Goal: Task Accomplishment & Management: Complete application form

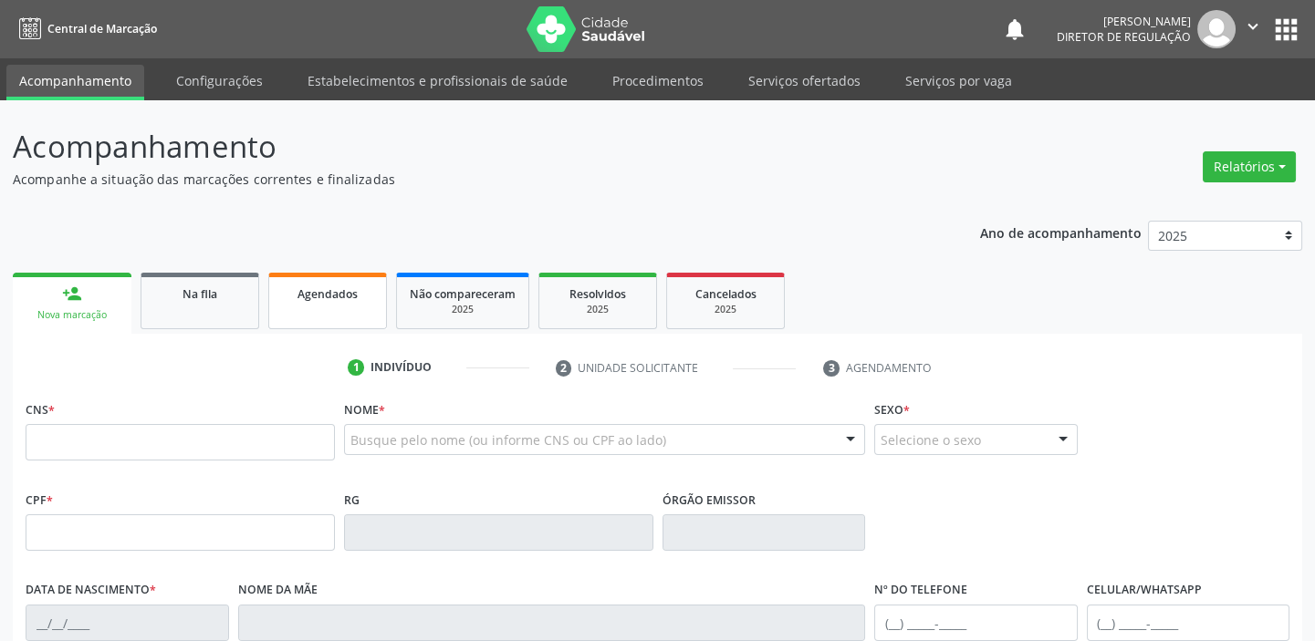
click at [319, 310] on link "Agendados" at bounding box center [327, 301] width 119 height 57
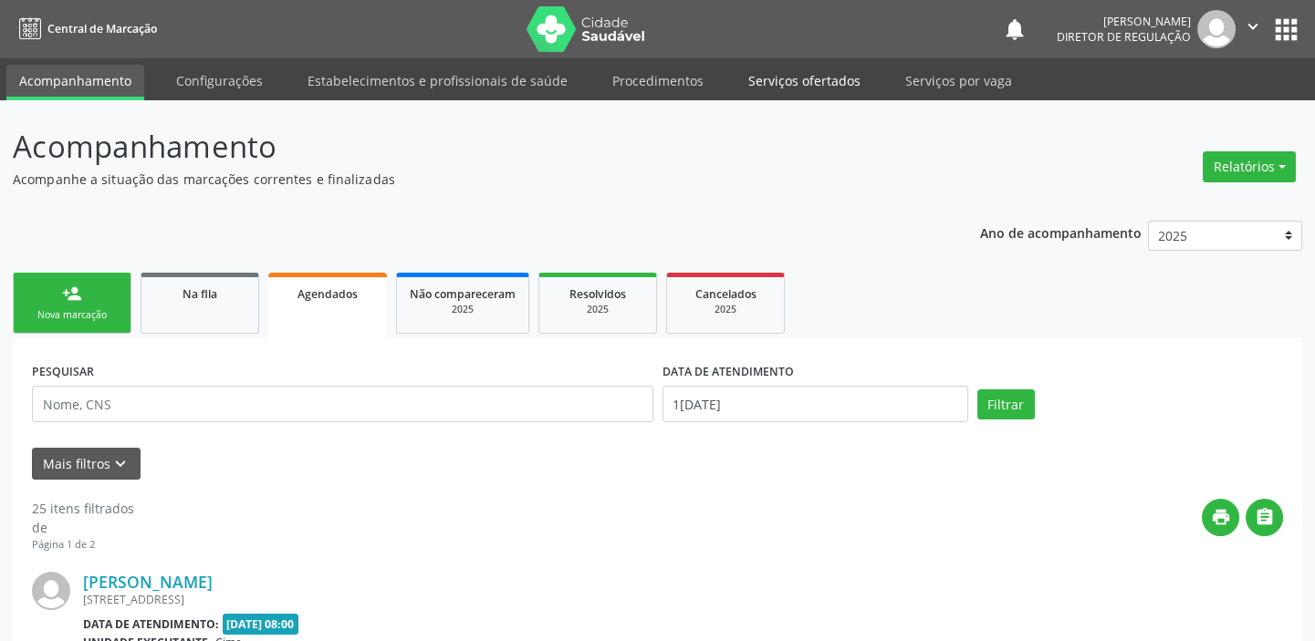
click at [795, 71] on link "Serviços ofertados" at bounding box center [804, 81] width 138 height 32
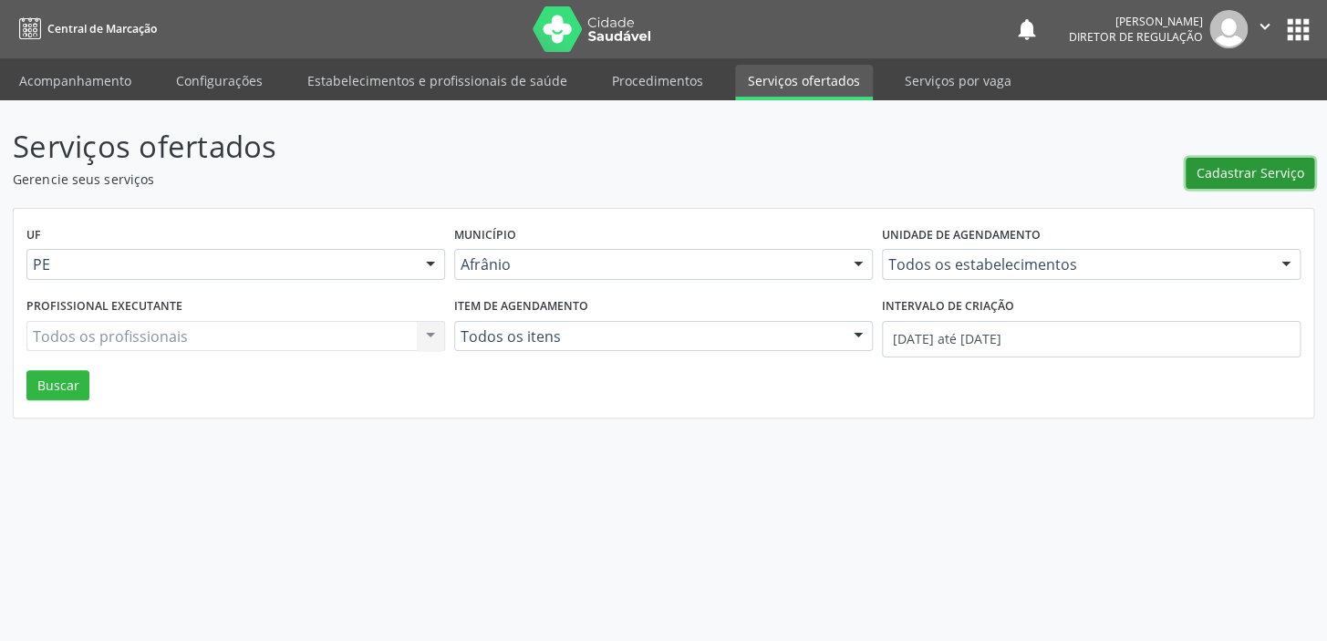
click at [1228, 176] on span "Cadastrar Serviço" at bounding box center [1251, 172] width 108 height 19
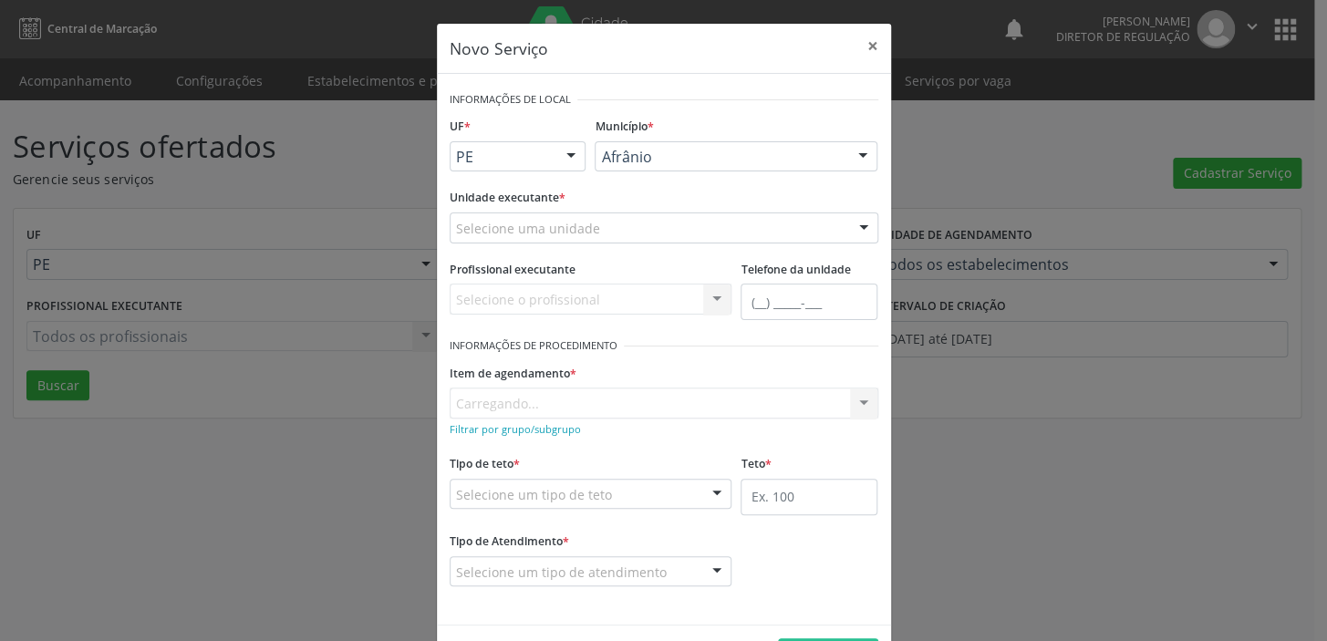
click at [671, 142] on div "Afrânio" at bounding box center [736, 156] width 283 height 31
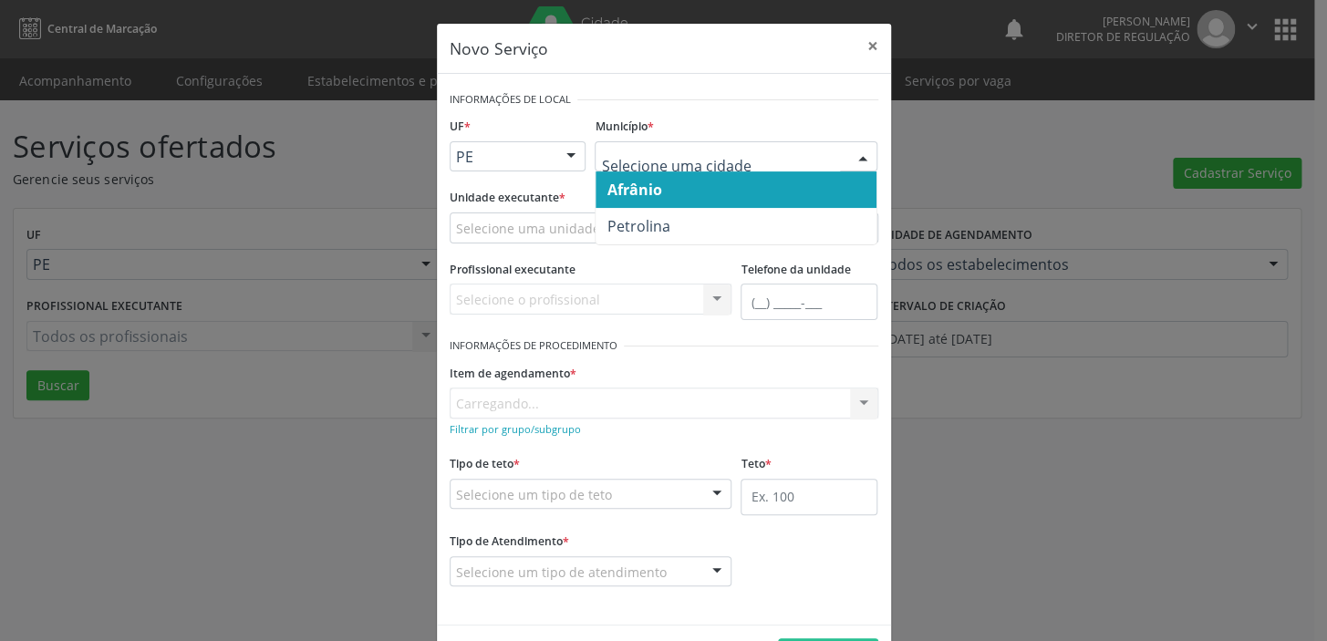
click at [636, 189] on span "Afrânio" at bounding box center [634, 190] width 55 height 20
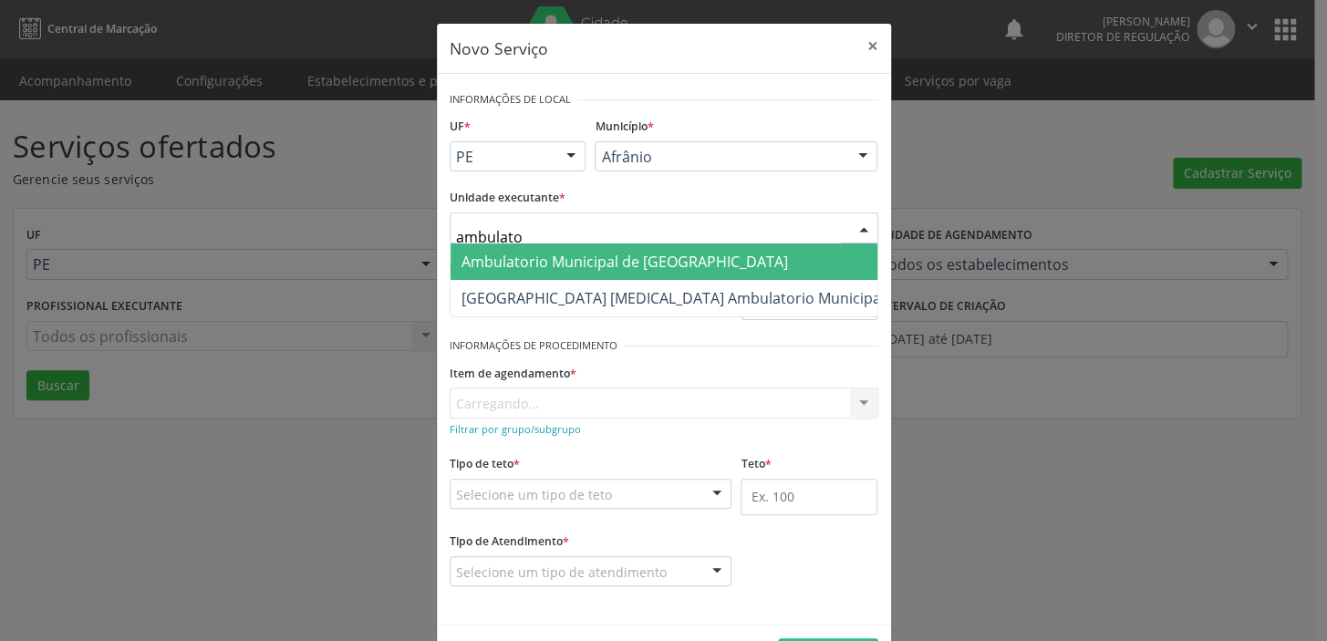
type input "ambulator"
click at [563, 256] on span "Ambulatorio Municipal de [GEOGRAPHIC_DATA]" at bounding box center [625, 262] width 327 height 20
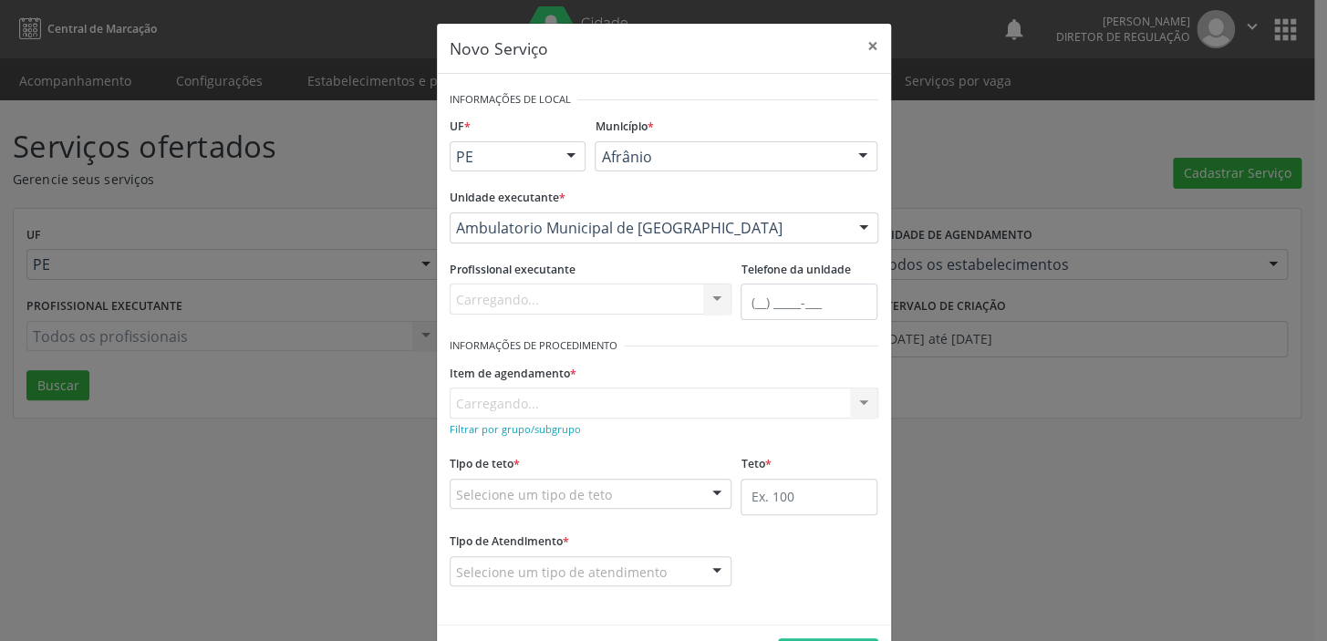
click at [472, 404] on div "Item de agendamento * Carregando... No elements found. Consider changing the se…" at bounding box center [664, 388] width 429 height 58
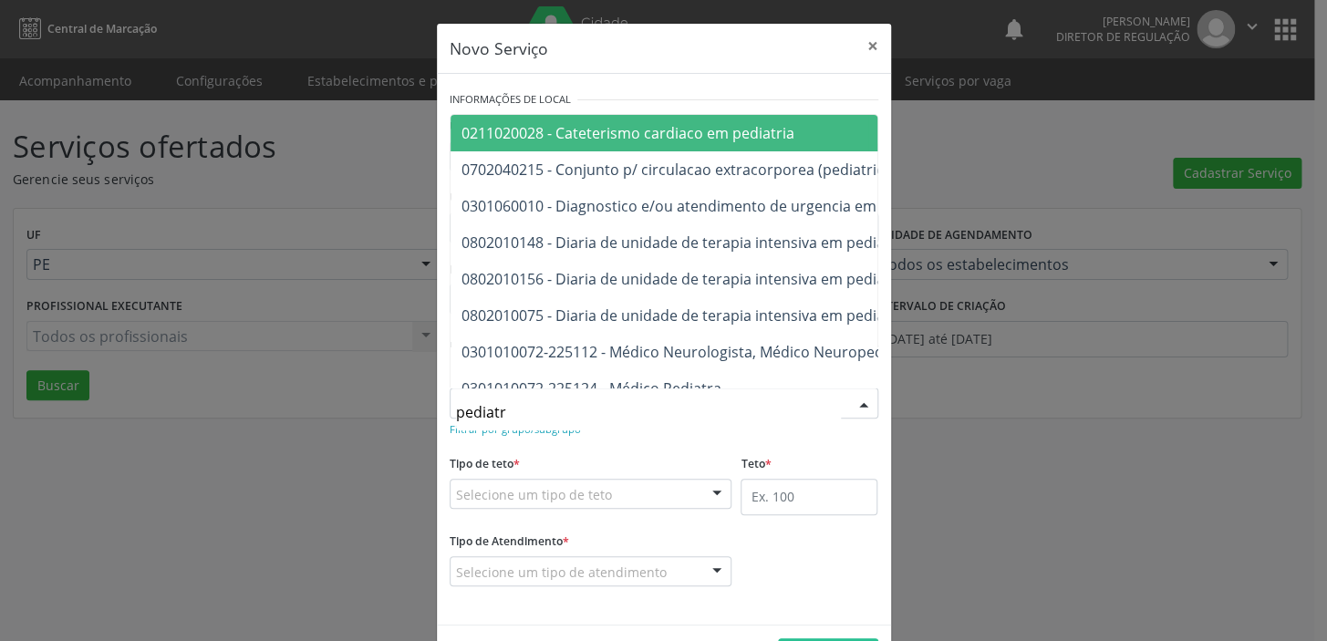
type input "pediatra"
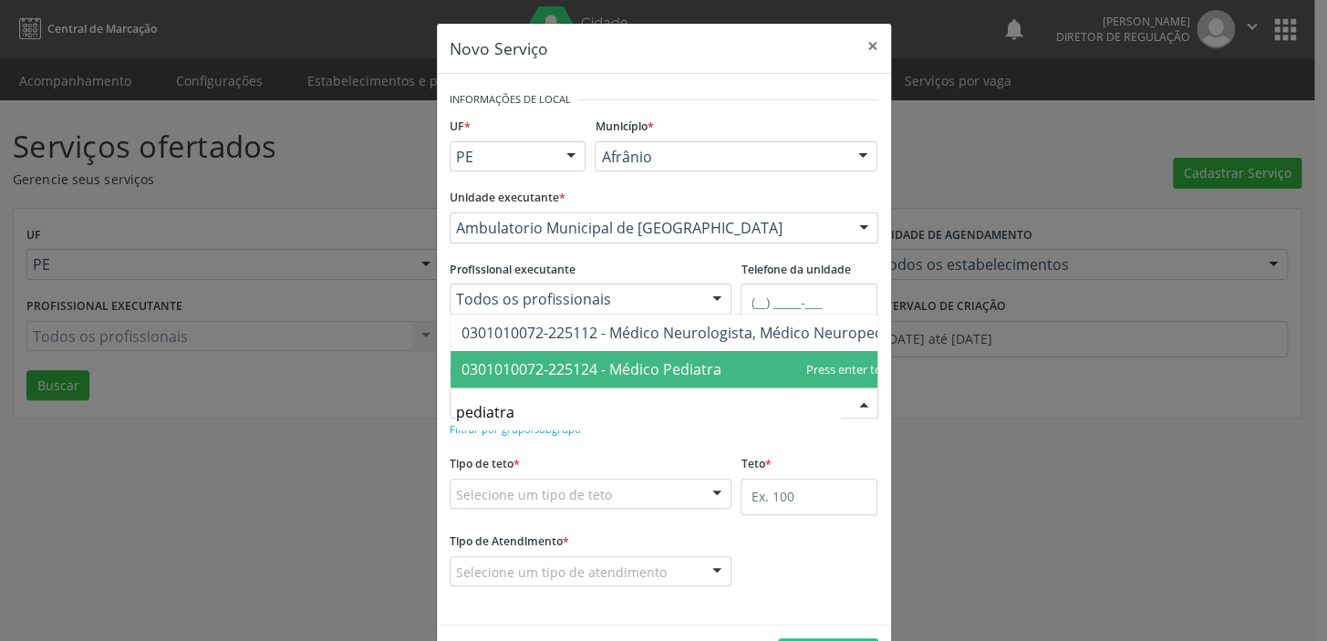
click at [522, 359] on span "0301010072-225124 - Médico Pediatra" at bounding box center [592, 369] width 260 height 20
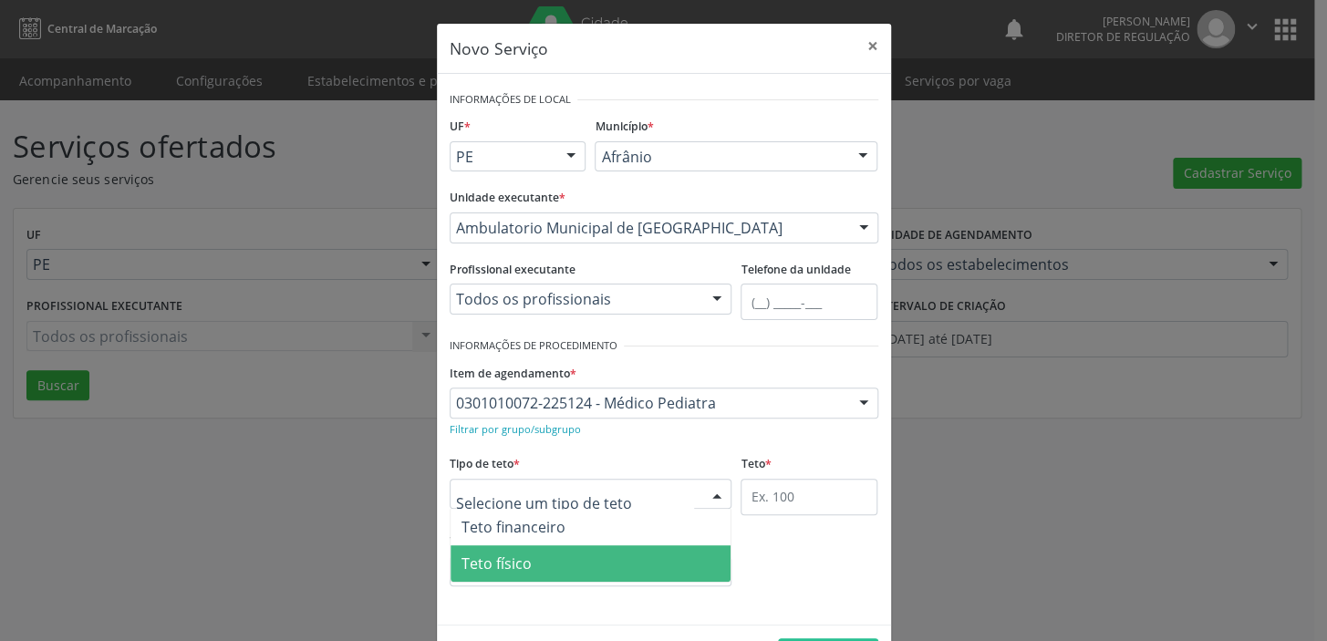
click at [475, 557] on span "Teto físico" at bounding box center [497, 564] width 70 height 20
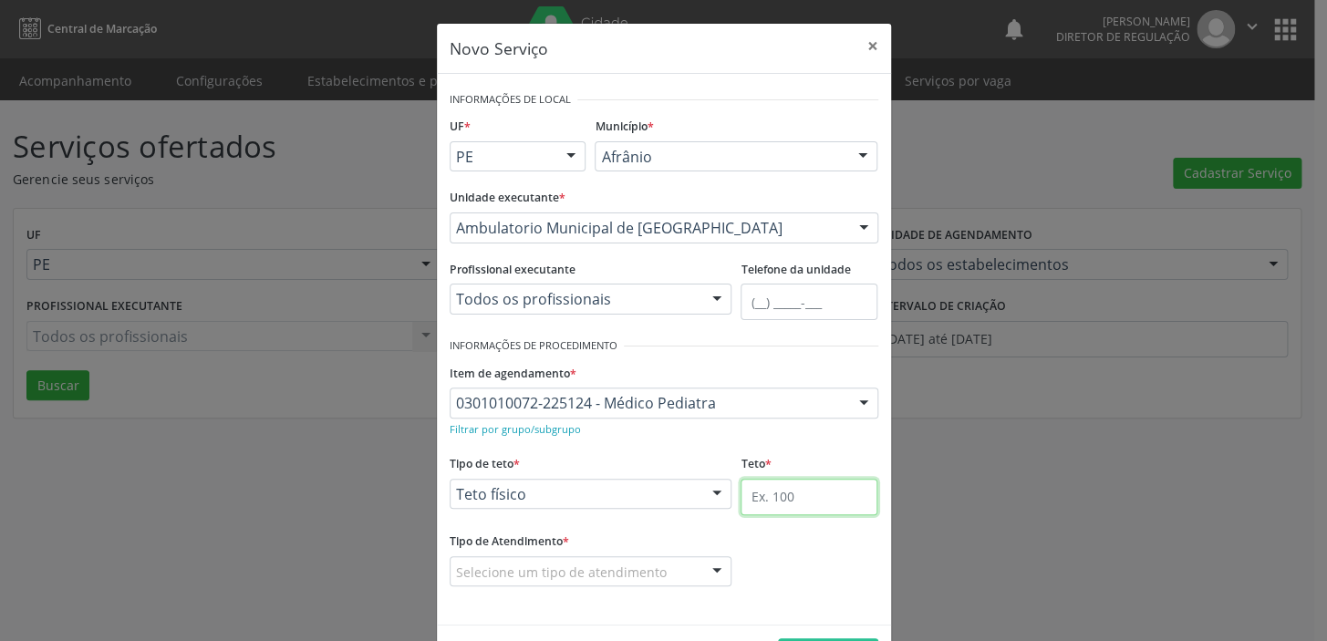
click at [776, 499] on input "text" at bounding box center [809, 497] width 137 height 36
type input "1"
type input "2"
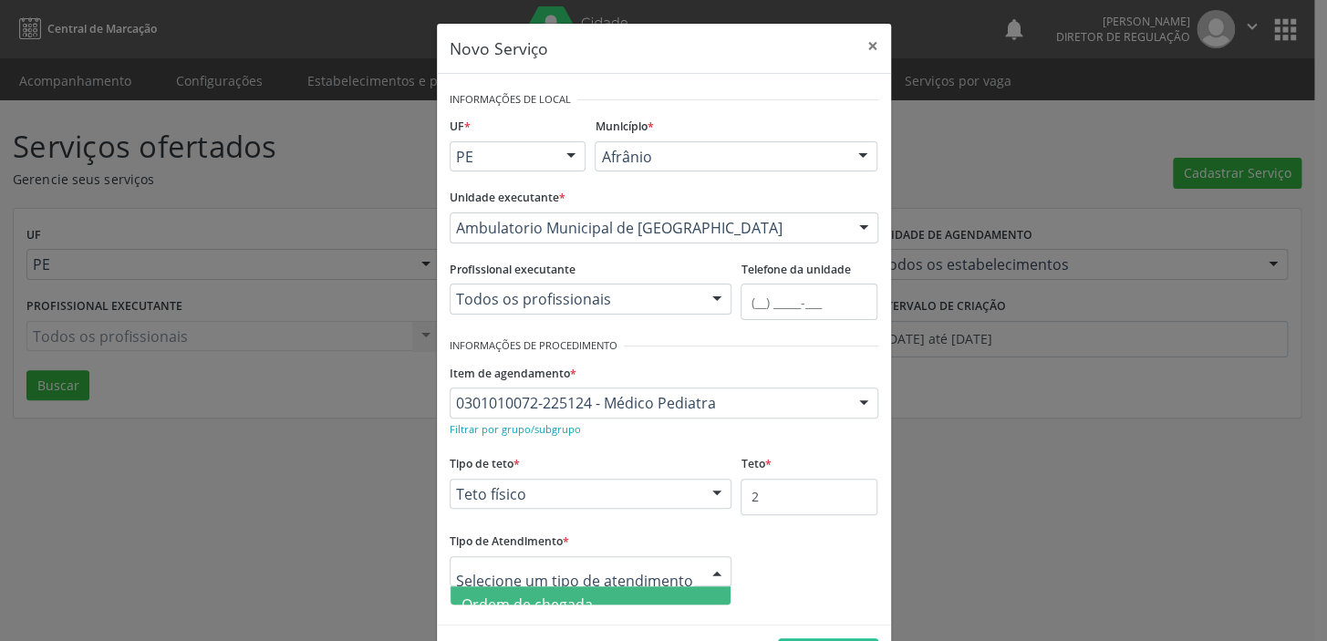
click at [494, 595] on span "Ordem de chegada" at bounding box center [527, 605] width 131 height 20
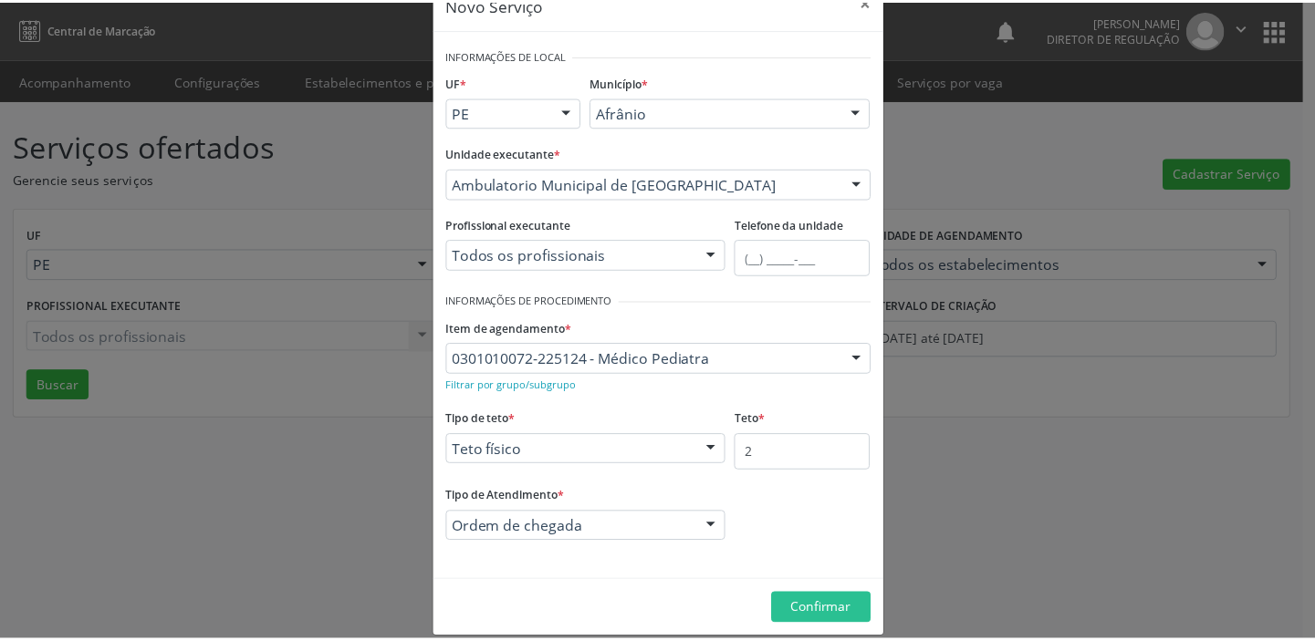
scroll to position [63, 0]
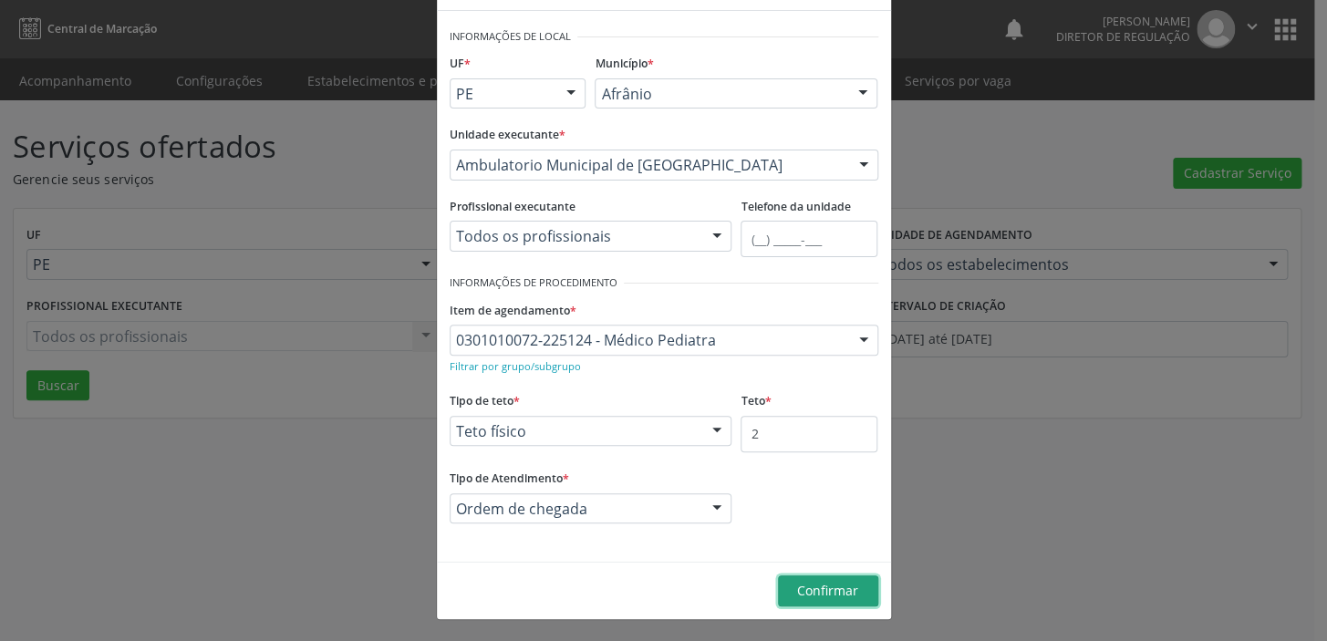
click at [831, 589] on span "Confirmar" at bounding box center [827, 590] width 61 height 17
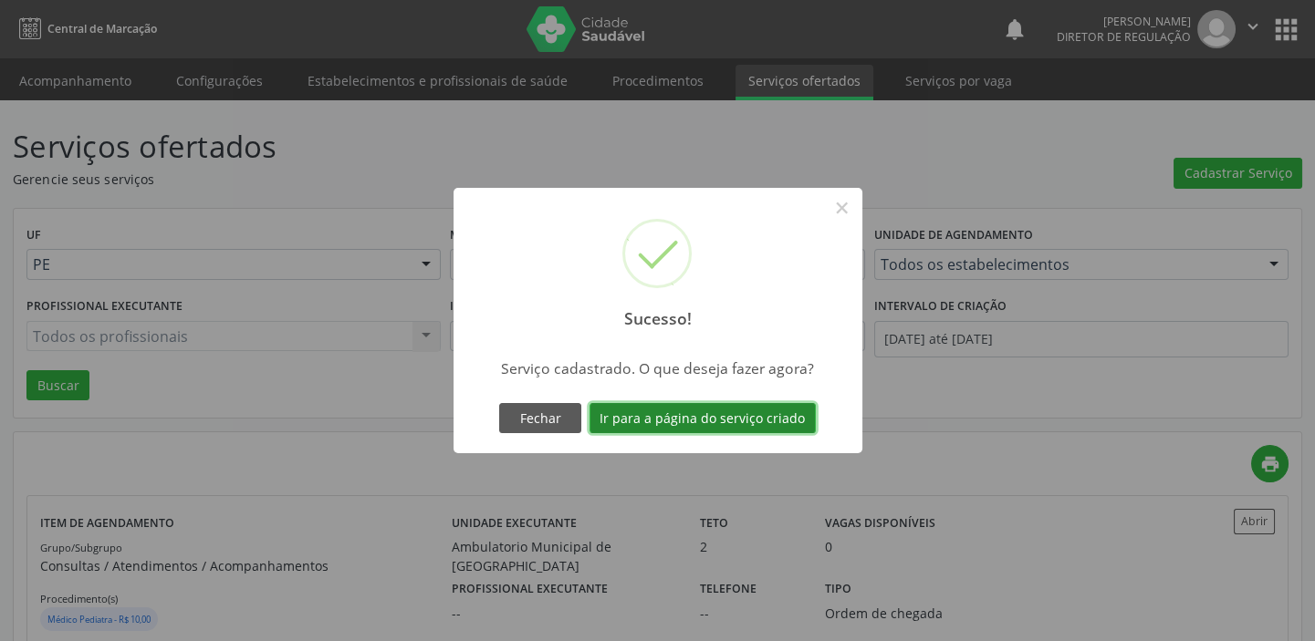
click at [652, 419] on button "Ir para a página do serviço criado" at bounding box center [702, 418] width 226 height 31
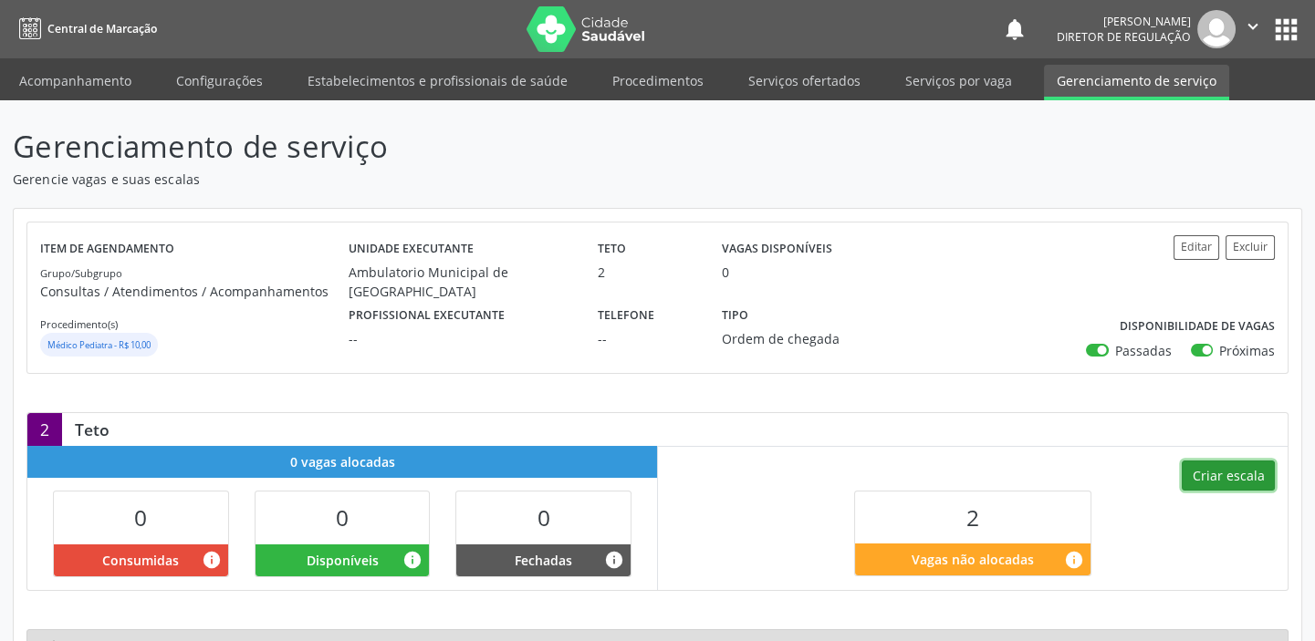
click at [1212, 475] on button "Criar escala" at bounding box center [1227, 476] width 93 height 31
select select "7"
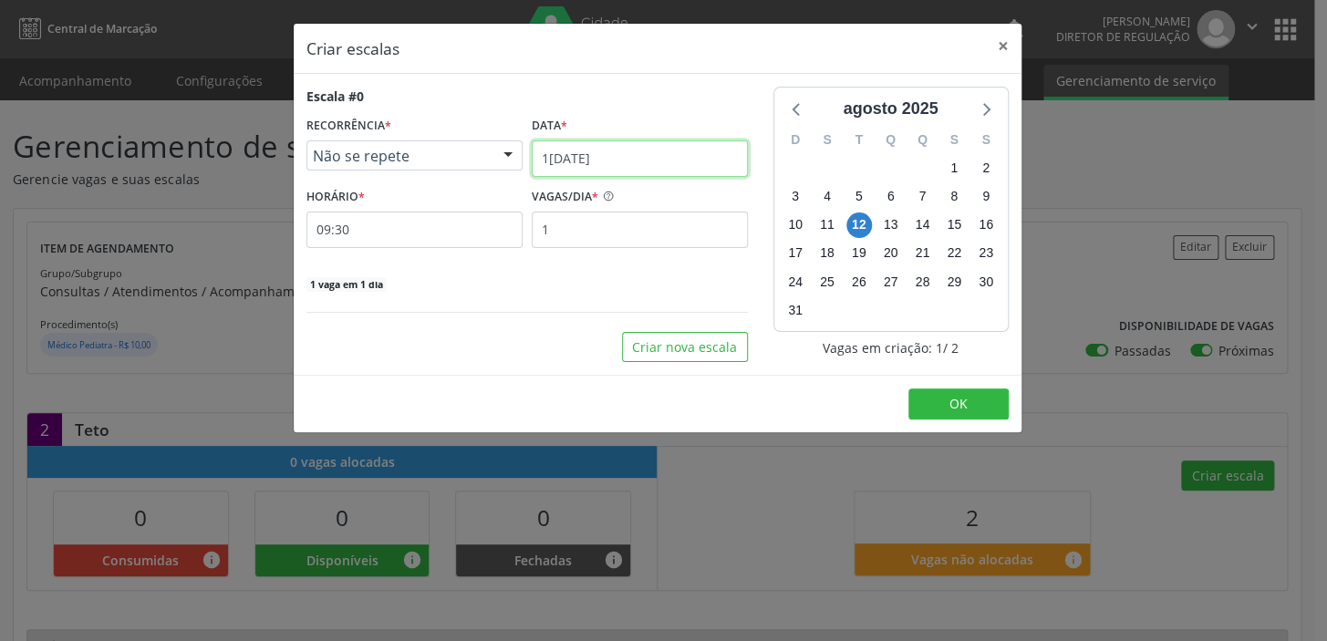
click at [566, 163] on input "[DATE]" at bounding box center [640, 159] width 216 height 36
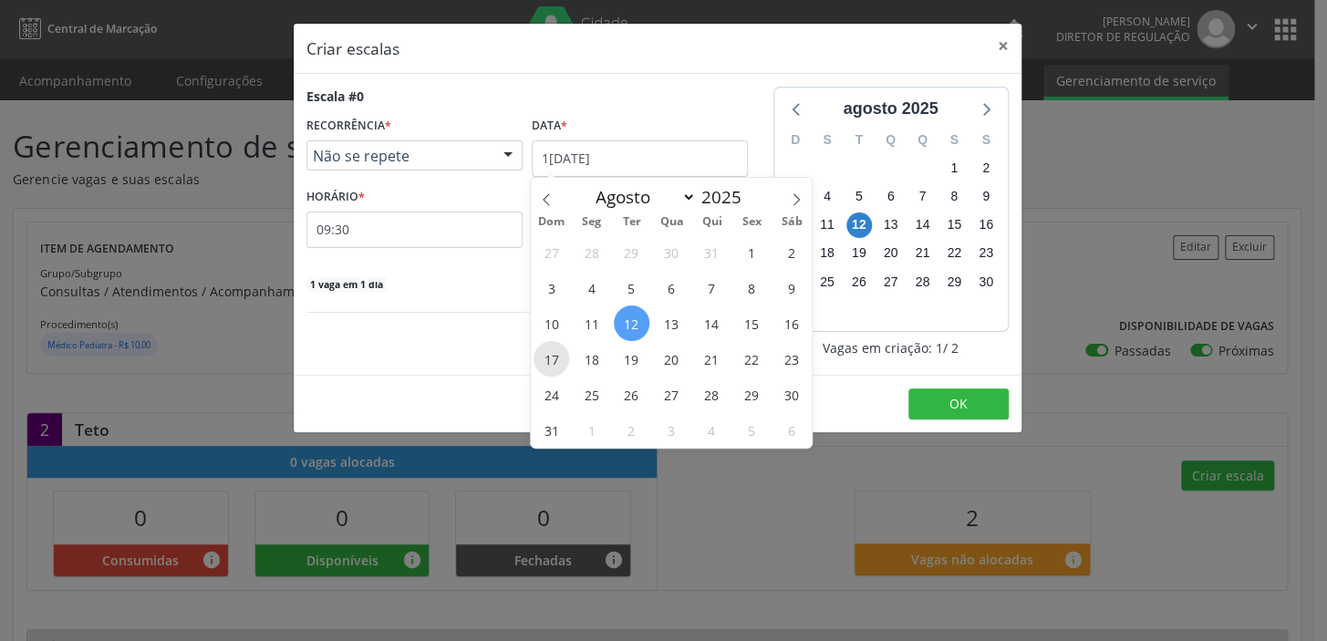
click at [546, 359] on span "17" at bounding box center [552, 359] width 36 height 36
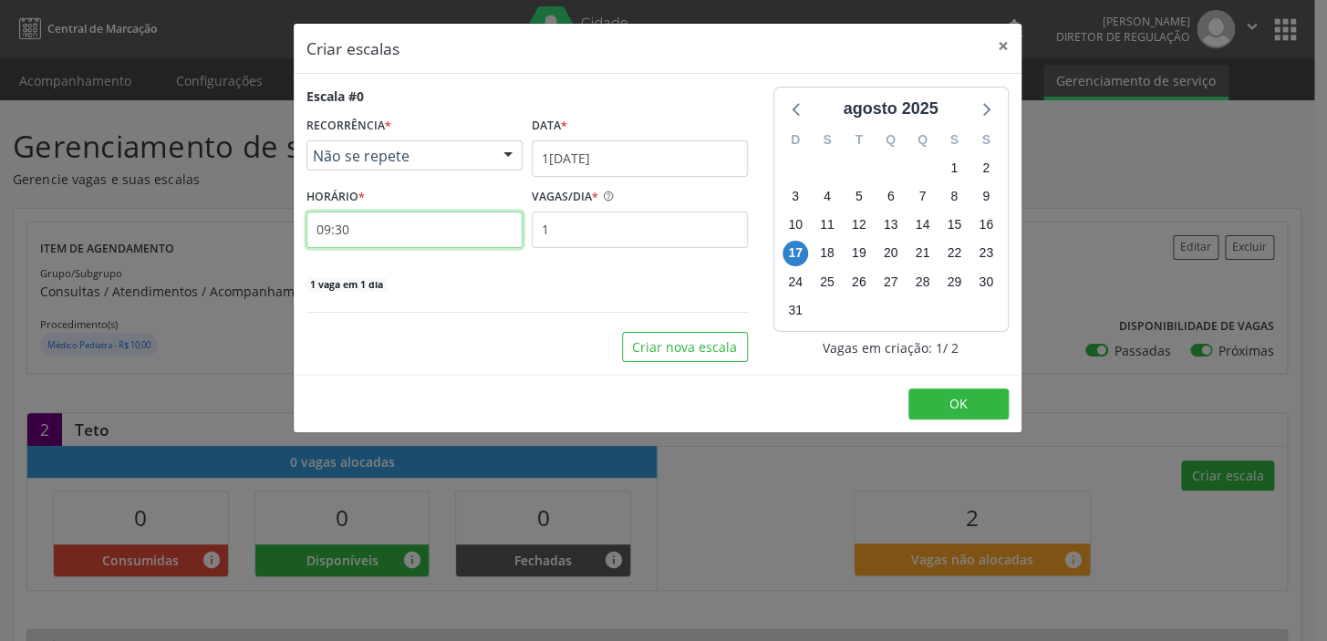
click at [397, 230] on input "09:30" at bounding box center [415, 230] width 216 height 36
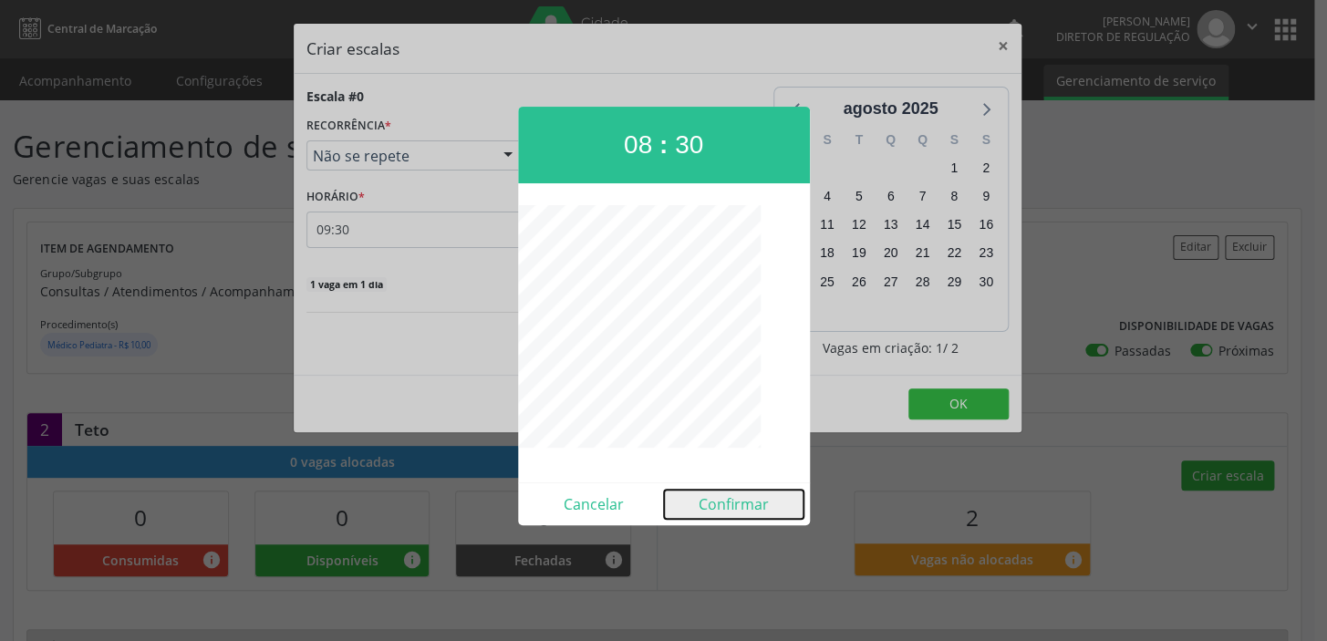
click at [723, 501] on button "Confirmar" at bounding box center [734, 504] width 140 height 29
type input "08:30"
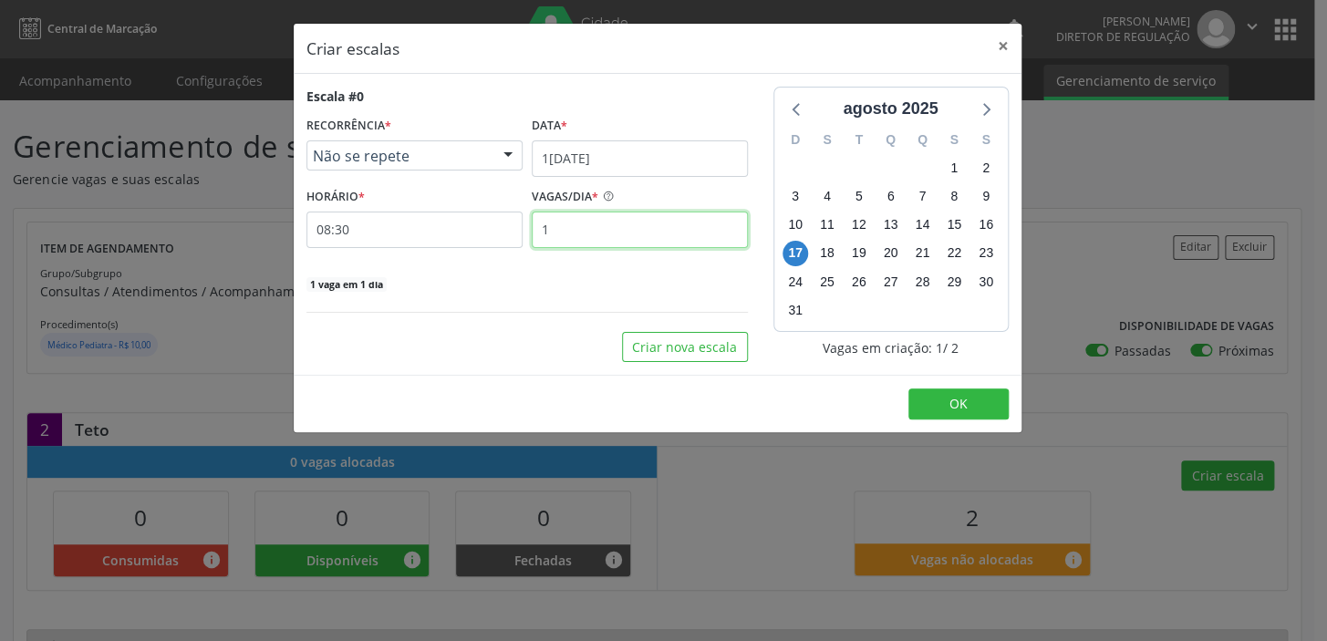
click at [558, 233] on input "1" at bounding box center [640, 230] width 216 height 36
type input "2"
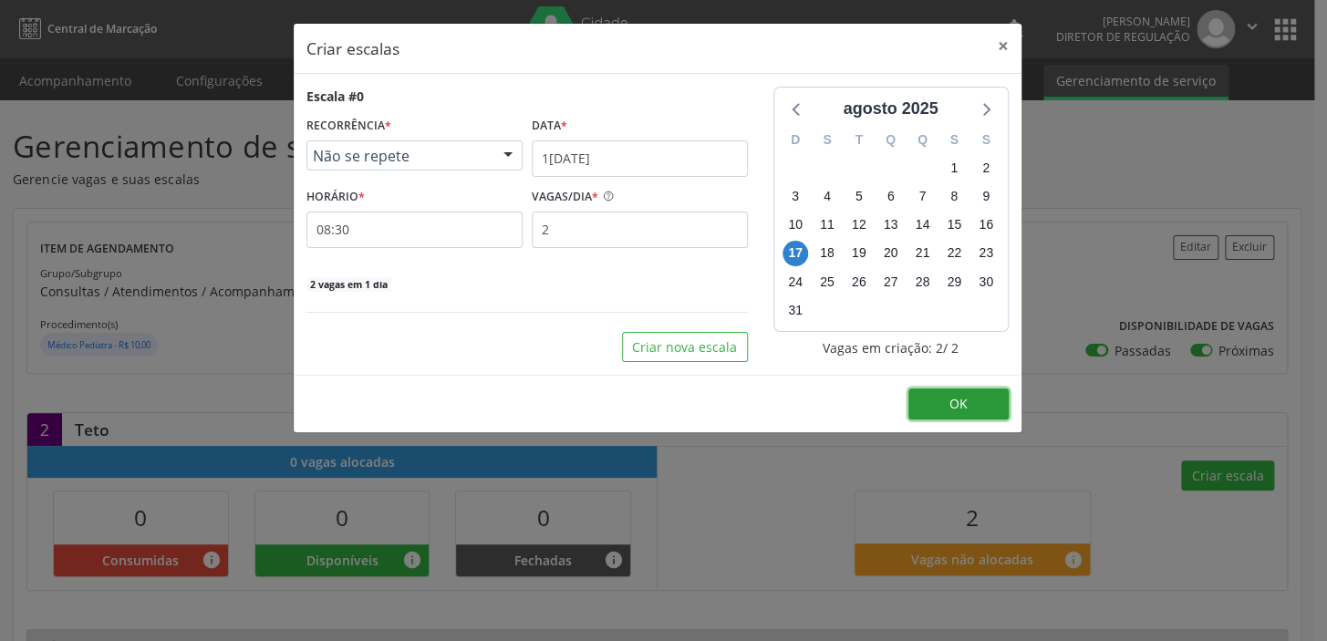
click at [941, 399] on button "OK" at bounding box center [959, 404] width 100 height 31
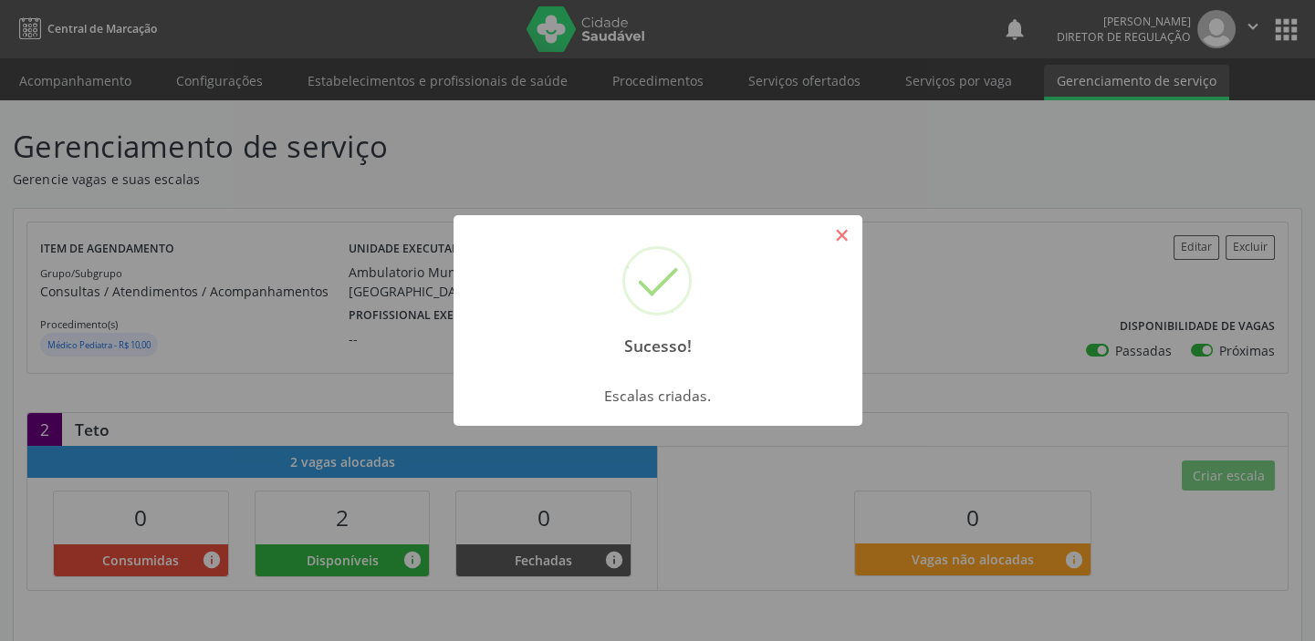
click at [833, 229] on button "×" at bounding box center [842, 235] width 31 height 31
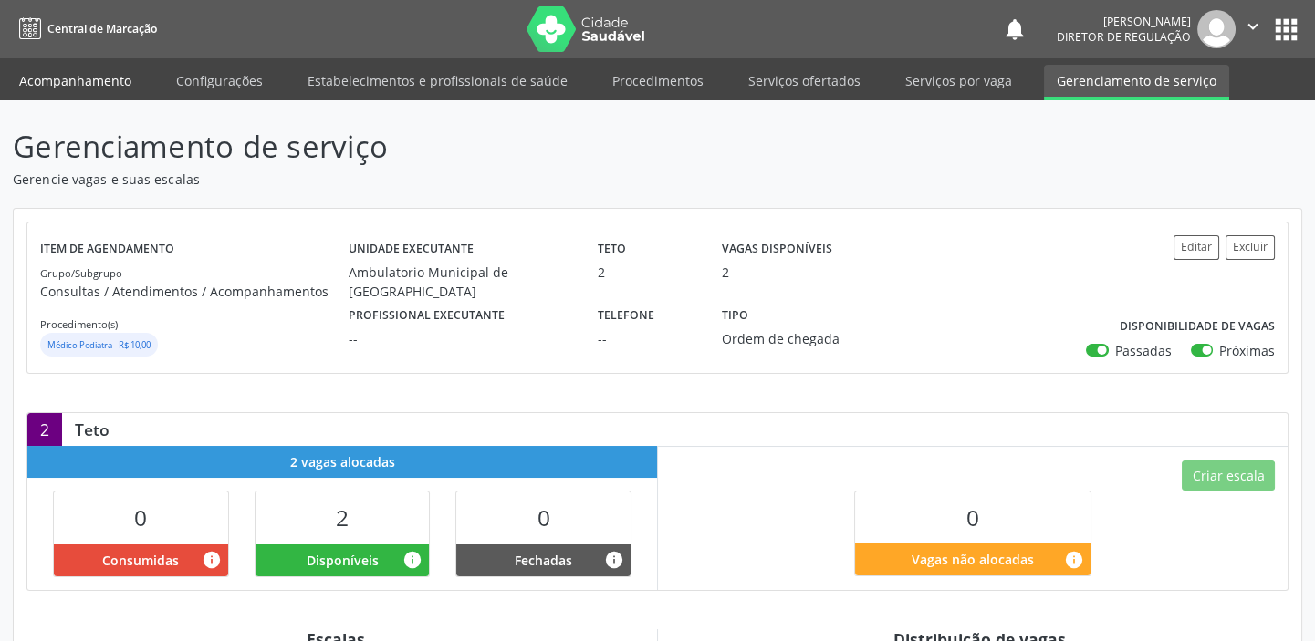
click at [57, 81] on link "Acompanhamento" at bounding box center [75, 81] width 138 height 32
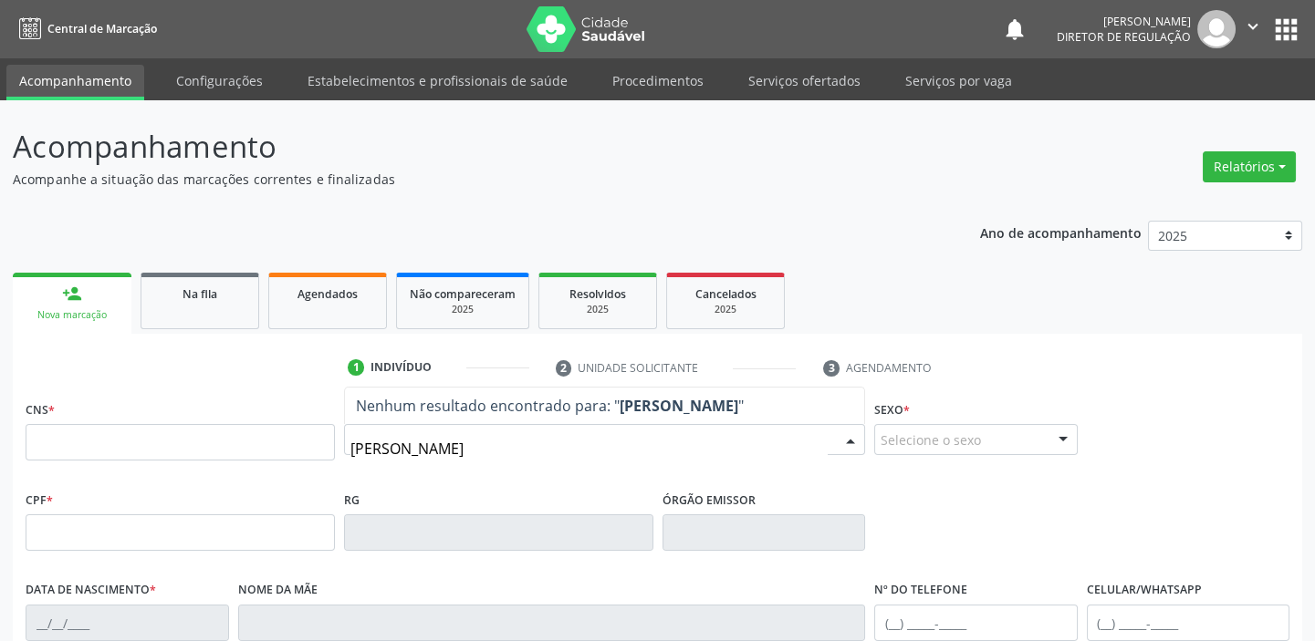
type input "maria deu"
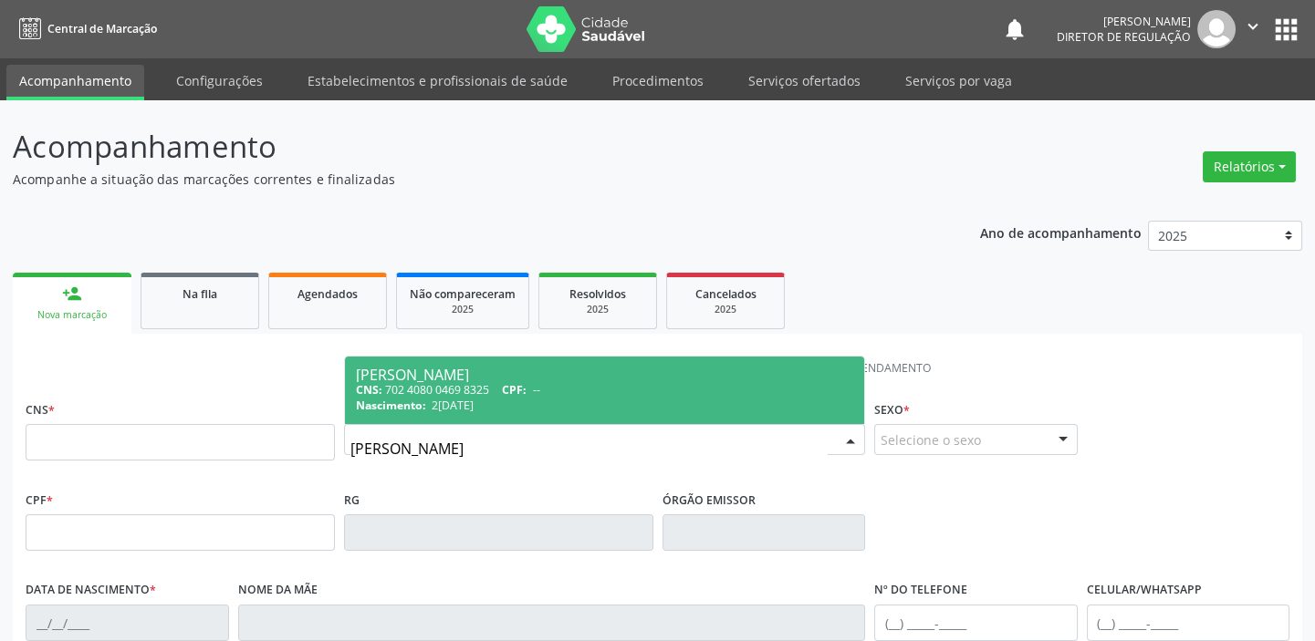
click at [454, 391] on div "CNS: 702 4080 0469 8325 CPF: --" at bounding box center [604, 390] width 497 height 16
type input "702 4080 0469 8325"
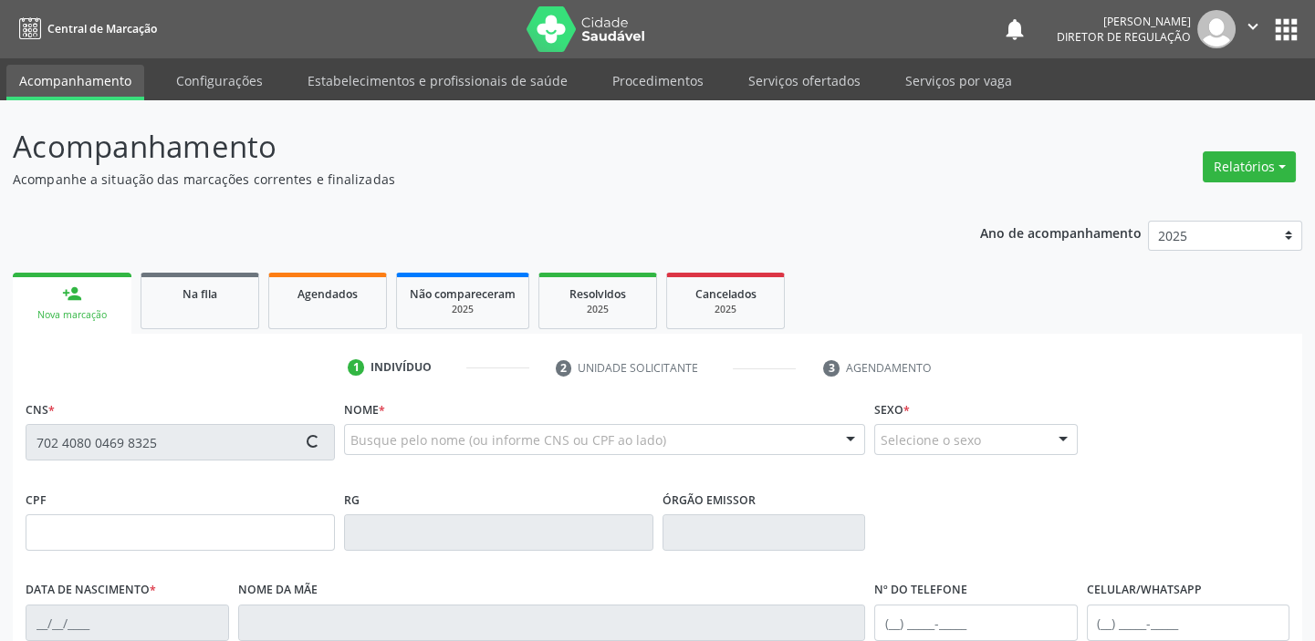
type input "24/10/2014"
type input "Tereza S do Nascimento"
type input "S/N"
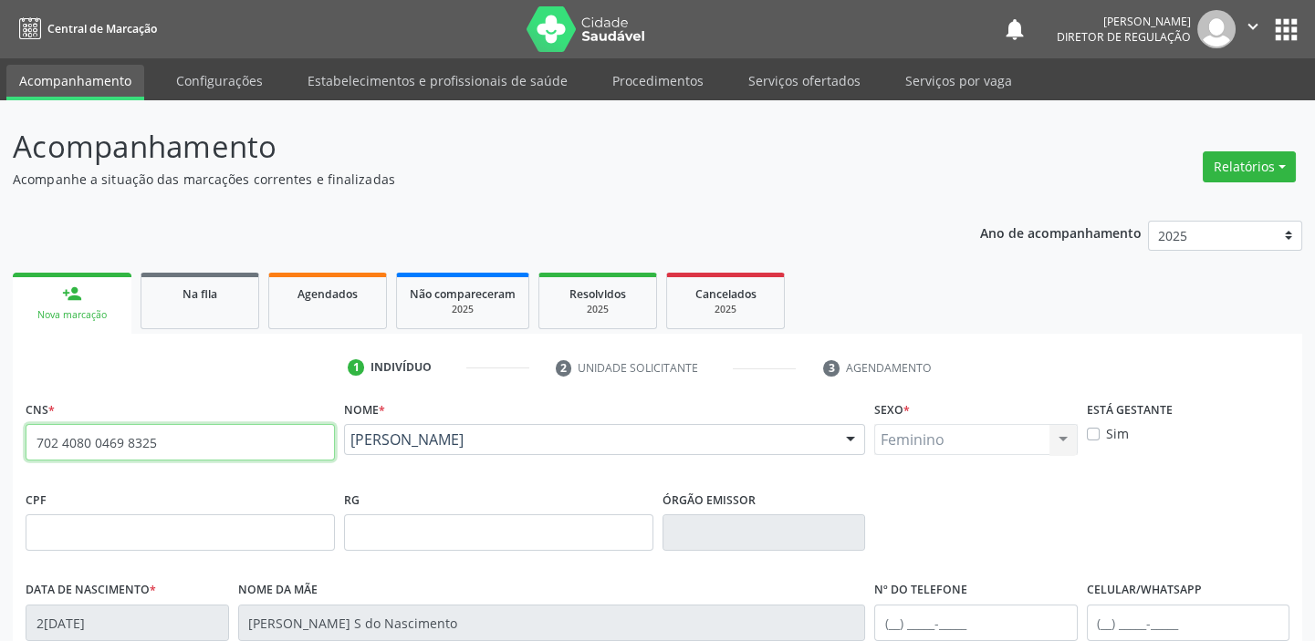
drag, startPoint x: 157, startPoint y: 440, endPoint x: 26, endPoint y: 441, distance: 130.5
click at [26, 441] on input "702 4080 0469 8325" at bounding box center [180, 442] width 309 height 36
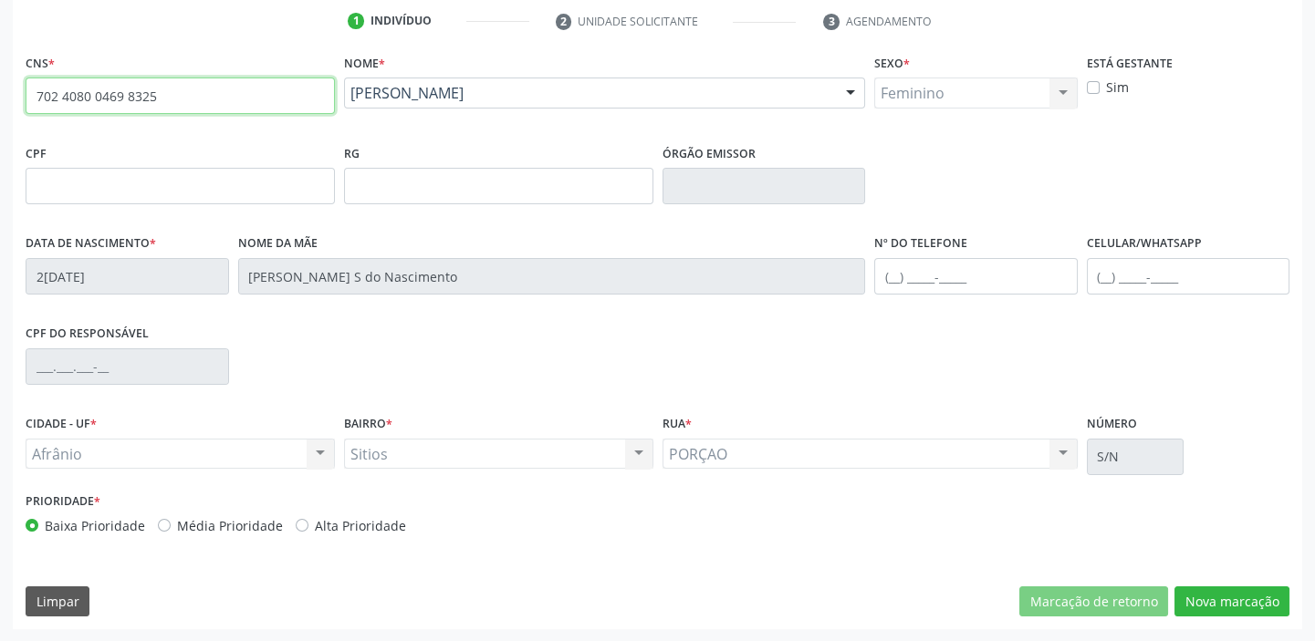
scroll to position [347, 0]
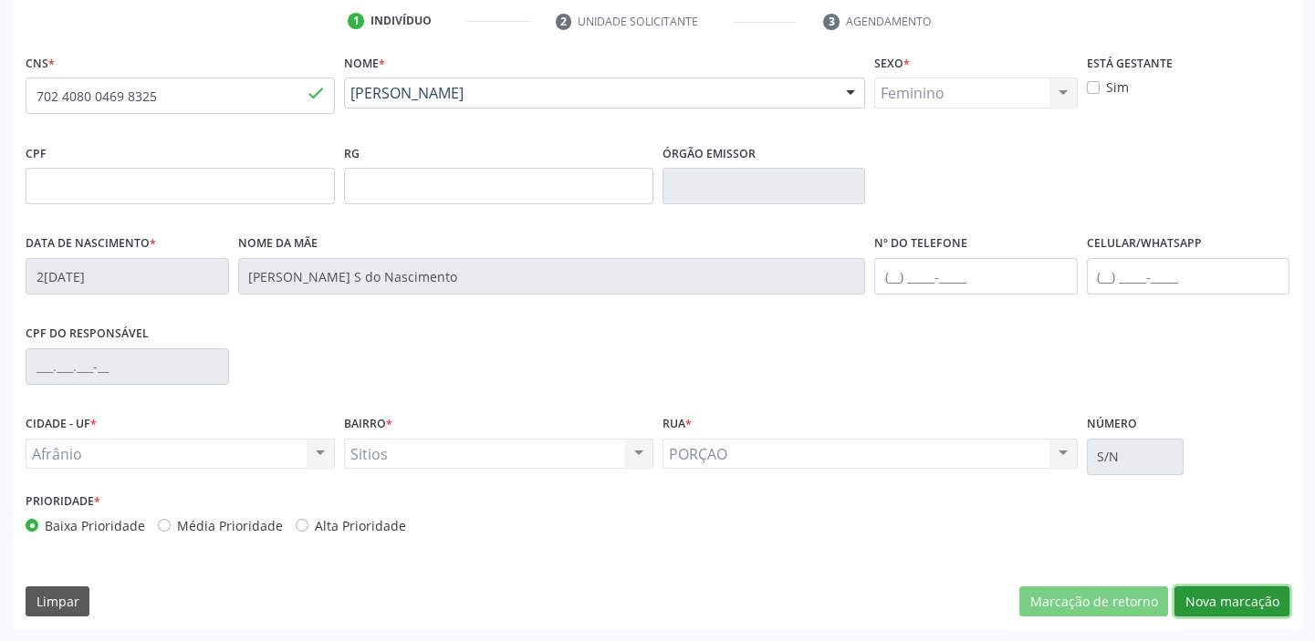
click at [1201, 602] on button "Nova marcação" at bounding box center [1231, 602] width 115 height 31
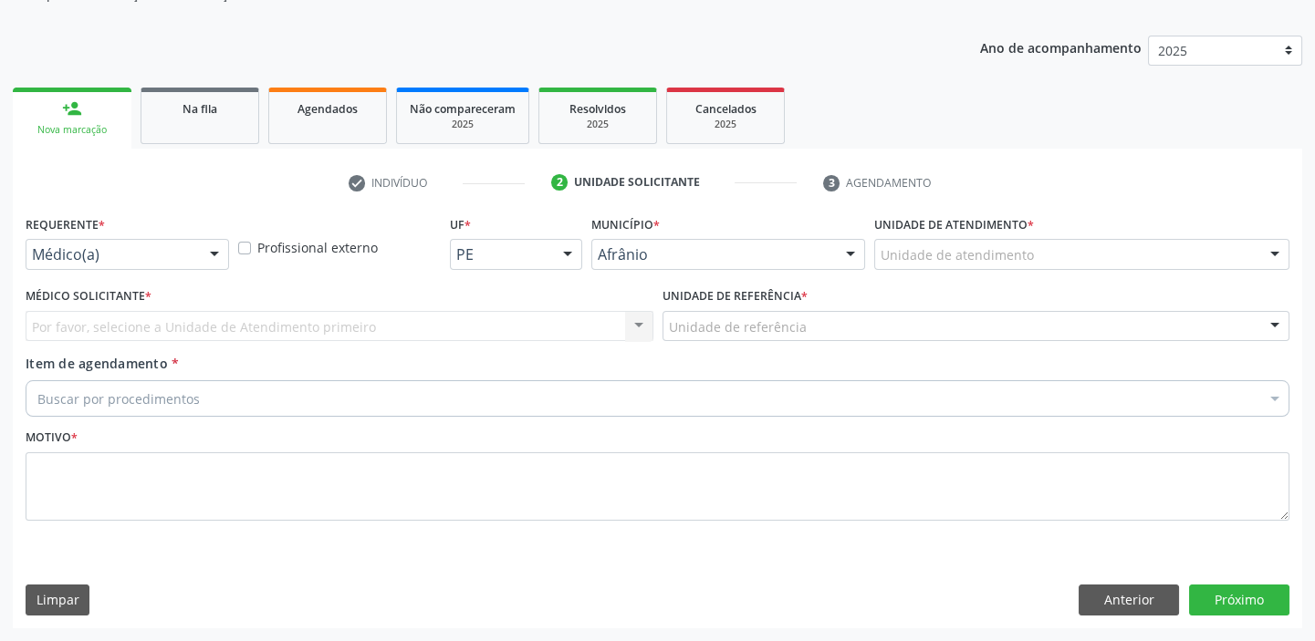
scroll to position [183, 0]
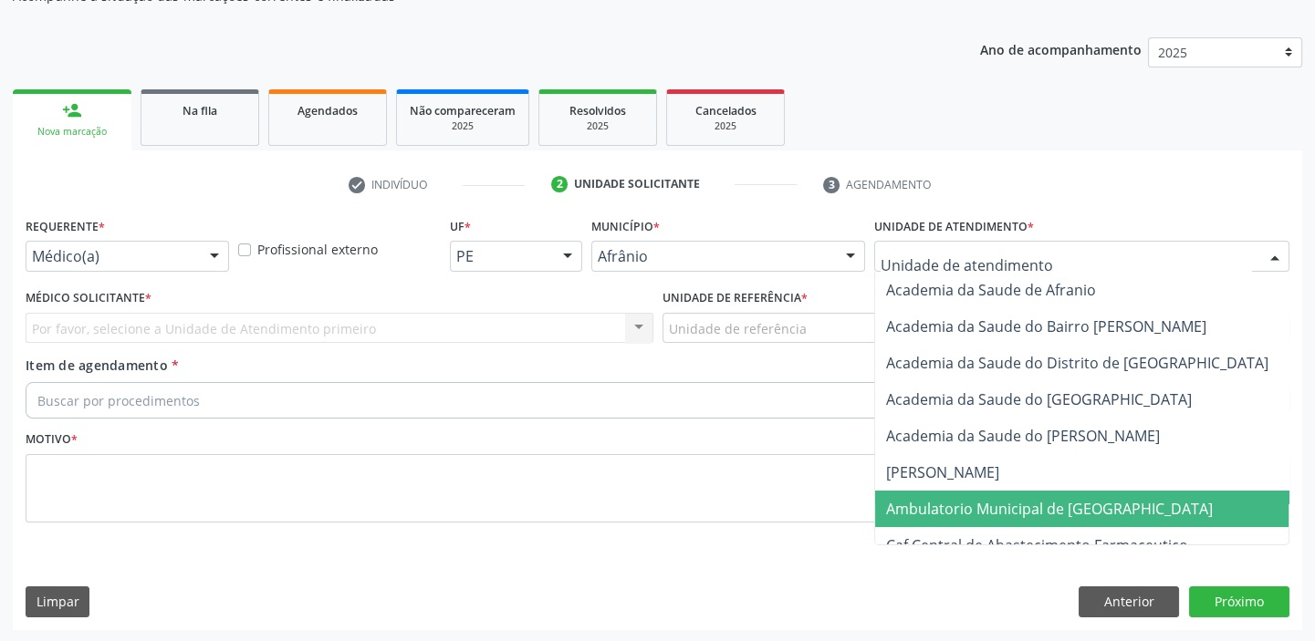
click at [937, 504] on span "Ambulatorio Municipal de [GEOGRAPHIC_DATA]" at bounding box center [1049, 509] width 327 height 20
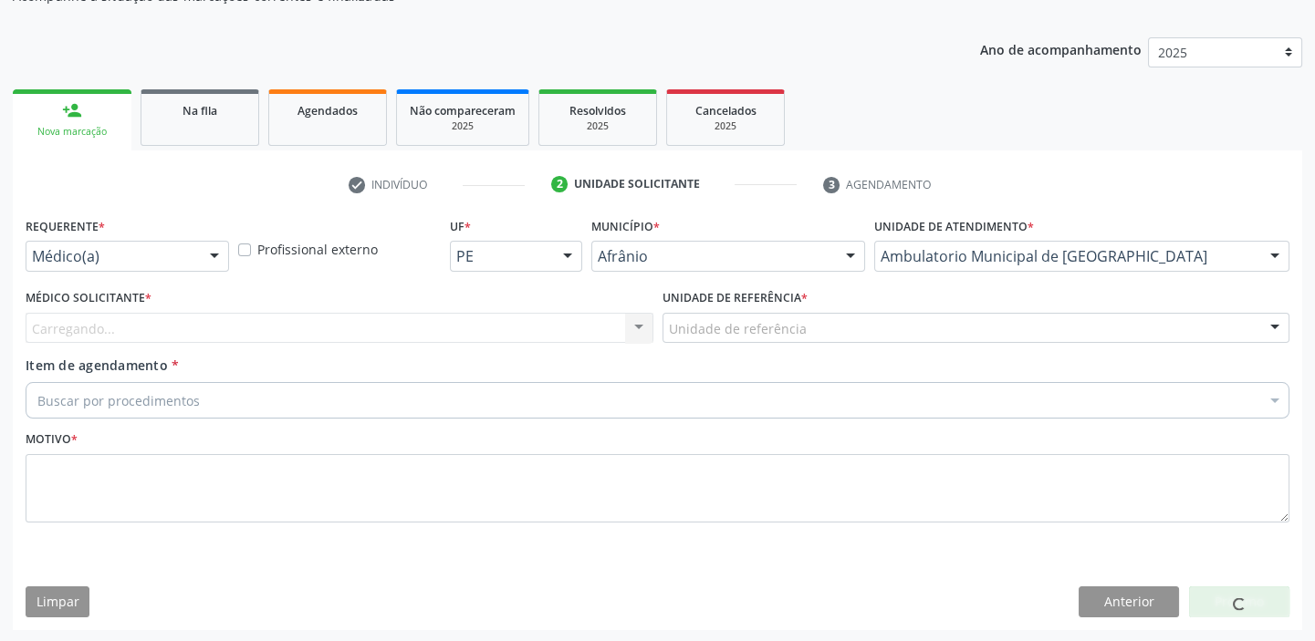
drag, startPoint x: 697, startPoint y: 328, endPoint x: 697, endPoint y: 346, distance: 17.3
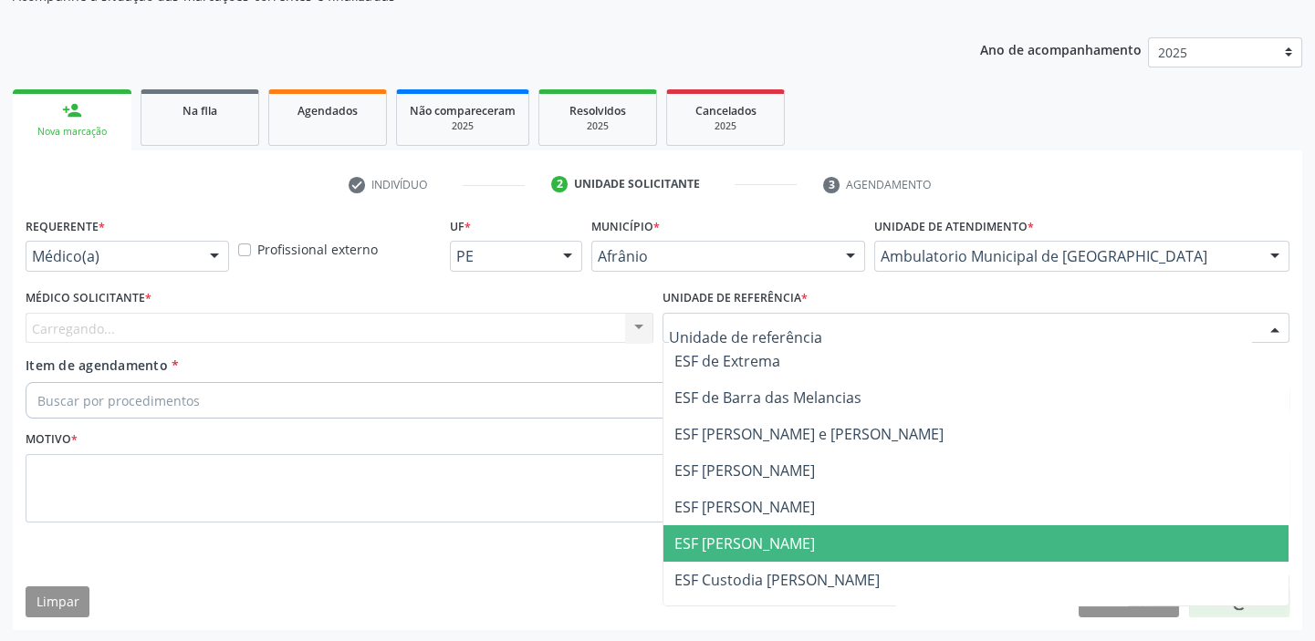
click at [703, 542] on span "ESF [PERSON_NAME]" at bounding box center [744, 544] width 141 height 20
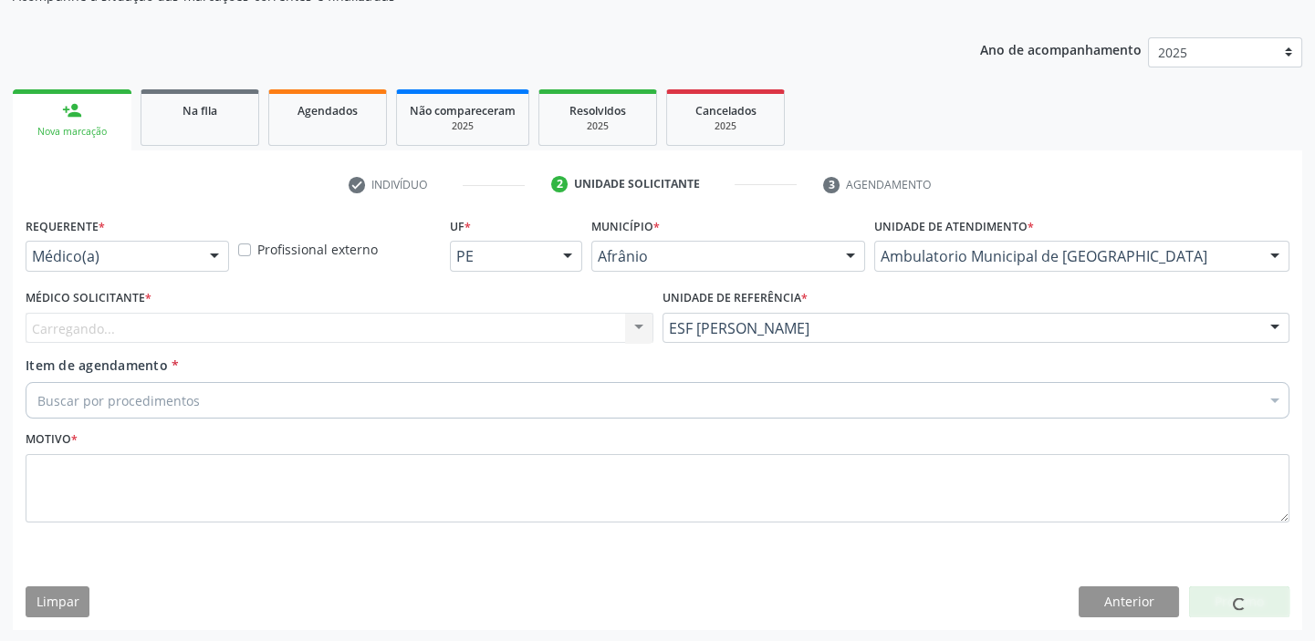
click at [174, 337] on div "Carregando... Nenhum resultado encontrado para: " " Não há nenhuma opção para s…" at bounding box center [340, 328] width 628 height 31
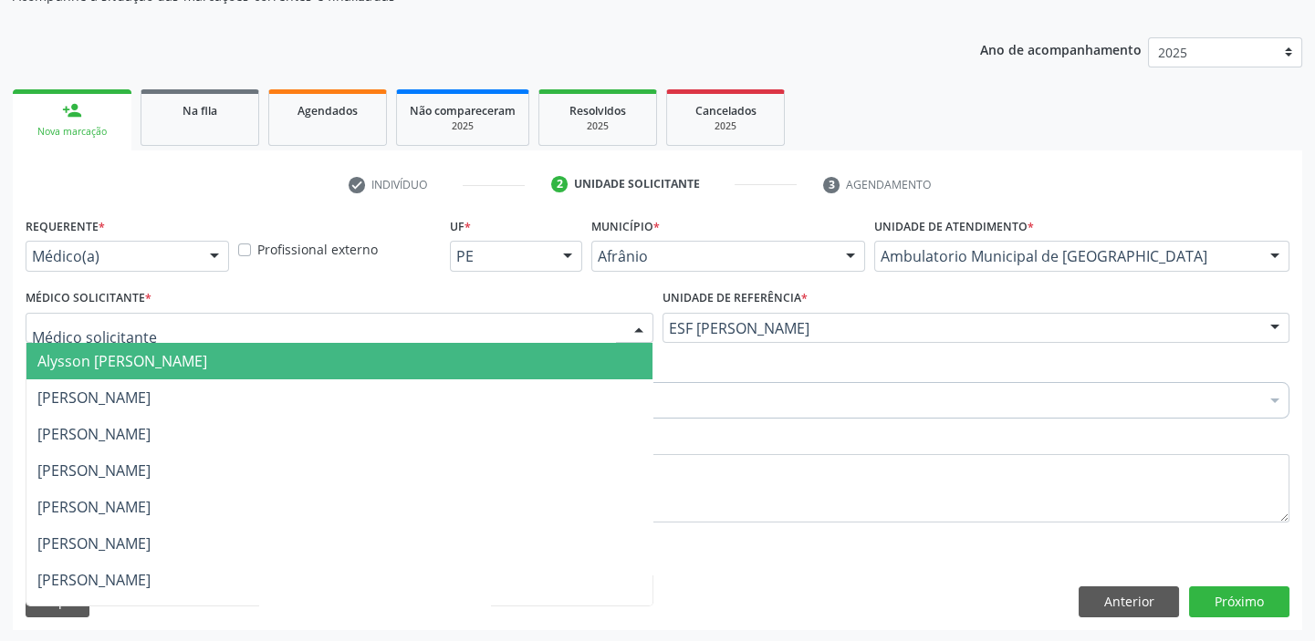
click at [109, 359] on span "Alysson Rodrigo Ferreira Cavalcanti" at bounding box center [122, 361] width 170 height 20
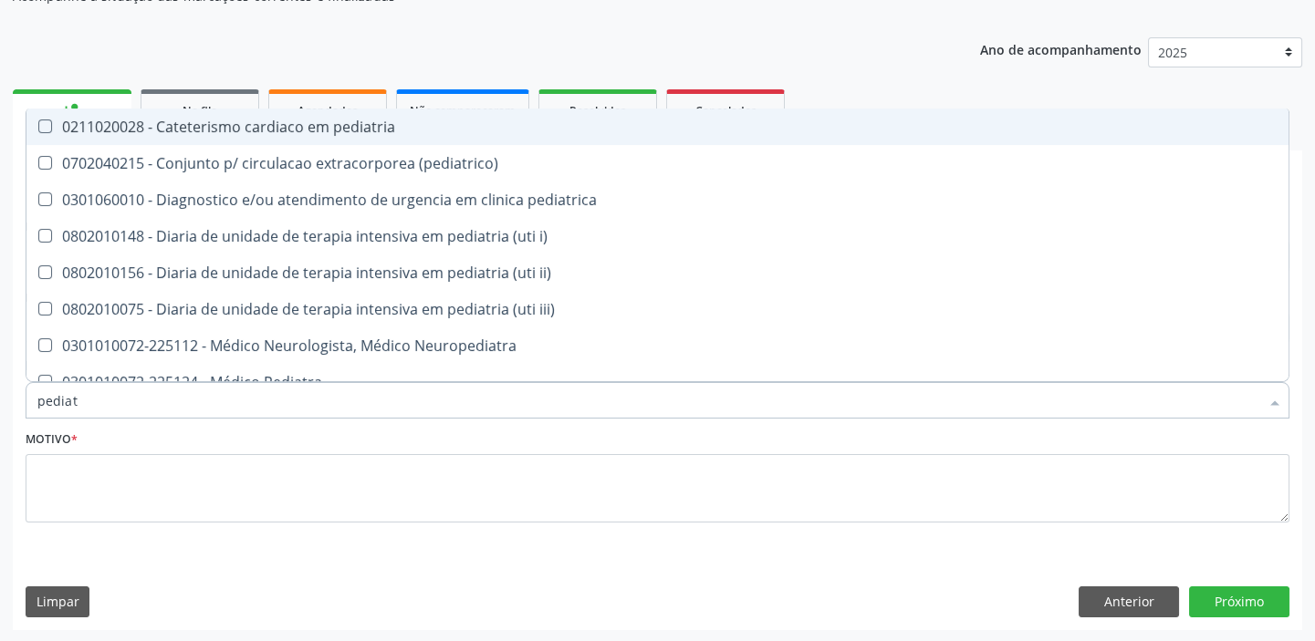
type input "pediatr"
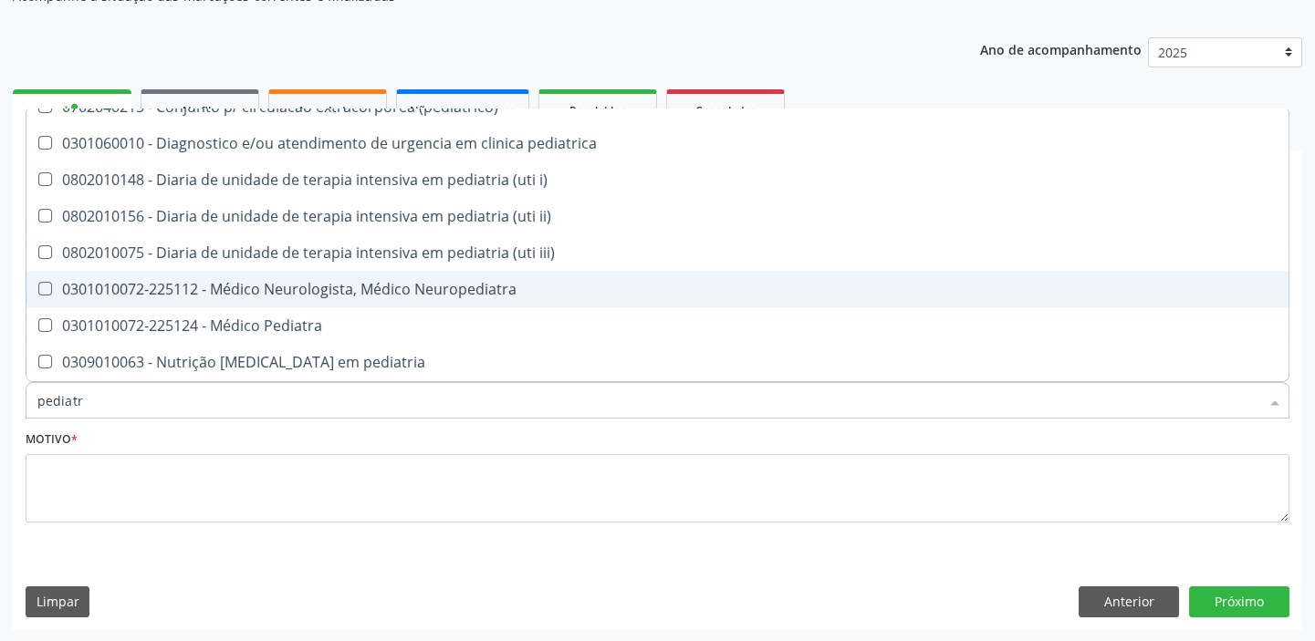
scroll to position [82, 0]
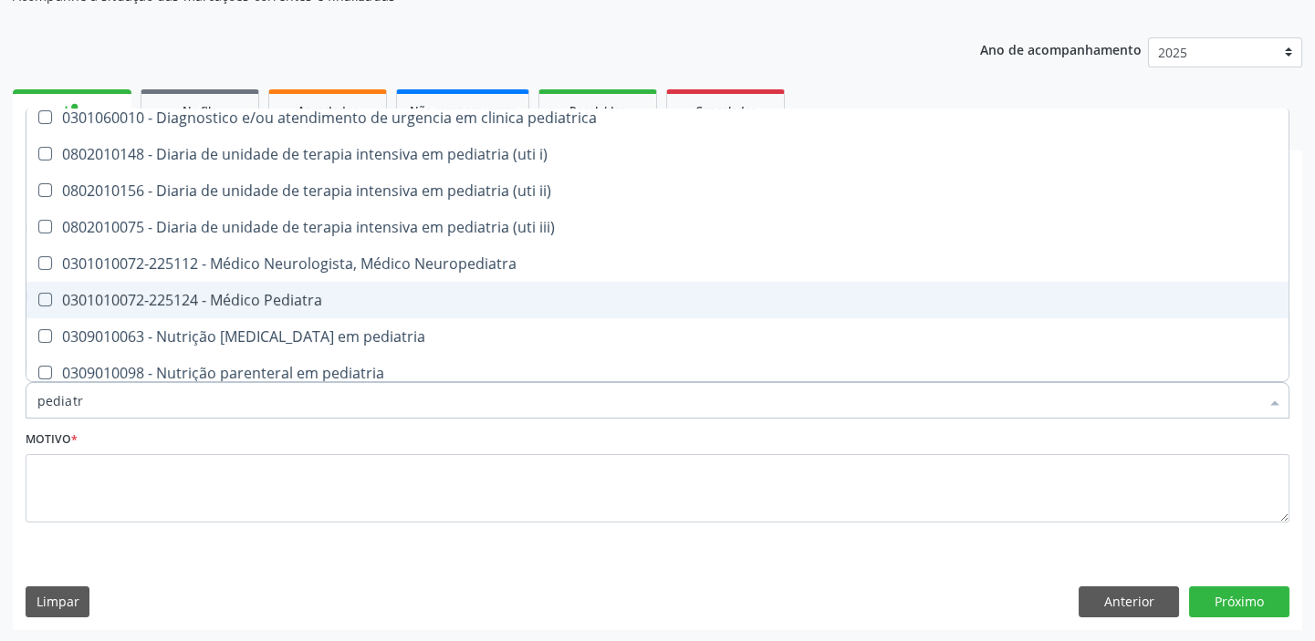
click at [168, 297] on div "0301010072-225124 - Médico Pediatra" at bounding box center [657, 300] width 1240 height 15
checkbox Pediatra "true"
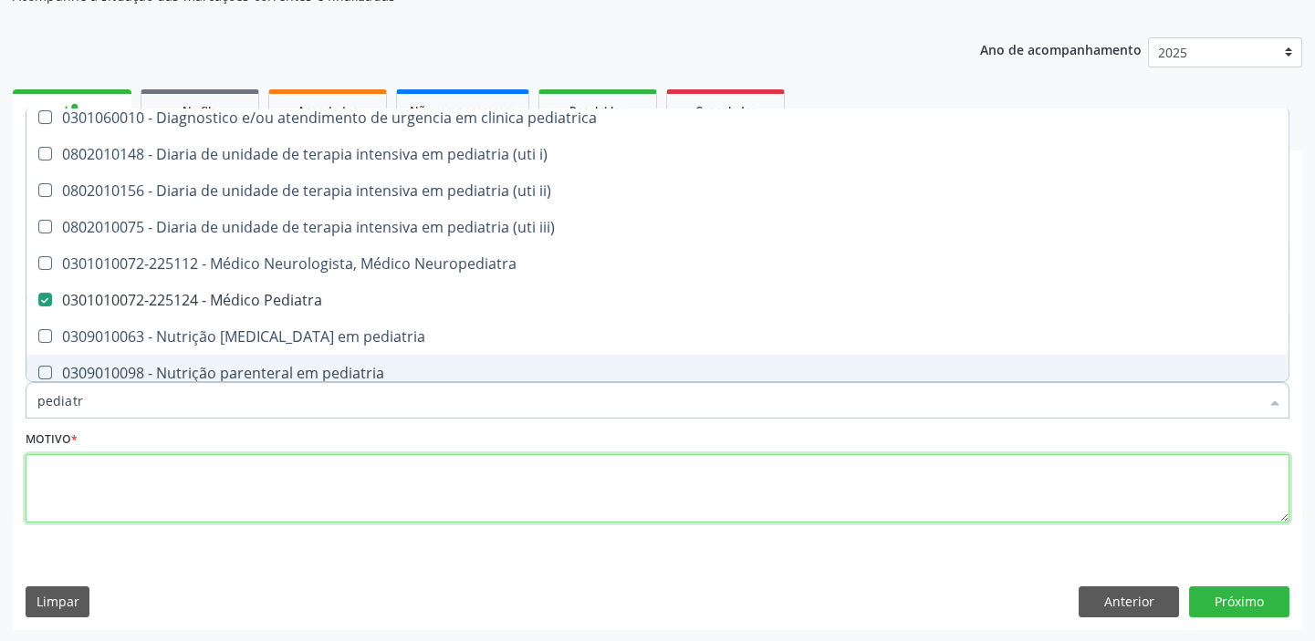
click at [122, 487] on textarea at bounding box center [658, 488] width 1264 height 69
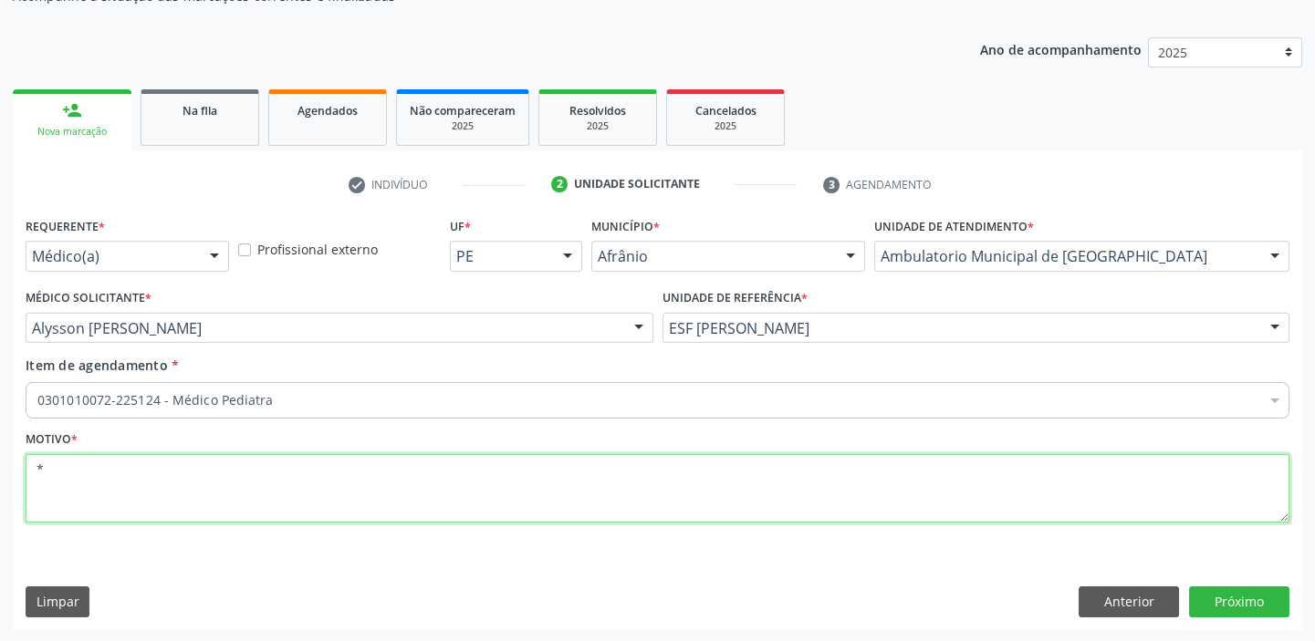
scroll to position [0, 0]
type textarea "*"
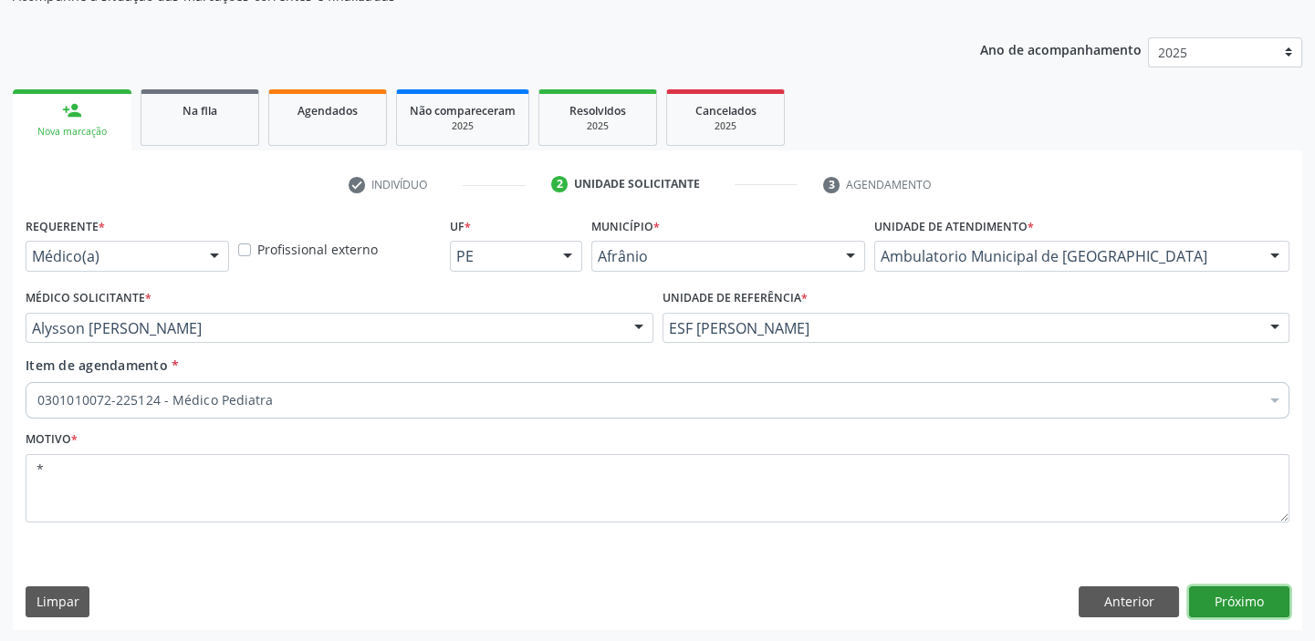
click at [1225, 598] on button "Próximo" at bounding box center [1239, 602] width 100 height 31
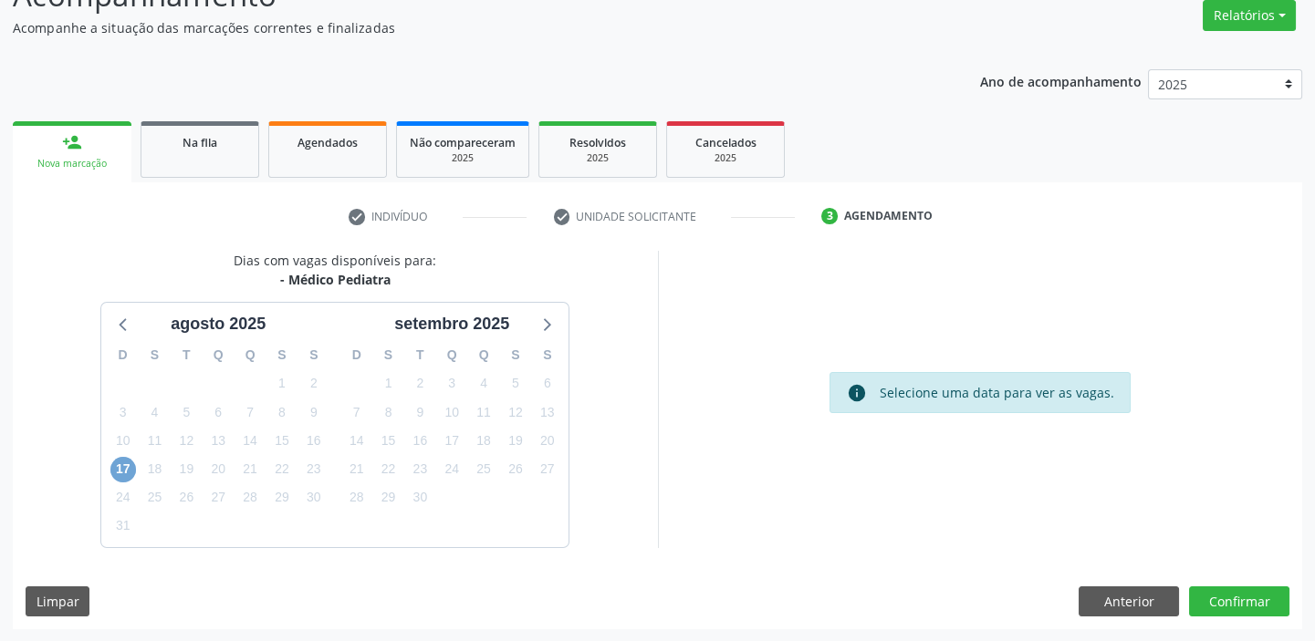
click at [114, 467] on span "17" at bounding box center [123, 470] width 26 height 26
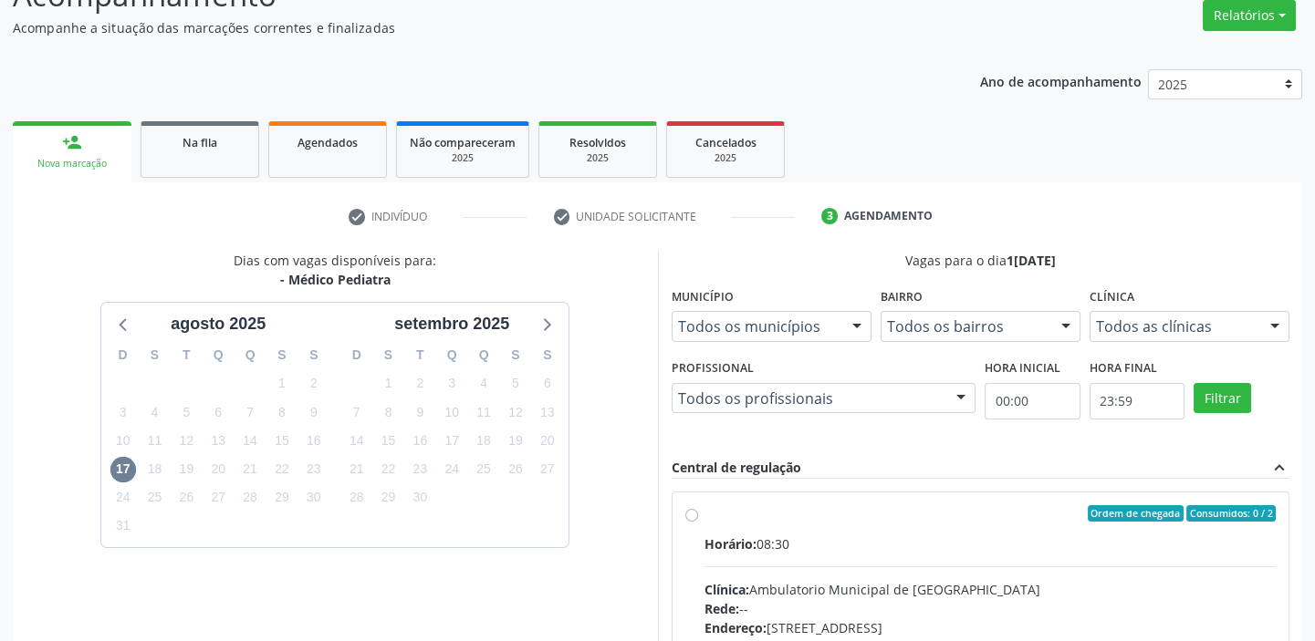
click at [698, 522] on input "Ordem de chegada Consumidos: 0 / 2 Horário: 08:30 Clínica: Ambulatorio Municipa…" at bounding box center [691, 513] width 13 height 16
radio input "true"
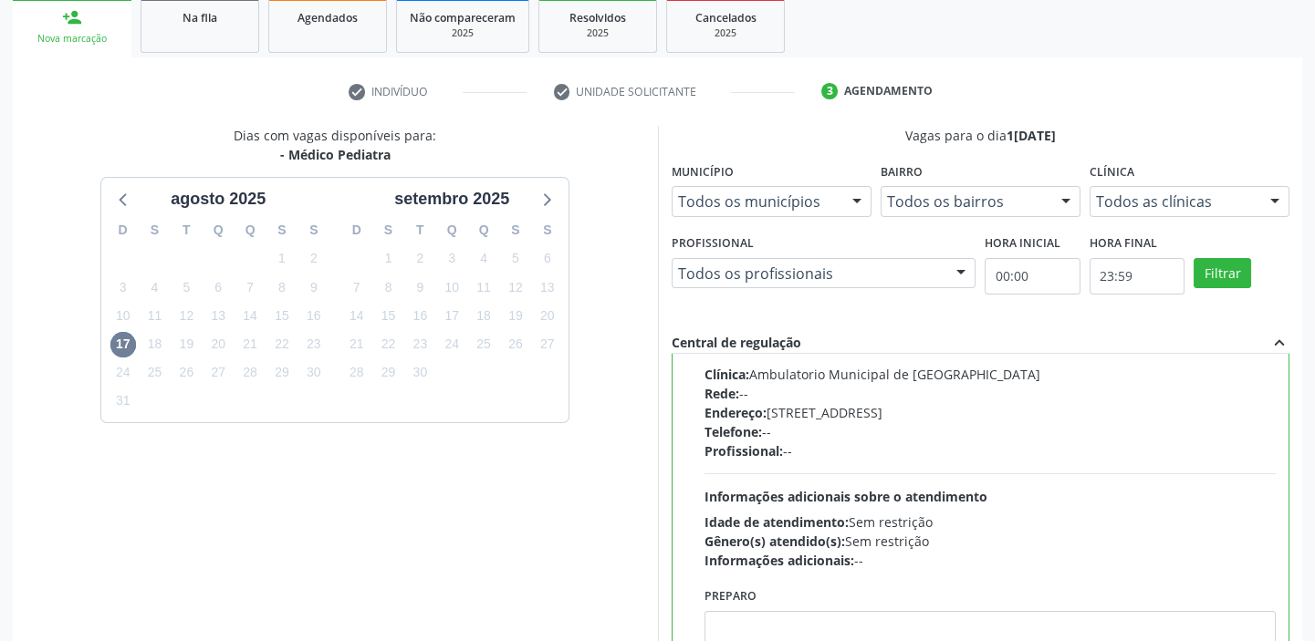
scroll to position [447, 0]
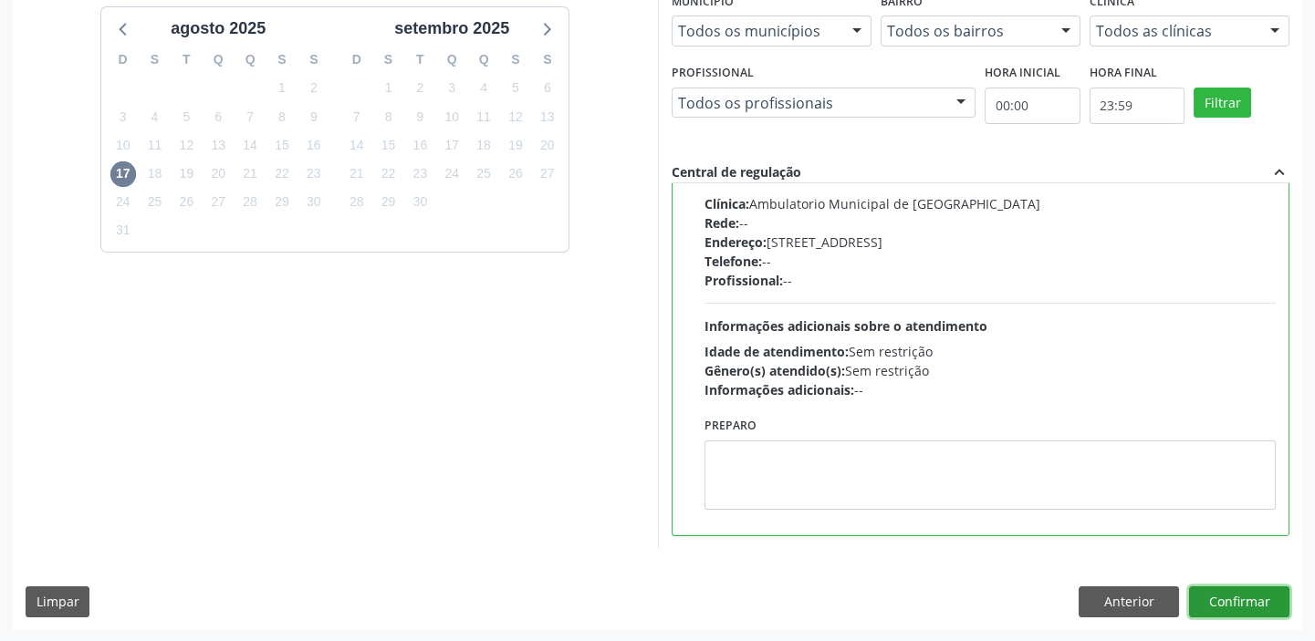
click at [1232, 598] on button "Confirmar" at bounding box center [1239, 602] width 100 height 31
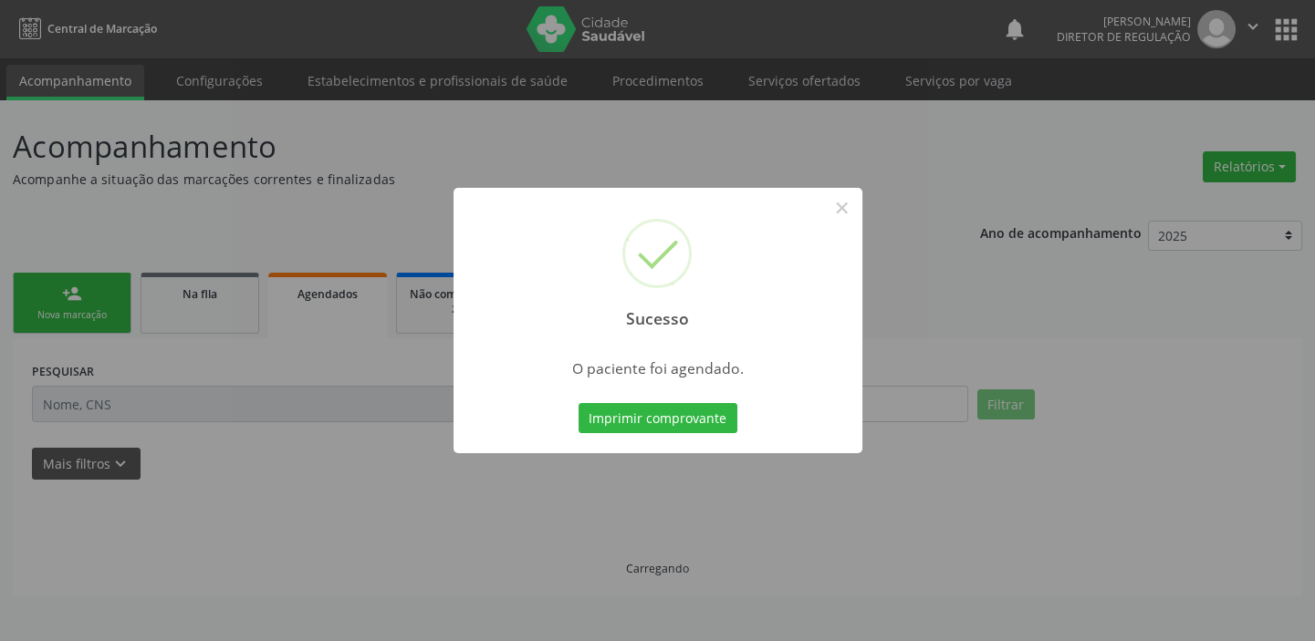
scroll to position [0, 0]
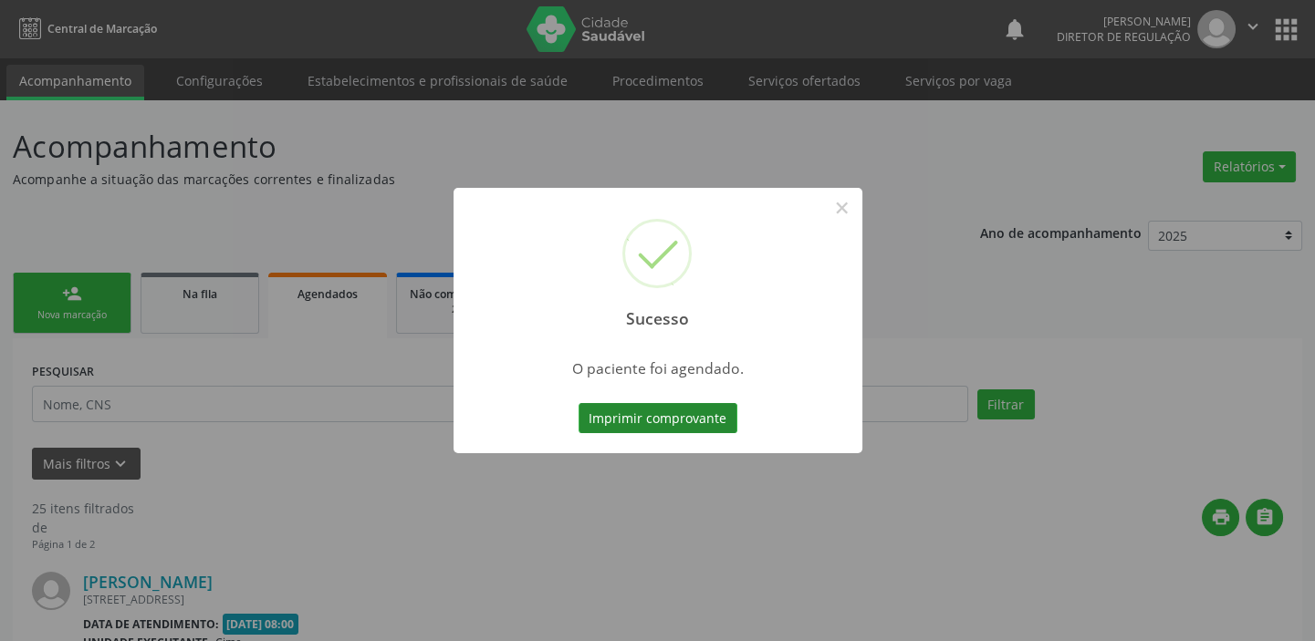
click at [671, 418] on button "Imprimir comprovante" at bounding box center [657, 418] width 159 height 31
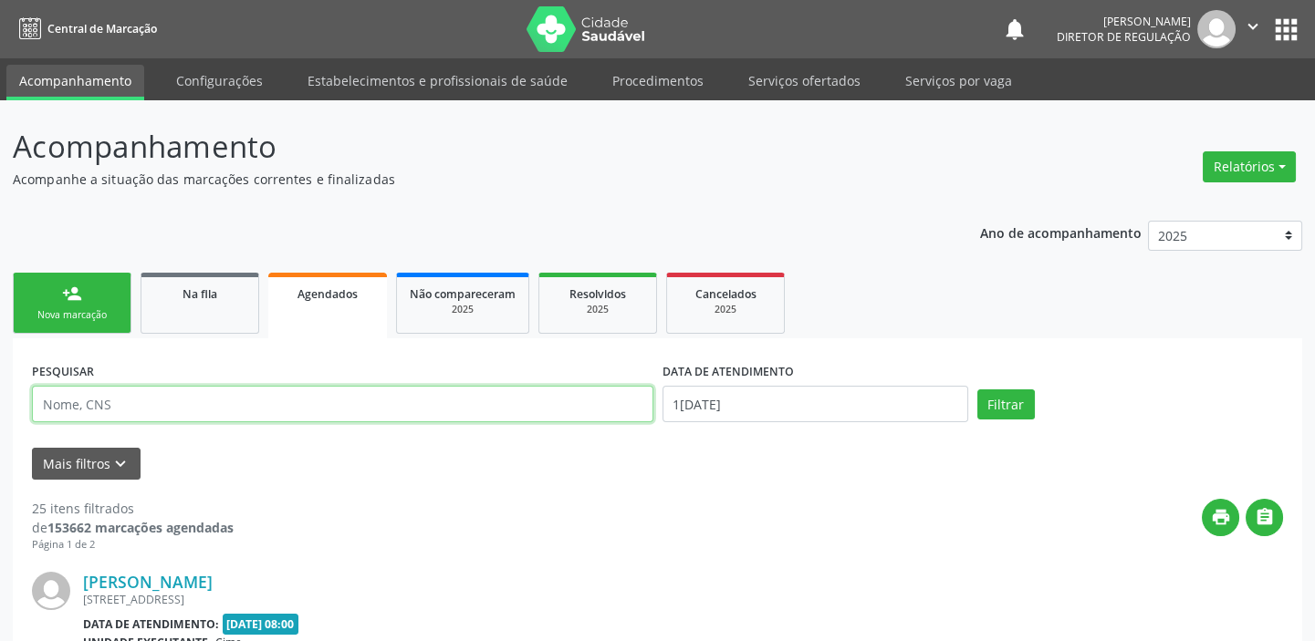
click at [120, 410] on input "text" at bounding box center [342, 404] width 621 height 36
paste input "702 4080 0469 8325"
type input "702 4080 0469 8325"
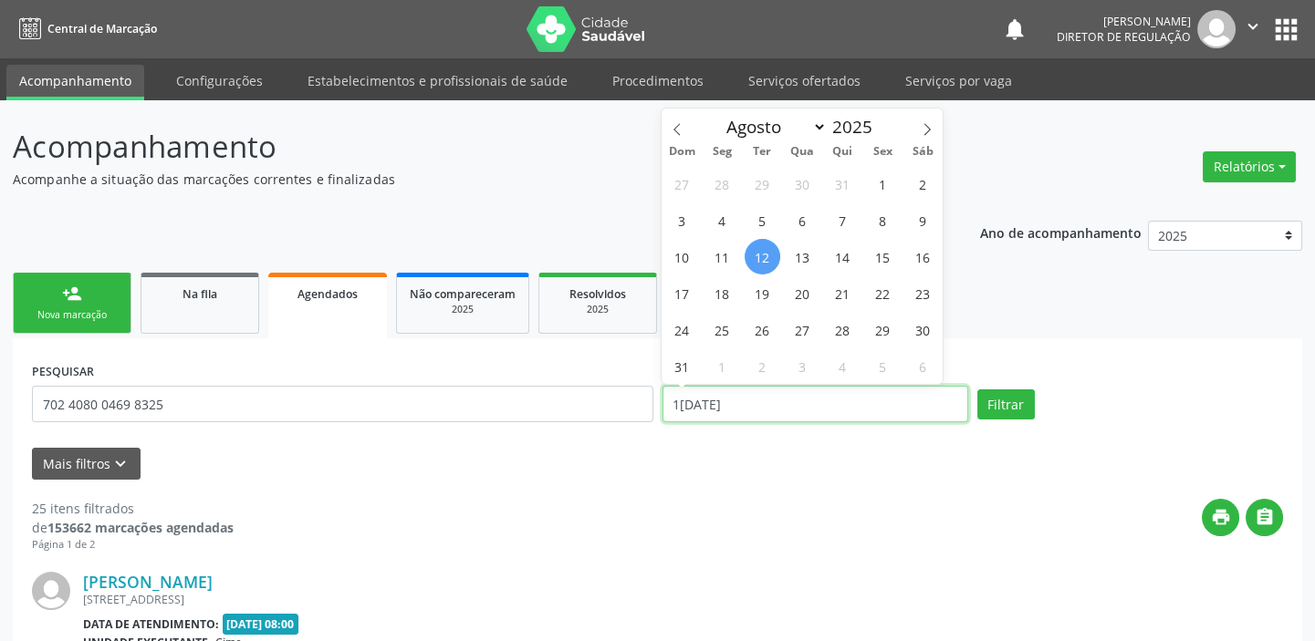
click at [773, 409] on input "12/08/2025" at bounding box center [815, 404] width 306 height 36
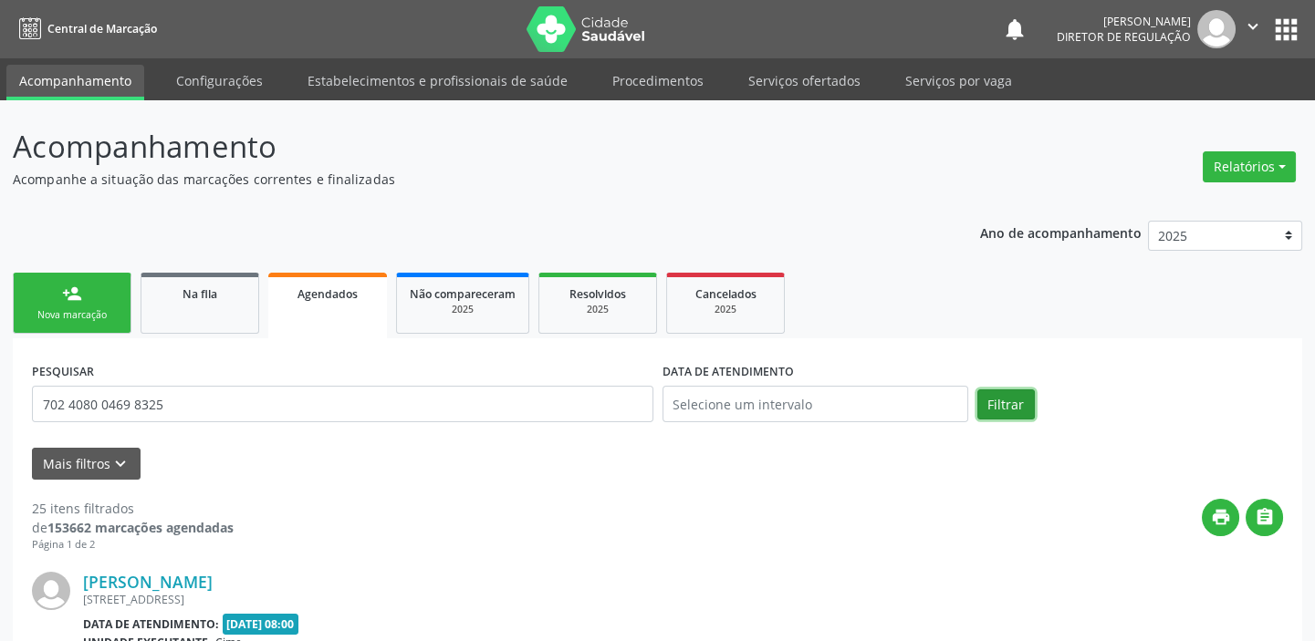
click at [996, 407] on button "Filtrar" at bounding box center [1005, 405] width 57 height 31
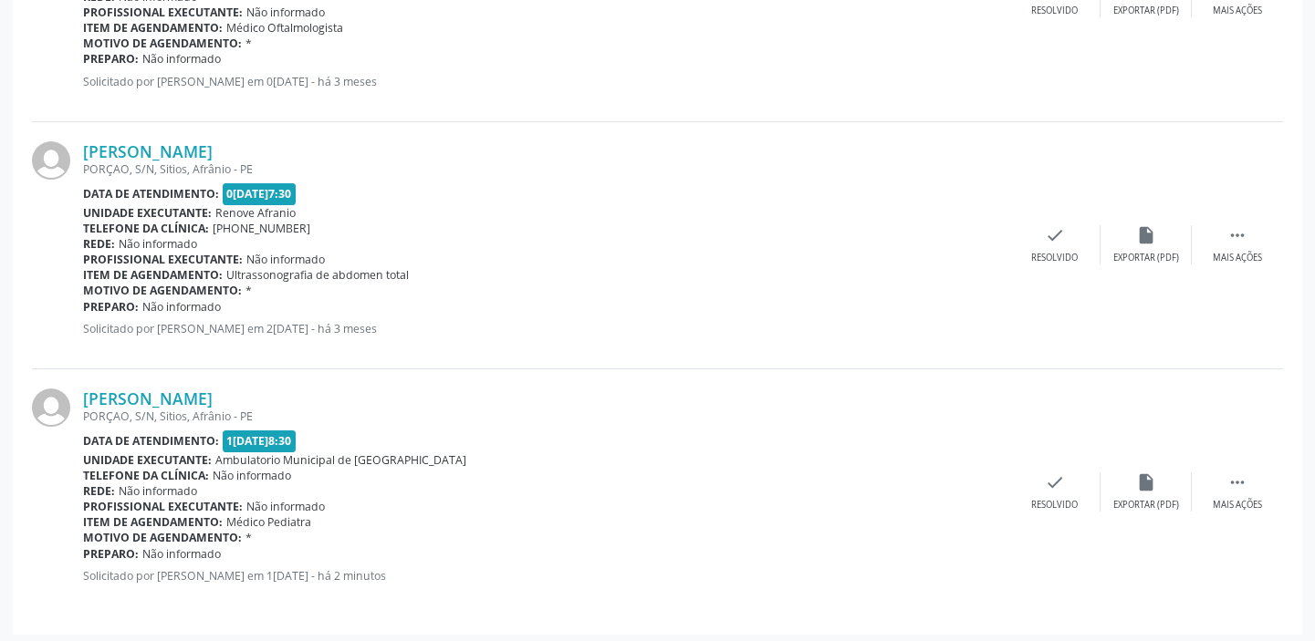
scroll to position [930, 0]
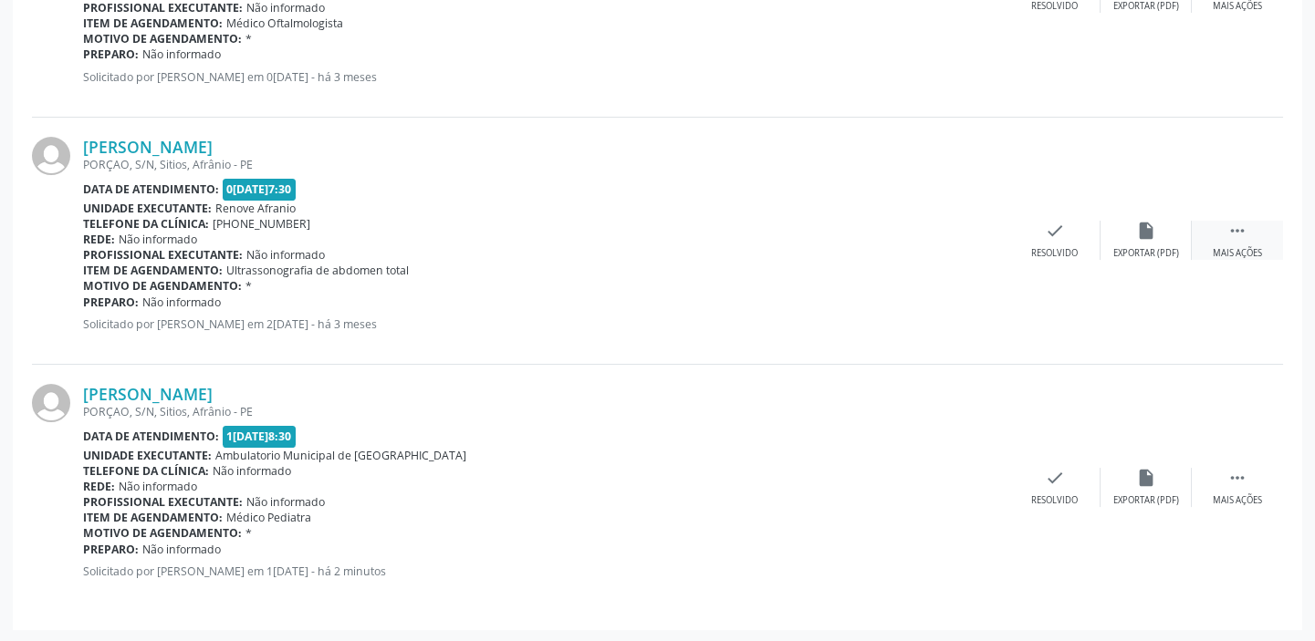
click at [1241, 225] on icon "" at bounding box center [1237, 231] width 20 height 20
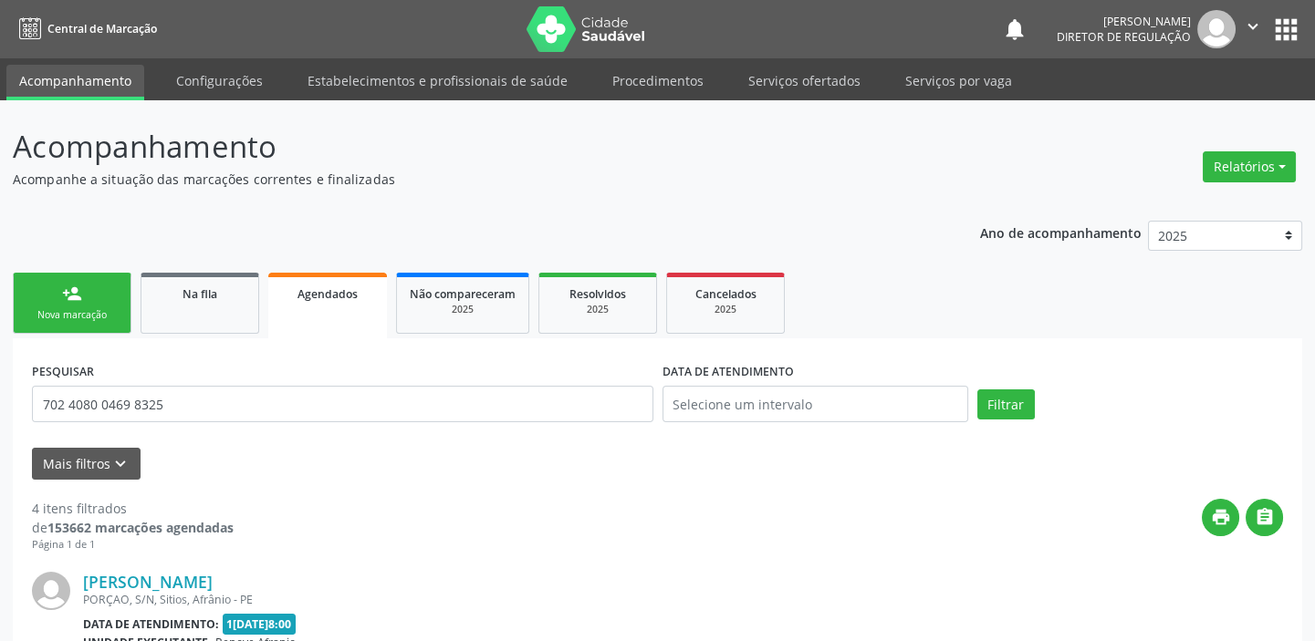
scroll to position [0, 0]
click at [92, 320] on div "Nova marcação" at bounding box center [71, 315] width 91 height 14
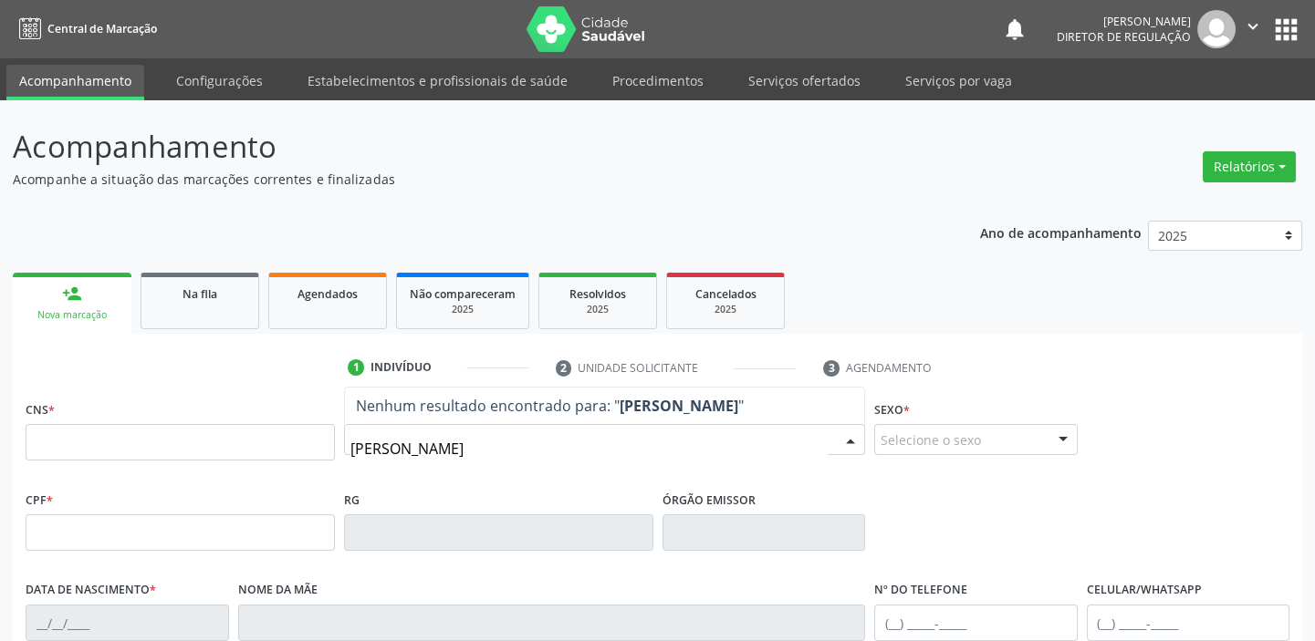
type input "angelina francisca"
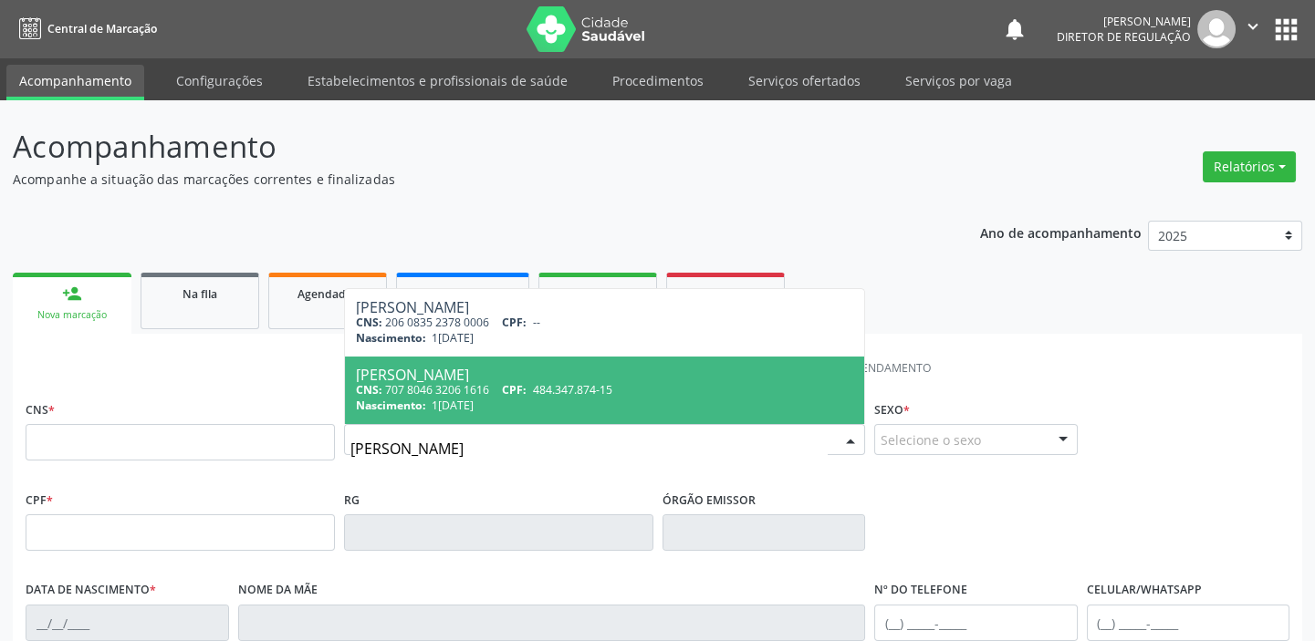
click at [448, 384] on div "CNS: 707 8046 3206 1616 CPF: 484.347.874-15" at bounding box center [604, 390] width 497 height 16
type input "707 8046 3206 1616"
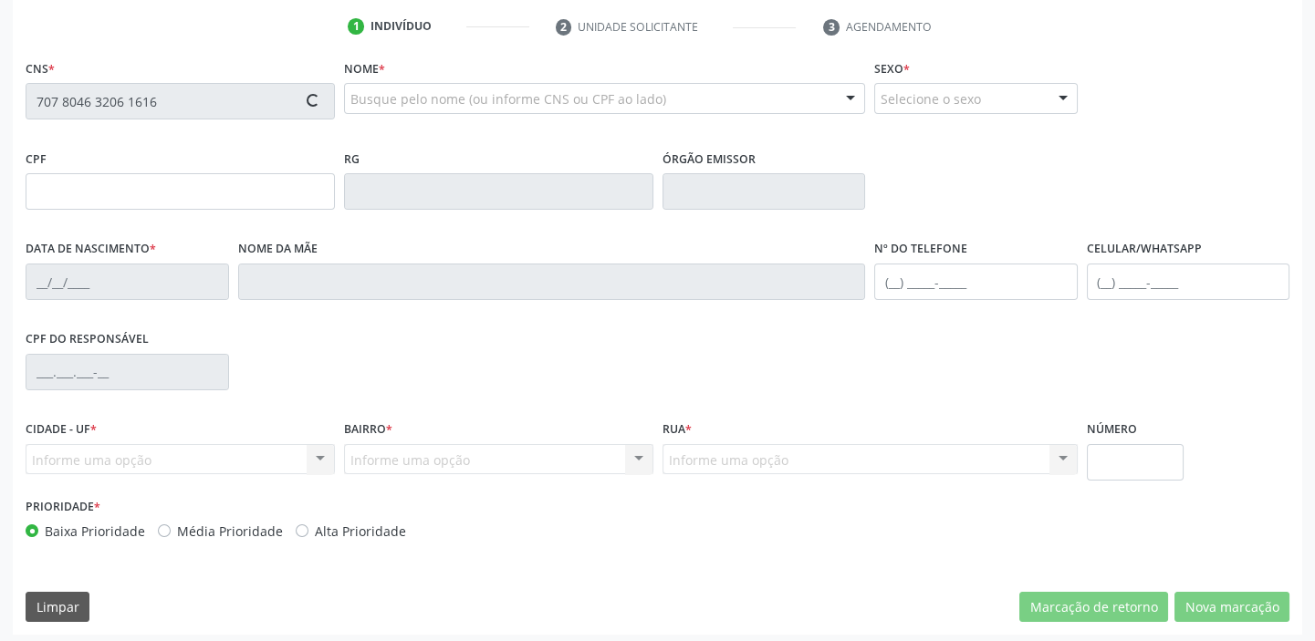
scroll to position [347, 0]
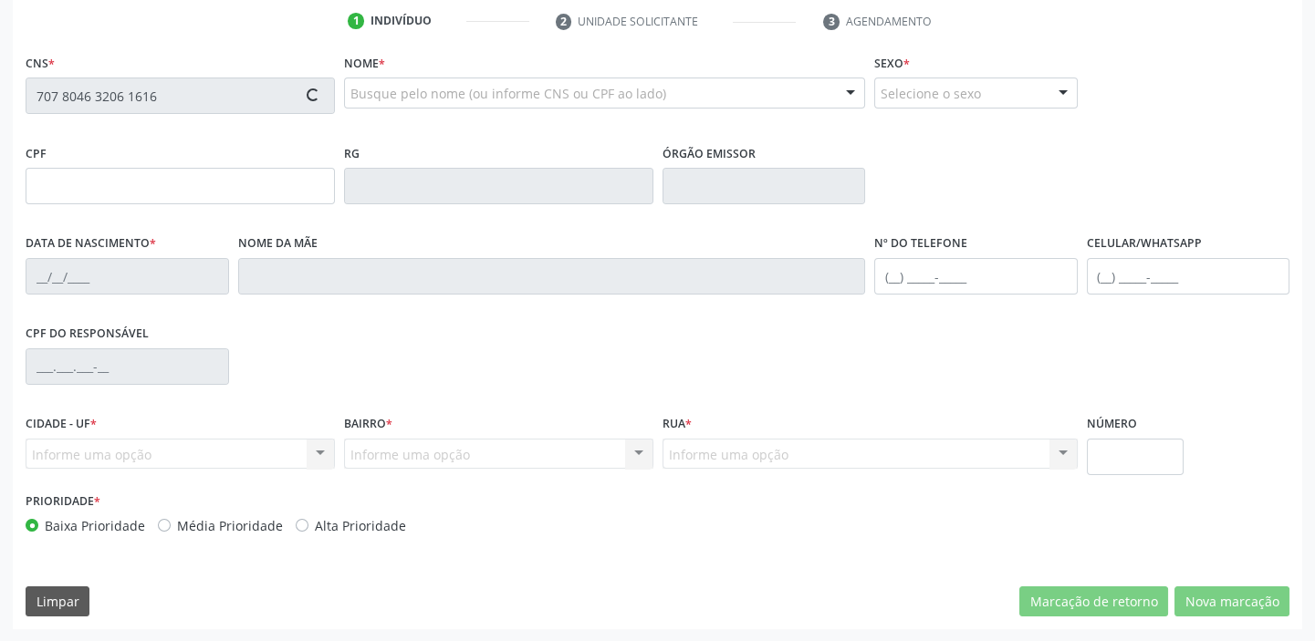
type input "484.347.874-15"
type input "17/07/1951"
type input "Francisca de Arruda"
type input "(87) 98838-9796"
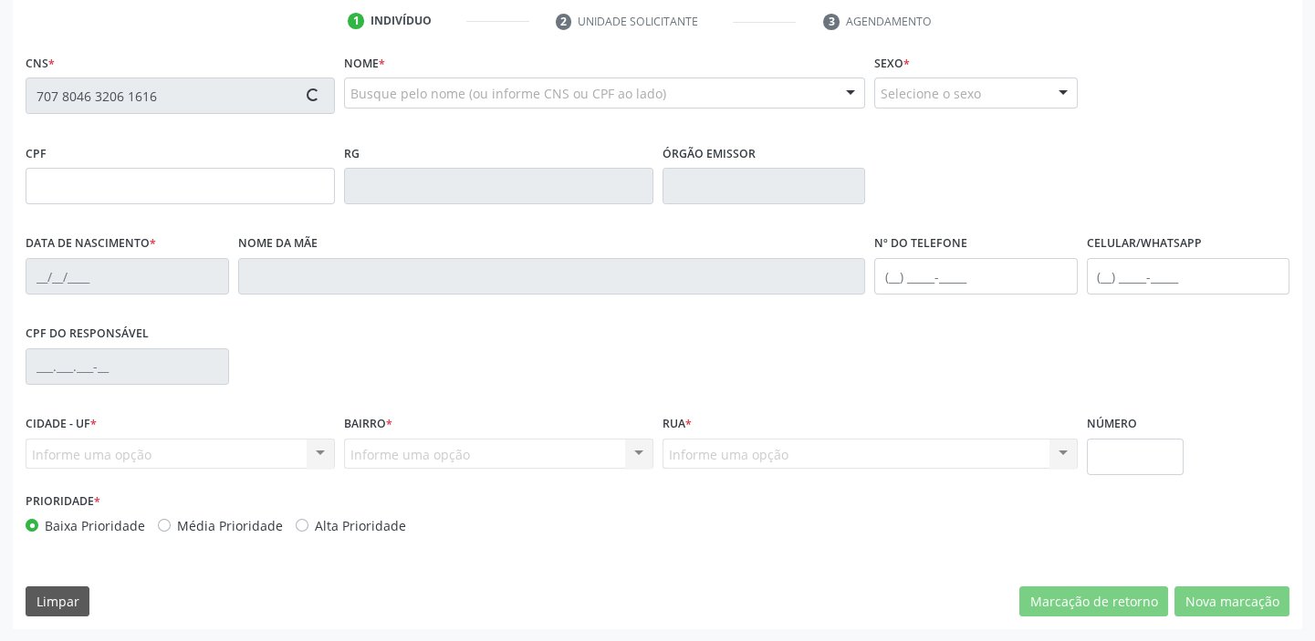
type input "S/N"
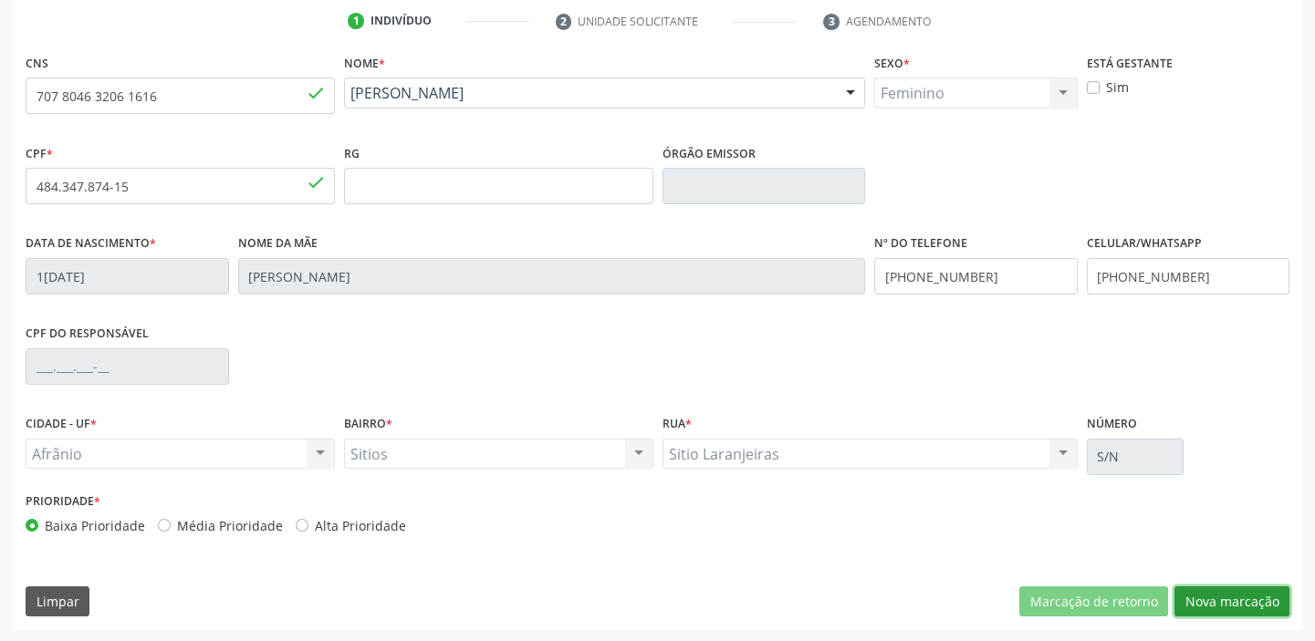
click at [1227, 597] on button "Nova marcação" at bounding box center [1231, 602] width 115 height 31
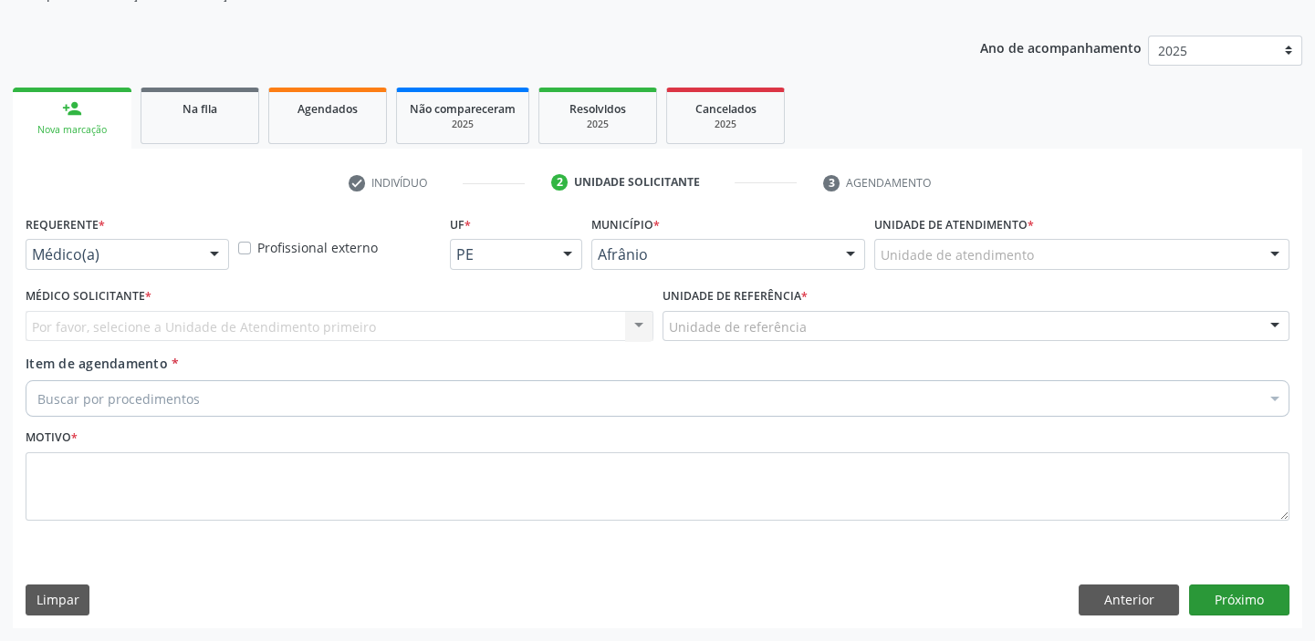
scroll to position [183, 0]
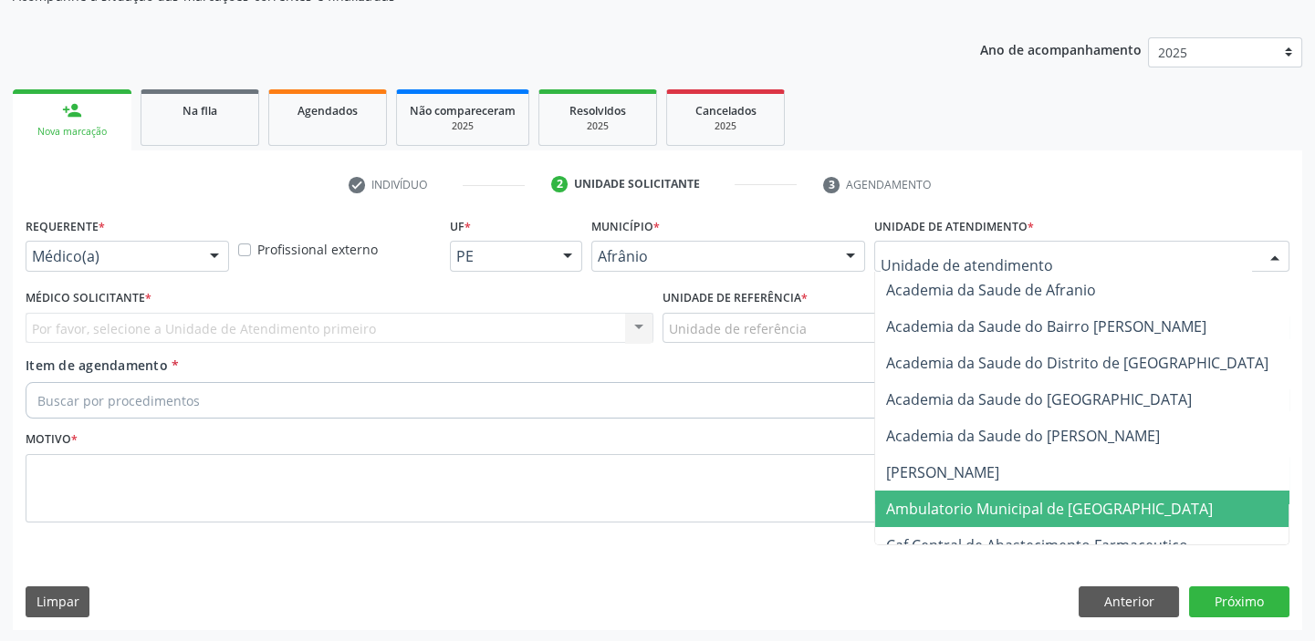
click at [960, 499] on span "Ambulatorio Municipal de [GEOGRAPHIC_DATA]" at bounding box center [1049, 509] width 327 height 20
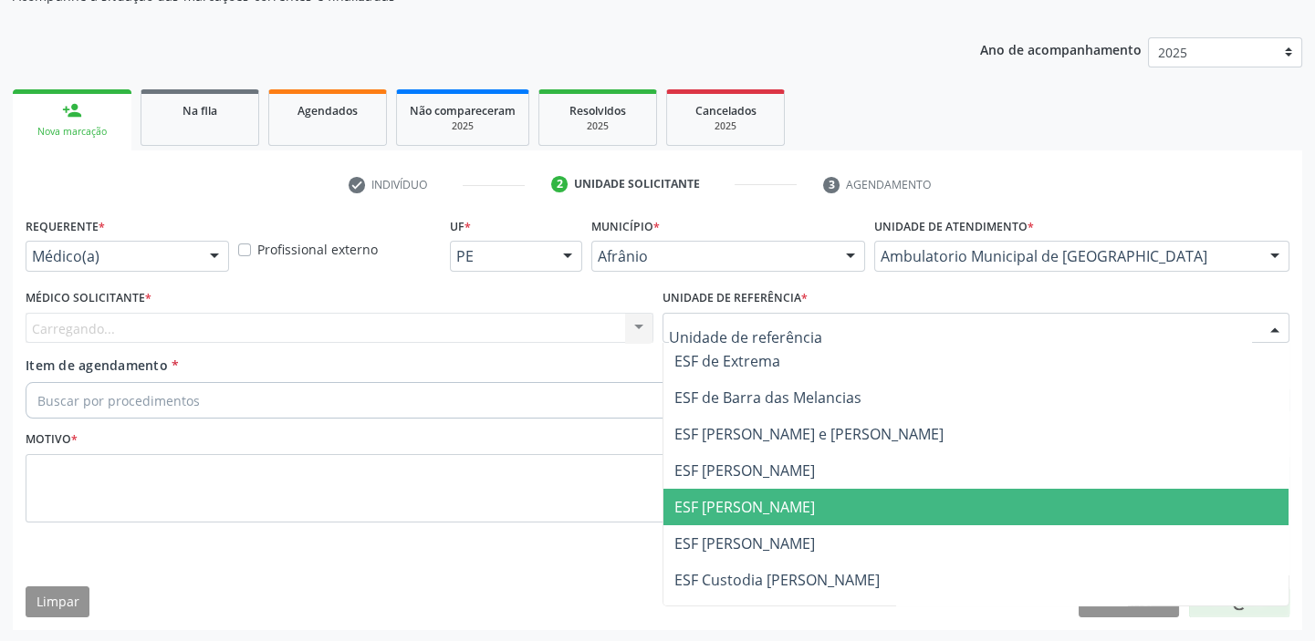
click at [744, 493] on span "ESF [PERSON_NAME]" at bounding box center [976, 507] width 626 height 36
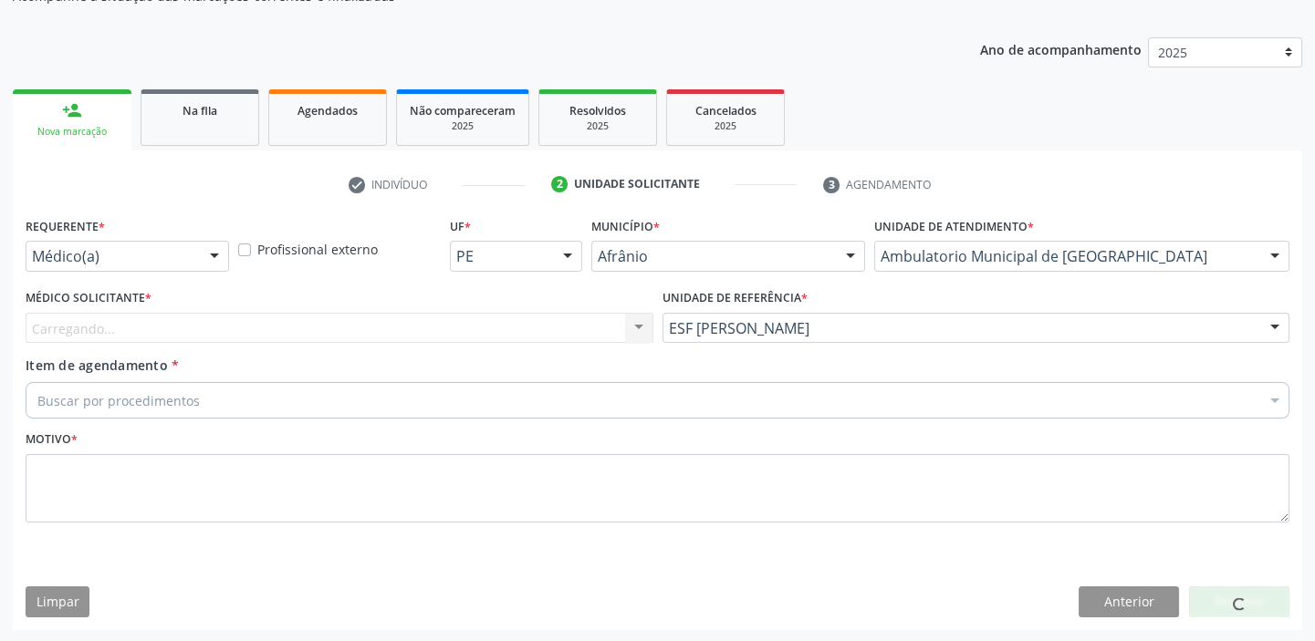
click at [117, 317] on div "Carregando... Nenhum resultado encontrado para: " " Não há nenhuma opção para s…" at bounding box center [340, 328] width 628 height 31
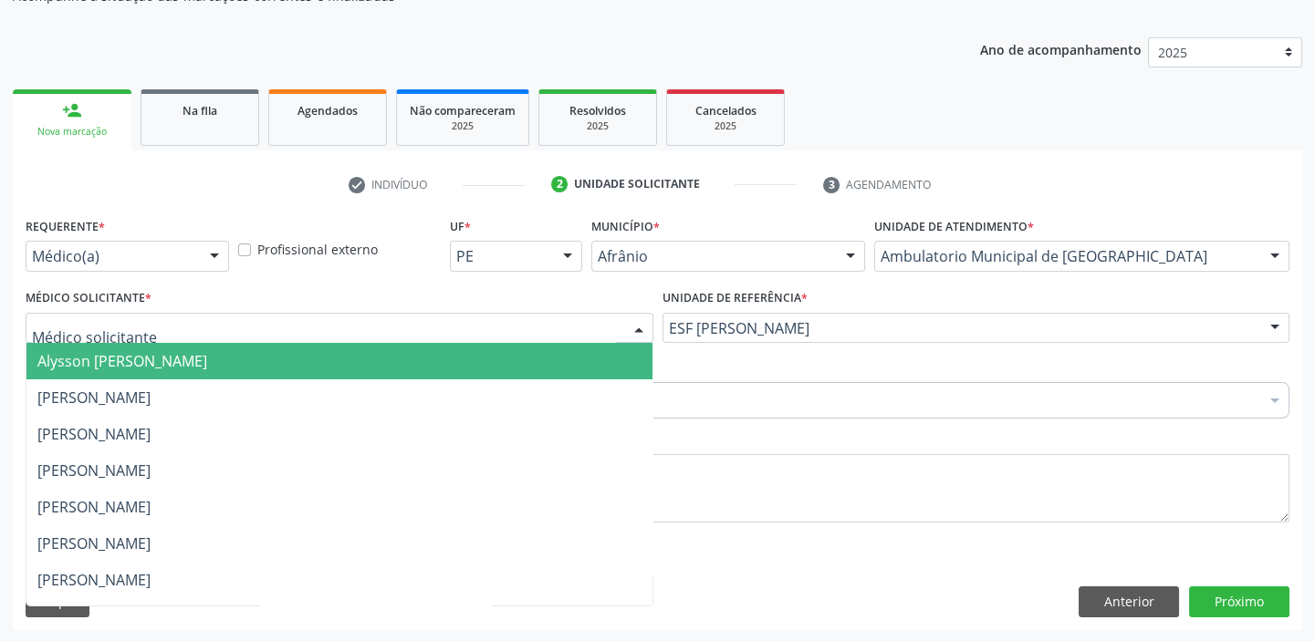
click at [109, 351] on span "Alysson Rodrigo Ferreira Cavalcanti" at bounding box center [122, 361] width 170 height 20
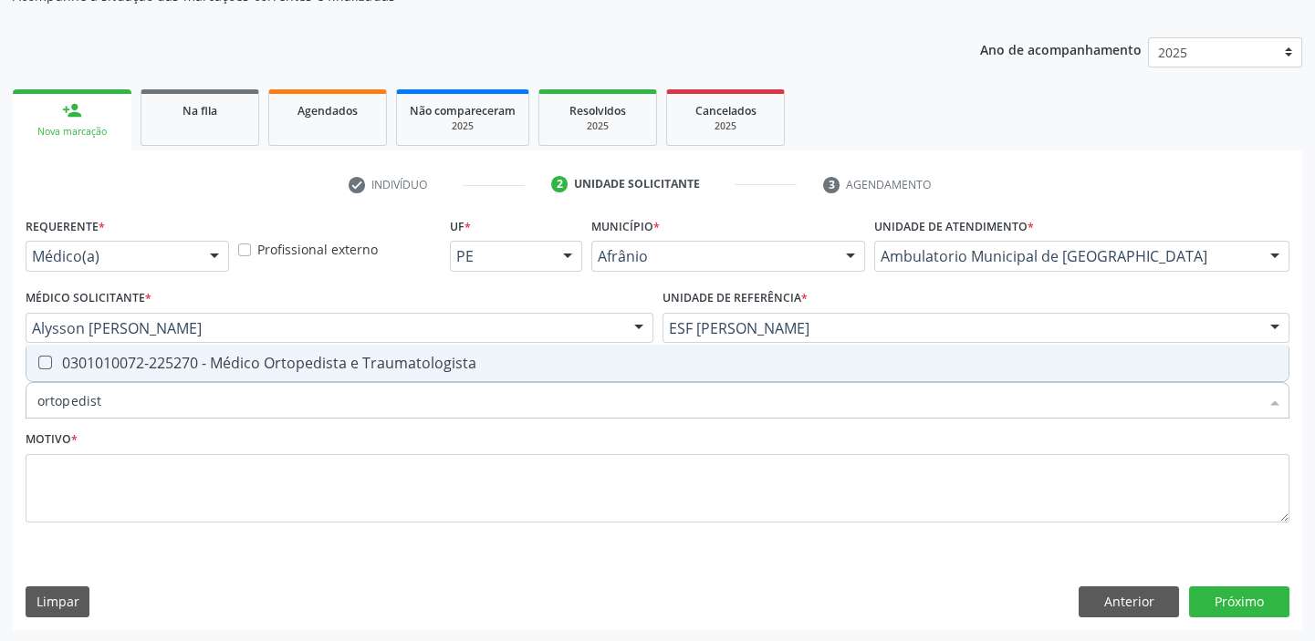
type input "ortopedista"
click at [119, 368] on div "0301010072-225270 - Médico Ortopedista e Traumatologista" at bounding box center [657, 363] width 1240 height 15
checkbox Traumatologista "true"
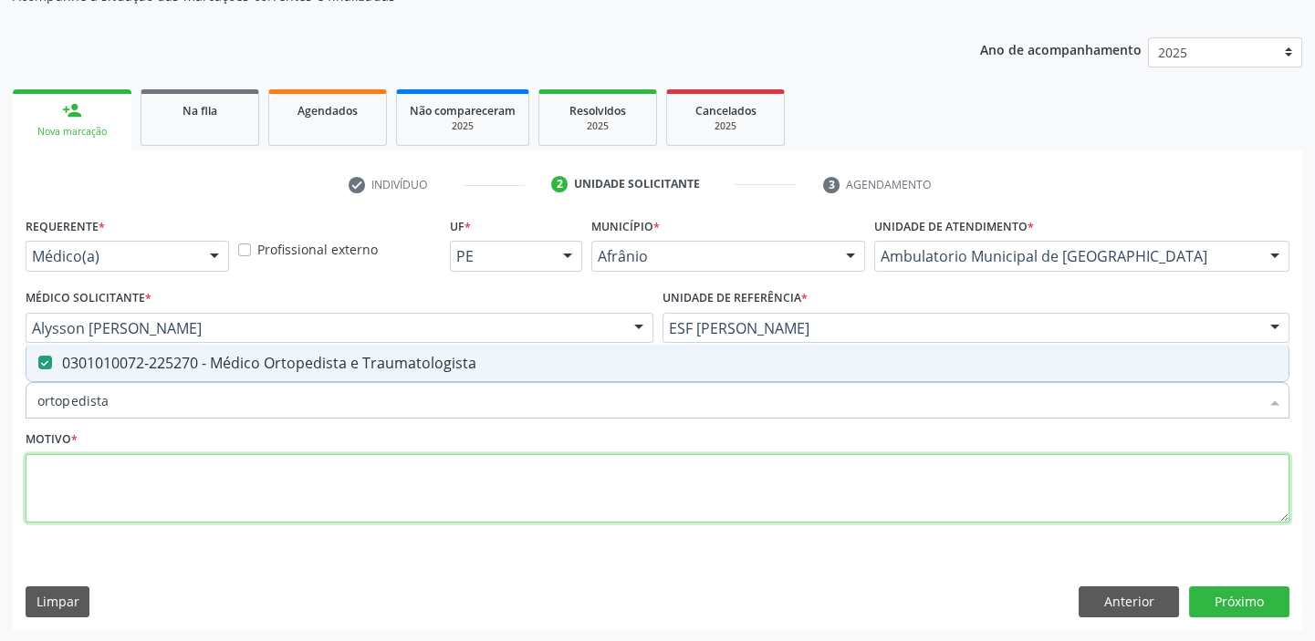
click at [105, 474] on textarea at bounding box center [658, 488] width 1264 height 69
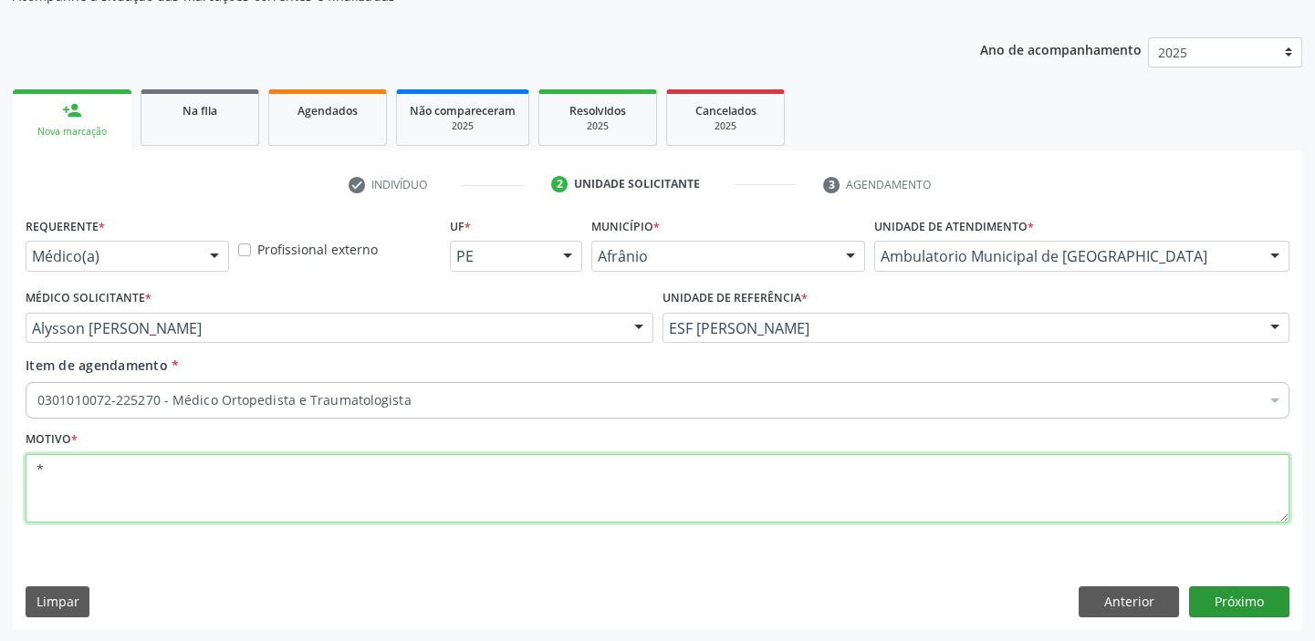
type textarea "*"
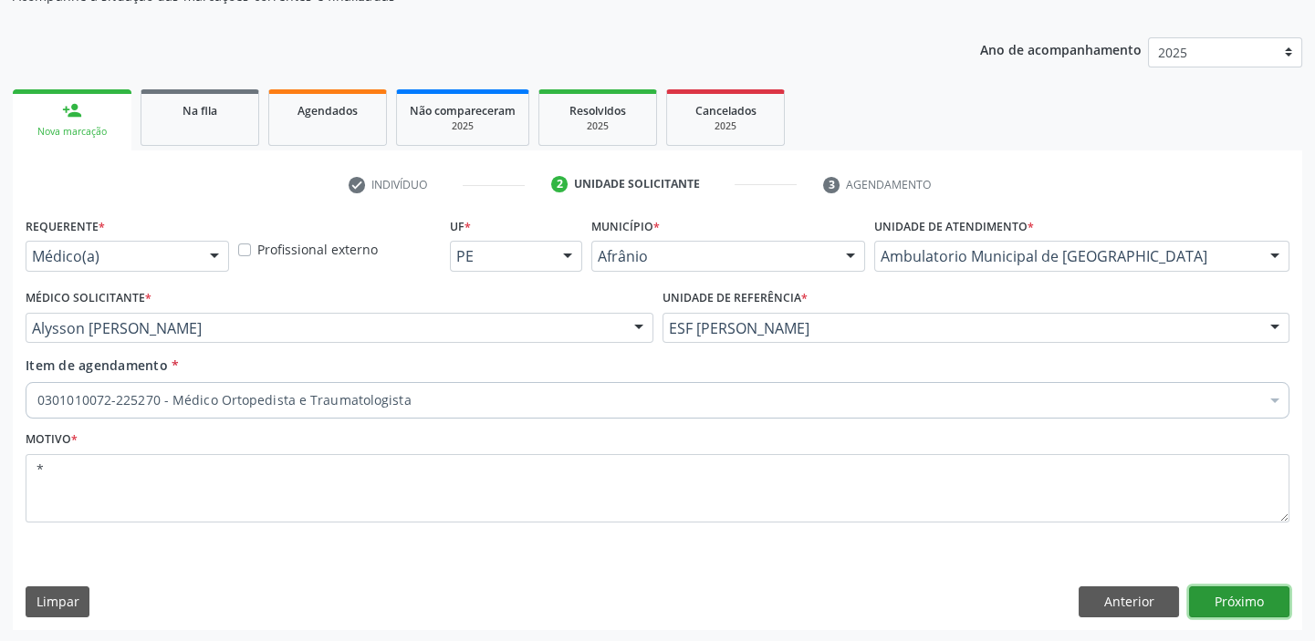
click at [1222, 608] on button "Próximo" at bounding box center [1239, 602] width 100 height 31
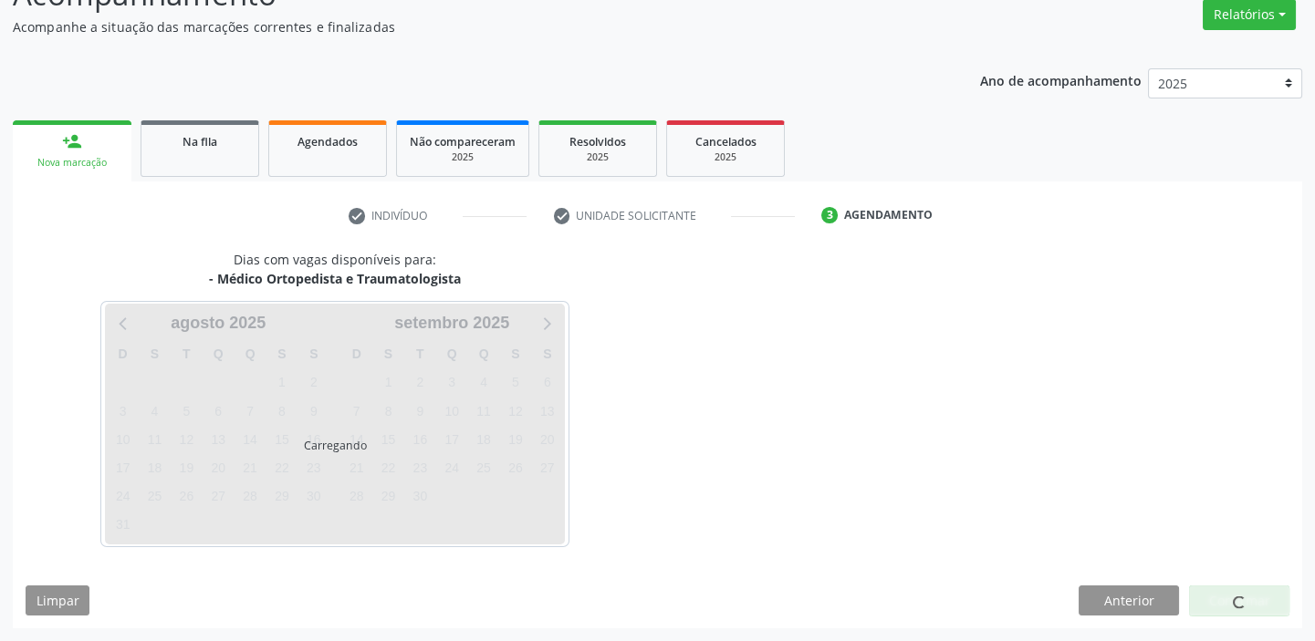
scroll to position [151, 0]
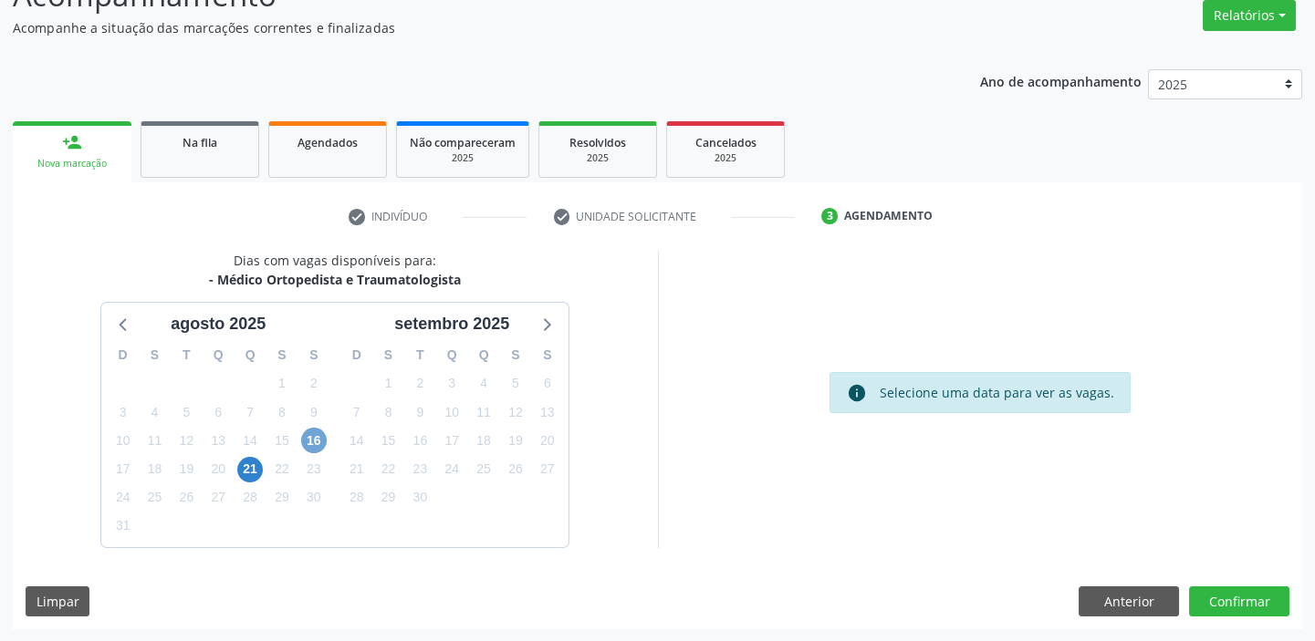
click at [313, 446] on span "16" at bounding box center [314, 441] width 26 height 26
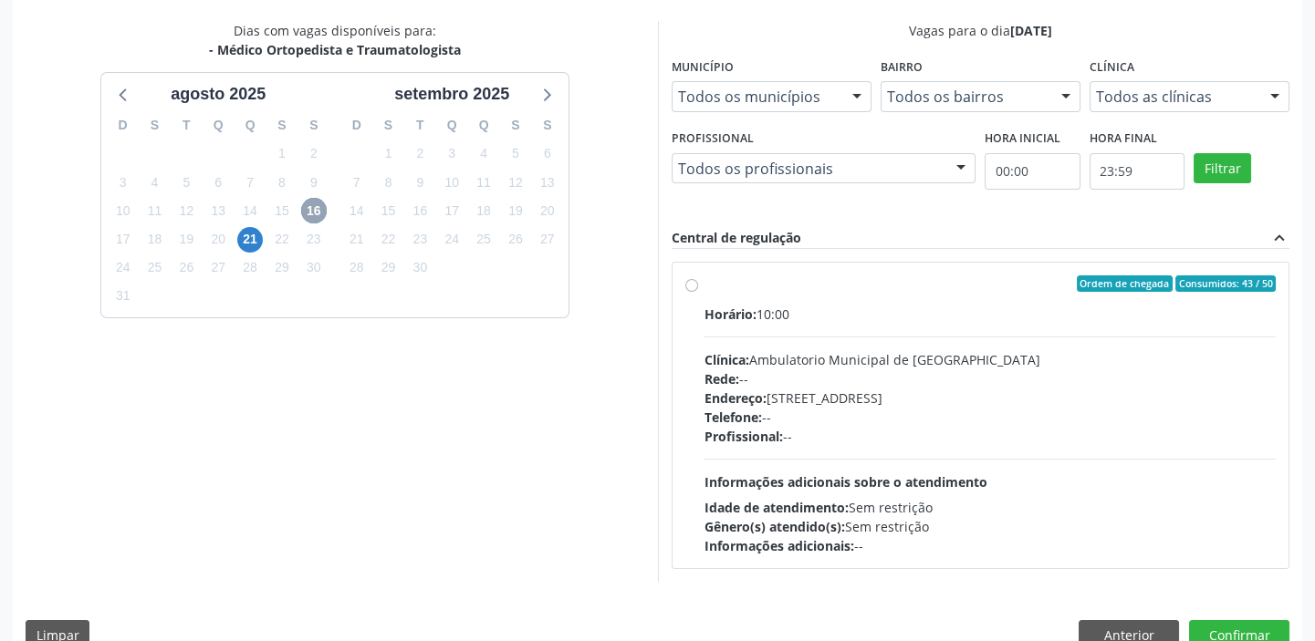
scroll to position [401, 0]
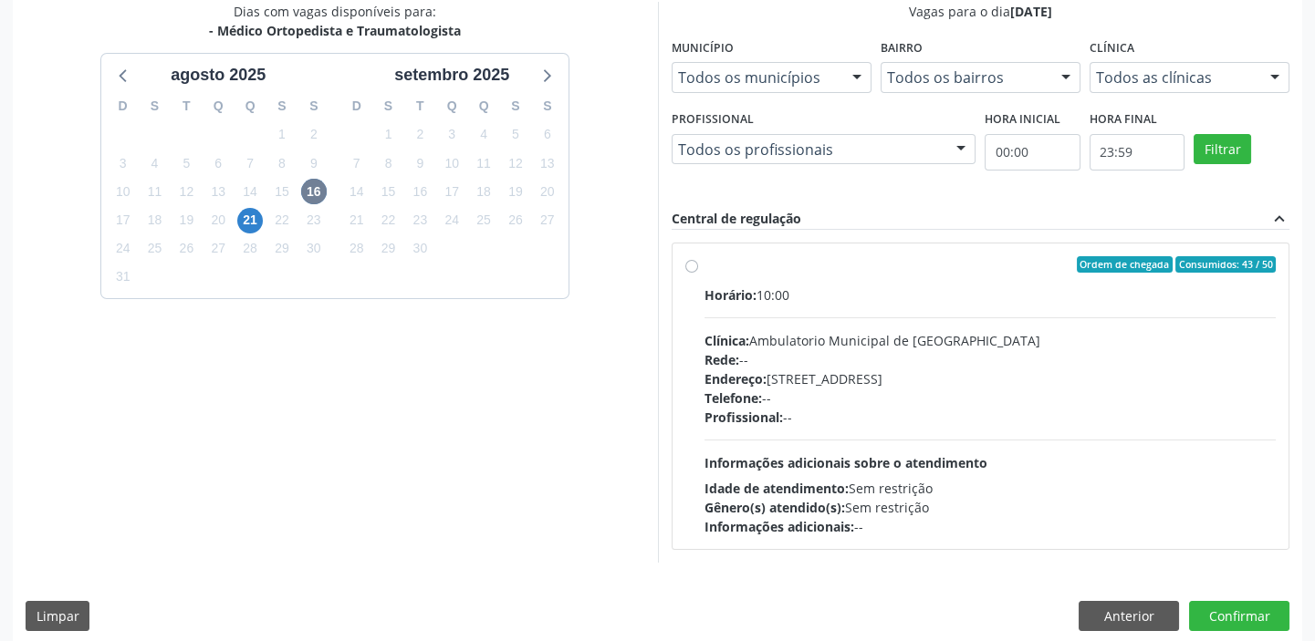
click at [963, 503] on div "Gênero(s) atendido(s): Sem restrição" at bounding box center [990, 507] width 572 height 19
click at [698, 273] on input "Ordem de chegada Consumidos: 43 / 50 Horário: 10:00 Clínica: Ambulatorio Munici…" at bounding box center [691, 264] width 13 height 16
radio input "true"
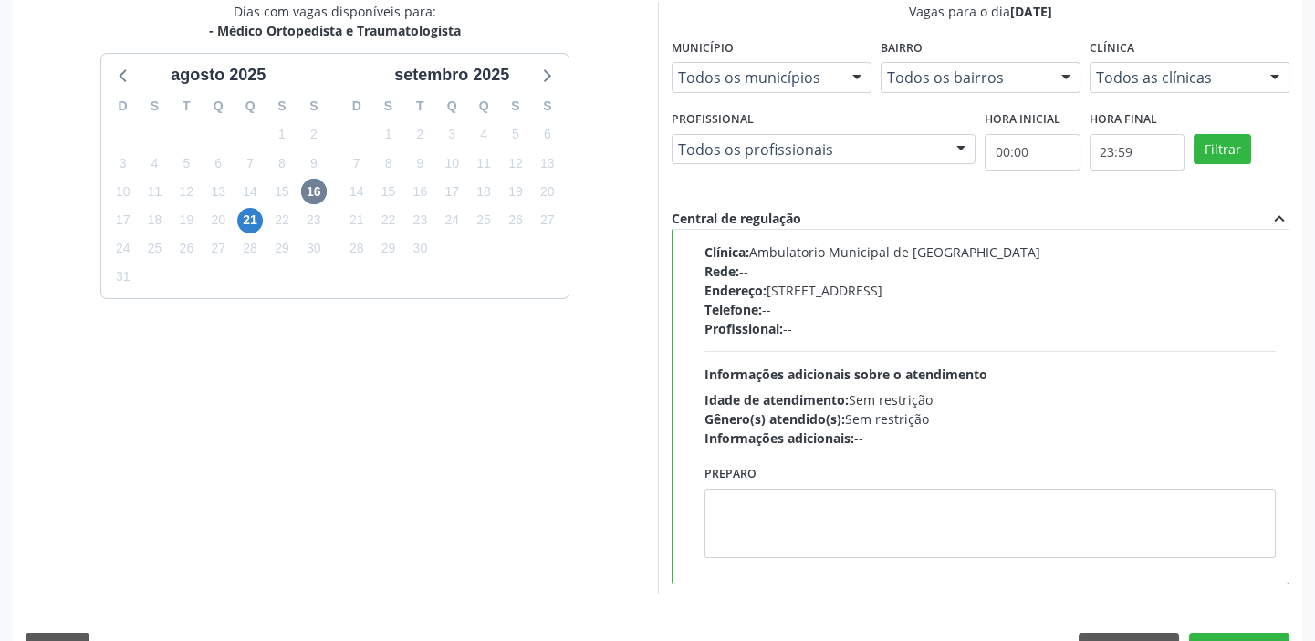
scroll to position [90, 0]
click at [755, 523] on textarea at bounding box center [990, 521] width 572 height 69
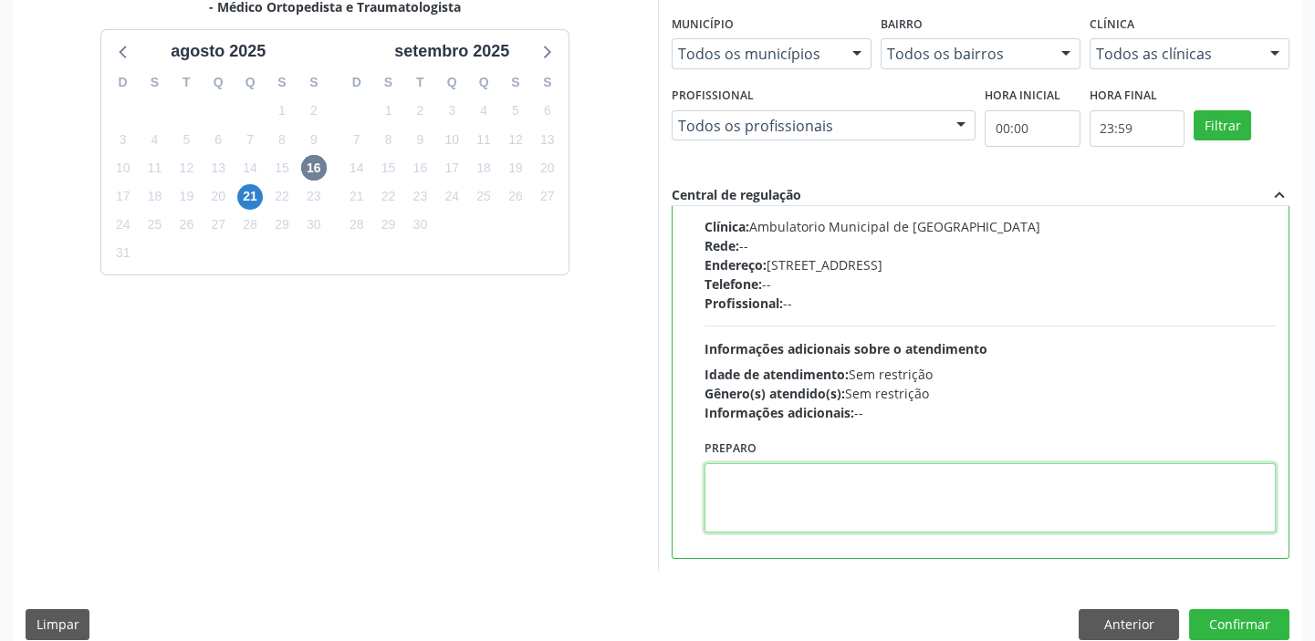
scroll to position [447, 0]
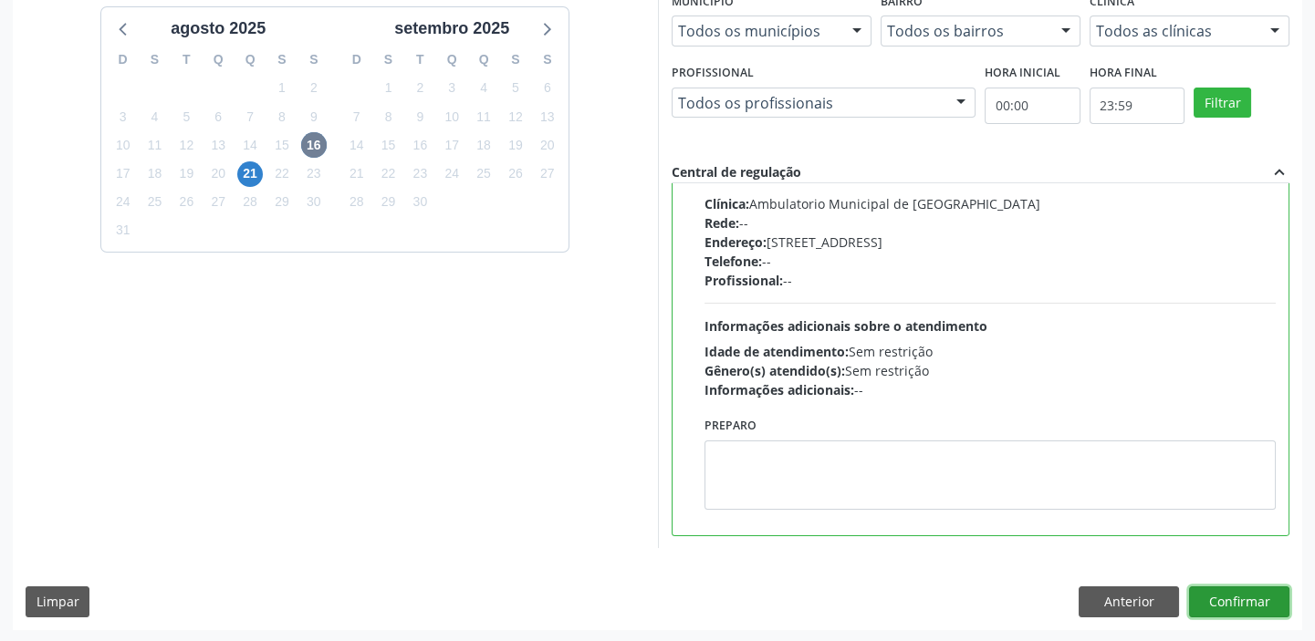
click at [1226, 591] on button "Confirmar" at bounding box center [1239, 602] width 100 height 31
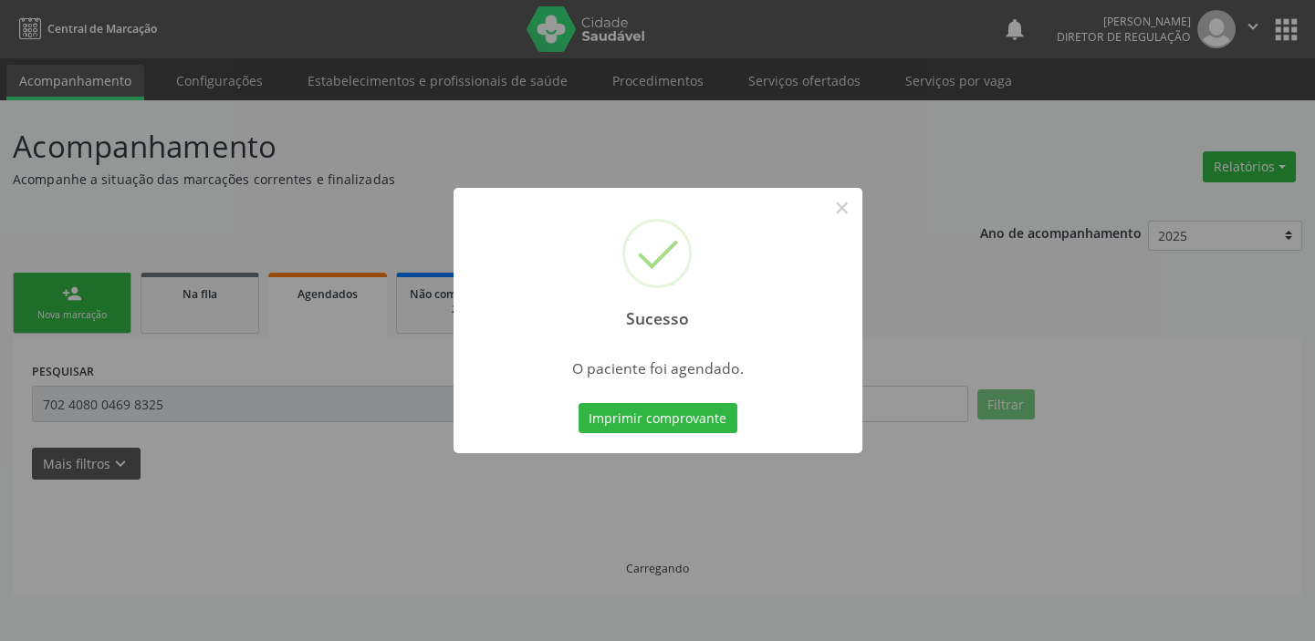
scroll to position [0, 0]
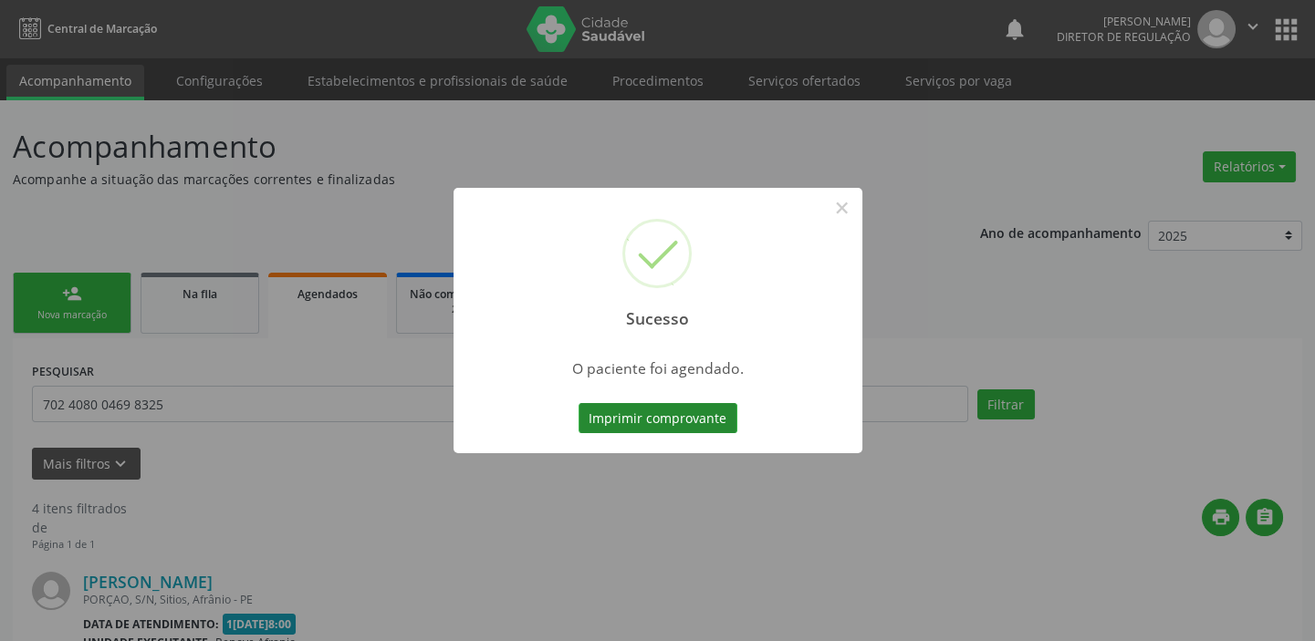
click at [643, 421] on button "Imprimir comprovante" at bounding box center [657, 418] width 159 height 31
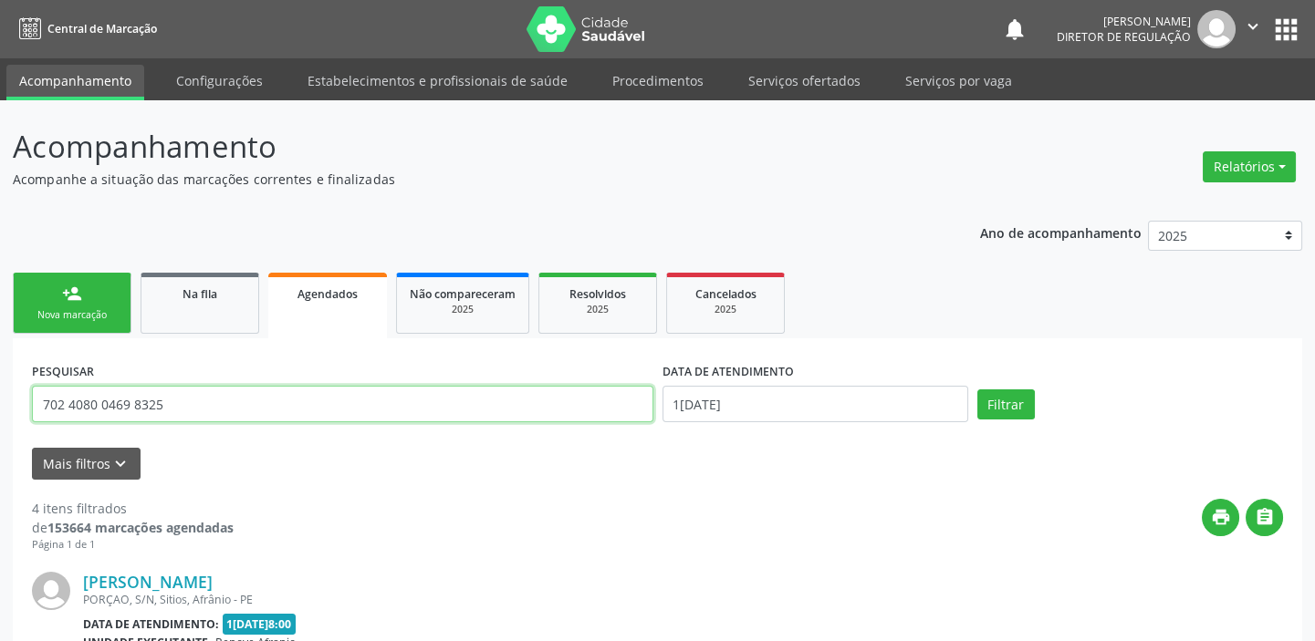
click at [212, 391] on input "702 4080 0469 8325" at bounding box center [342, 404] width 621 height 36
type input "7"
type input "ana aglais"
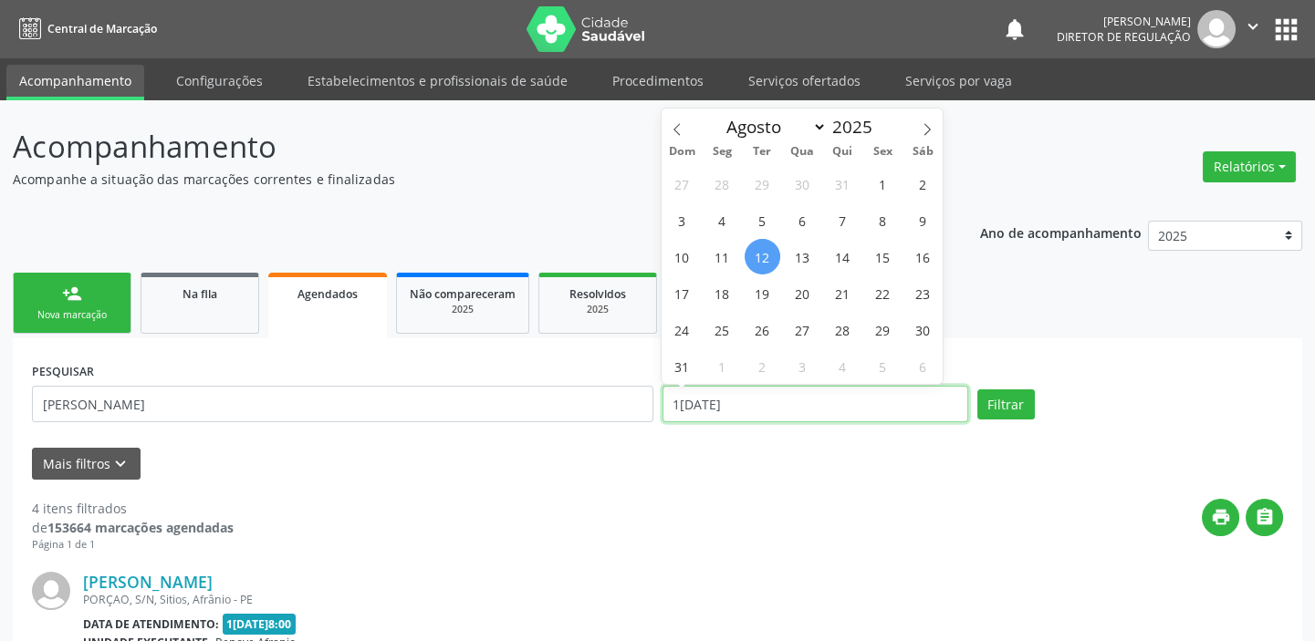
click at [875, 407] on input "12/08/2025" at bounding box center [815, 404] width 306 height 36
click at [847, 258] on span "14" at bounding box center [843, 257] width 36 height 36
type input "14/08/2025"
click at [847, 258] on span "14" at bounding box center [843, 257] width 36 height 36
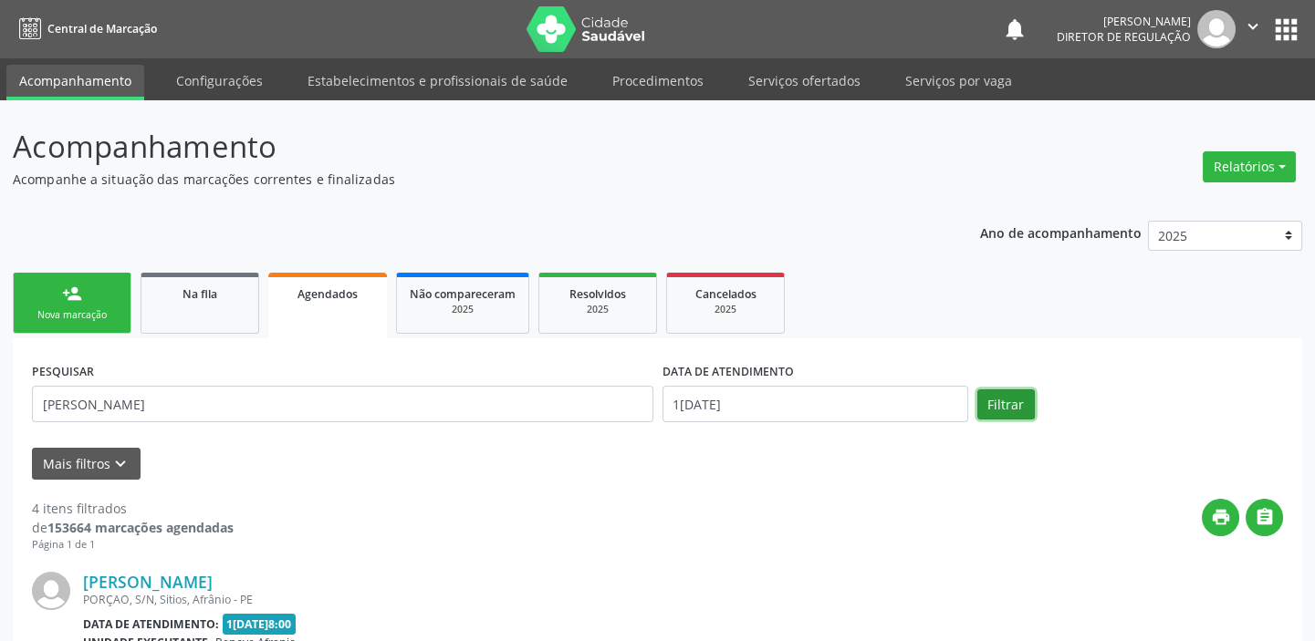
click at [996, 409] on button "Filtrar" at bounding box center [1005, 405] width 57 height 31
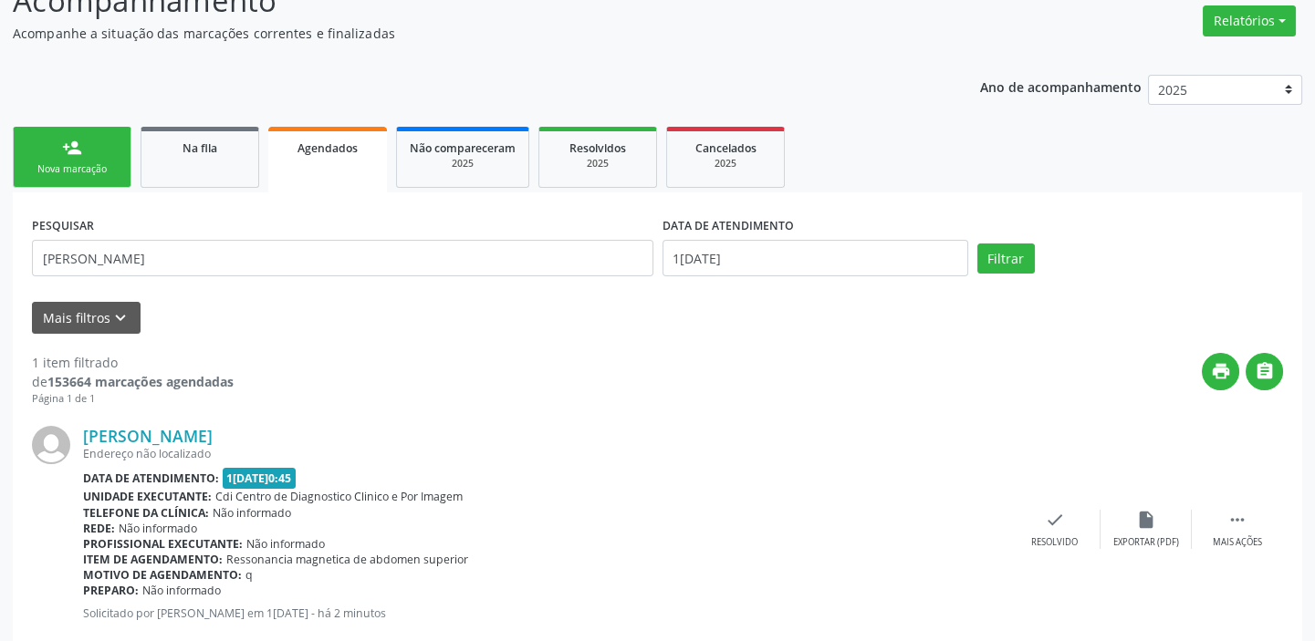
scroll to position [189, 0]
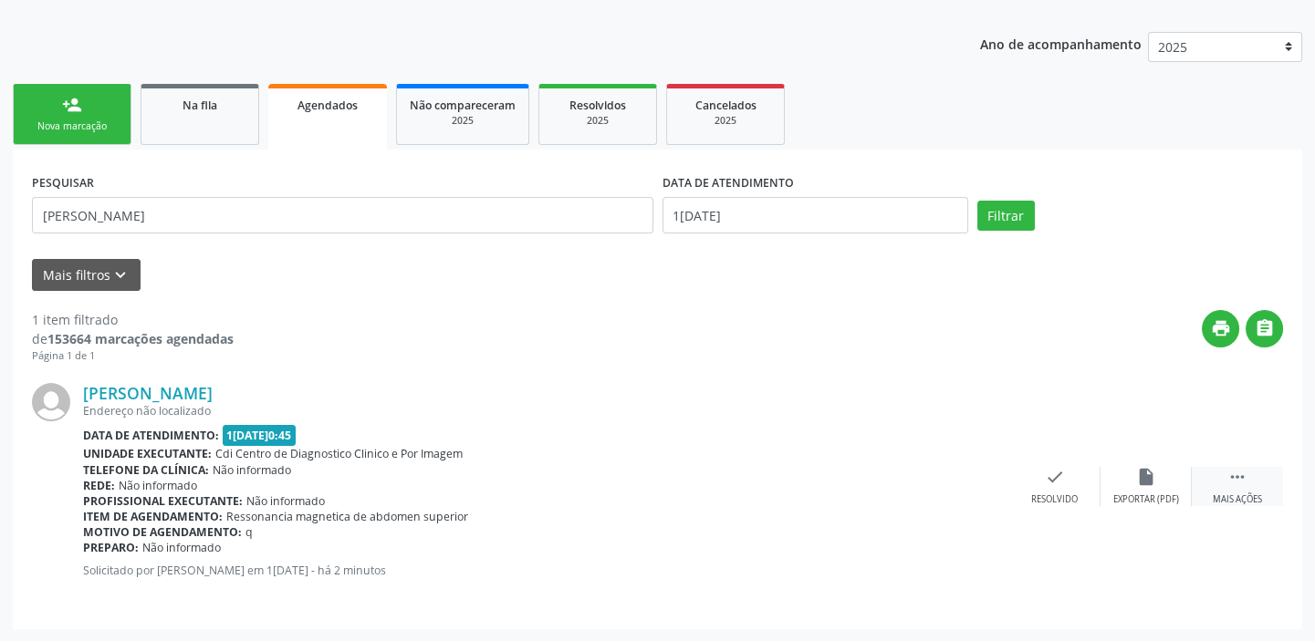
click at [1227, 473] on icon "" at bounding box center [1237, 477] width 20 height 20
click at [908, 495] on div "print Imprimir" at bounding box center [872, 486] width 91 height 39
click at [58, 102] on link "person_add Nova marcação" at bounding box center [72, 114] width 119 height 61
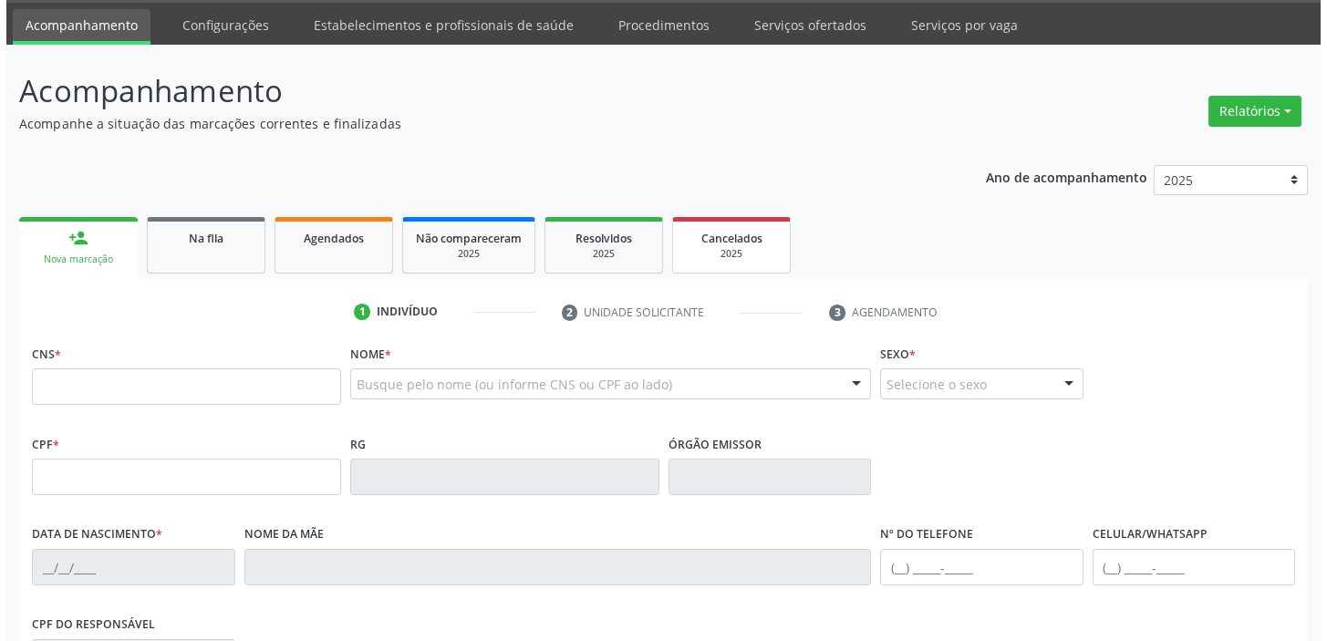
scroll to position [0, 0]
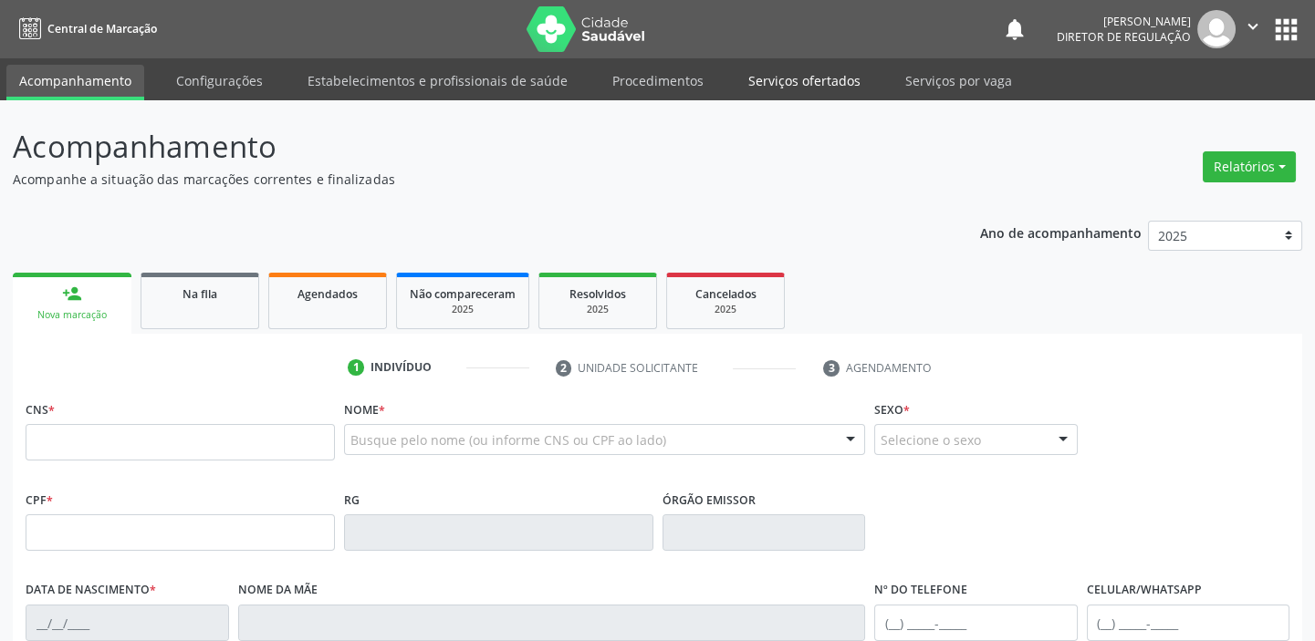
click at [829, 76] on link "Serviços ofertados" at bounding box center [804, 81] width 138 height 32
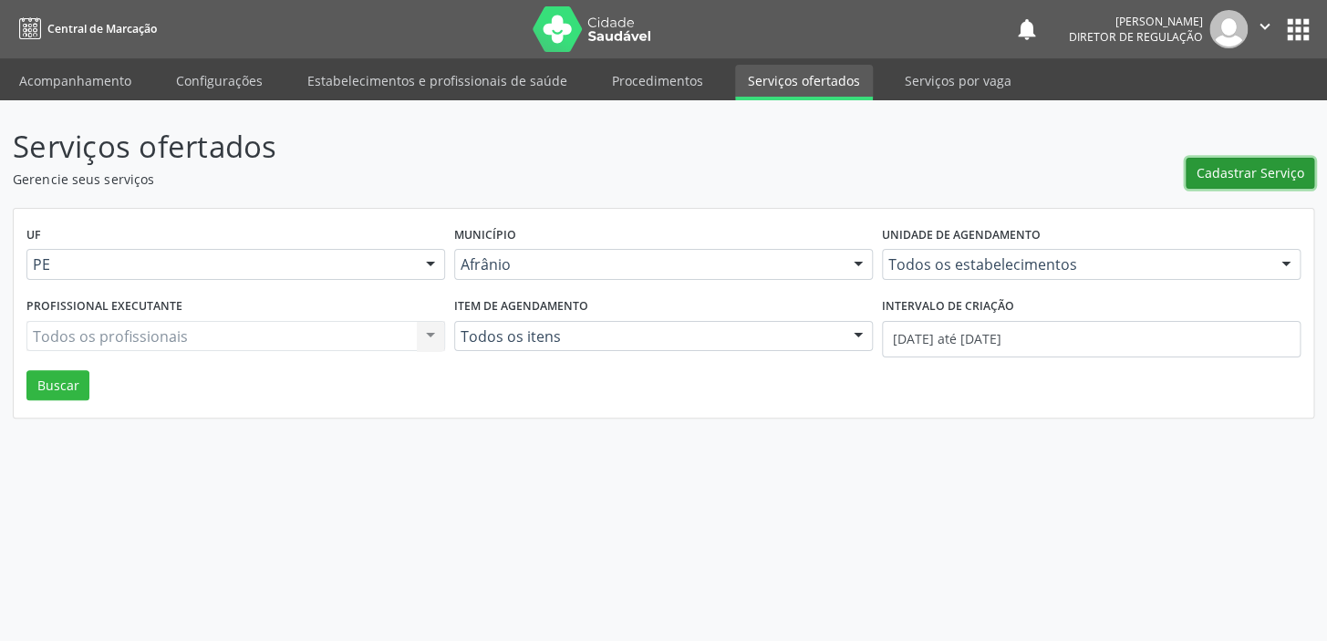
click at [1225, 163] on span "Cadastrar Serviço" at bounding box center [1251, 172] width 108 height 19
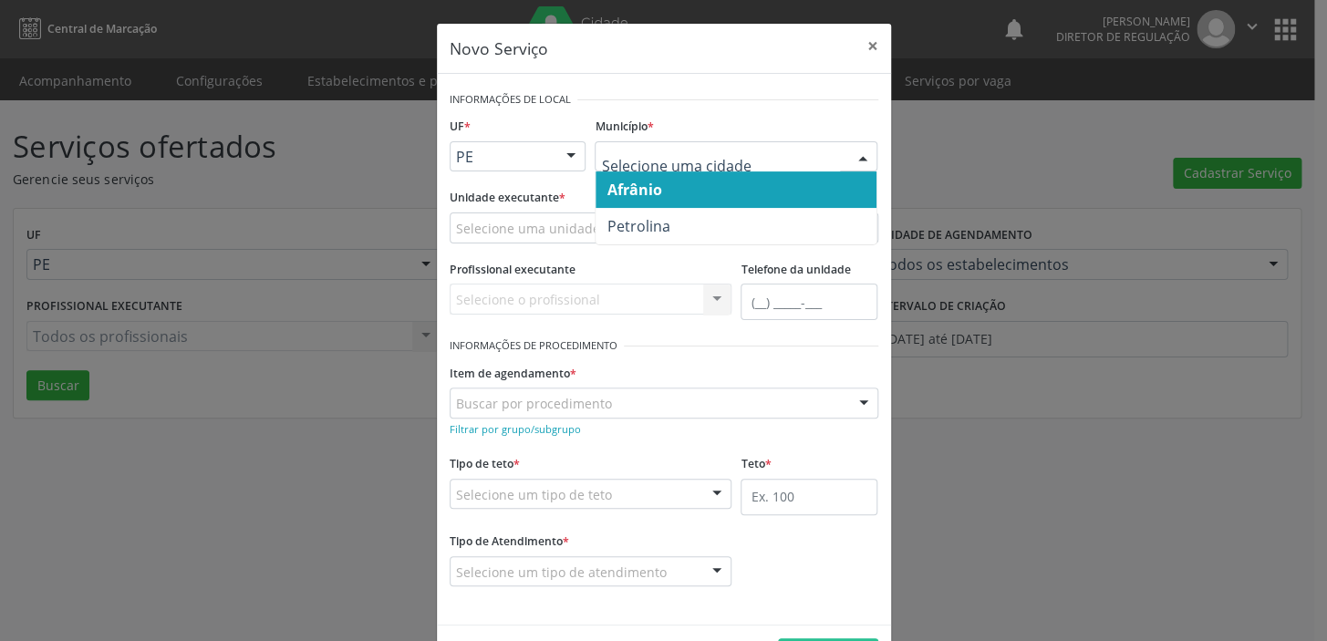
click at [644, 196] on span "Afrânio" at bounding box center [634, 190] width 55 height 20
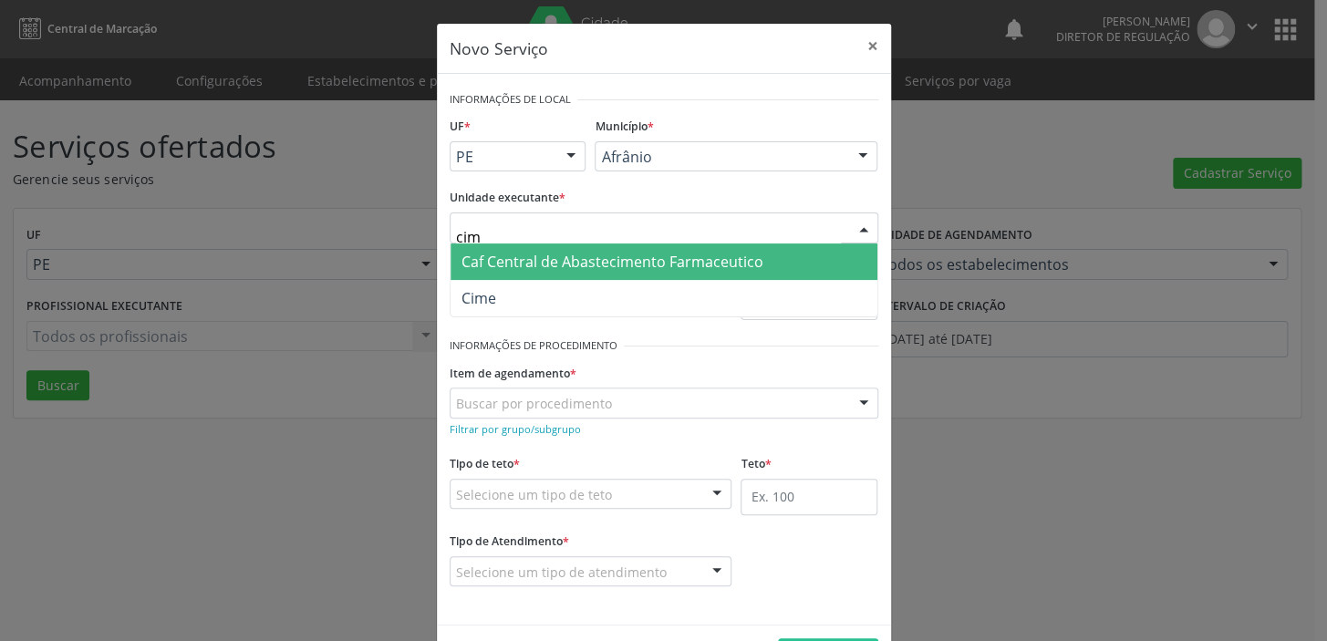
type input "cime"
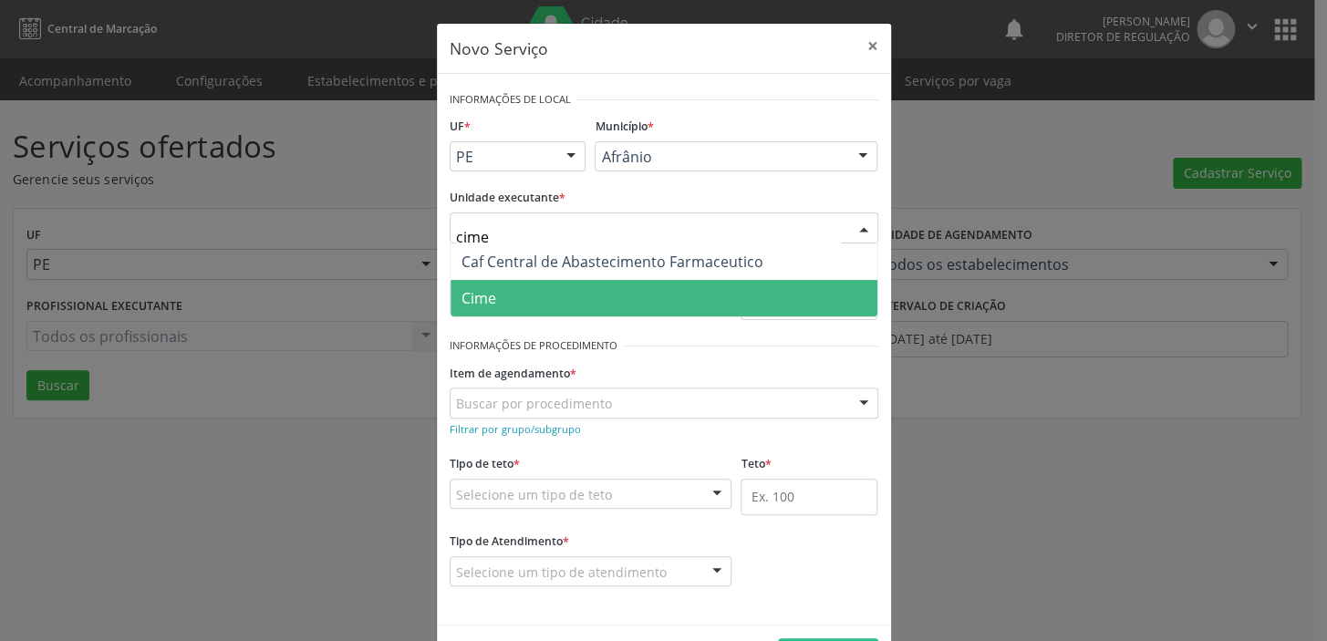
click at [515, 300] on span "Cime" at bounding box center [664, 298] width 427 height 36
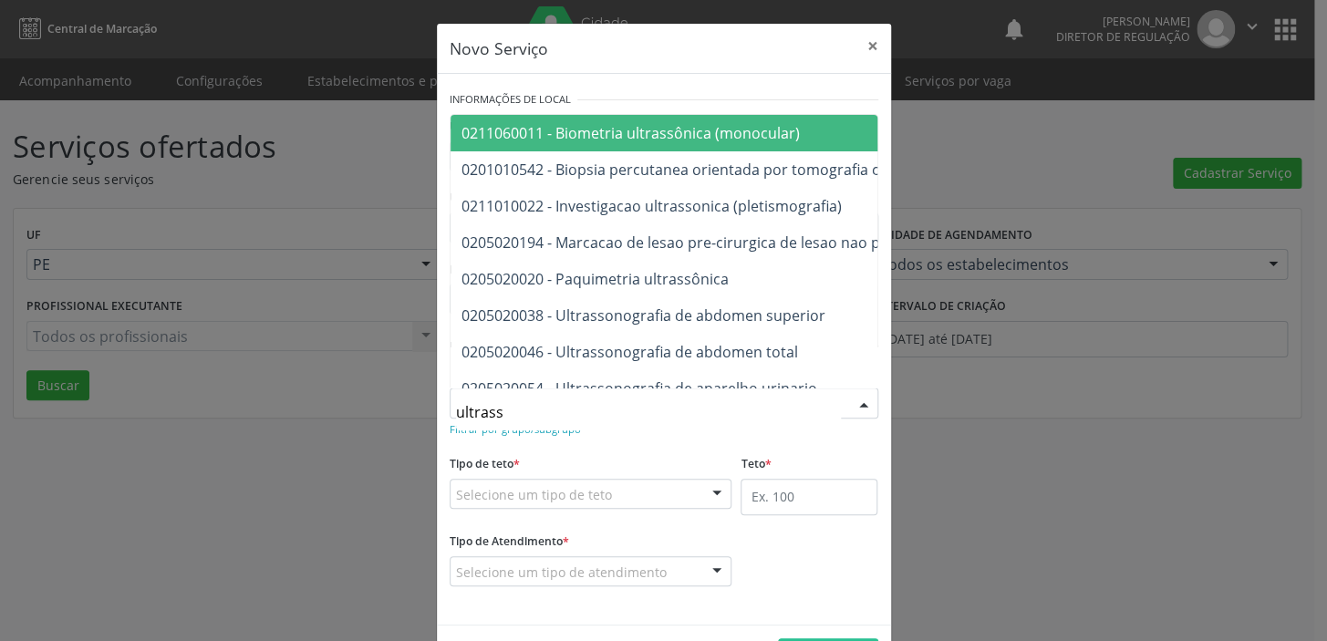
type input "ultrasso"
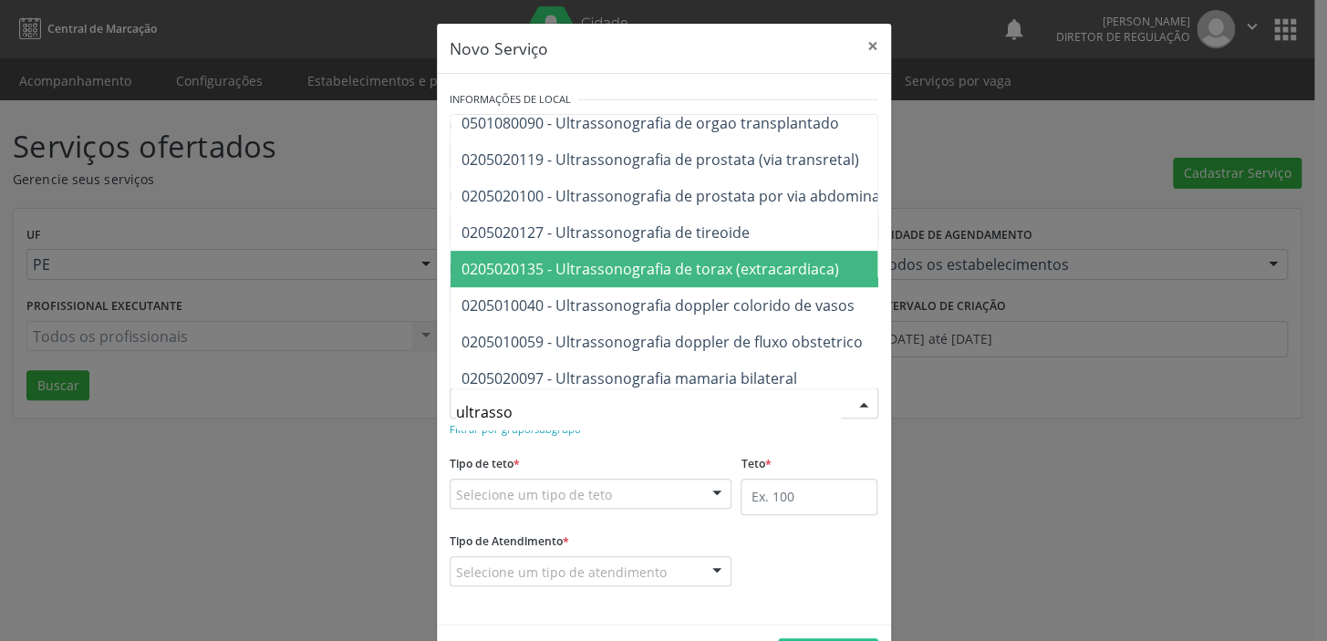
scroll to position [331, 0]
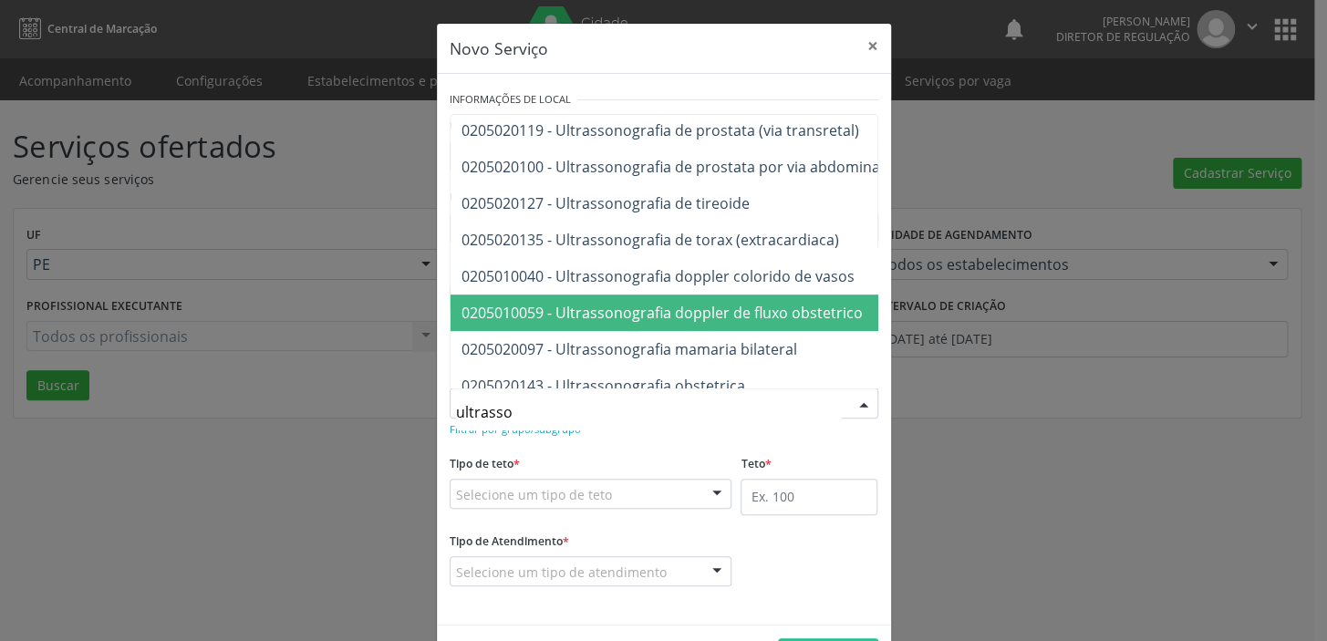
click at [628, 309] on span "0205010059 - Ultrassonografia doppler de fluxo obstetrico" at bounding box center [662, 313] width 401 height 20
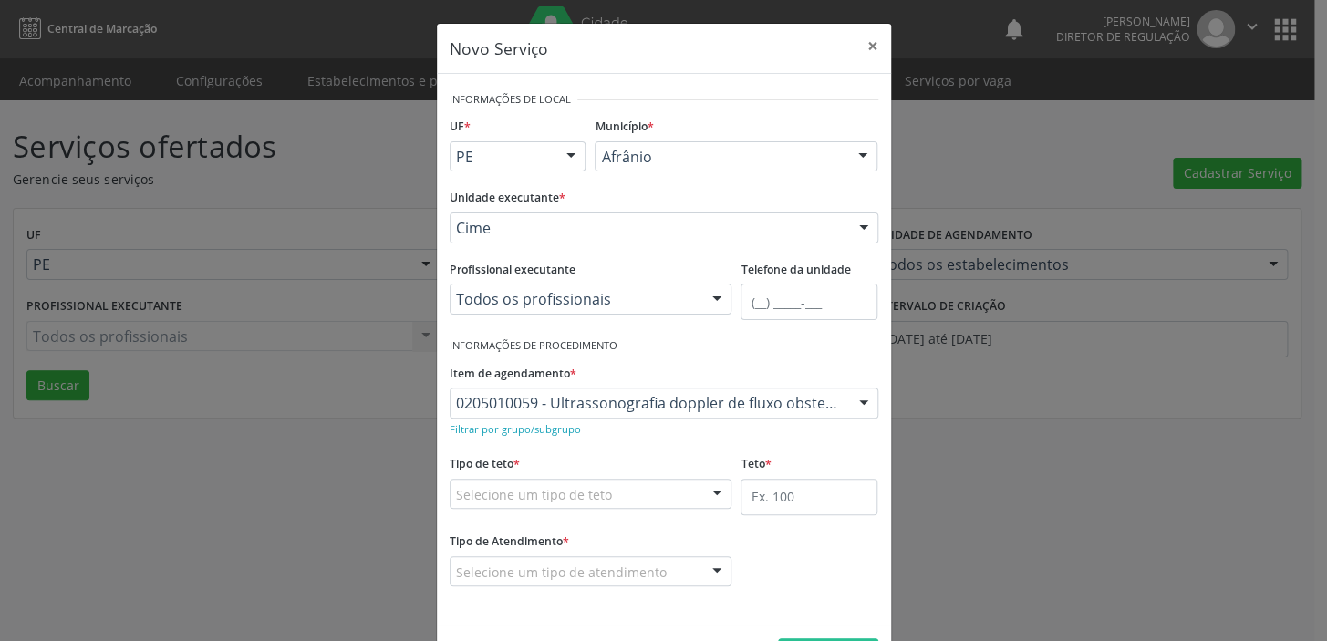
drag, startPoint x: 505, startPoint y: 496, endPoint x: 506, endPoint y: 507, distance: 11.0
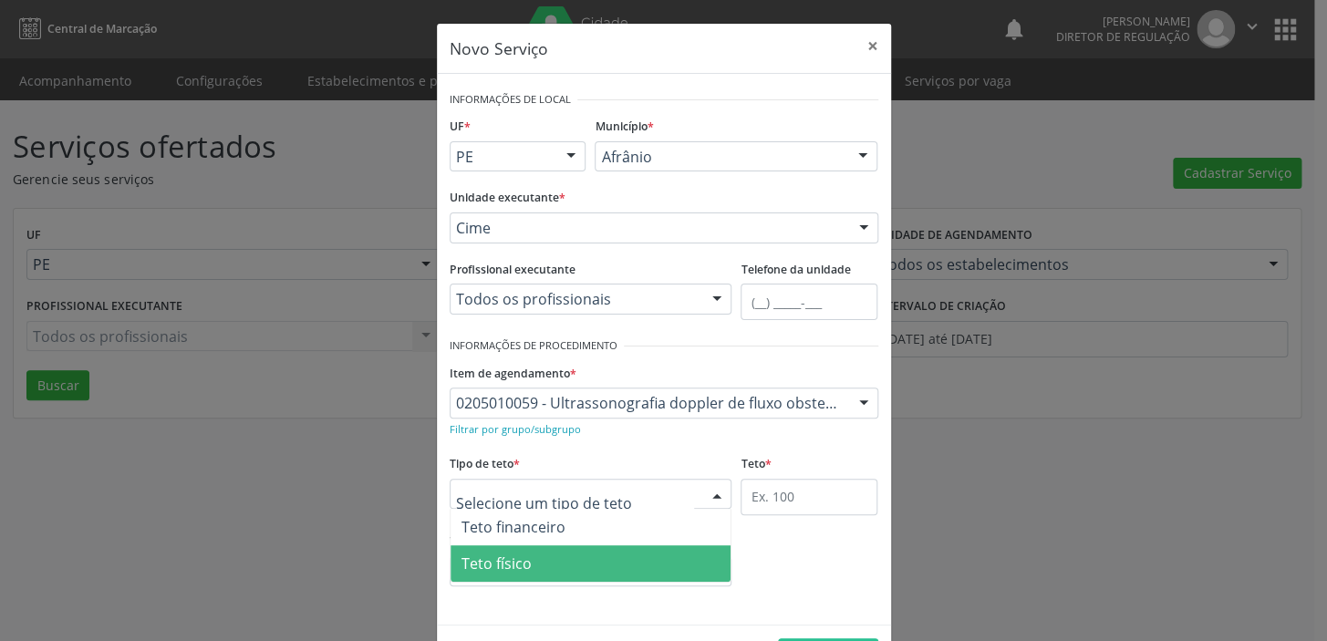
click at [493, 559] on span "Teto físico" at bounding box center [497, 564] width 70 height 20
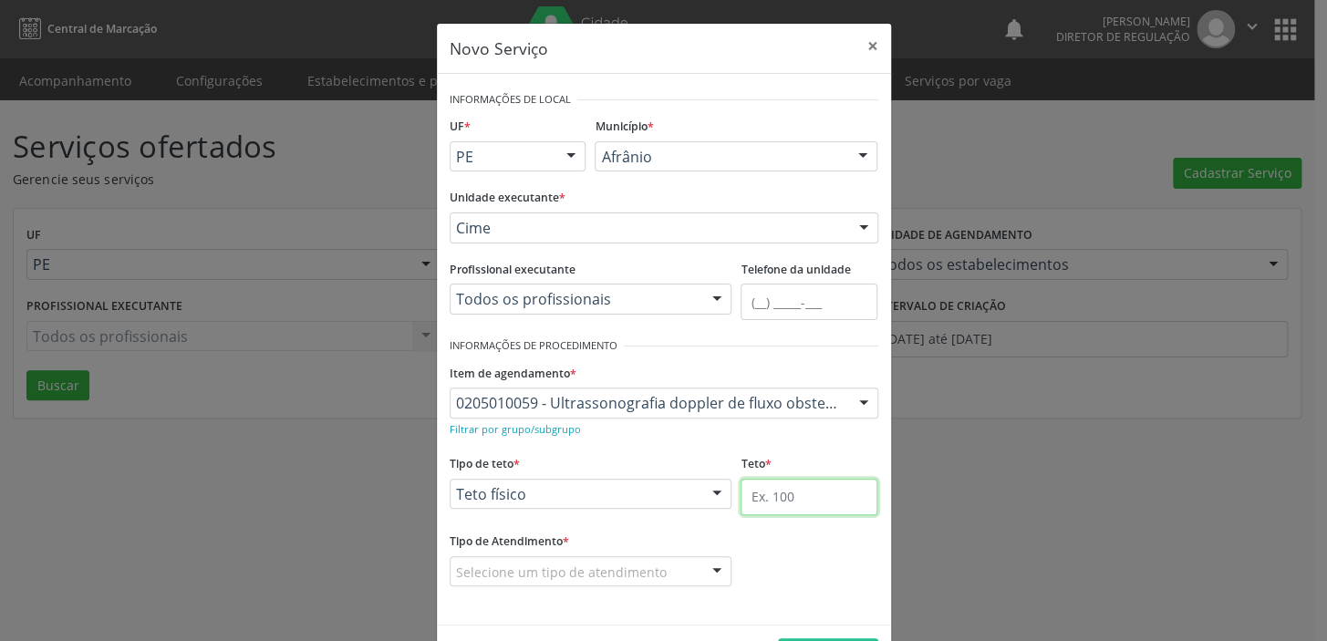
click at [770, 502] on input "text" at bounding box center [809, 497] width 137 height 36
type input "1"
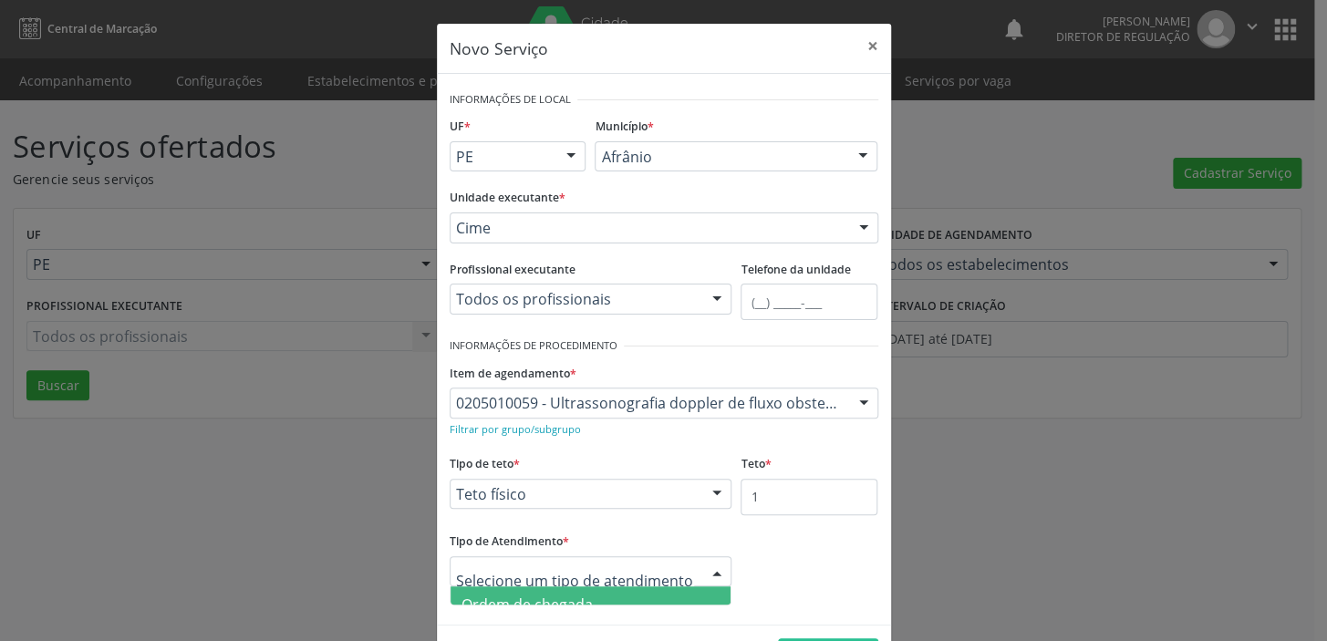
click at [490, 595] on span "Ordem de chegada" at bounding box center [527, 605] width 131 height 20
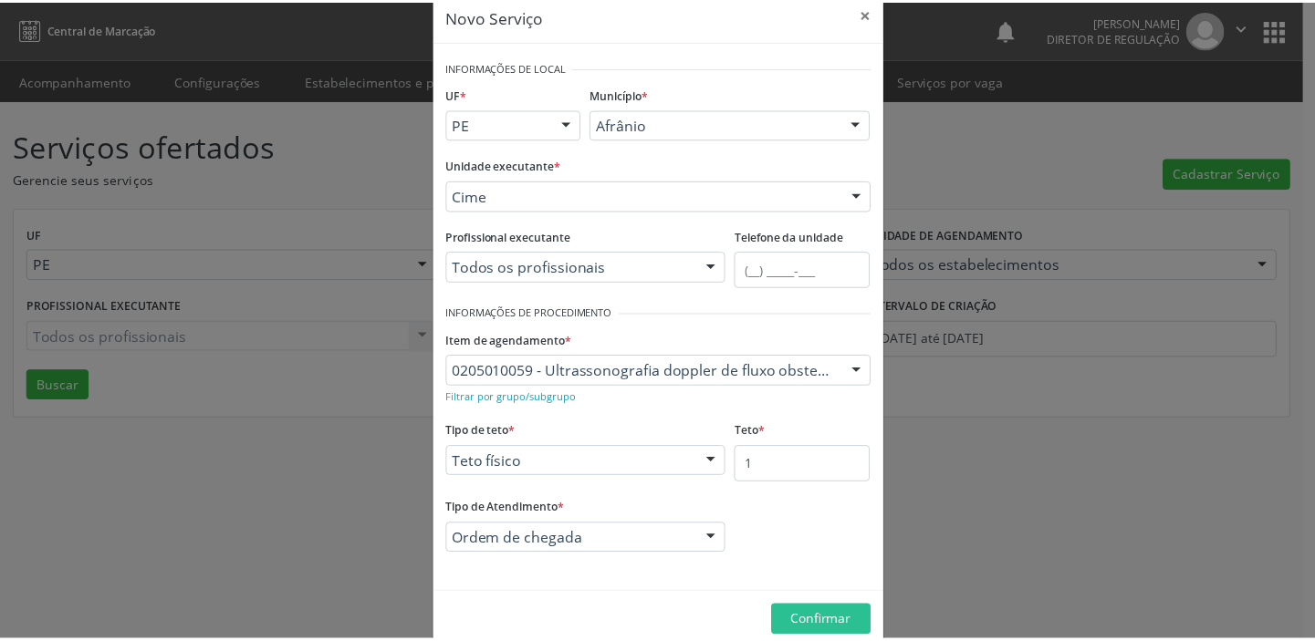
scroll to position [63, 0]
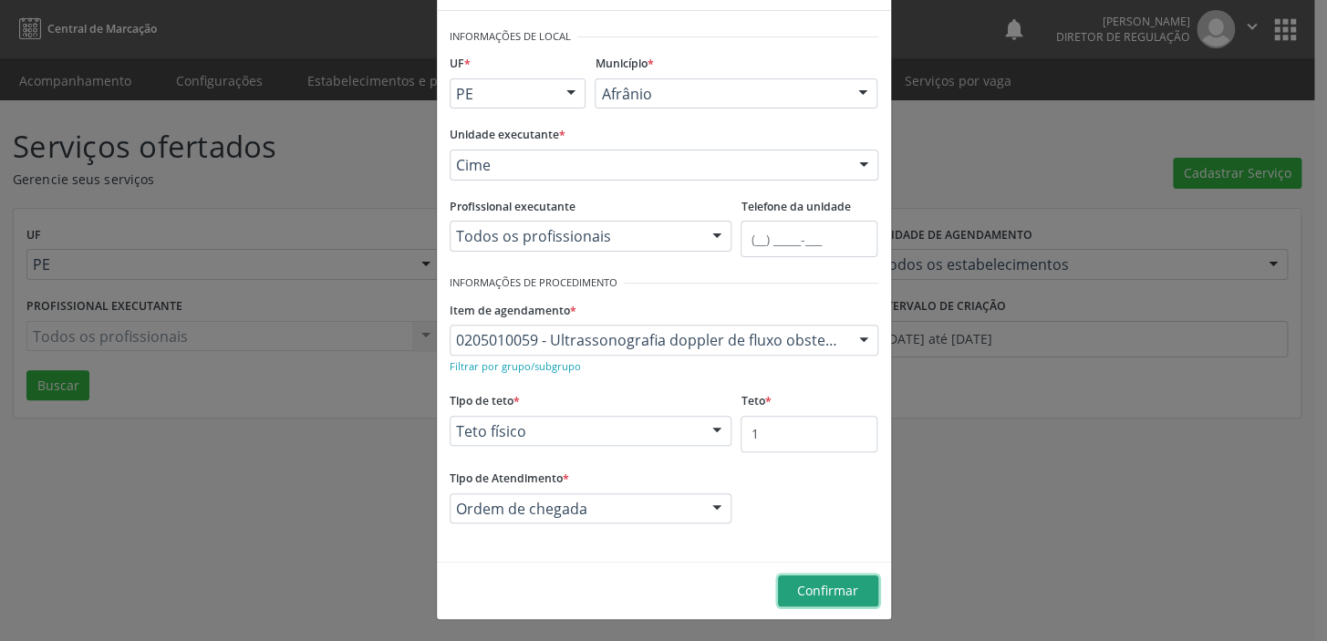
click at [811, 583] on span "Confirmar" at bounding box center [827, 590] width 61 height 17
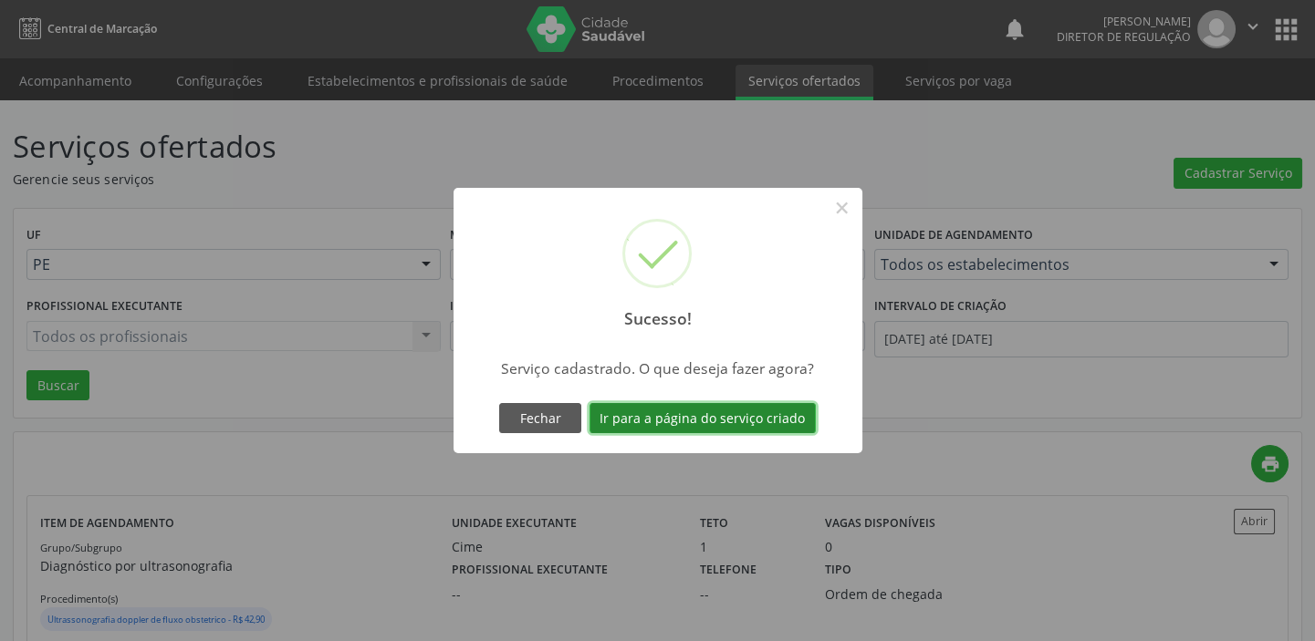
click at [671, 412] on button "Ir para a página do serviço criado" at bounding box center [702, 418] width 226 height 31
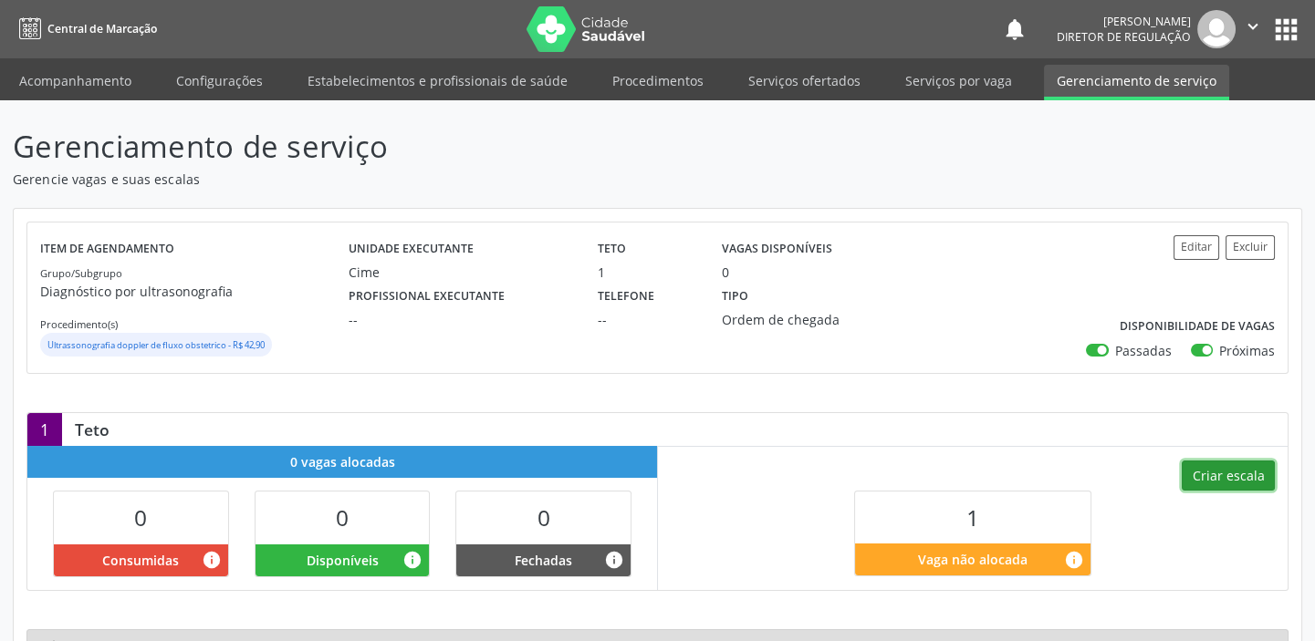
click at [1228, 475] on button "Criar escala" at bounding box center [1227, 476] width 93 height 31
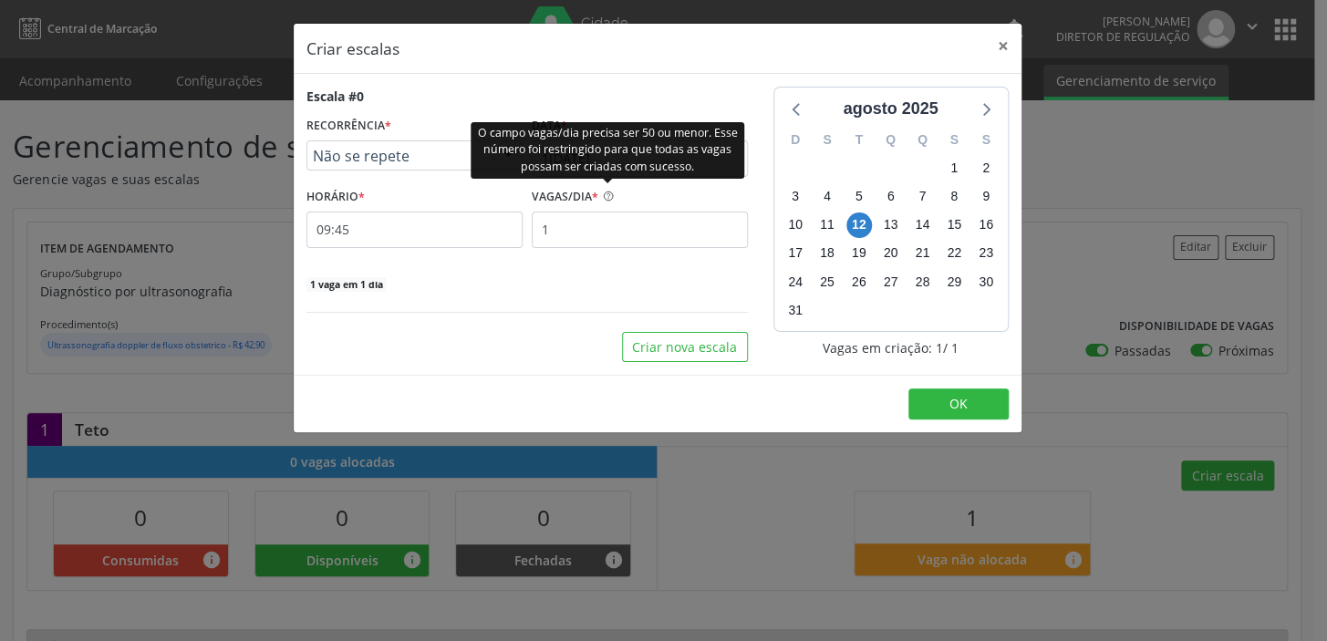
click at [580, 157] on div "O campo vagas/dia precisa ser 50 ou menor. Esse número foi restringido para que…" at bounding box center [608, 149] width 274 height 57
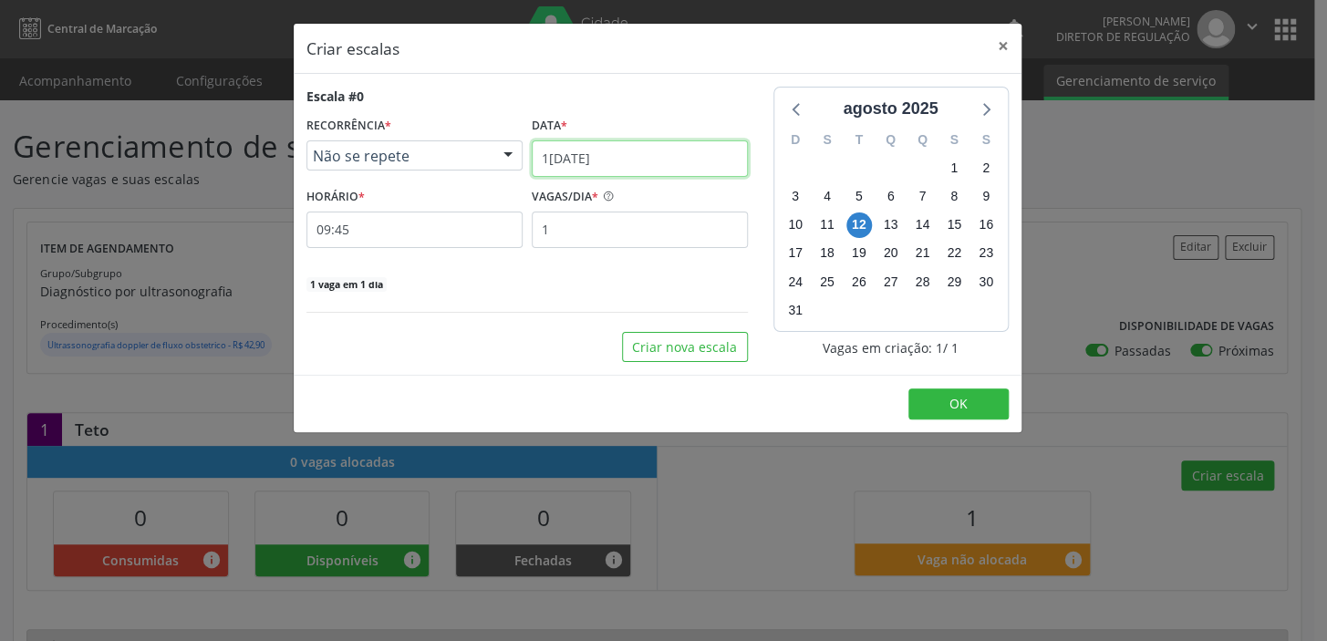
click at [614, 169] on input "12/08/2025" at bounding box center [640, 159] width 216 height 36
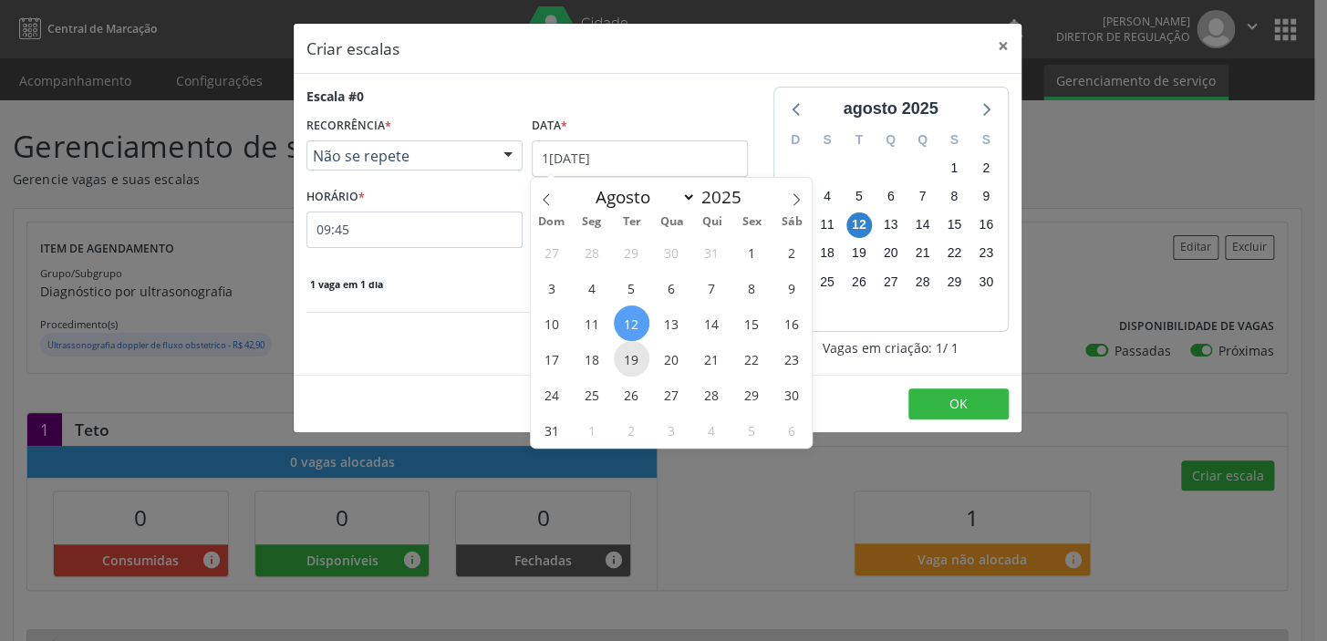
click at [635, 356] on span "19" at bounding box center [632, 359] width 36 height 36
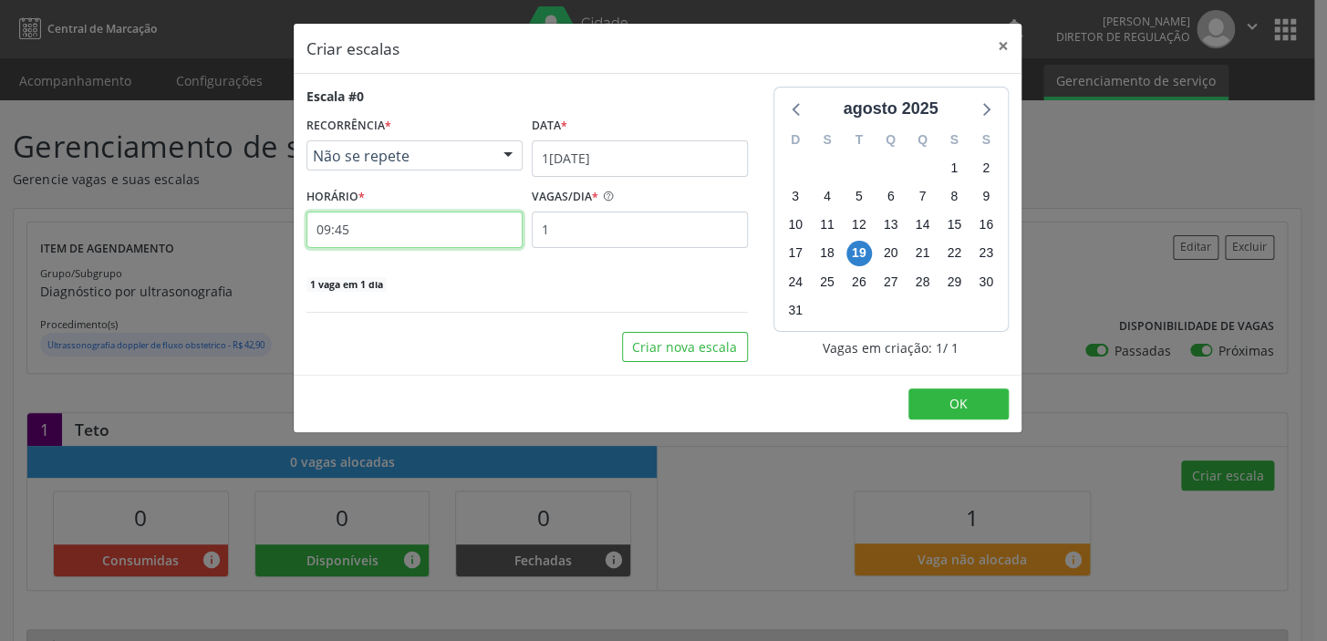
click at [407, 244] on input "09:45" at bounding box center [415, 230] width 216 height 36
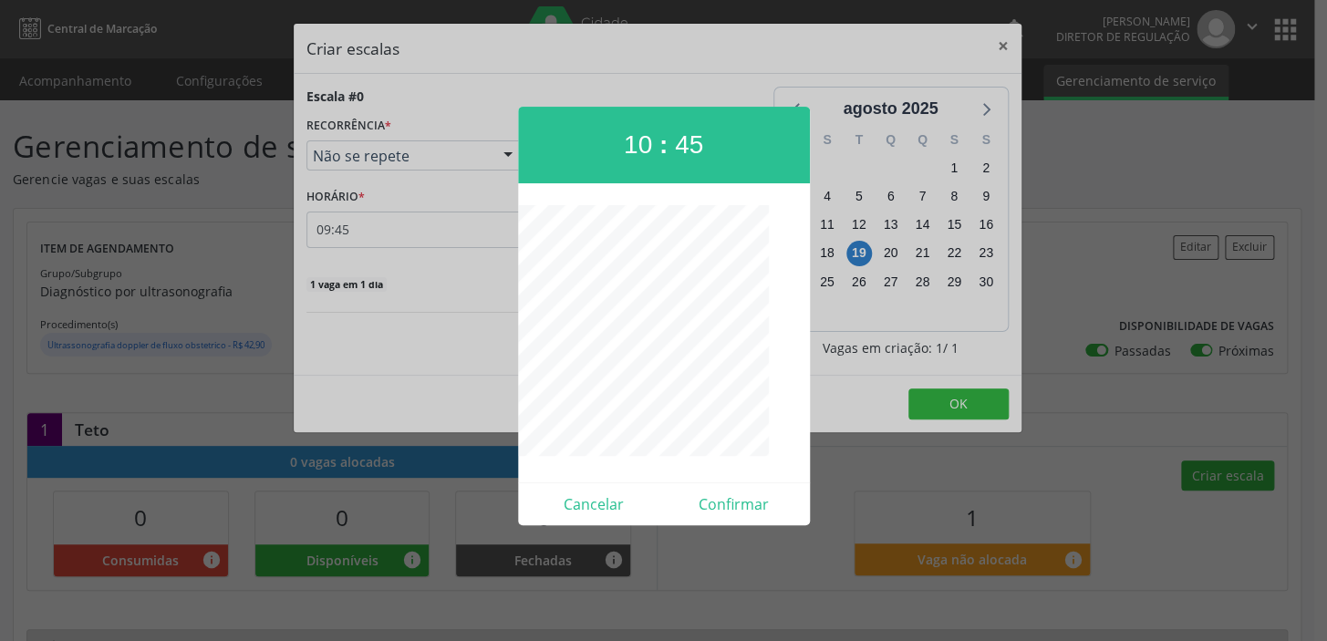
click at [523, 248] on div "10 : 45 Cancelar Confirmar" at bounding box center [415, 248] width 216 height 0
click at [748, 509] on button "Confirmar" at bounding box center [734, 504] width 140 height 29
type input "10:00"
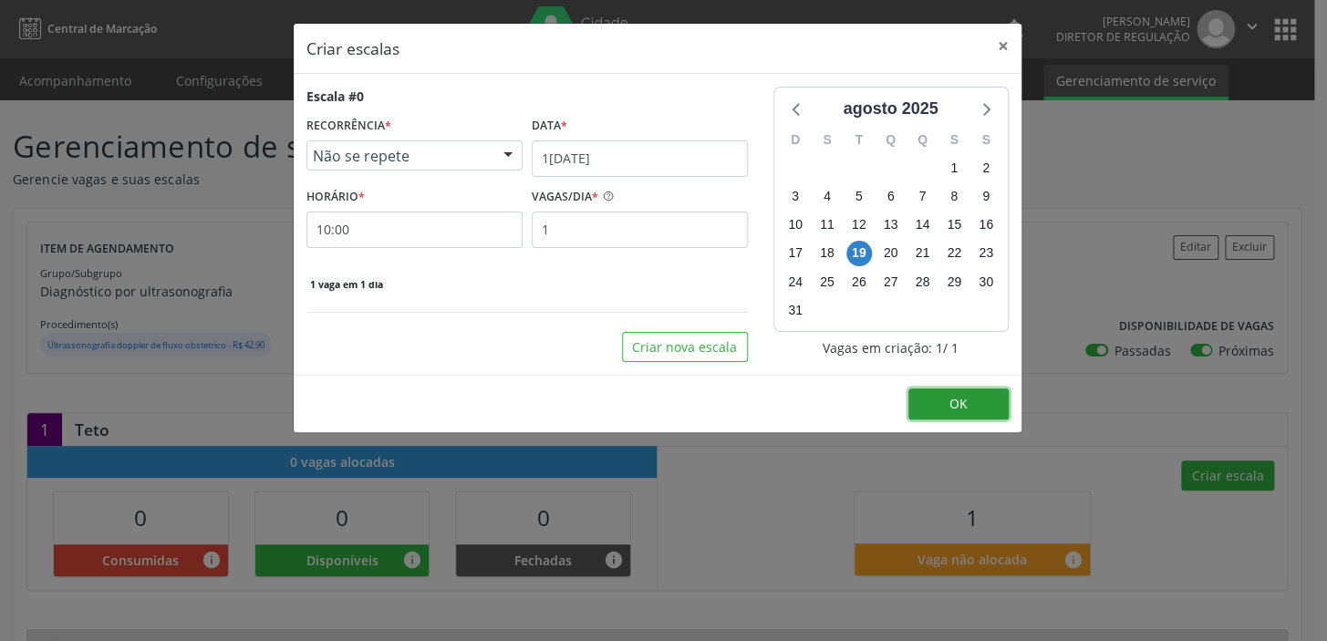
click at [978, 391] on button "OK" at bounding box center [959, 404] width 100 height 31
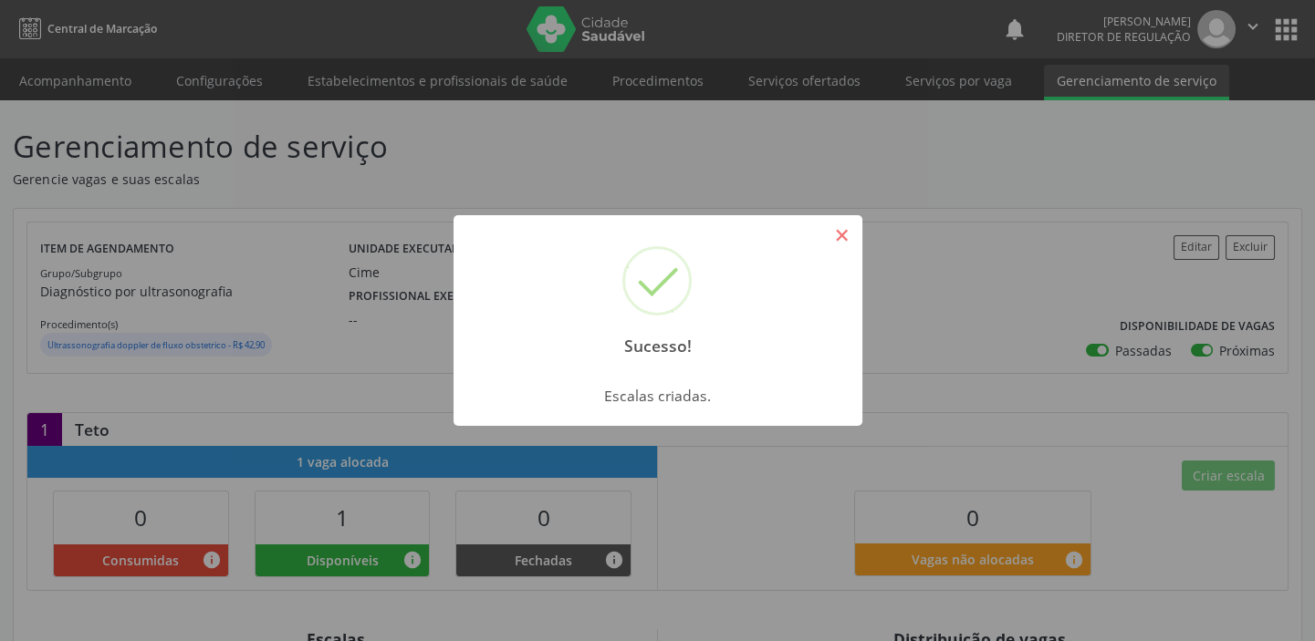
click at [846, 234] on button "×" at bounding box center [842, 235] width 31 height 31
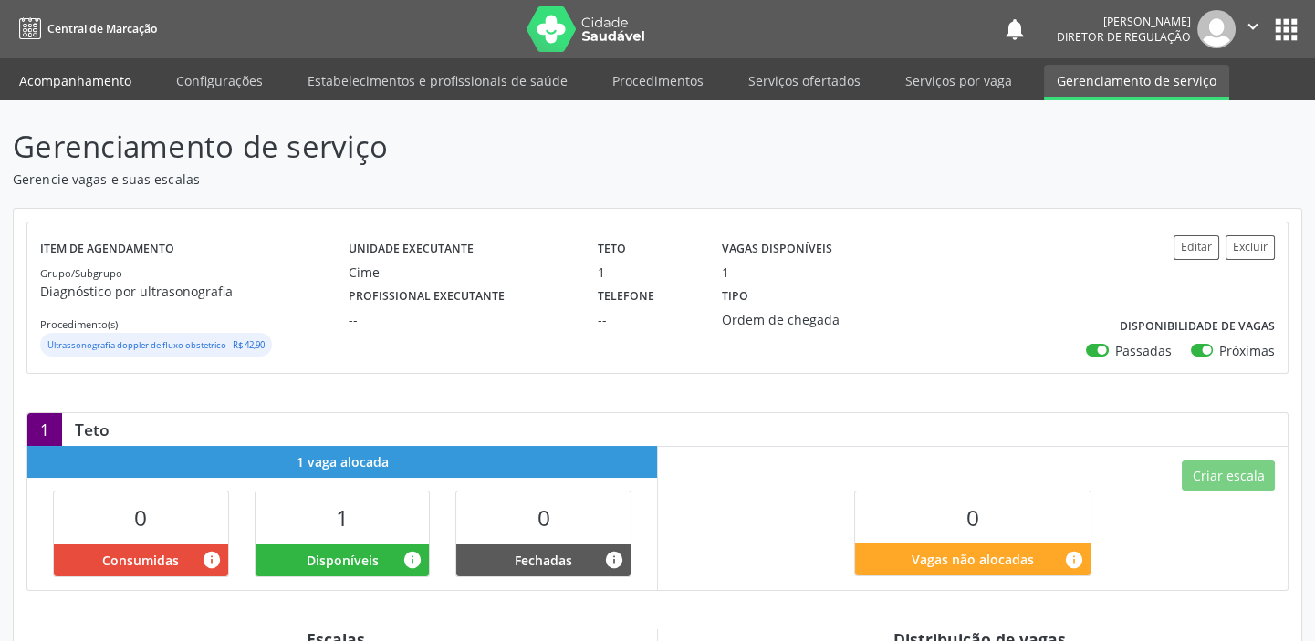
click at [95, 78] on link "Acompanhamento" at bounding box center [75, 81] width 138 height 32
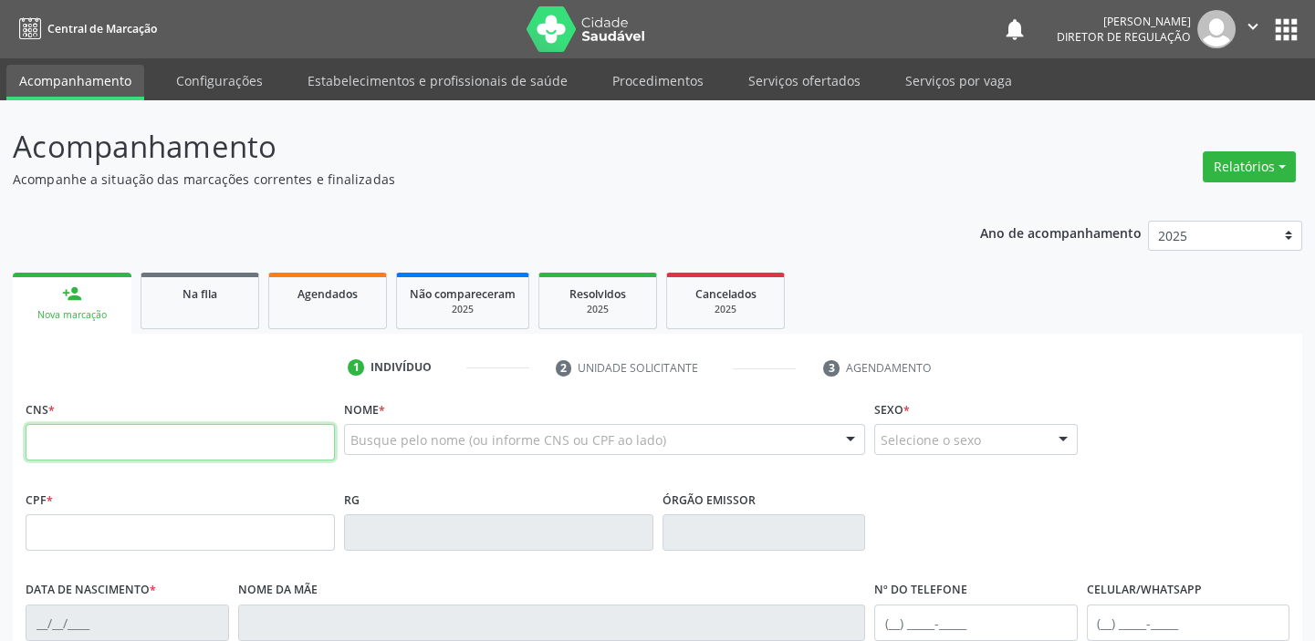
click at [145, 434] on input "text" at bounding box center [180, 442] width 309 height 36
type input "700 0088 2639 1801"
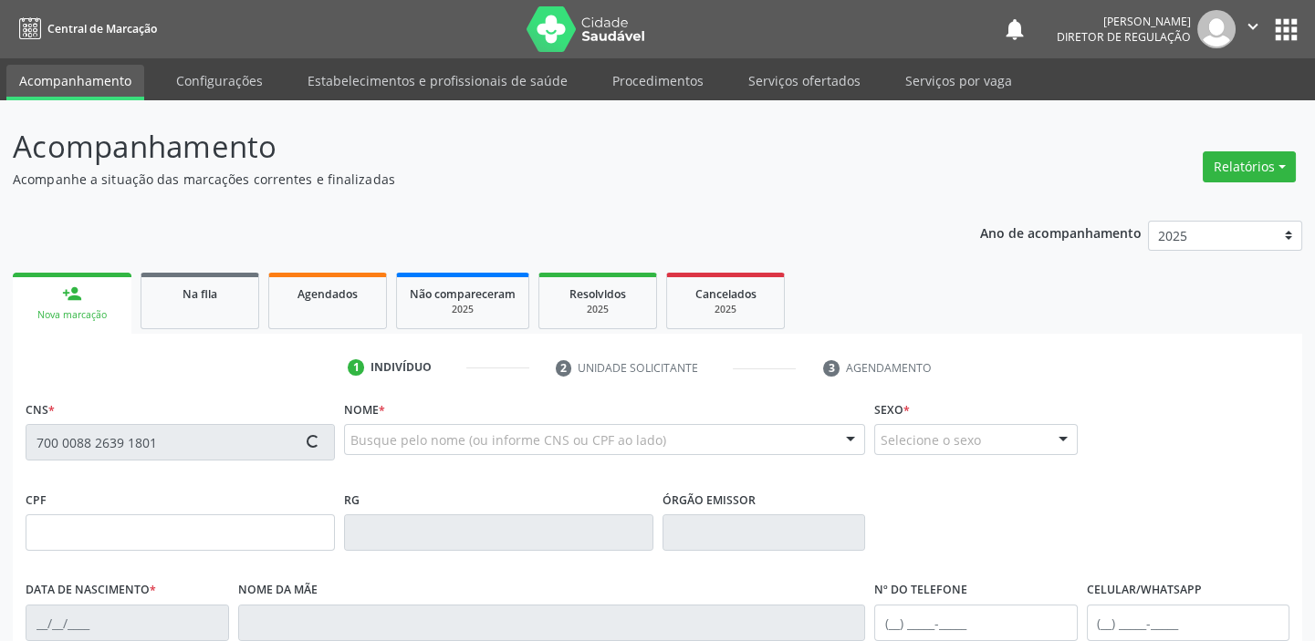
type input "705.157.054-46"
type input "27/01/1997"
type input "Edileusa Benício Cruz"
type input "(87) 98847-2923"
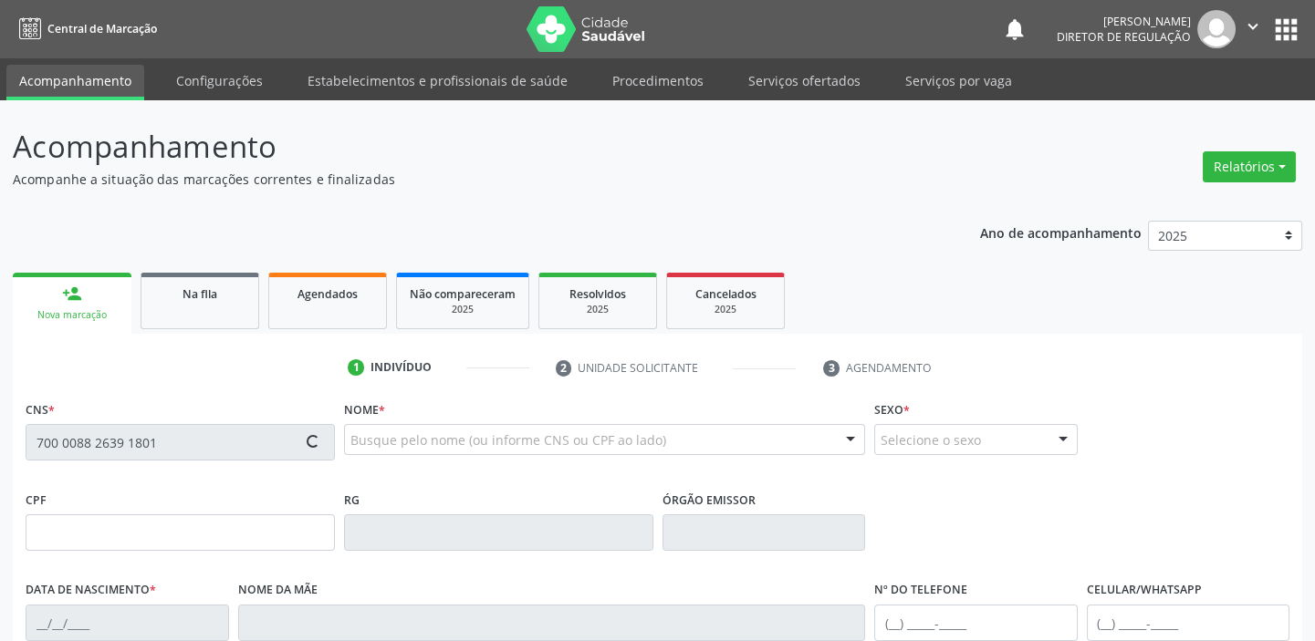
type input "27"
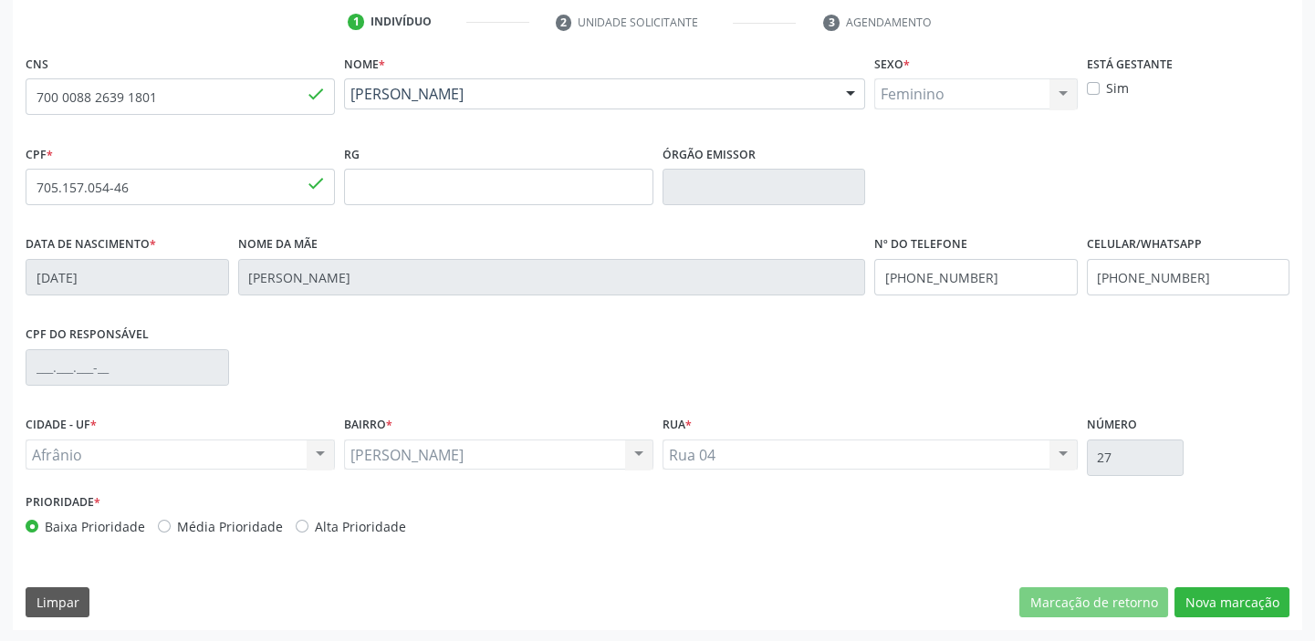
scroll to position [347, 0]
click at [1226, 605] on button "Nova marcação" at bounding box center [1231, 602] width 115 height 31
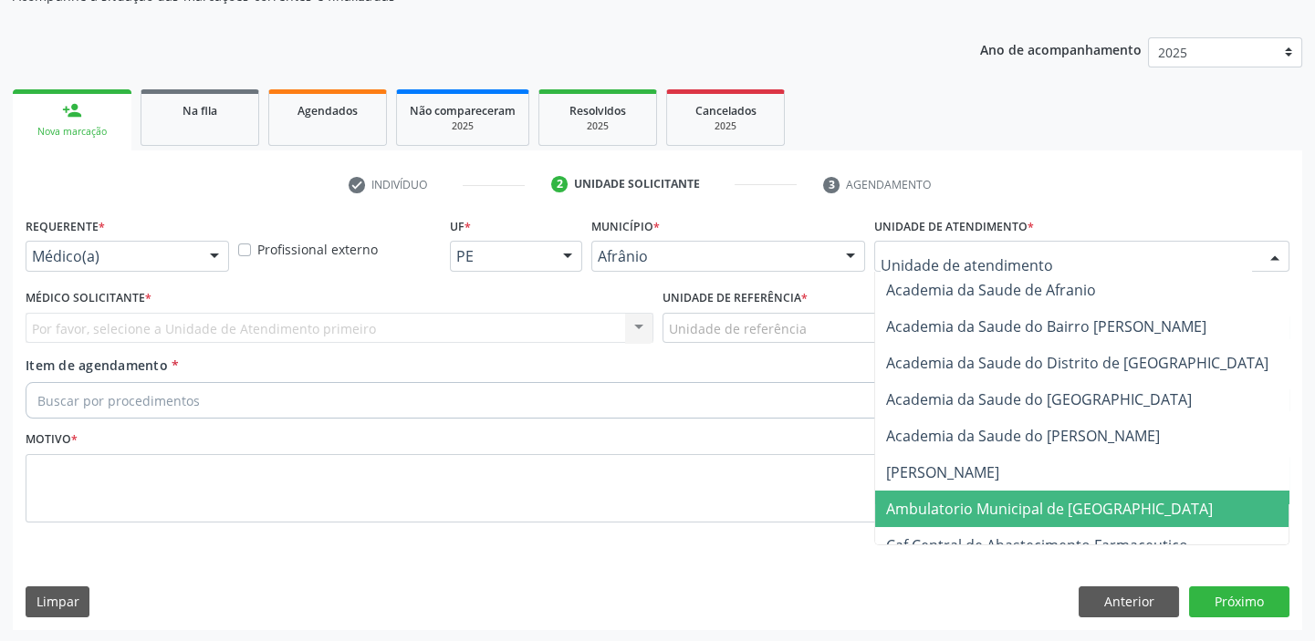
drag, startPoint x: 910, startPoint y: 501, endPoint x: 846, endPoint y: 443, distance: 85.9
click at [909, 502] on span "Ambulatorio Municipal de [GEOGRAPHIC_DATA]" at bounding box center [1049, 509] width 327 height 20
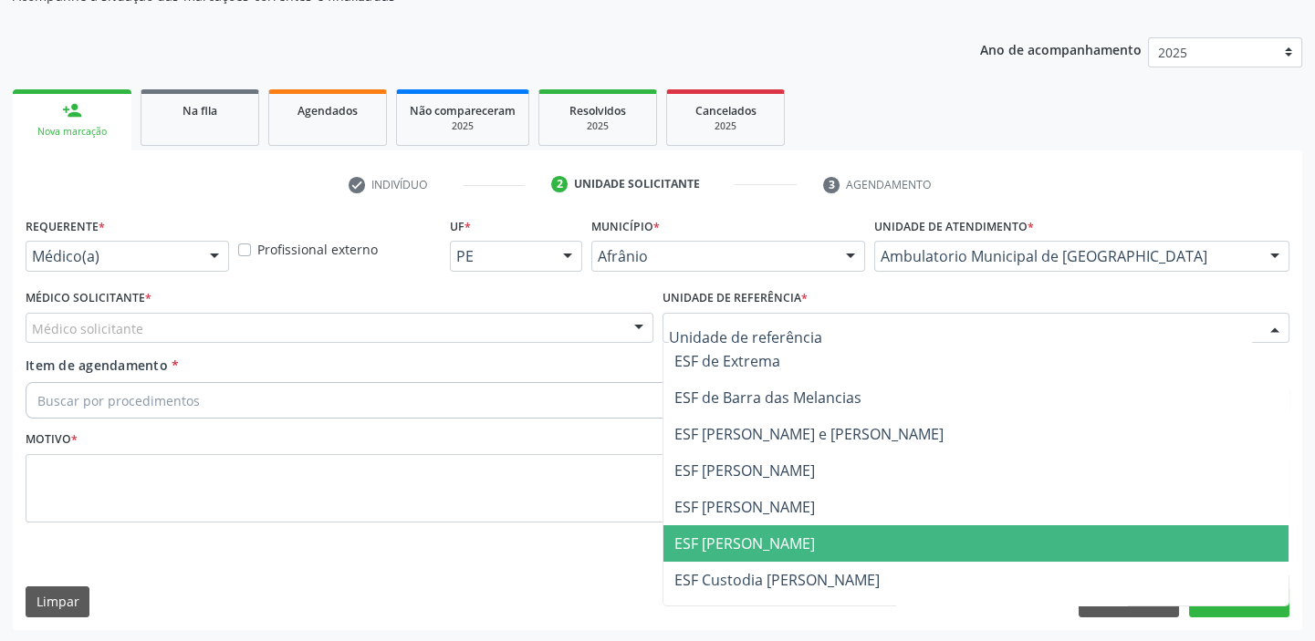
click at [715, 540] on span "ESF [PERSON_NAME]" at bounding box center [744, 544] width 141 height 20
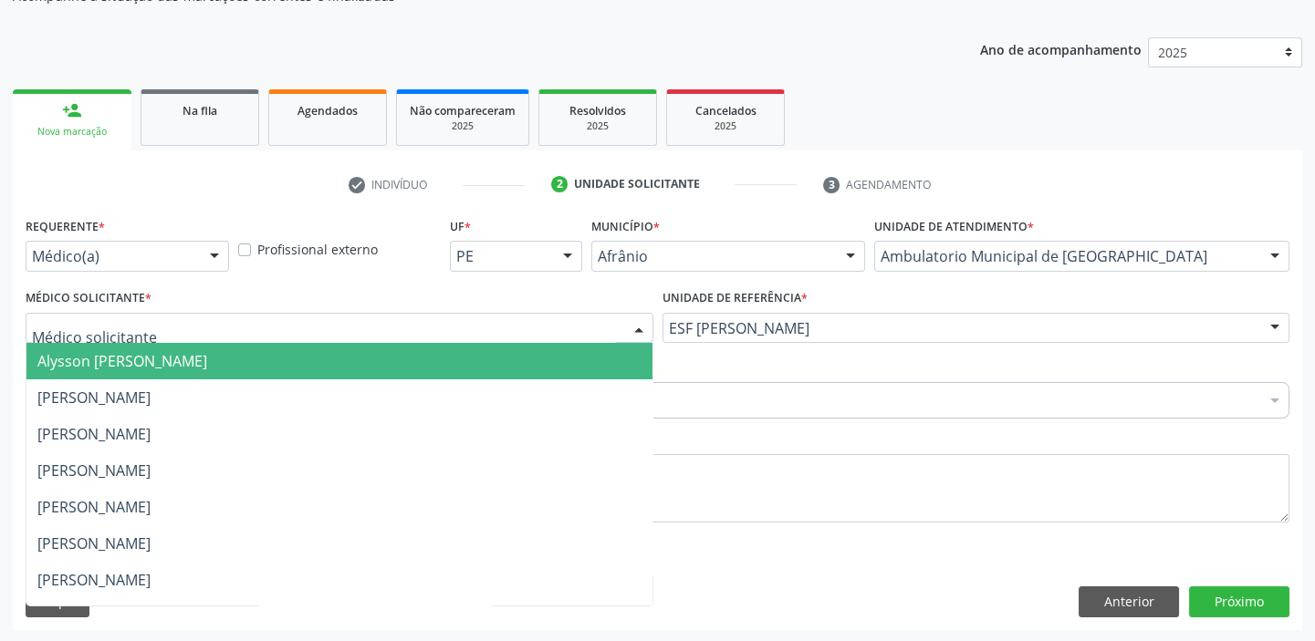
drag, startPoint x: 99, startPoint y: 354, endPoint x: 91, endPoint y: 376, distance: 23.4
click at [99, 355] on span "Alysson Rodrigo Ferreira Cavalcanti" at bounding box center [122, 361] width 170 height 20
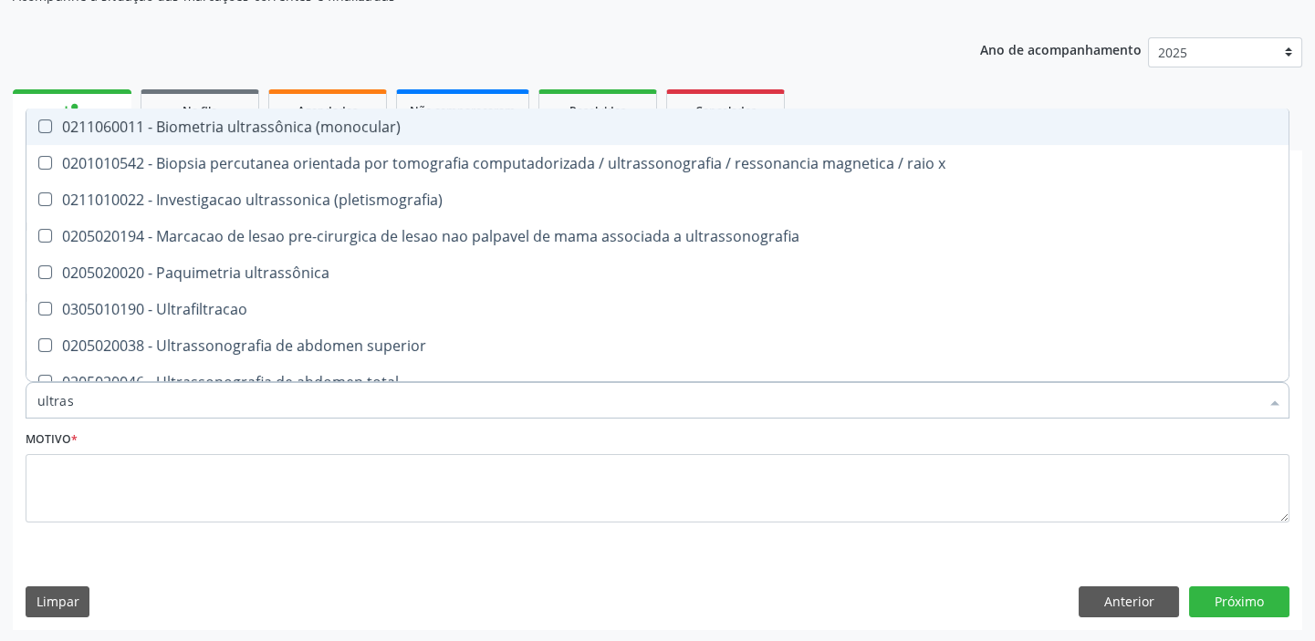
type input "ultrass"
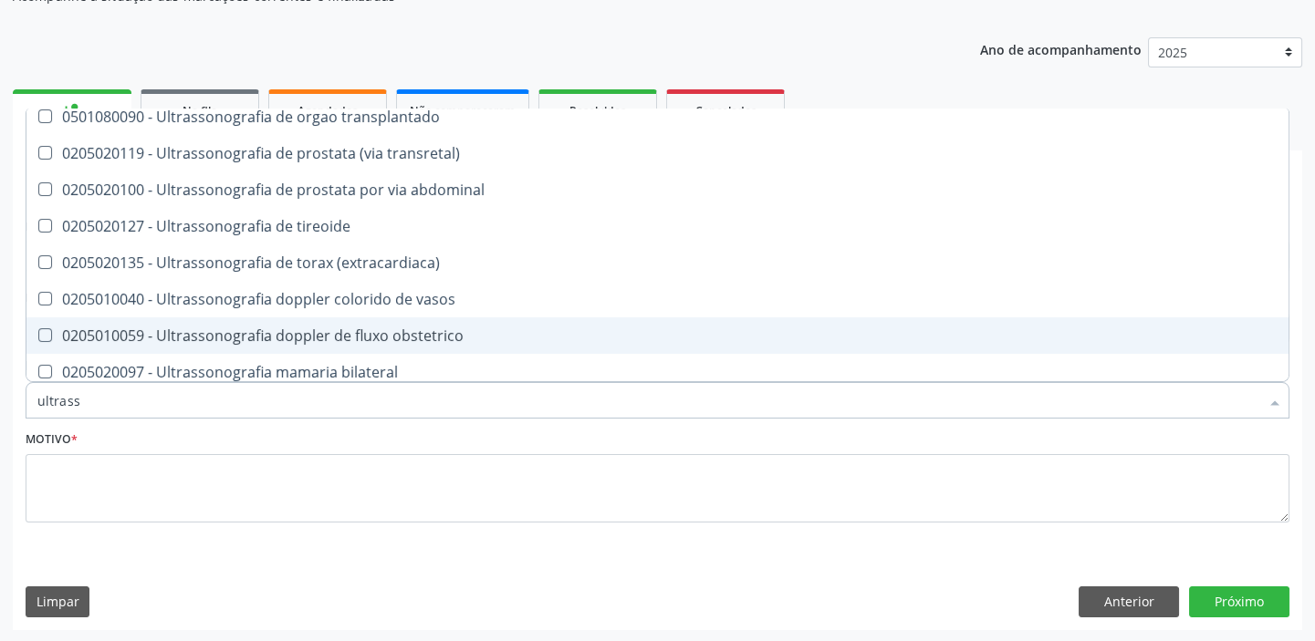
scroll to position [414, 0]
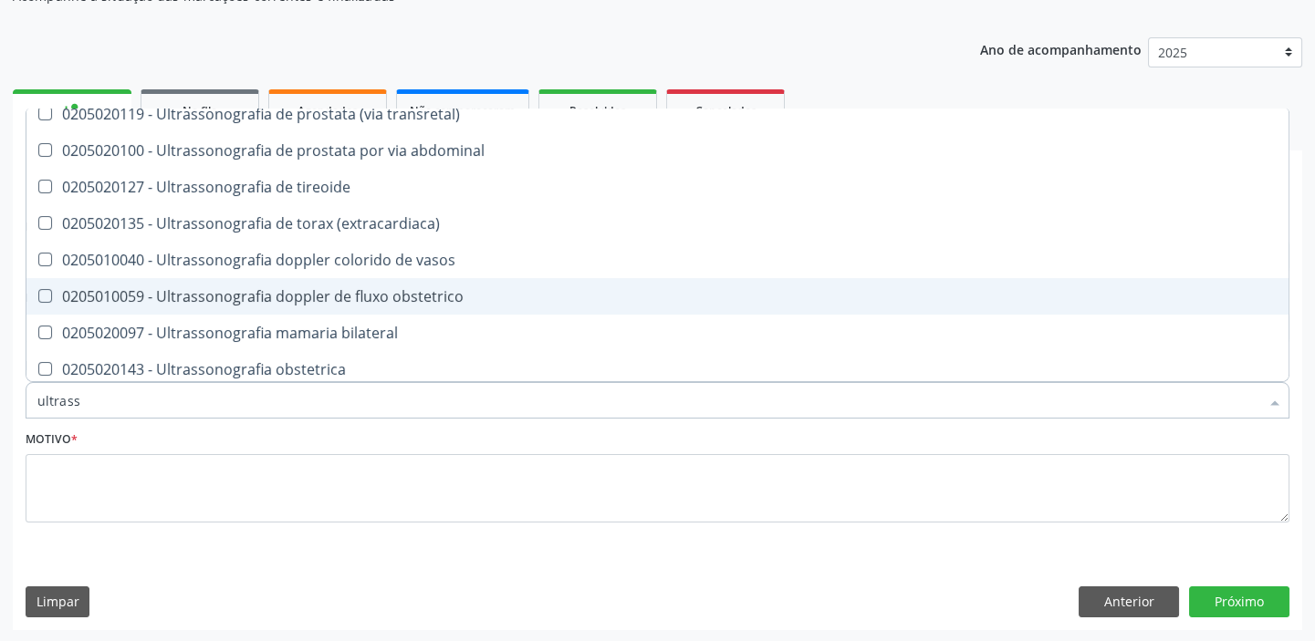
click at [383, 310] on span "0205010059 - Ultrassonografia doppler de fluxo obstetrico" at bounding box center [657, 296] width 1262 height 36
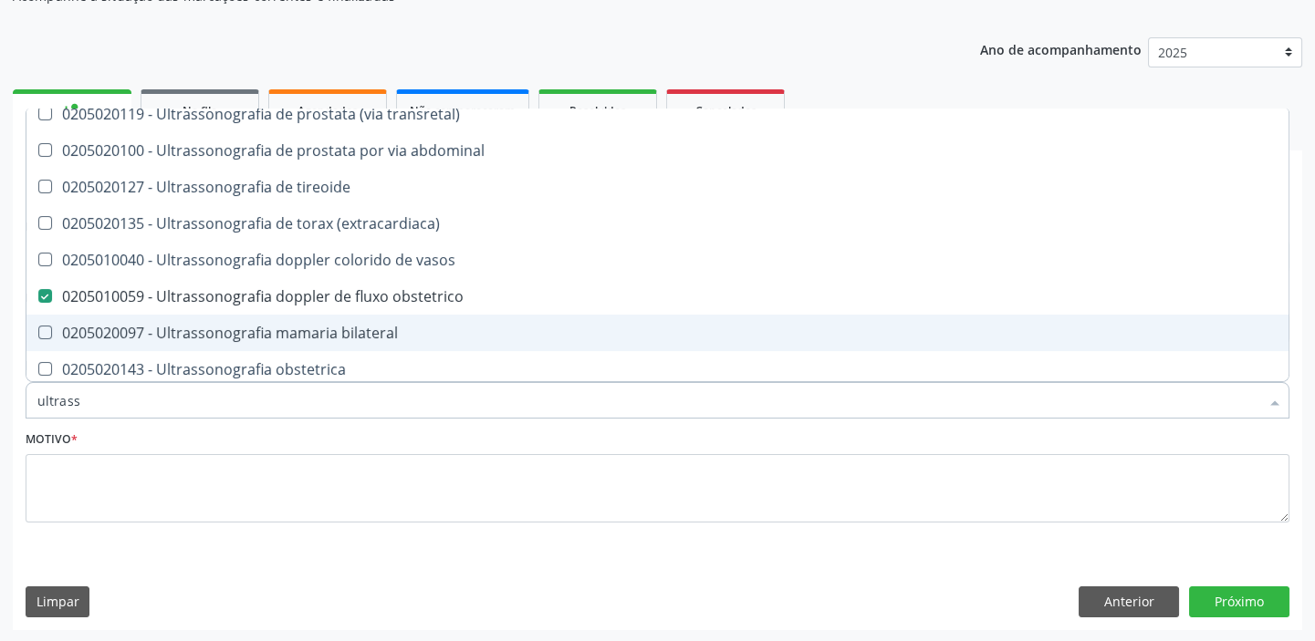
scroll to position [497, 0]
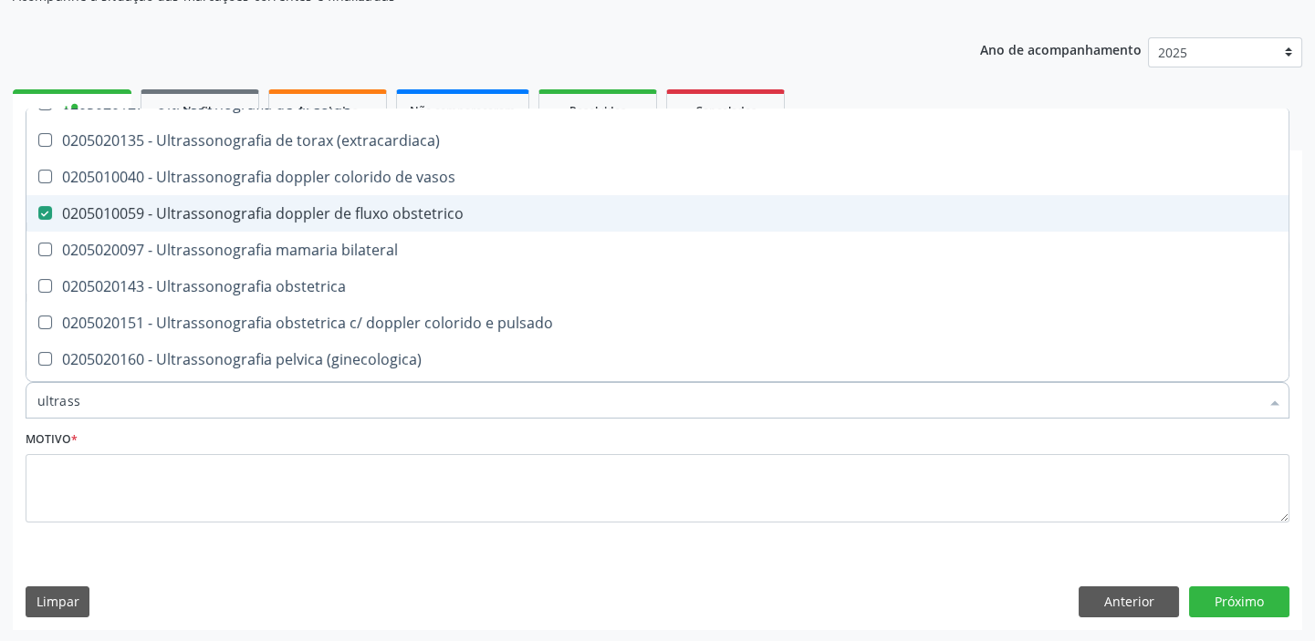
click at [257, 220] on div "0205010059 - Ultrassonografia doppler de fluxo obstetrico" at bounding box center [657, 213] width 1240 height 15
checkbox obstetrico "false"
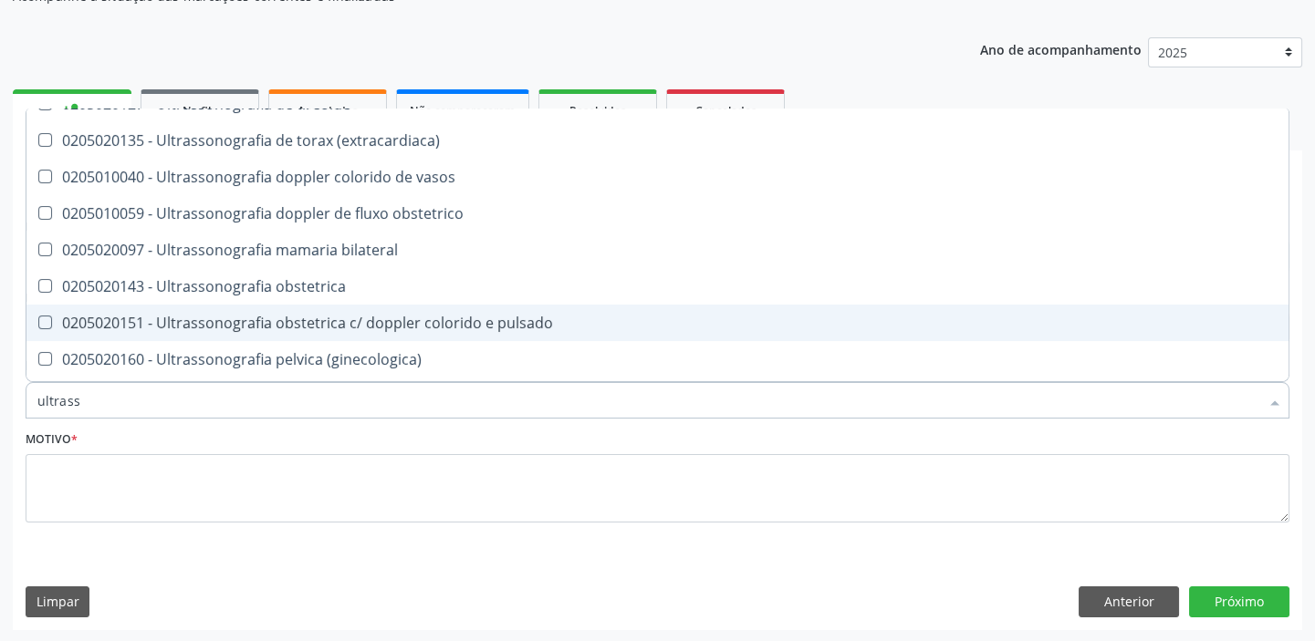
click at [348, 325] on div "0205020151 - Ultrassonografia obstetrica c/ doppler colorido e pulsado" at bounding box center [657, 323] width 1240 height 15
checkbox pulsado "true"
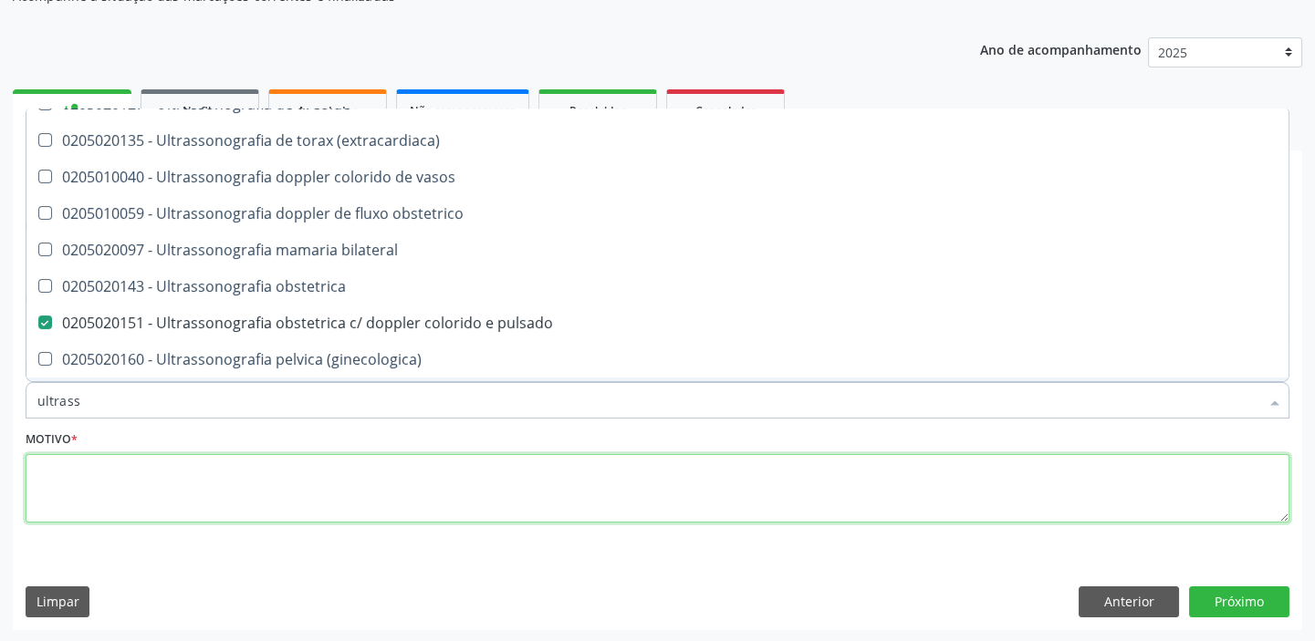
click at [118, 484] on textarea at bounding box center [658, 488] width 1264 height 69
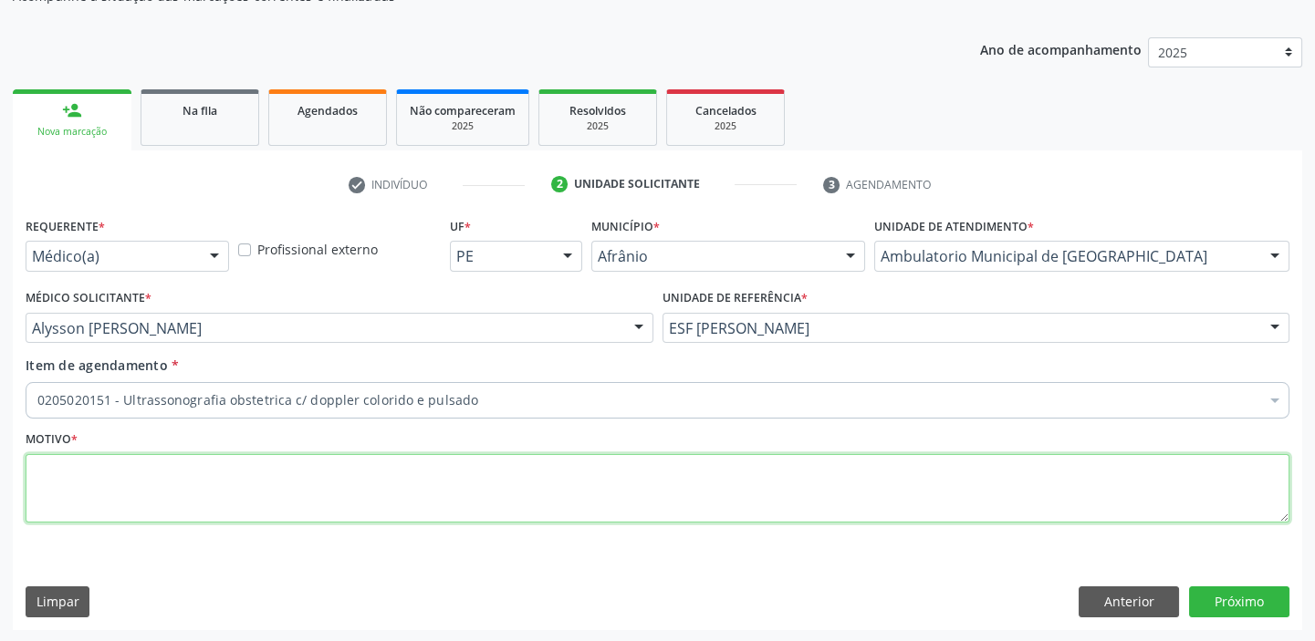
scroll to position [0, 0]
type textarea "*"
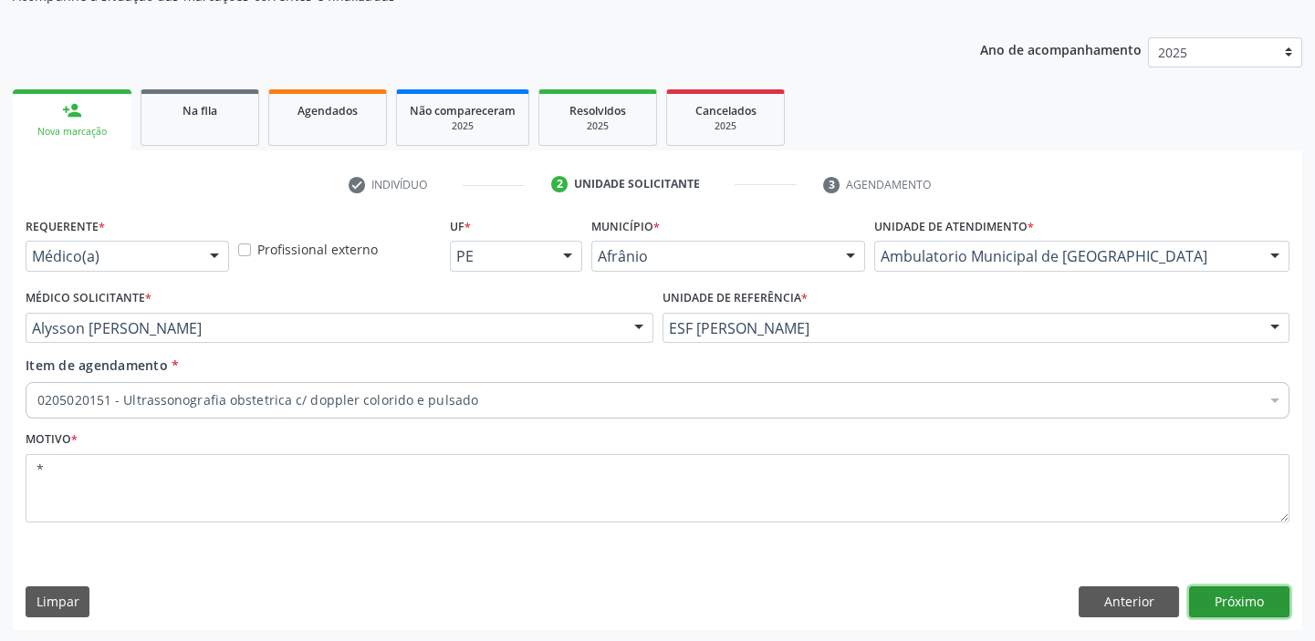
click at [1204, 598] on button "Próximo" at bounding box center [1239, 602] width 100 height 31
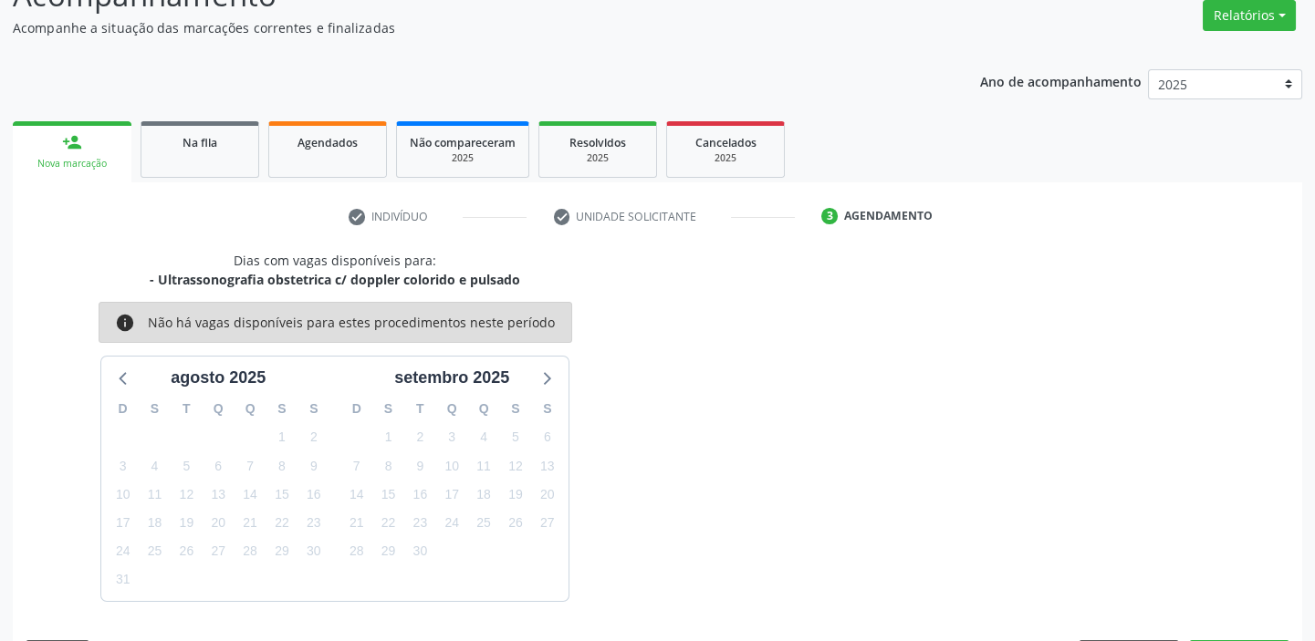
scroll to position [183, 0]
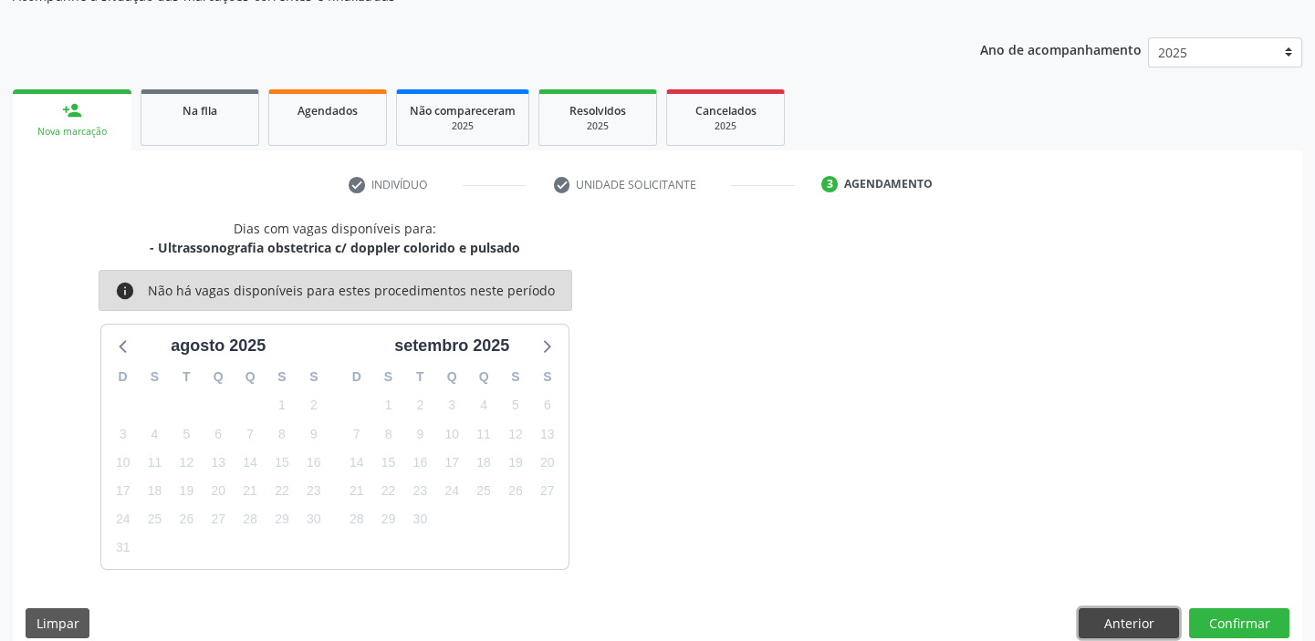
click at [1123, 621] on button "Anterior" at bounding box center [1128, 624] width 100 height 31
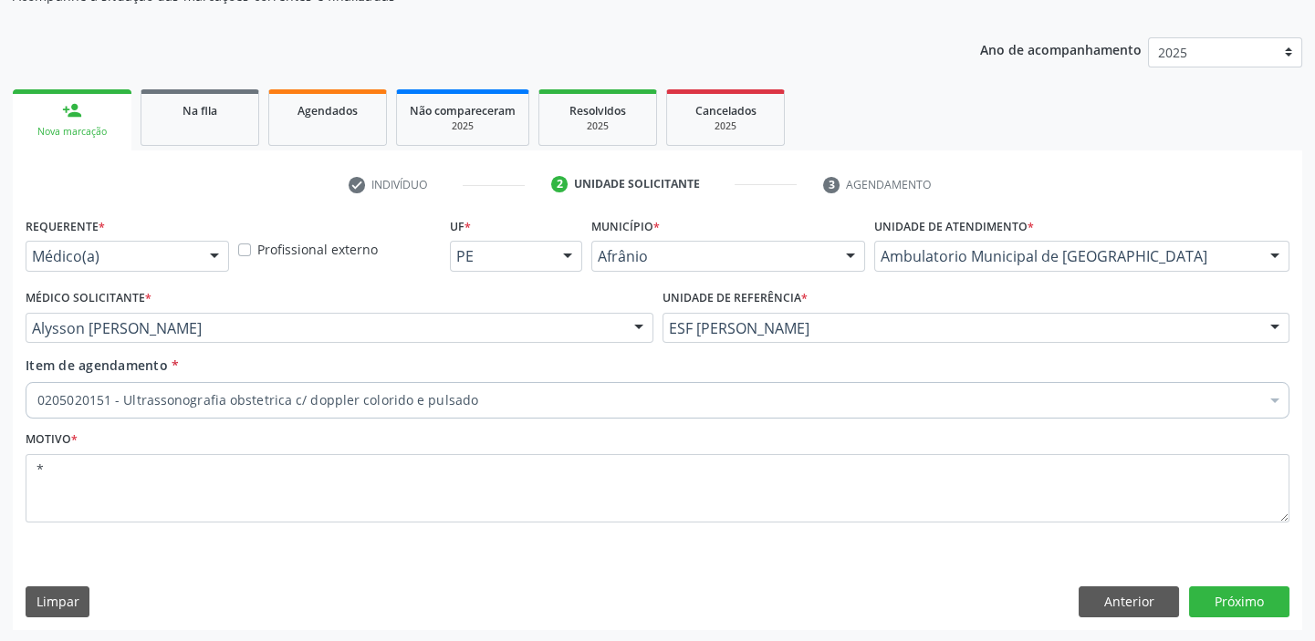
click at [1123, 621] on div "Requerente * Médico(a) Médico(a) Enfermeiro(a) Paciente Nenhum resultado encont…" at bounding box center [657, 421] width 1289 height 417
click at [1118, 603] on button "Anterior" at bounding box center [1128, 602] width 100 height 31
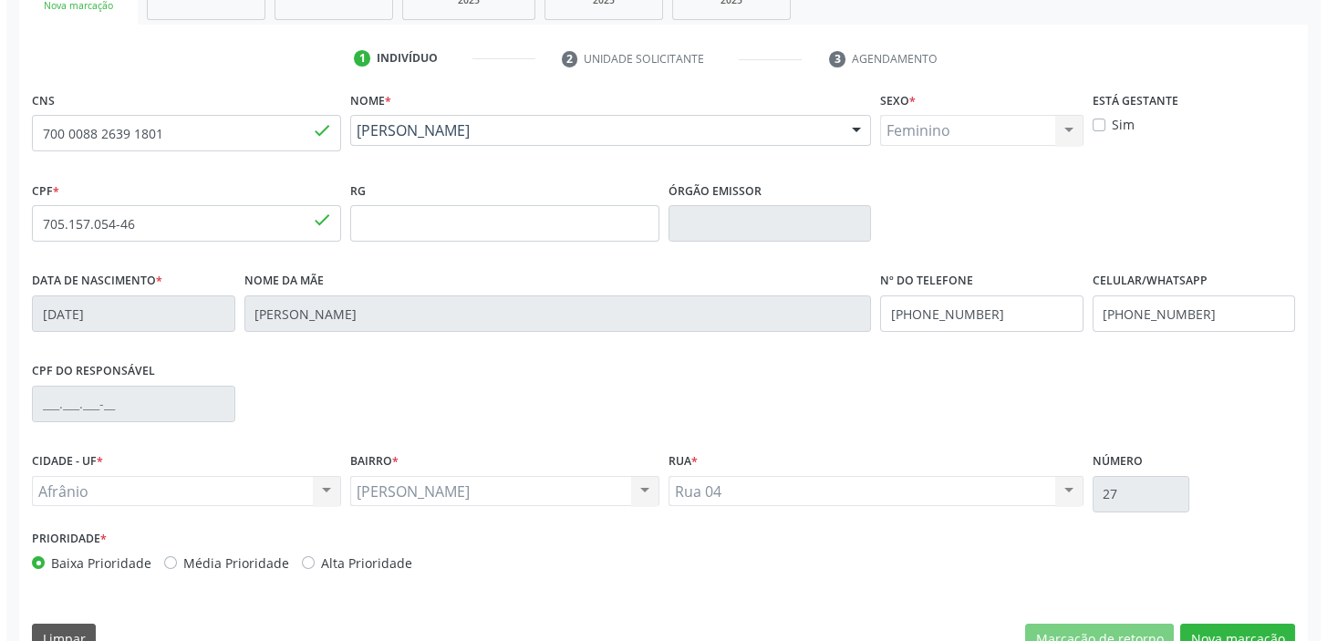
scroll to position [0, 0]
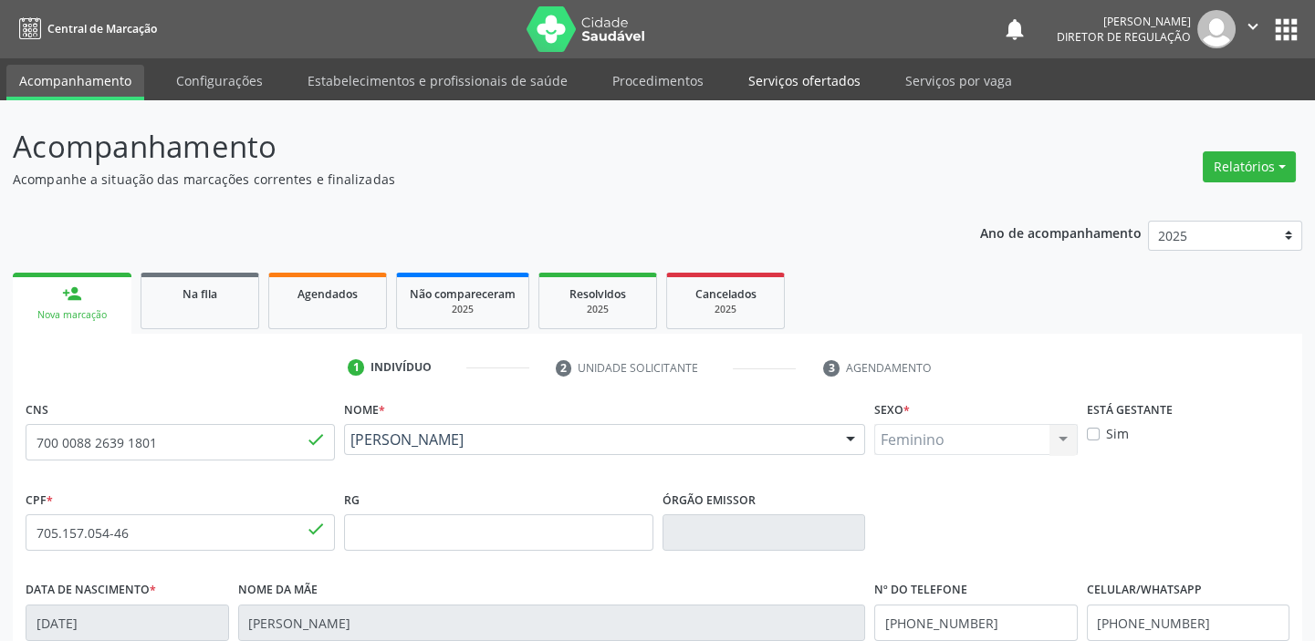
click at [810, 72] on link "Serviços ofertados" at bounding box center [804, 81] width 138 height 32
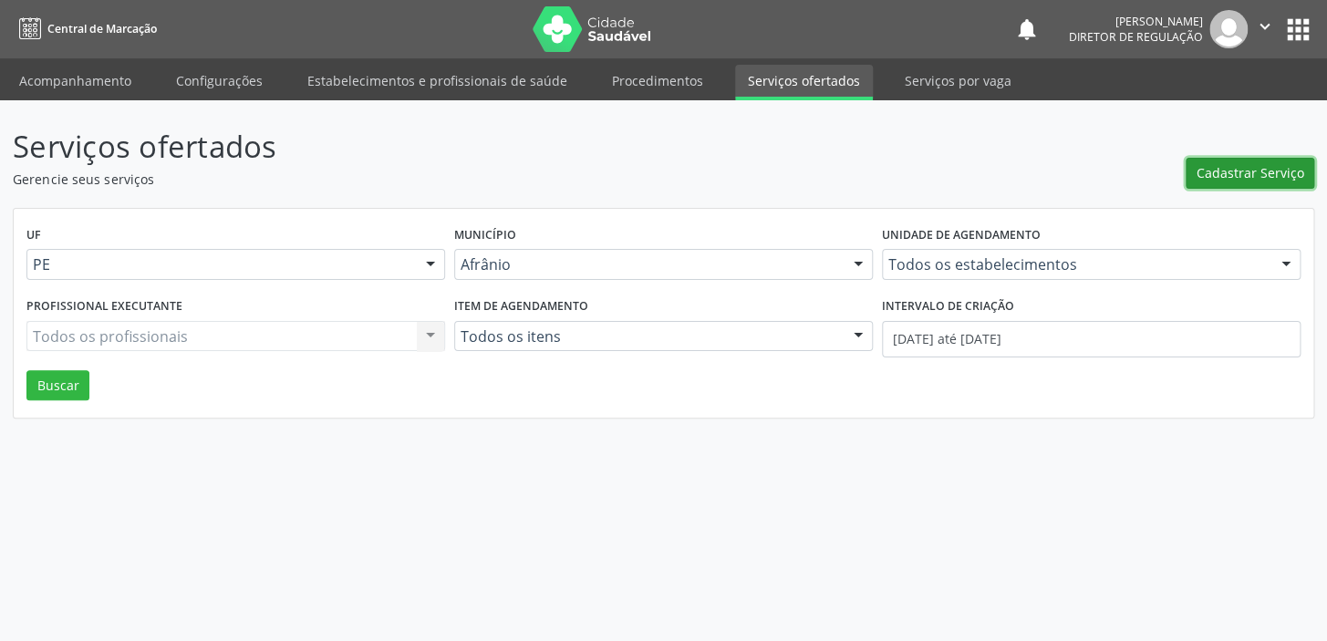
click at [1232, 182] on button "Cadastrar Serviço" at bounding box center [1250, 173] width 129 height 31
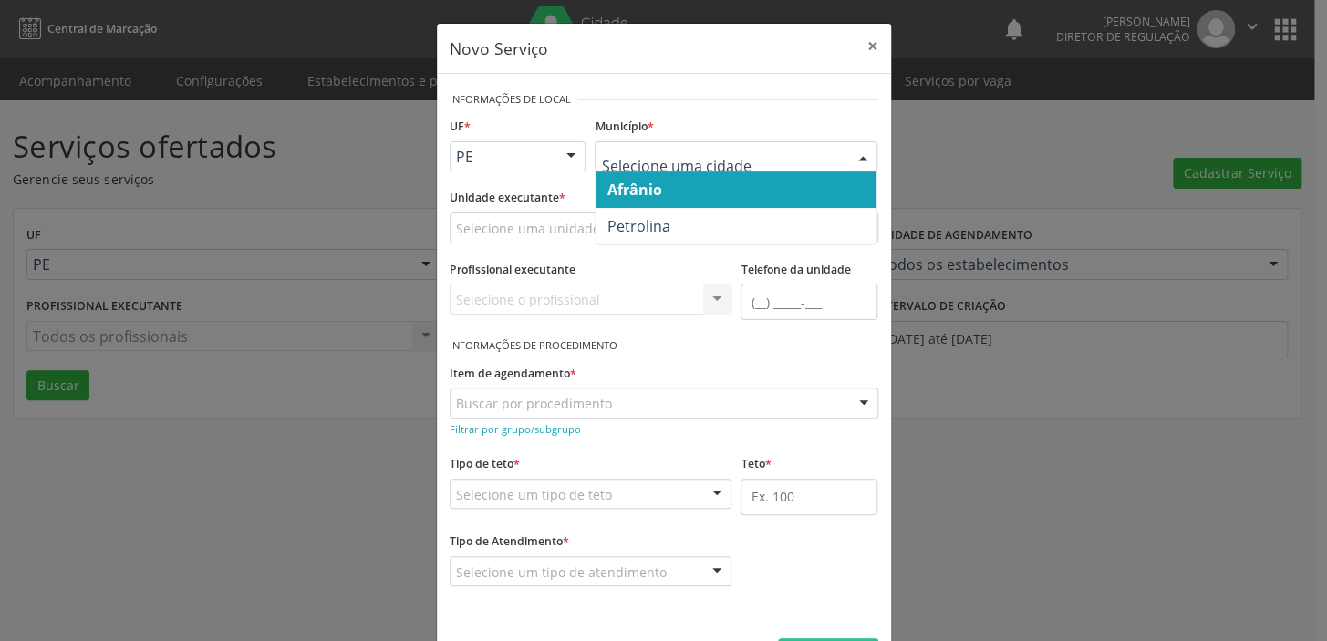
click at [630, 183] on span "Afrânio" at bounding box center [634, 190] width 55 height 20
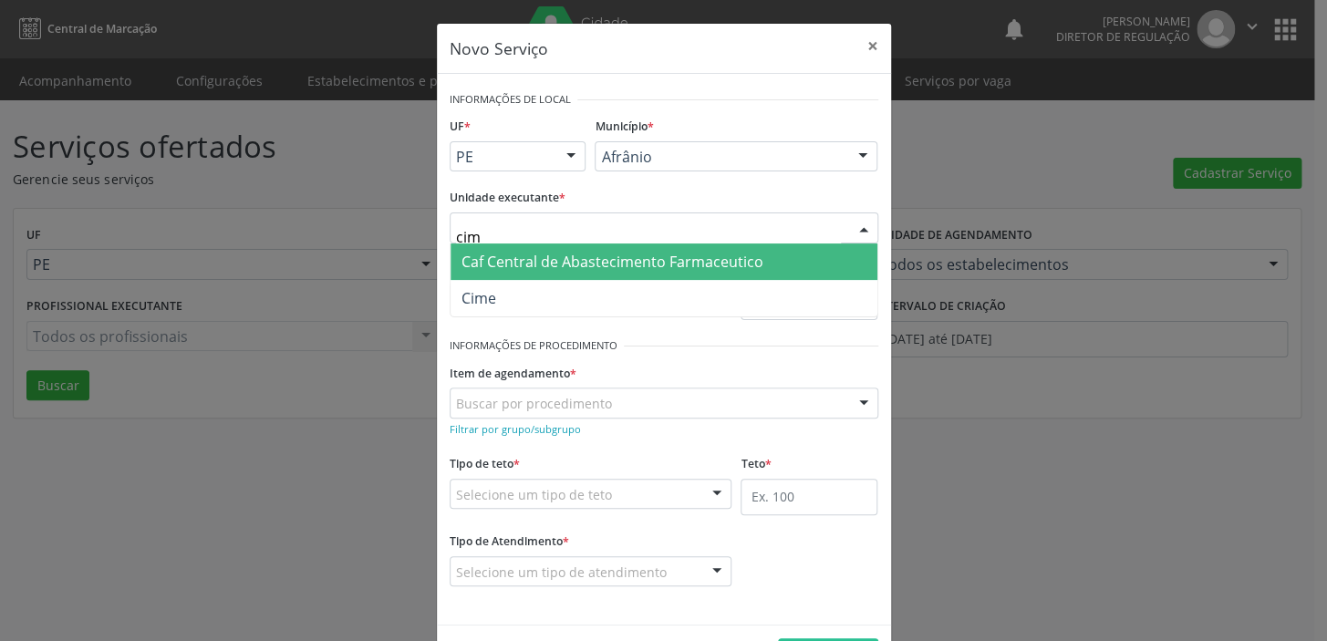
type input "cime"
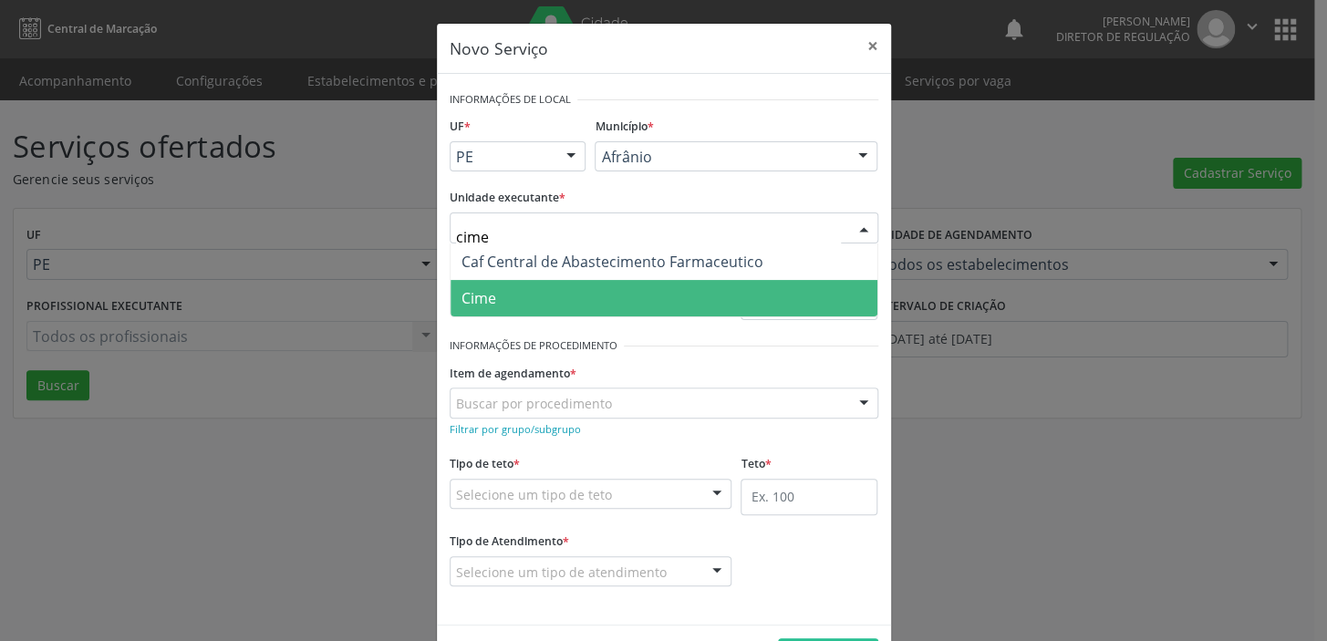
click at [497, 307] on span "Cime" at bounding box center [664, 298] width 427 height 36
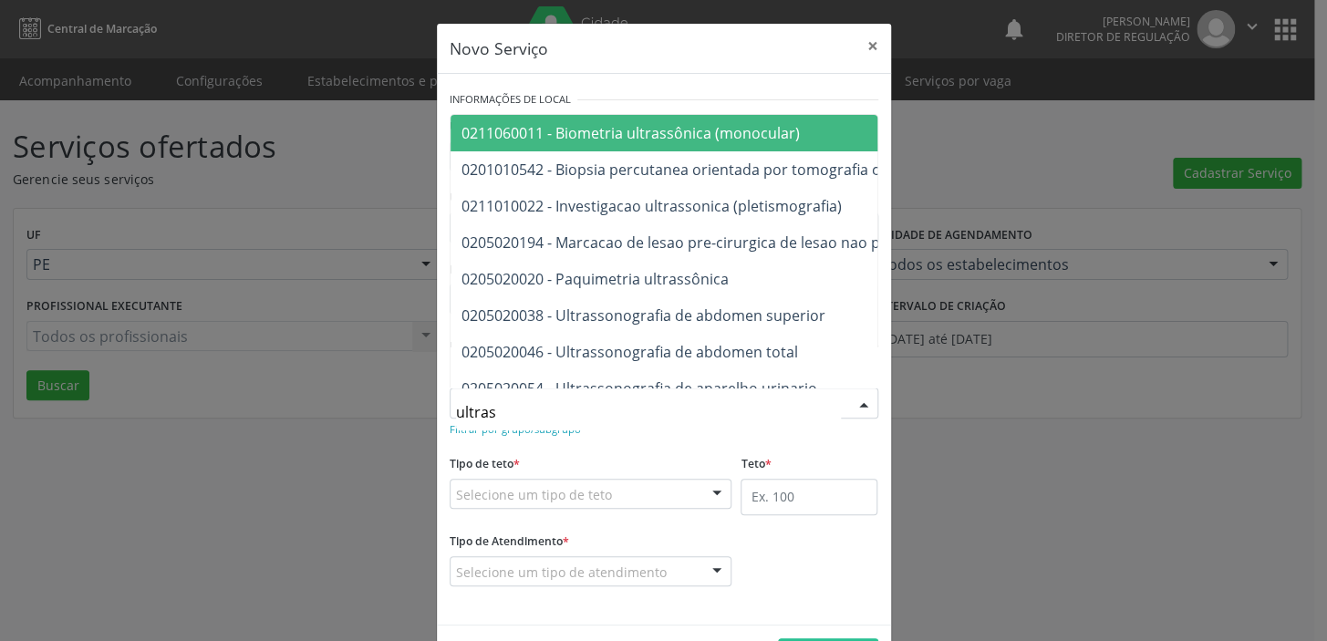
type input "ultrass"
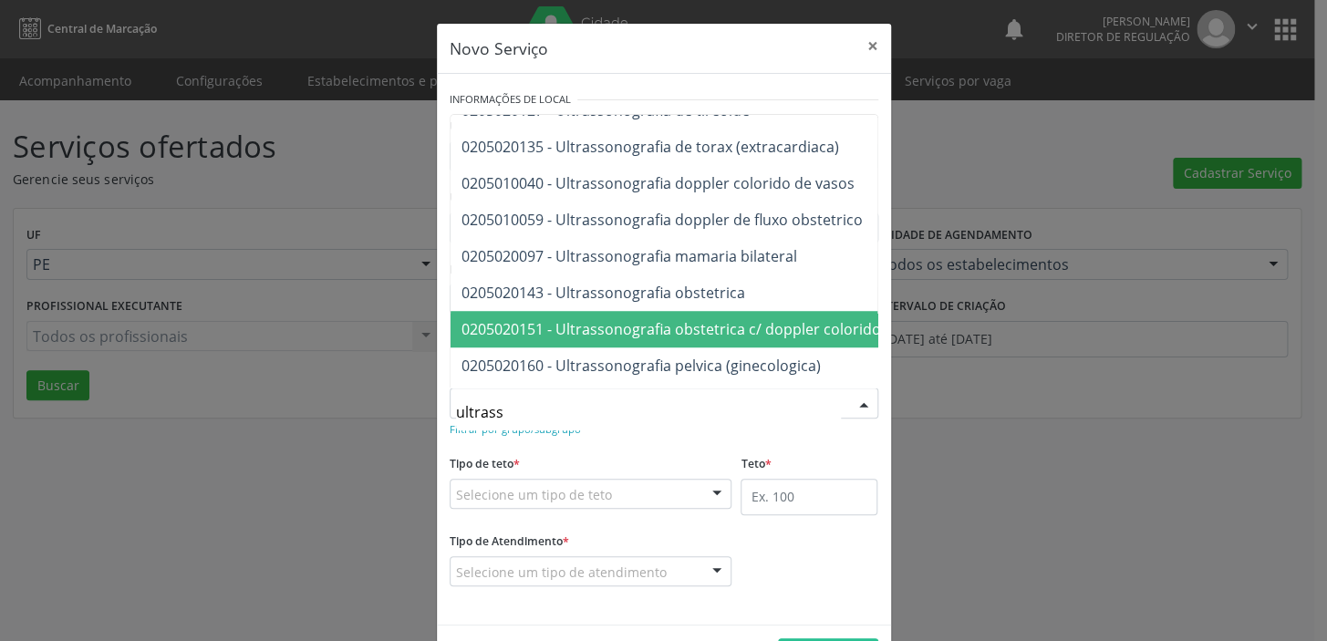
scroll to position [578, 0]
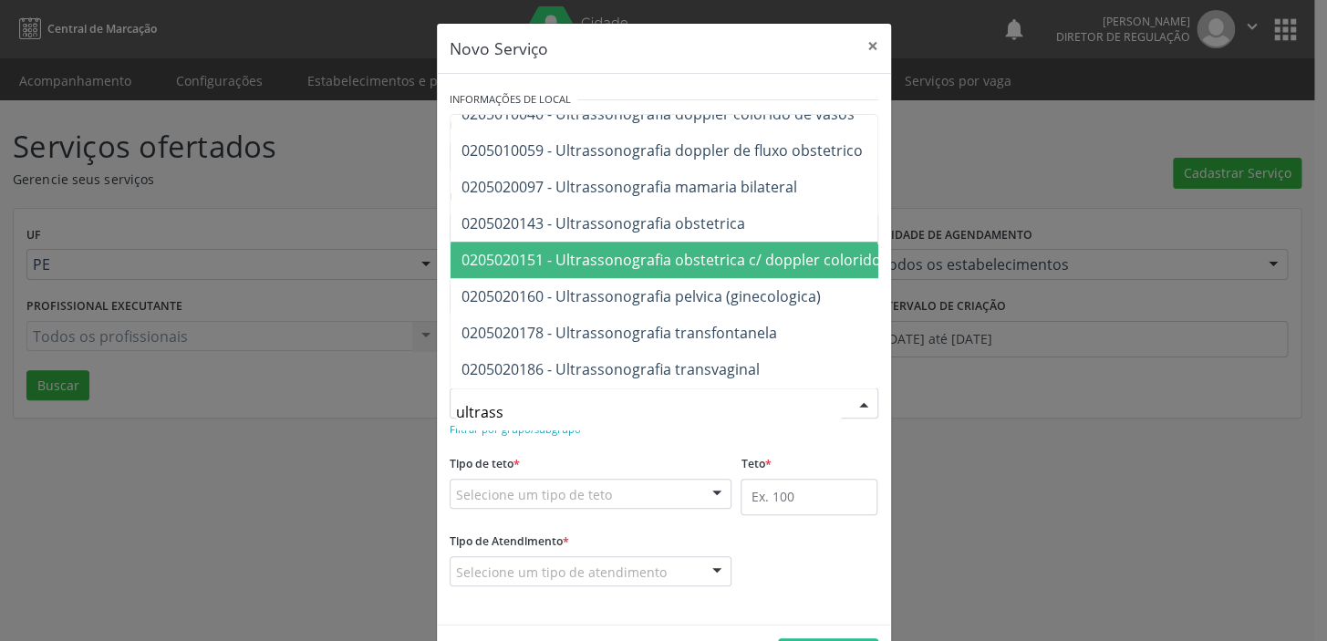
click at [640, 261] on span "0205020151 - Ultrassonografia obstetrica c/ doppler colorido e pulsado" at bounding box center [903, 260] width 905 height 36
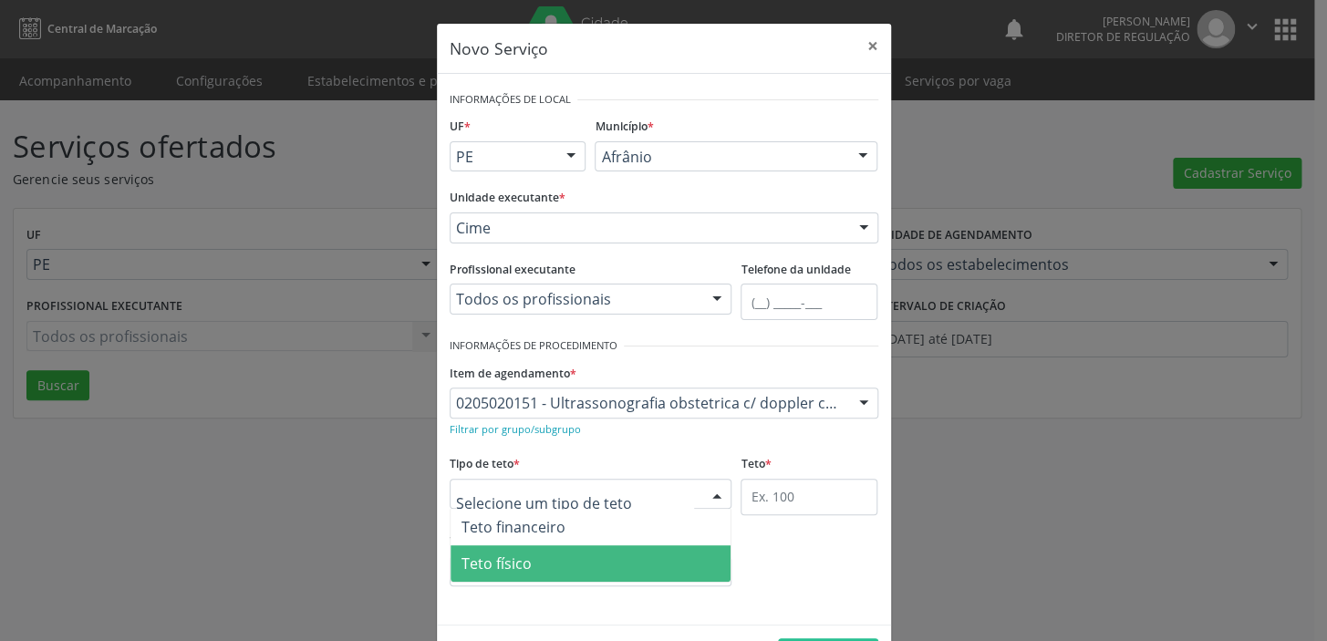
click at [512, 555] on span "Teto físico" at bounding box center [497, 564] width 70 height 20
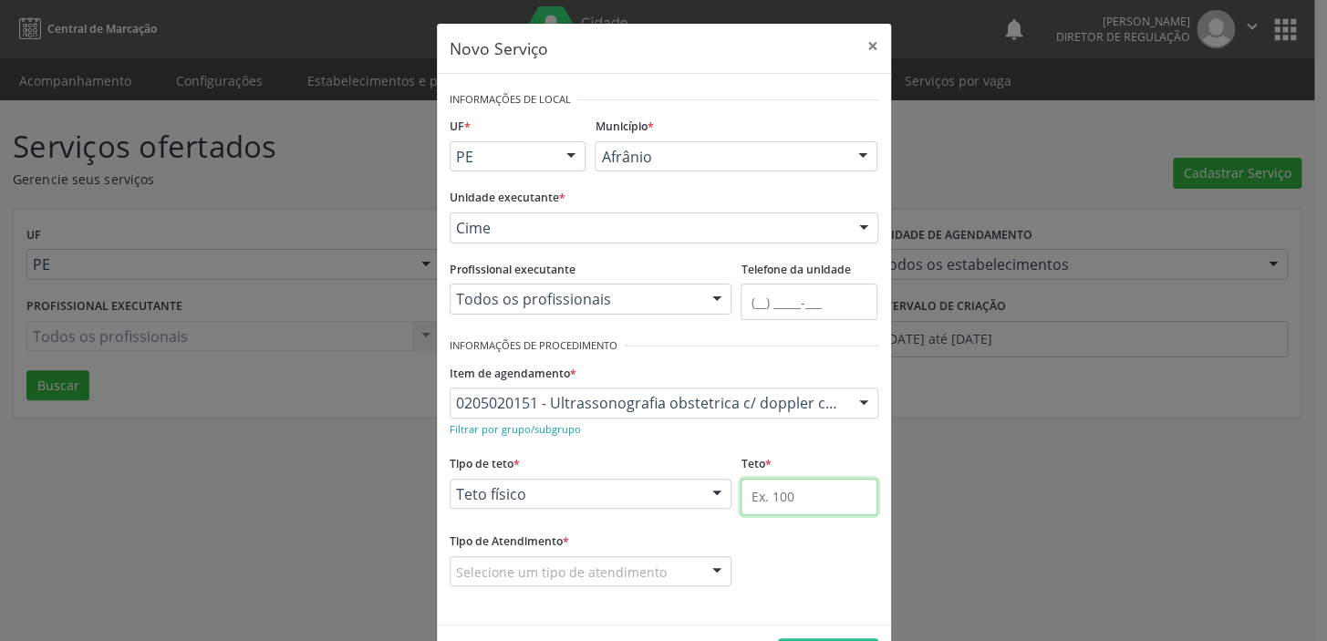
click at [755, 485] on input "text" at bounding box center [809, 497] width 137 height 36
type input "1"
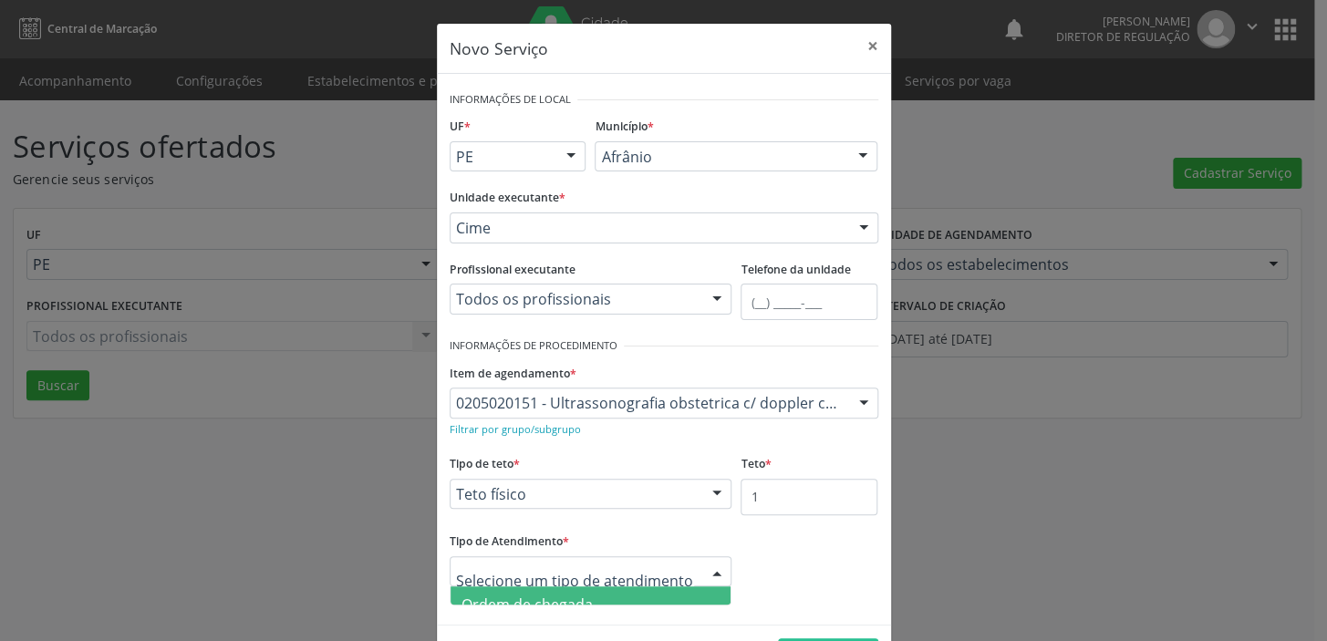
click at [593, 594] on span "Ordem de chegada" at bounding box center [591, 605] width 281 height 36
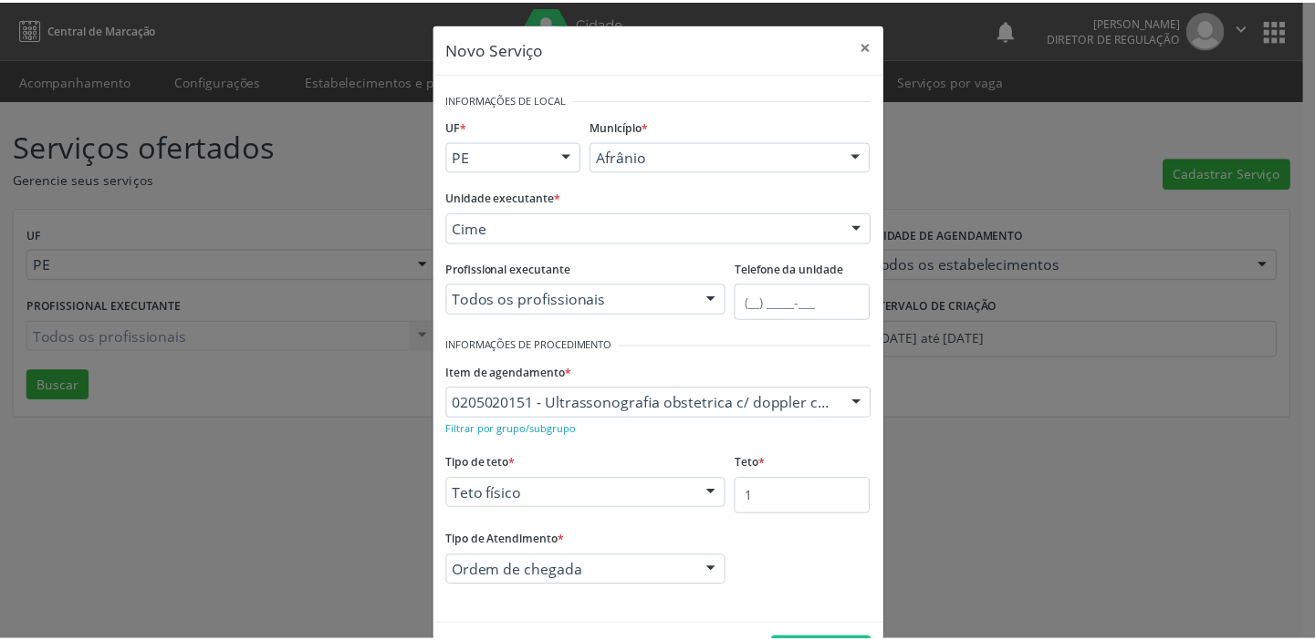
scroll to position [63, 0]
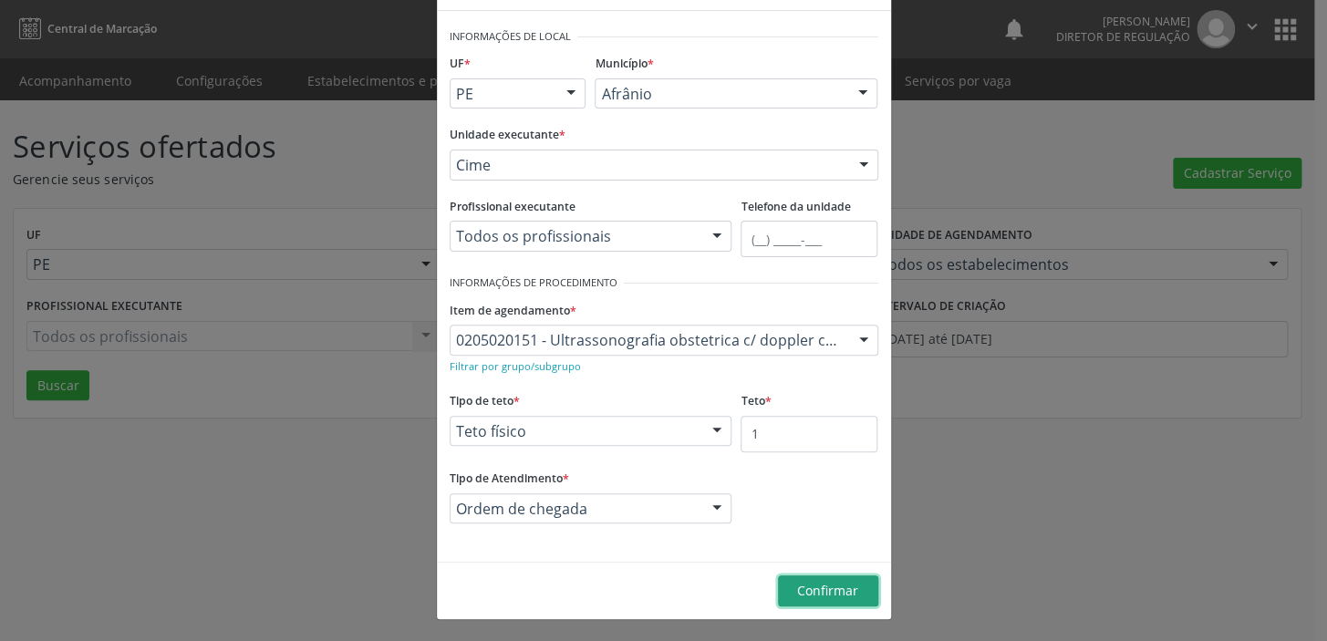
click at [816, 593] on span "Confirmar" at bounding box center [827, 590] width 61 height 17
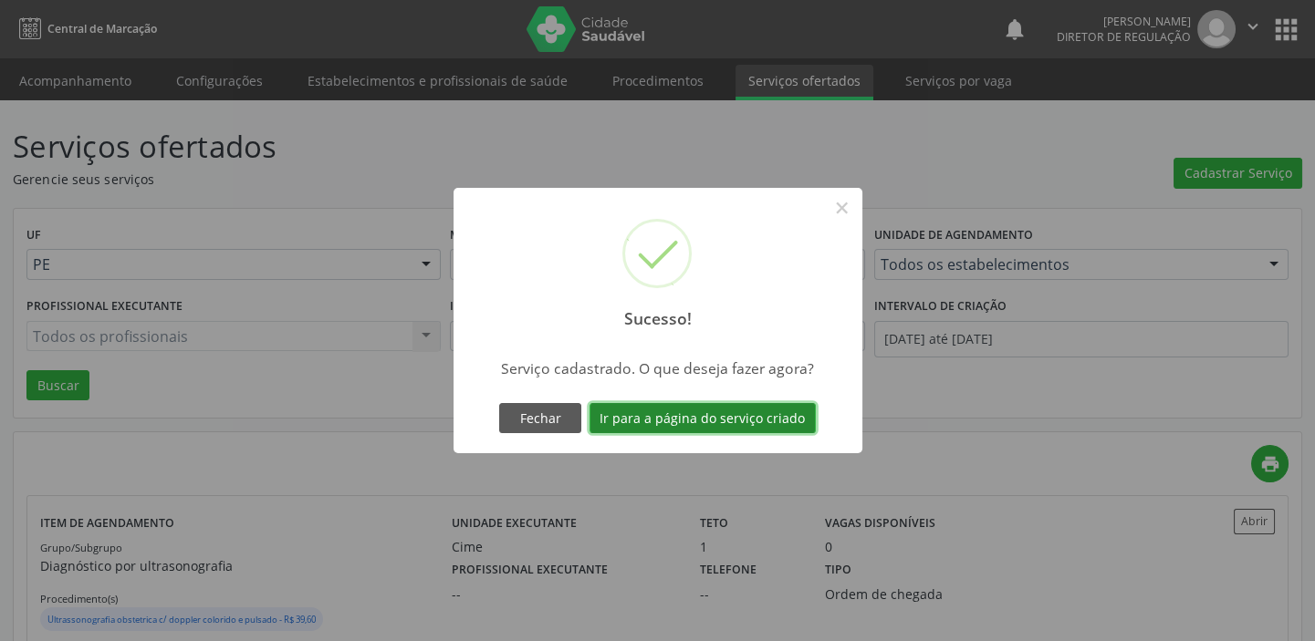
click at [708, 409] on button "Ir para a página do serviço criado" at bounding box center [702, 418] width 226 height 31
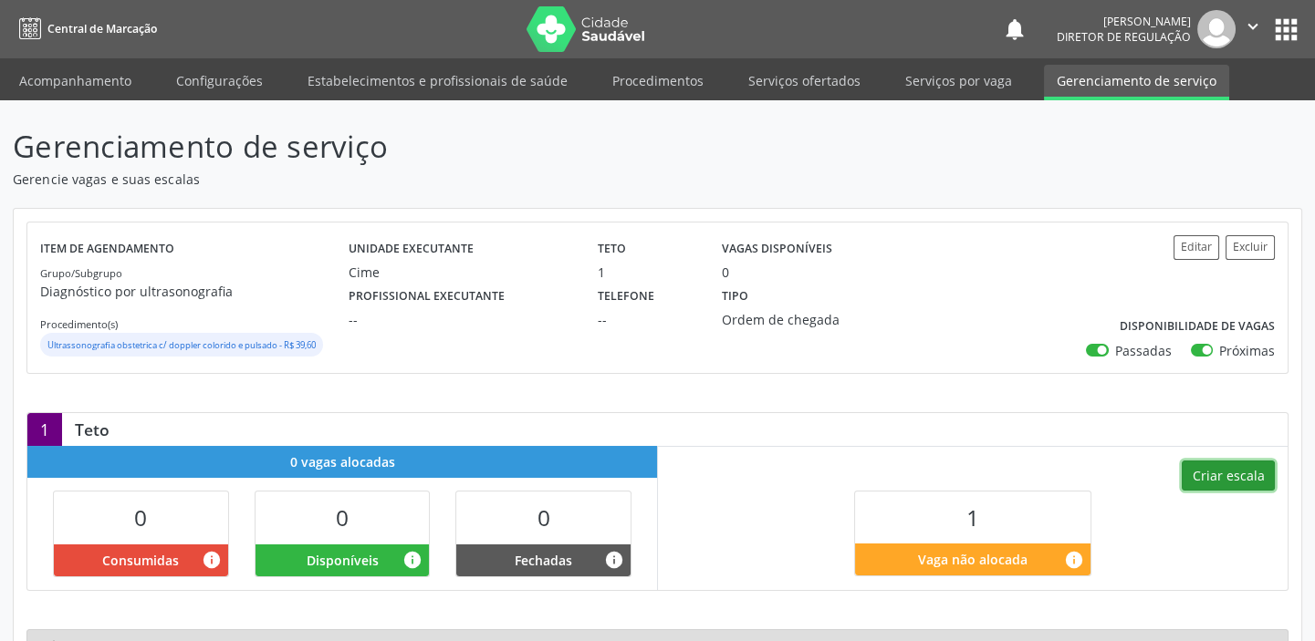
click at [1225, 482] on button "Criar escala" at bounding box center [1227, 476] width 93 height 31
select select "7"
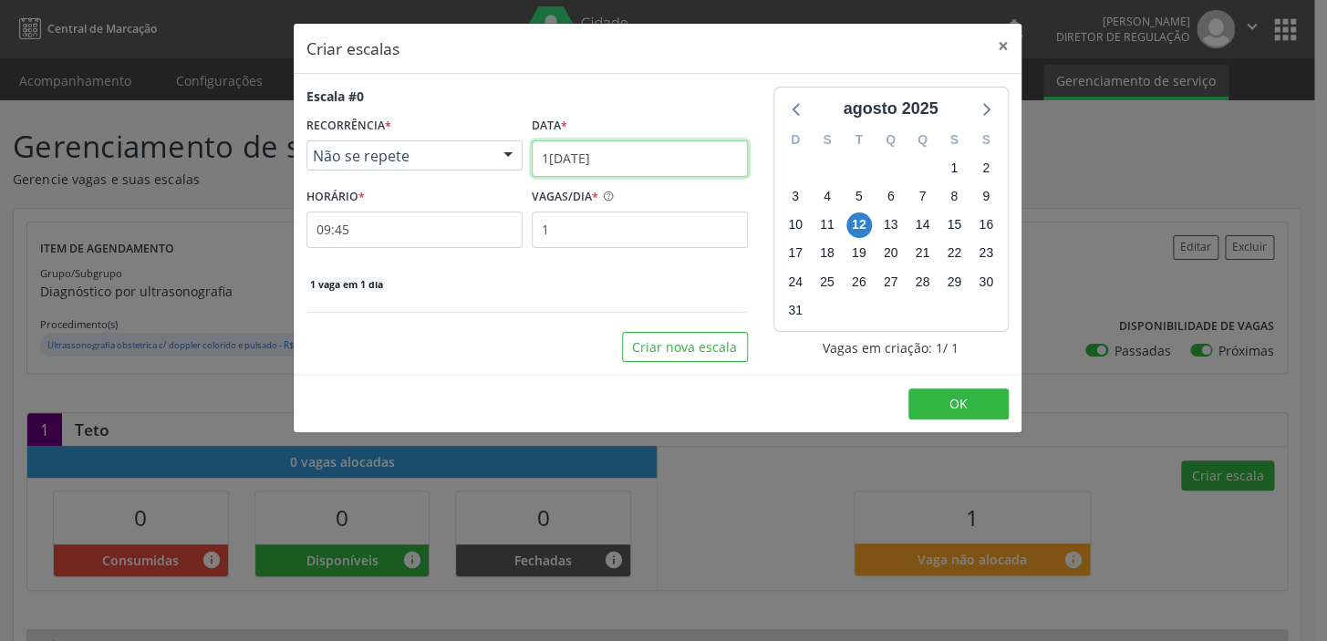
click at [593, 171] on input "12/08/2025" at bounding box center [640, 159] width 216 height 36
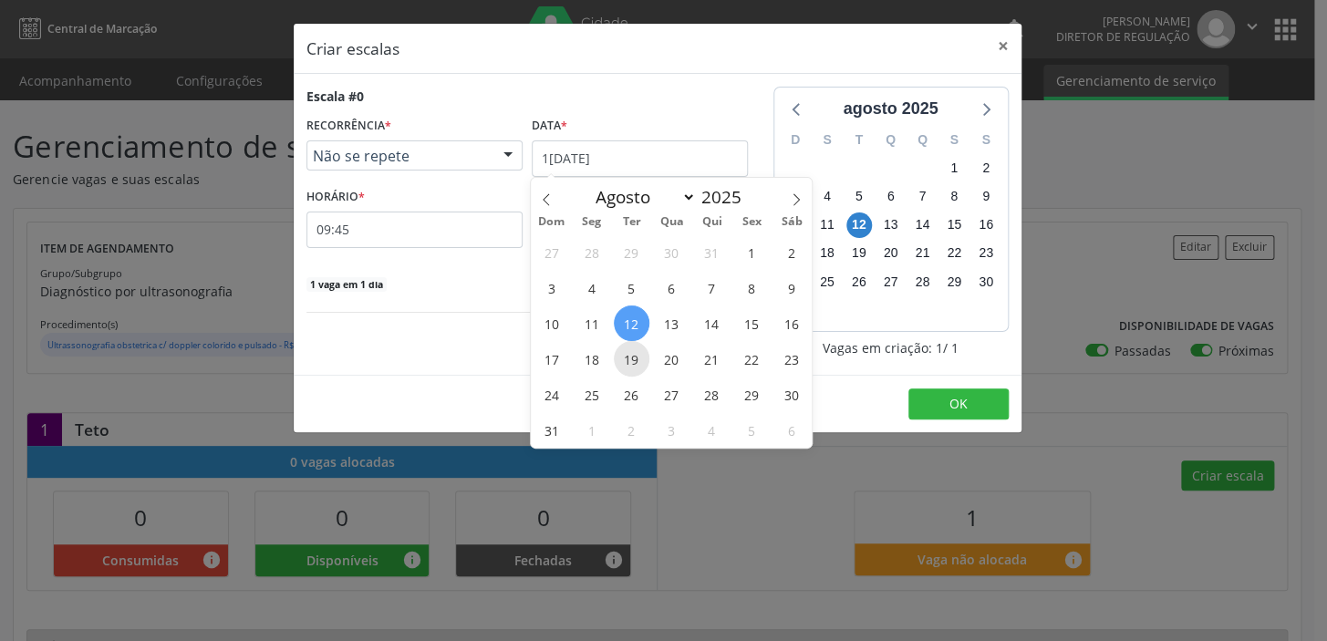
click at [632, 358] on span "19" at bounding box center [632, 359] width 36 height 36
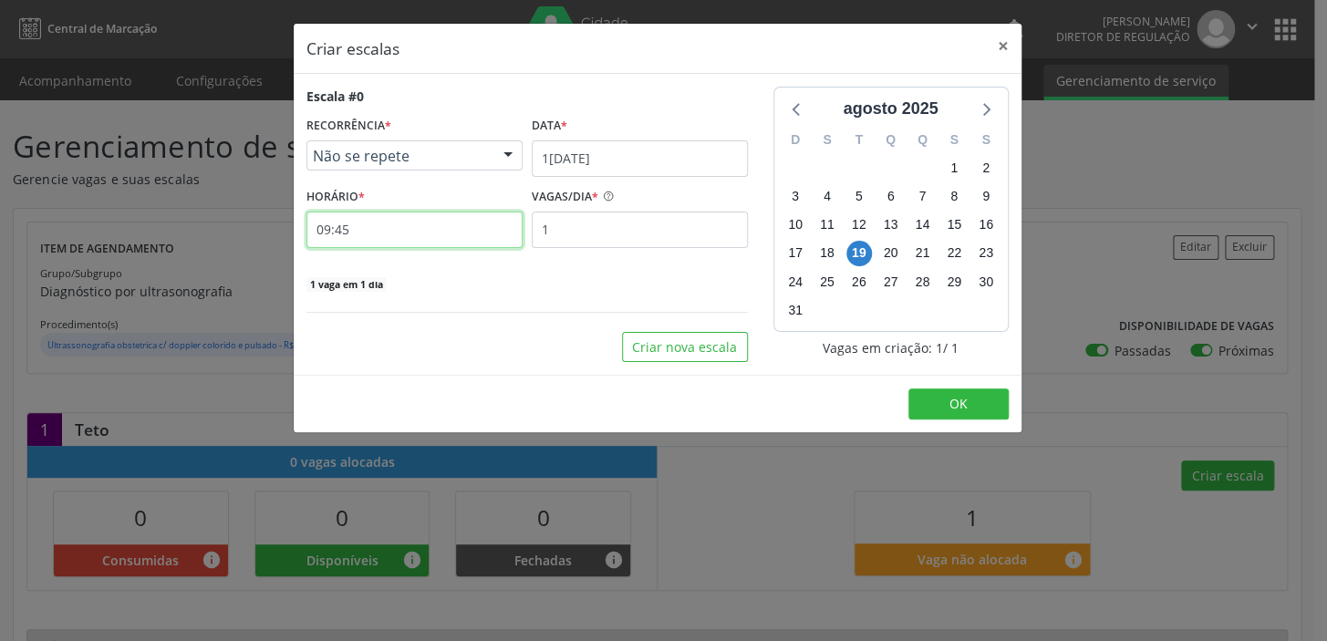
click at [357, 241] on input "09:45" at bounding box center [415, 230] width 216 height 36
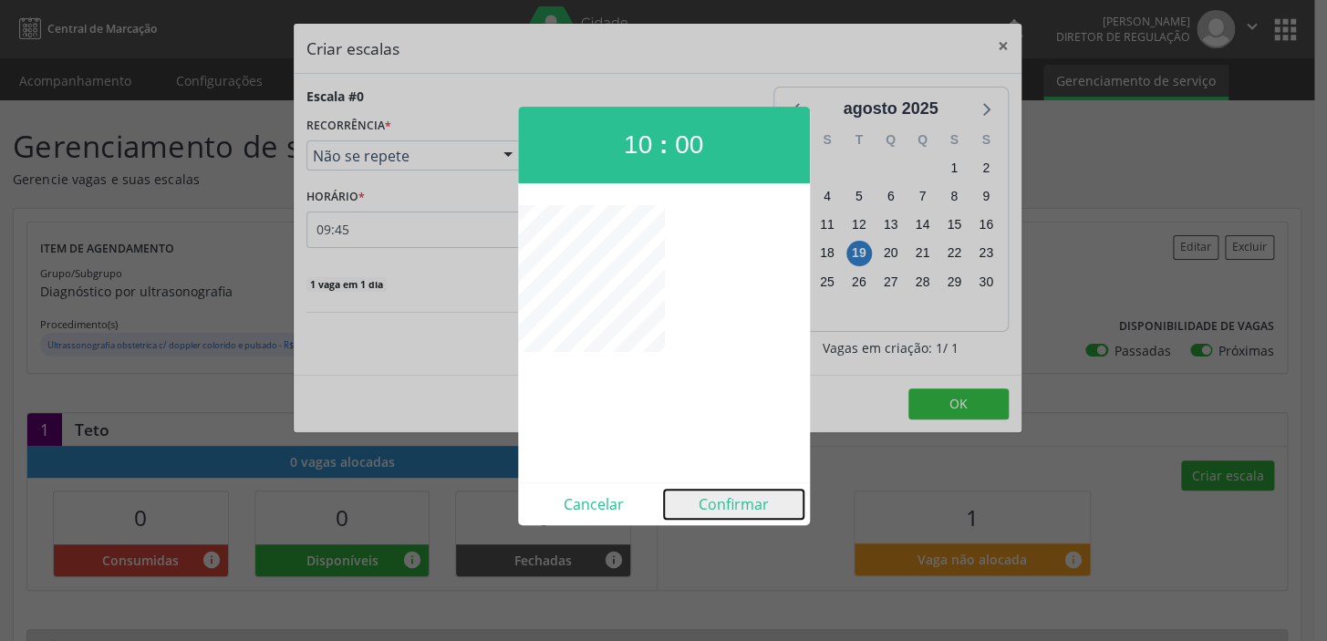
click at [724, 495] on button "Confirmar" at bounding box center [734, 504] width 140 height 29
type input "10:00"
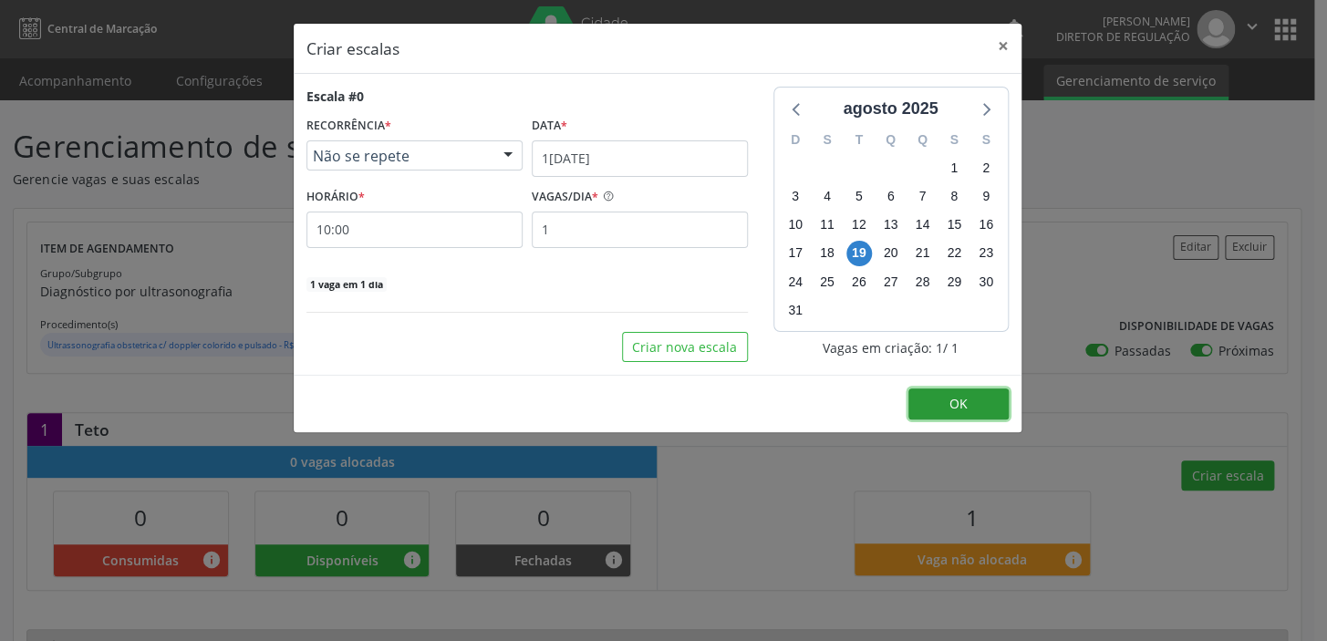
click at [937, 405] on button "OK" at bounding box center [959, 404] width 100 height 31
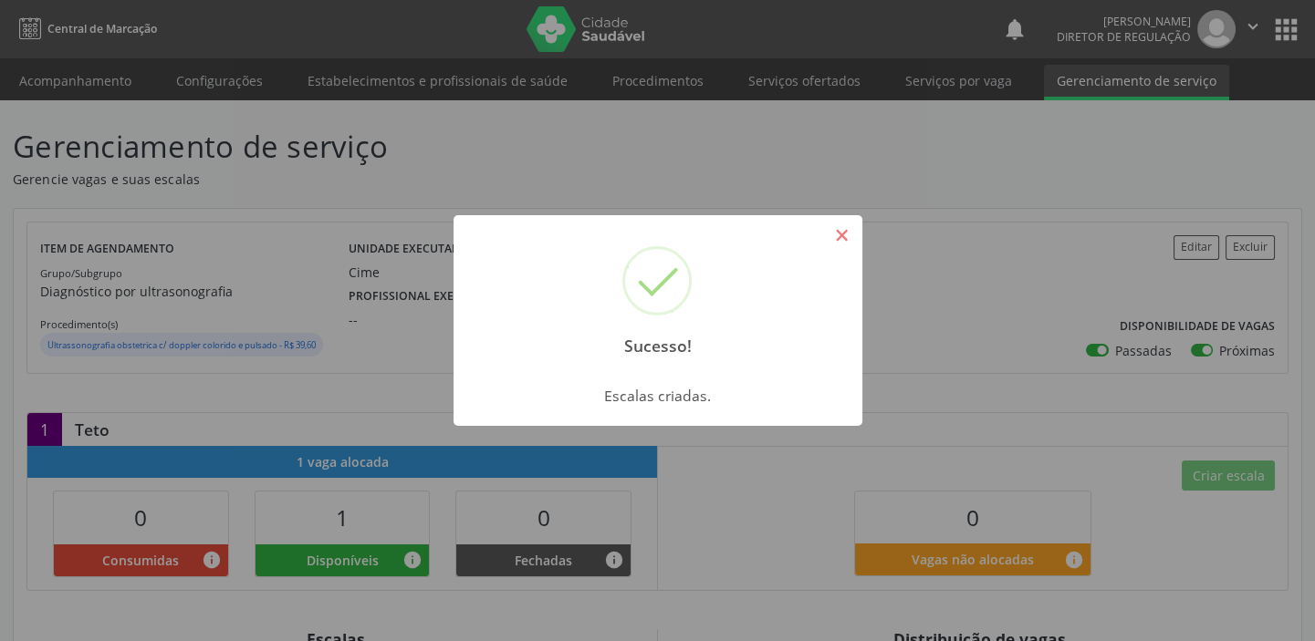
click at [837, 233] on button "×" at bounding box center [842, 235] width 31 height 31
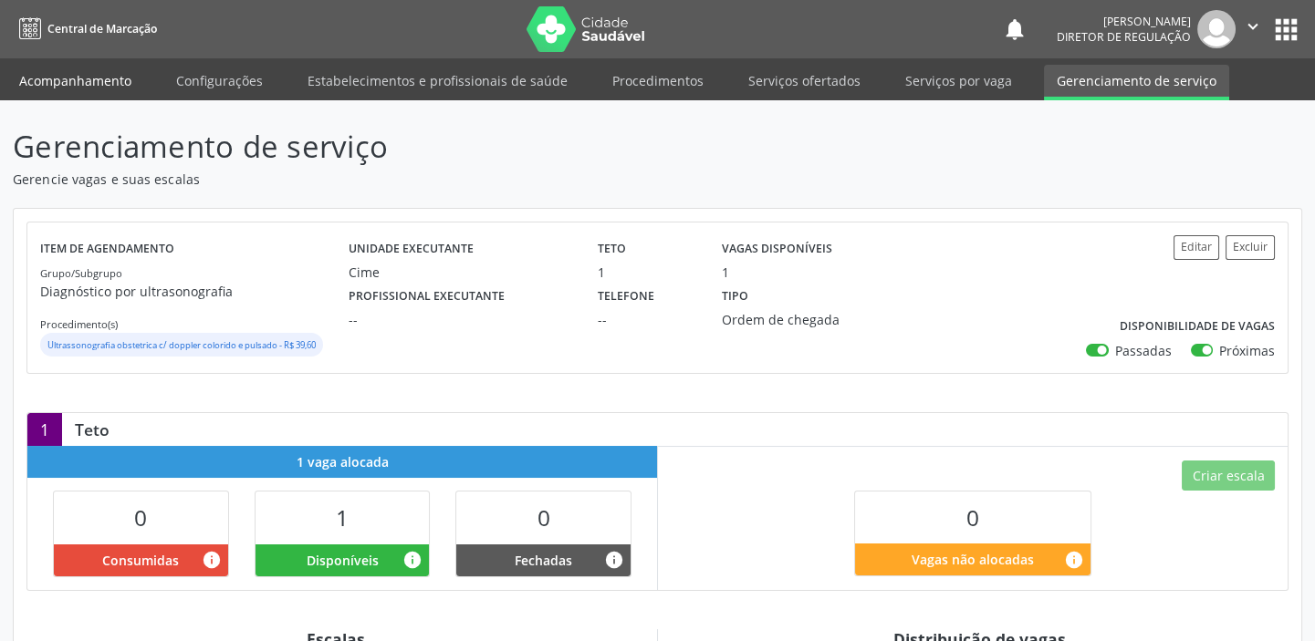
click at [54, 82] on link "Acompanhamento" at bounding box center [75, 81] width 138 height 32
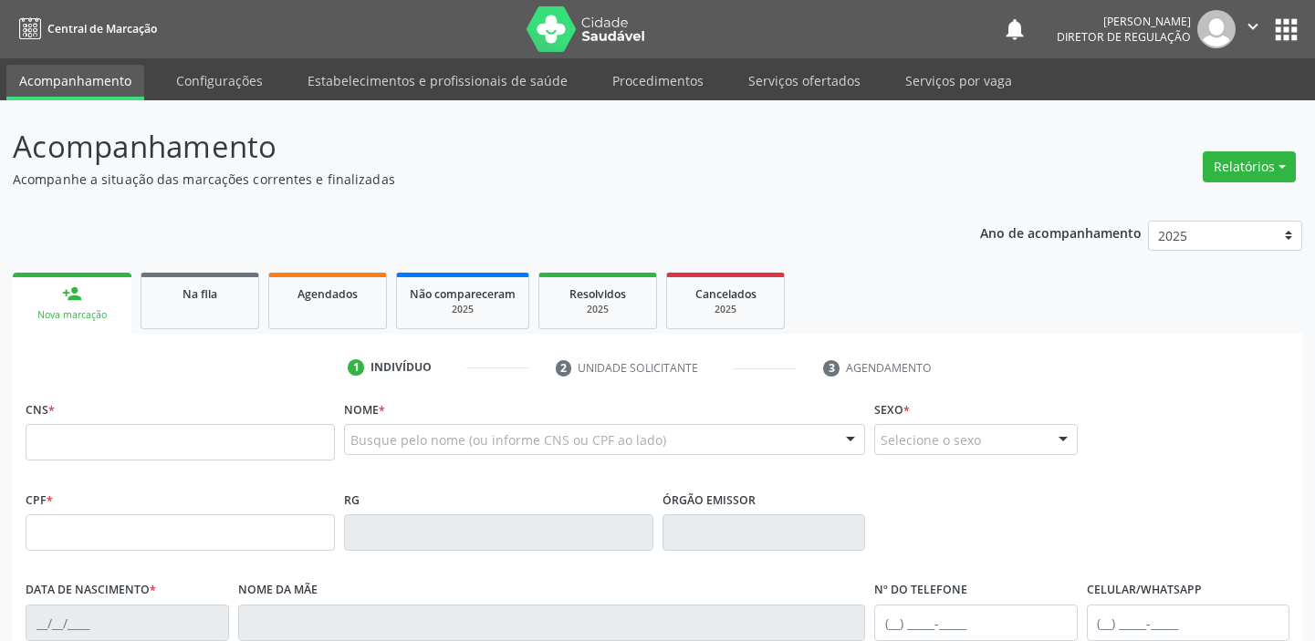
click at [114, 446] on input "text" at bounding box center [180, 442] width 309 height 36
type input "700 0088 2639 1801"
type input "705.157.054-46"
type input "27/01/1997"
type input "Edileusa Benício Cruz"
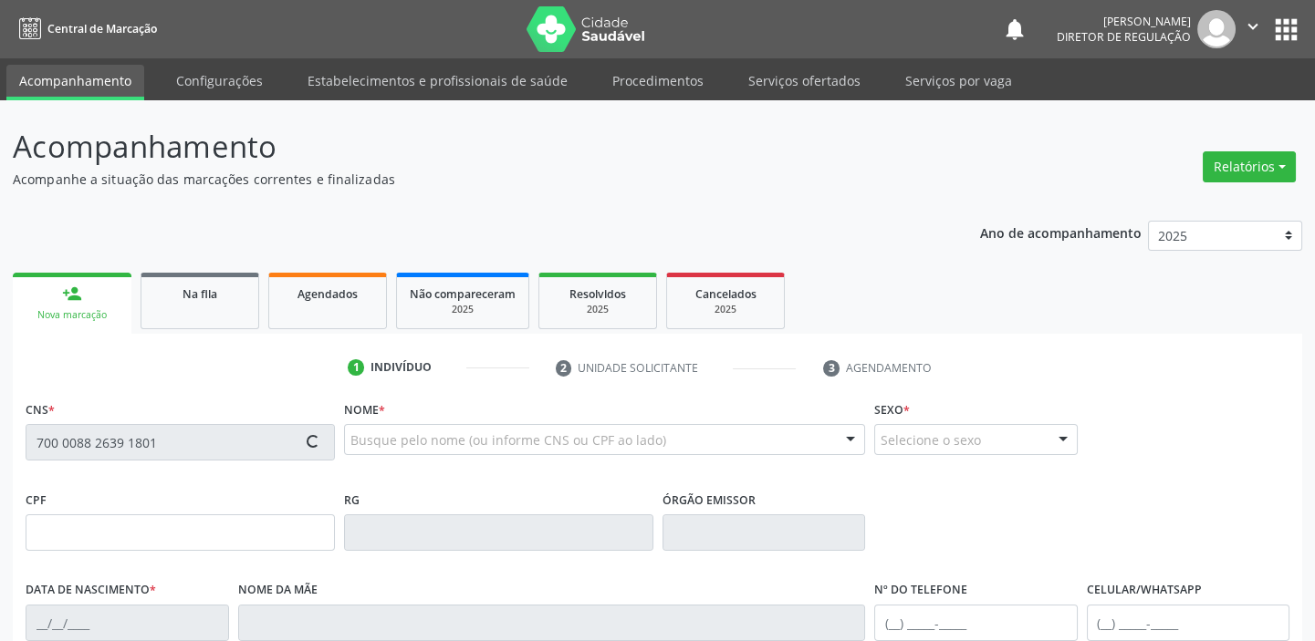
type input "(87) 98847-2923"
type input "27"
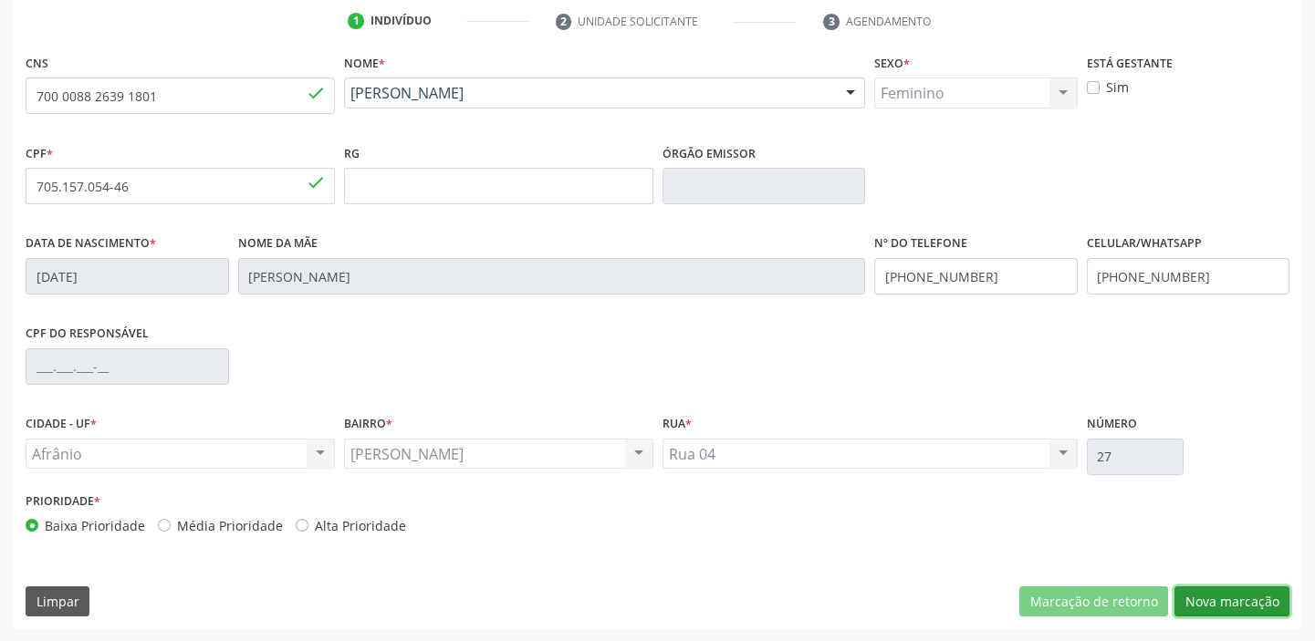
click at [1212, 598] on button "Nova marcação" at bounding box center [1231, 602] width 115 height 31
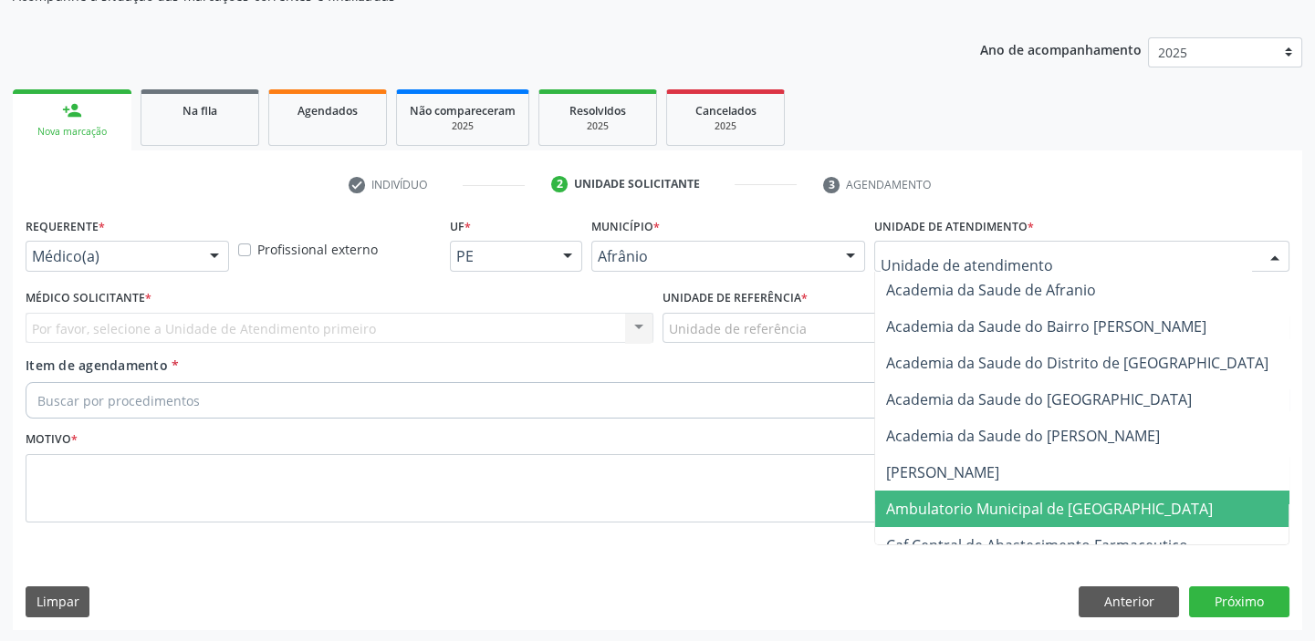
click at [921, 506] on span "Ambulatorio Municipal de [GEOGRAPHIC_DATA]" at bounding box center [1049, 509] width 327 height 20
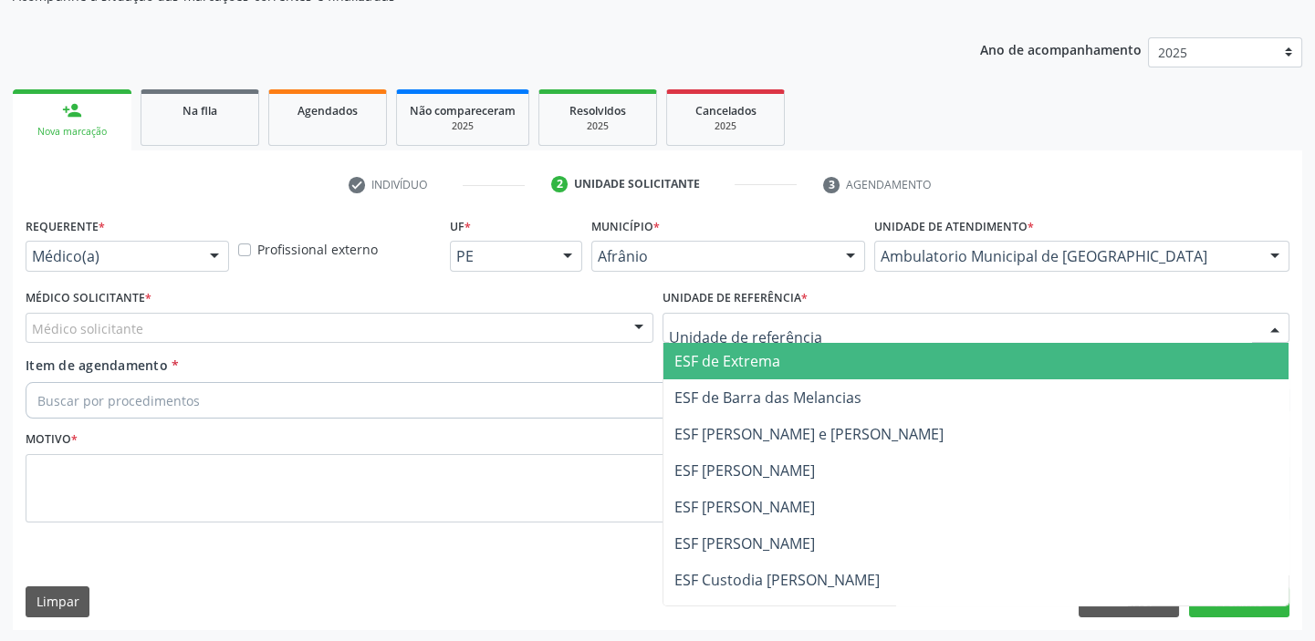
drag, startPoint x: 725, startPoint y: 315, endPoint x: 734, endPoint y: 378, distance: 63.5
click at [724, 318] on div at bounding box center [976, 328] width 628 height 31
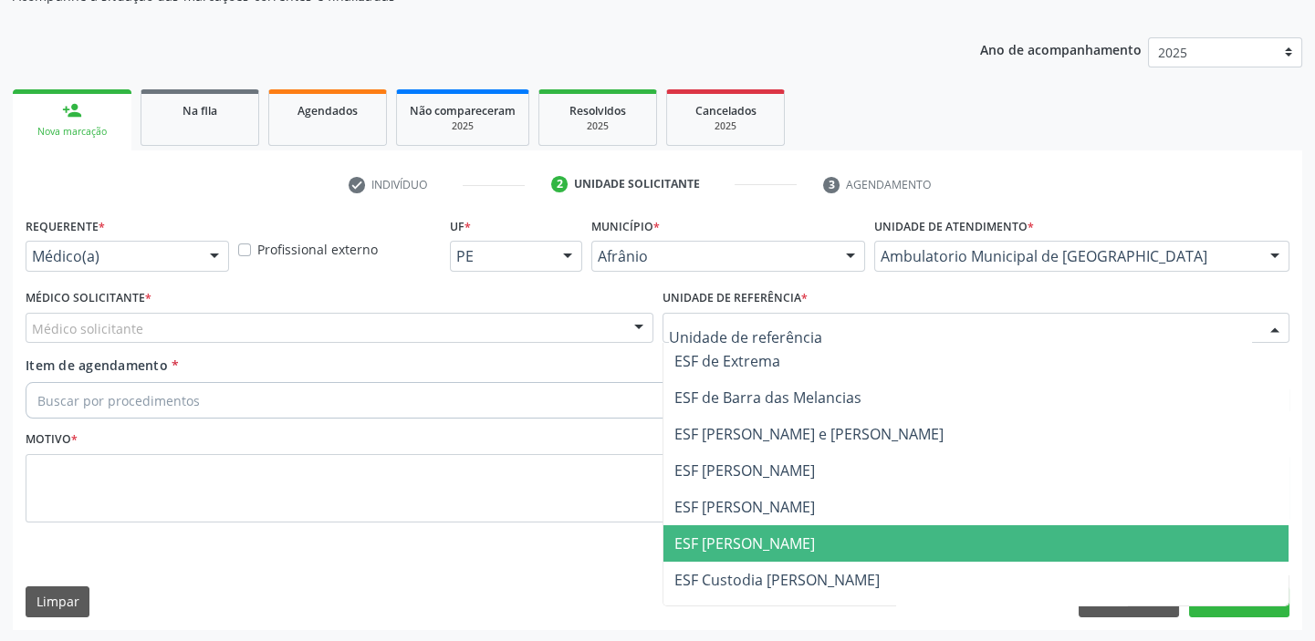
click at [765, 528] on span "ESF [PERSON_NAME]" at bounding box center [976, 544] width 626 height 36
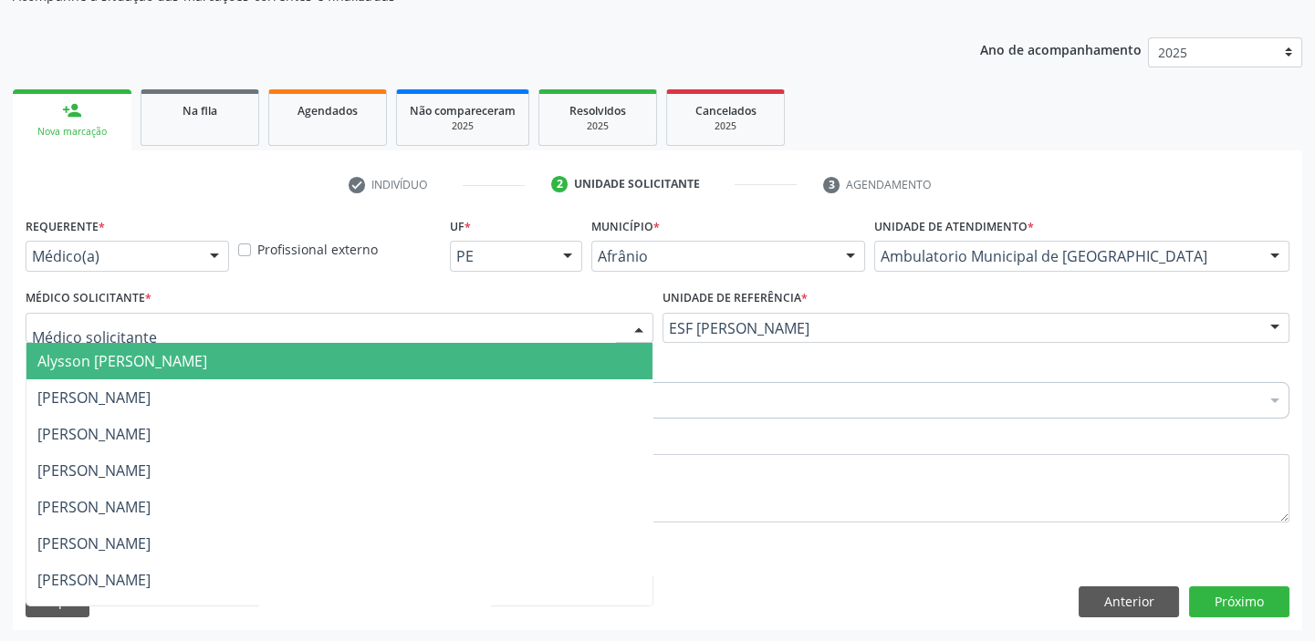
drag, startPoint x: 140, startPoint y: 328, endPoint x: 139, endPoint y: 349, distance: 21.0
click at [139, 330] on div at bounding box center [340, 328] width 628 height 31
drag, startPoint x: 141, startPoint y: 356, endPoint x: 144, endPoint y: 368, distance: 12.4
click at [142, 357] on span "Alysson Rodrigo Ferreira Cavalcanti" at bounding box center [122, 361] width 170 height 20
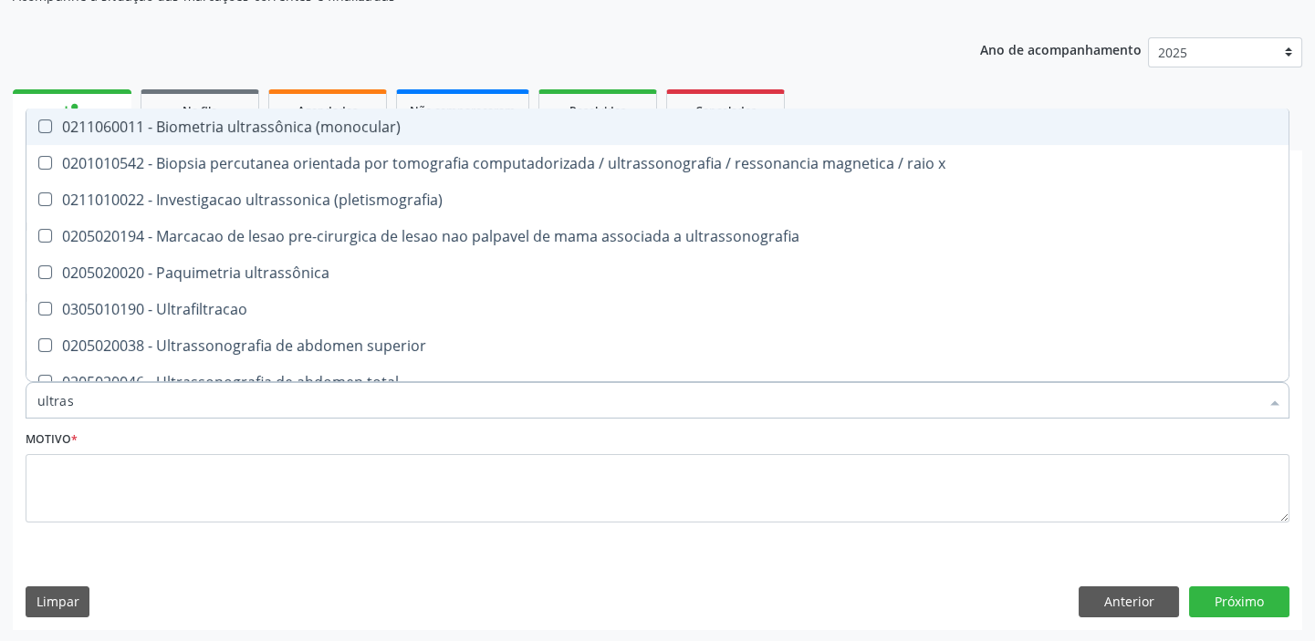
type input "ultrass"
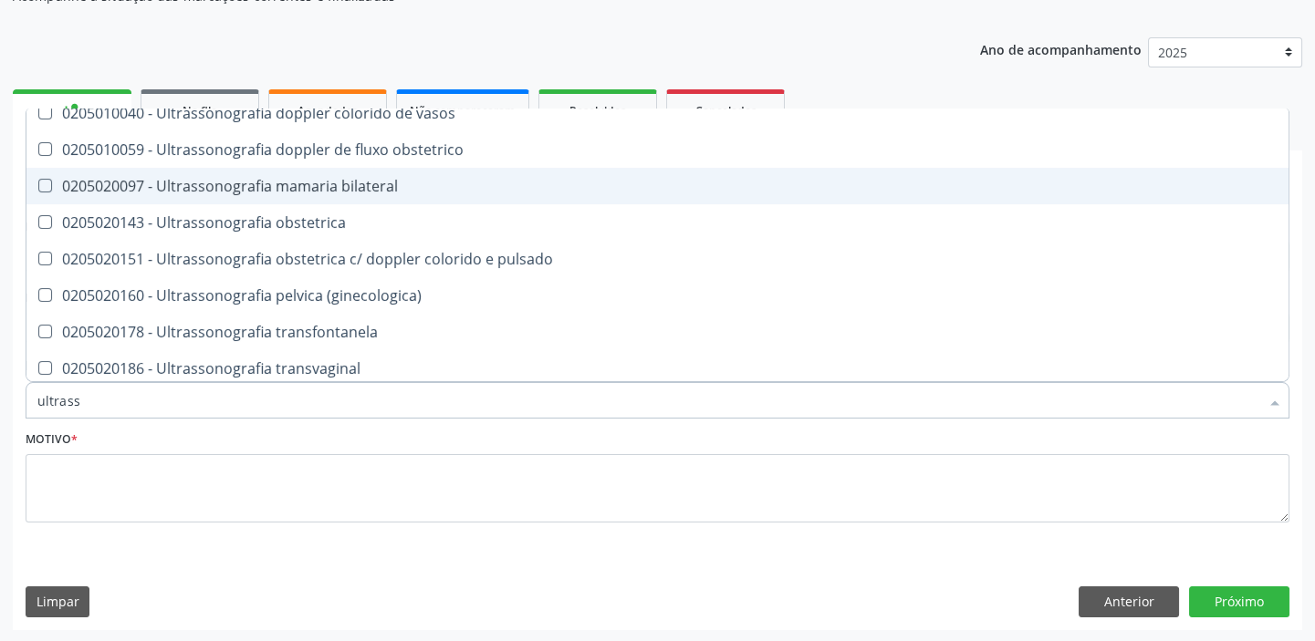
scroll to position [566, 0]
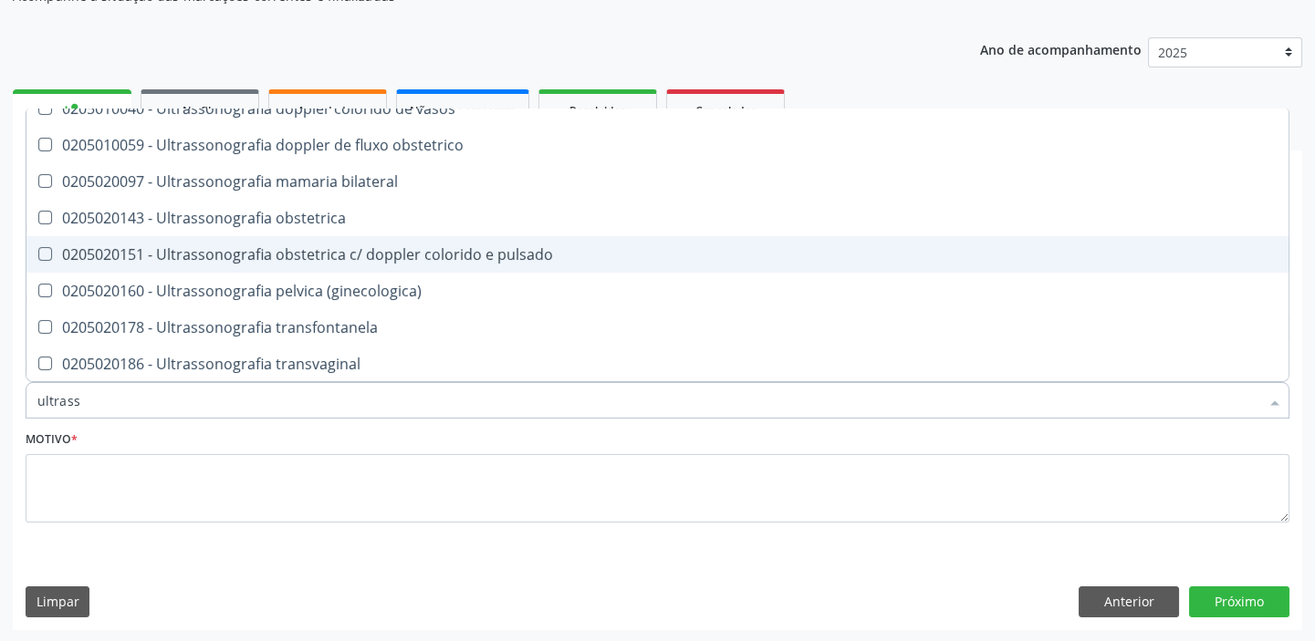
click at [255, 254] on div "0205020151 - Ultrassonografia obstetrica c/ doppler colorido e pulsado" at bounding box center [657, 254] width 1240 height 15
checkbox pulsado "true"
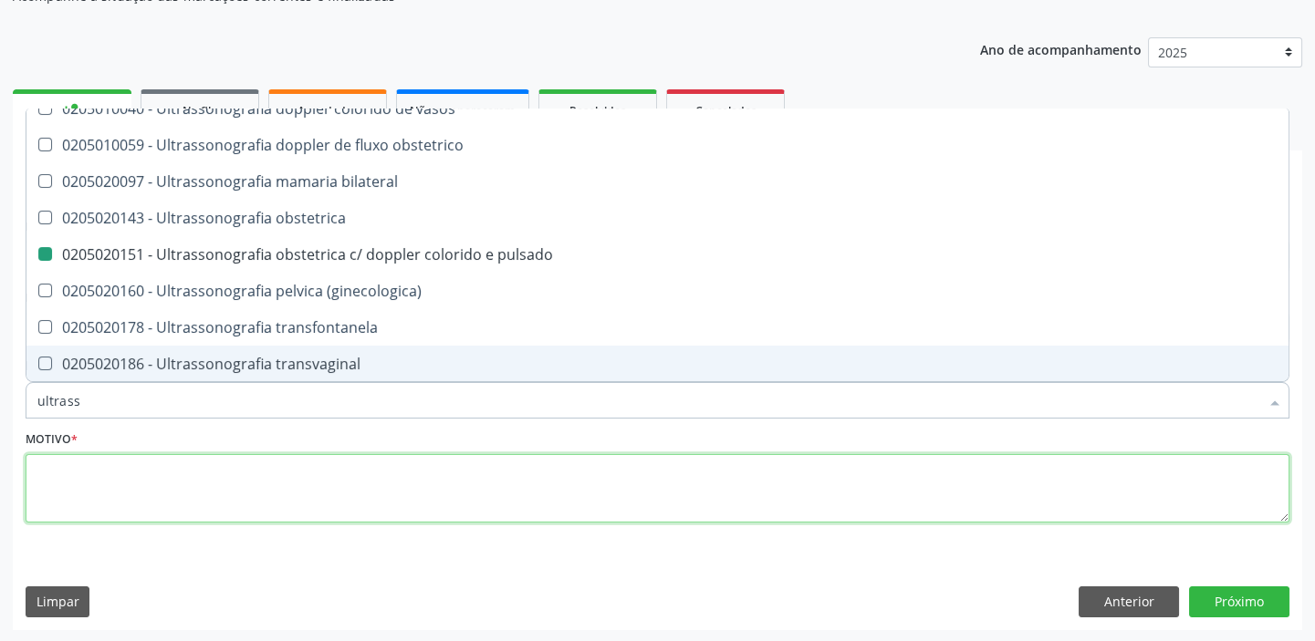
click at [140, 481] on textarea at bounding box center [658, 488] width 1264 height 69
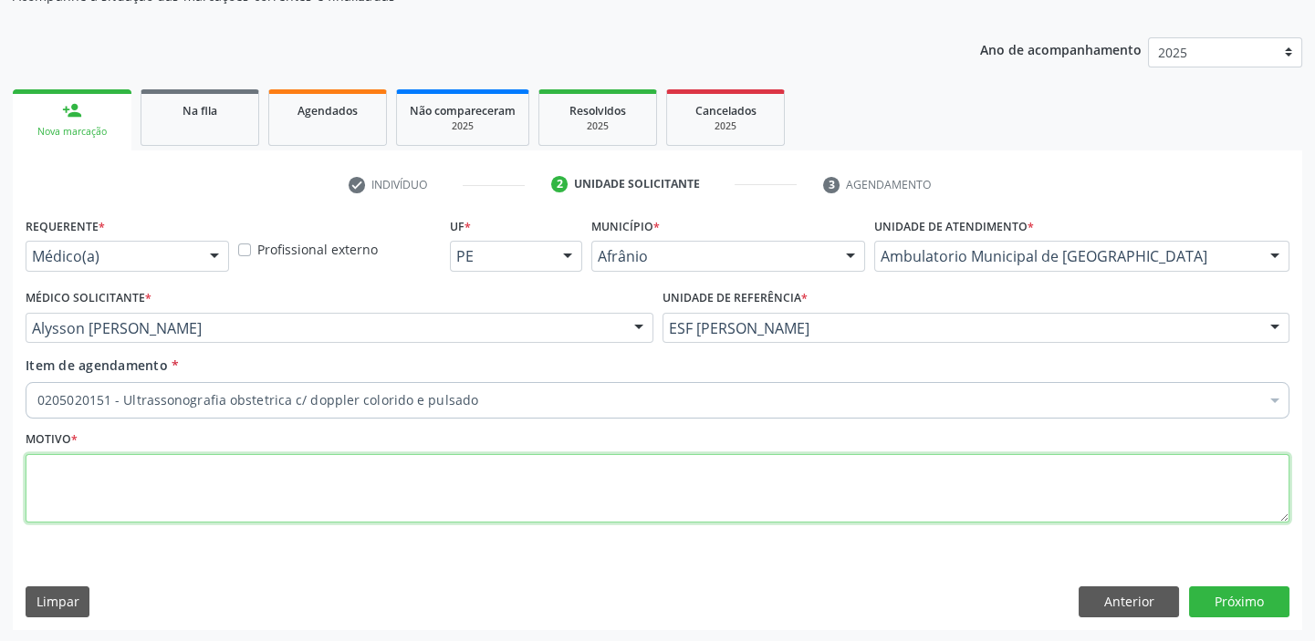
scroll to position [0, 0]
type textarea "*"
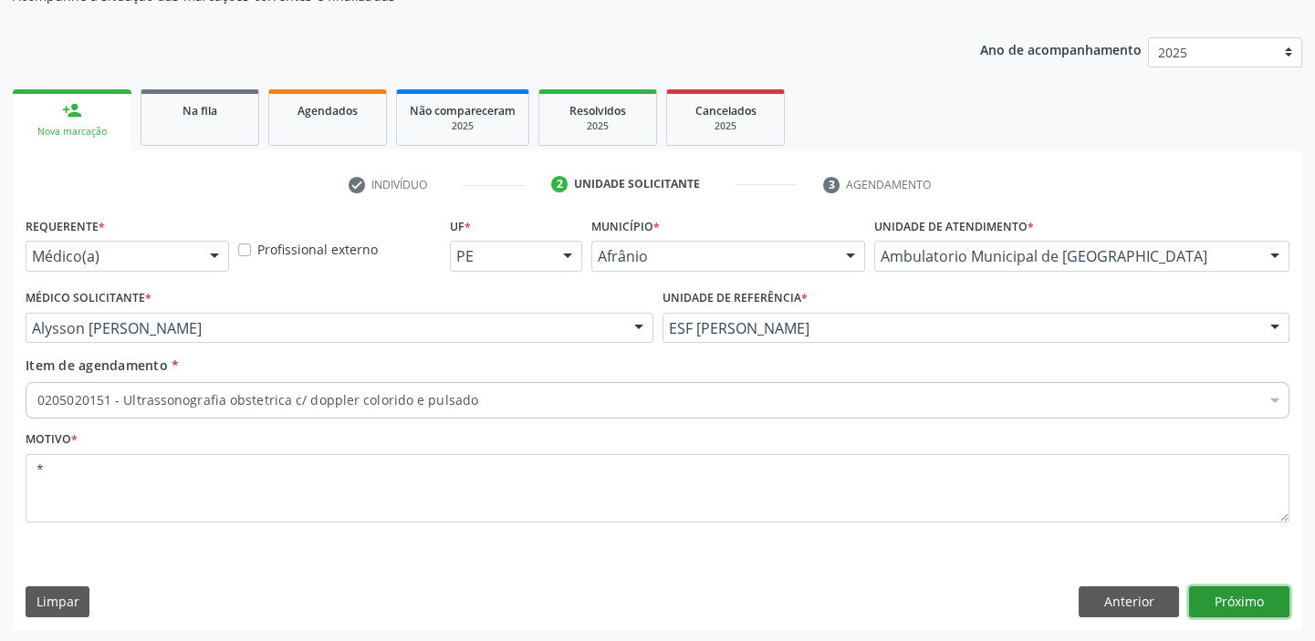
click at [1219, 591] on button "Próximo" at bounding box center [1239, 602] width 100 height 31
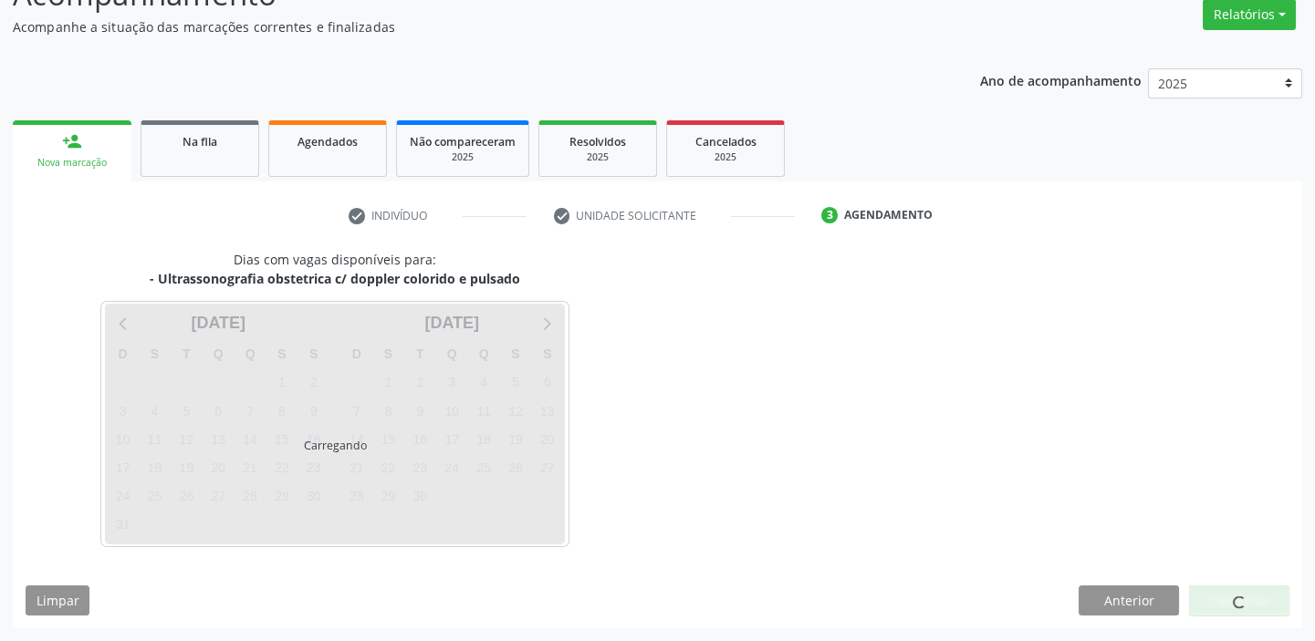
scroll to position [151, 0]
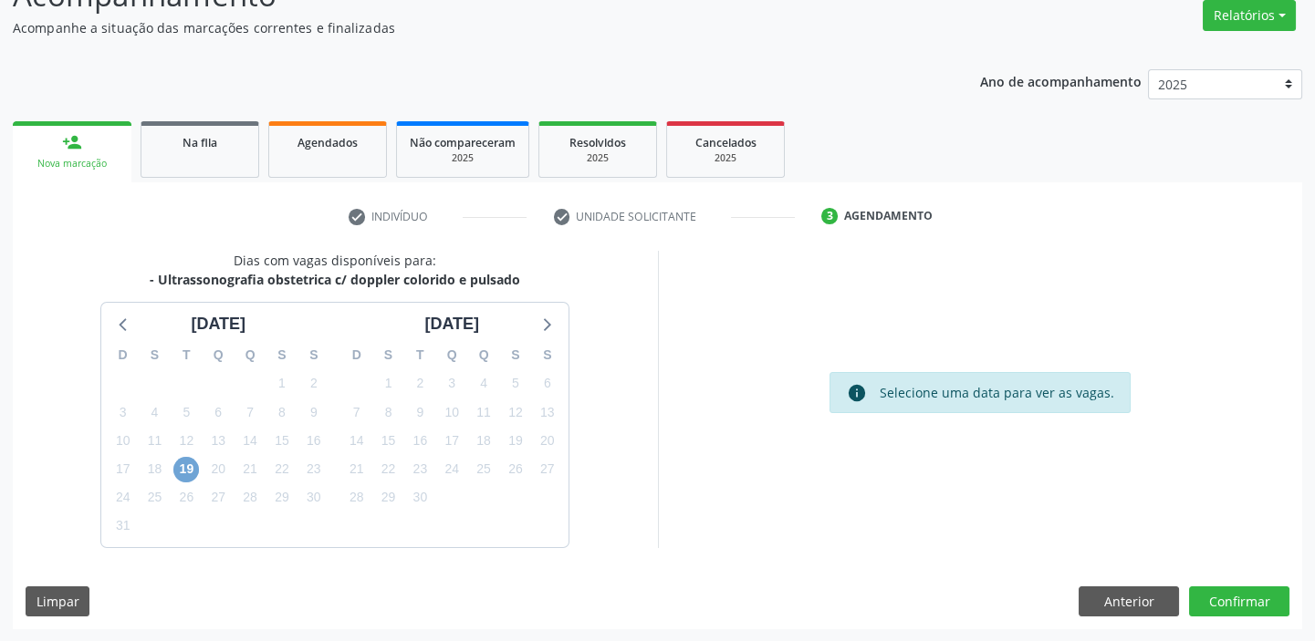
click at [188, 470] on span "19" at bounding box center [186, 470] width 26 height 26
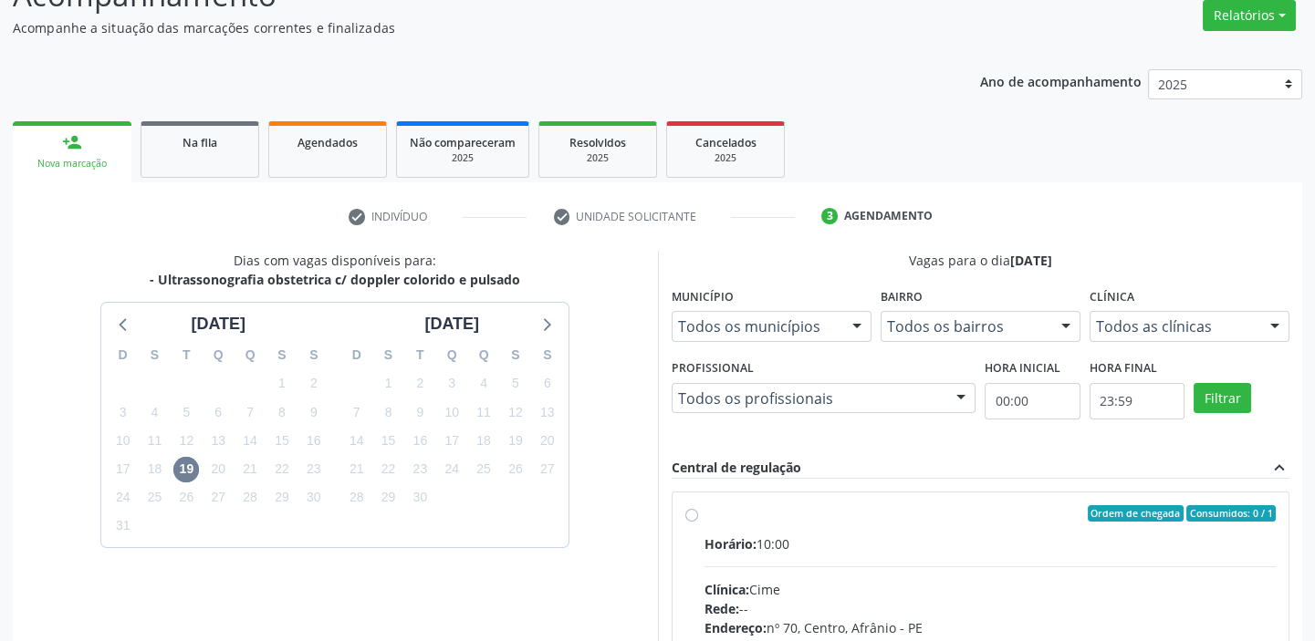
click at [698, 522] on input "Ordem de chegada Consumidos: 0 / 1 Horário: 10:00 Clínica: Cime Rede: -- Endere…" at bounding box center [691, 513] width 13 height 16
radio input "true"
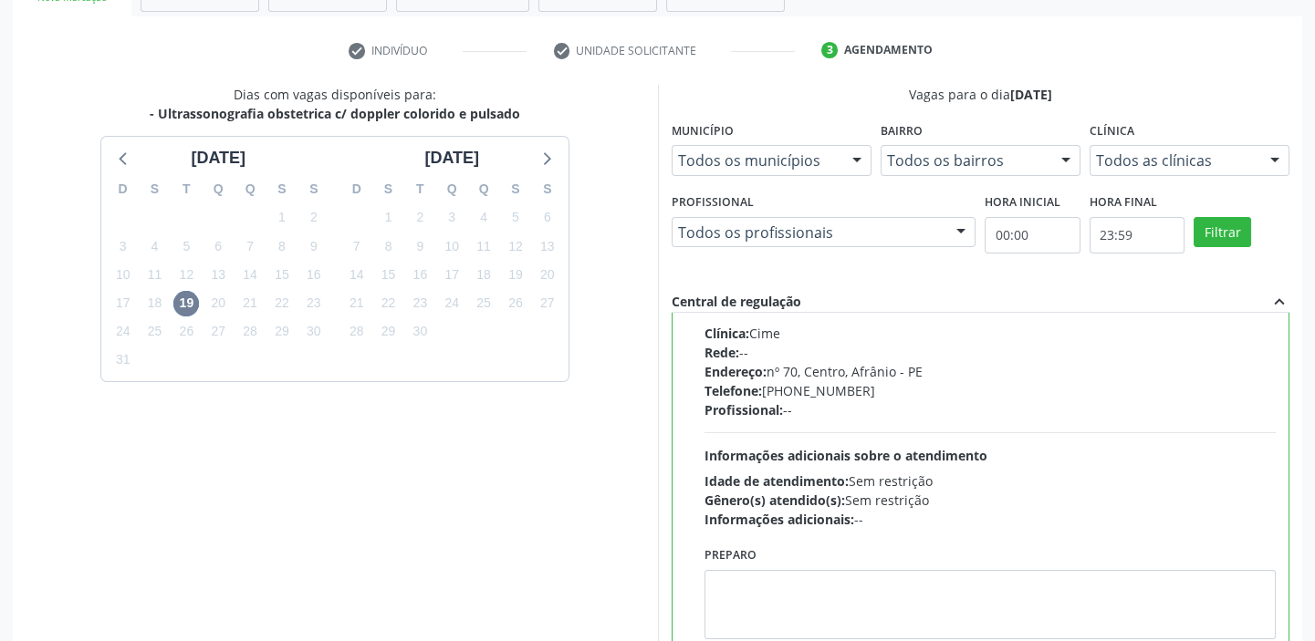
scroll to position [447, 0]
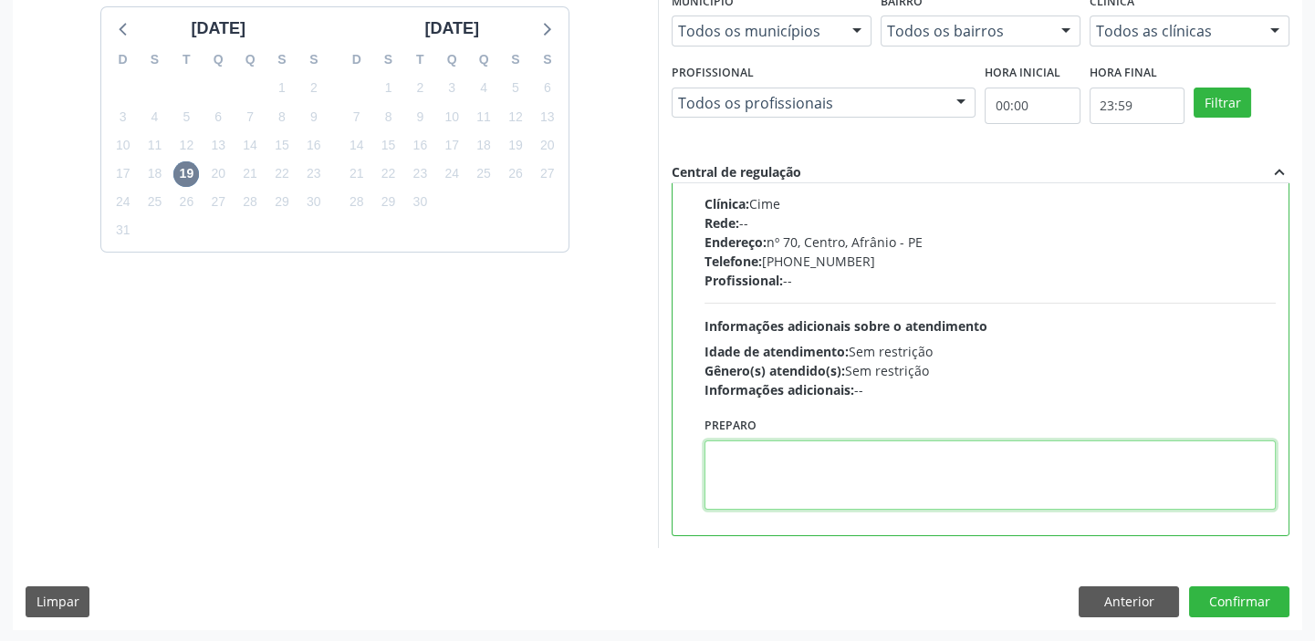
click at [787, 482] on textarea at bounding box center [990, 475] width 572 height 69
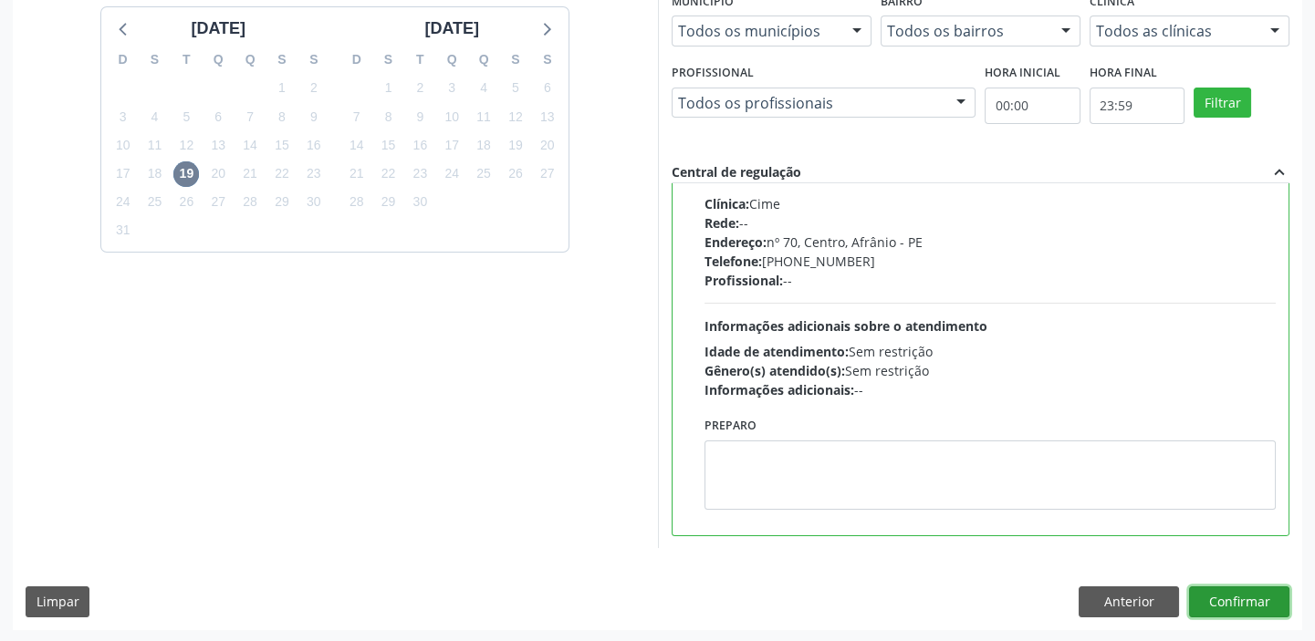
click at [1196, 601] on button "Confirmar" at bounding box center [1239, 602] width 100 height 31
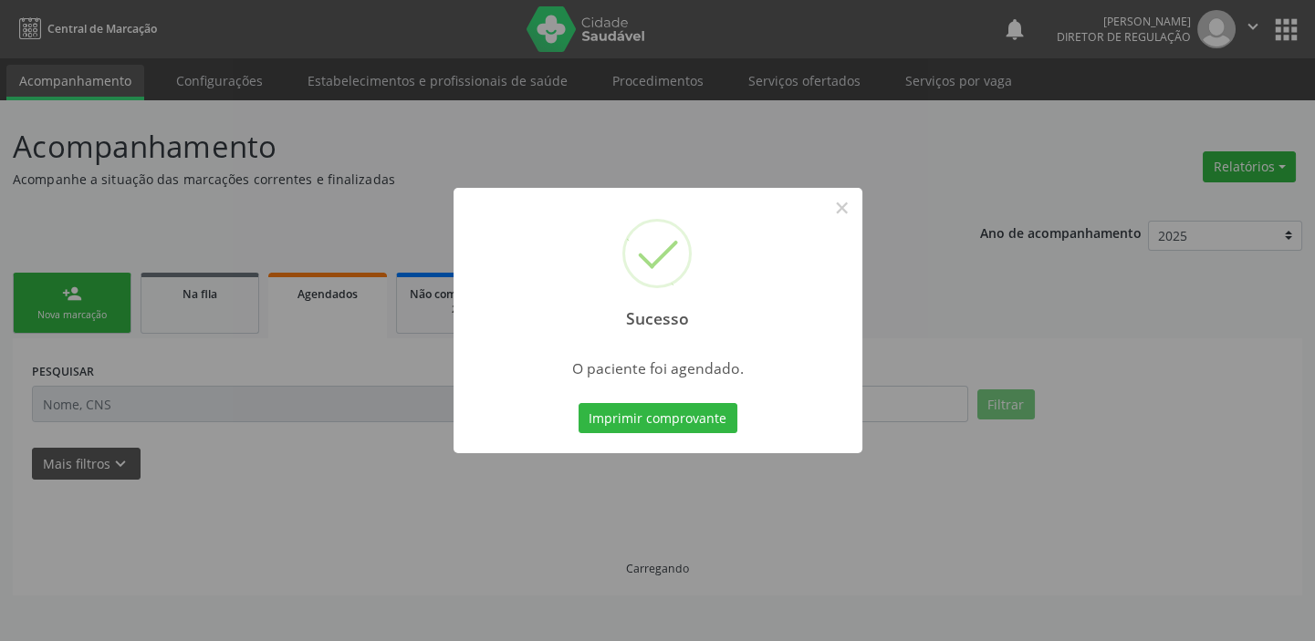
scroll to position [0, 0]
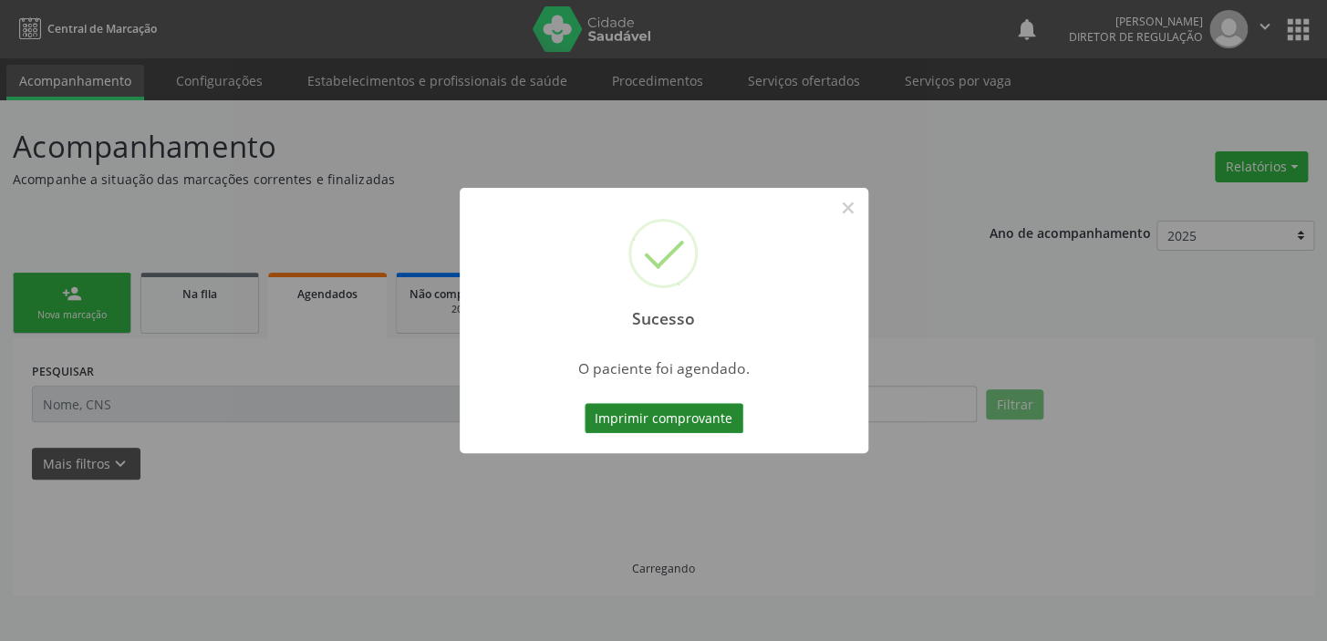
click at [667, 418] on button "Imprimir comprovante" at bounding box center [664, 418] width 159 height 31
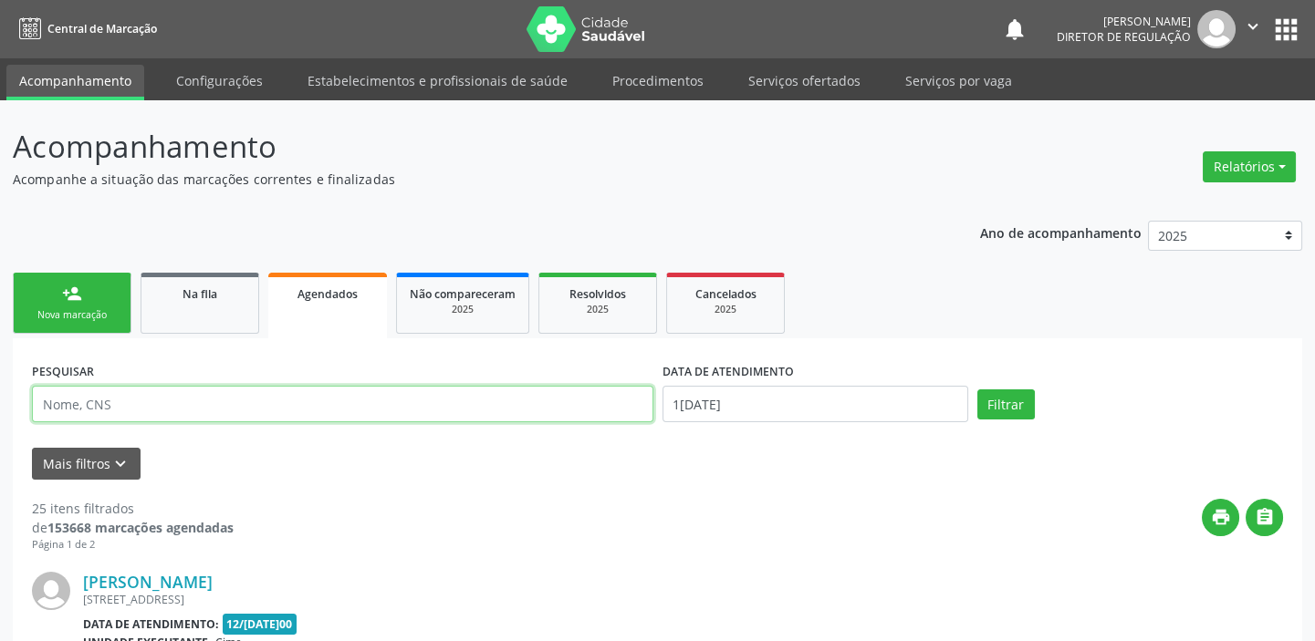
click at [74, 411] on input "text" at bounding box center [342, 404] width 621 height 36
type input "700006945944608"
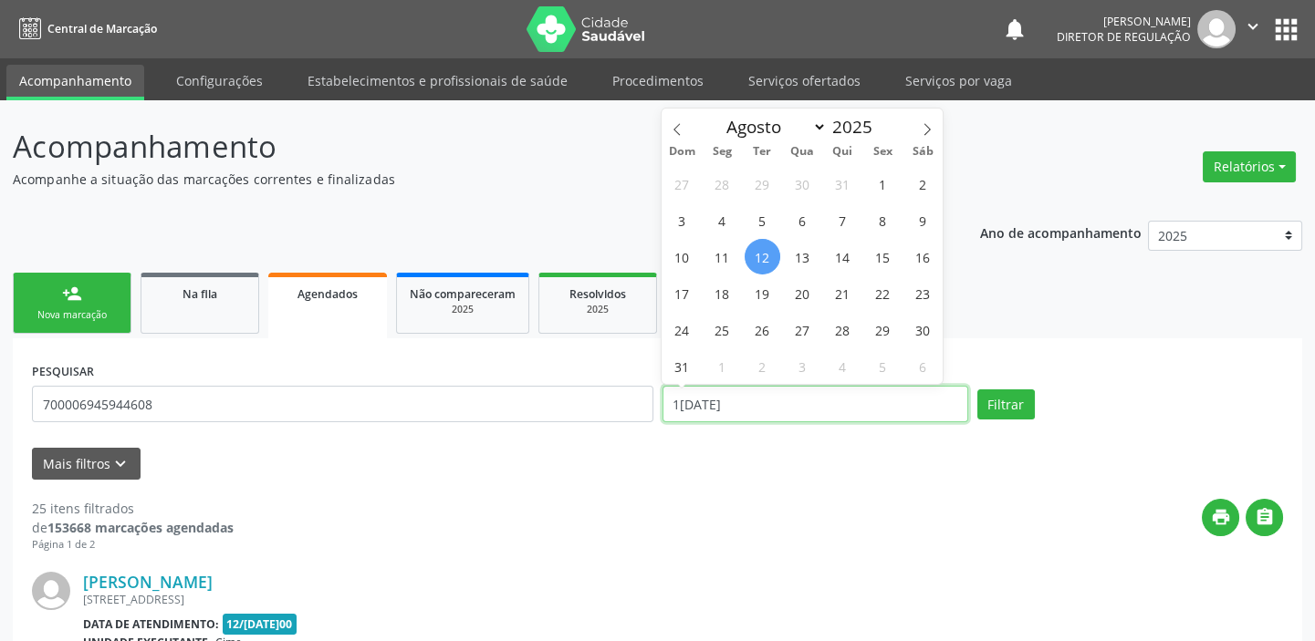
click at [748, 407] on input "[DATE]" at bounding box center [815, 404] width 306 height 36
click at [1001, 399] on button "Filtrar" at bounding box center [1005, 405] width 57 height 31
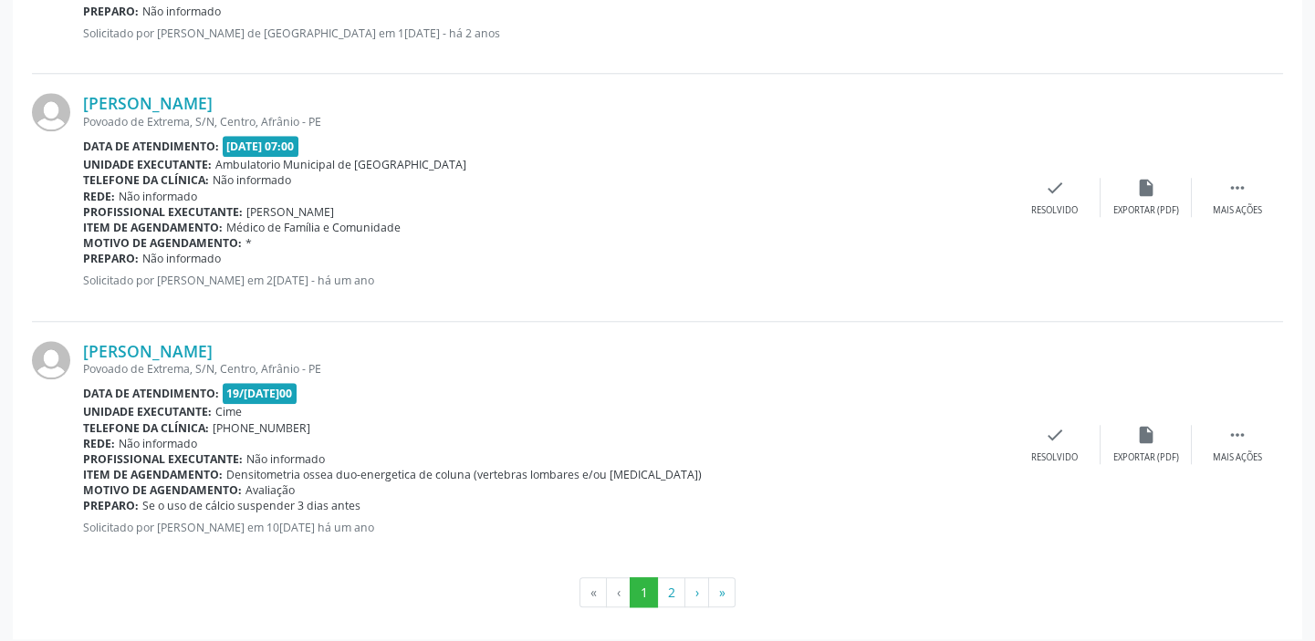
scroll to position [3762, 0]
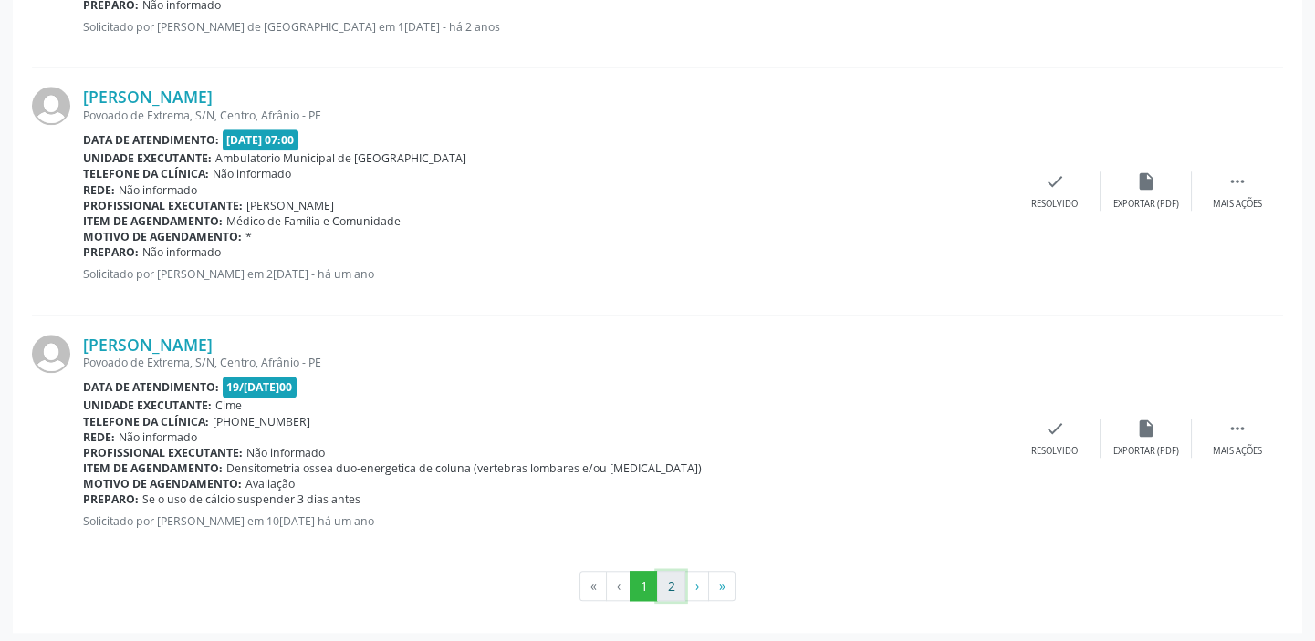
click at [669, 580] on button "2" at bounding box center [671, 586] width 28 height 31
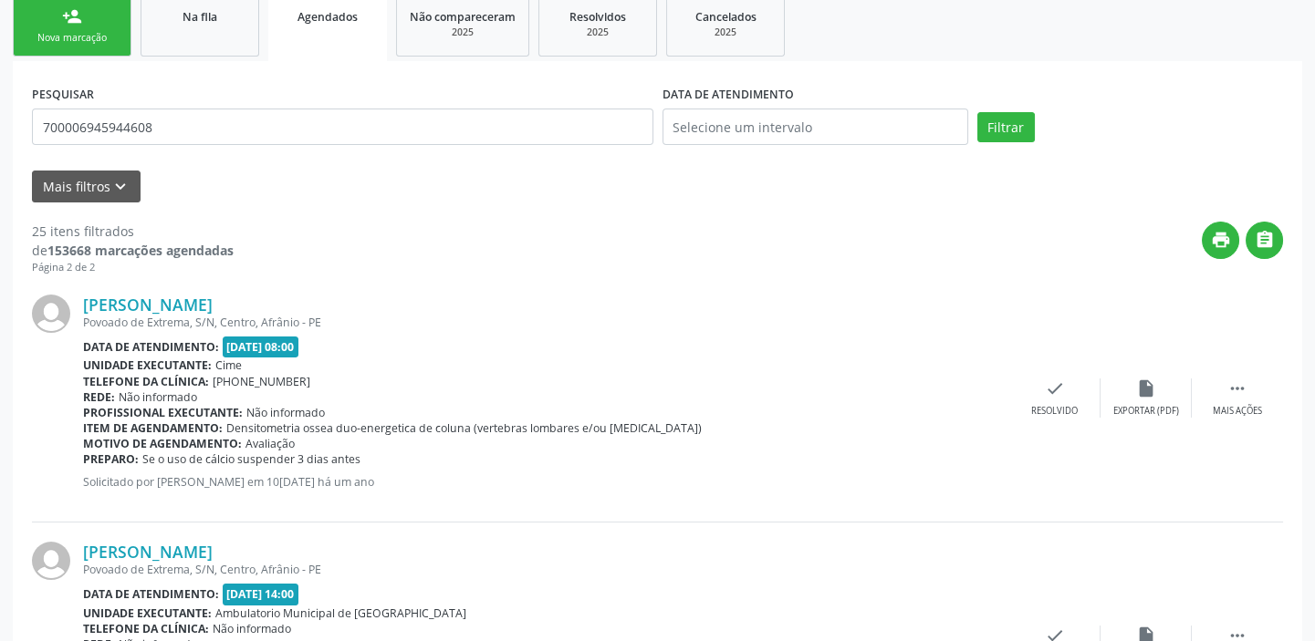
scroll to position [225, 0]
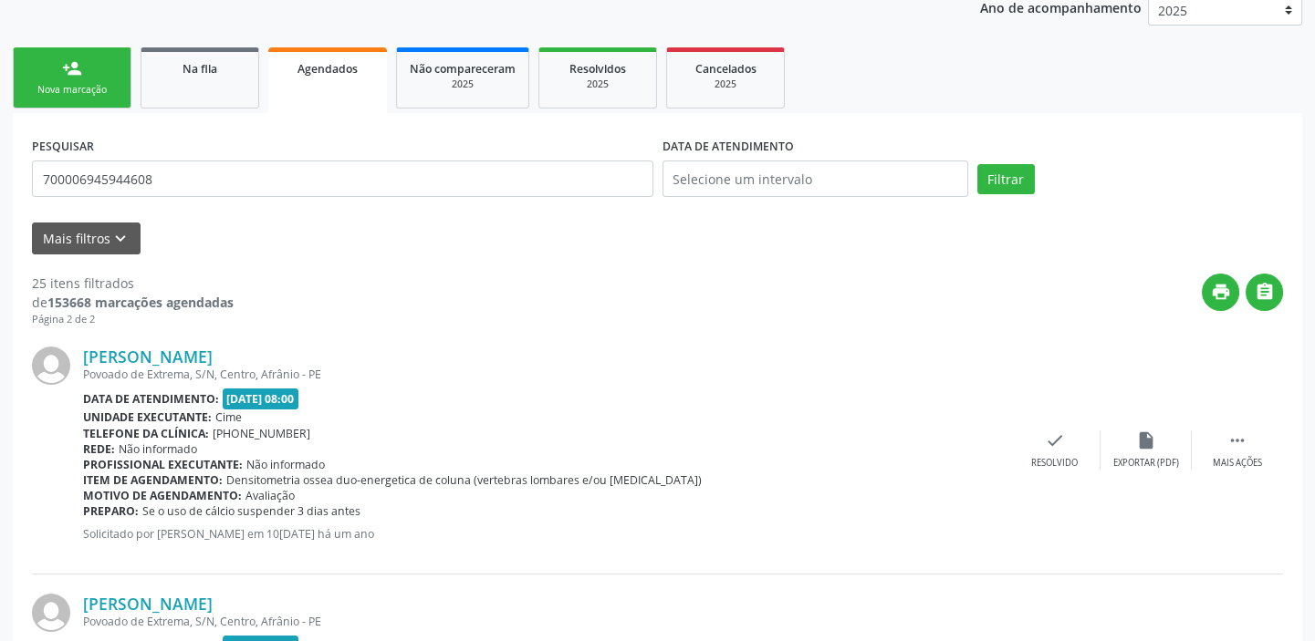
click at [98, 79] on link "person_add Nova marcação" at bounding box center [72, 77] width 119 height 61
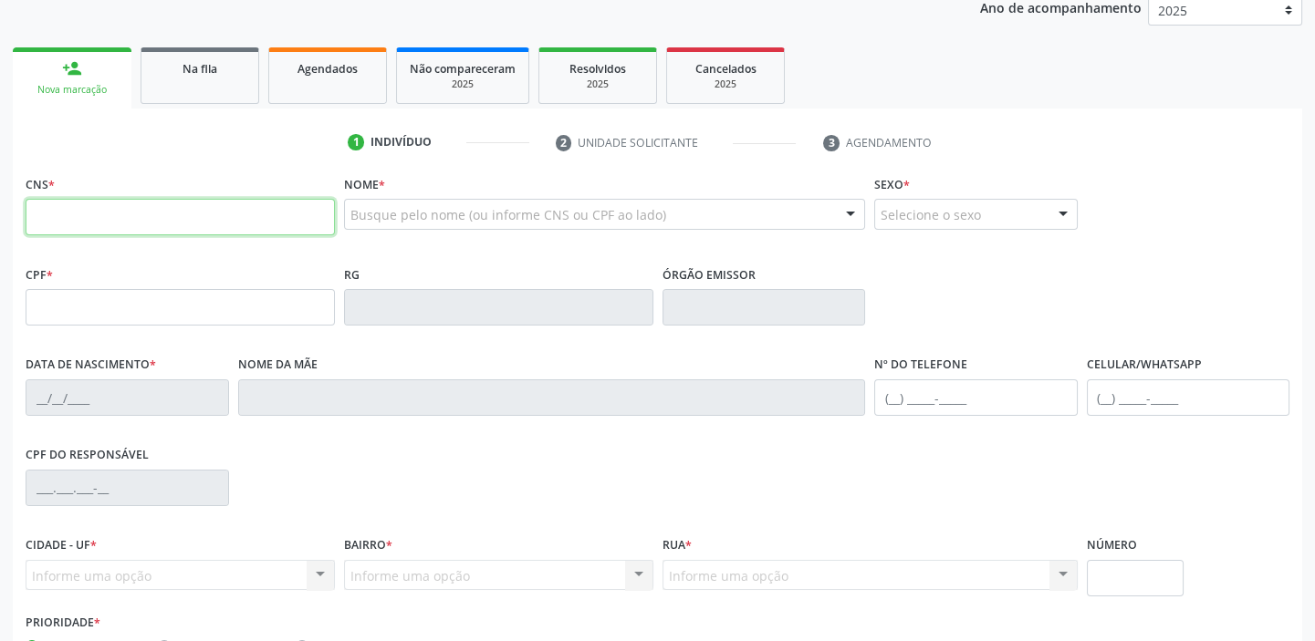
click at [151, 214] on input "text" at bounding box center [180, 217] width 309 height 36
type input "700 0069 4594 4608"
type input "30/11/1962"
type input "Inez Maria da Conceiçao"
type input "(87) 98811-8733"
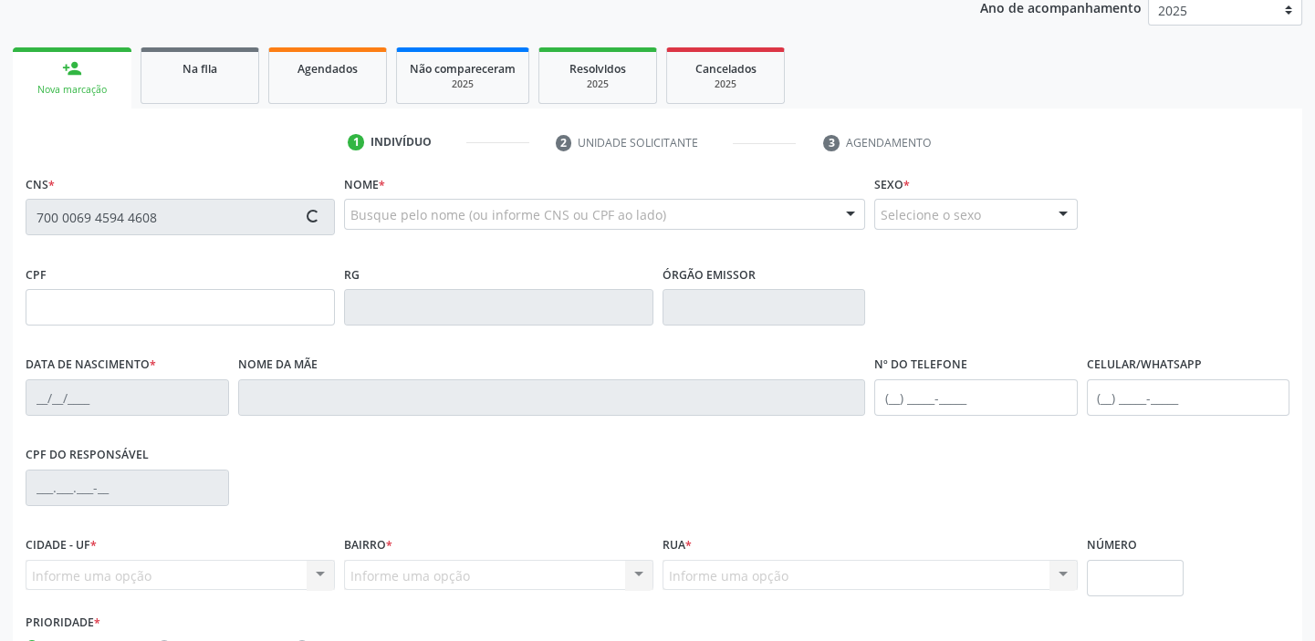
type input "(87) 98811-8733"
type input "S/N"
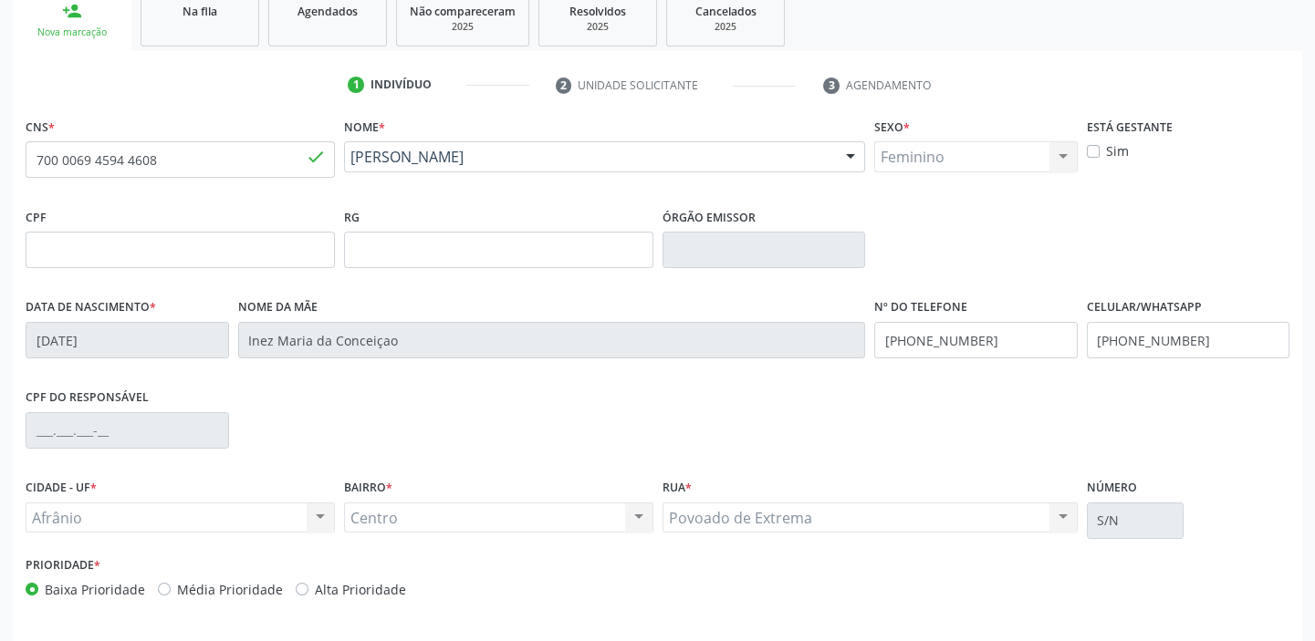
scroll to position [347, 0]
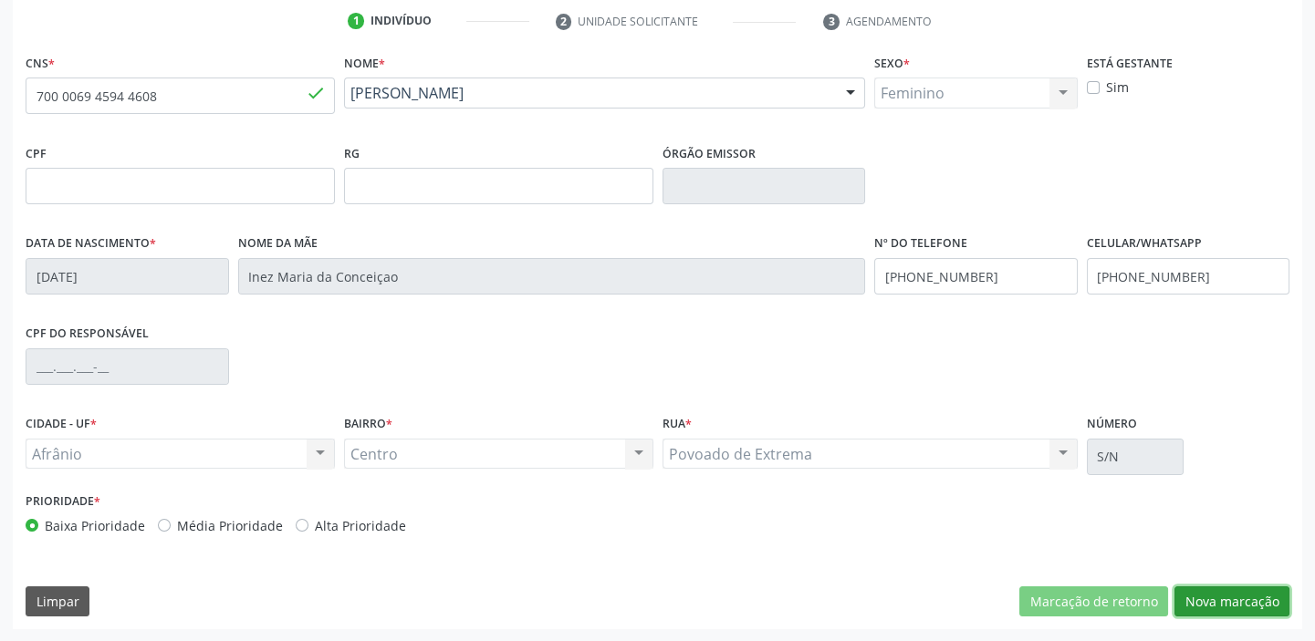
click at [1206, 602] on button "Nova marcação" at bounding box center [1231, 602] width 115 height 31
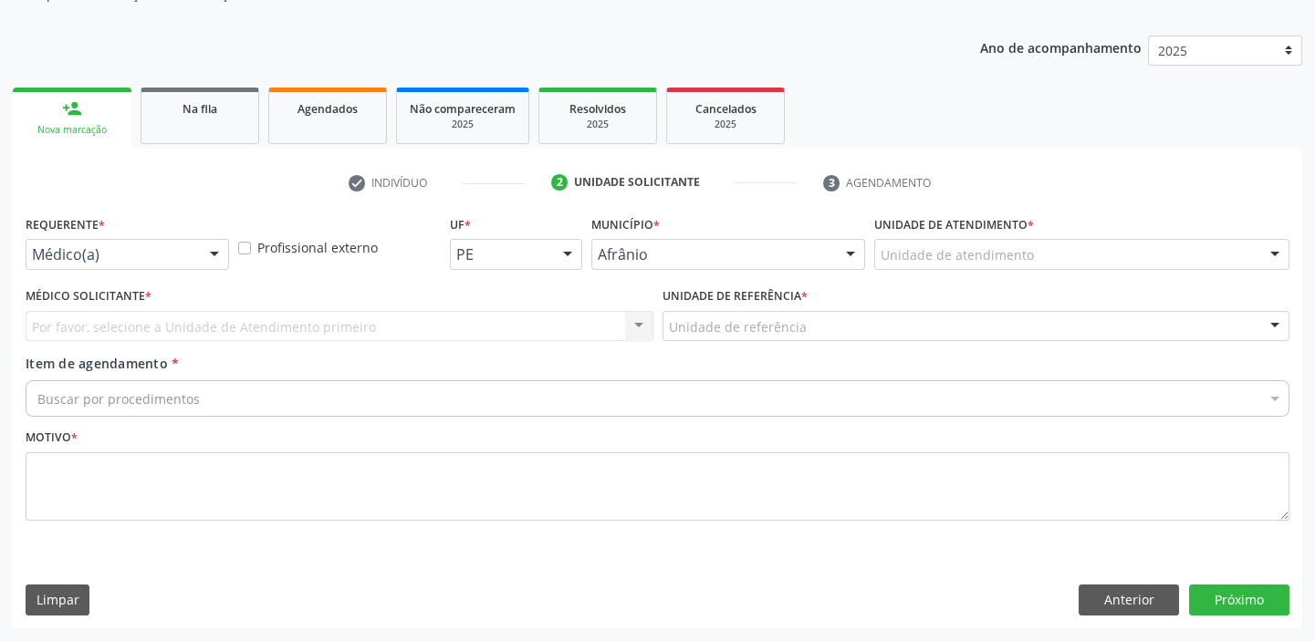
scroll to position [183, 0]
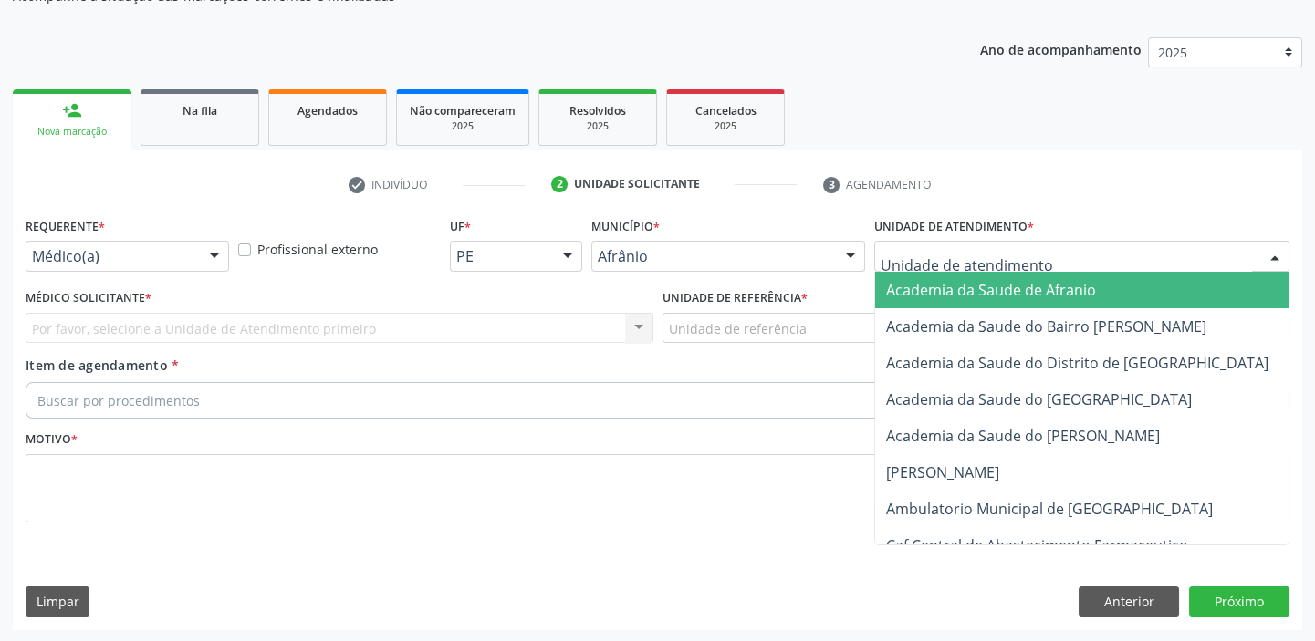
drag, startPoint x: 895, startPoint y: 244, endPoint x: 917, endPoint y: 338, distance: 96.5
click at [895, 247] on div at bounding box center [1081, 256] width 415 height 31
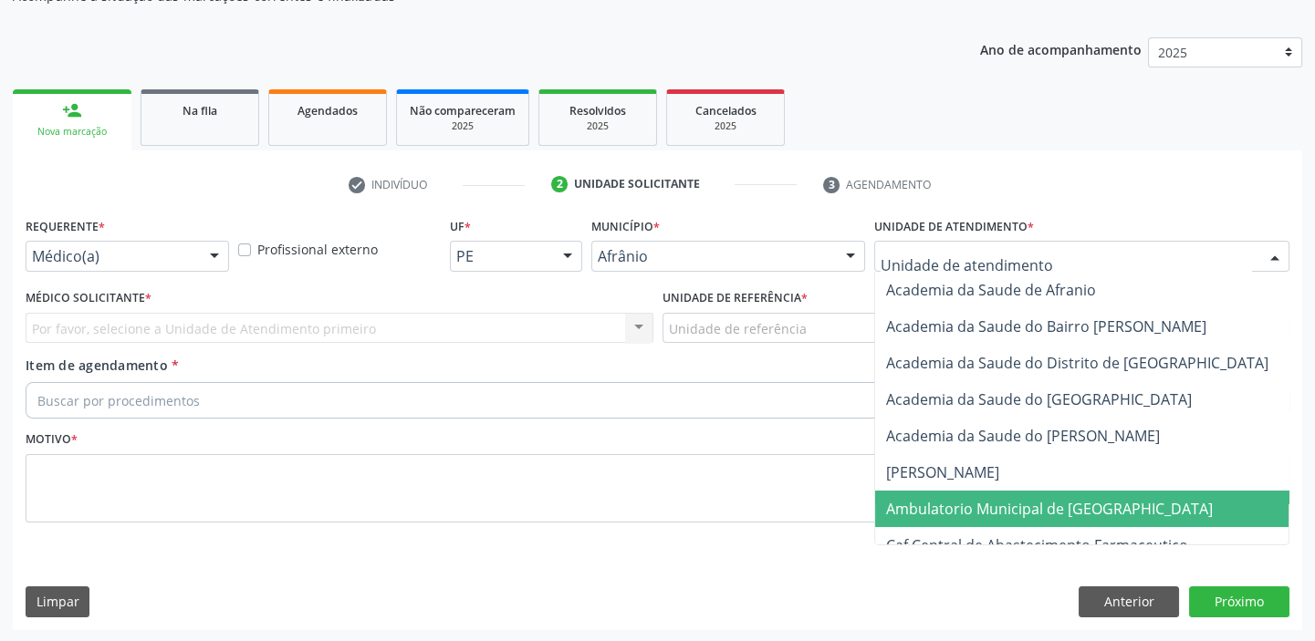
click at [917, 505] on span "Ambulatorio Municipal de [GEOGRAPHIC_DATA]" at bounding box center [1049, 509] width 327 height 20
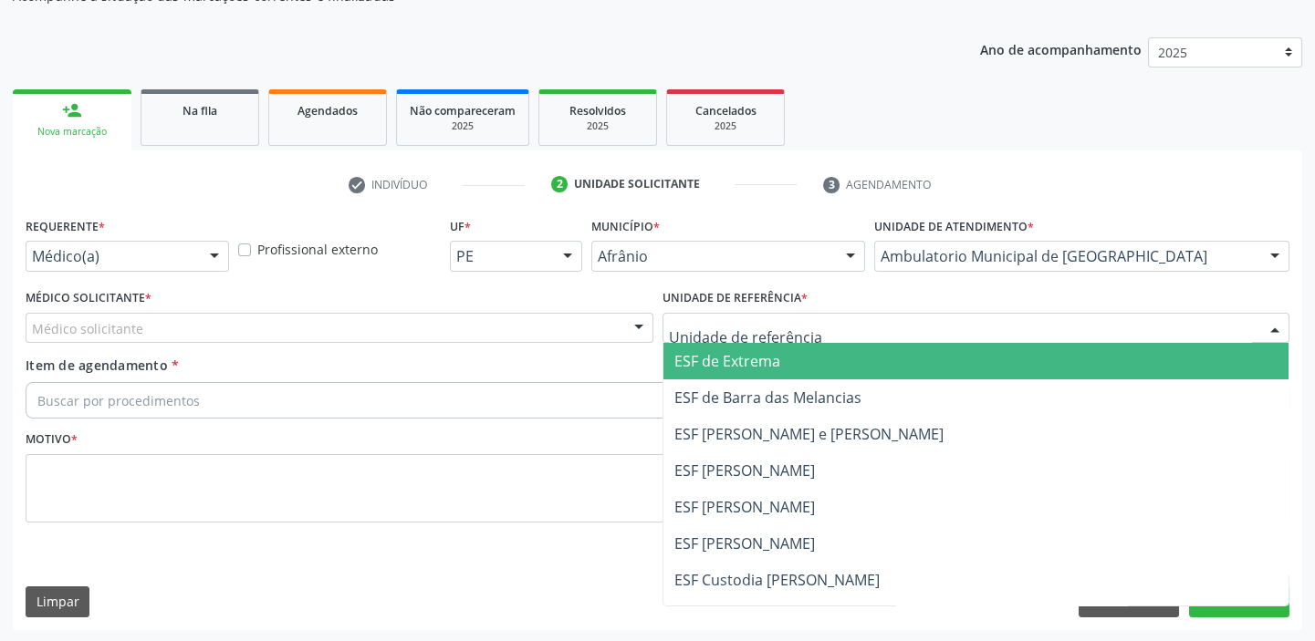
click at [713, 338] on div at bounding box center [976, 328] width 628 height 31
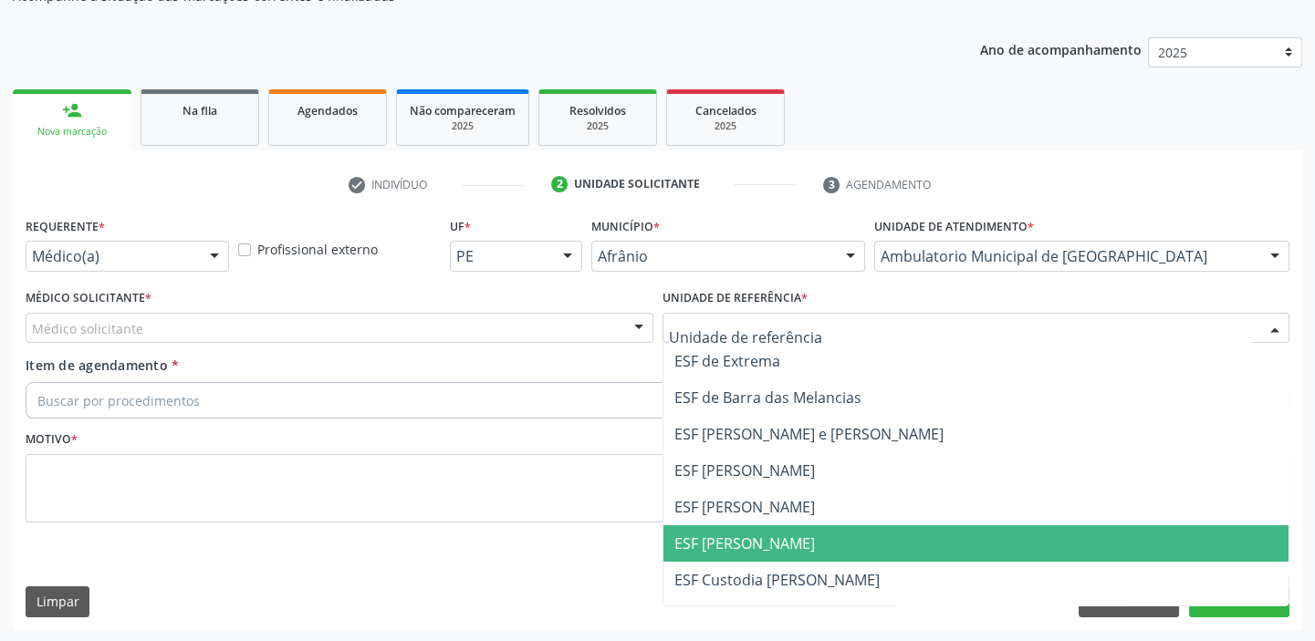
drag, startPoint x: 726, startPoint y: 538, endPoint x: 449, endPoint y: 433, distance: 296.5
click at [724, 538] on span "ESF [PERSON_NAME]" at bounding box center [744, 544] width 141 height 20
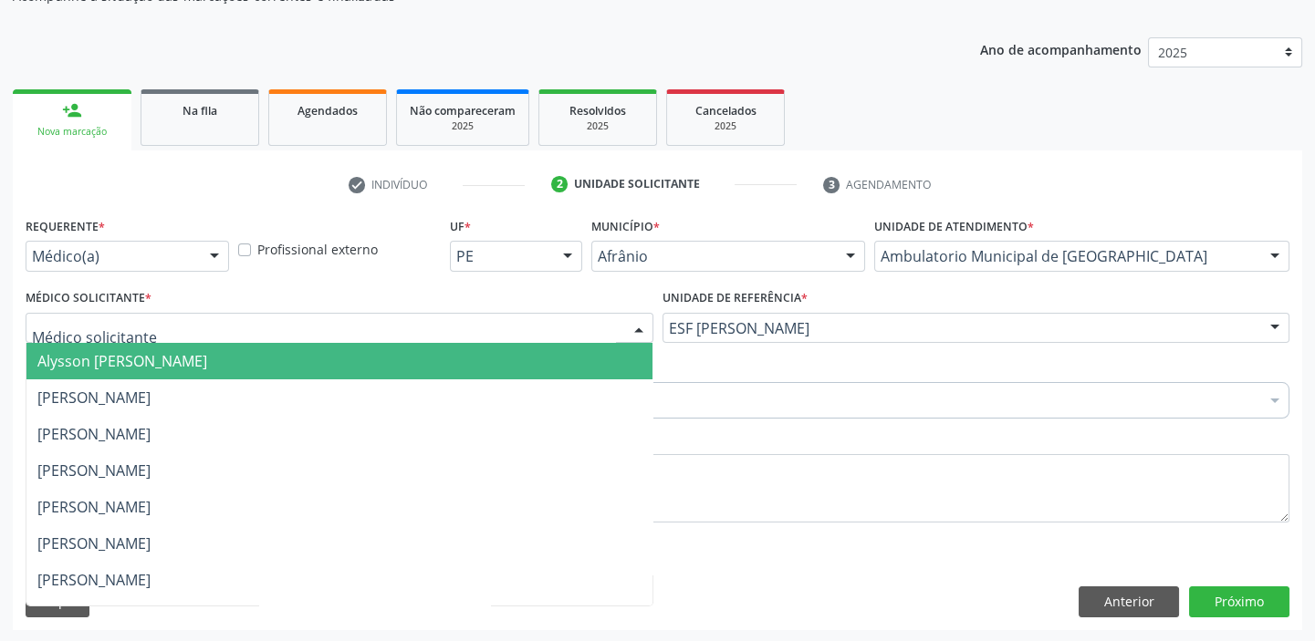
drag, startPoint x: 101, startPoint y: 353, endPoint x: 98, endPoint y: 374, distance: 21.3
click at [102, 358] on span "Alysson Rodrigo Ferreira Cavalcanti" at bounding box center [122, 361] width 170 height 20
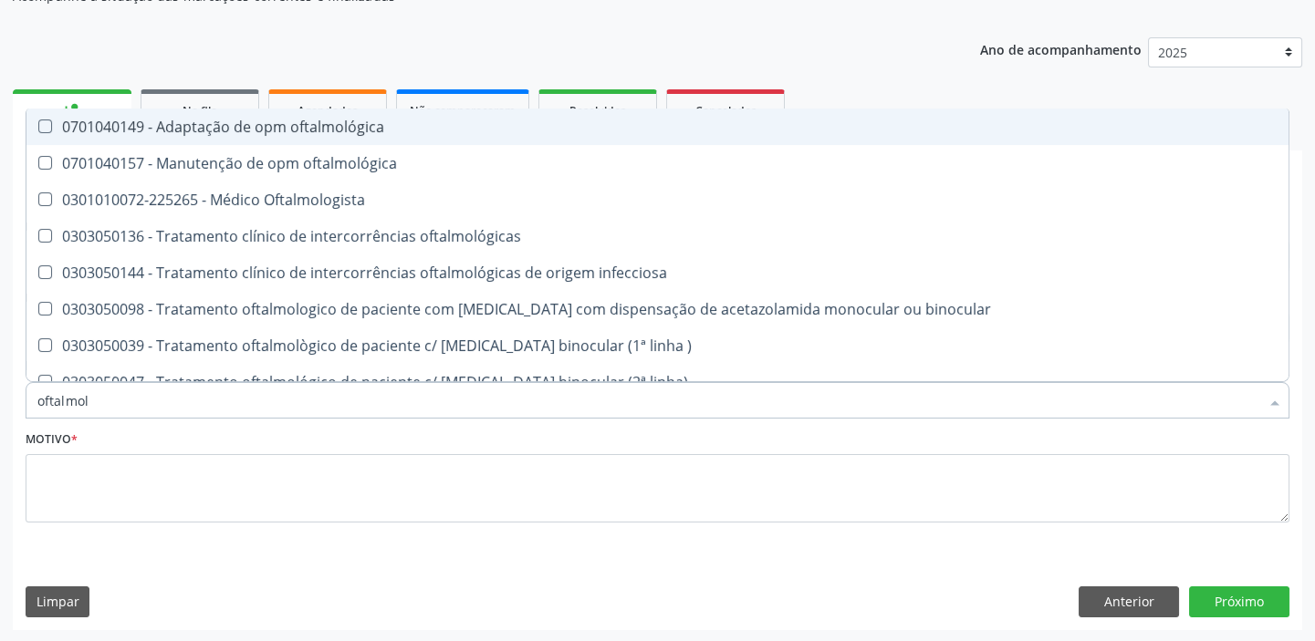
type input "oftalmolo"
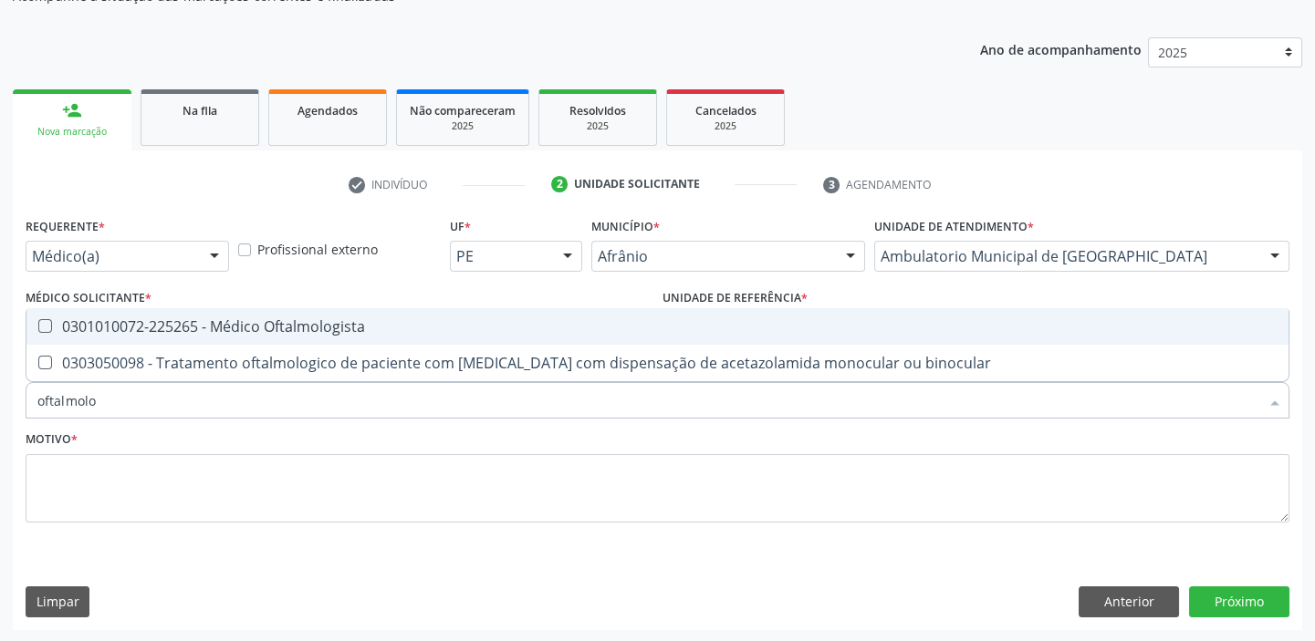
click at [208, 326] on div "0301010072-225265 - Médico Oftalmologista" at bounding box center [657, 326] width 1240 height 15
checkbox Oftalmologista "true"
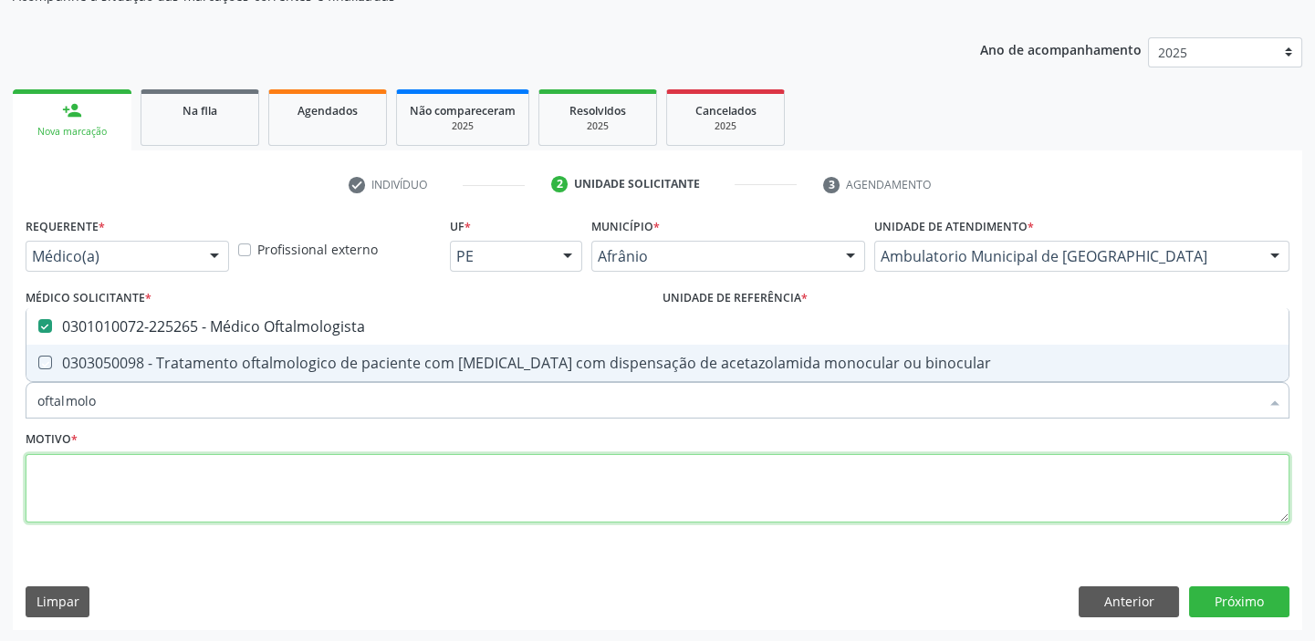
click at [105, 484] on textarea at bounding box center [658, 488] width 1264 height 69
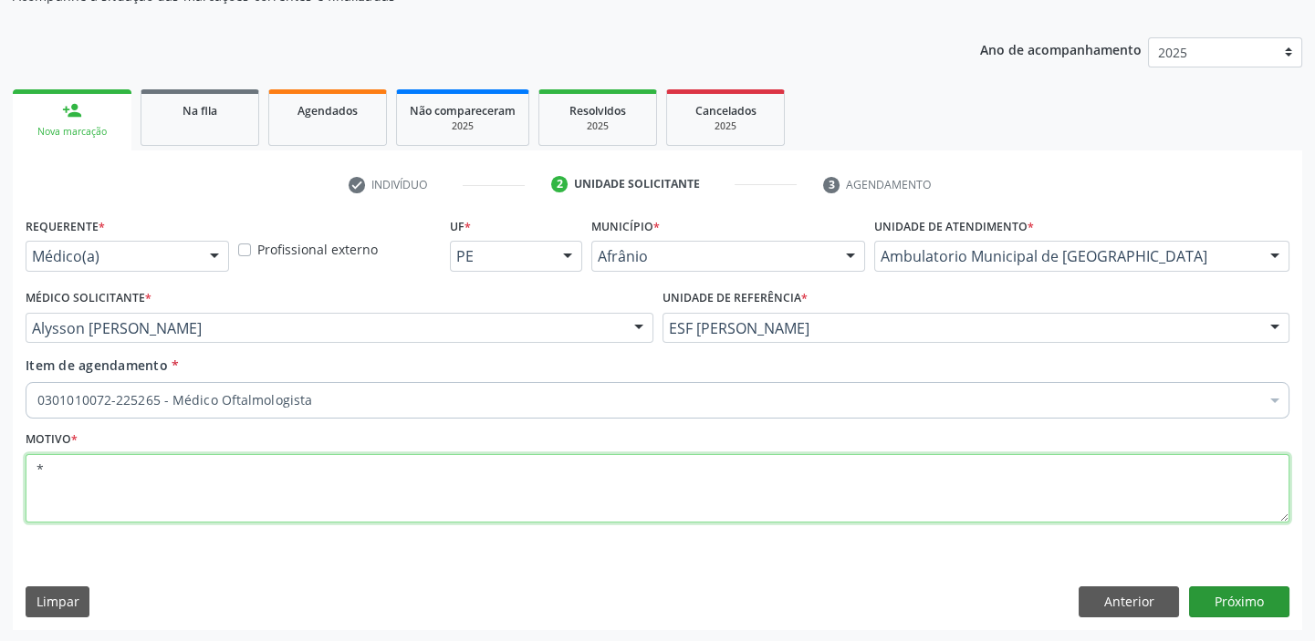
type textarea "*"
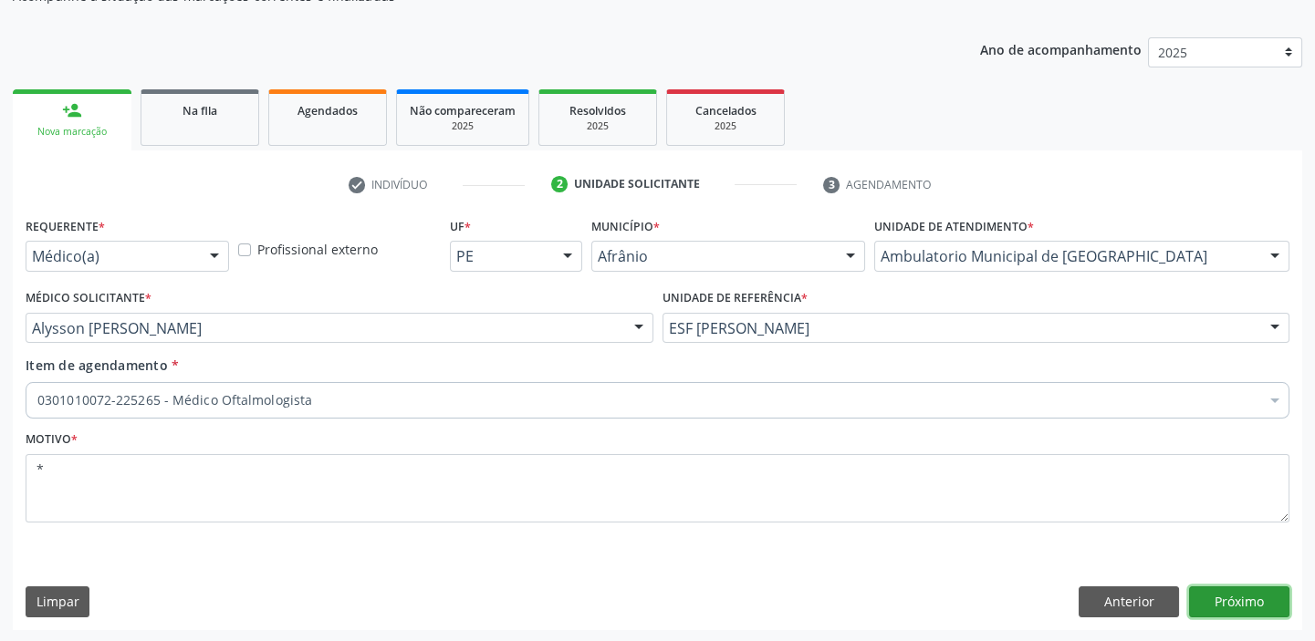
click at [1223, 598] on button "Próximo" at bounding box center [1239, 602] width 100 height 31
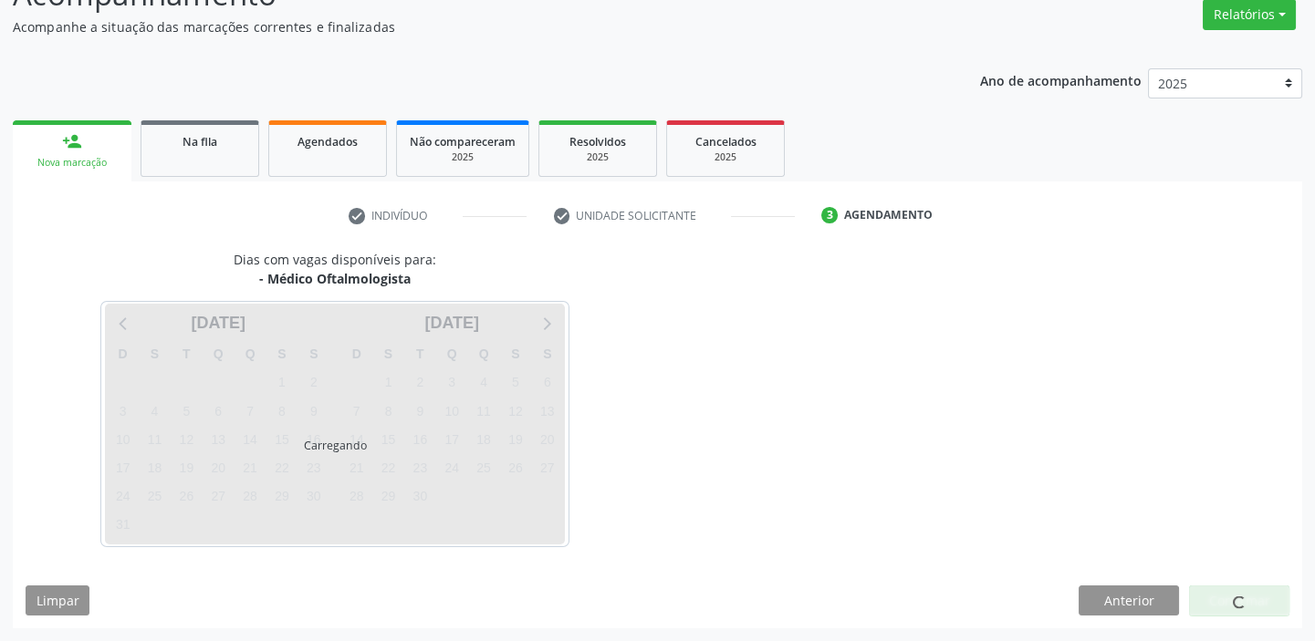
scroll to position [151, 0]
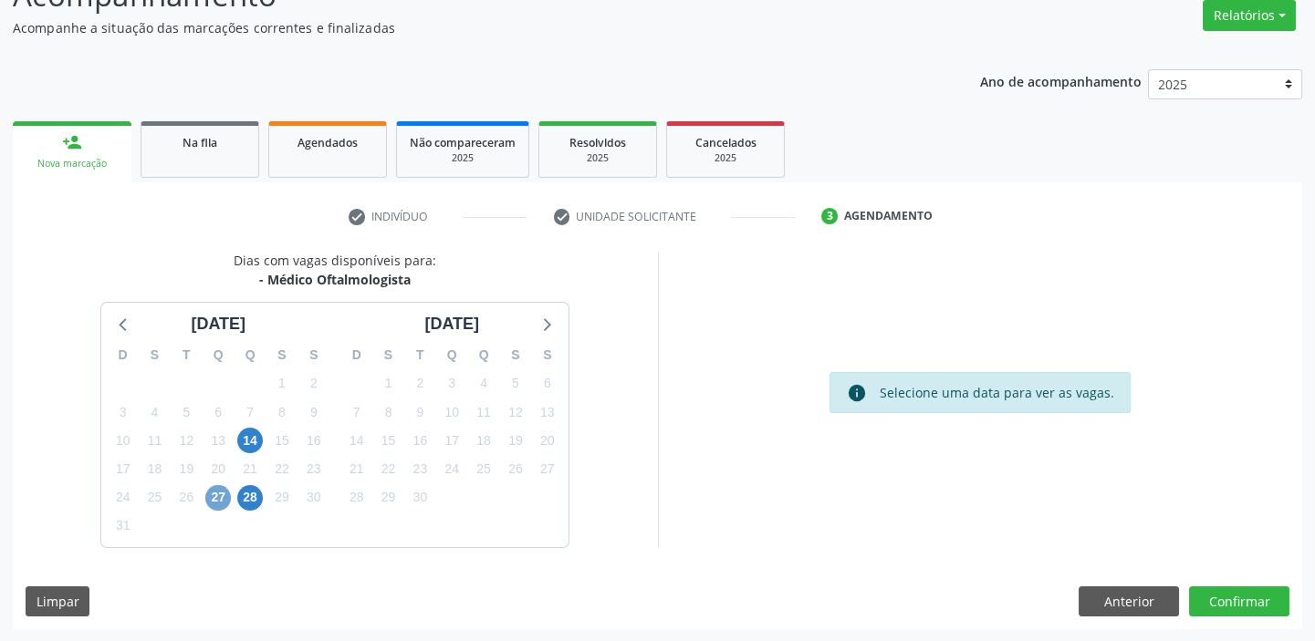
click at [216, 496] on span "27" at bounding box center [218, 498] width 26 height 26
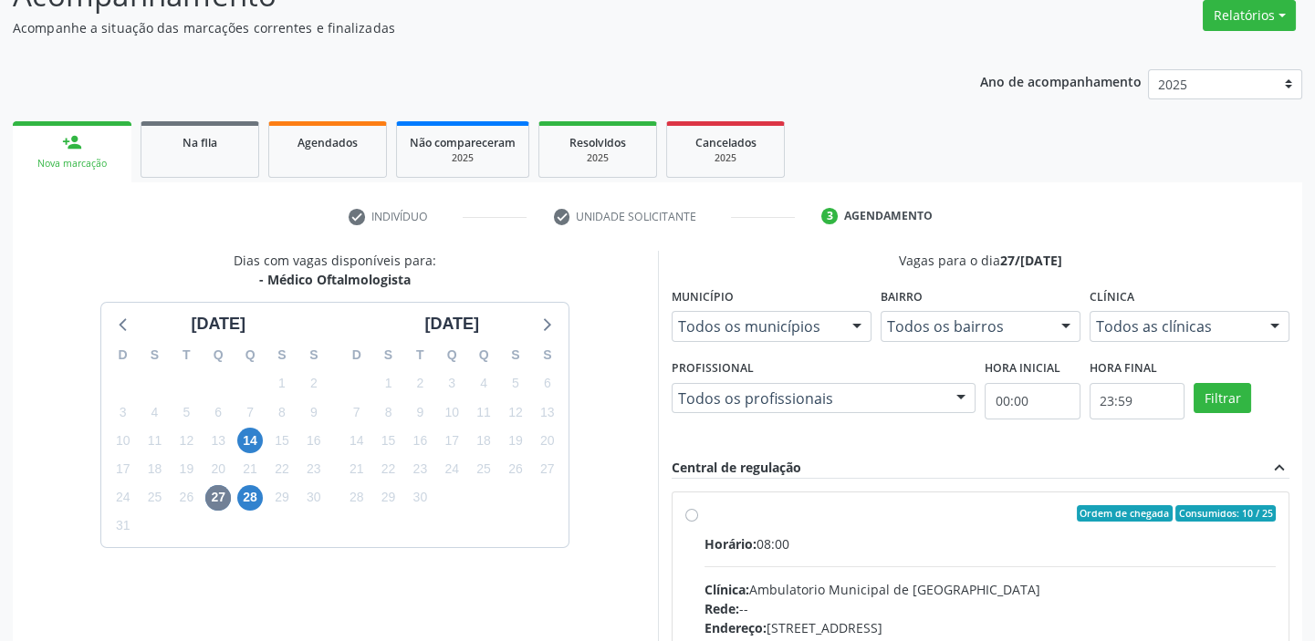
click at [952, 538] on div "Horário: 08:00" at bounding box center [990, 544] width 572 height 19
click at [698, 522] on input "Ordem de chegada Consumidos: 10 / 25 Horário: 08:00 Clínica: Ambulatorio Munici…" at bounding box center [691, 513] width 13 height 16
radio input "true"
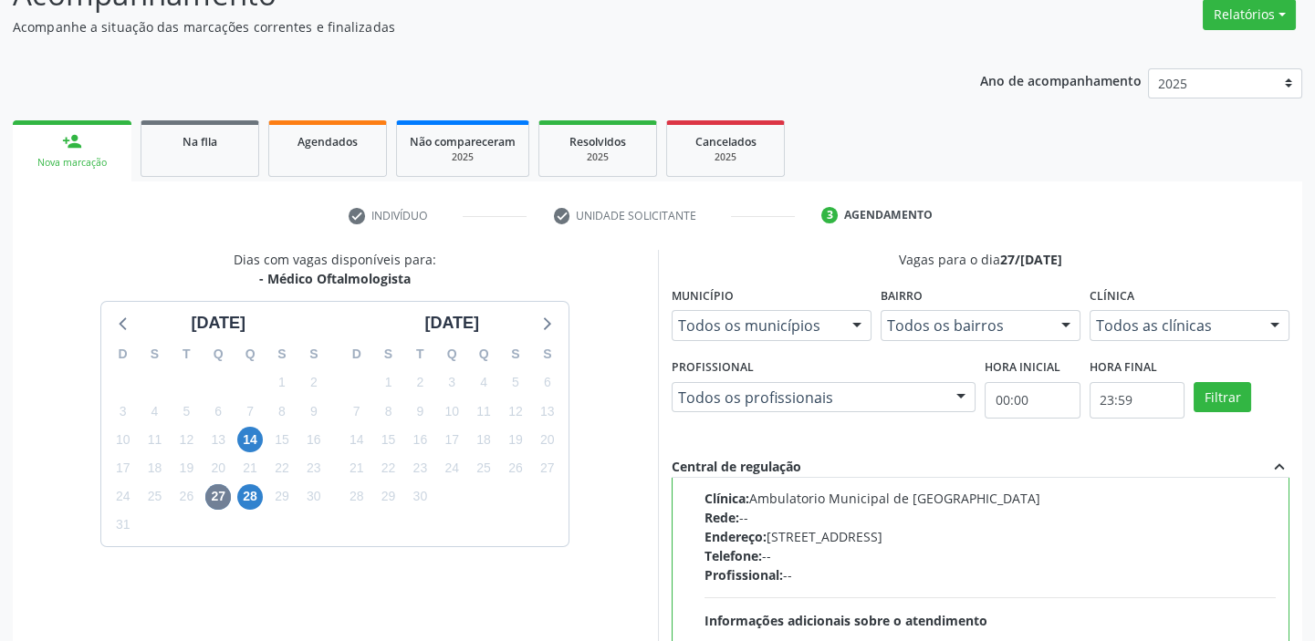
scroll to position [447, 0]
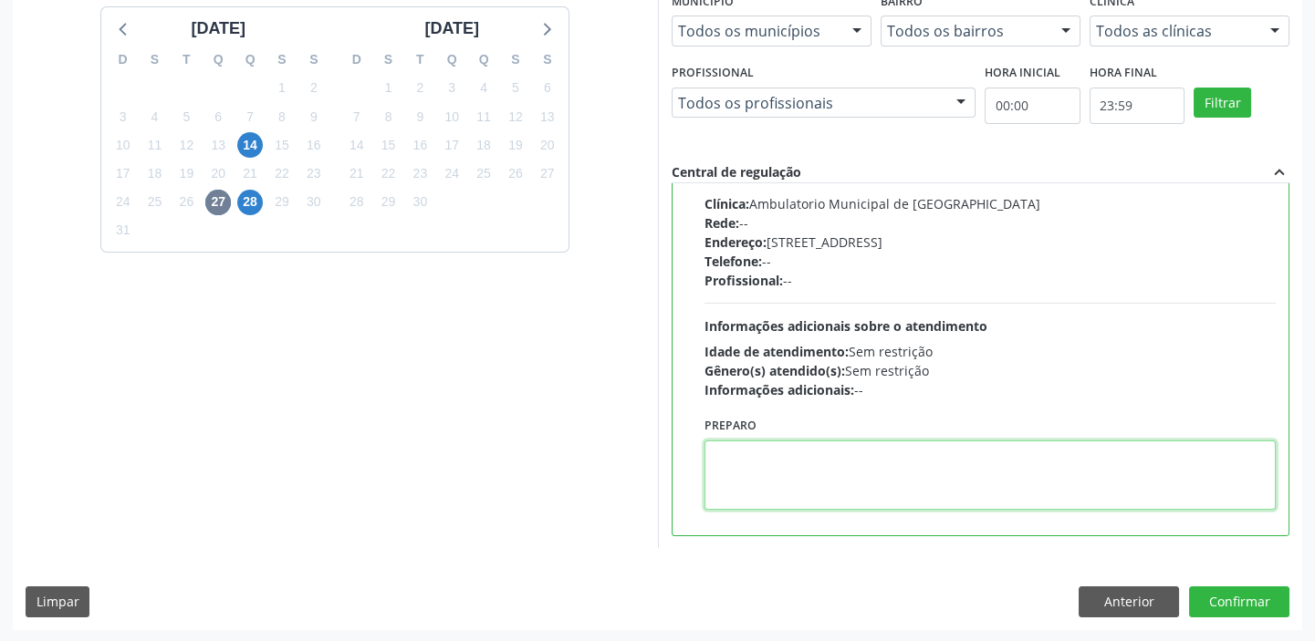
click at [824, 474] on textarea at bounding box center [990, 475] width 572 height 69
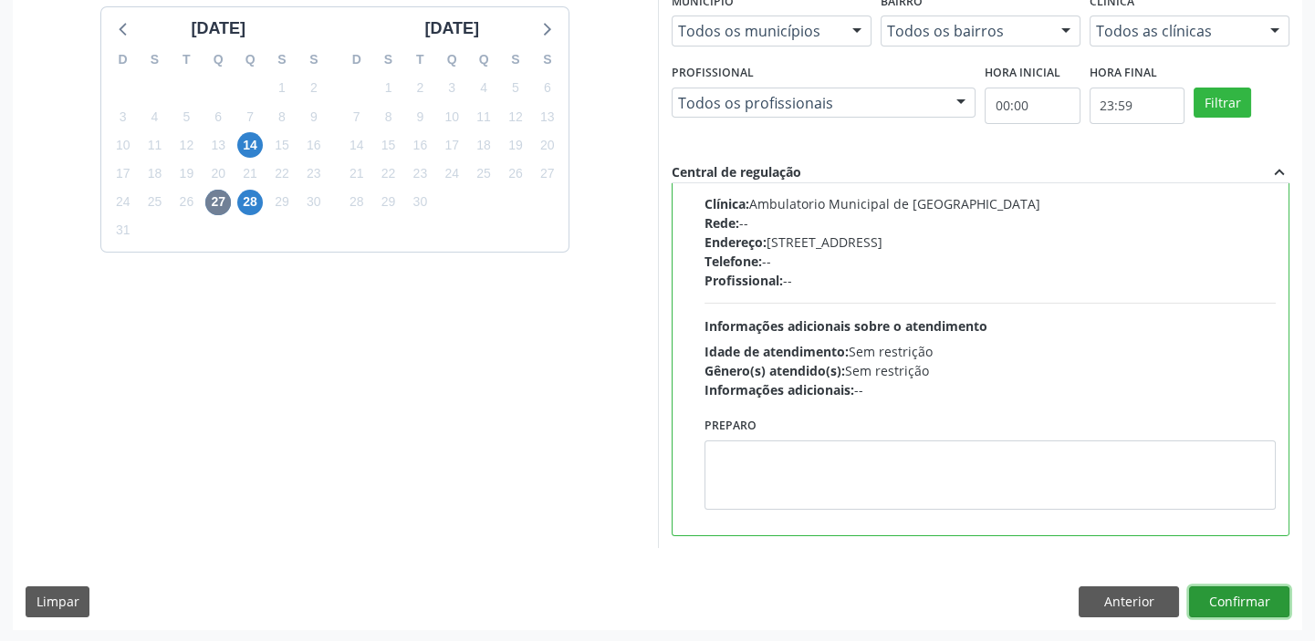
click at [1233, 598] on button "Confirmar" at bounding box center [1239, 602] width 100 height 31
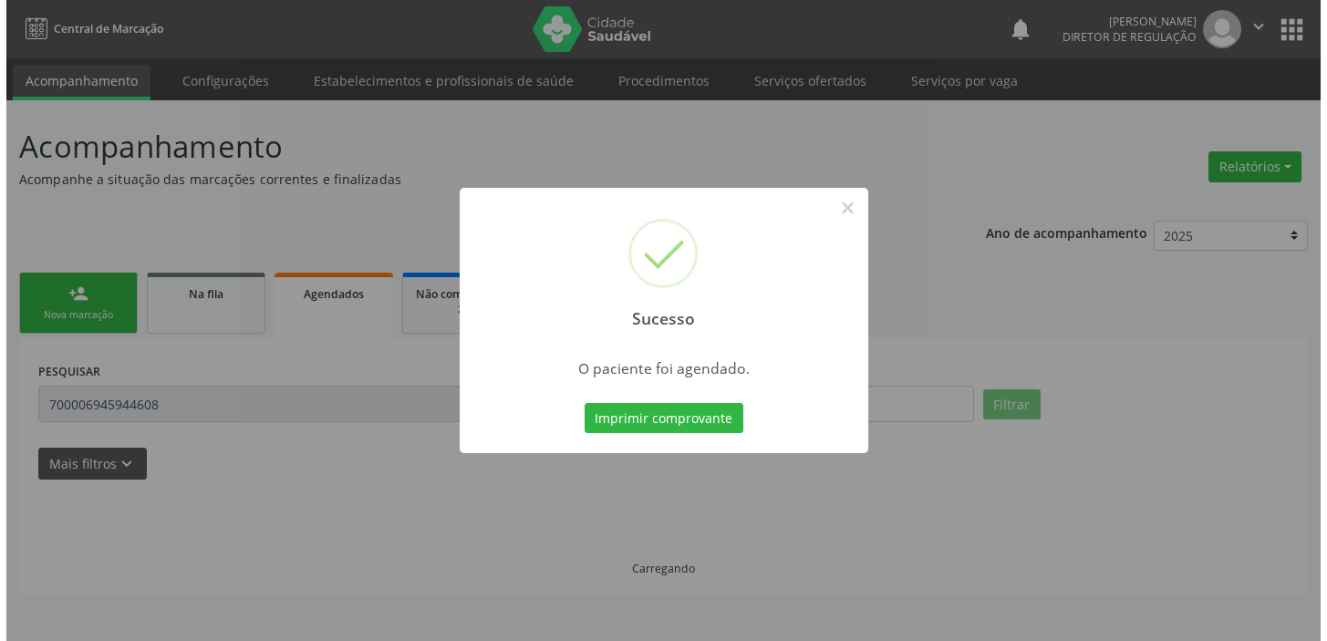
scroll to position [0, 0]
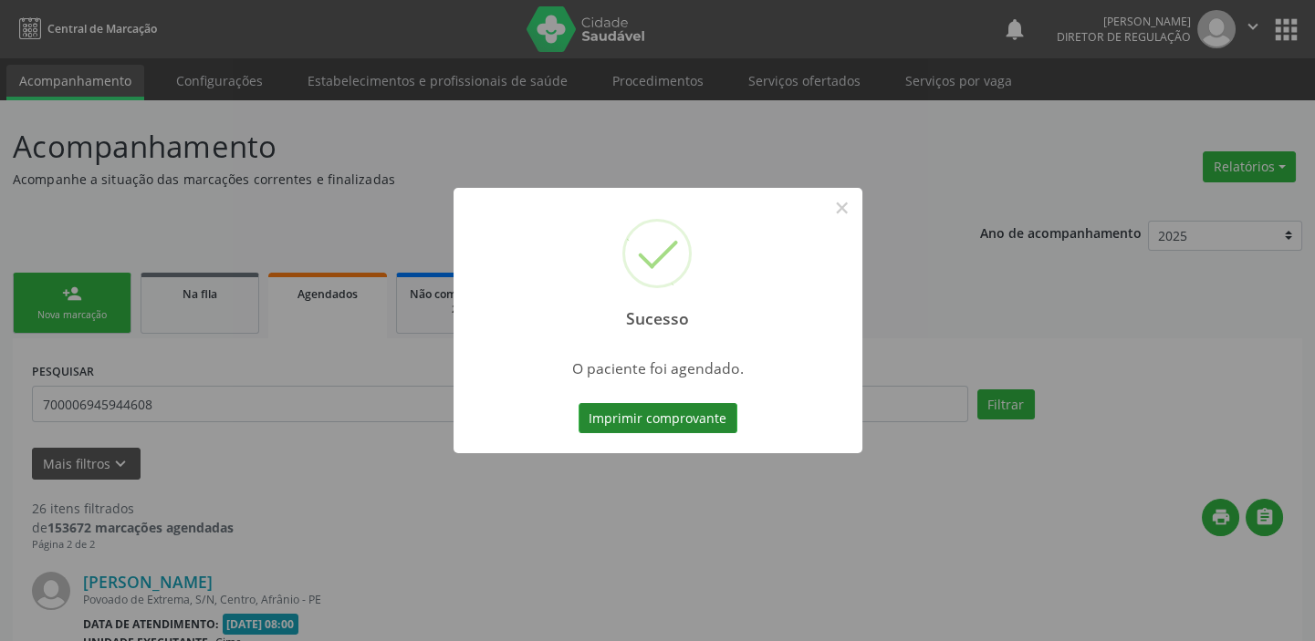
click at [663, 420] on button "Imprimir comprovante" at bounding box center [657, 418] width 159 height 31
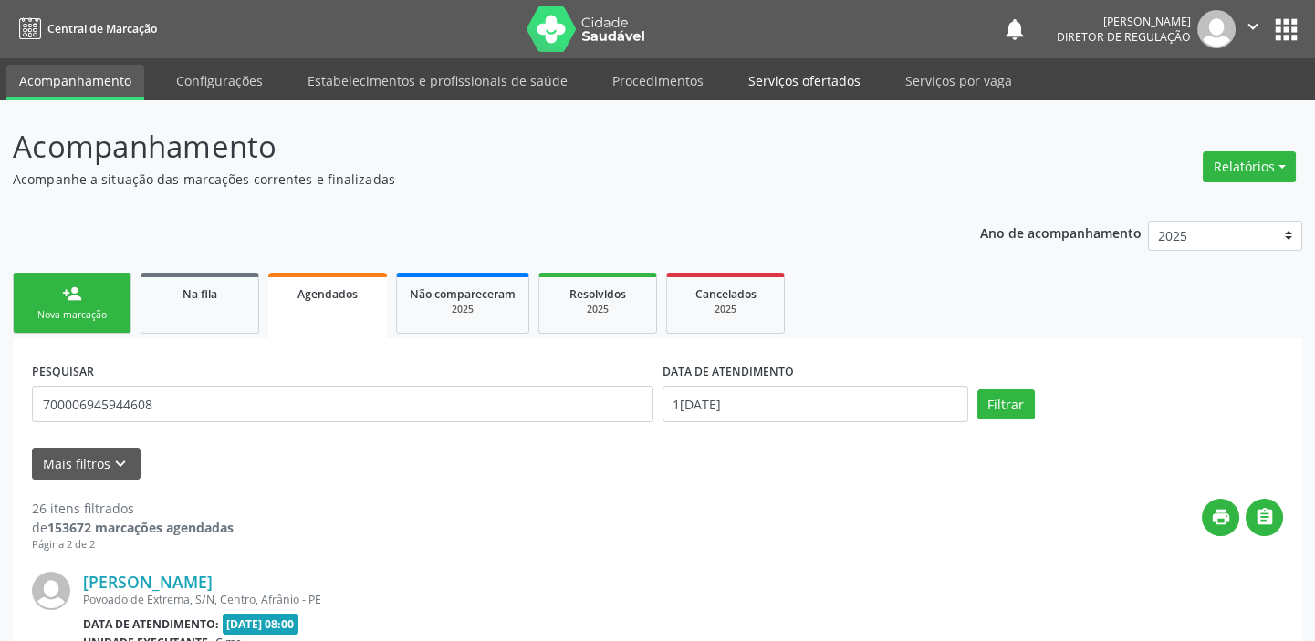
click at [769, 73] on link "Serviços ofertados" at bounding box center [804, 81] width 138 height 32
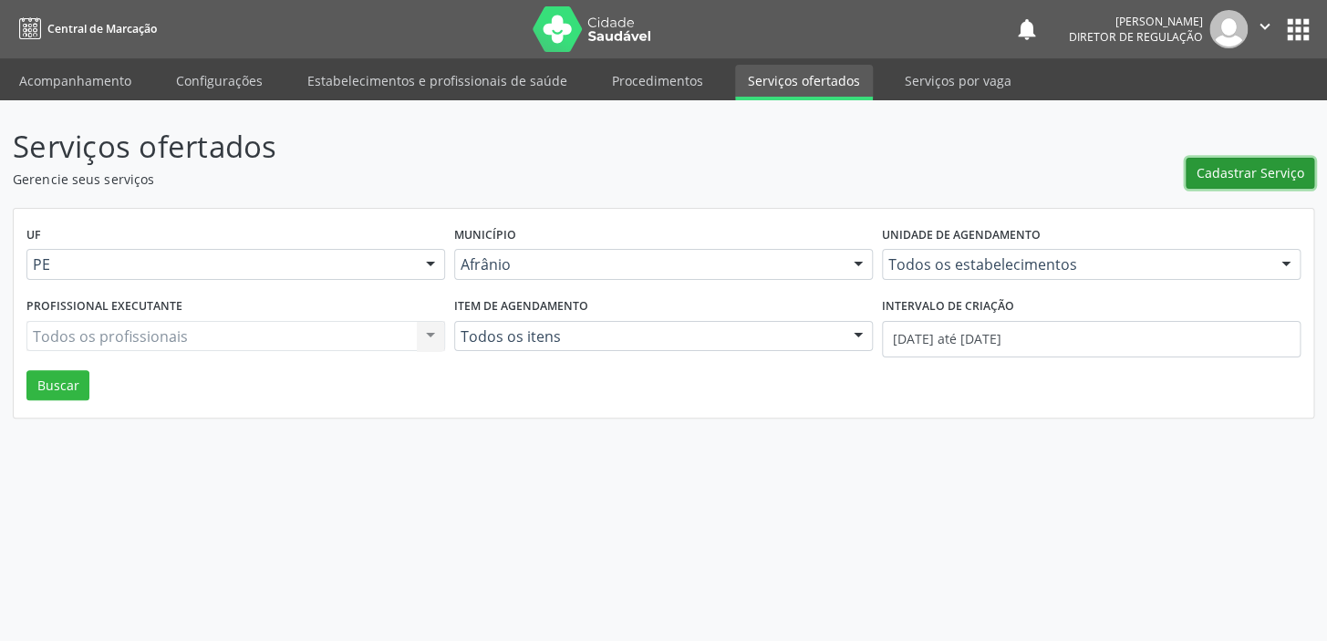
click at [1237, 171] on span "Cadastrar Serviço" at bounding box center [1251, 172] width 108 height 19
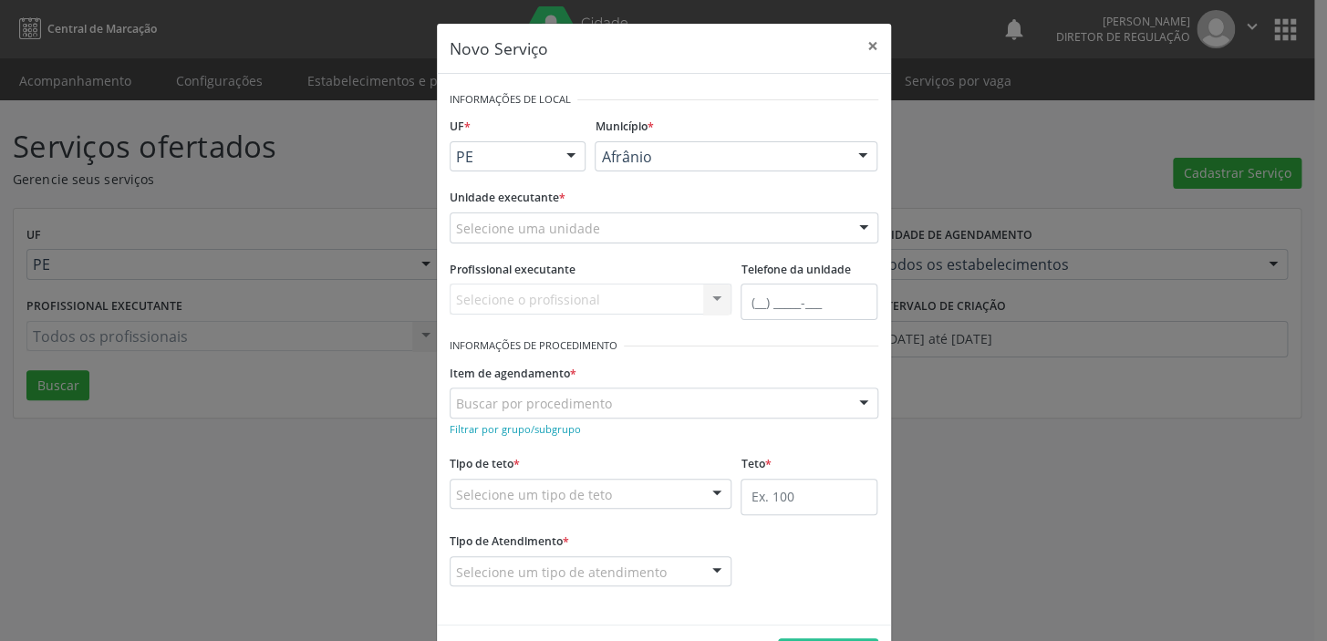
click at [640, 168] on div "Afrânio" at bounding box center [736, 156] width 283 height 31
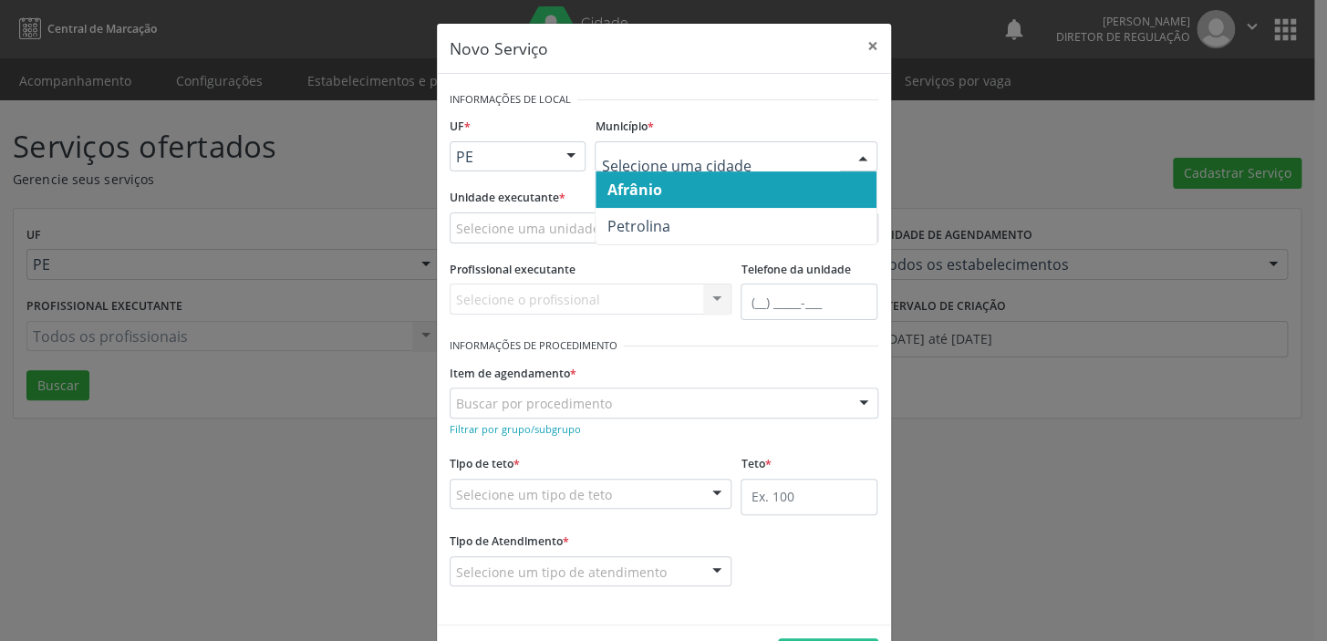
drag, startPoint x: 625, startPoint y: 188, endPoint x: 565, endPoint y: 234, distance: 75.5
click at [623, 191] on span "Afrânio" at bounding box center [634, 190] width 55 height 20
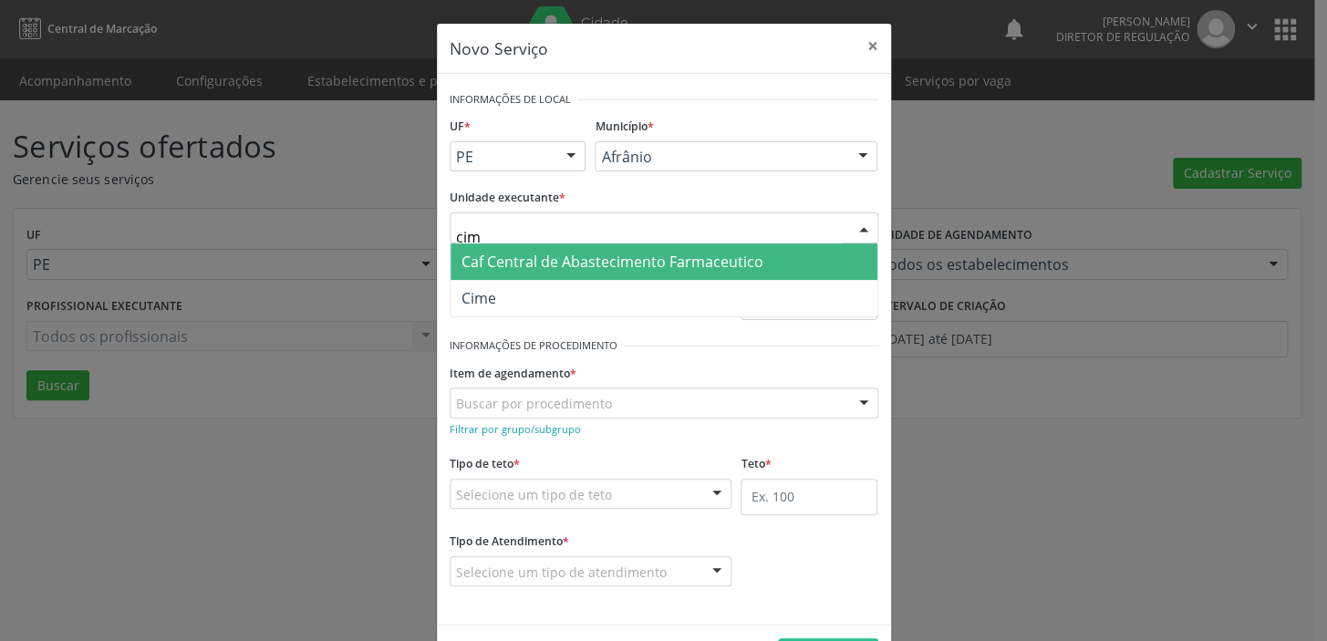
type input "cime"
click at [546, 274] on span "Caf Central de Abastecimento Farmaceutico" at bounding box center [664, 262] width 427 height 36
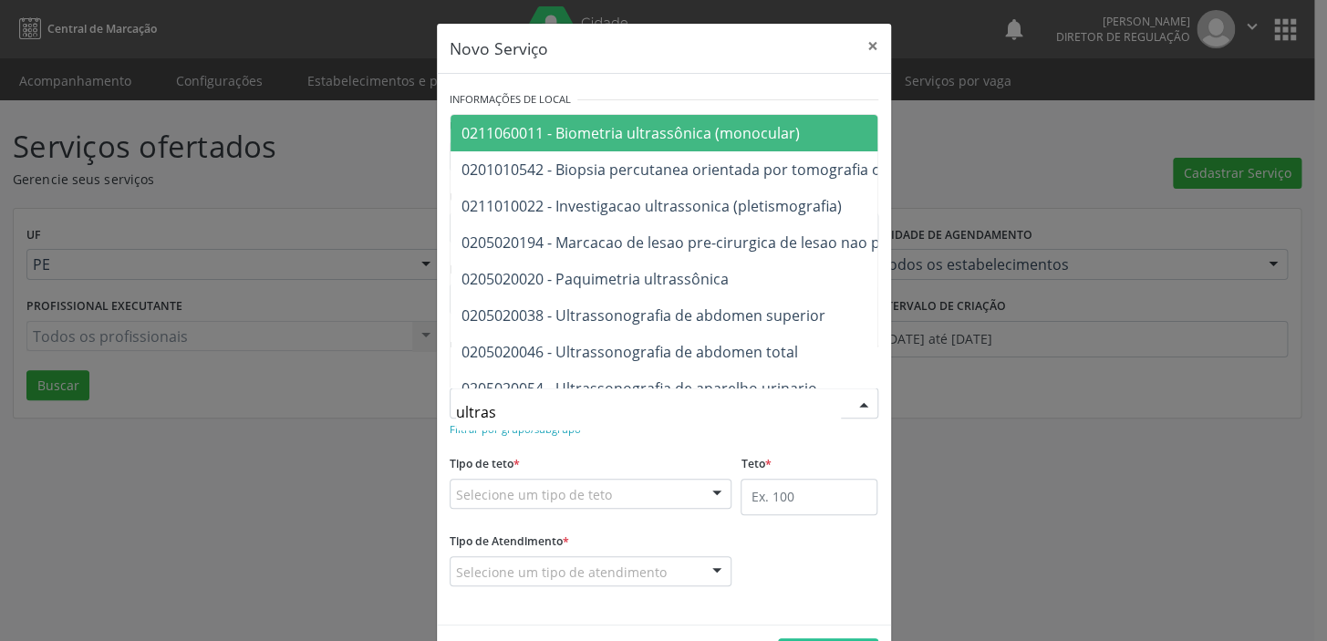
type input "ultrass"
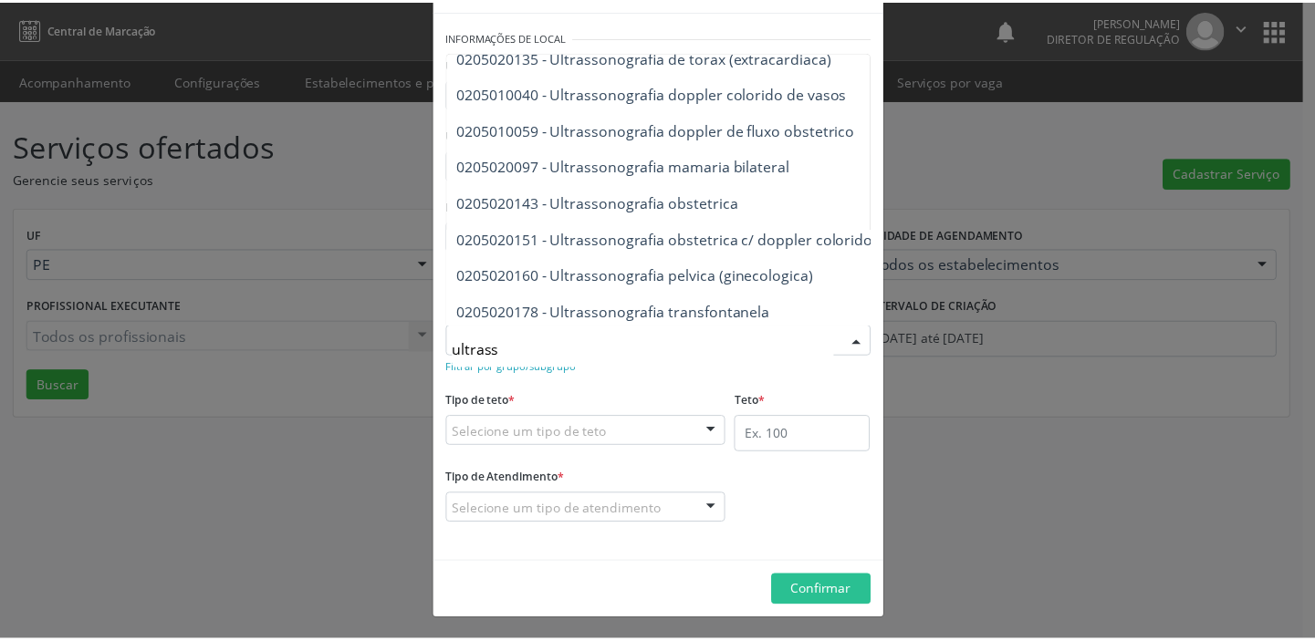
scroll to position [495, 0]
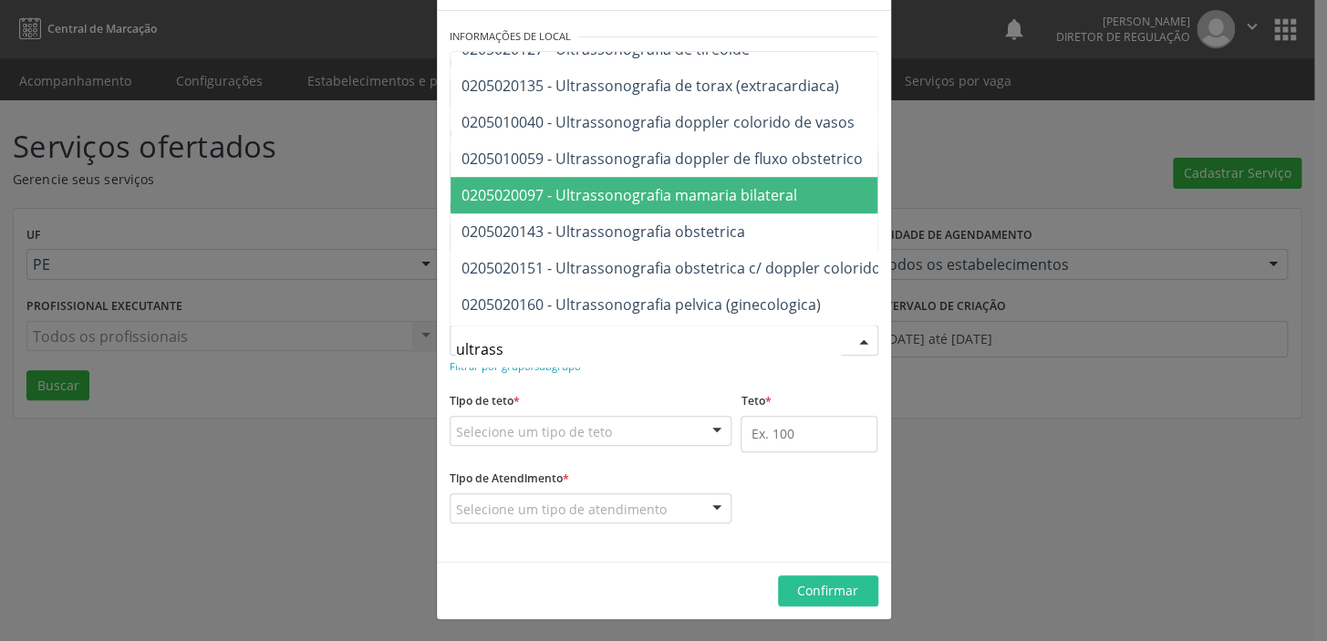
click at [676, 197] on span "0205020097 - Ultrassonografia mamaria bilateral" at bounding box center [630, 195] width 336 height 20
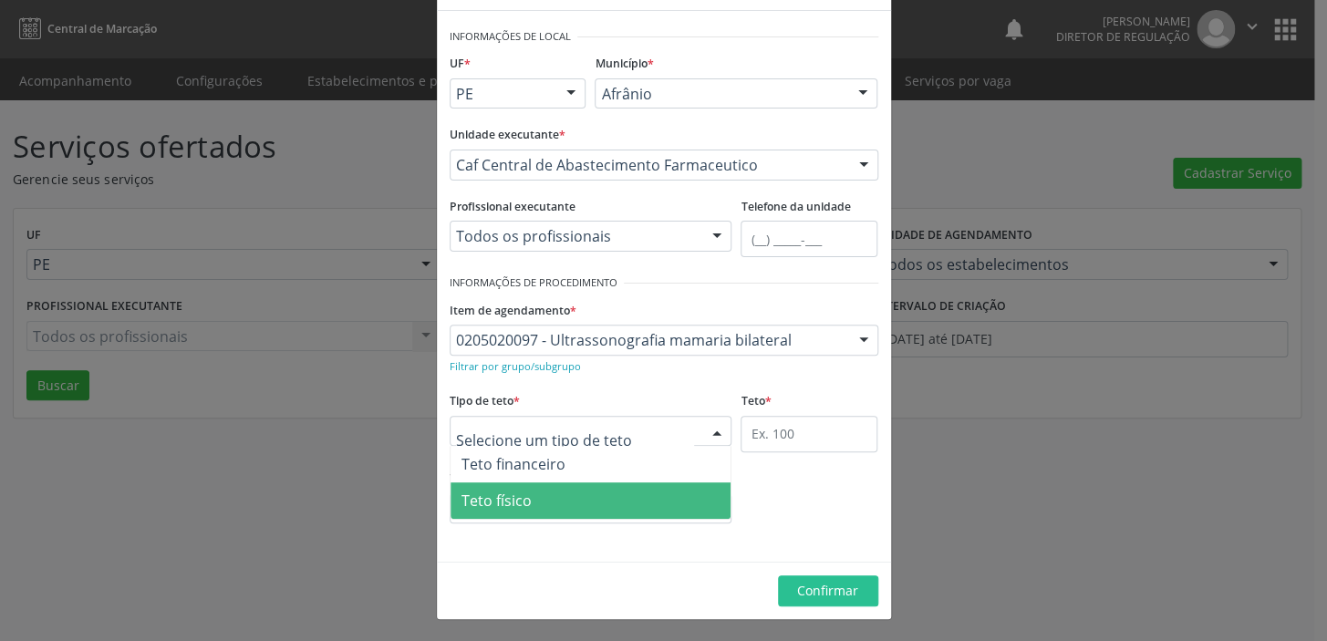
click at [540, 496] on span "Teto físico" at bounding box center [591, 501] width 281 height 36
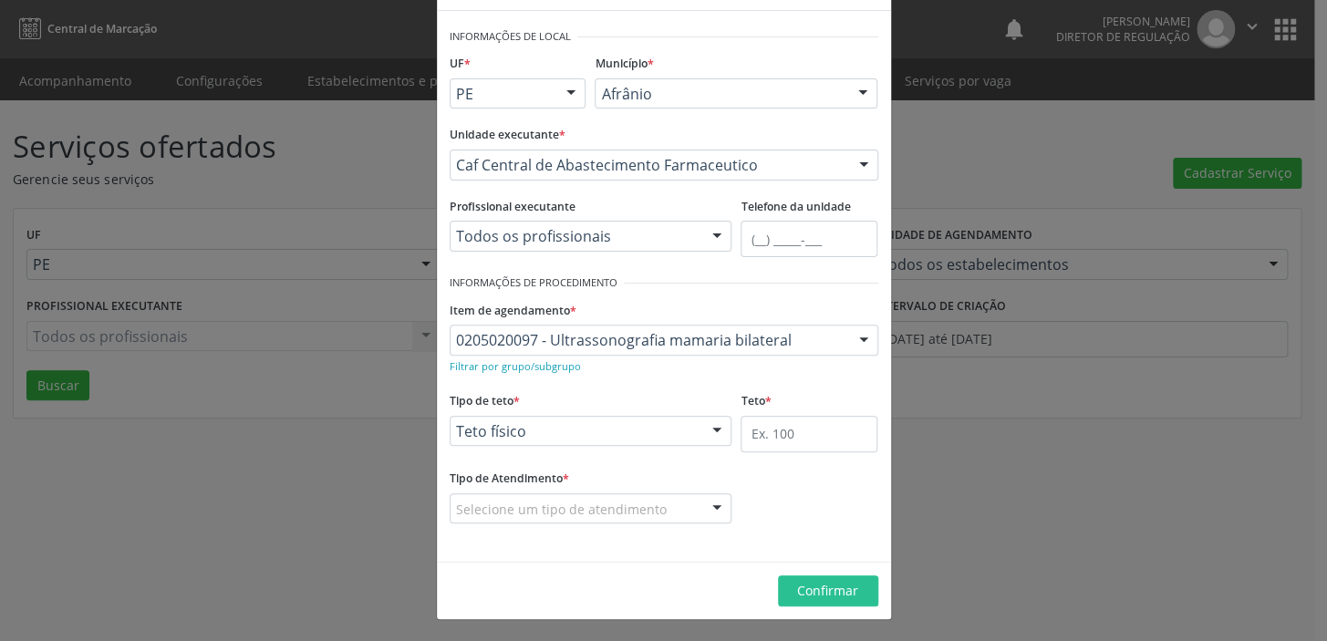
click at [752, 411] on label "Teto *" at bounding box center [756, 402] width 30 height 28
click at [793, 431] on input "text" at bounding box center [809, 434] width 137 height 36
type input "1"
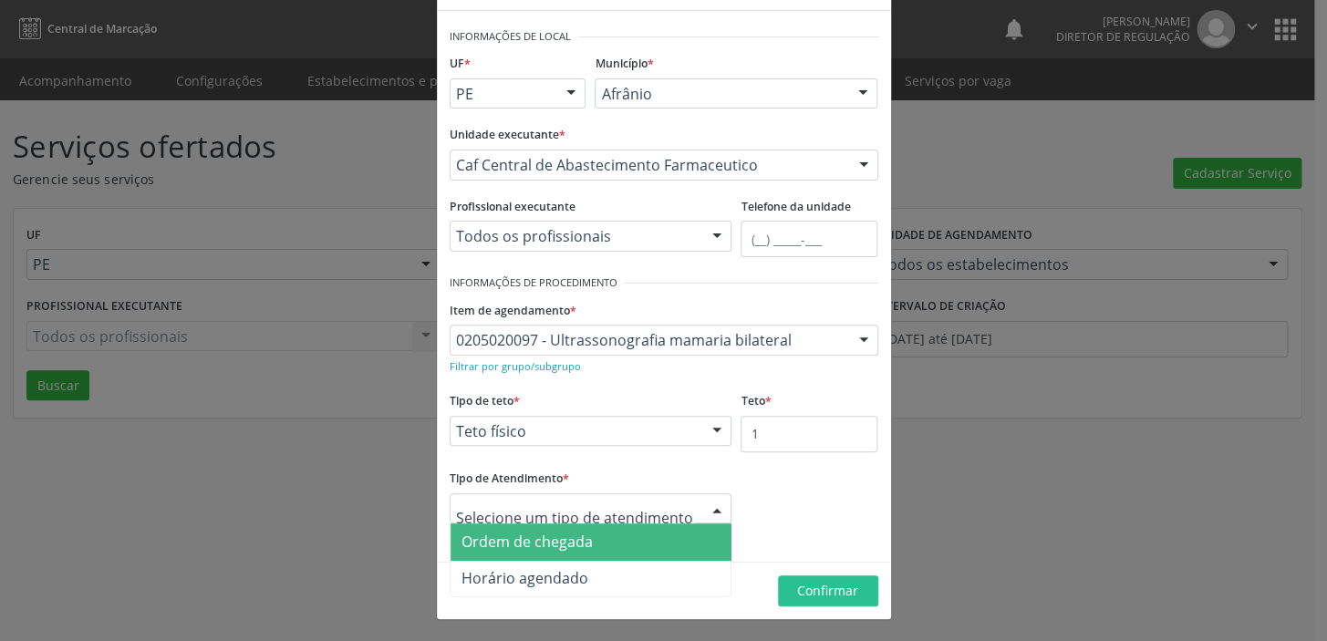
click at [562, 547] on span "Ordem de chegada" at bounding box center [527, 542] width 131 height 20
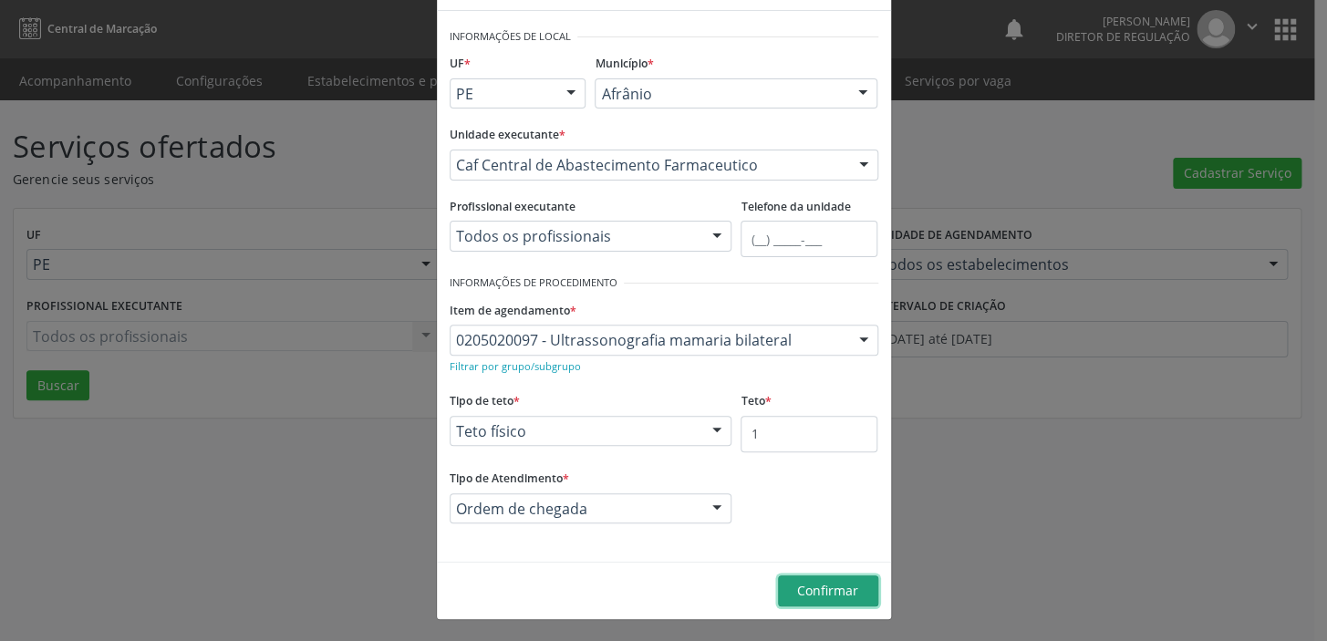
click at [798, 595] on span "Confirmar" at bounding box center [827, 590] width 61 height 17
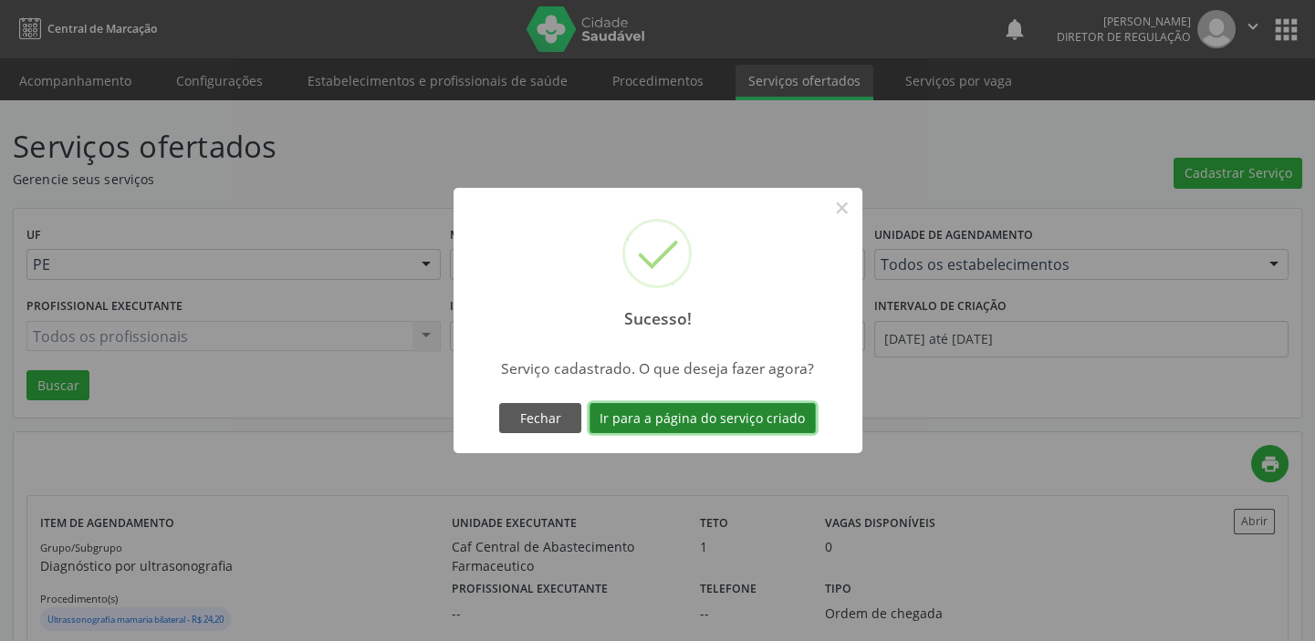
click at [672, 422] on button "Ir para a página do serviço criado" at bounding box center [702, 418] width 226 height 31
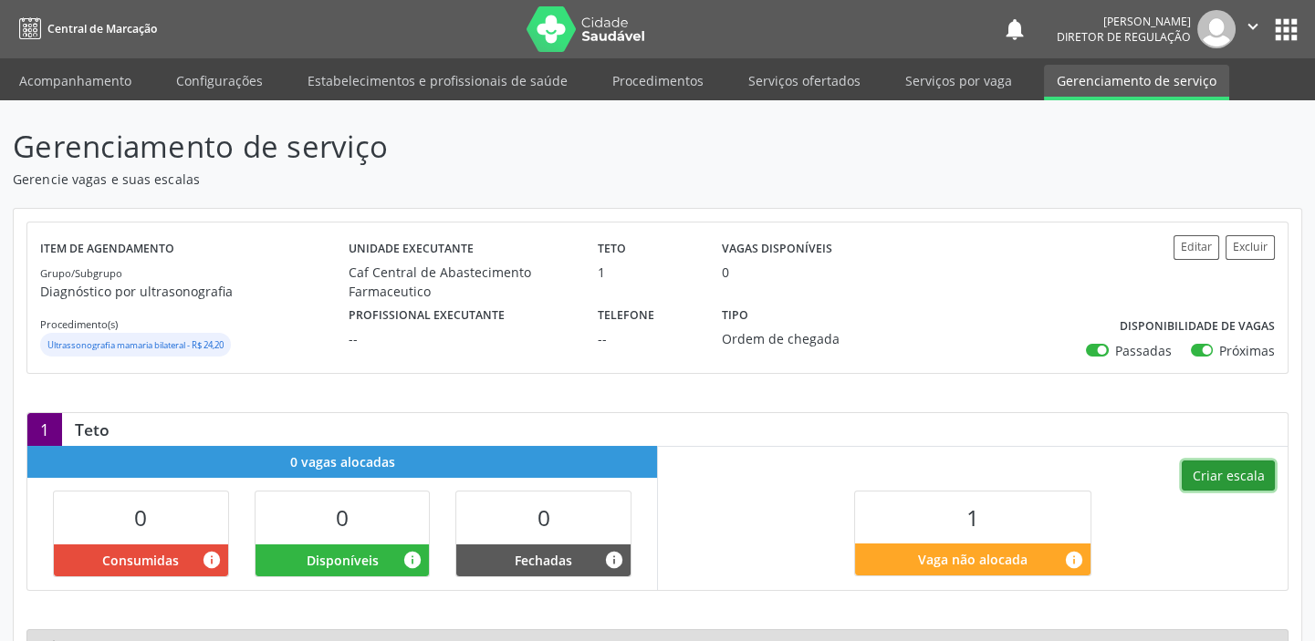
click at [1213, 469] on button "Criar escala" at bounding box center [1227, 476] width 93 height 31
select select "7"
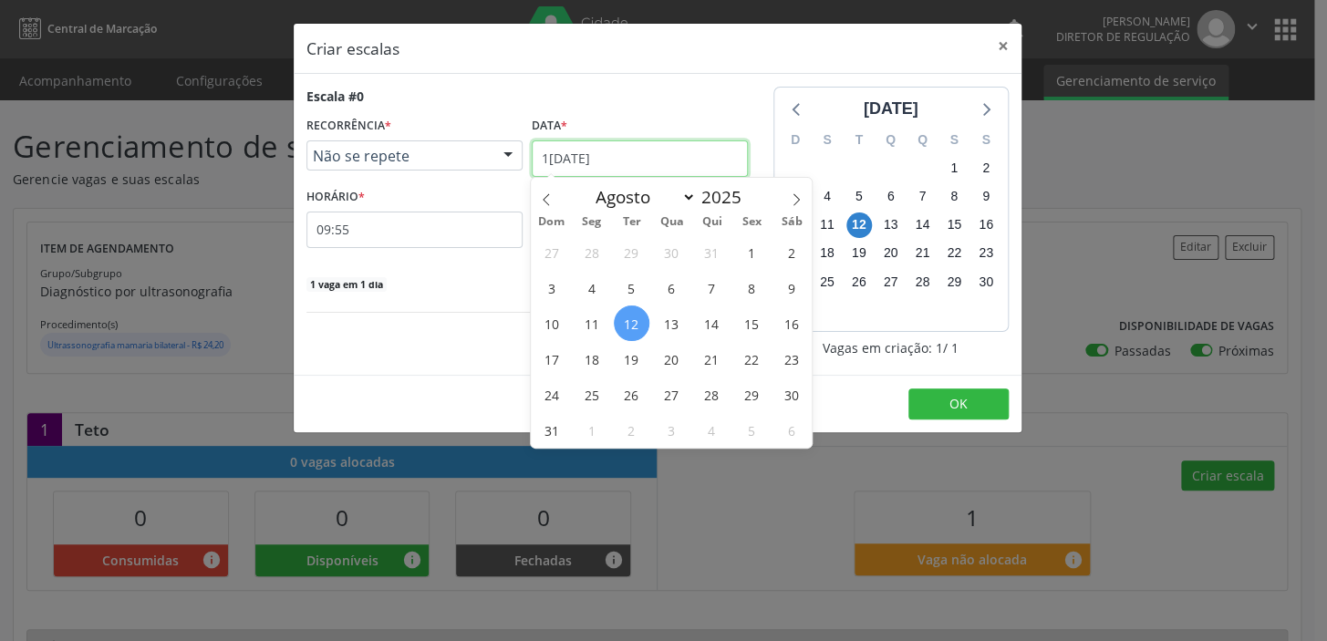
click at [585, 157] on input "[DATE]" at bounding box center [640, 159] width 216 height 36
click at [622, 356] on span "19" at bounding box center [632, 359] width 36 height 36
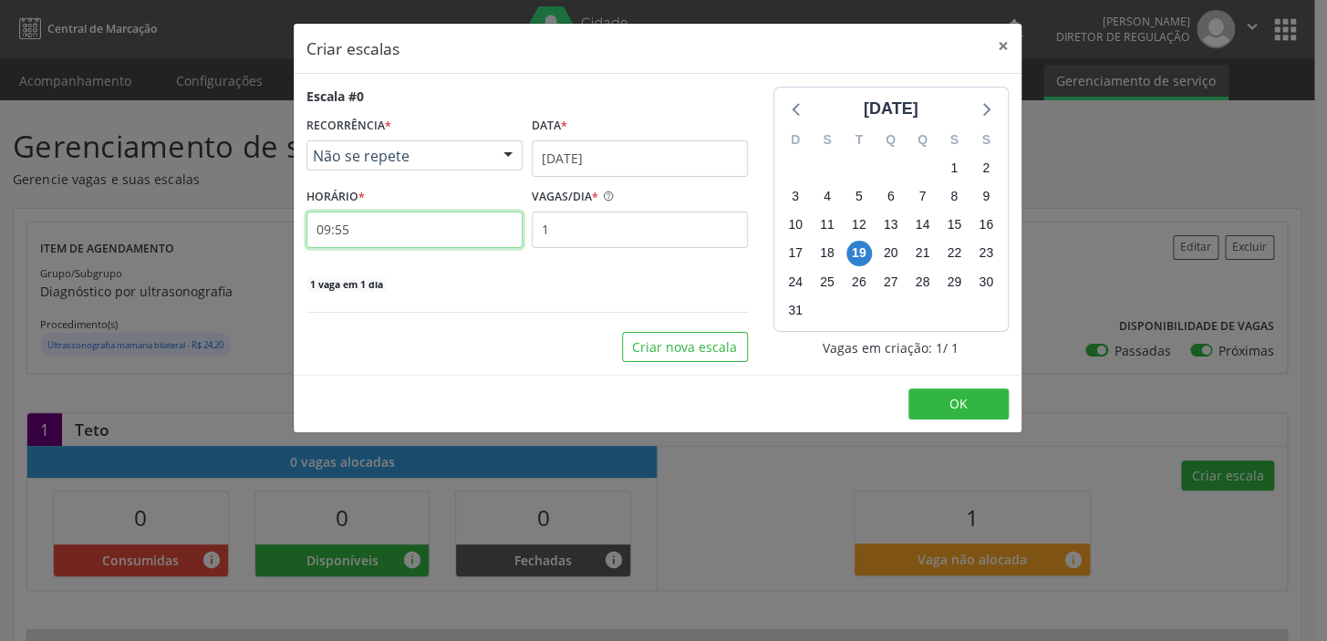
click at [358, 223] on input "09:55" at bounding box center [415, 230] width 216 height 36
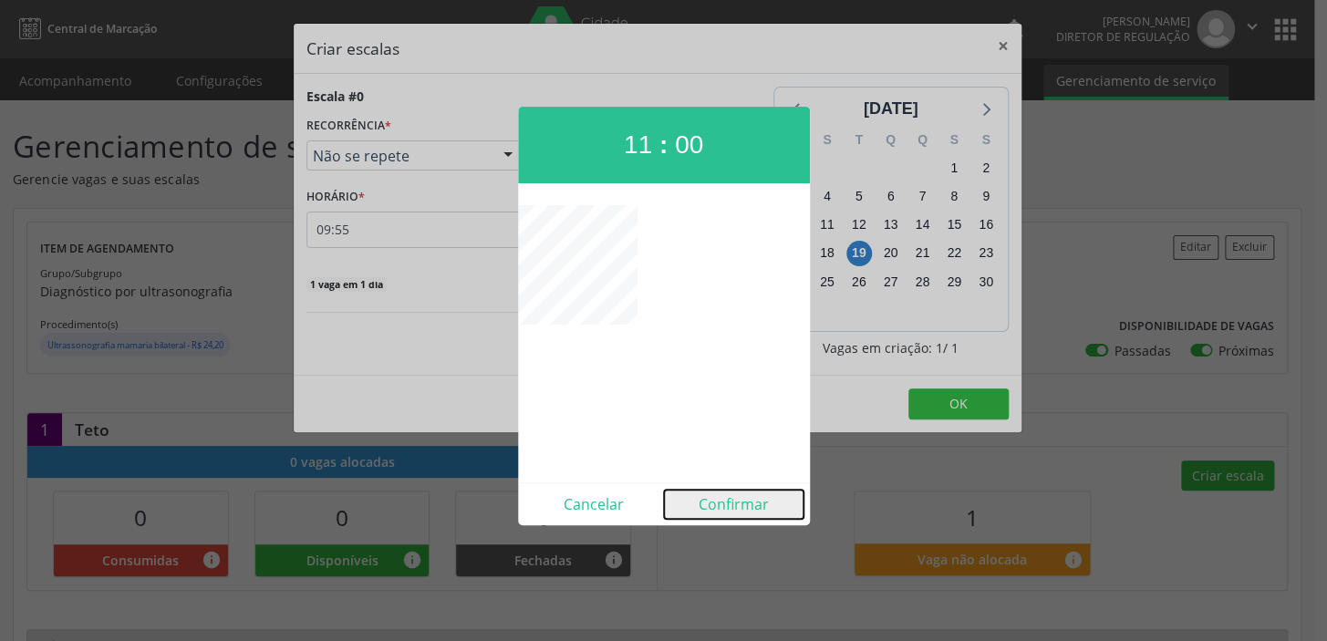
click at [713, 505] on button "Confirmar" at bounding box center [734, 504] width 140 height 29
type input "11:00"
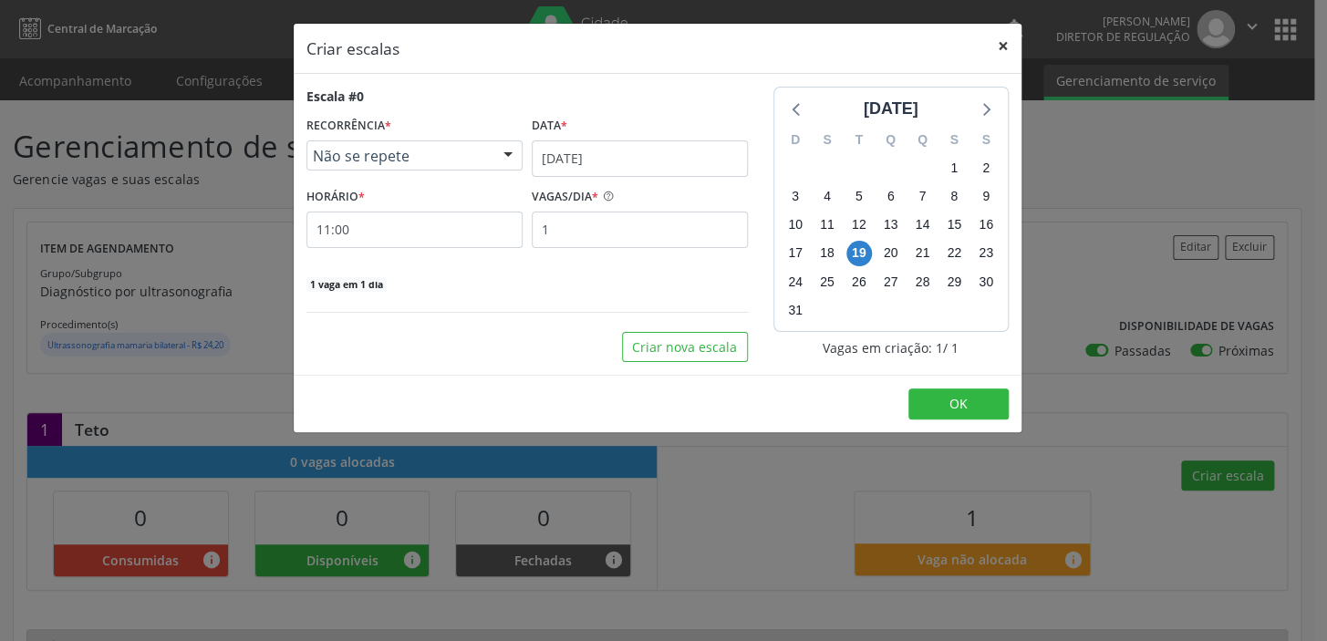
click at [996, 41] on button "×" at bounding box center [1003, 46] width 36 height 45
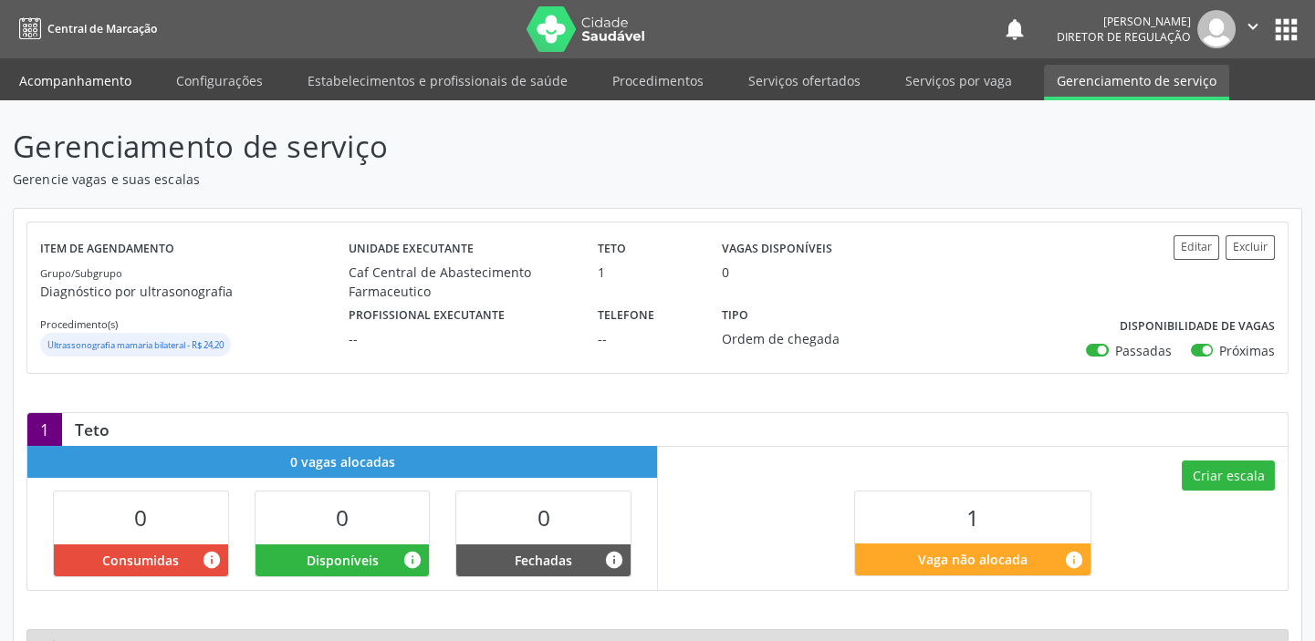
click at [76, 83] on link "Acompanhamento" at bounding box center [75, 81] width 138 height 32
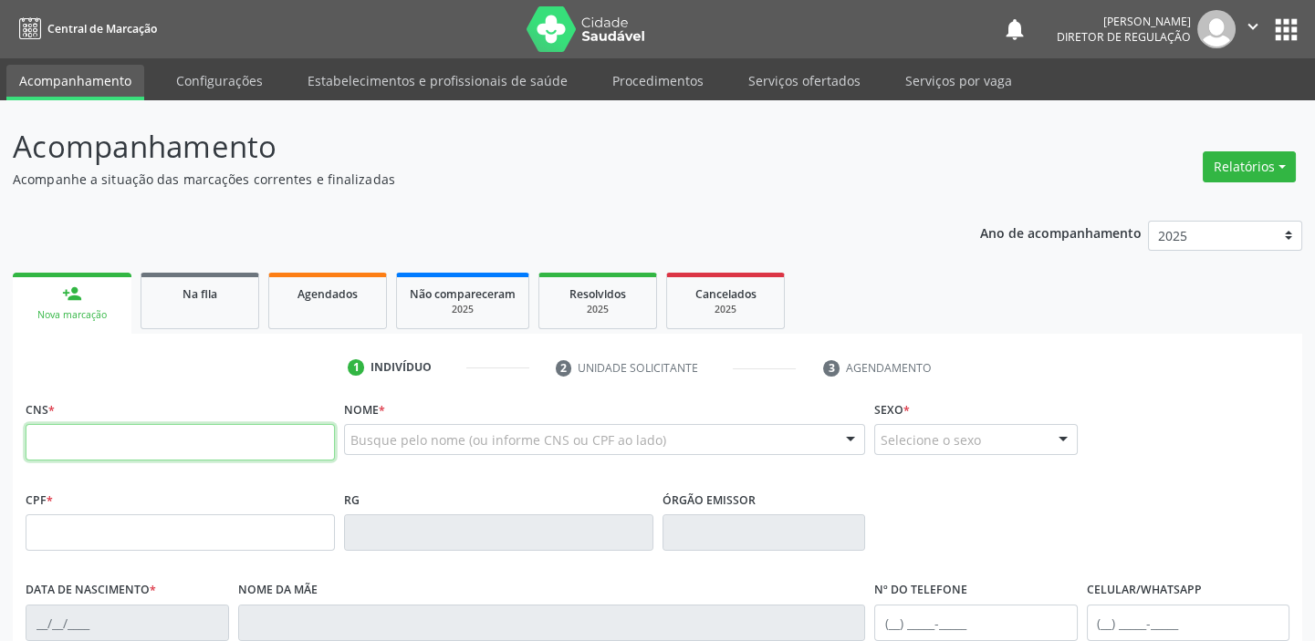
click at [93, 437] on input "text" at bounding box center [180, 442] width 309 height 36
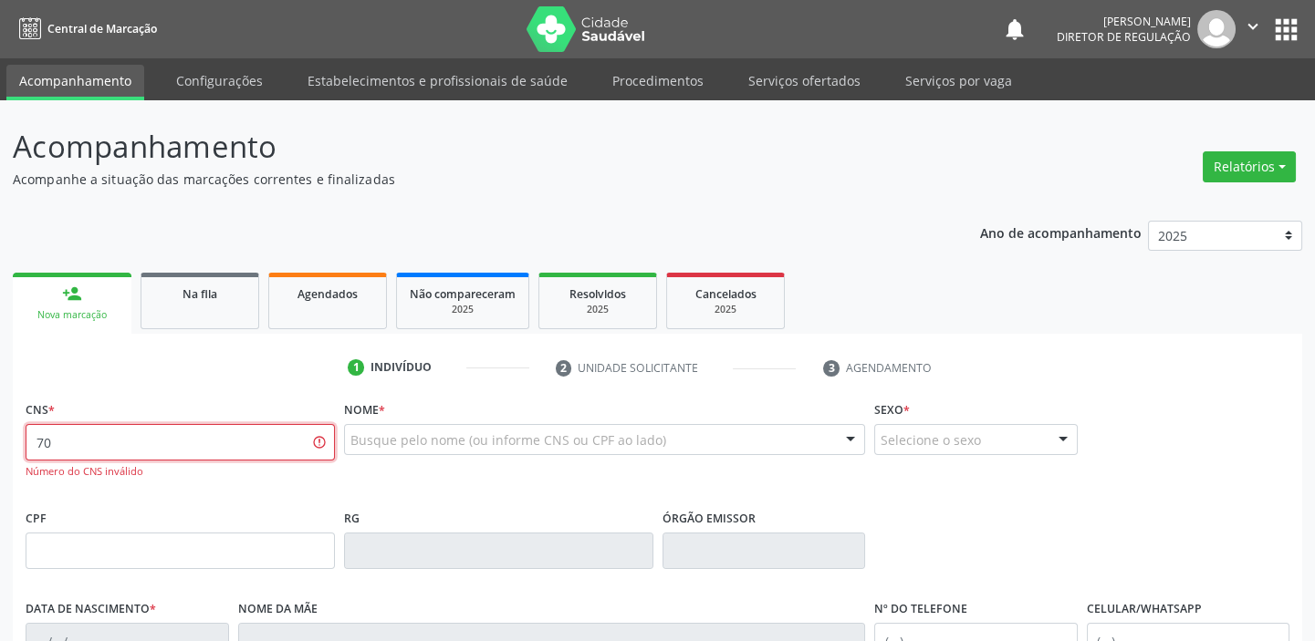
type input "7"
type input "706 9031 1873 0833"
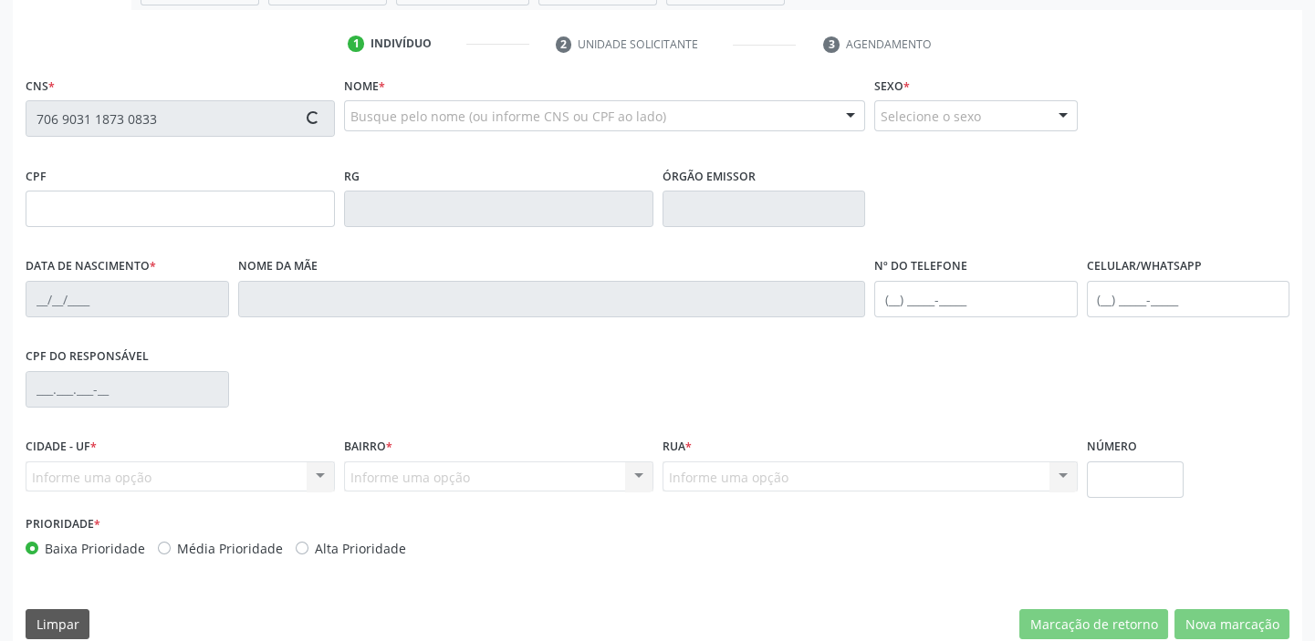
scroll to position [347, 0]
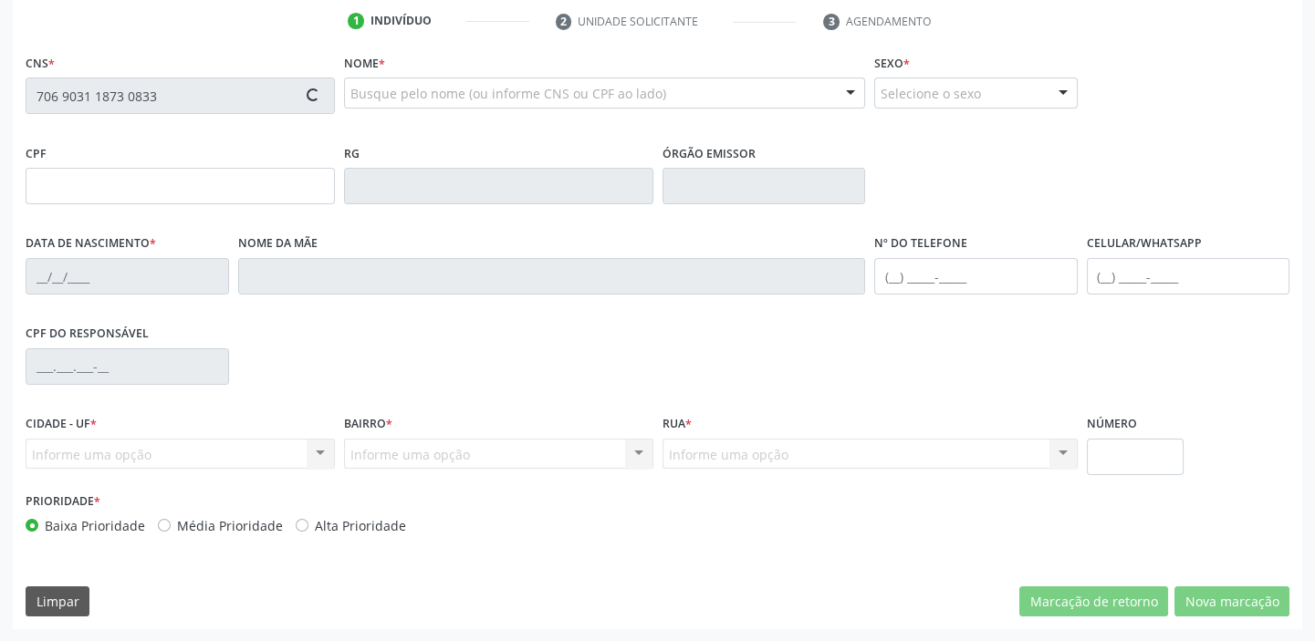
type input "09/03/1990"
type input "Joana Maria da Conceicao"
type input "(87) 98811-2707"
type input "(87) 98801-9445"
type input "S/N"
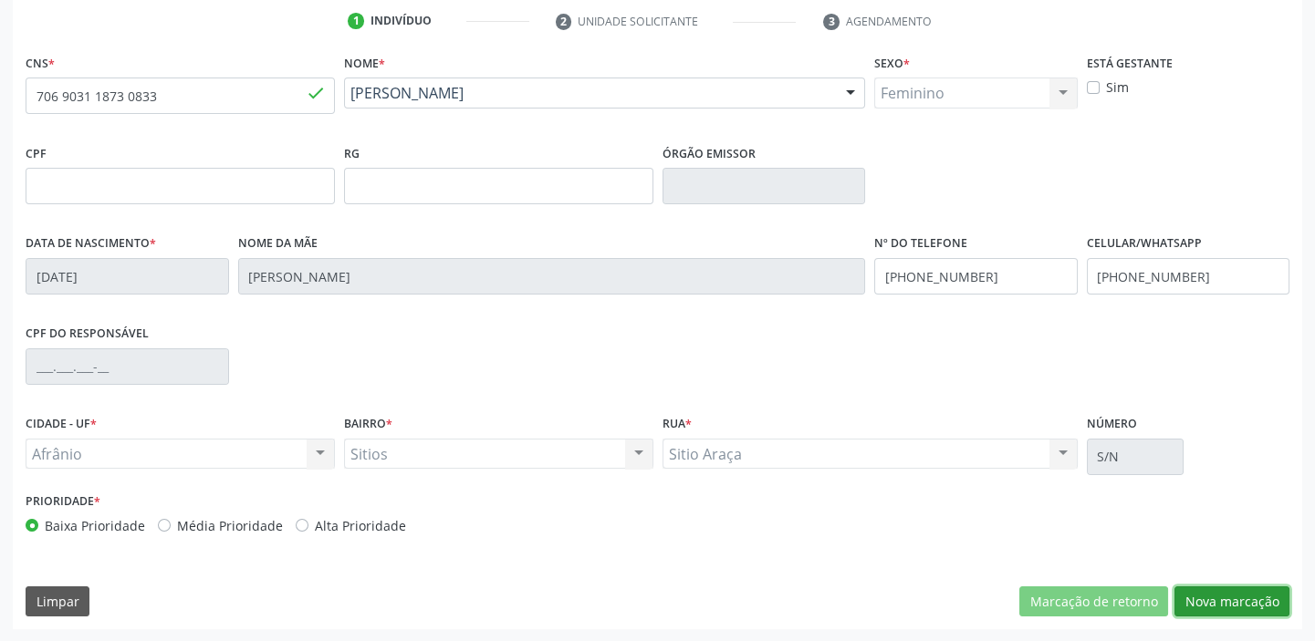
click at [1204, 598] on button "Nova marcação" at bounding box center [1231, 602] width 115 height 31
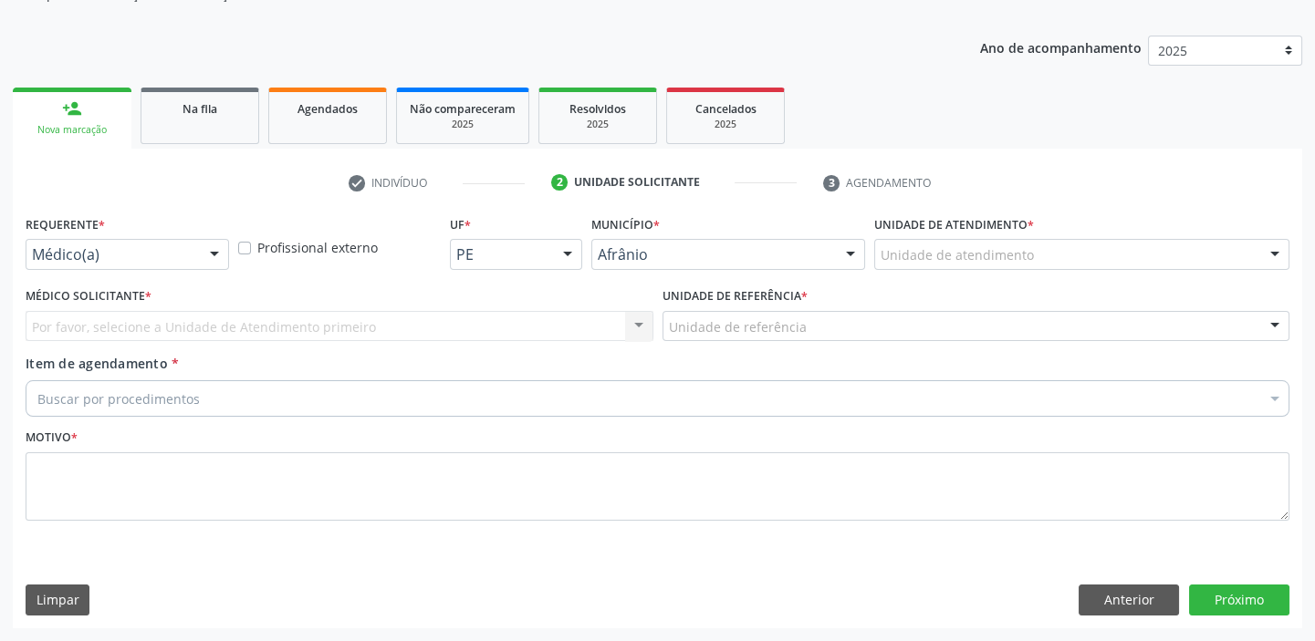
scroll to position [183, 0]
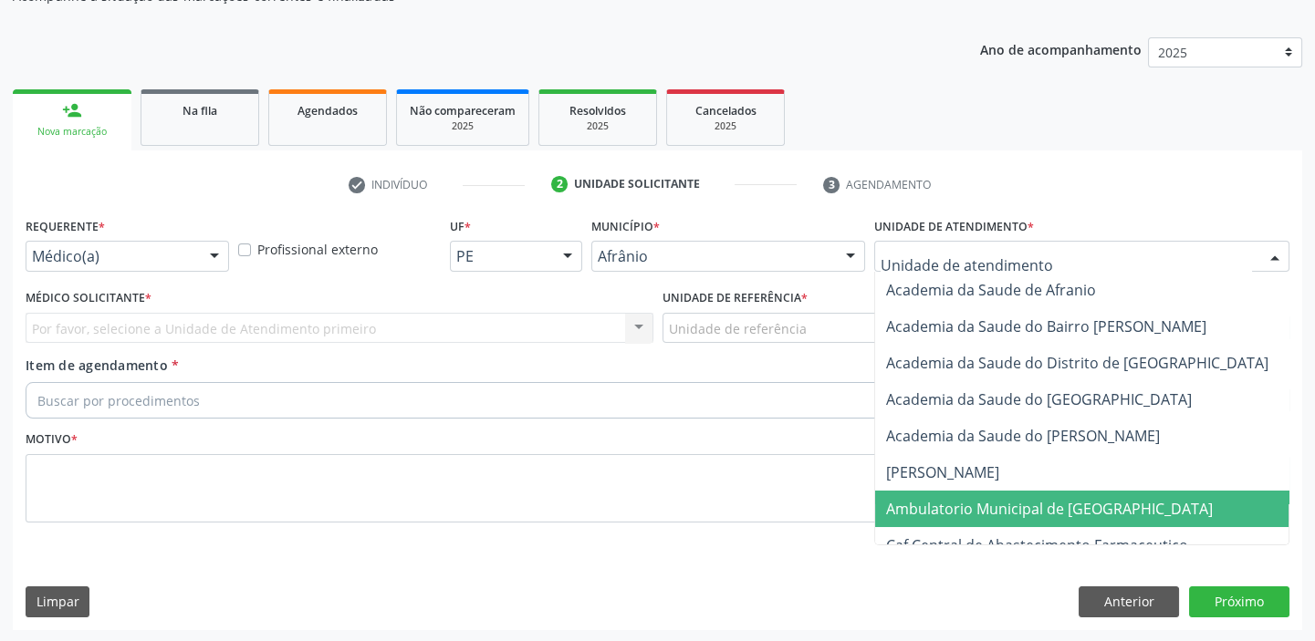
click at [956, 511] on span "Ambulatorio Municipal de [GEOGRAPHIC_DATA]" at bounding box center [1049, 509] width 327 height 20
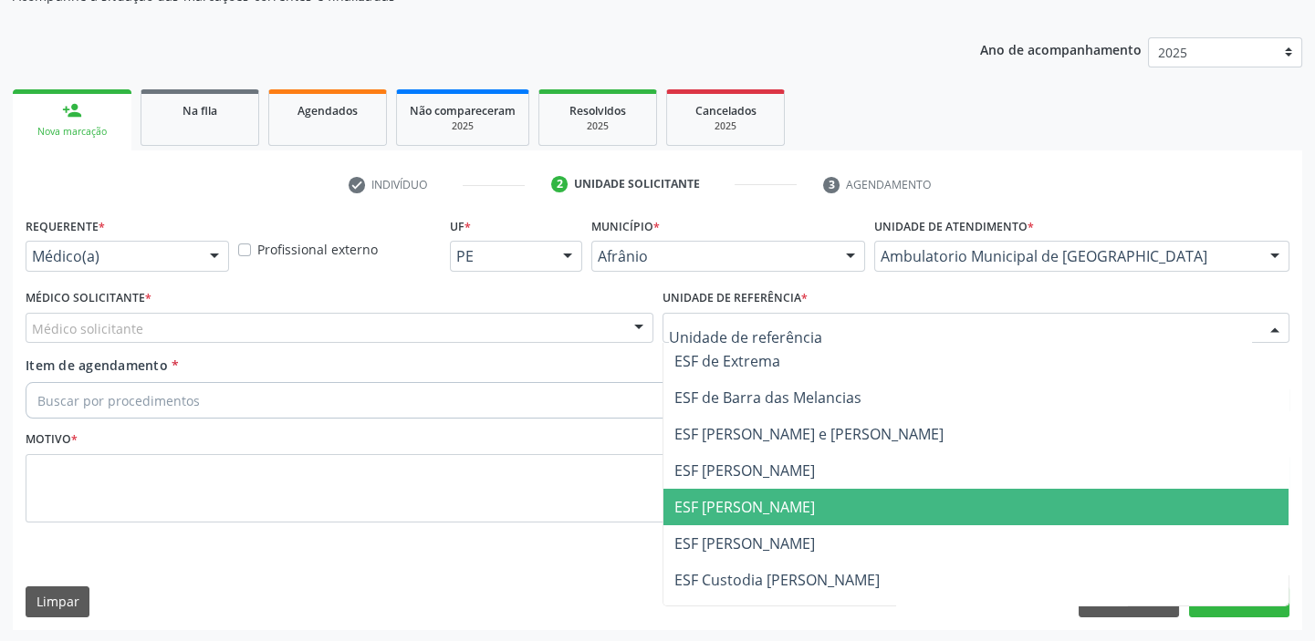
click at [719, 521] on span "ESF [PERSON_NAME]" at bounding box center [976, 507] width 626 height 36
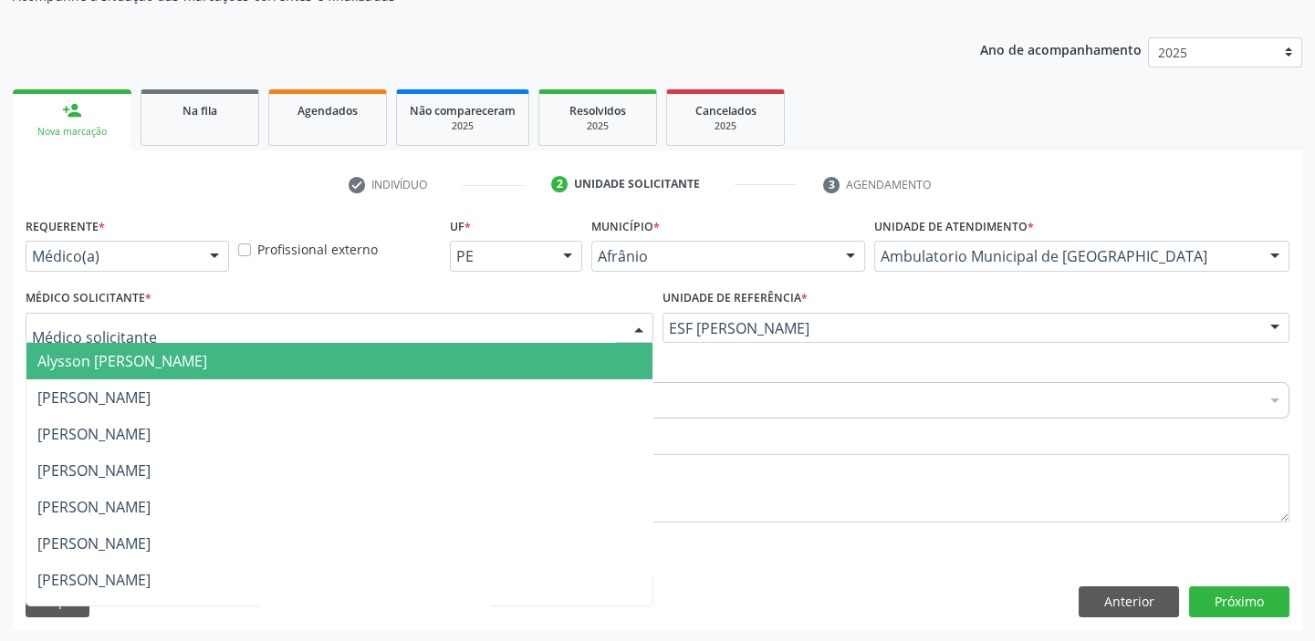
drag, startPoint x: 99, startPoint y: 322, endPoint x: 93, endPoint y: 350, distance: 28.8
click at [93, 354] on span "Alysson Rodrigo Ferreira Cavalcanti" at bounding box center [122, 361] width 170 height 20
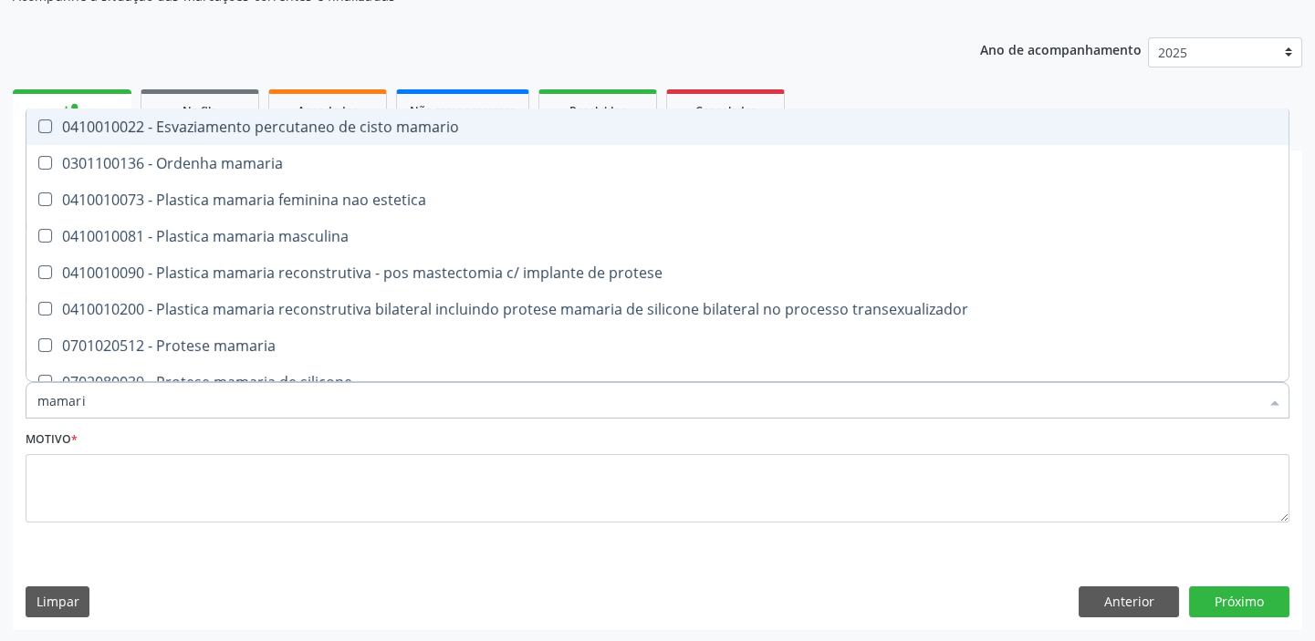
type input "mamaria"
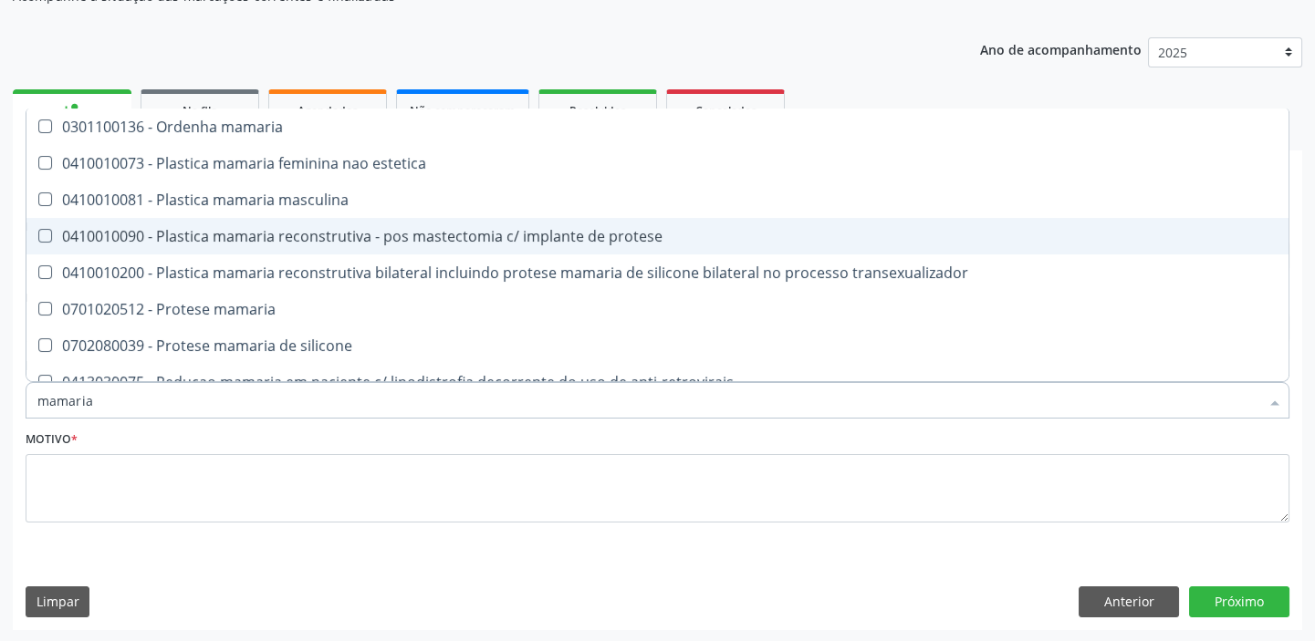
scroll to position [55, 0]
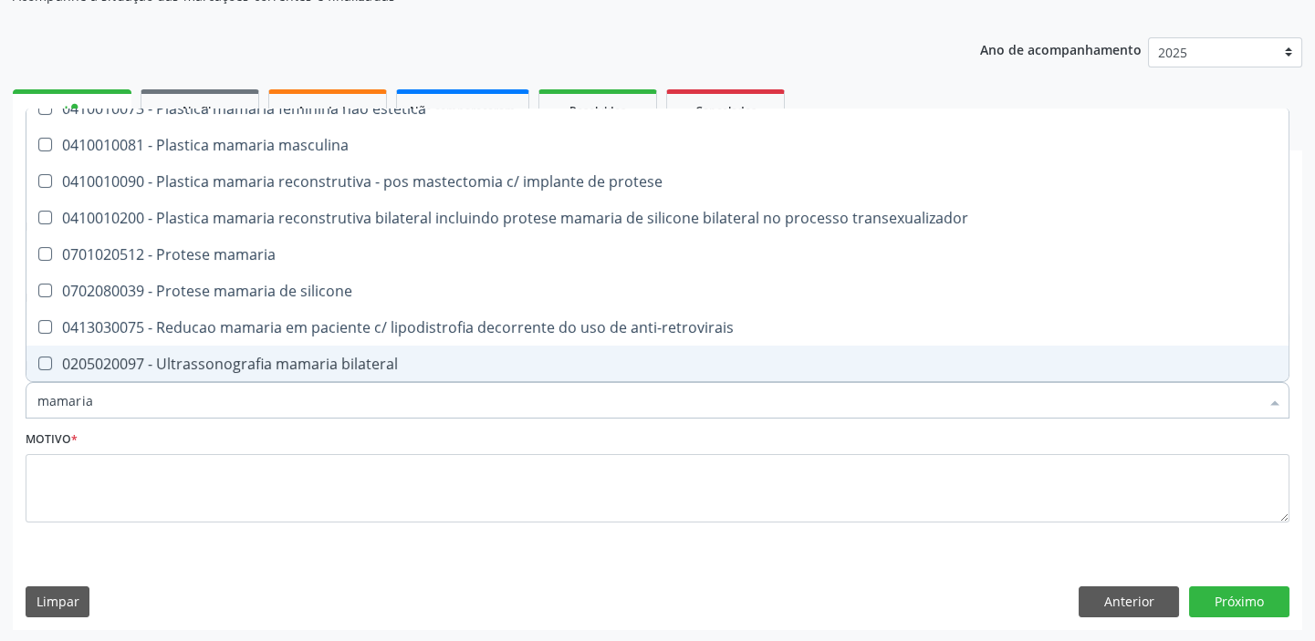
click at [198, 370] on div "0205020097 - Ultrassonografia mamaria bilateral" at bounding box center [657, 364] width 1240 height 15
checkbox bilateral "true"
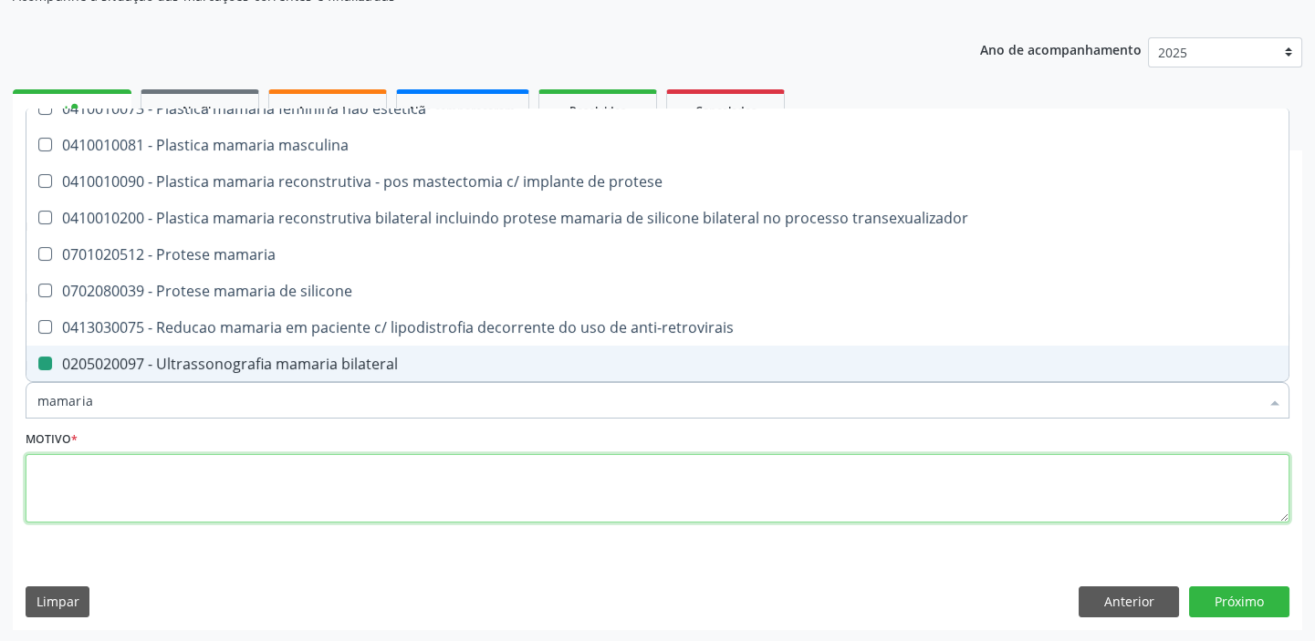
click at [96, 481] on textarea at bounding box center [658, 488] width 1264 height 69
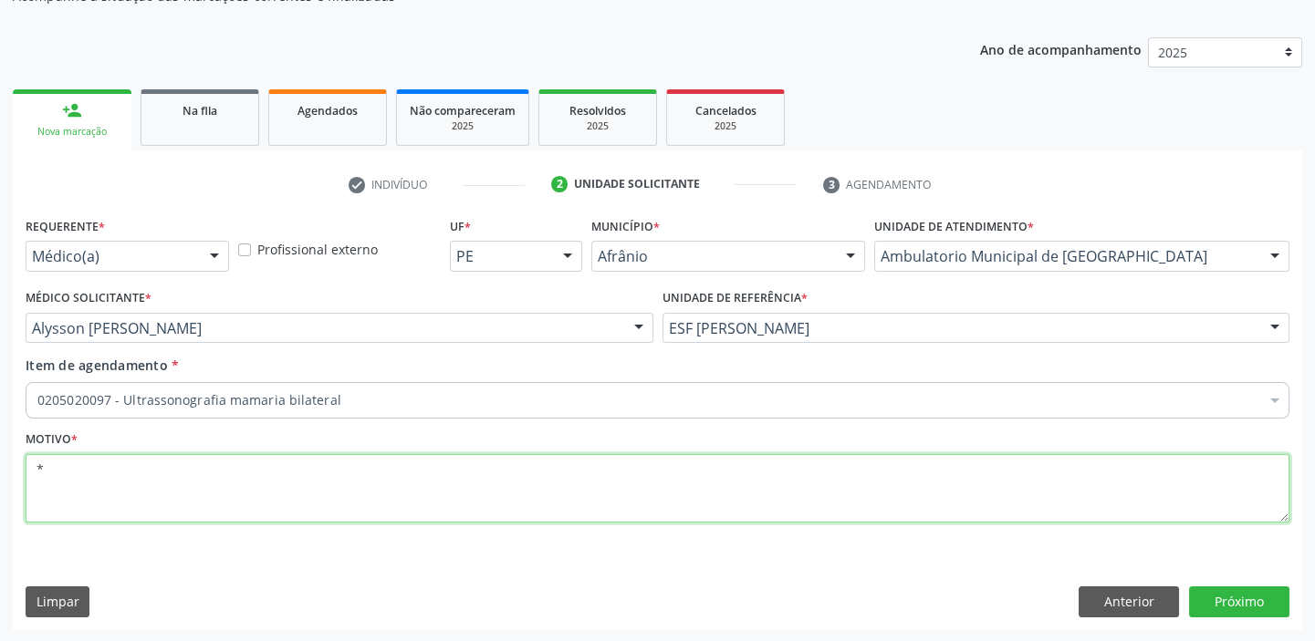
scroll to position [0, 0]
type textarea "*"
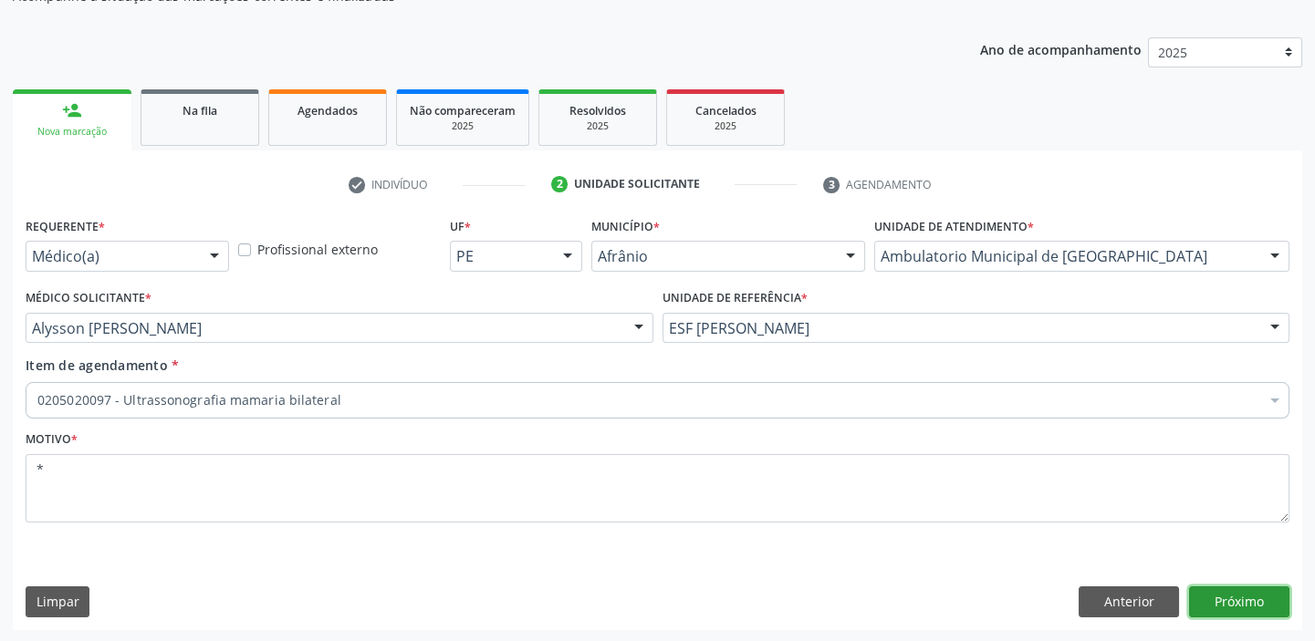
click at [1246, 602] on button "Próximo" at bounding box center [1239, 602] width 100 height 31
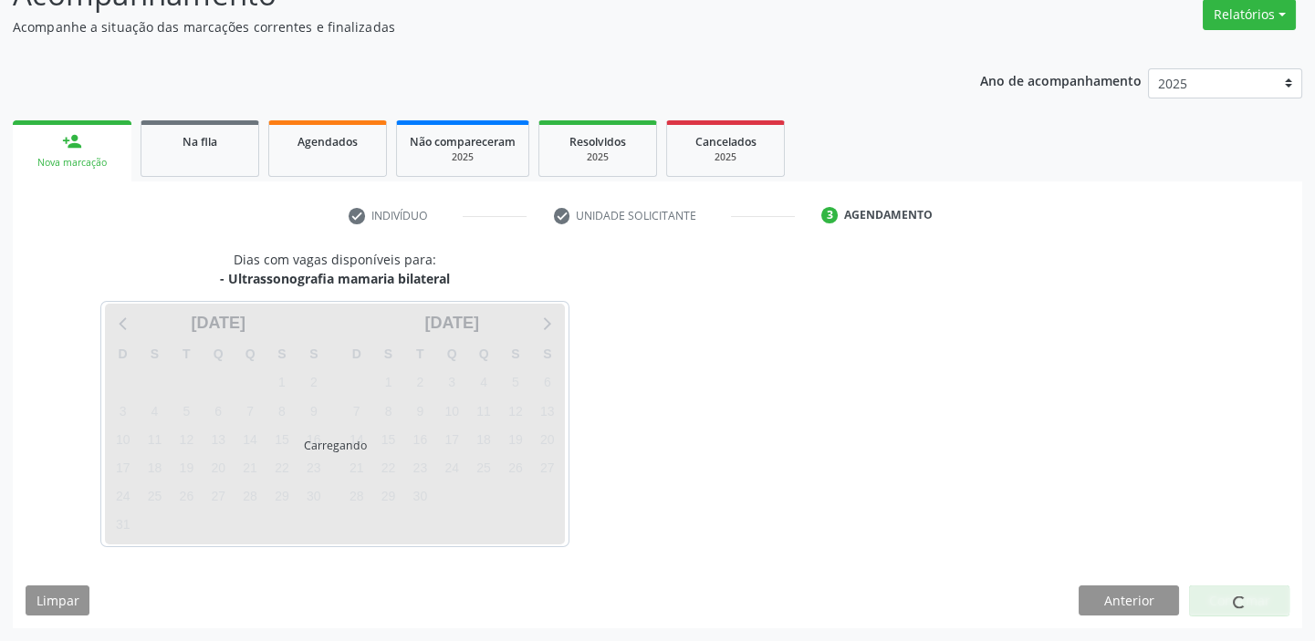
scroll to position [151, 0]
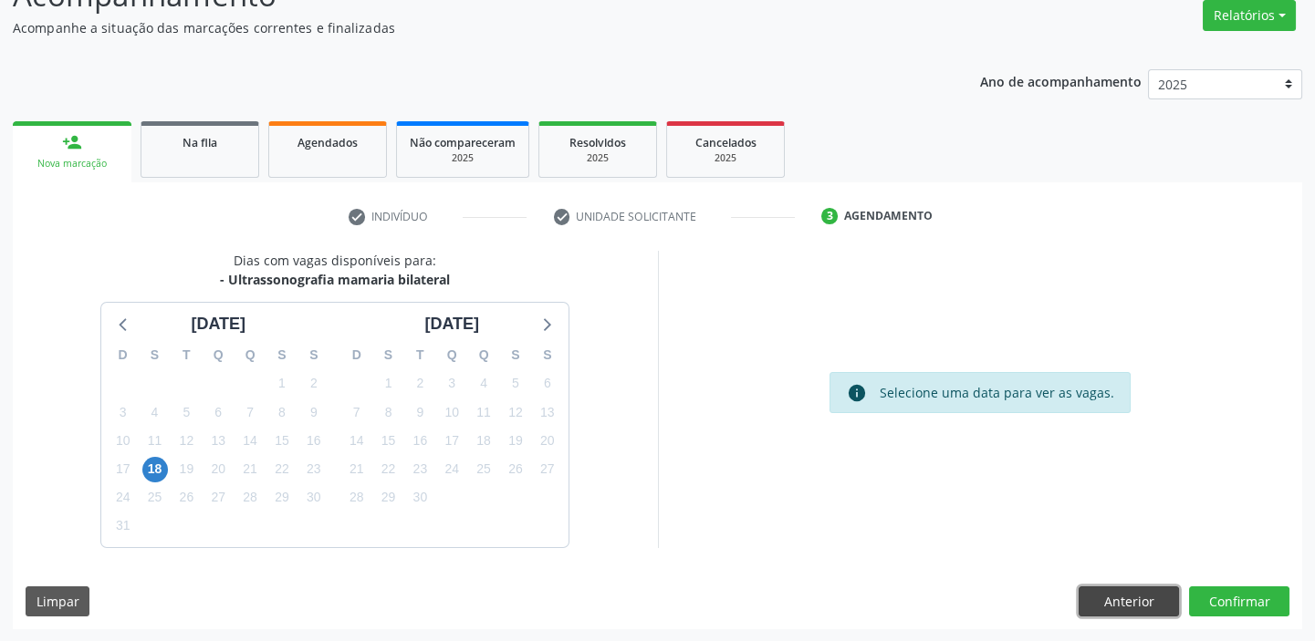
click at [1128, 605] on button "Anterior" at bounding box center [1128, 602] width 100 height 31
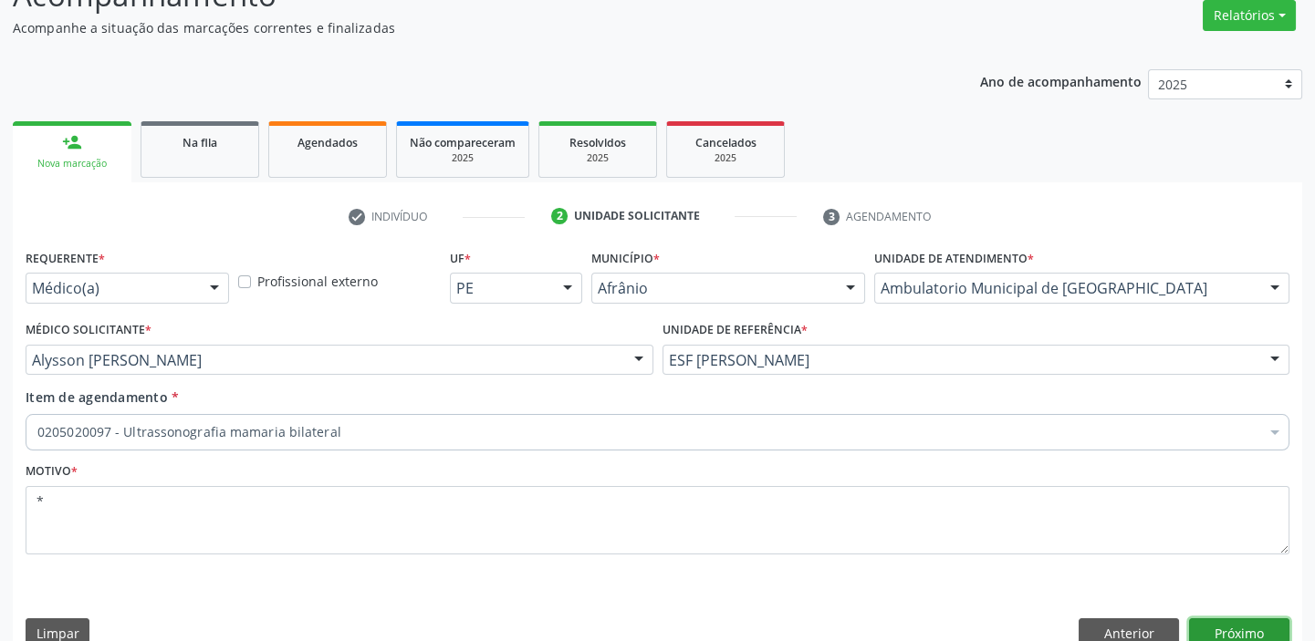
click at [1213, 629] on button "Próximo" at bounding box center [1239, 634] width 100 height 31
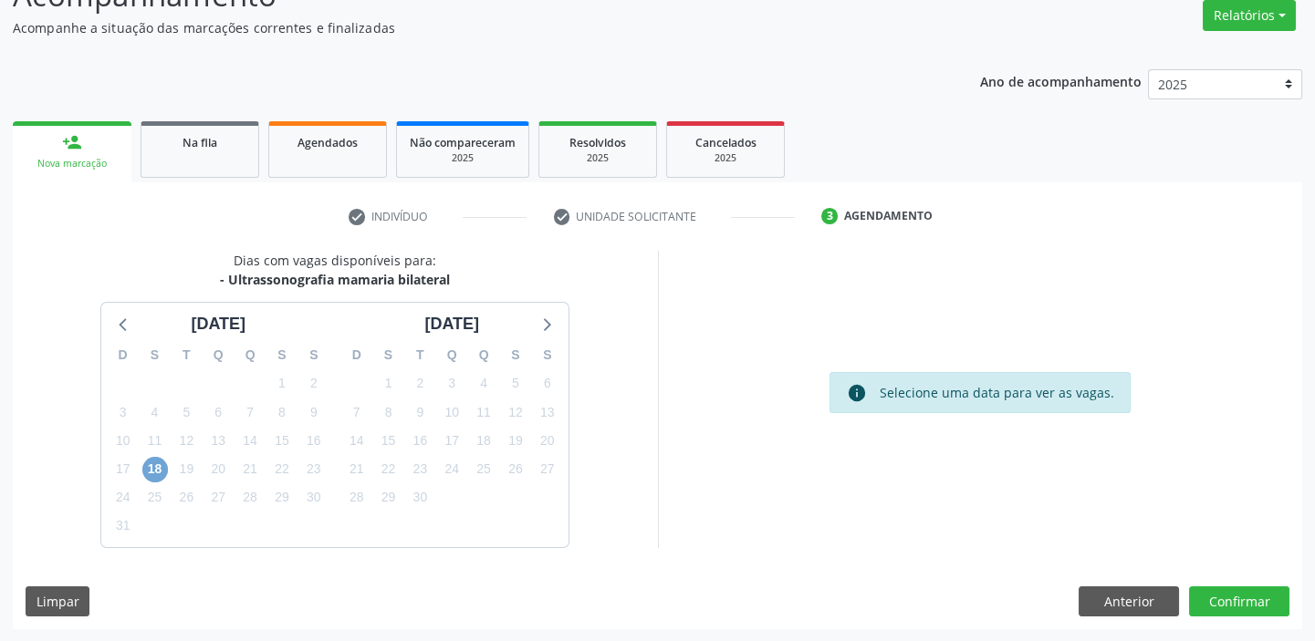
click at [153, 463] on span "18" at bounding box center [155, 470] width 26 height 26
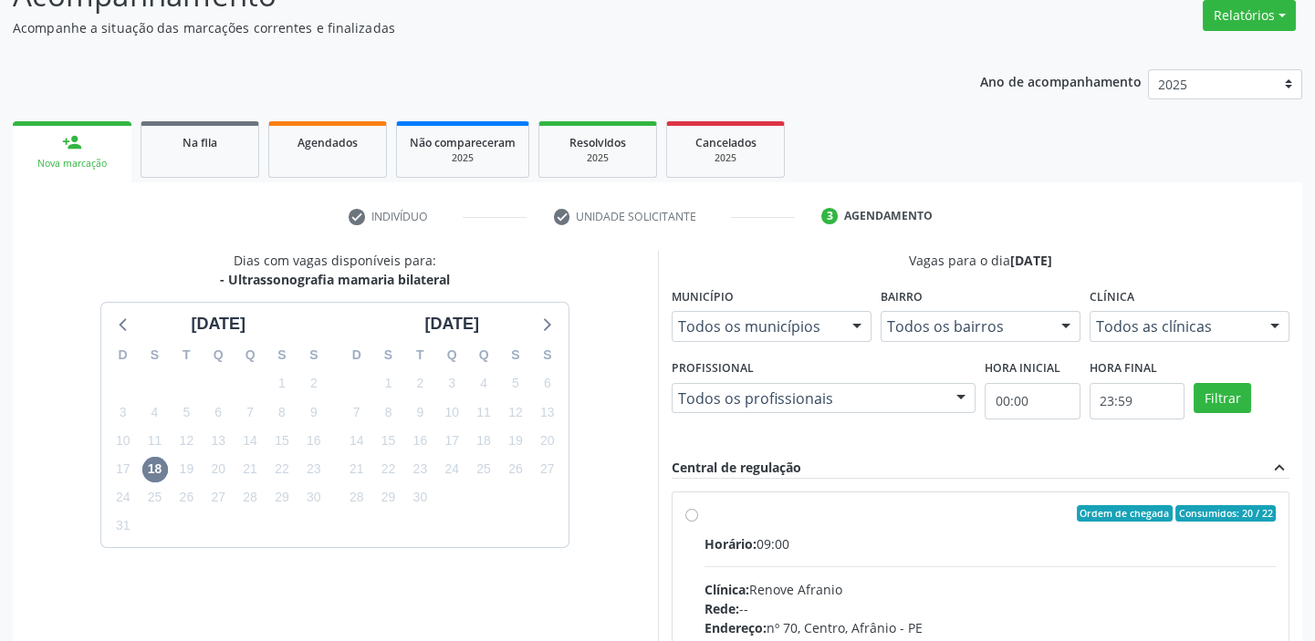
click at [698, 522] on input "Ordem de chegada Consumidos: 20 / 22 Horário: 09:00 Clínica: Renove Afranio Red…" at bounding box center [691, 513] width 13 height 16
radio input "true"
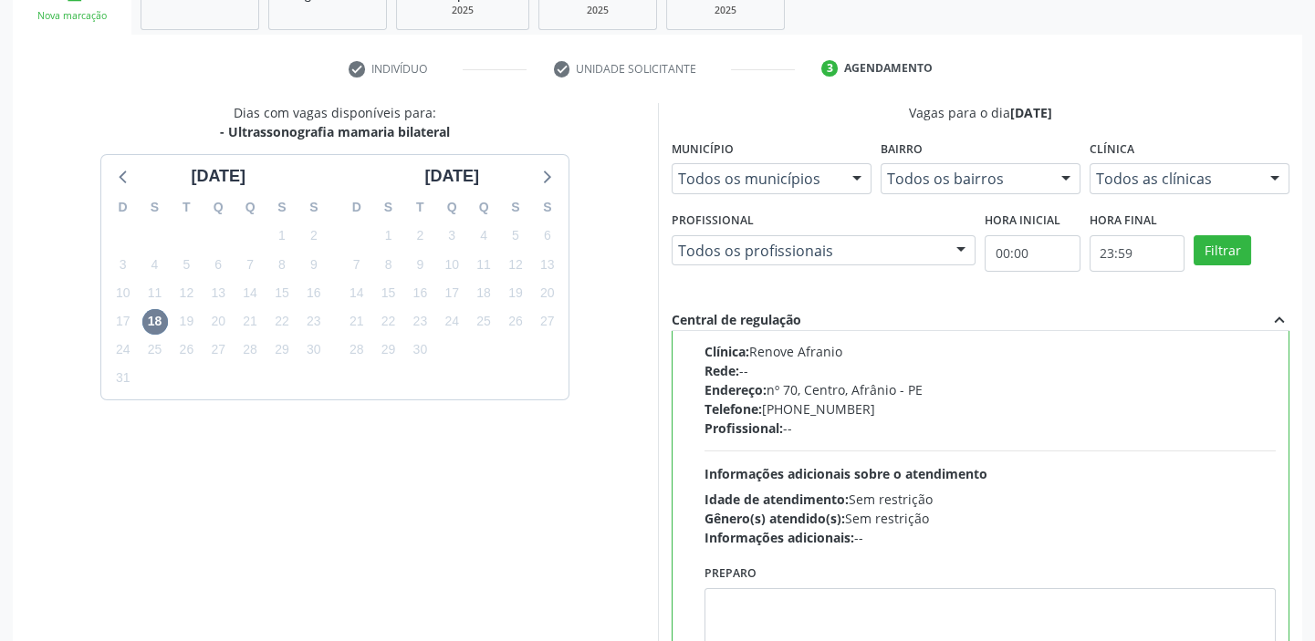
scroll to position [447, 0]
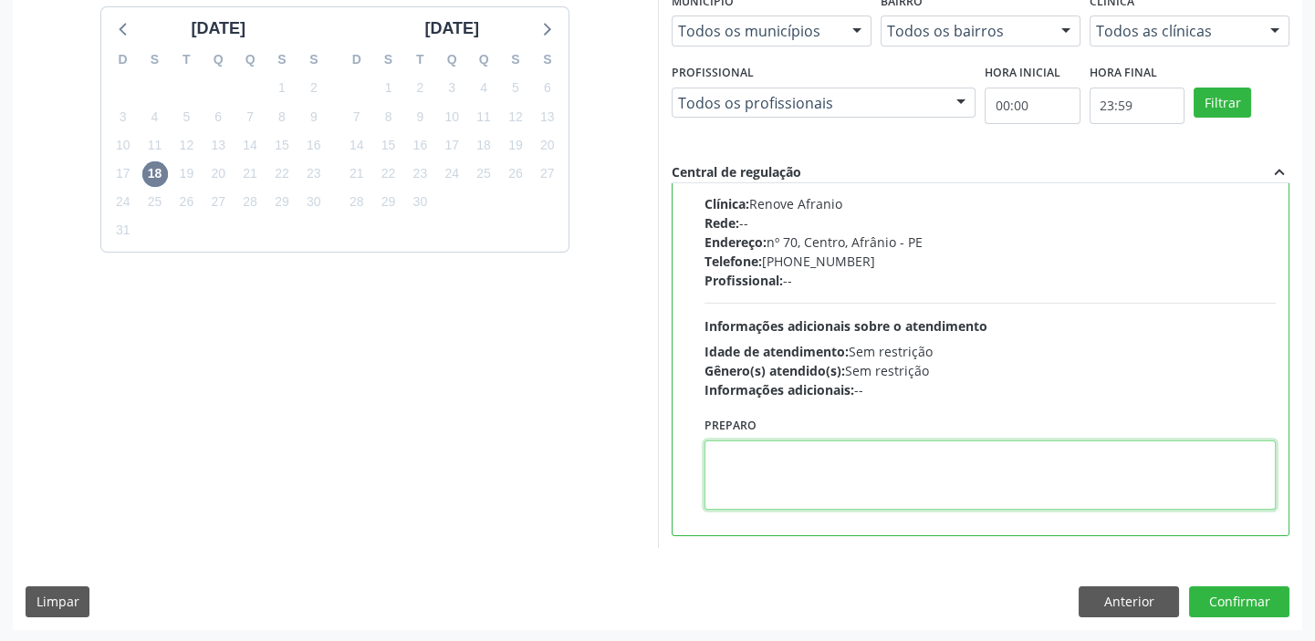
click at [823, 470] on textarea at bounding box center [990, 475] width 572 height 69
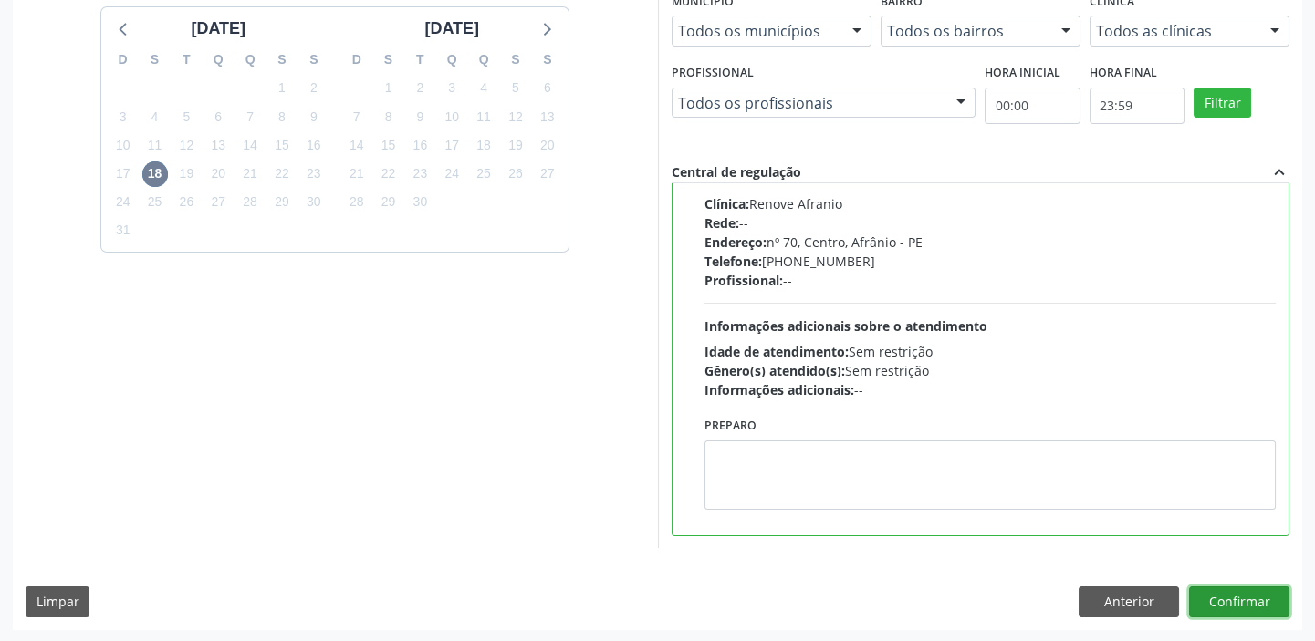
click at [1212, 601] on button "Confirmar" at bounding box center [1239, 602] width 100 height 31
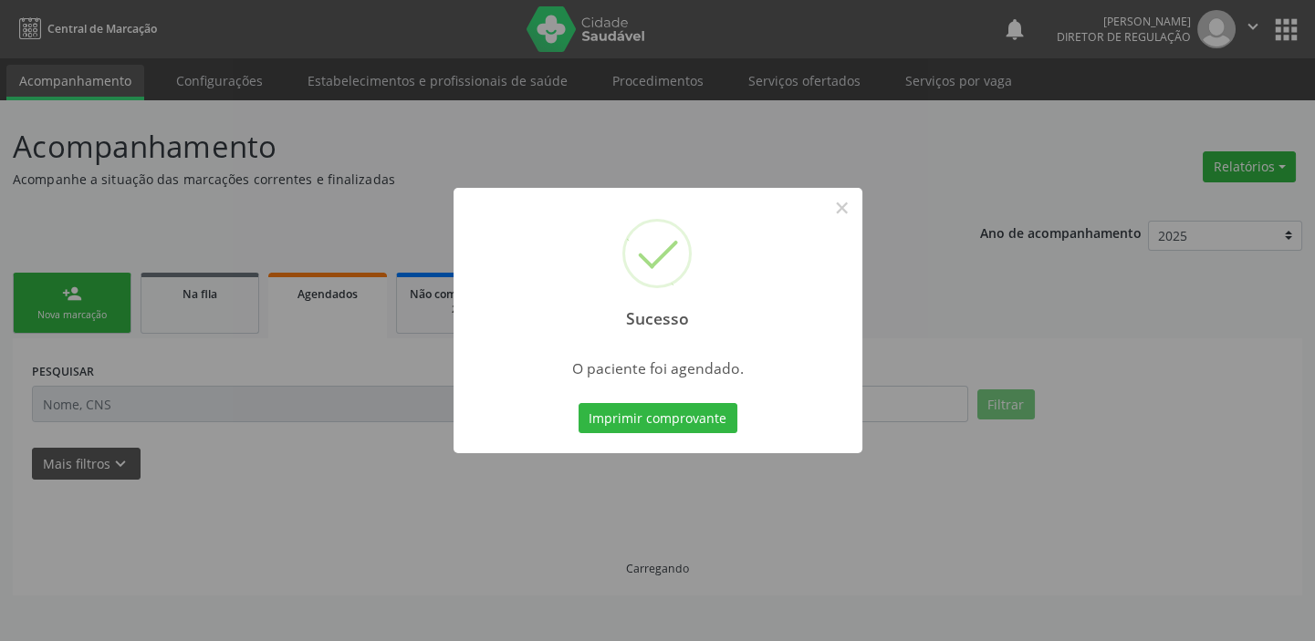
scroll to position [0, 0]
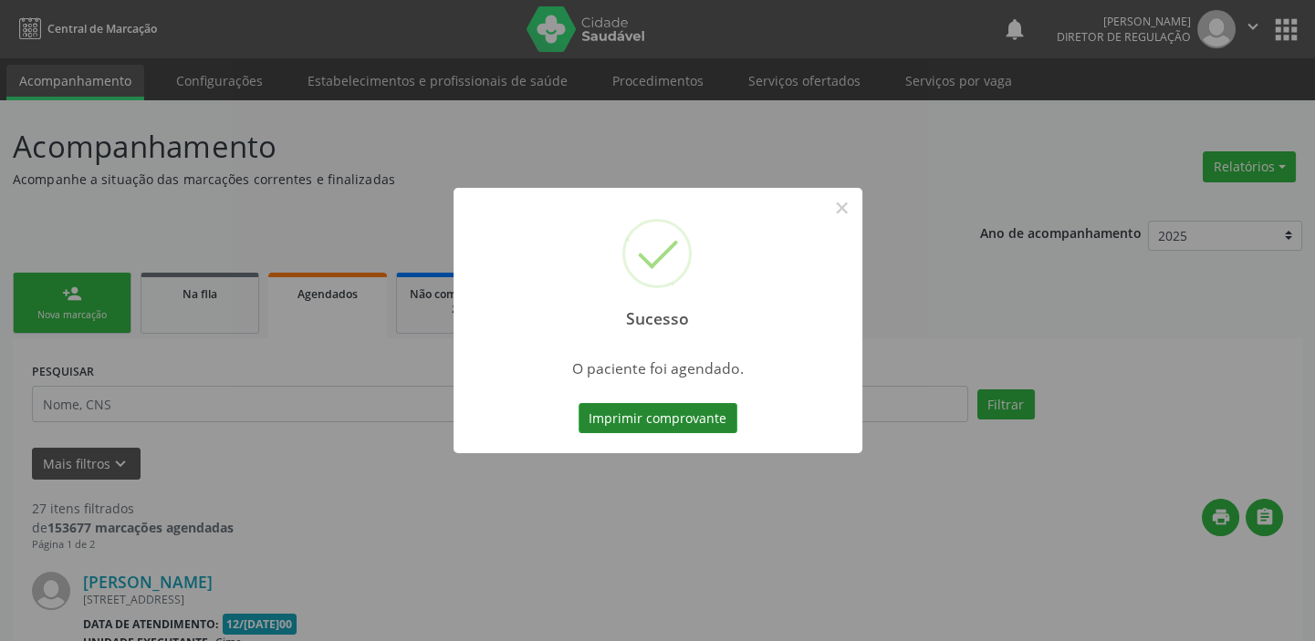
click at [647, 417] on button "Imprimir comprovante" at bounding box center [657, 418] width 159 height 31
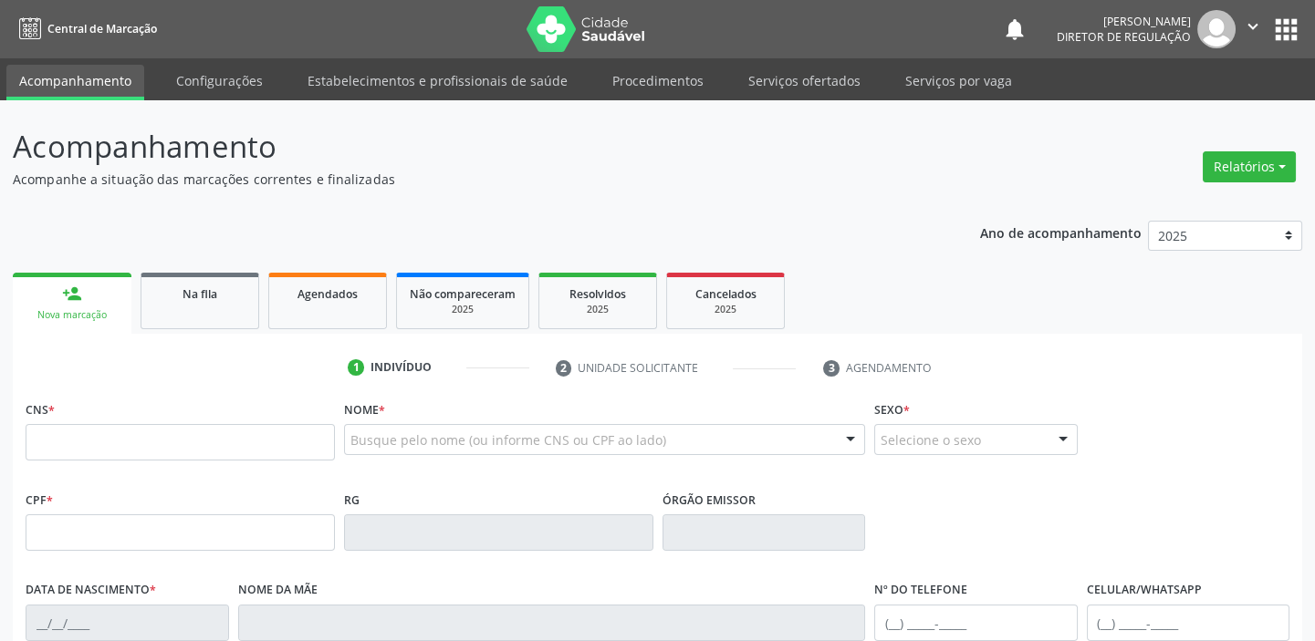
click at [109, 455] on input "text" at bounding box center [180, 442] width 309 height 36
type input "705 1044 8272 5670"
type input "26/12/1966"
type input "(87) 98828-4169"
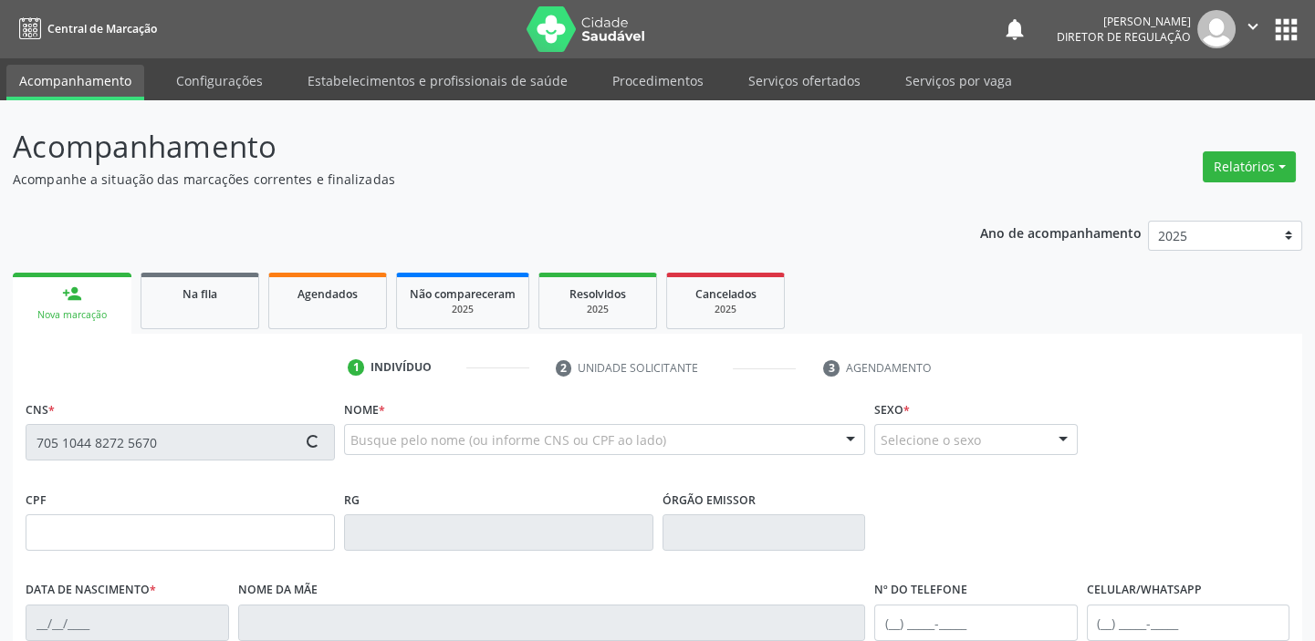
type input "S/N"
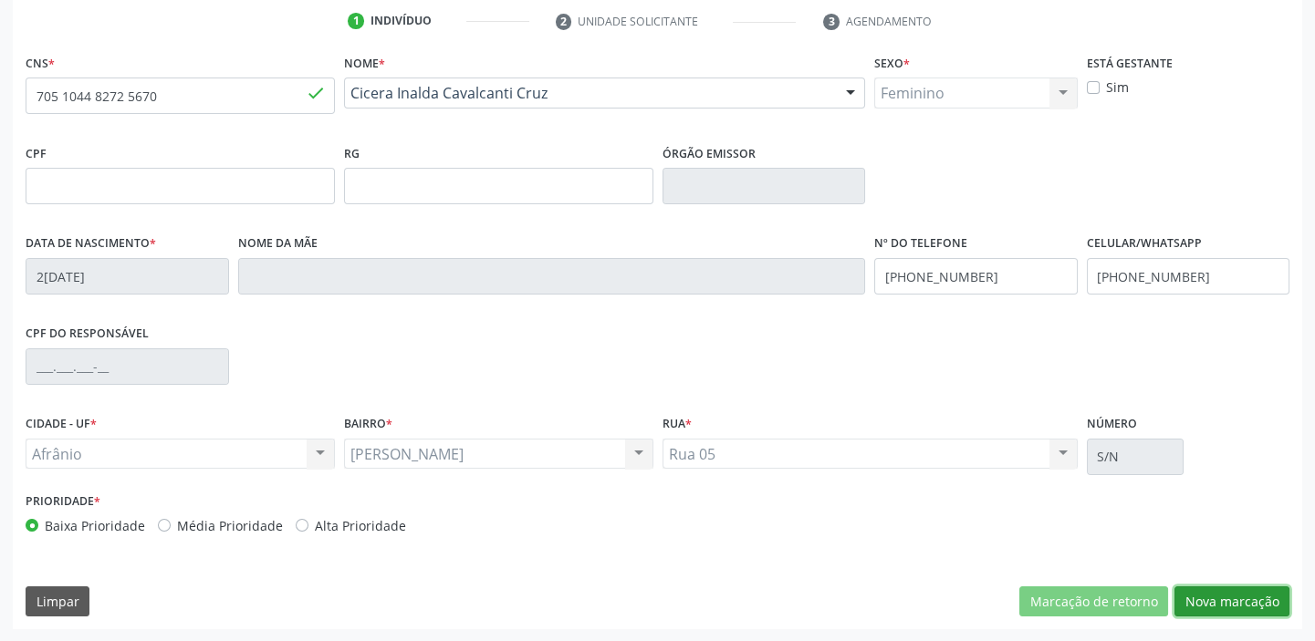
click at [1204, 597] on button "Nova marcação" at bounding box center [1231, 602] width 115 height 31
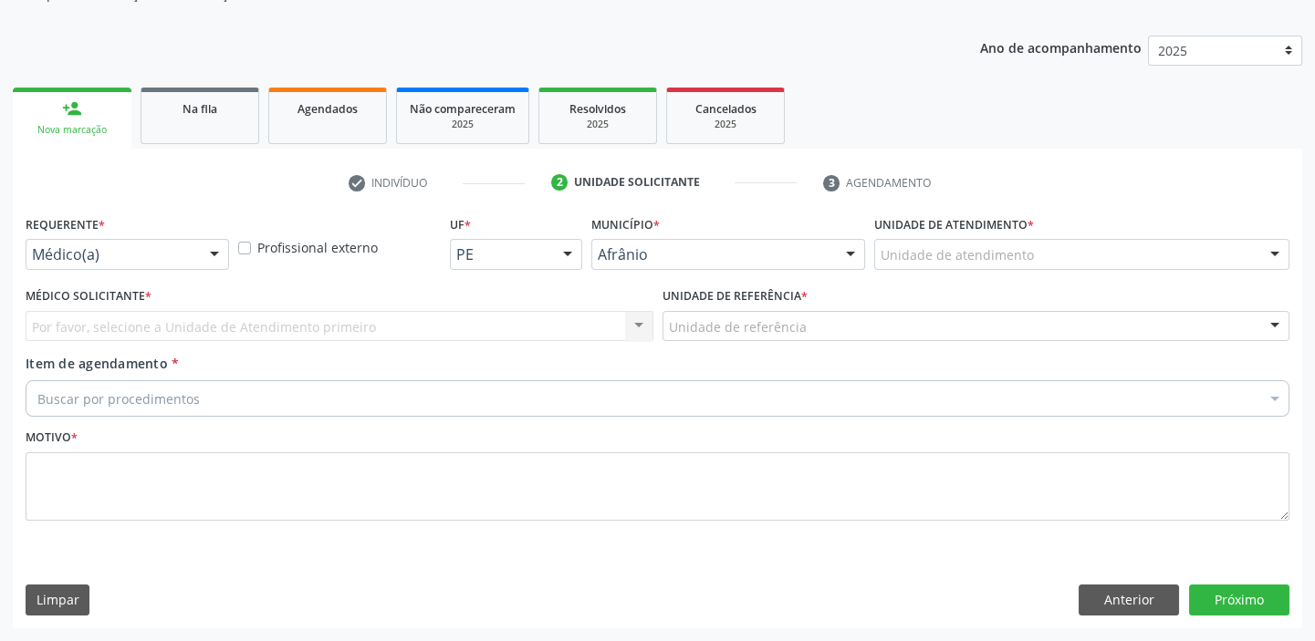
scroll to position [183, 0]
drag, startPoint x: 918, startPoint y: 247, endPoint x: 915, endPoint y: 286, distance: 38.4
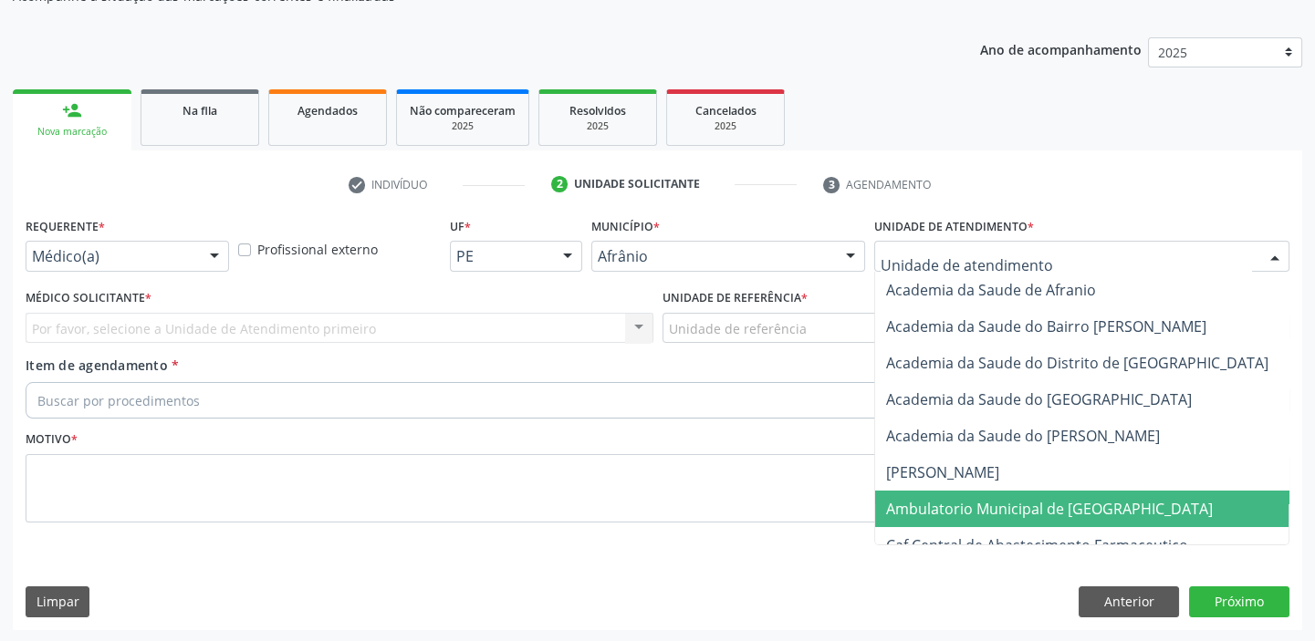
drag, startPoint x: 918, startPoint y: 503, endPoint x: 859, endPoint y: 452, distance: 78.3
click at [916, 503] on span "Ambulatorio Municipal de [GEOGRAPHIC_DATA]" at bounding box center [1049, 509] width 327 height 20
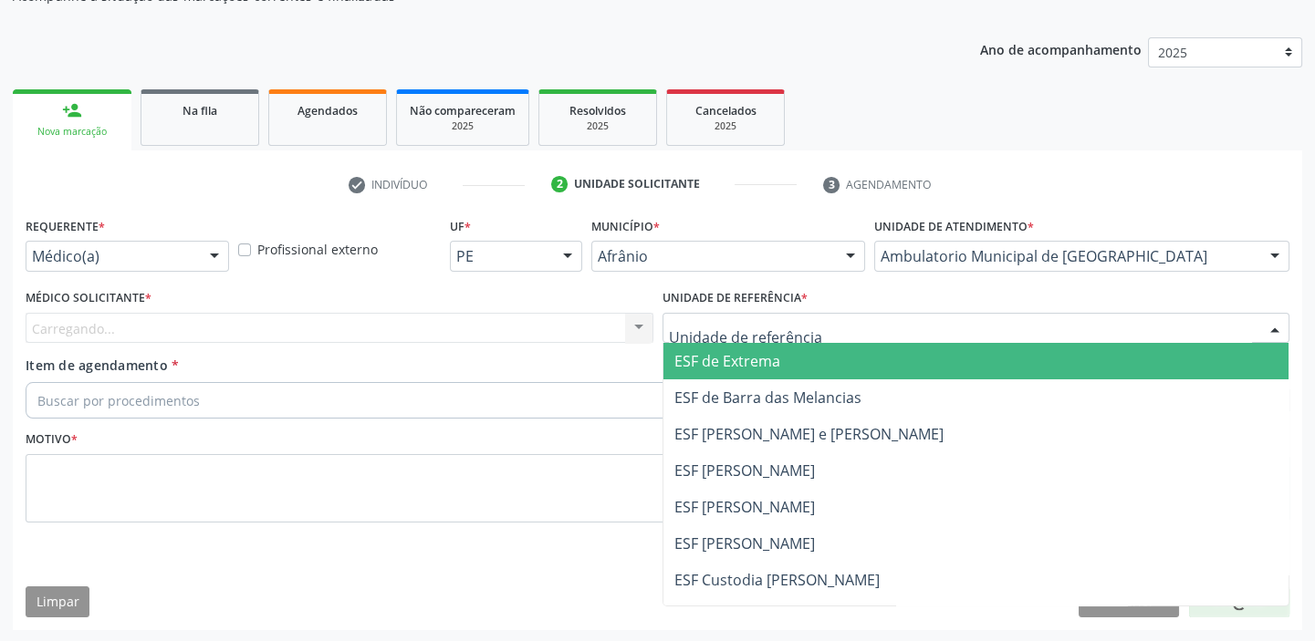
drag, startPoint x: 705, startPoint y: 315, endPoint x: 703, endPoint y: 350, distance: 35.7
click at [704, 316] on div at bounding box center [976, 328] width 628 height 31
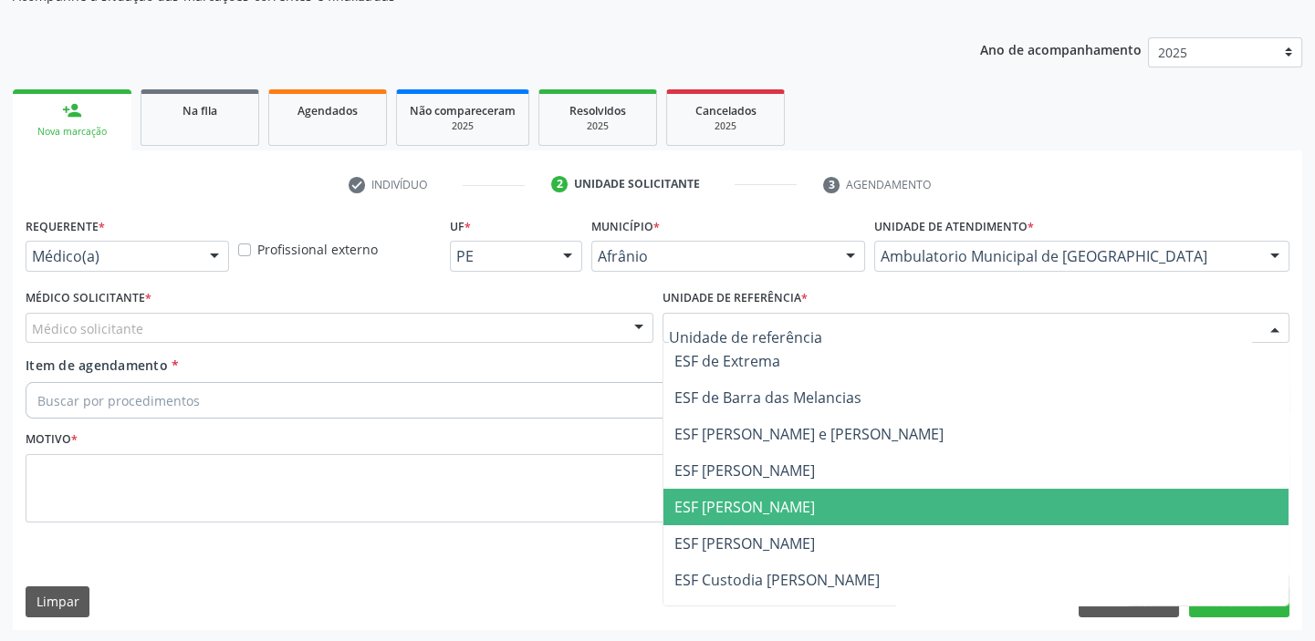
drag, startPoint x: 703, startPoint y: 492, endPoint x: 602, endPoint y: 473, distance: 103.1
click at [703, 493] on span "ESF [PERSON_NAME]" at bounding box center [976, 507] width 626 height 36
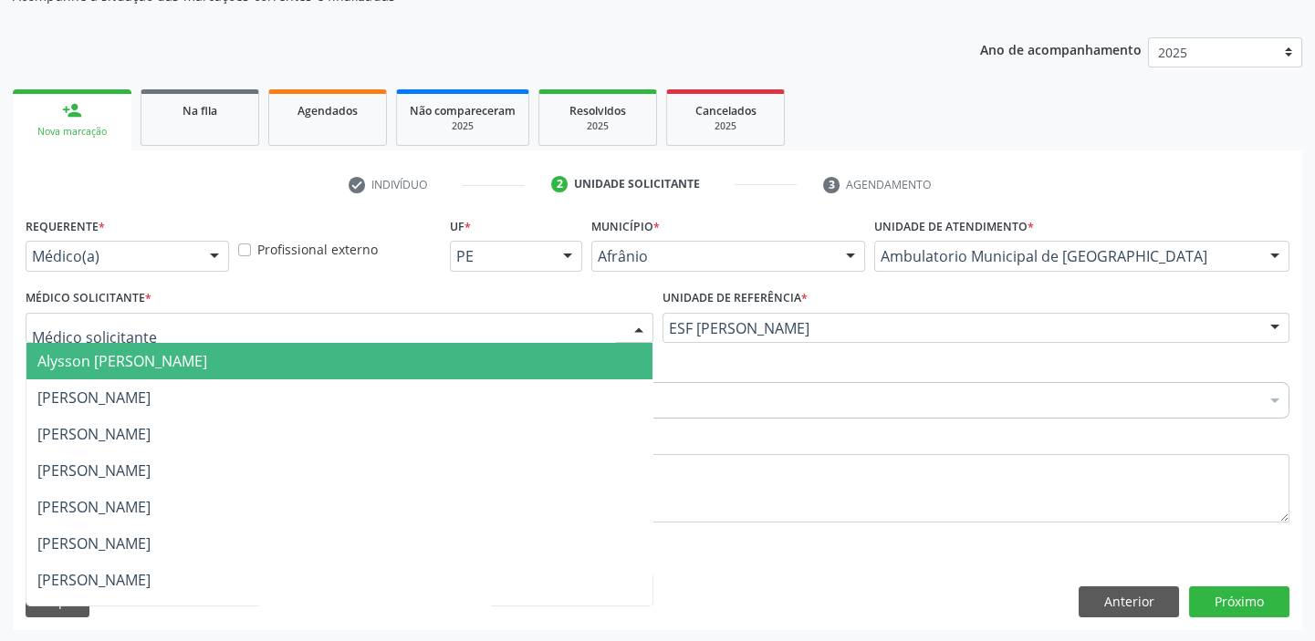
drag, startPoint x: 143, startPoint y: 335, endPoint x: 142, endPoint y: 351, distance: 16.4
click at [142, 337] on div at bounding box center [340, 328] width 628 height 31
click at [146, 369] on span "Alysson Rodrigo Ferreira Cavalcanti" at bounding box center [339, 361] width 626 height 36
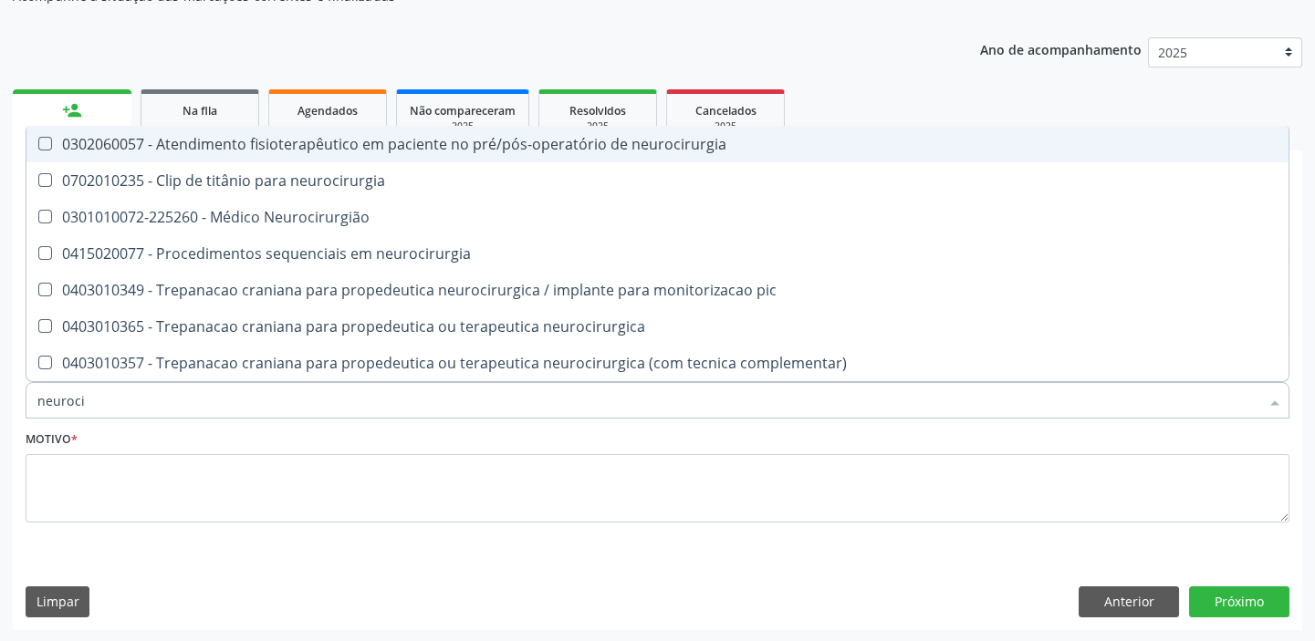
type input "neurocir"
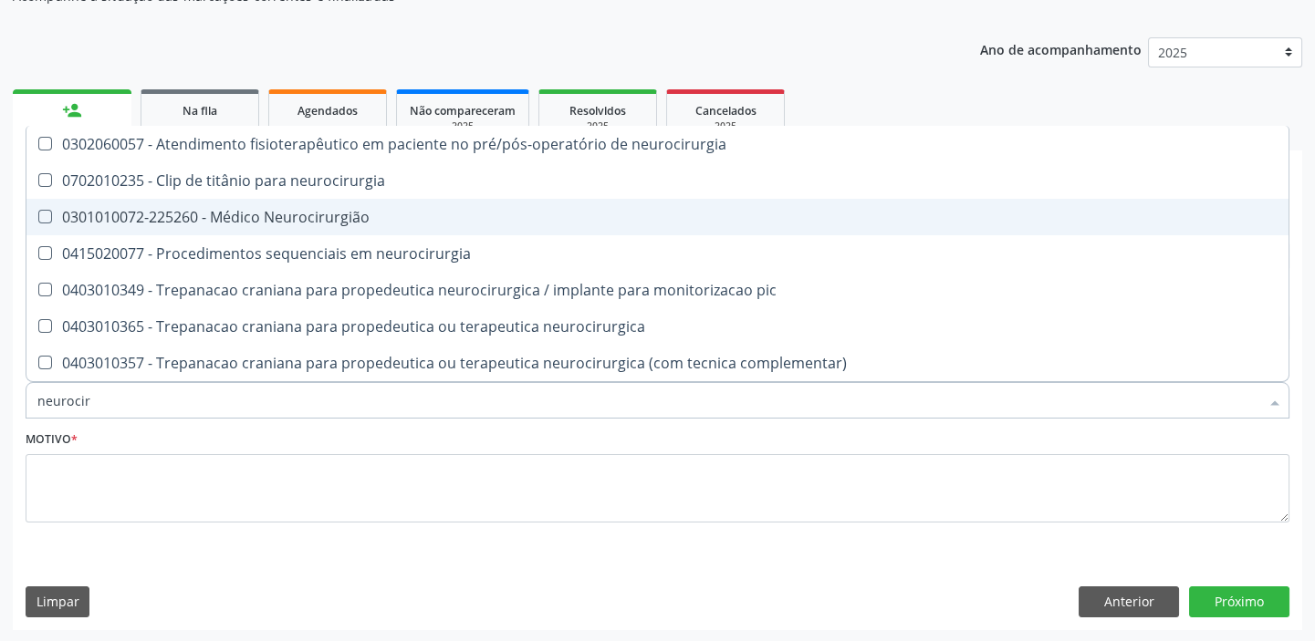
click at [211, 217] on div "0301010072-225260 - Médico Neurocirurgião" at bounding box center [657, 217] width 1240 height 15
checkbox Neurocirurgião "true"
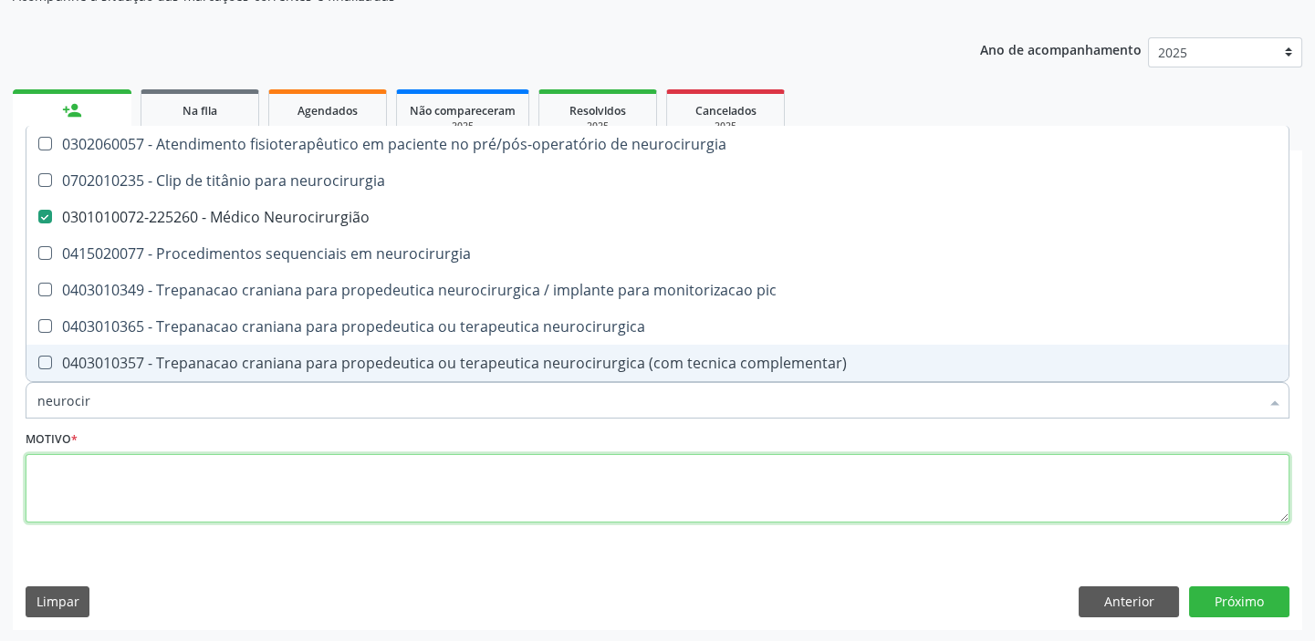
click at [105, 494] on textarea at bounding box center [658, 488] width 1264 height 69
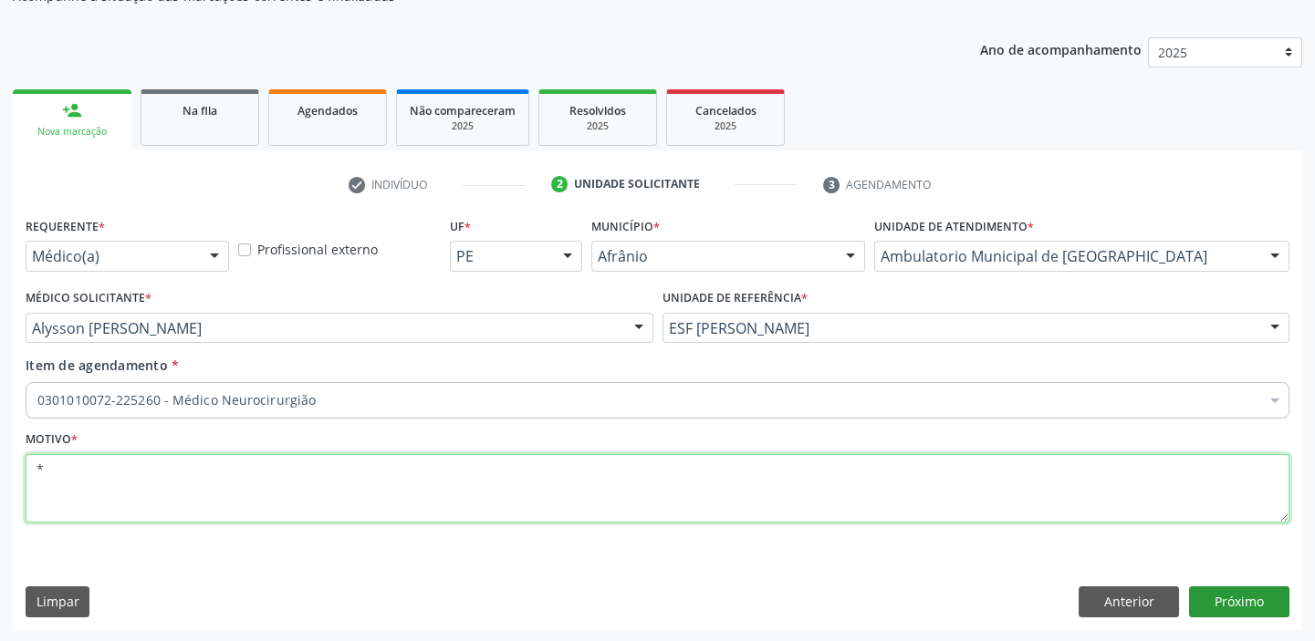
type textarea "*"
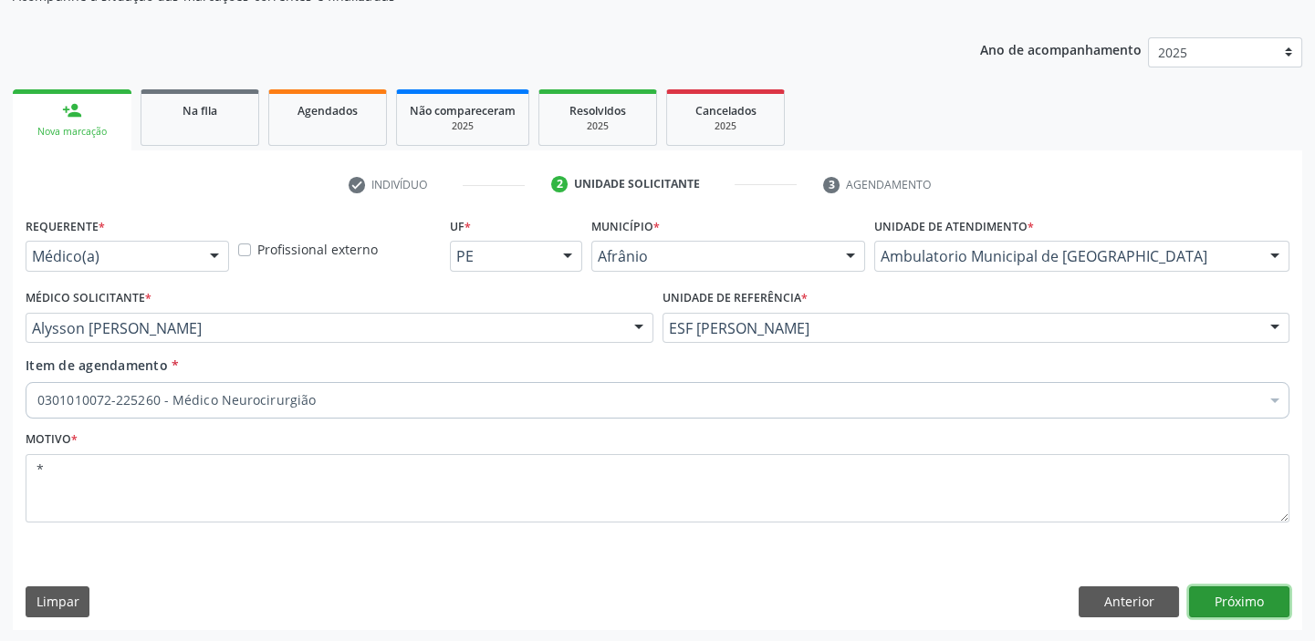
click at [1228, 606] on button "Próximo" at bounding box center [1239, 602] width 100 height 31
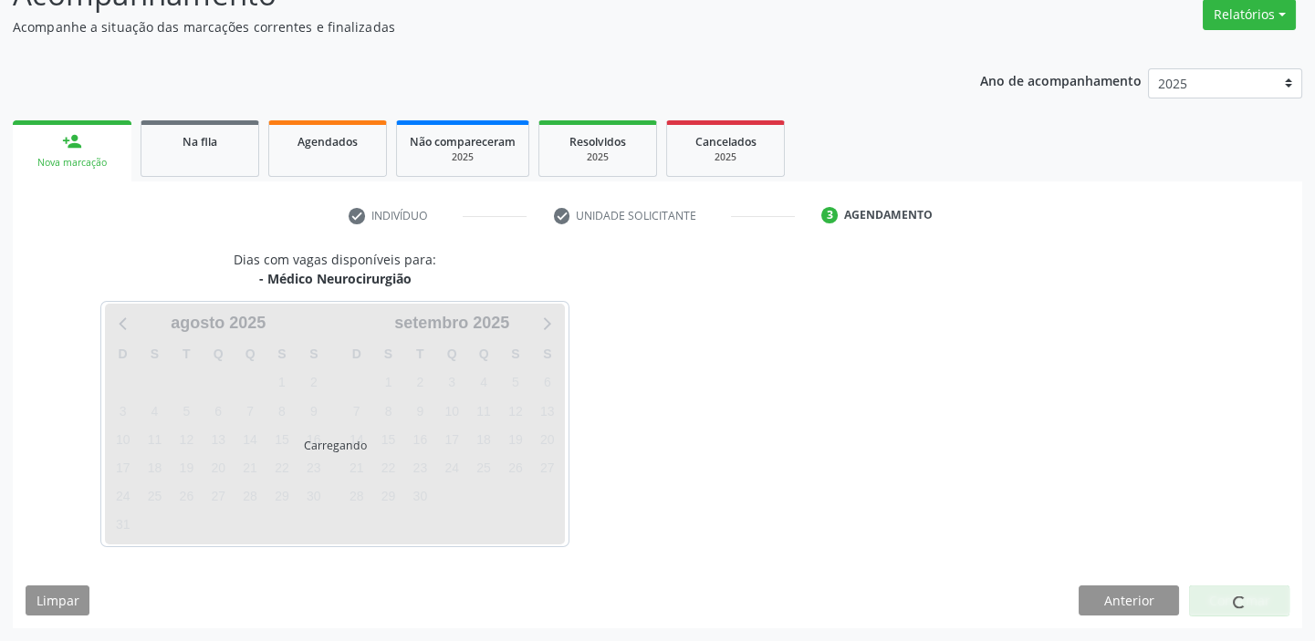
scroll to position [151, 0]
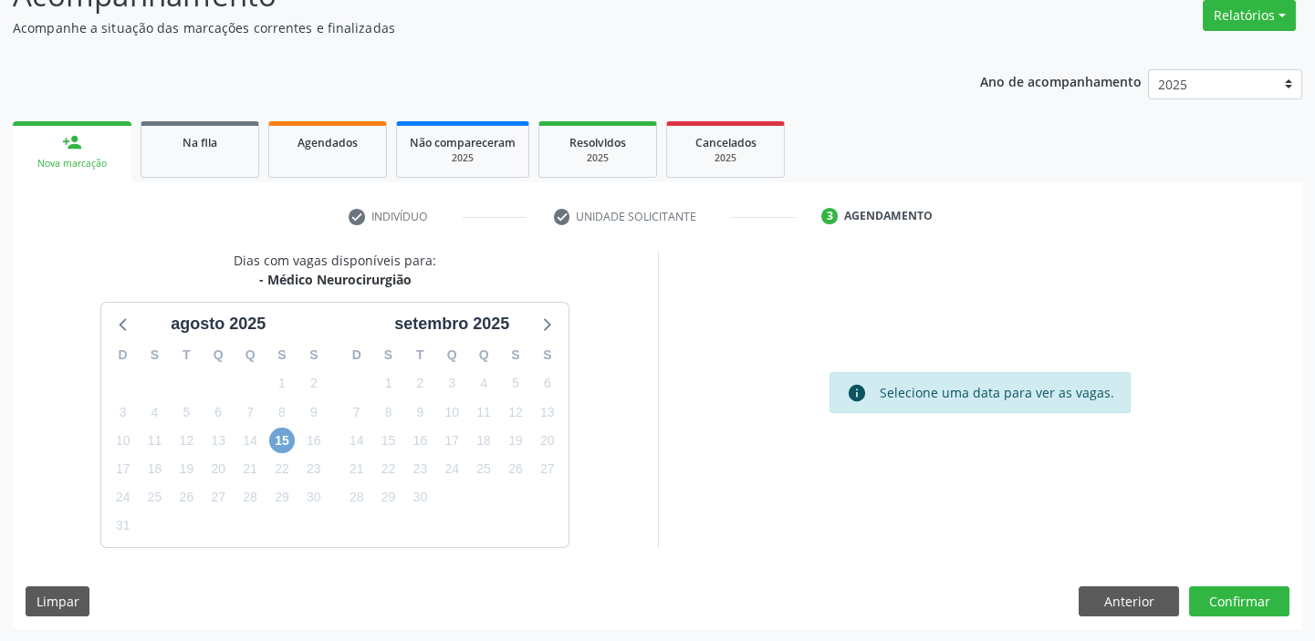
click at [276, 439] on span "15" at bounding box center [282, 441] width 26 height 26
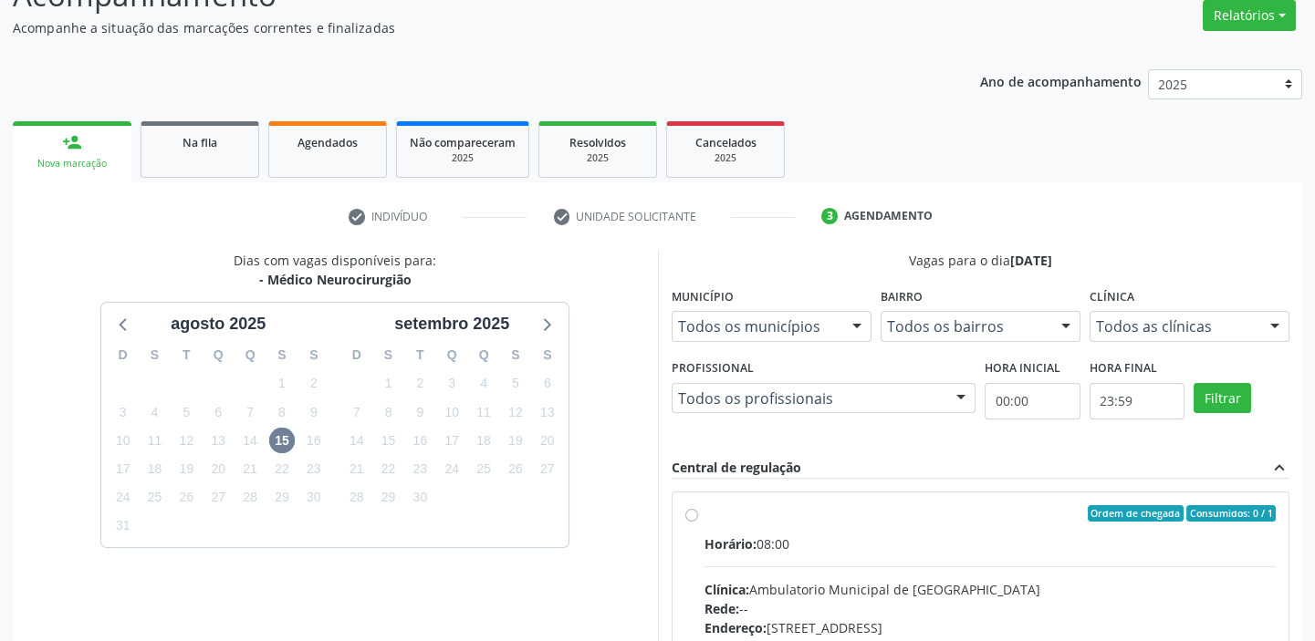
click at [898, 580] on div "Clínica: Ambulatorio Municipal de Saude" at bounding box center [990, 589] width 572 height 19
click at [698, 522] on input "Ordem de chegada Consumidos: 0 / 1 Horário: 08:00 Clínica: Ambulatorio Municipa…" at bounding box center [691, 513] width 13 height 16
radio input "true"
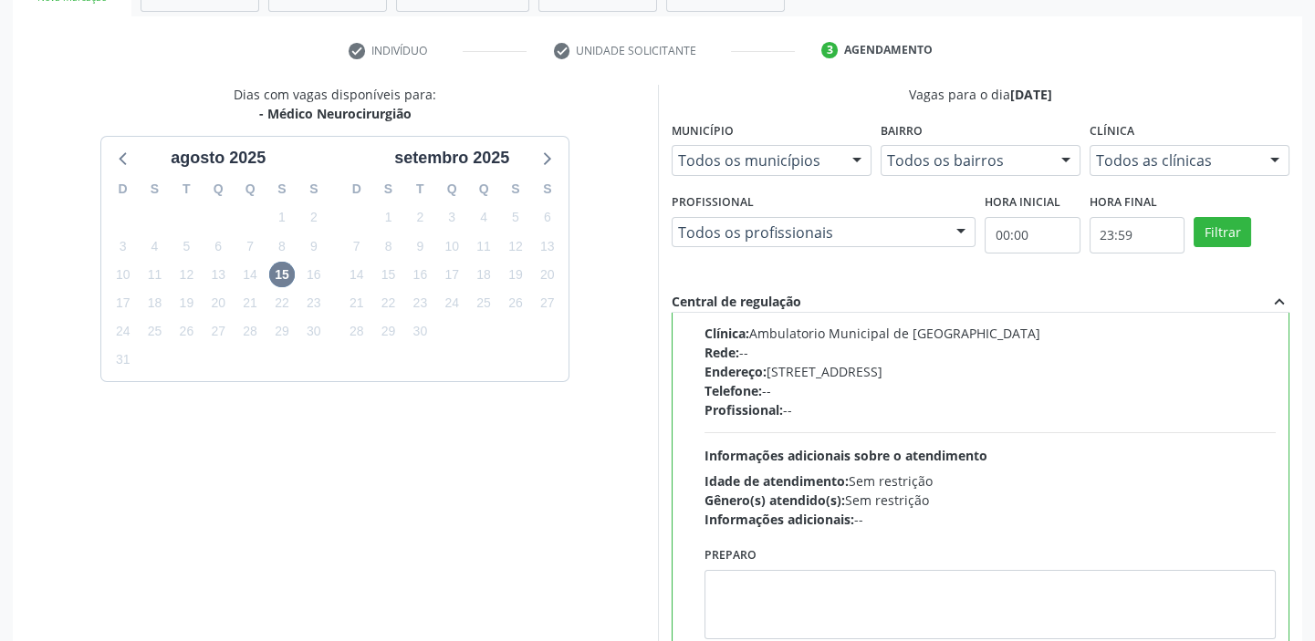
scroll to position [447, 0]
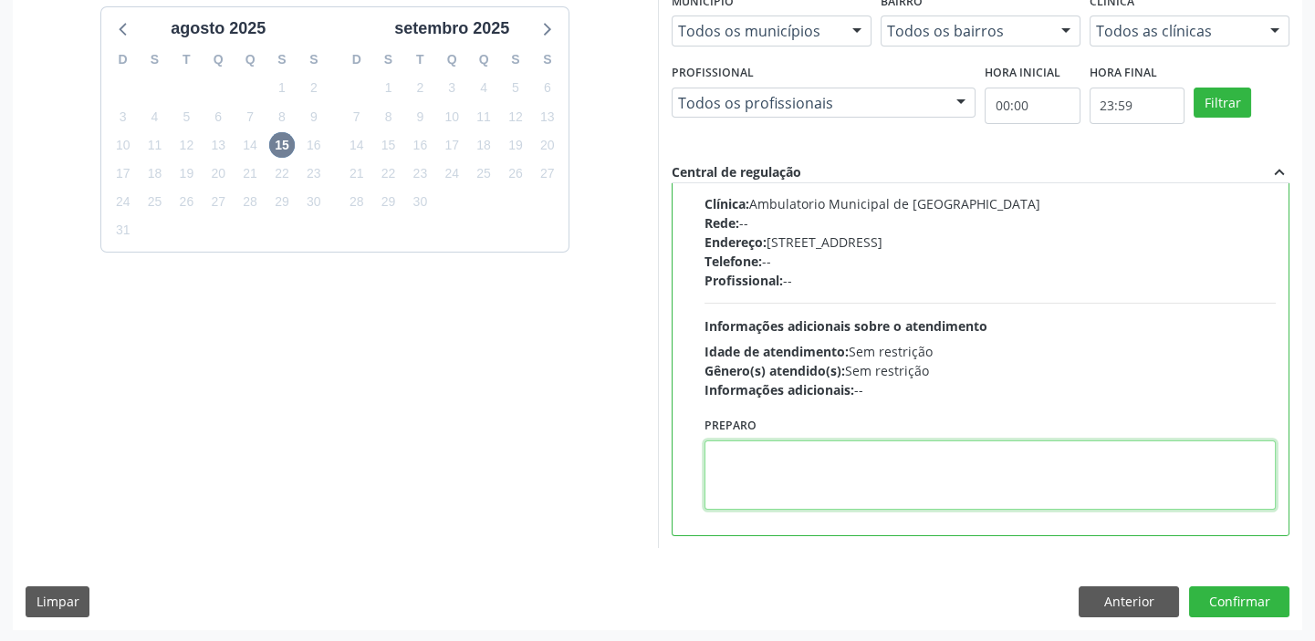
click at [796, 492] on textarea at bounding box center [990, 475] width 572 height 69
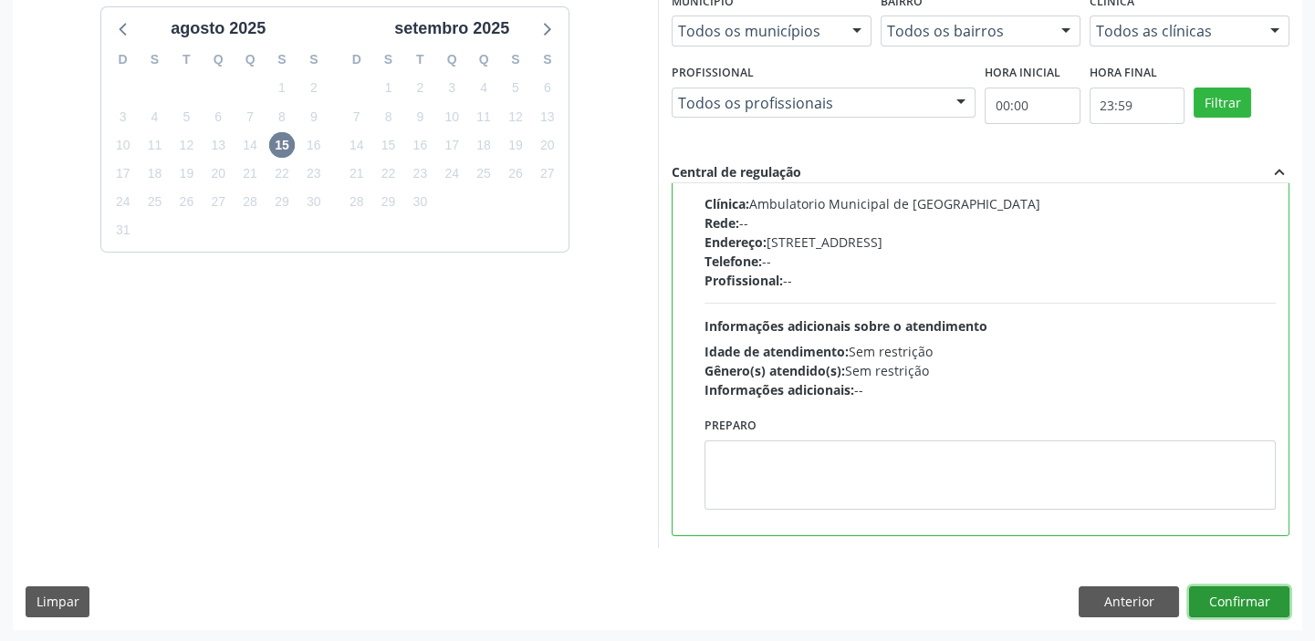
click at [1210, 598] on button "Confirmar" at bounding box center [1239, 602] width 100 height 31
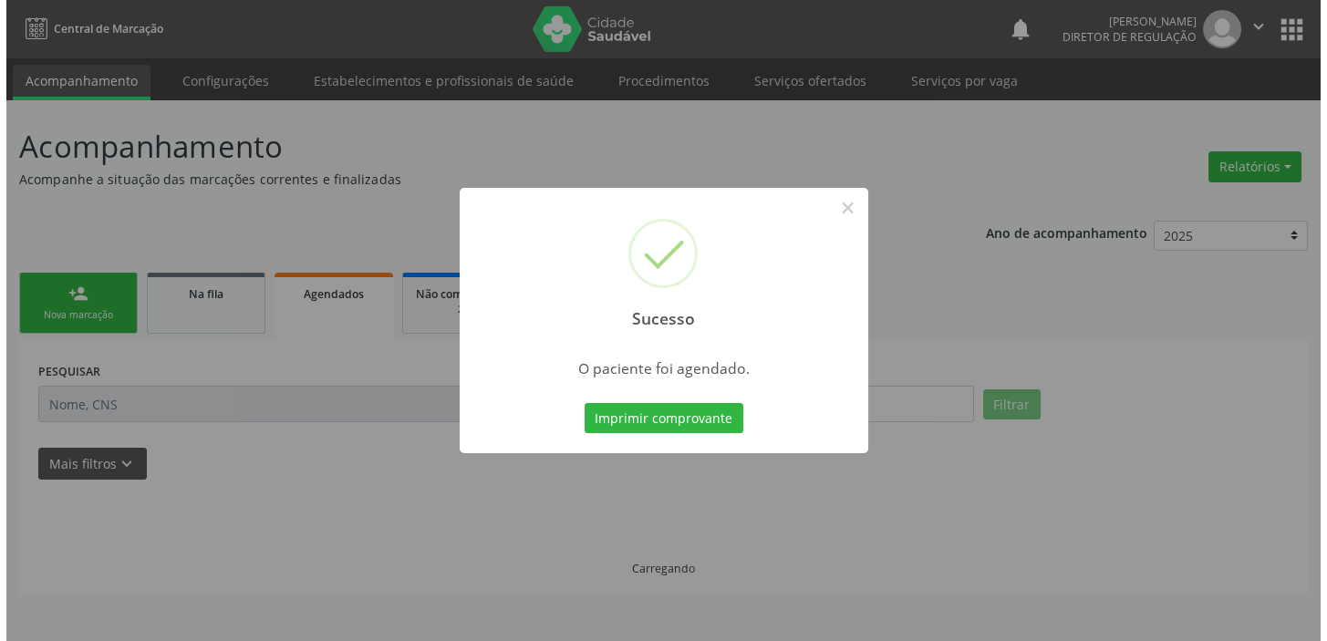
scroll to position [0, 0]
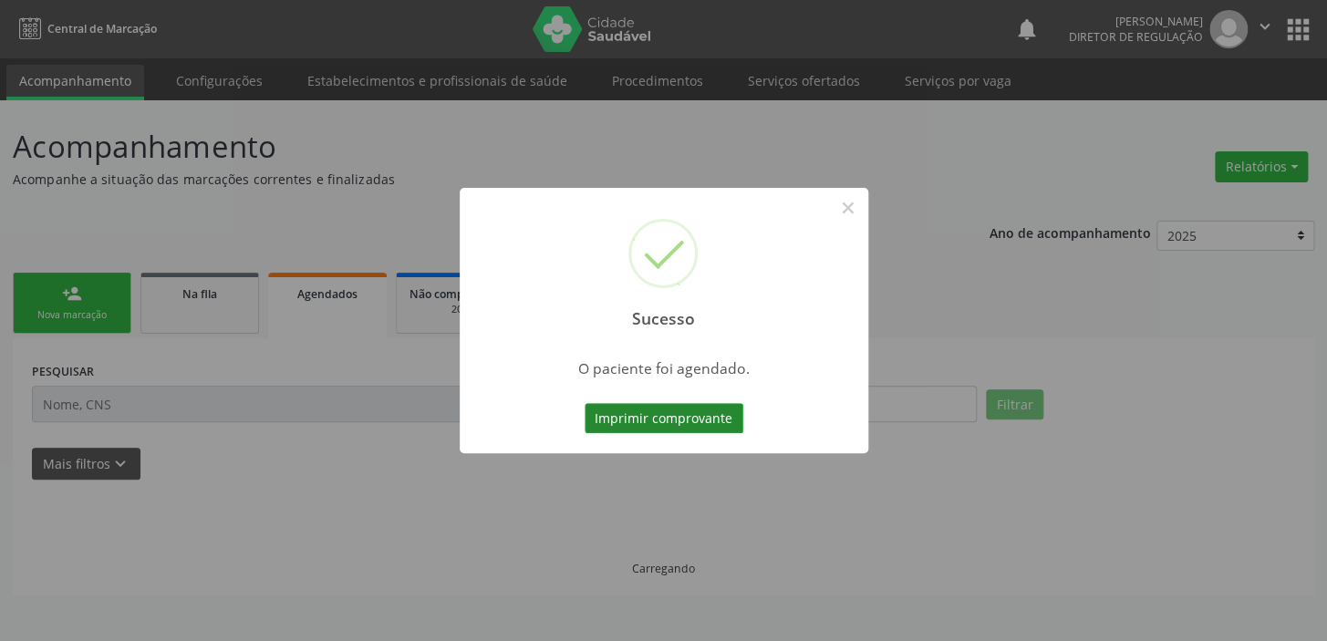
click at [641, 415] on button "Imprimir comprovante" at bounding box center [664, 418] width 159 height 31
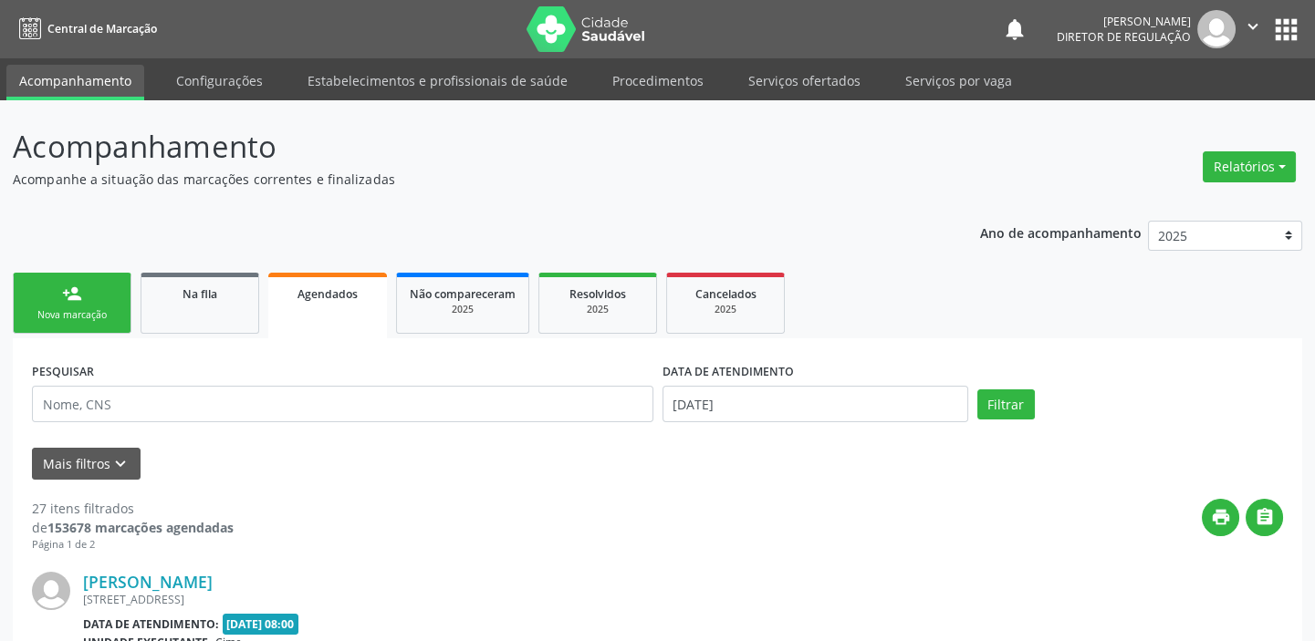
click at [67, 318] on div "Nova marcação" at bounding box center [71, 315] width 91 height 14
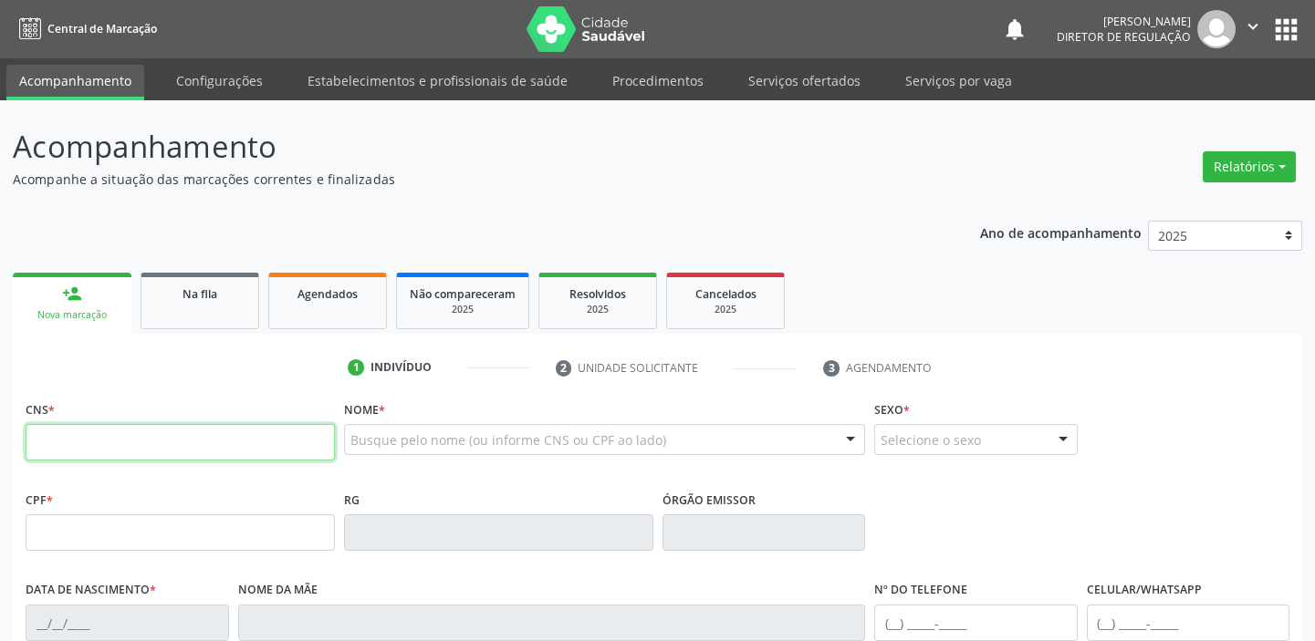
click at [112, 445] on input "text" at bounding box center [180, 442] width 309 height 36
click at [799, 83] on link "Serviços ofertados" at bounding box center [804, 81] width 138 height 32
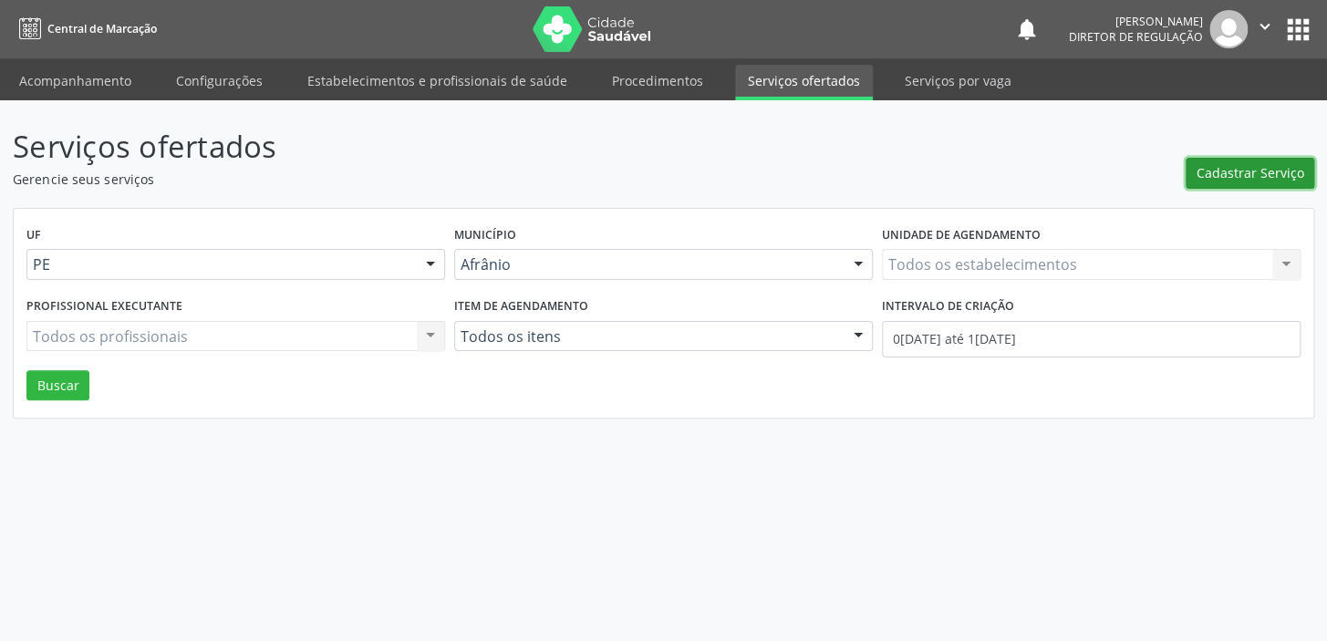
click at [1239, 164] on span "Cadastrar Serviço" at bounding box center [1251, 172] width 108 height 19
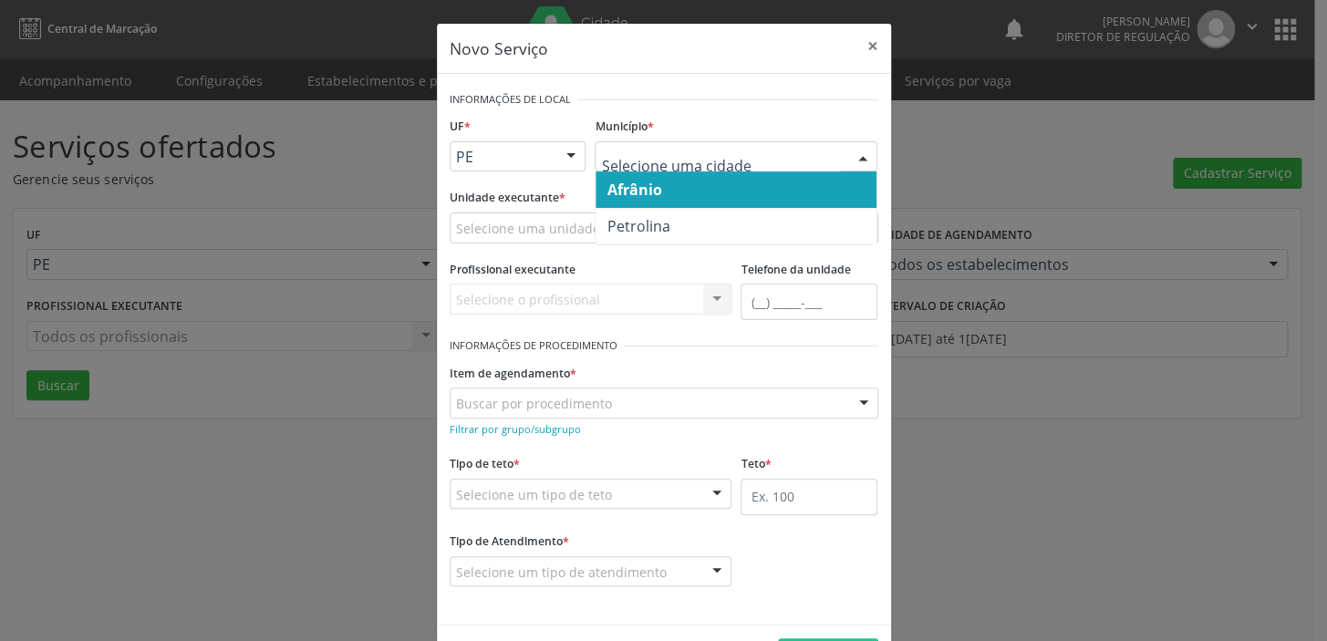
click at [623, 197] on span "Afrânio" at bounding box center [634, 190] width 55 height 20
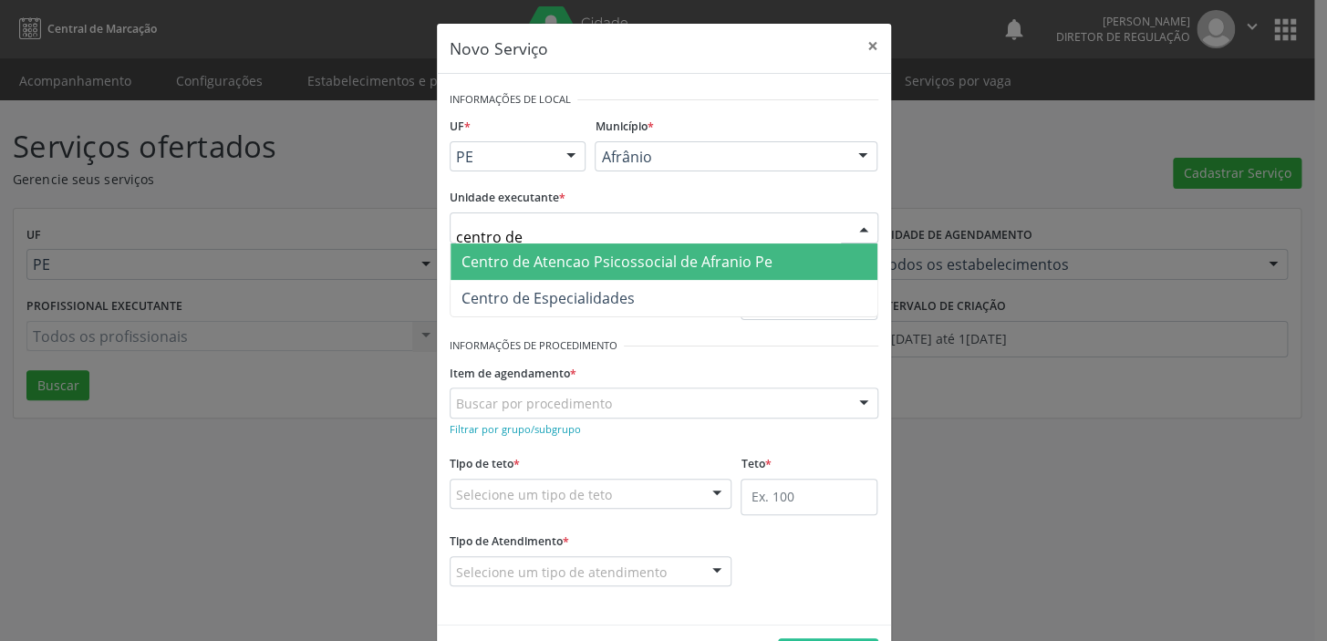
type input "centro de"
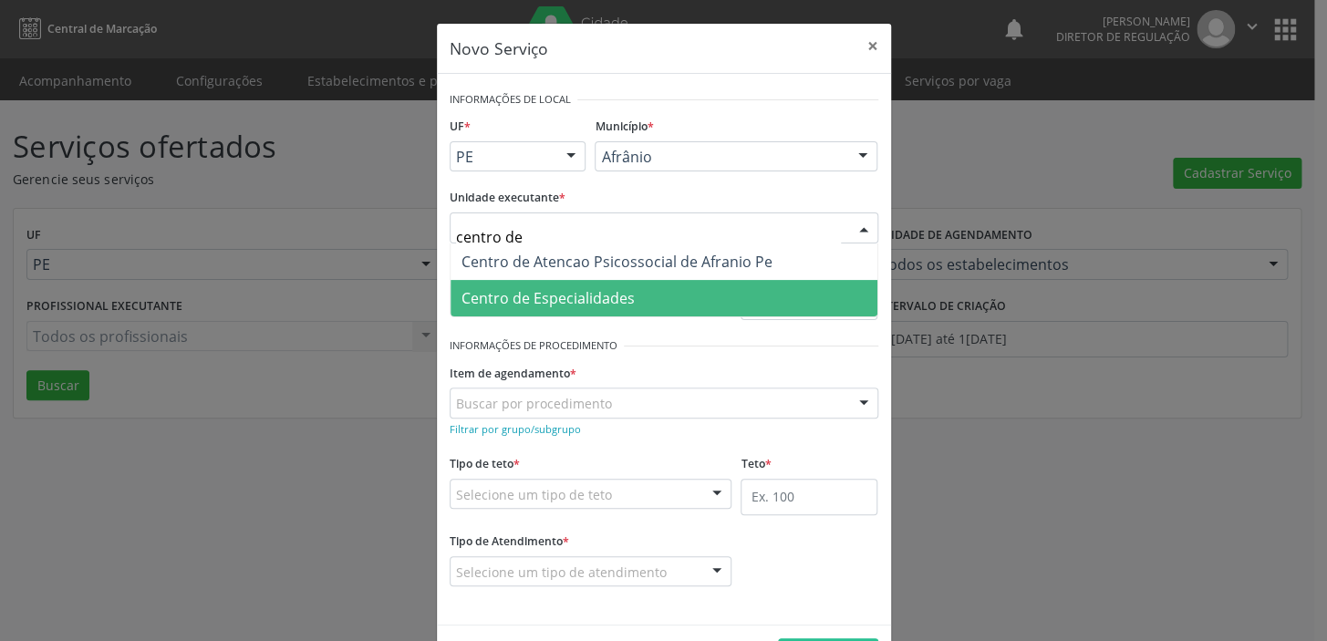
click at [504, 298] on span "Centro de Especialidades" at bounding box center [548, 298] width 173 height 20
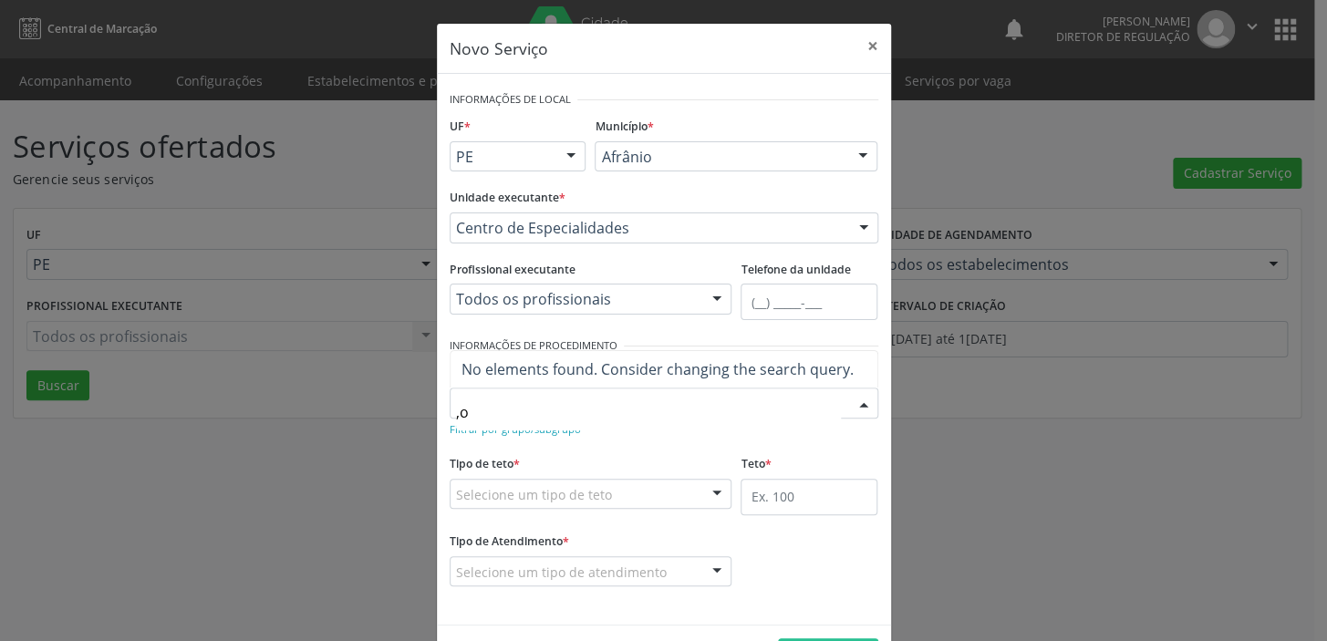
type input ","
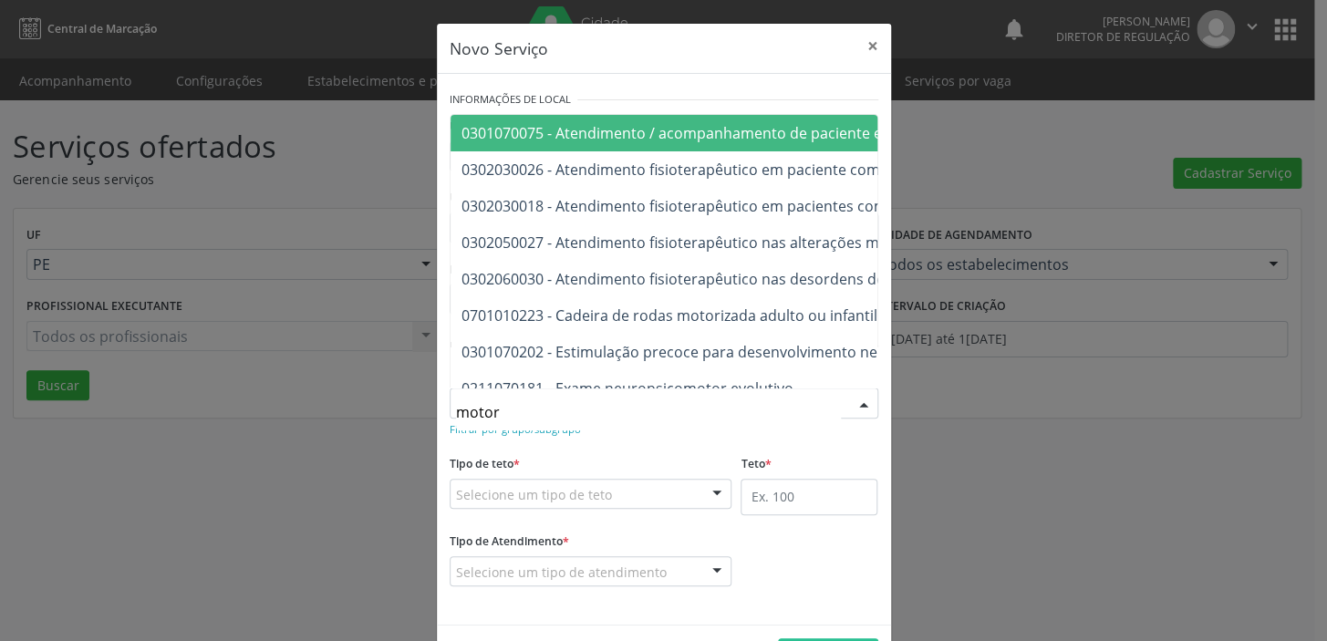
type input "motora"
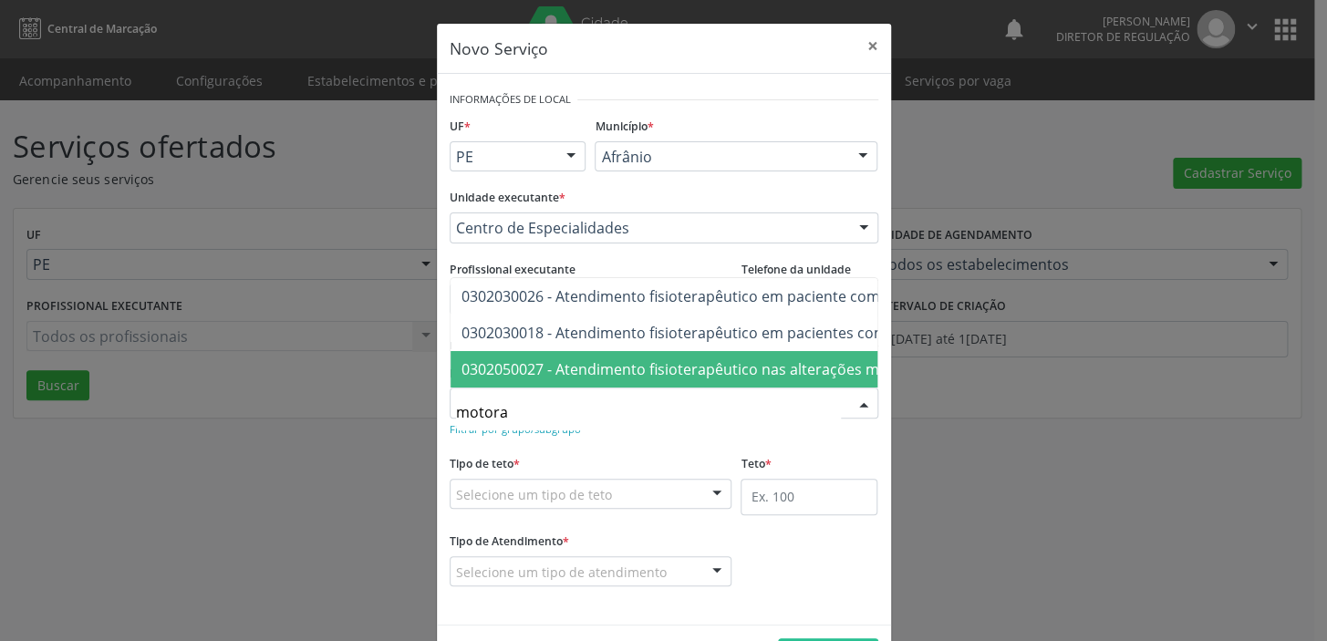
click at [553, 359] on span "0302050027 - Atendimento fisioterapêutico nas alterações motoras" at bounding box center [693, 369] width 463 height 20
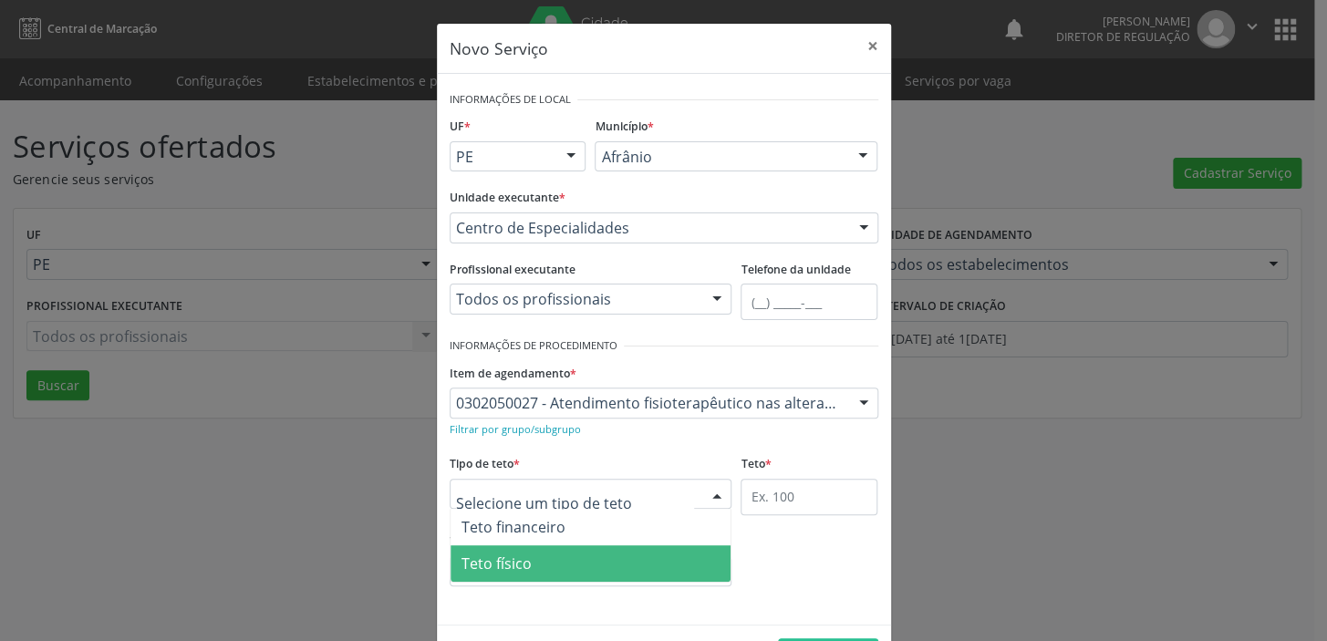
click at [474, 557] on span "Teto físico" at bounding box center [497, 564] width 70 height 20
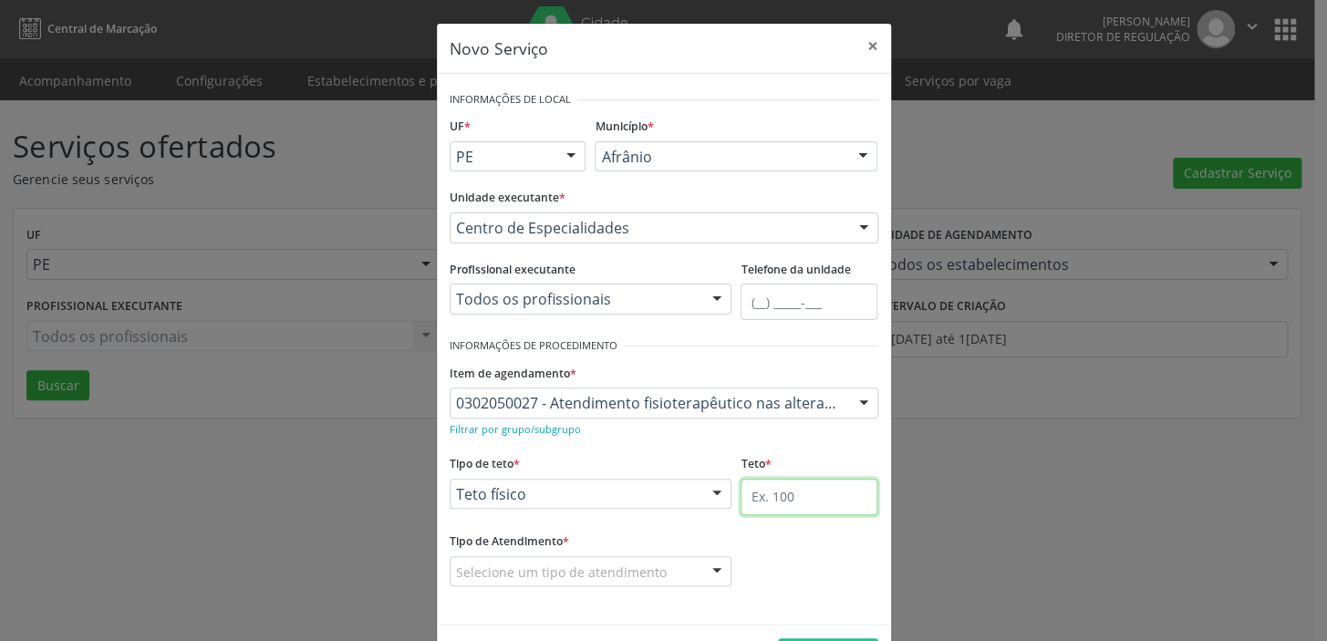
click at [759, 506] on input "text" at bounding box center [809, 497] width 137 height 36
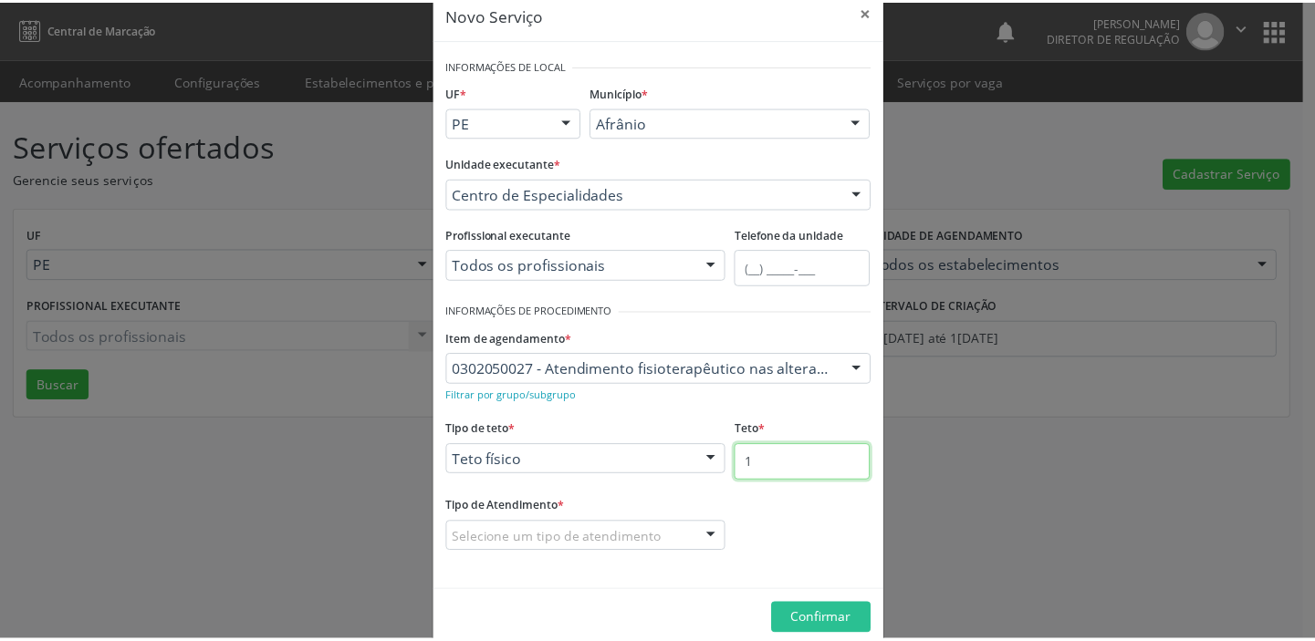
scroll to position [63, 0]
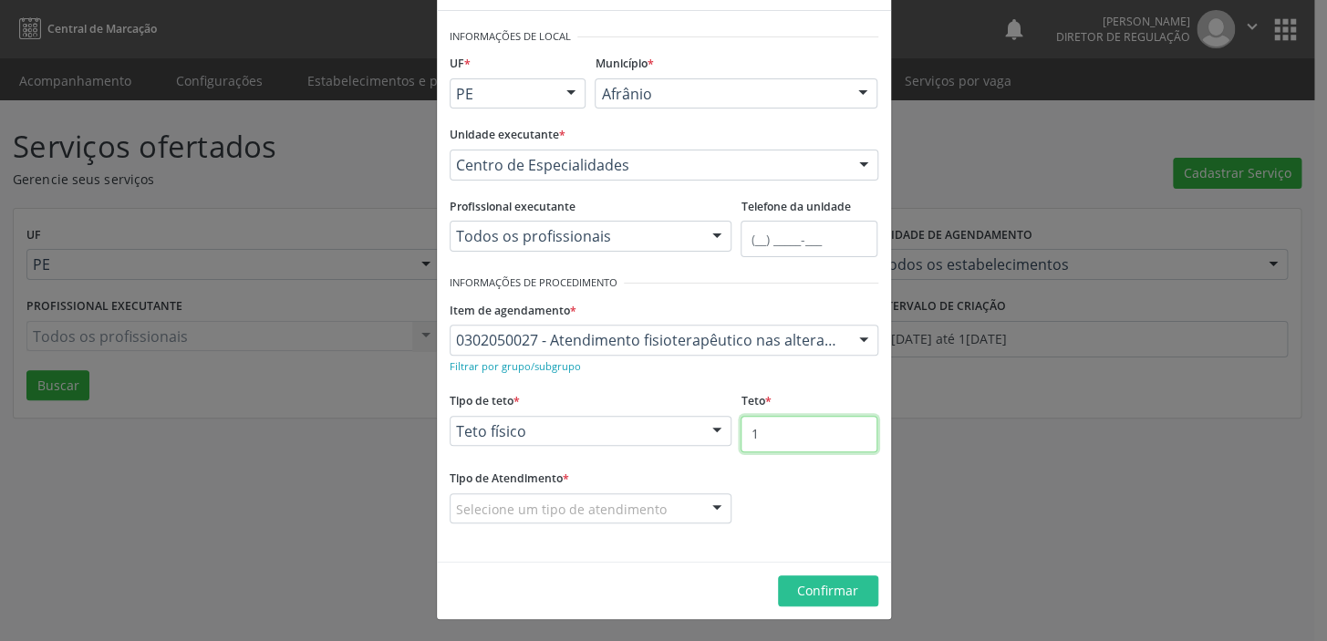
type input "1"
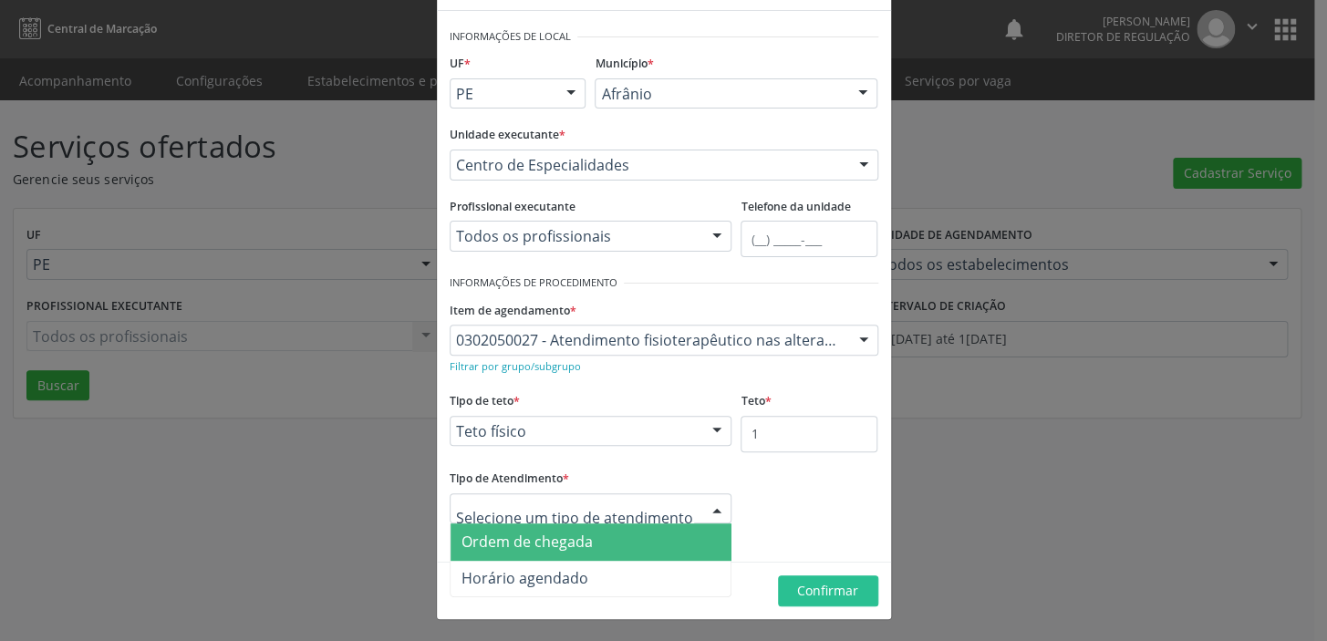
click at [505, 539] on span "Ordem de chegada" at bounding box center [527, 542] width 131 height 20
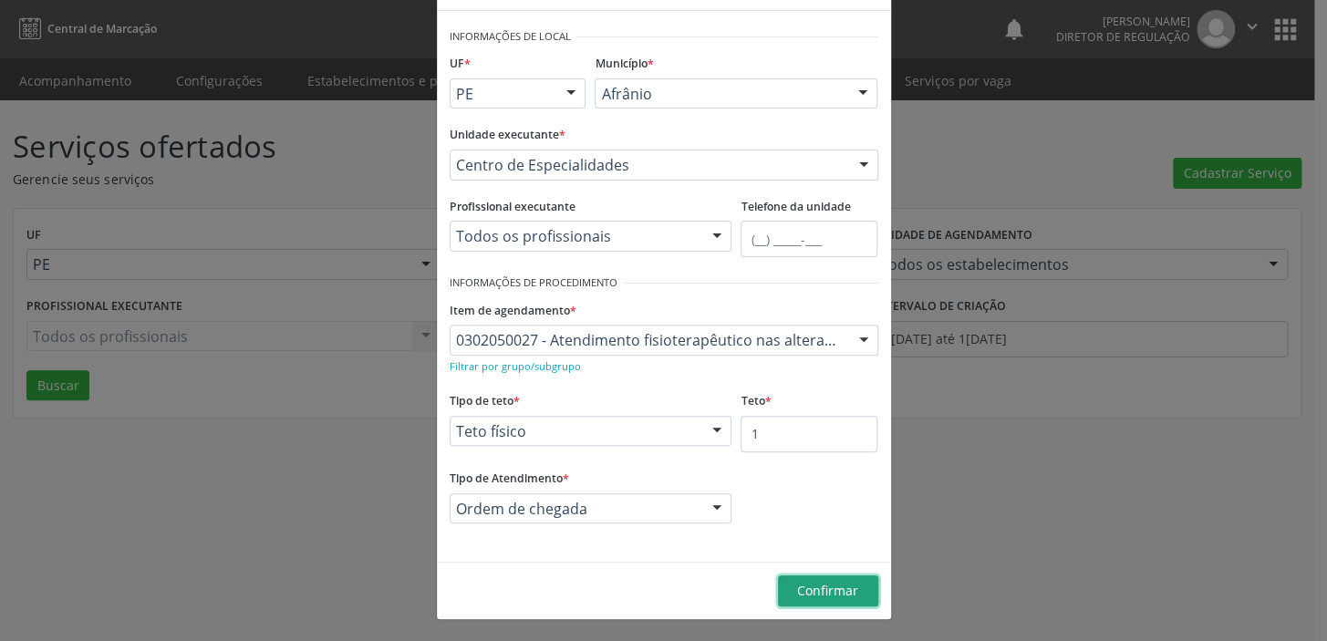
click at [798, 585] on span "Confirmar" at bounding box center [827, 590] width 61 height 17
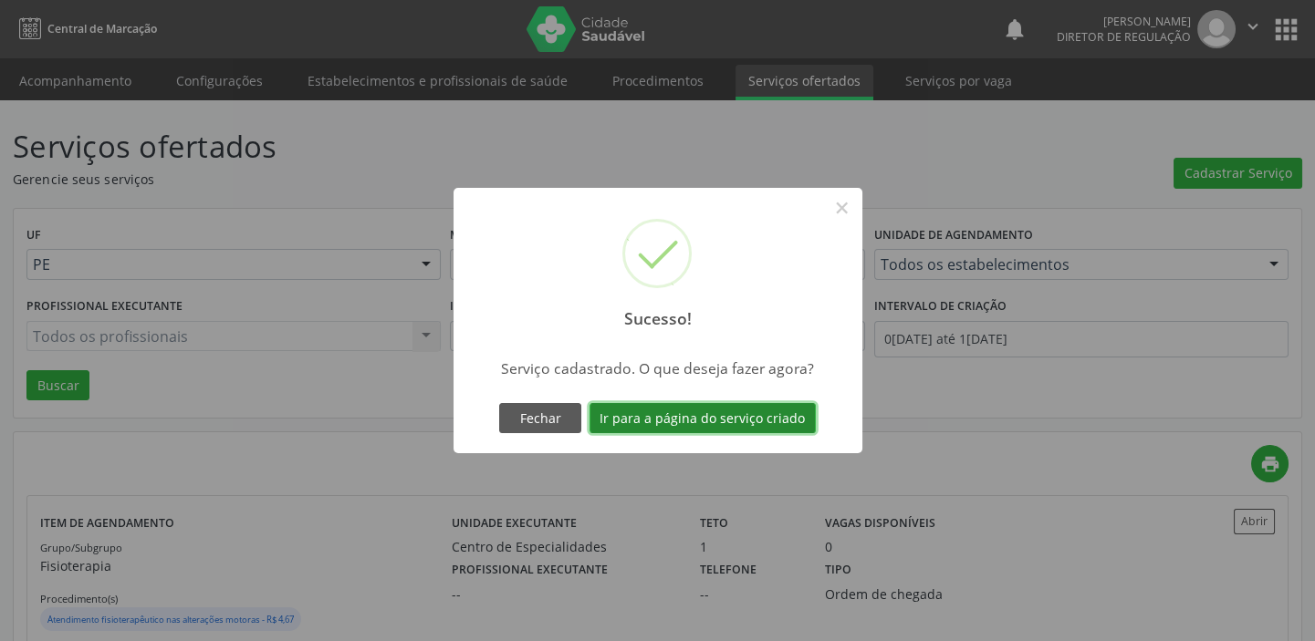
click at [646, 414] on button "Ir para a página do serviço criado" at bounding box center [702, 418] width 226 height 31
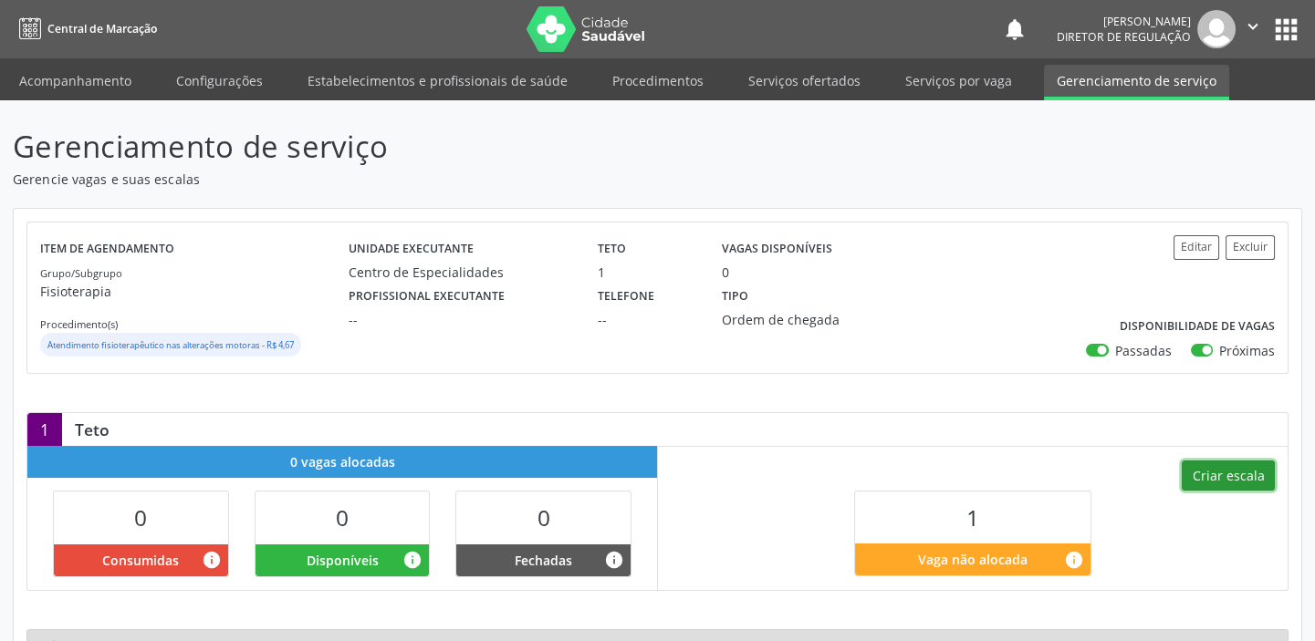
click at [1220, 482] on button "Criar escala" at bounding box center [1227, 476] width 93 height 31
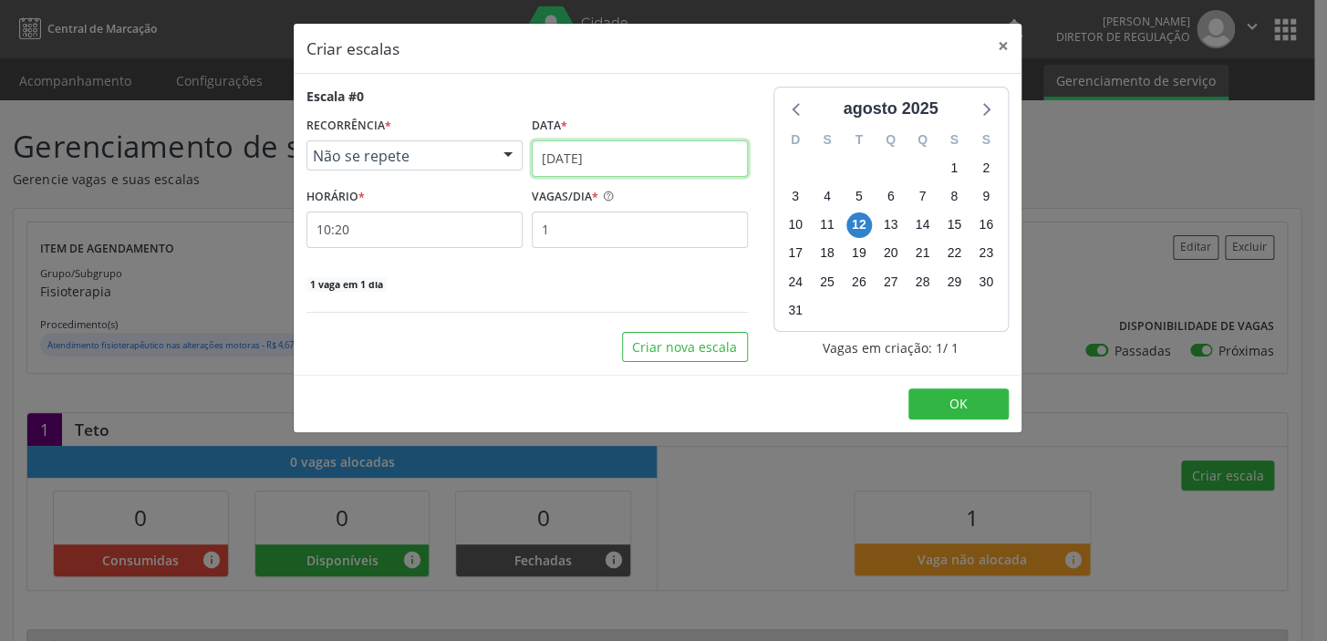
click at [604, 164] on input "[DATE]" at bounding box center [640, 159] width 216 height 36
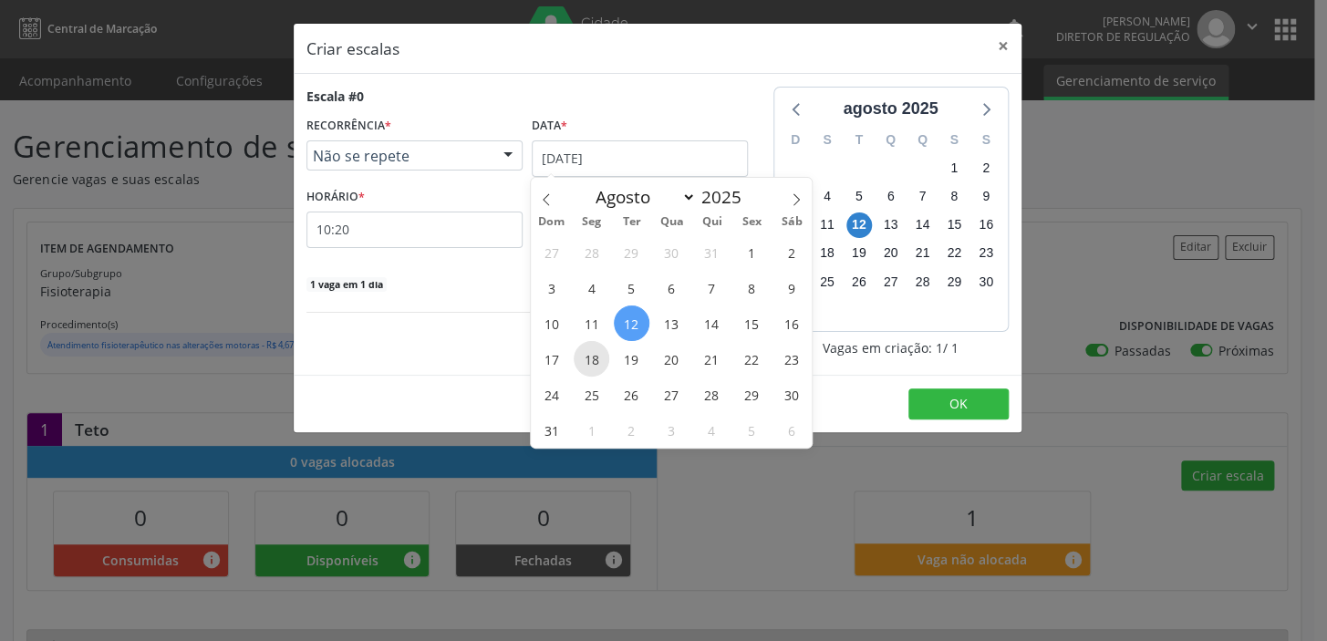
click at [585, 364] on span "18" at bounding box center [592, 359] width 36 height 36
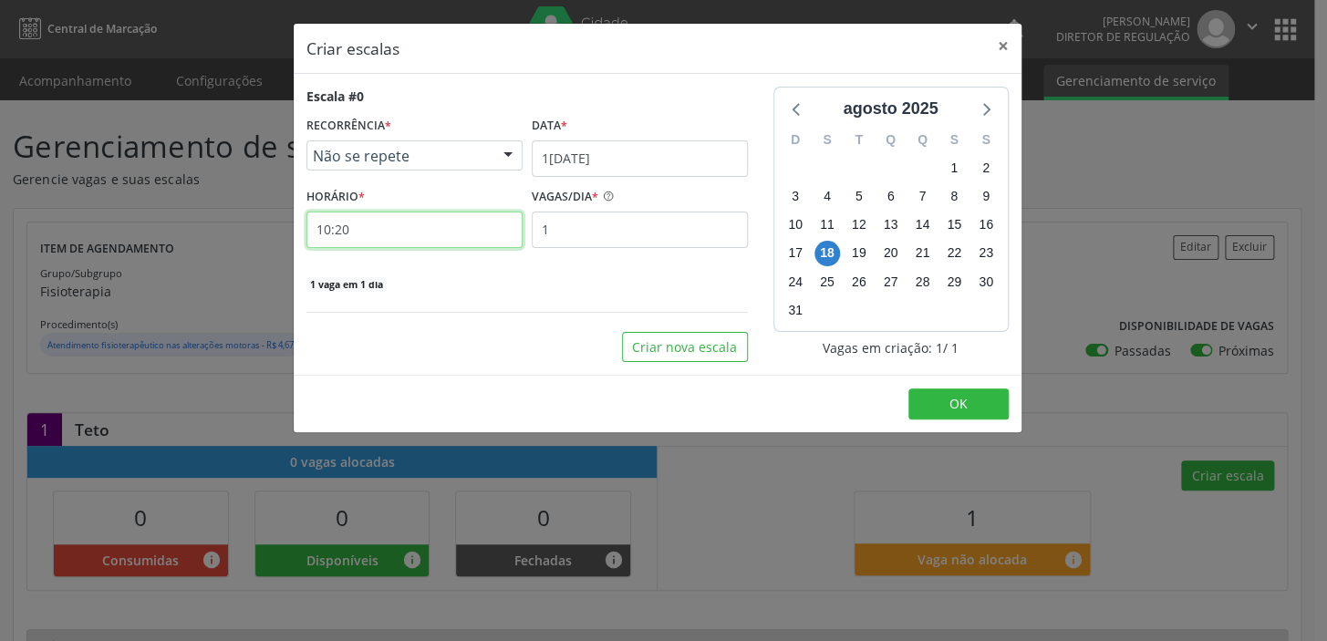
click at [370, 236] on input "10:20" at bounding box center [415, 230] width 216 height 36
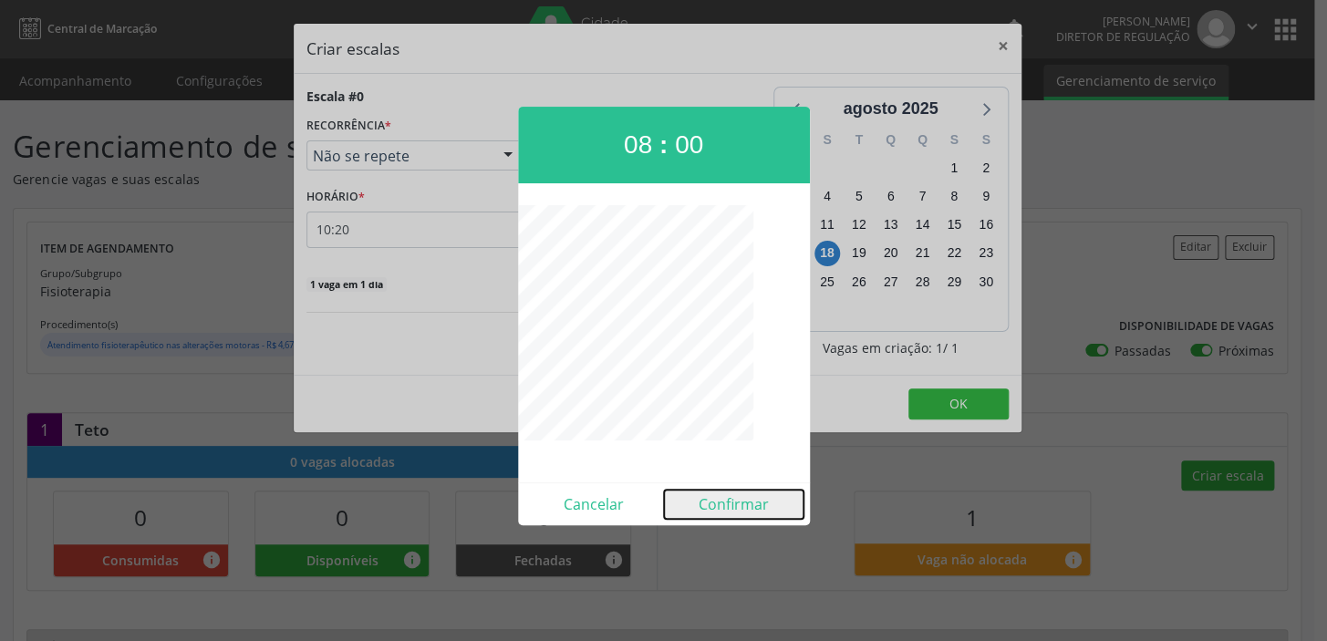
drag, startPoint x: 727, startPoint y: 498, endPoint x: 818, endPoint y: 453, distance: 102.0
click at [727, 496] on button "Confirmar" at bounding box center [734, 504] width 140 height 29
type input "08:00"
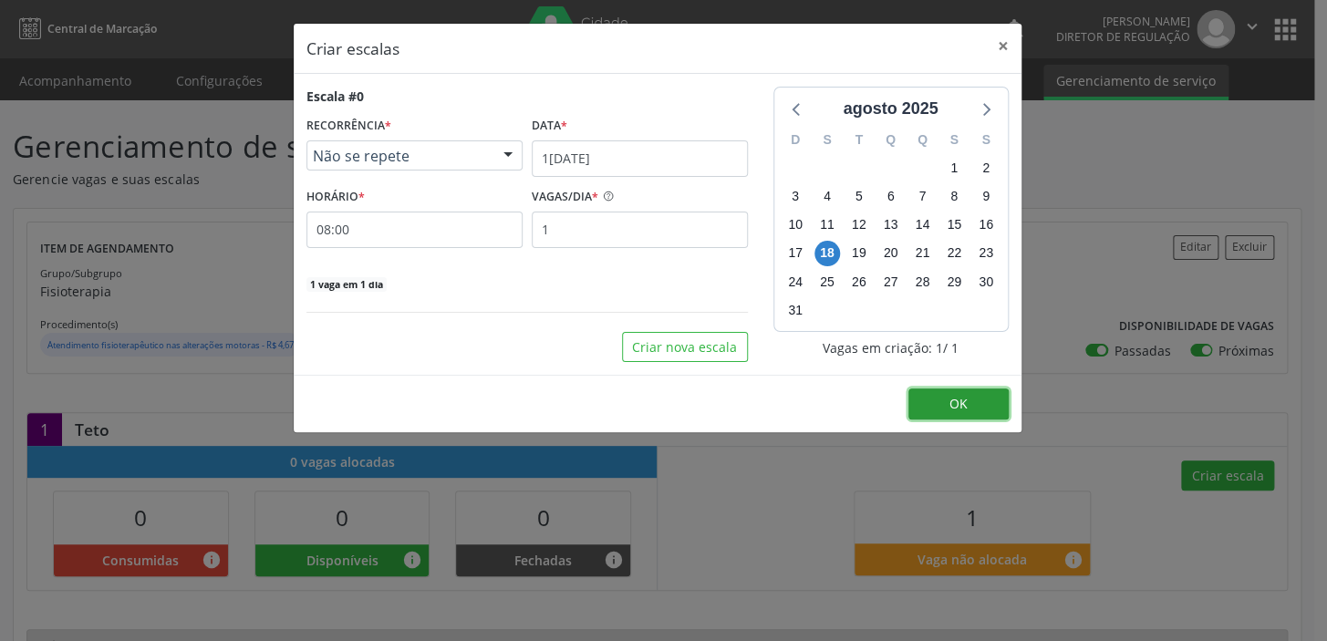
click at [971, 406] on button "OK" at bounding box center [959, 404] width 100 height 31
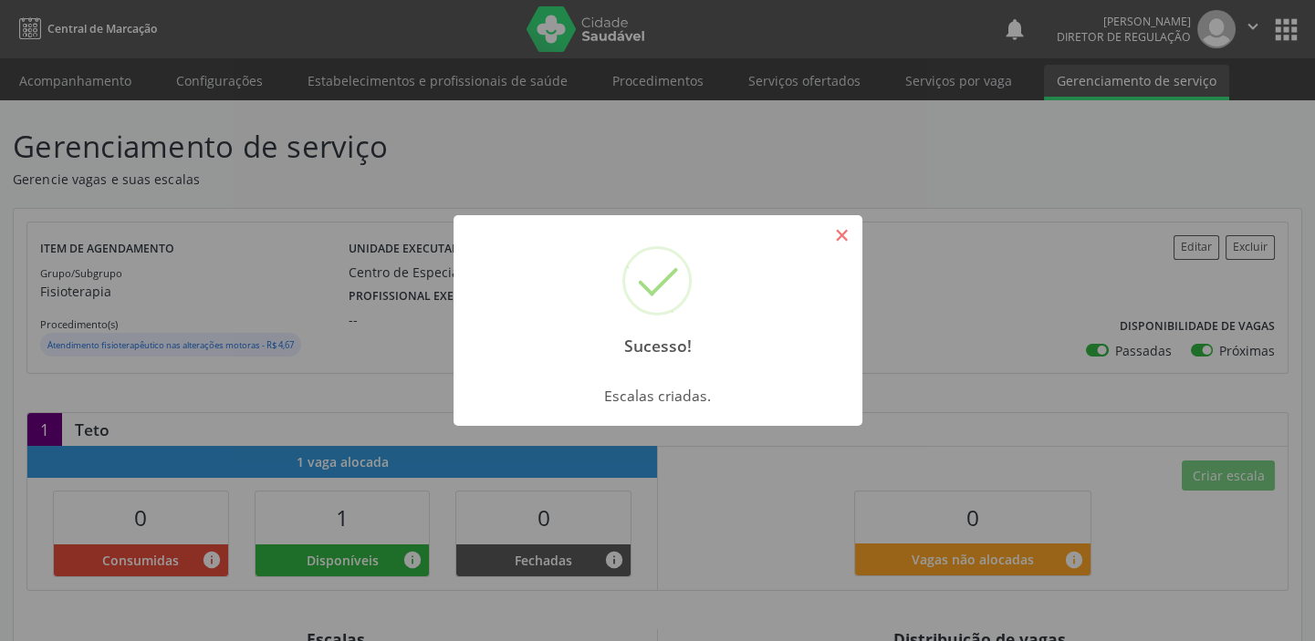
click at [839, 239] on button "×" at bounding box center [842, 235] width 31 height 31
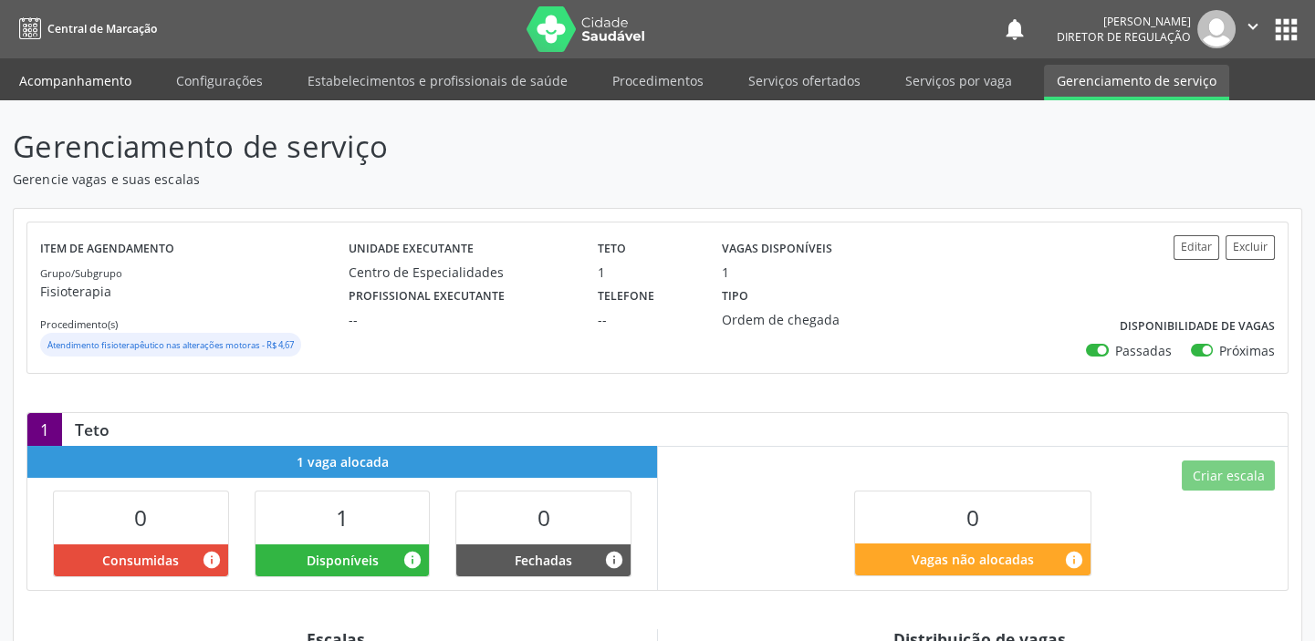
click at [76, 86] on link "Acompanhamento" at bounding box center [75, 81] width 138 height 32
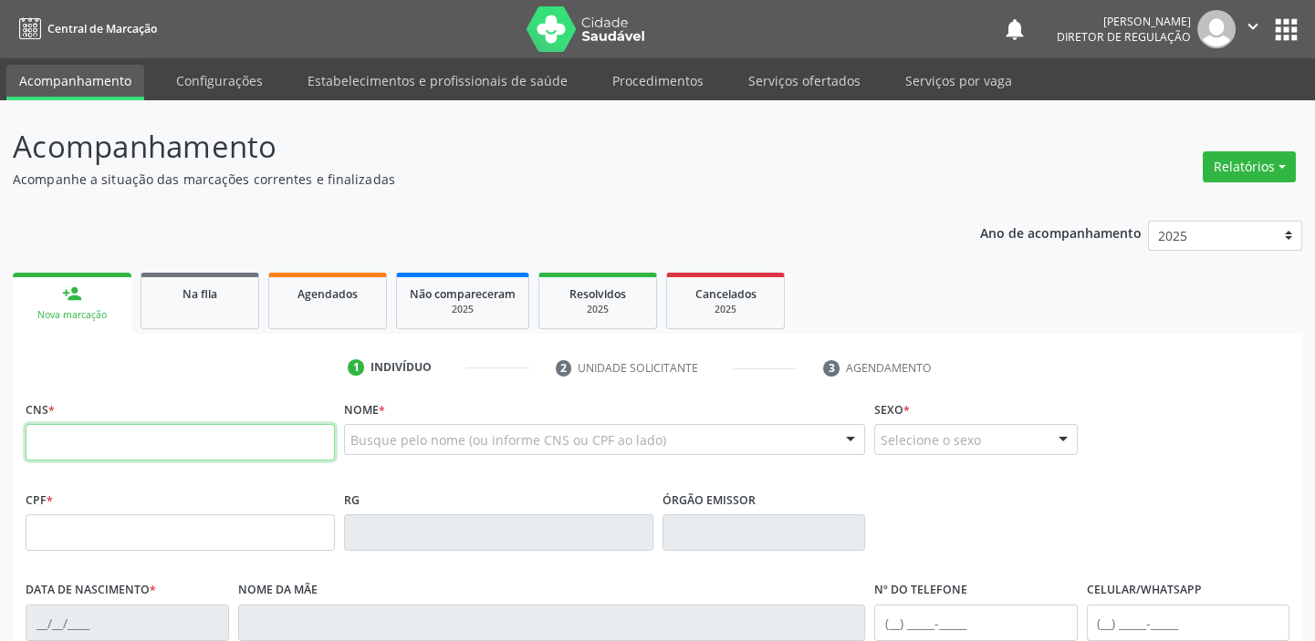
click at [100, 438] on input "text" at bounding box center [180, 442] width 309 height 36
click at [99, 442] on input "text" at bounding box center [180, 442] width 309 height 36
type input "700 2029 4872 8129"
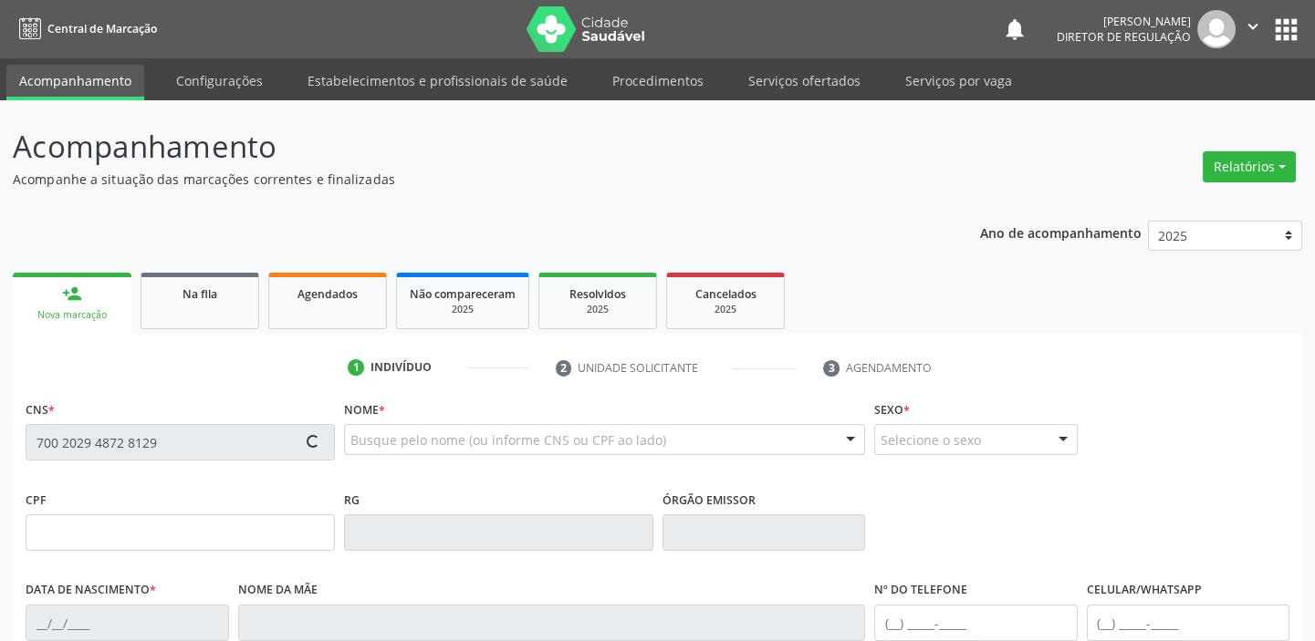
type input "043.593.364-70"
type input "06/07/1961"
type input "Ana Rosa Rodrigues"
type input "(87) 98812-4742"
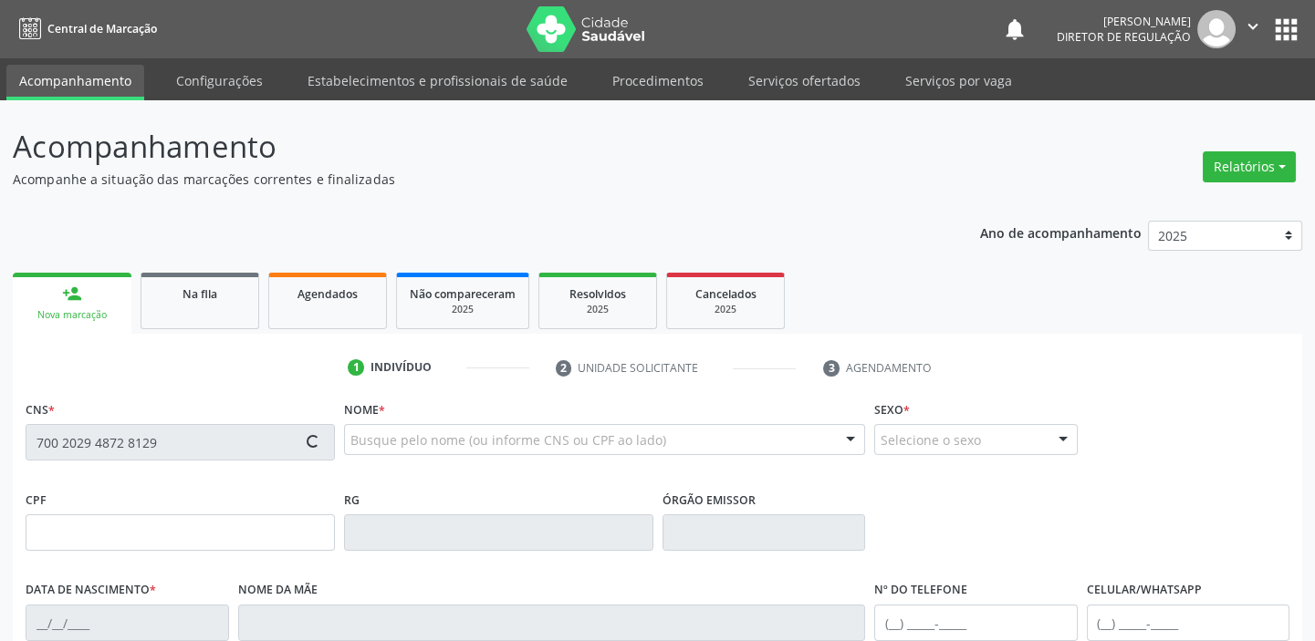
type input "S/N"
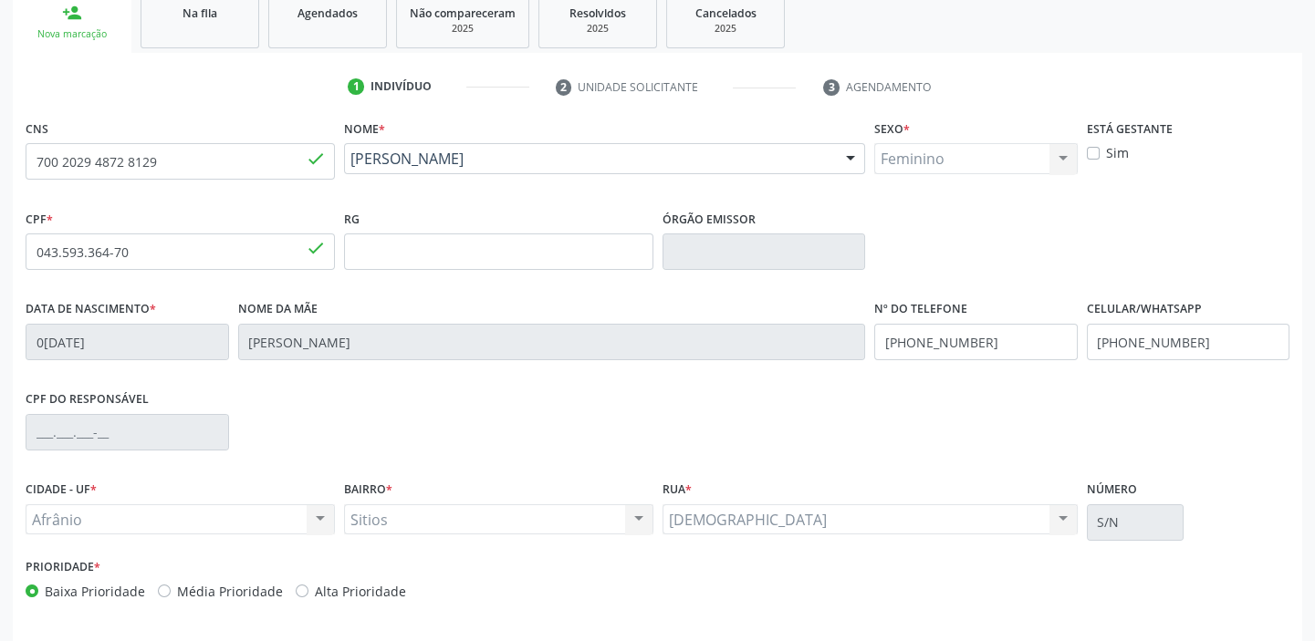
scroll to position [347, 0]
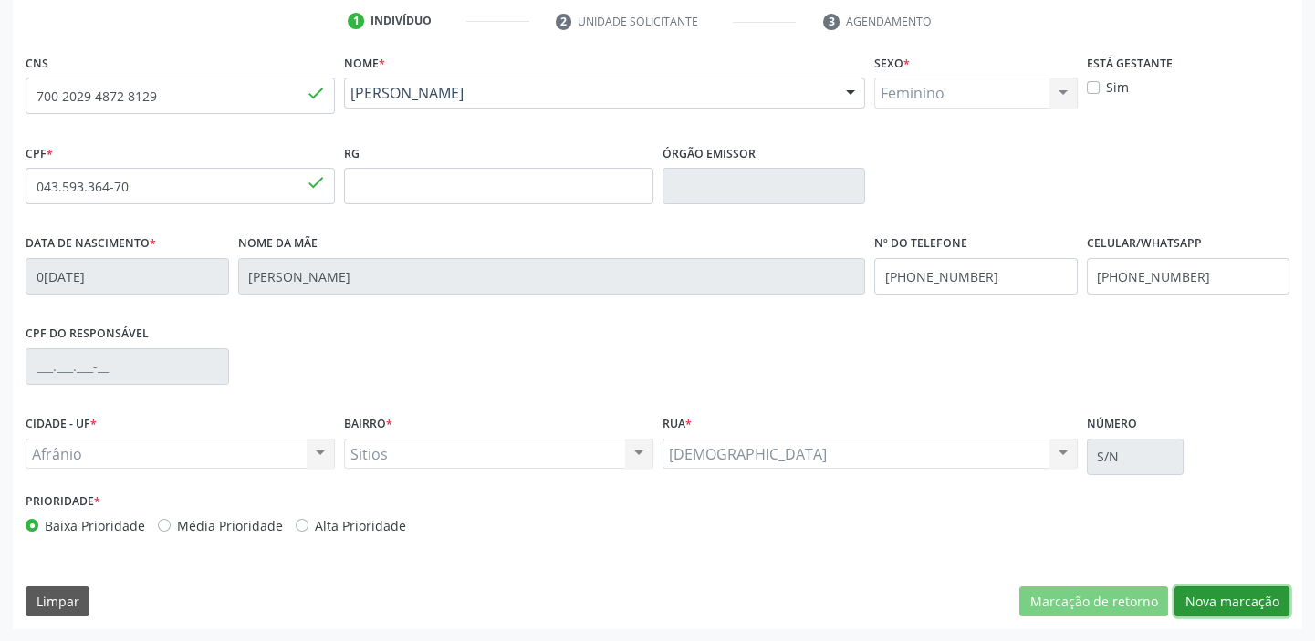
click at [1230, 608] on button "Nova marcação" at bounding box center [1231, 602] width 115 height 31
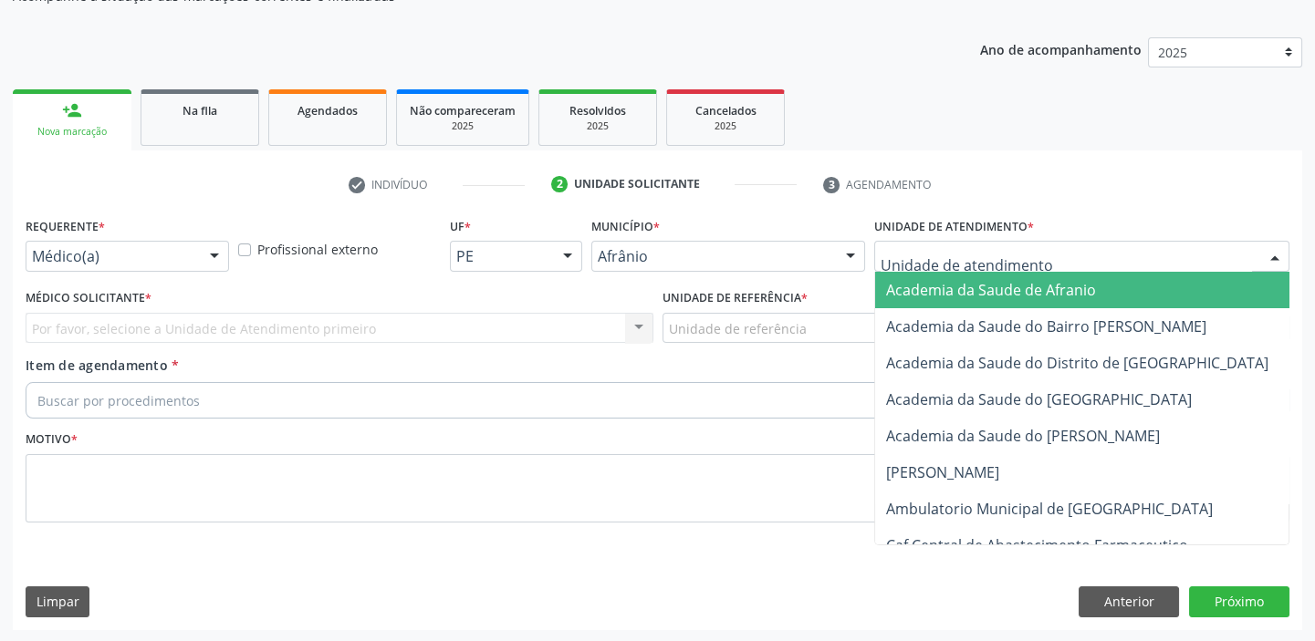
drag, startPoint x: 933, startPoint y: 243, endPoint x: 933, endPoint y: 283, distance: 40.1
click at [933, 243] on div at bounding box center [1081, 256] width 415 height 31
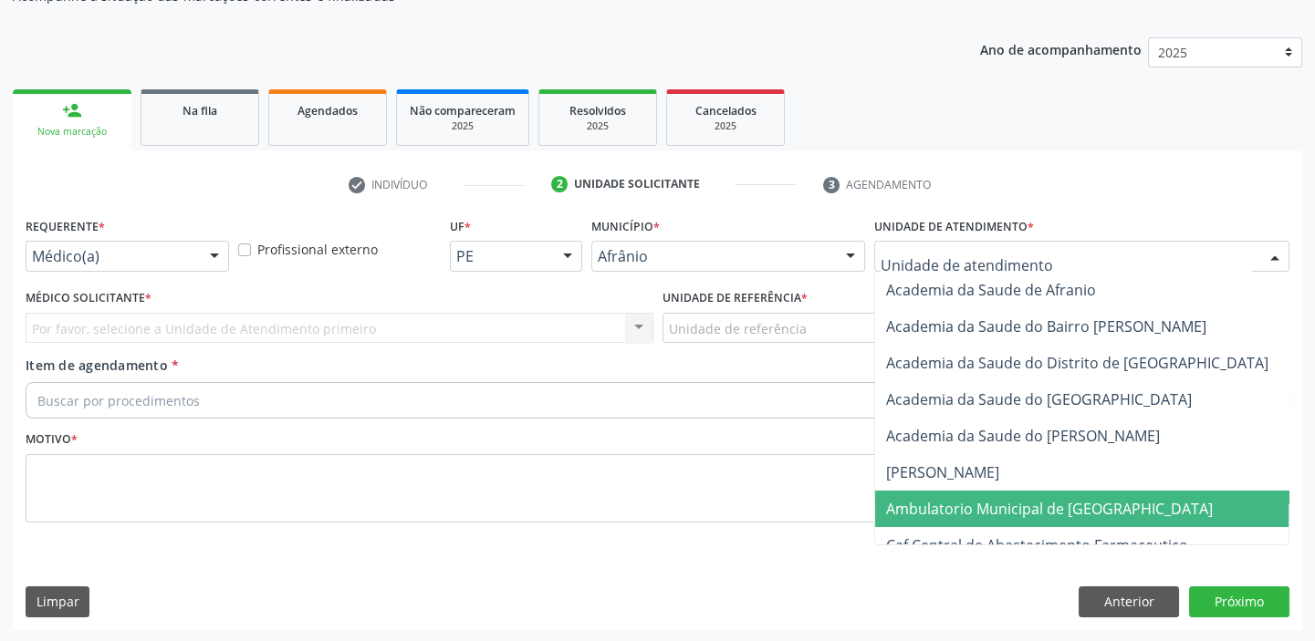
click at [918, 499] on span "Ambulatorio Municipal de [GEOGRAPHIC_DATA]" at bounding box center [1049, 509] width 327 height 20
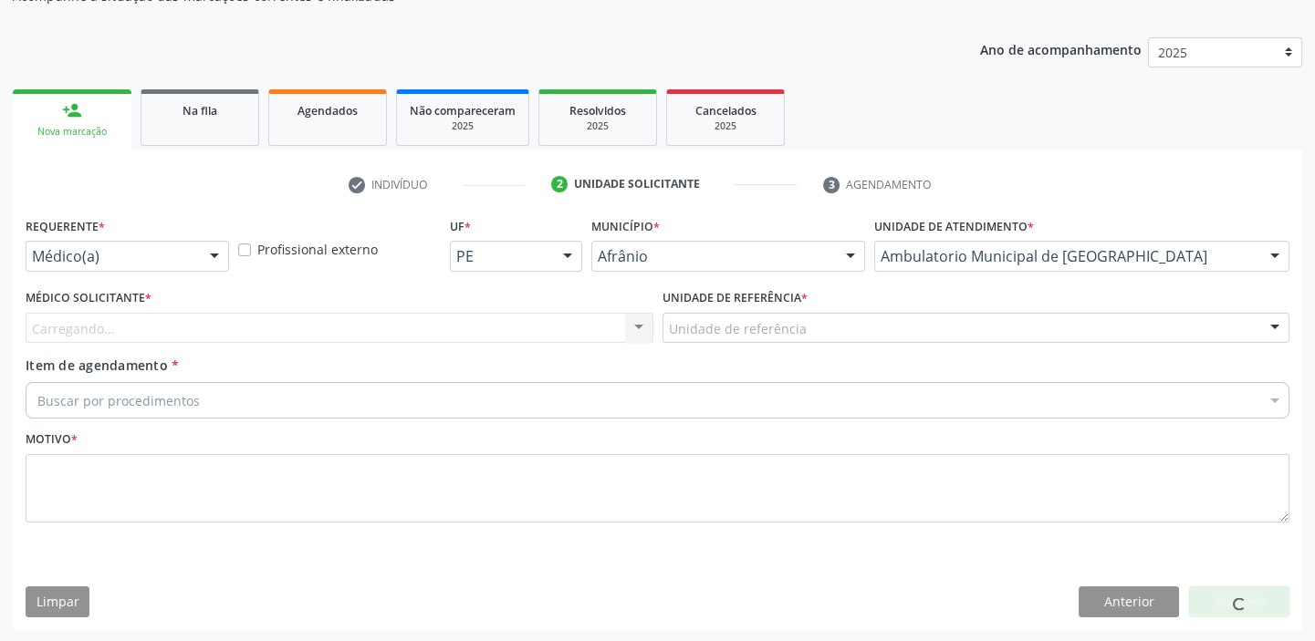
click at [738, 338] on div "Unidade de referência" at bounding box center [976, 328] width 628 height 31
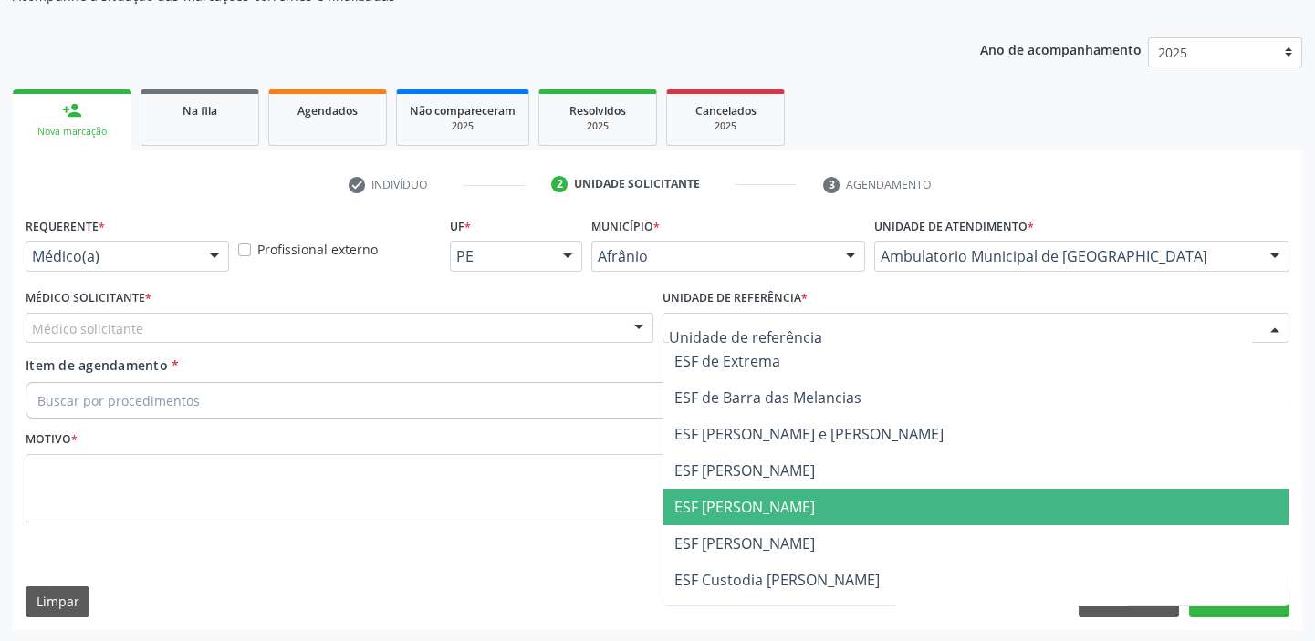
click at [734, 504] on span "ESF [PERSON_NAME]" at bounding box center [744, 507] width 141 height 20
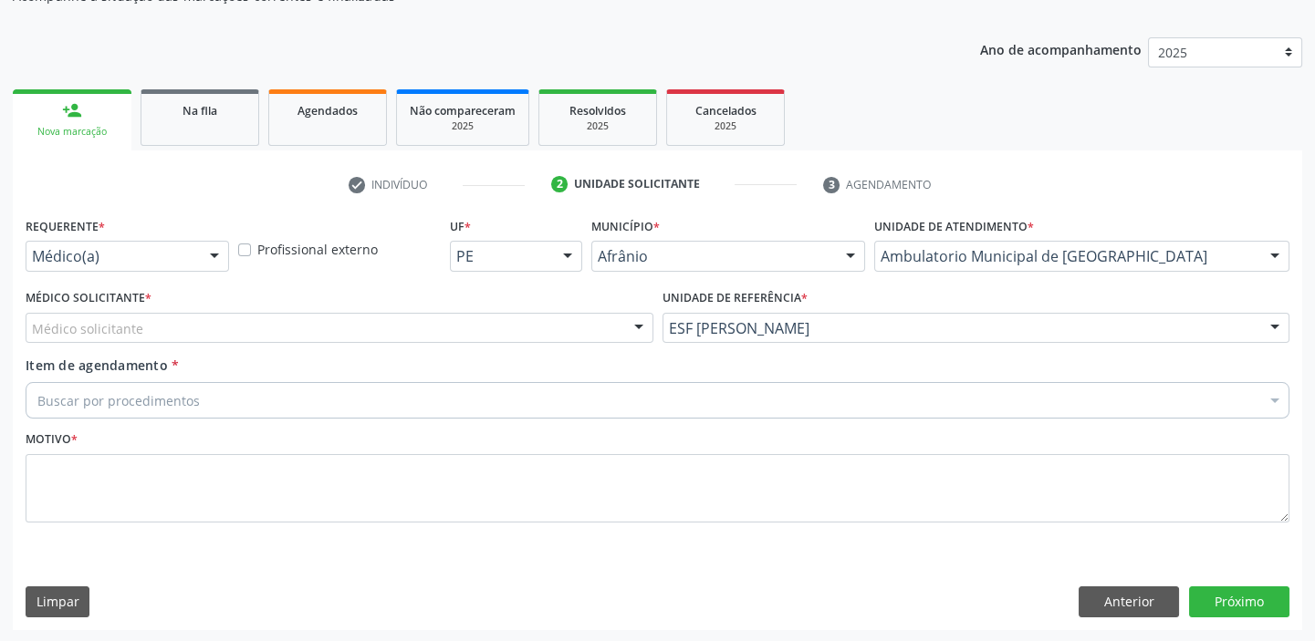
drag, startPoint x: 119, startPoint y: 322, endPoint x: 117, endPoint y: 358, distance: 35.6
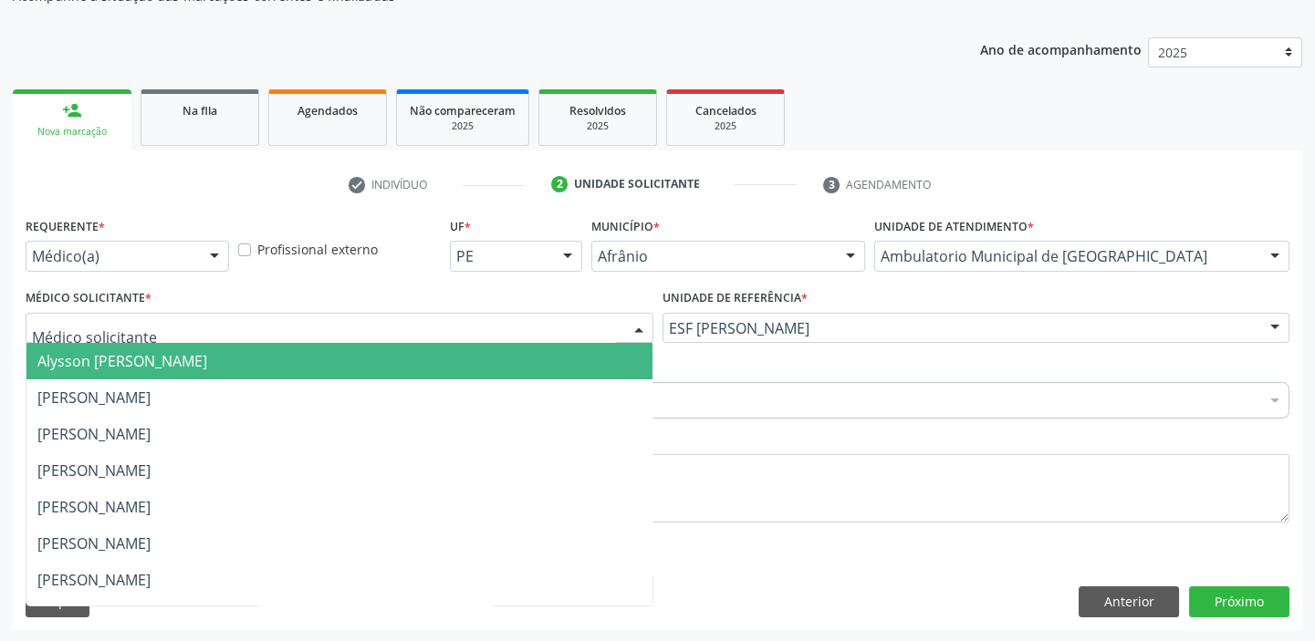
click at [117, 369] on span "Alysson Rodrigo Ferreira Cavalcanti" at bounding box center [339, 361] width 626 height 36
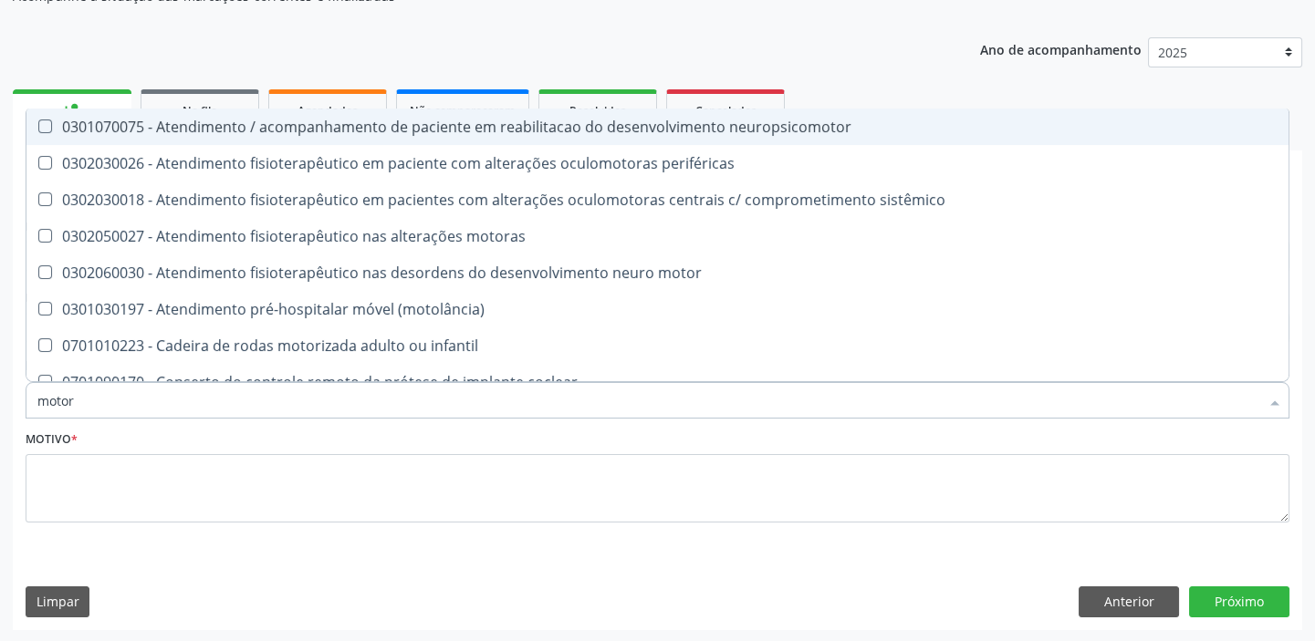
type input "motora"
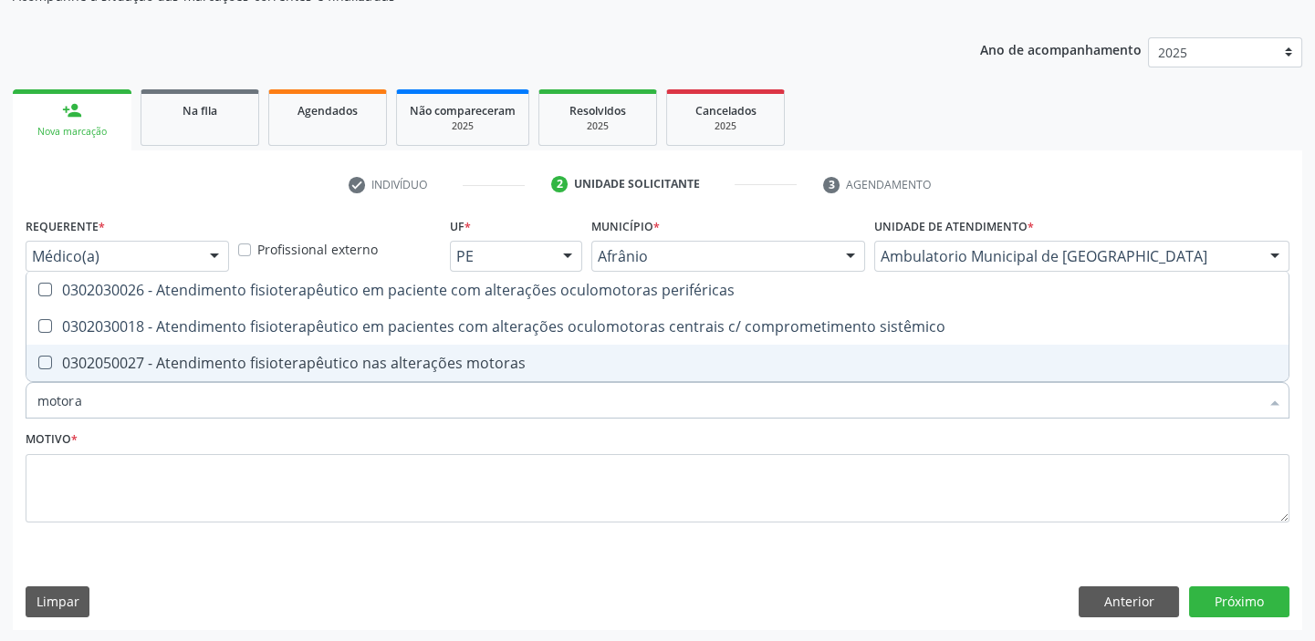
click at [117, 372] on span "0302050027 - Atendimento fisioterapêutico nas alterações motoras" at bounding box center [657, 363] width 1262 height 36
checkbox motoras "true"
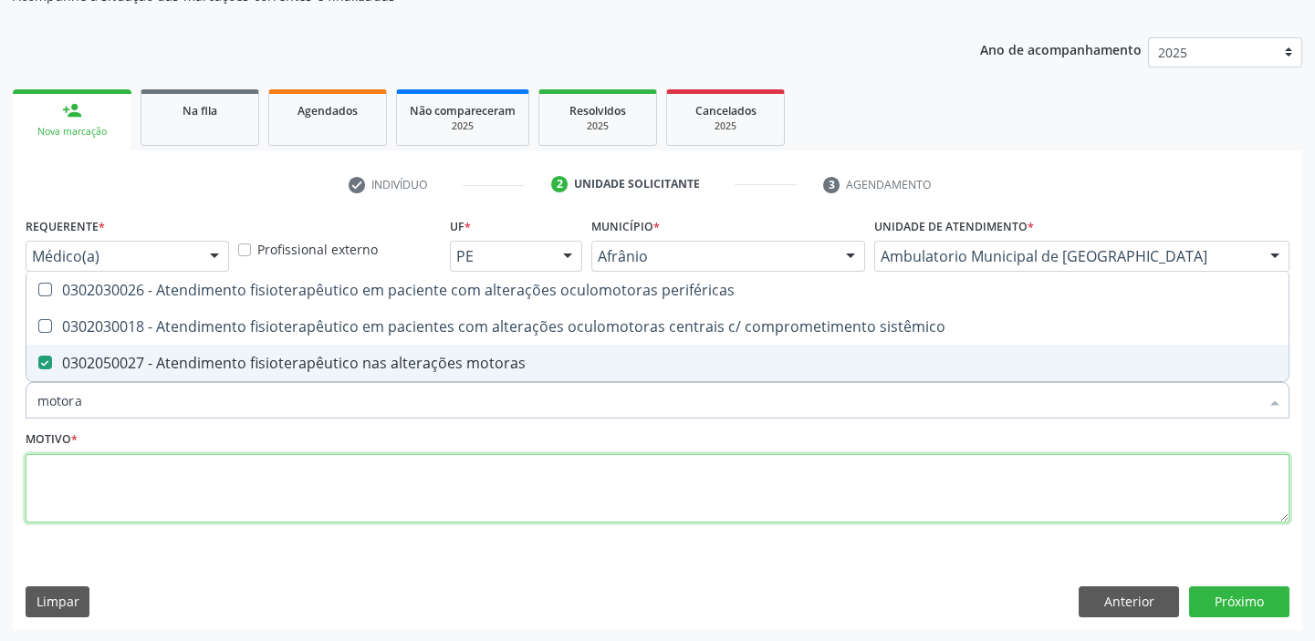
click at [70, 482] on textarea at bounding box center [658, 488] width 1264 height 69
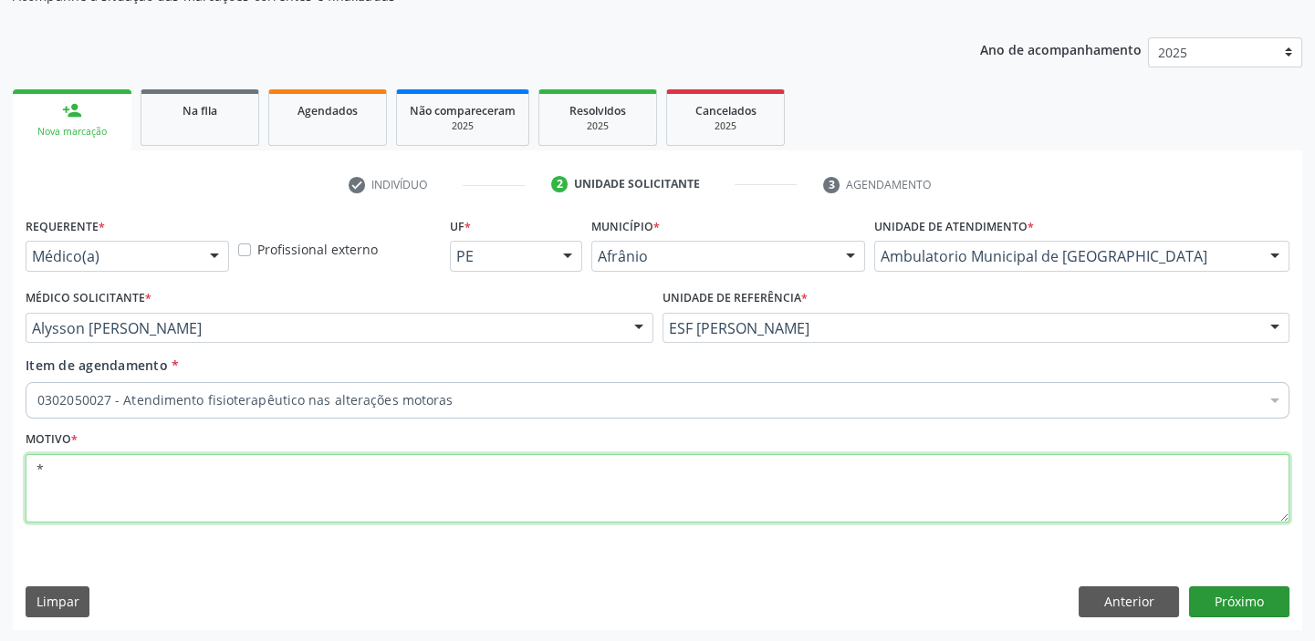
type textarea "*"
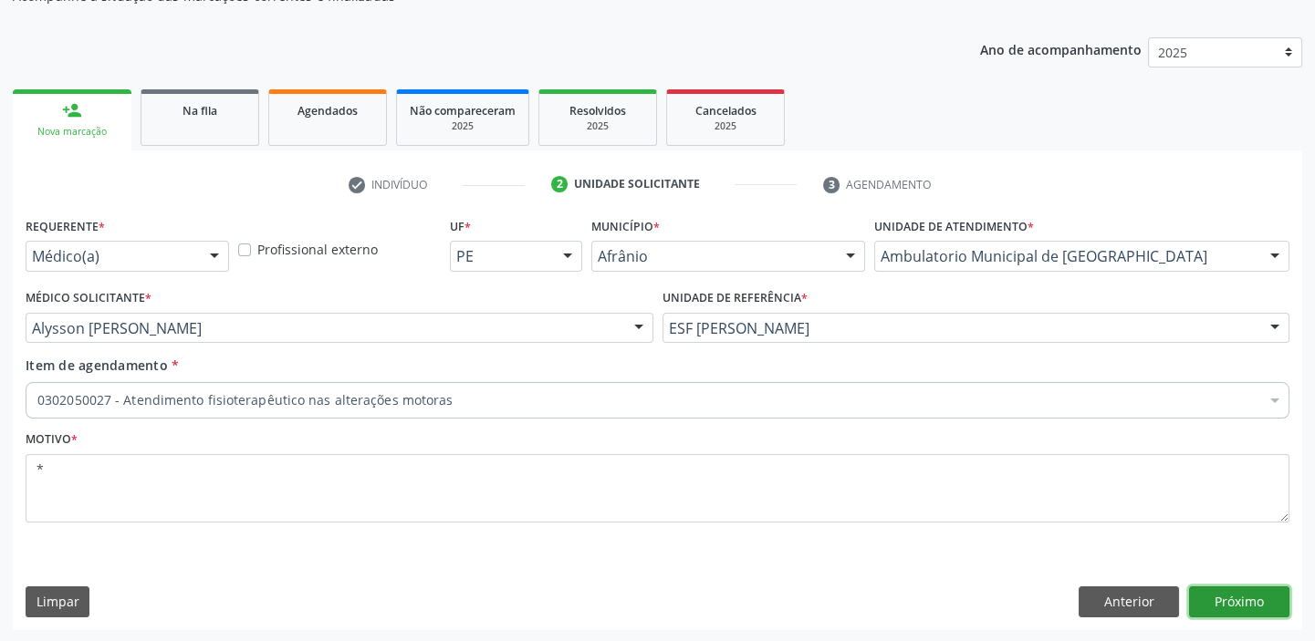
click at [1213, 606] on button "Próximo" at bounding box center [1239, 602] width 100 height 31
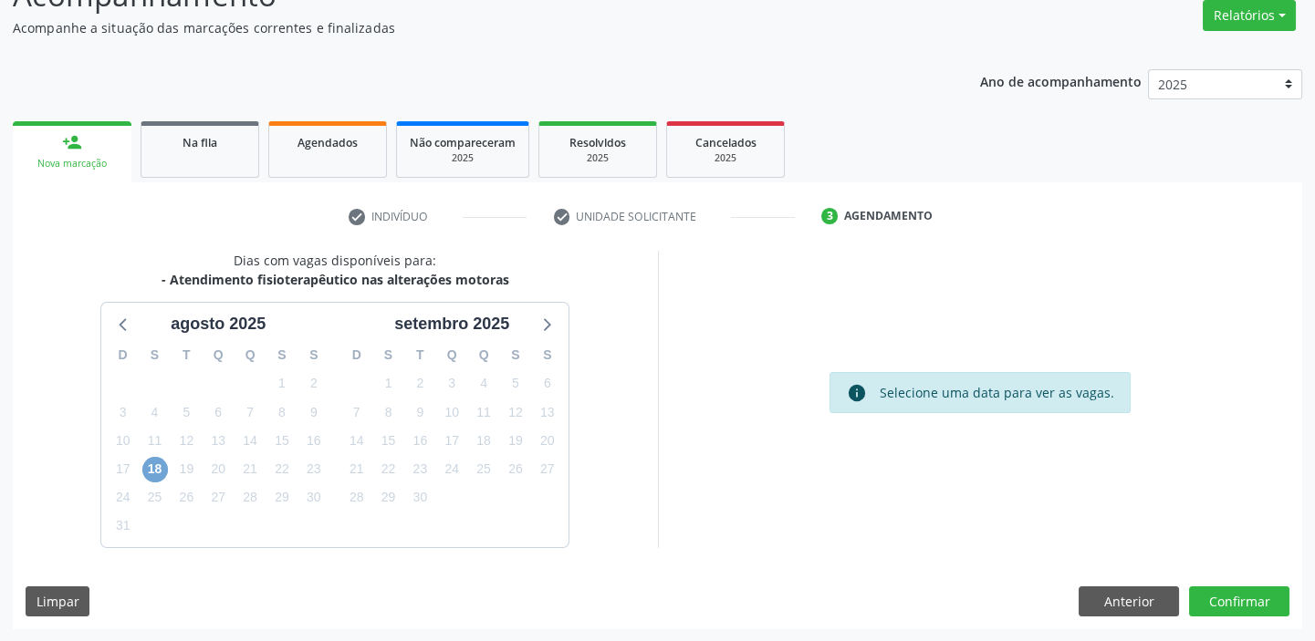
click at [158, 470] on span "18" at bounding box center [155, 470] width 26 height 26
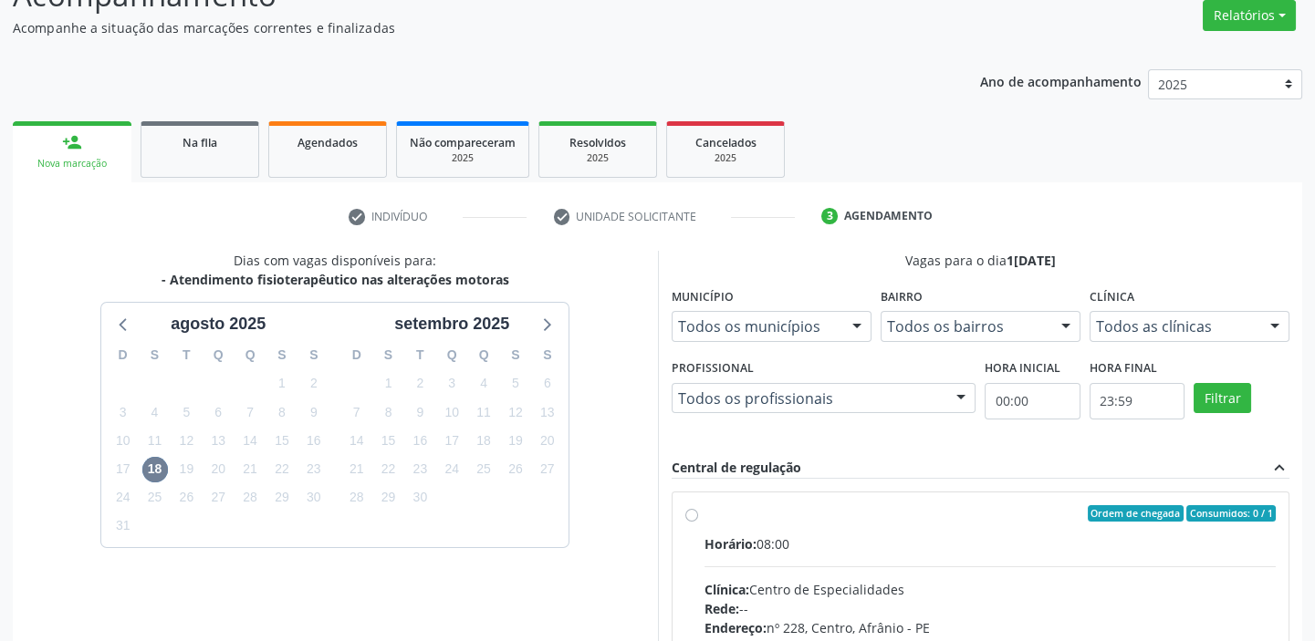
click at [922, 520] on div "Ordem de chegada Consumidos: 0 / 1" at bounding box center [990, 513] width 572 height 16
click at [698, 520] on input "Ordem de chegada Consumidos: 0 / 1 Horário: 08:00 Clínica: Centro de Especialid…" at bounding box center [691, 513] width 13 height 16
radio input "true"
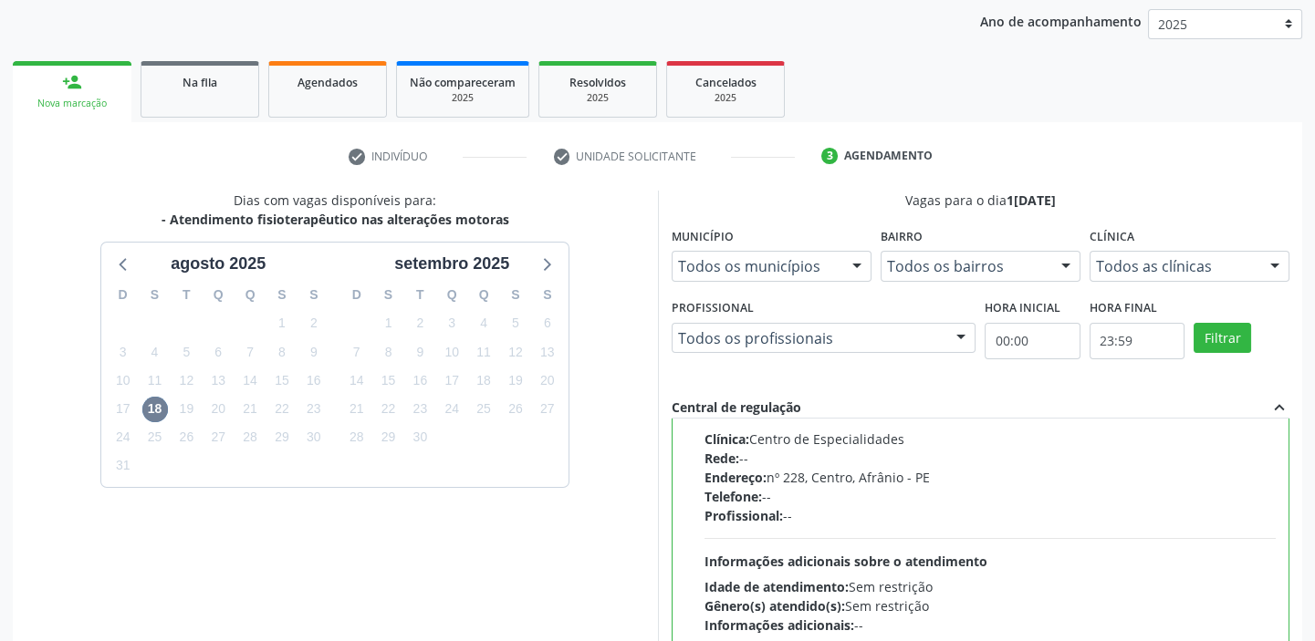
scroll to position [447, 0]
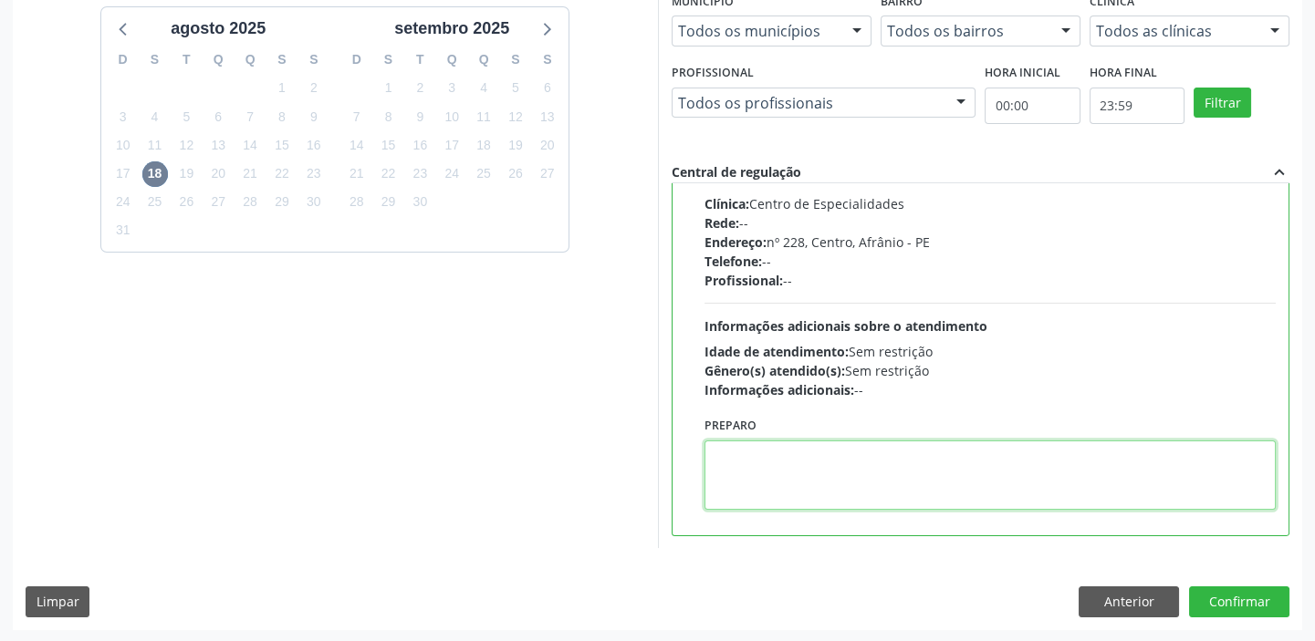
click at [801, 503] on textarea at bounding box center [990, 475] width 572 height 69
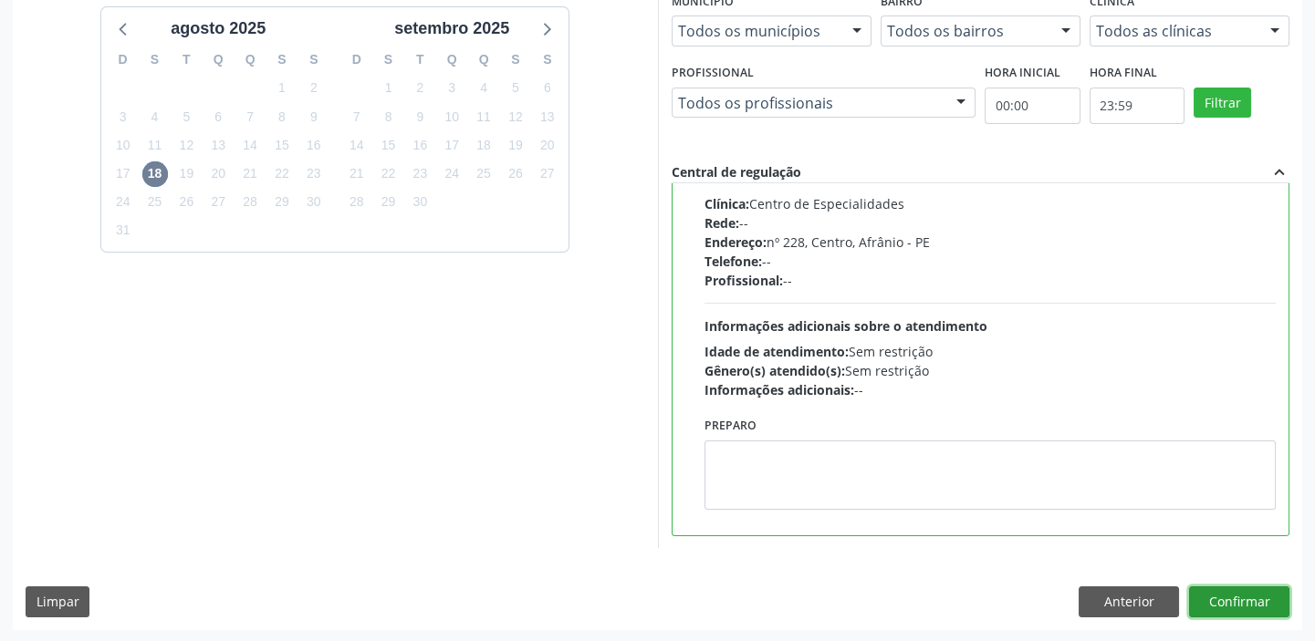
click at [1214, 593] on button "Confirmar" at bounding box center [1239, 602] width 100 height 31
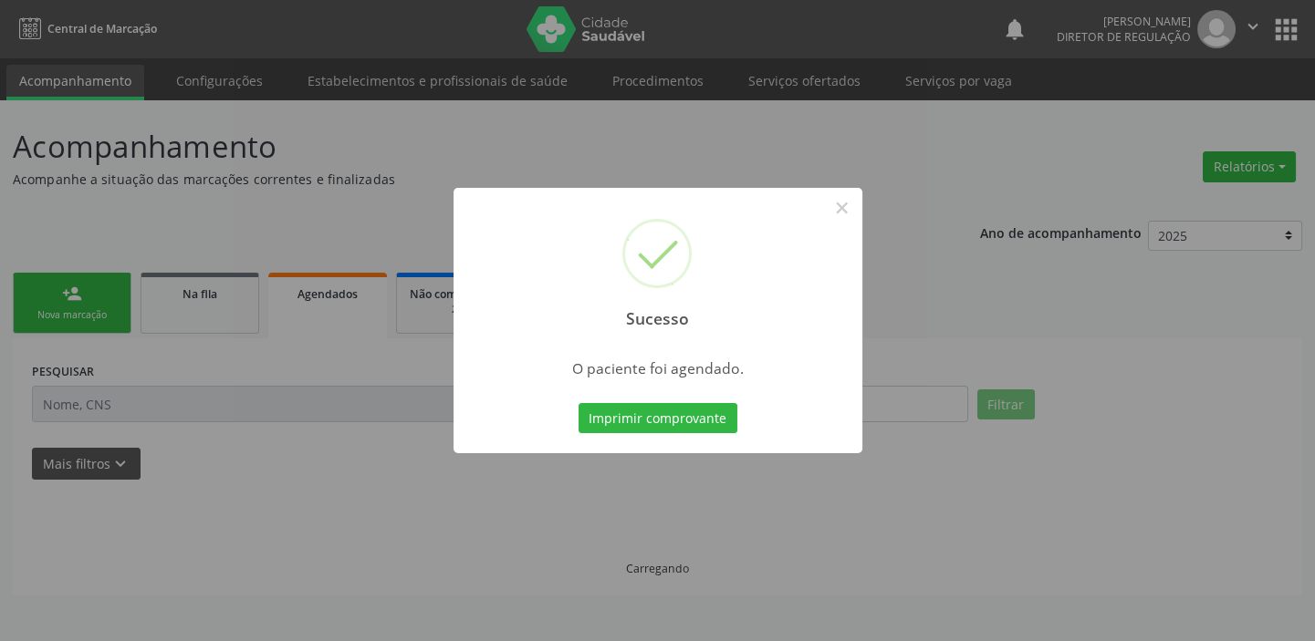
scroll to position [0, 0]
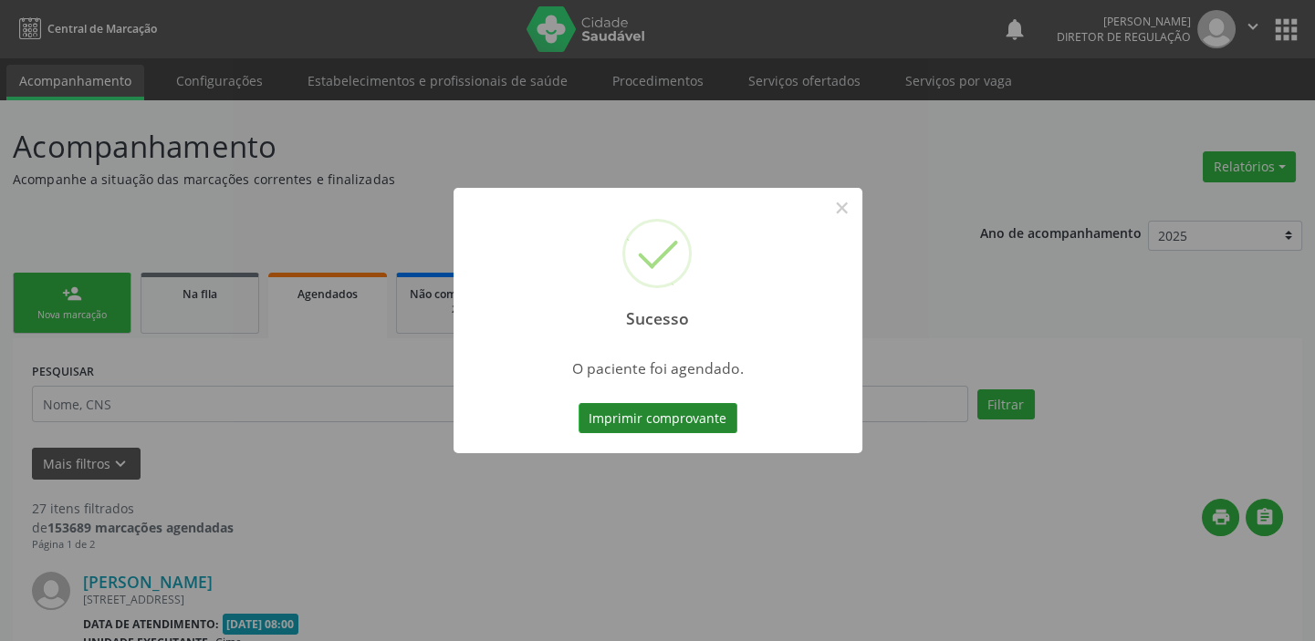
click at [649, 425] on button "Imprimir comprovante" at bounding box center [657, 418] width 159 height 31
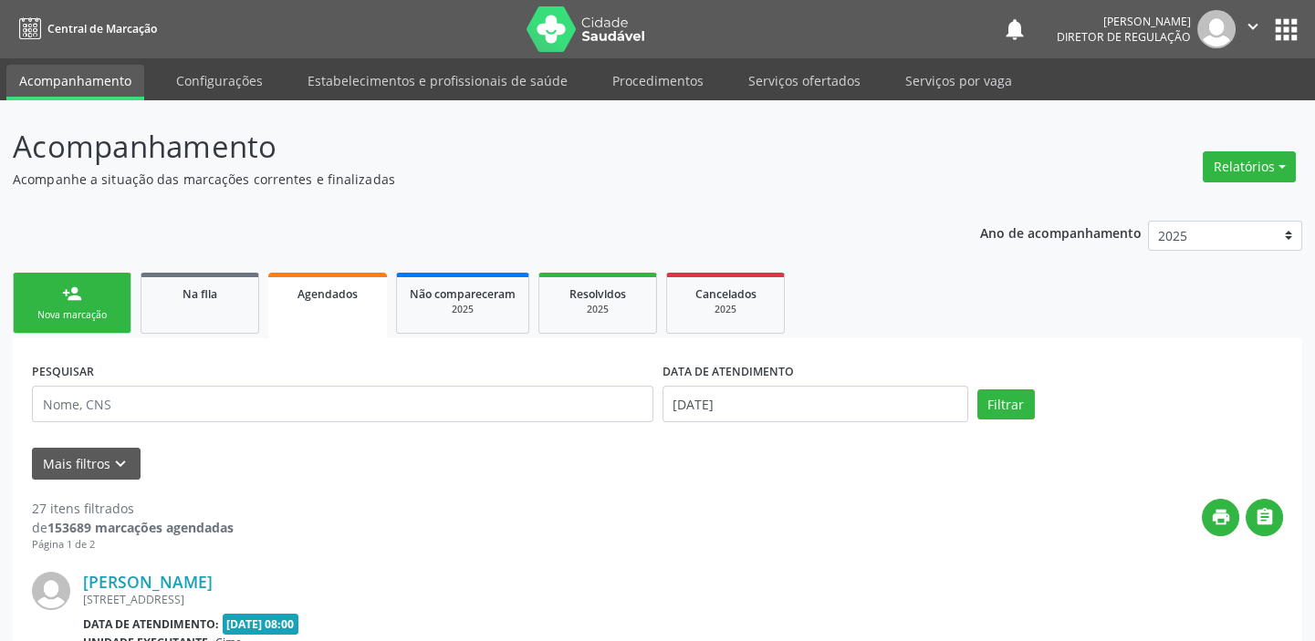
click at [78, 297] on div "person_add" at bounding box center [72, 294] width 20 height 20
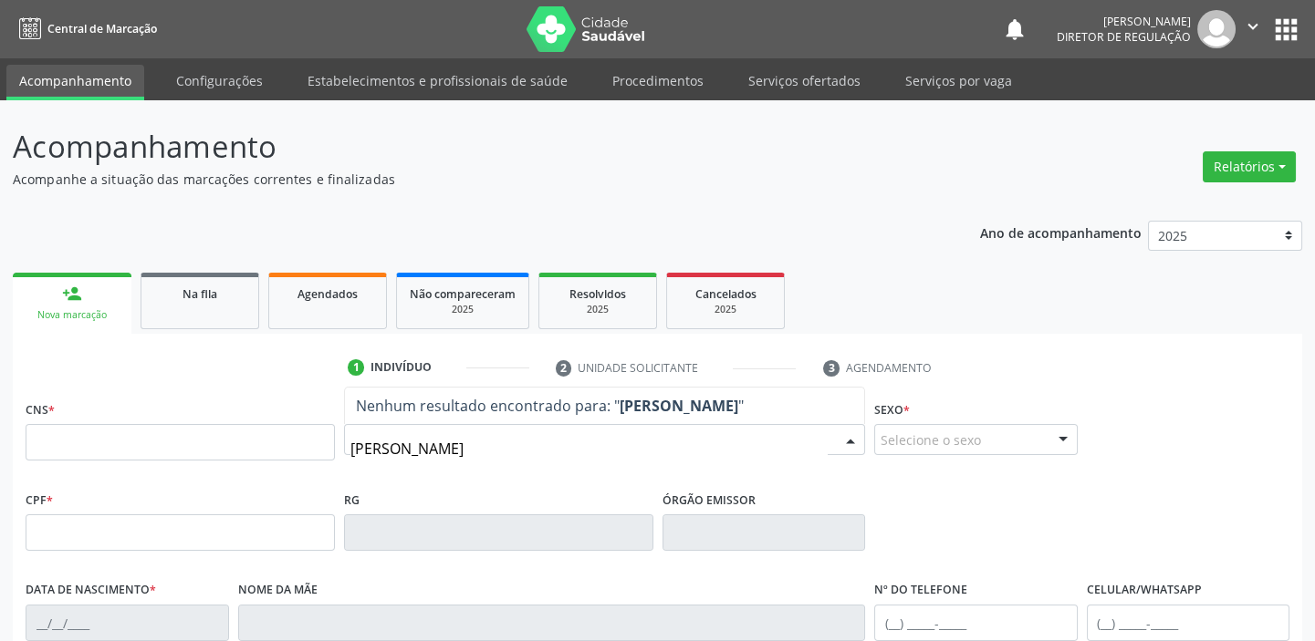
type input "marivaldo da silva laranjeira"
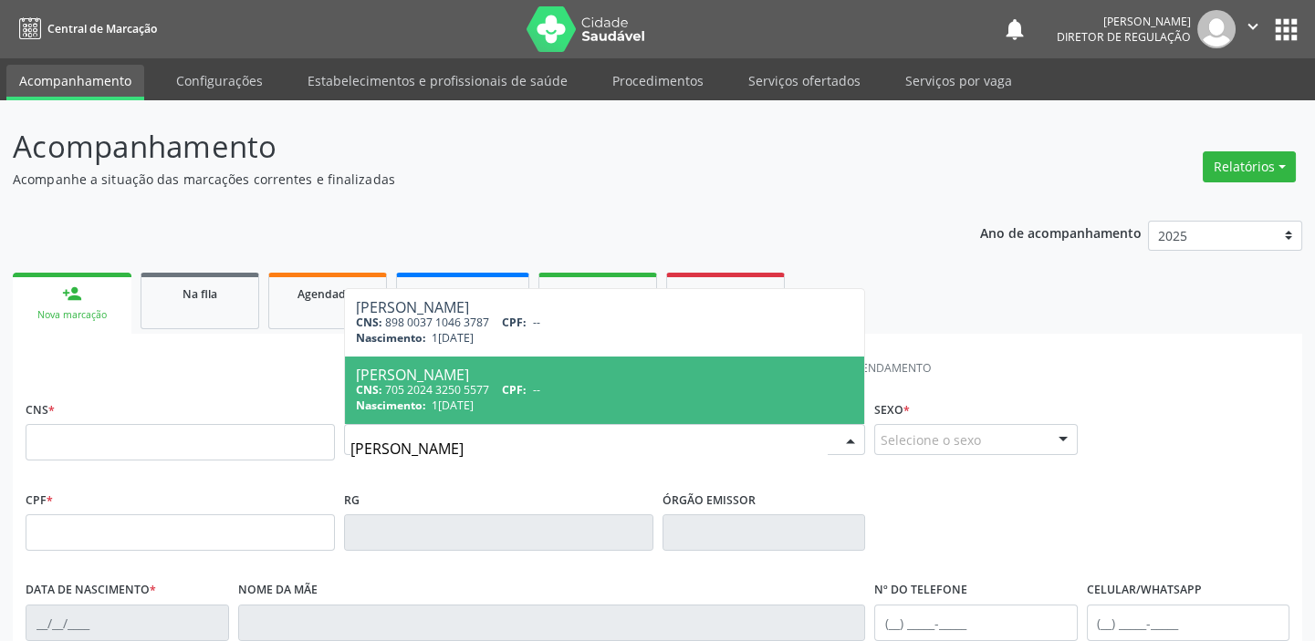
click at [494, 390] on div "CNS: 705 2024 3250 5577 CPF: --" at bounding box center [604, 390] width 497 height 16
type input "705 2024 3250 5577"
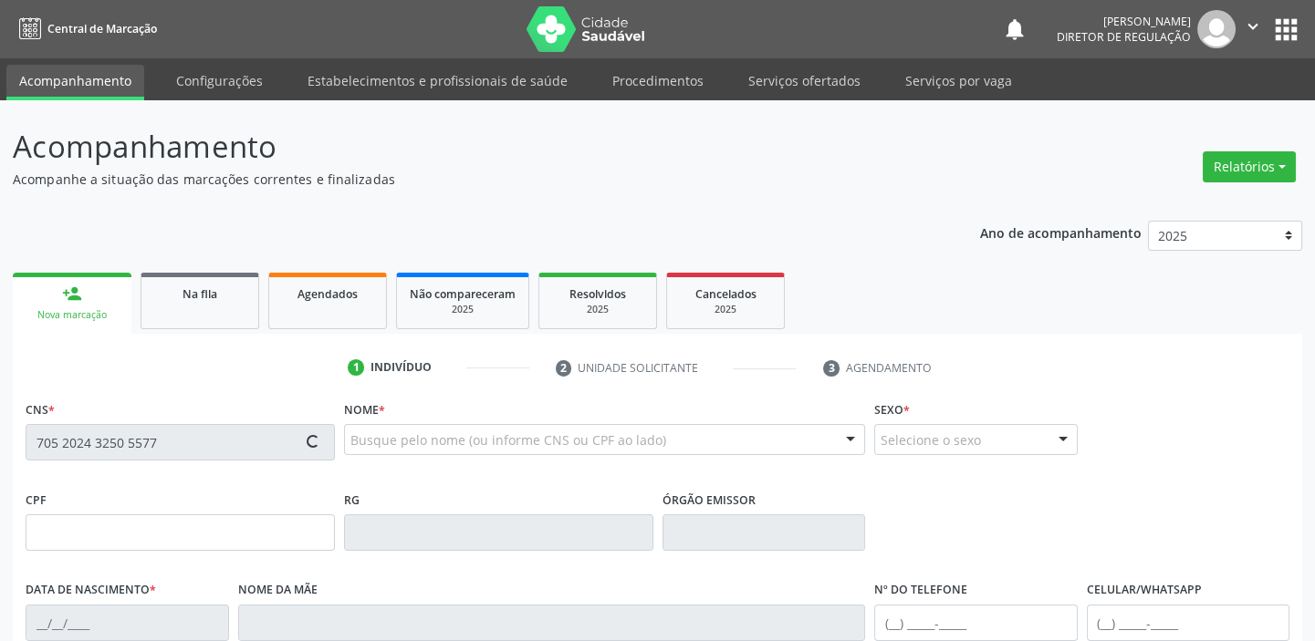
type input "11/06/1978"
type input "Maria Auxiliadora da Silva Laranjeira"
type input "(87) 98868-7803"
type input "027.237.914-08"
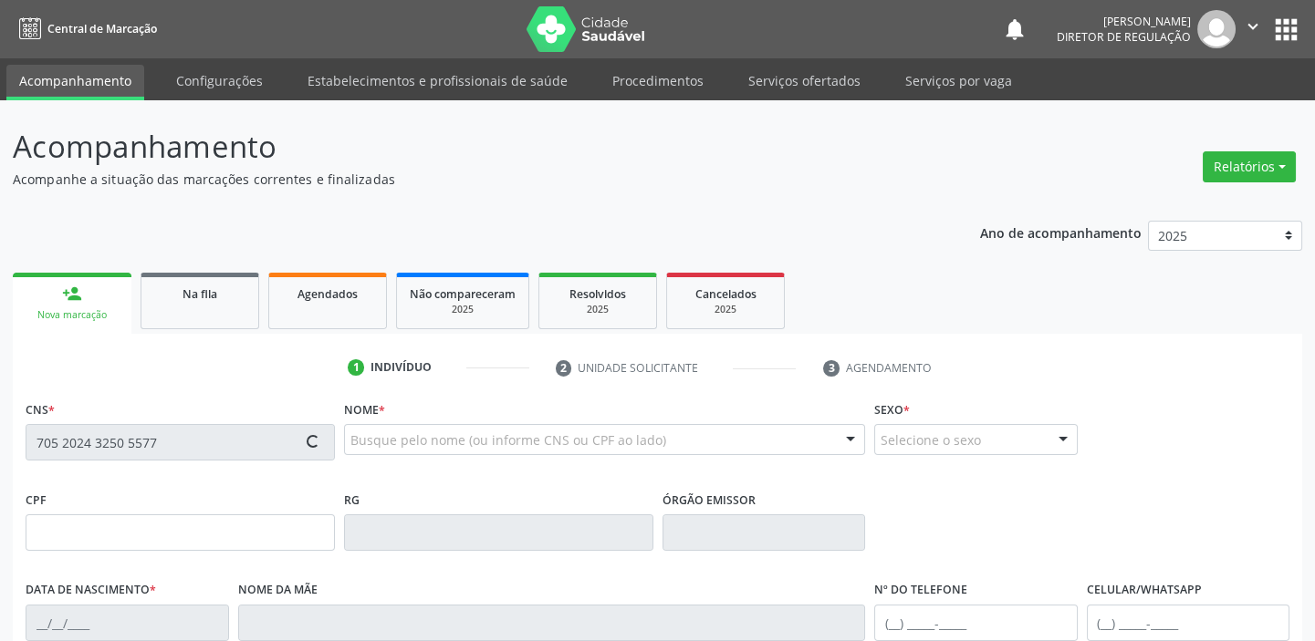
type input "S/N"
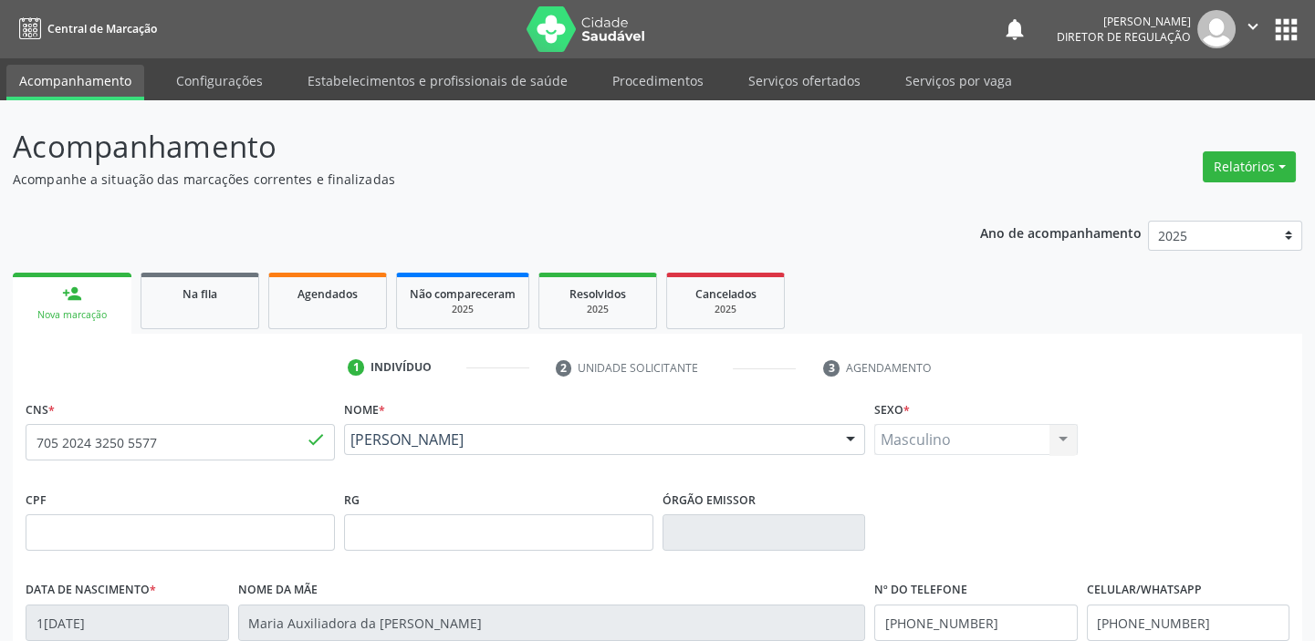
scroll to position [82, 0]
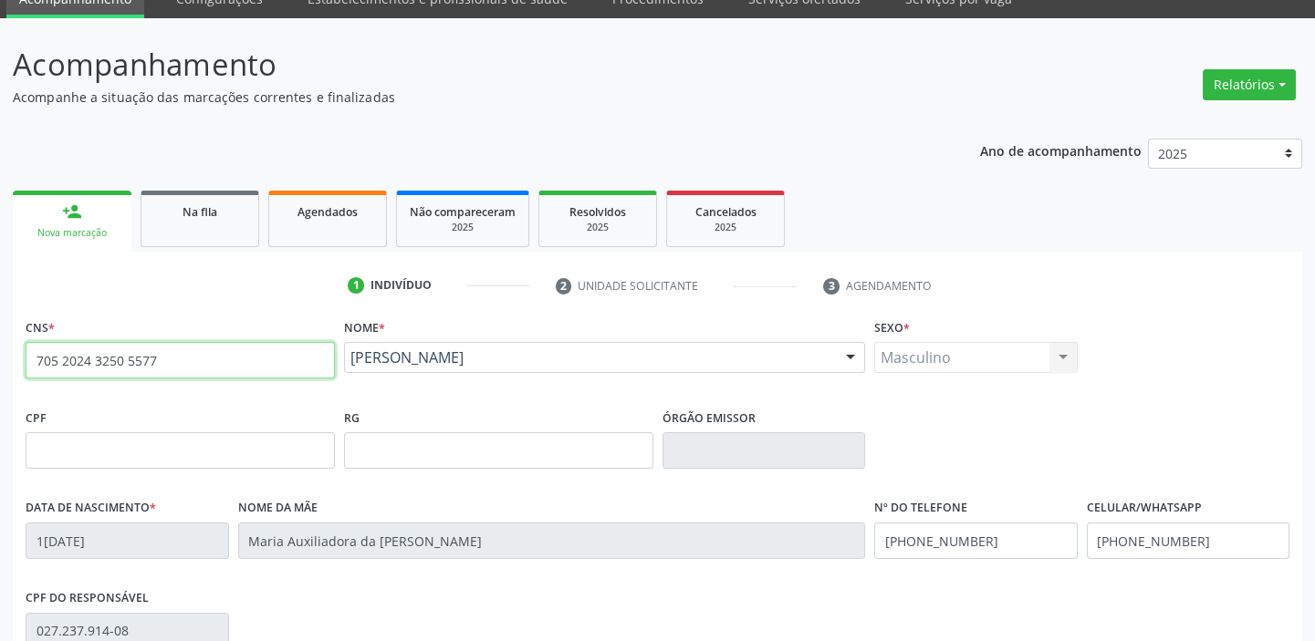
drag, startPoint x: 156, startPoint y: 361, endPoint x: 0, endPoint y: 359, distance: 156.0
click at [0, 359] on div "Acompanhamento Acompanhe a situação das marcações correntes e finalizadas Relat…" at bounding box center [657, 462] width 1315 height 889
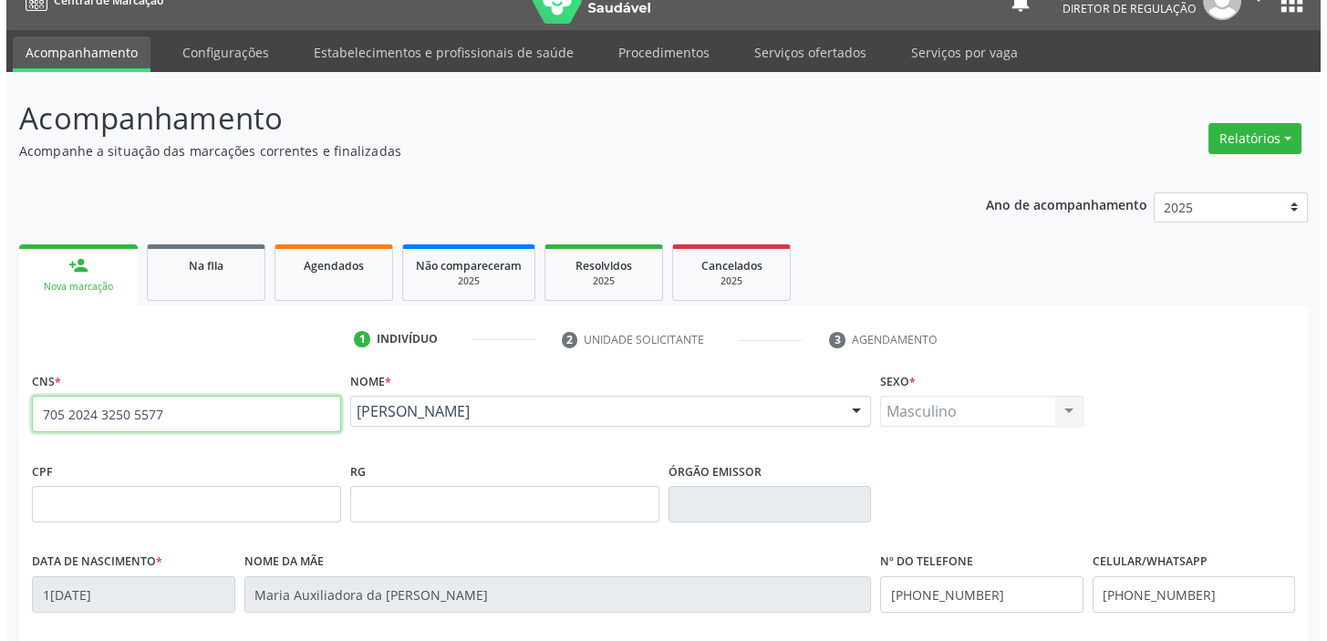
scroll to position [0, 0]
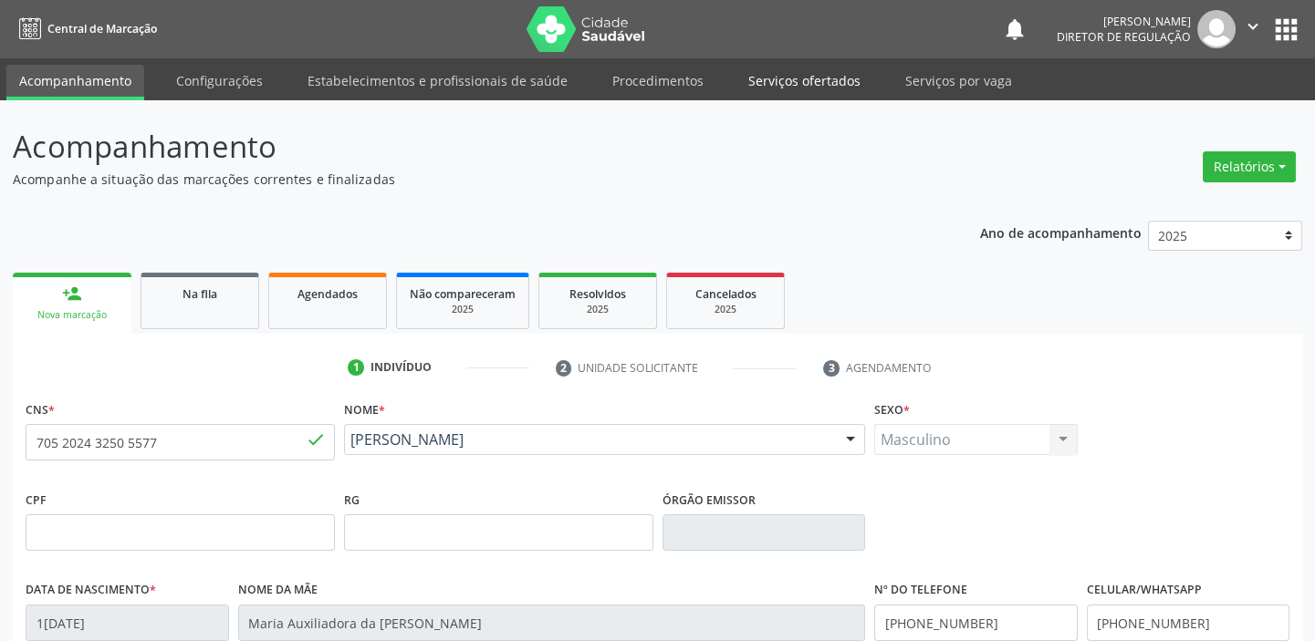
click at [793, 82] on link "Serviços ofertados" at bounding box center [804, 81] width 138 height 32
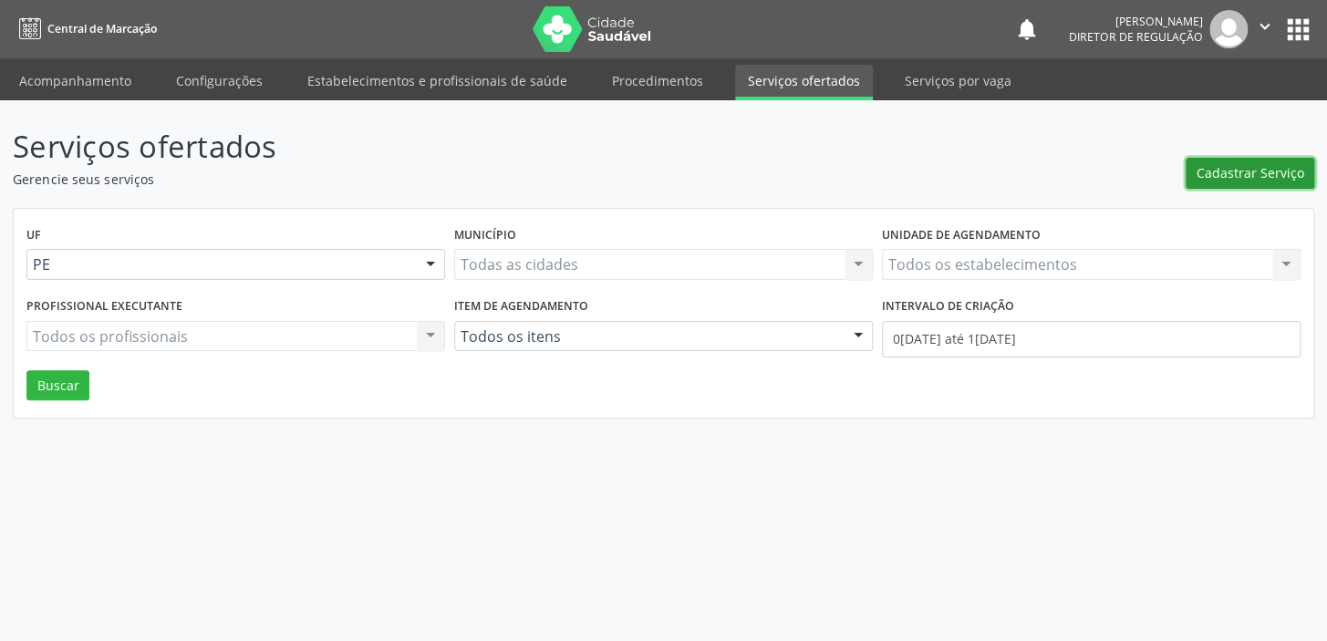
click at [1250, 173] on span "Cadastrar Serviço" at bounding box center [1251, 172] width 108 height 19
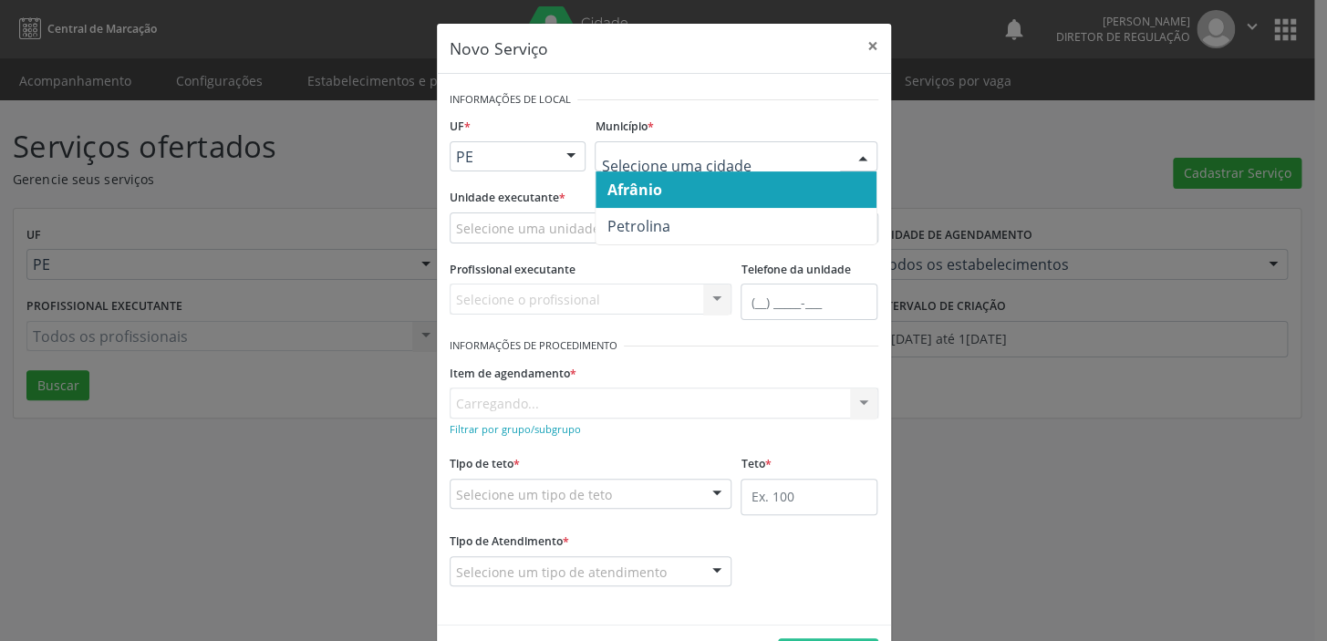
click at [602, 167] on div at bounding box center [736, 156] width 283 height 31
drag, startPoint x: 611, startPoint y: 192, endPoint x: 552, endPoint y: 208, distance: 61.5
click at [612, 192] on span "Afrânio" at bounding box center [634, 190] width 55 height 20
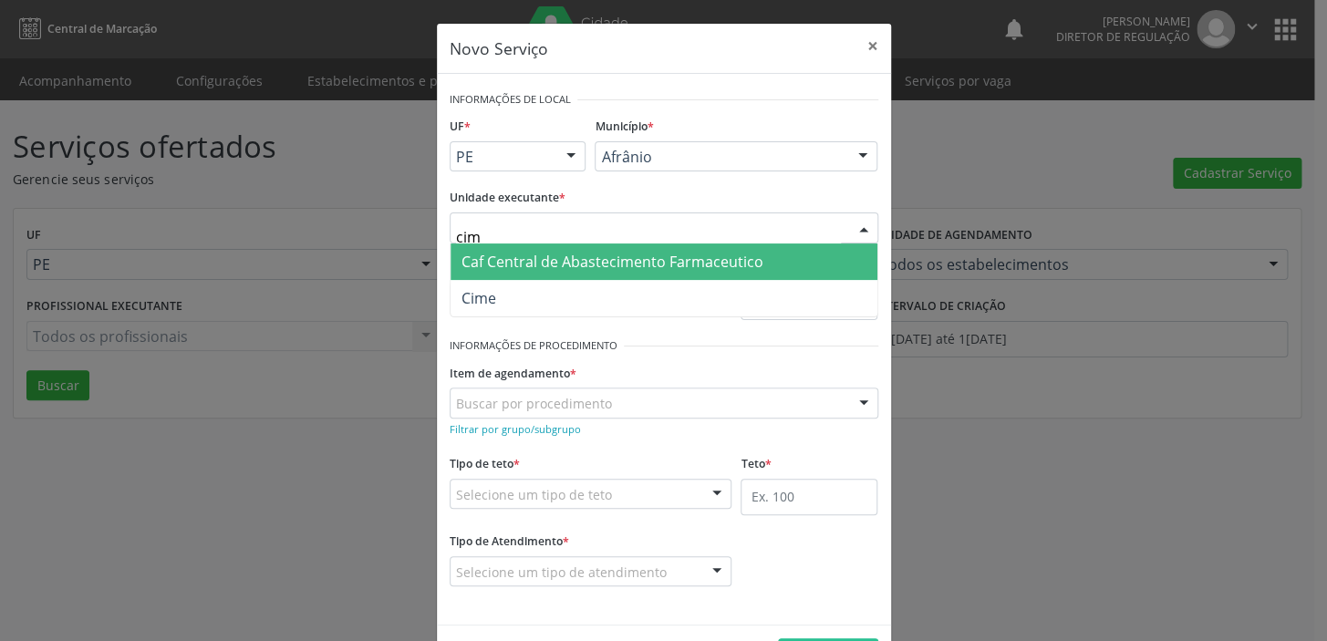
type input "cime"
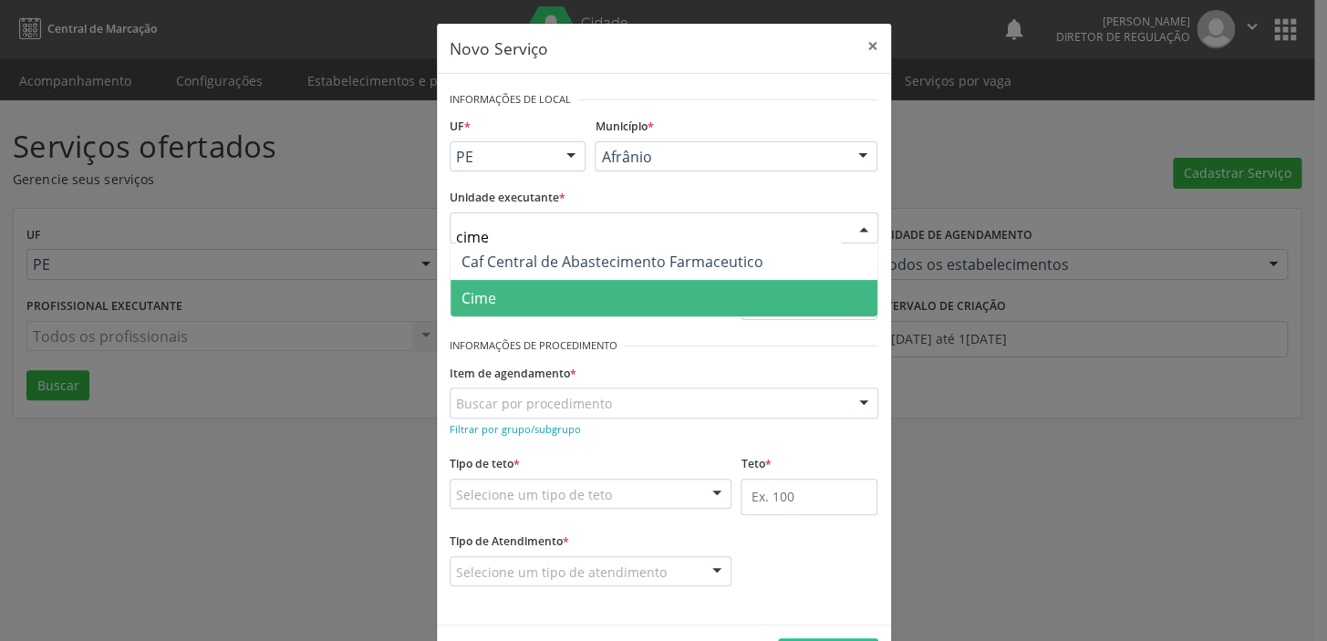
click at [474, 297] on span "Cime" at bounding box center [479, 298] width 35 height 20
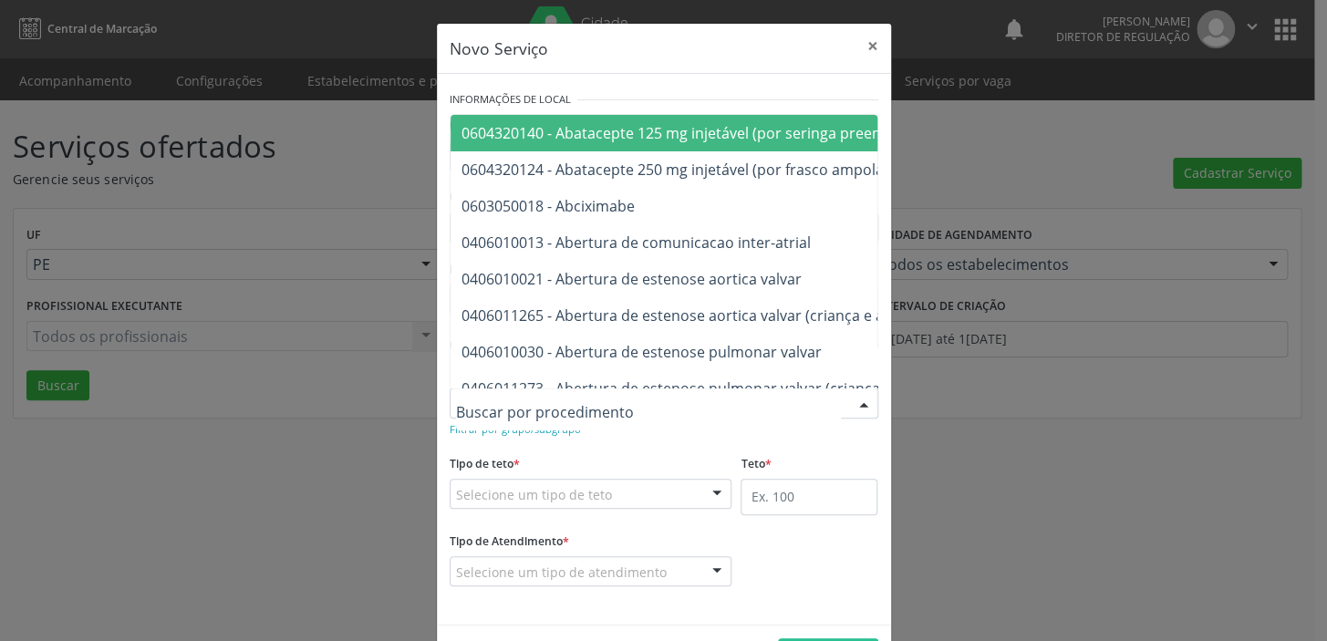
click at [484, 416] on div at bounding box center [664, 403] width 429 height 31
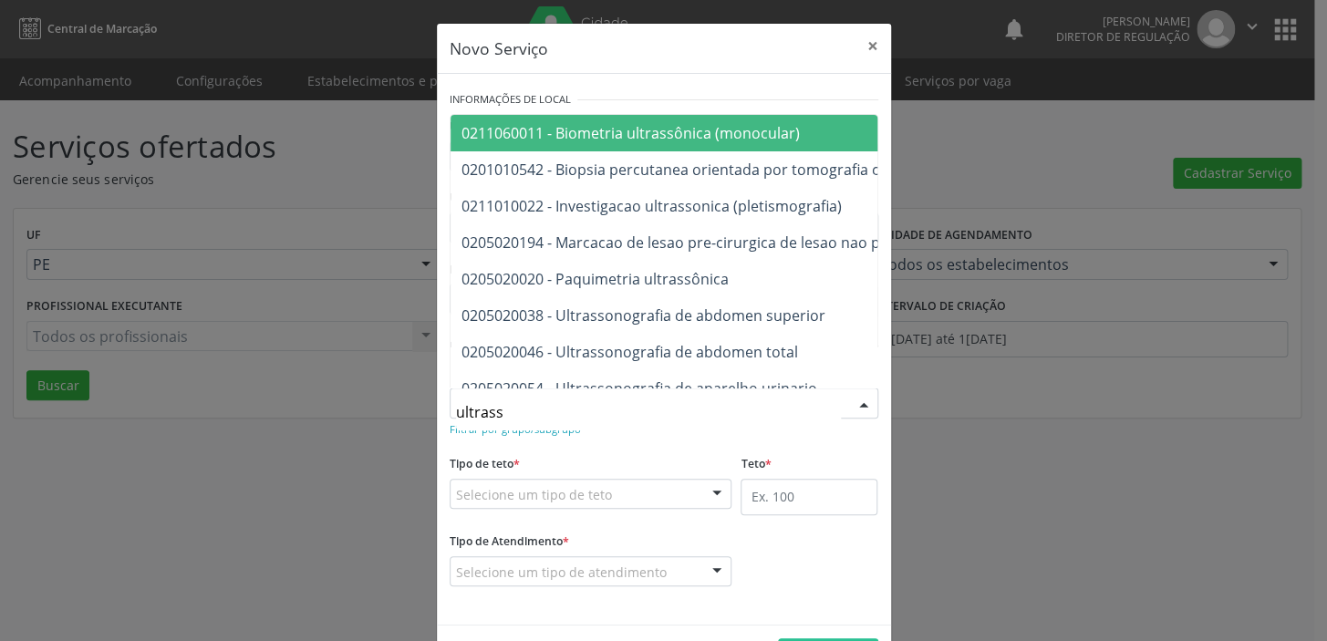
type input "ultrasso"
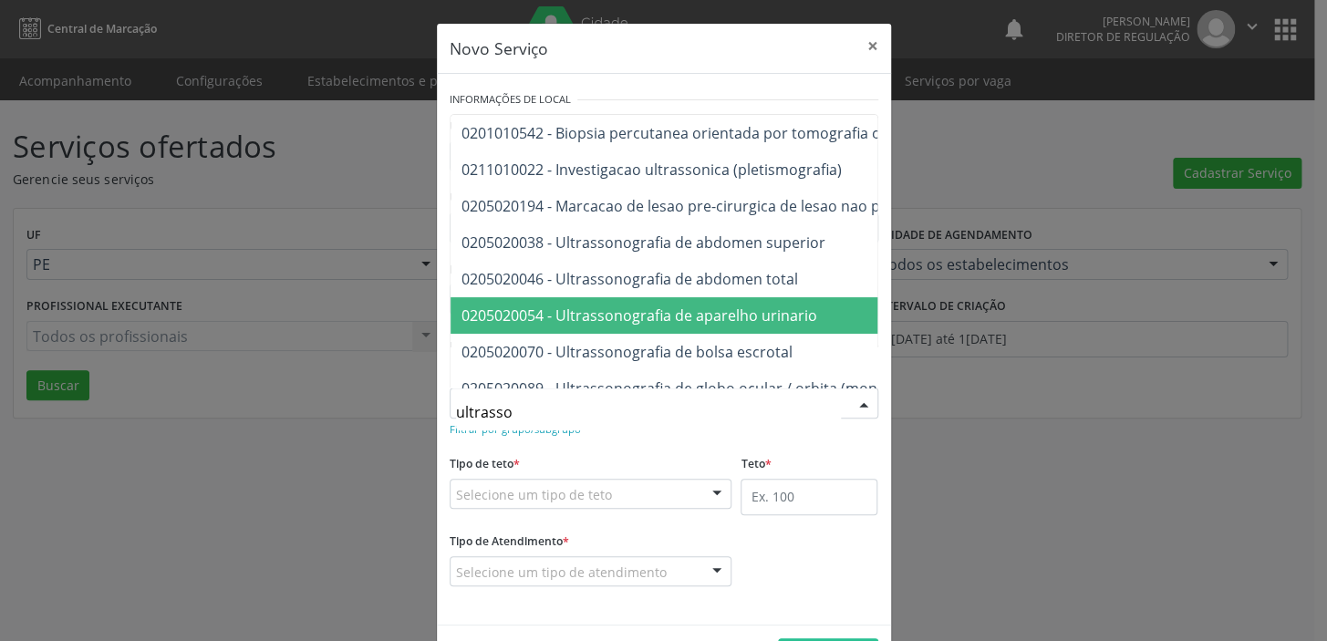
click at [661, 307] on span "0205020054 - Ultrassonografia de aparelho urinario" at bounding box center [640, 316] width 356 height 20
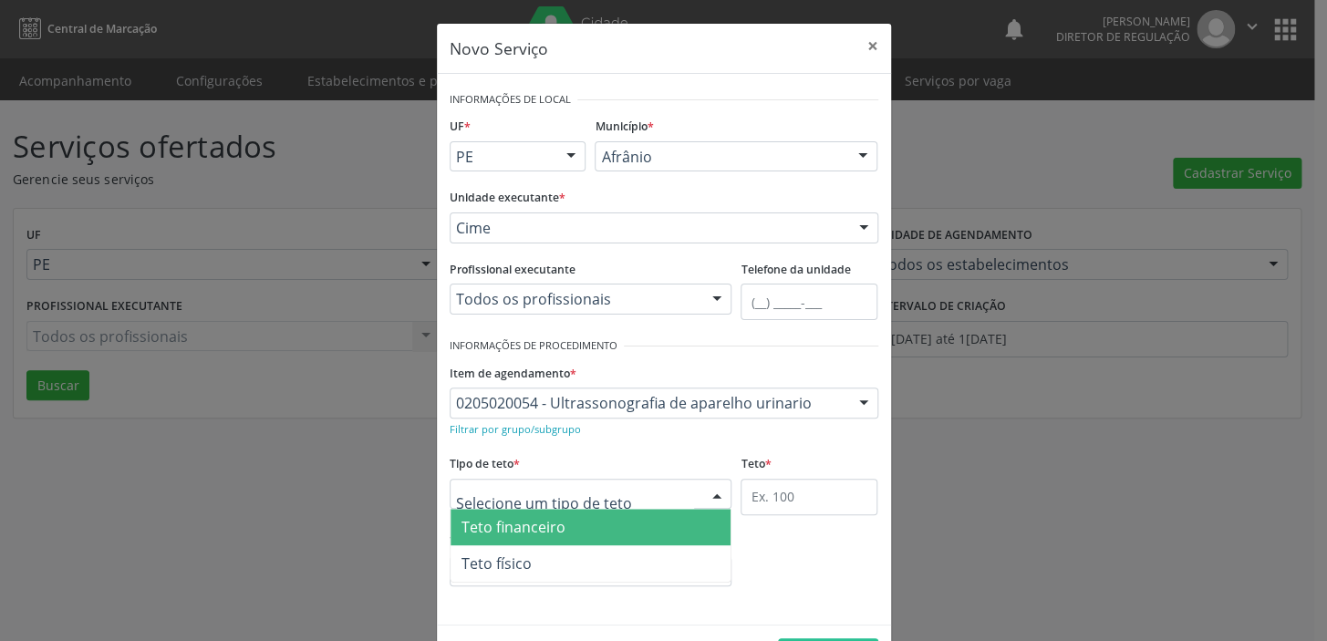
drag, startPoint x: 506, startPoint y: 488, endPoint x: 507, endPoint y: 517, distance: 29.2
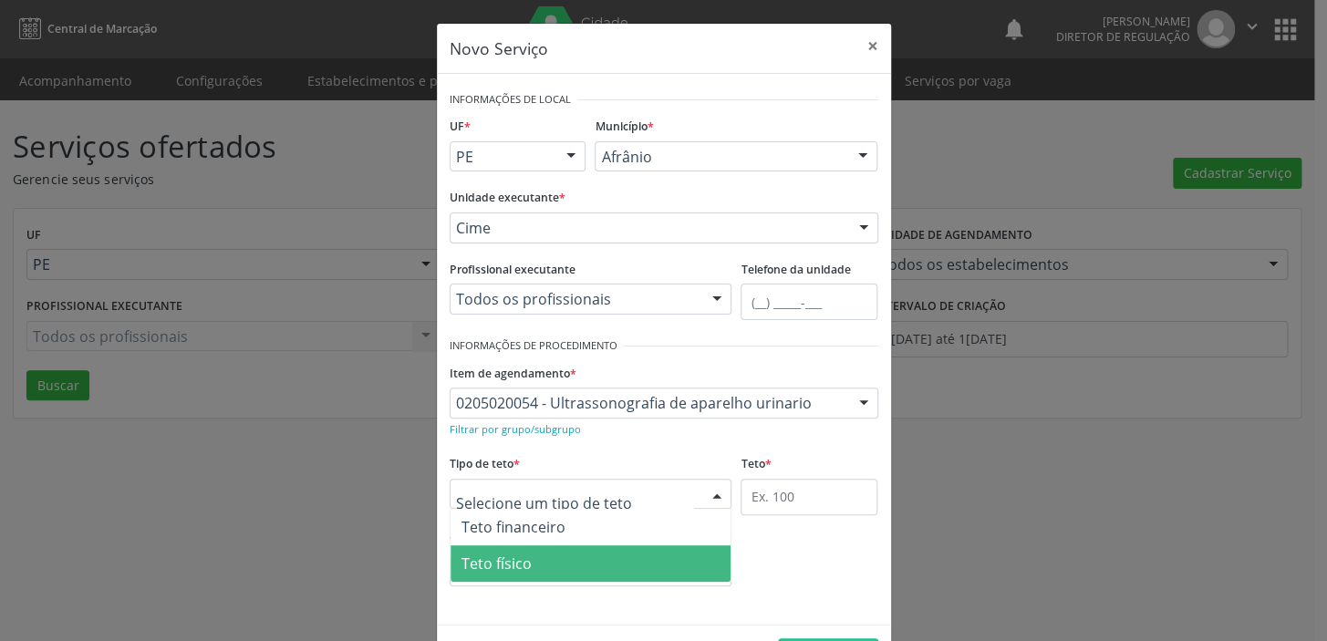
drag, startPoint x: 499, startPoint y: 575, endPoint x: 511, endPoint y: 566, distance: 15.0
click at [499, 574] on span "Teto físico" at bounding box center [591, 564] width 281 height 36
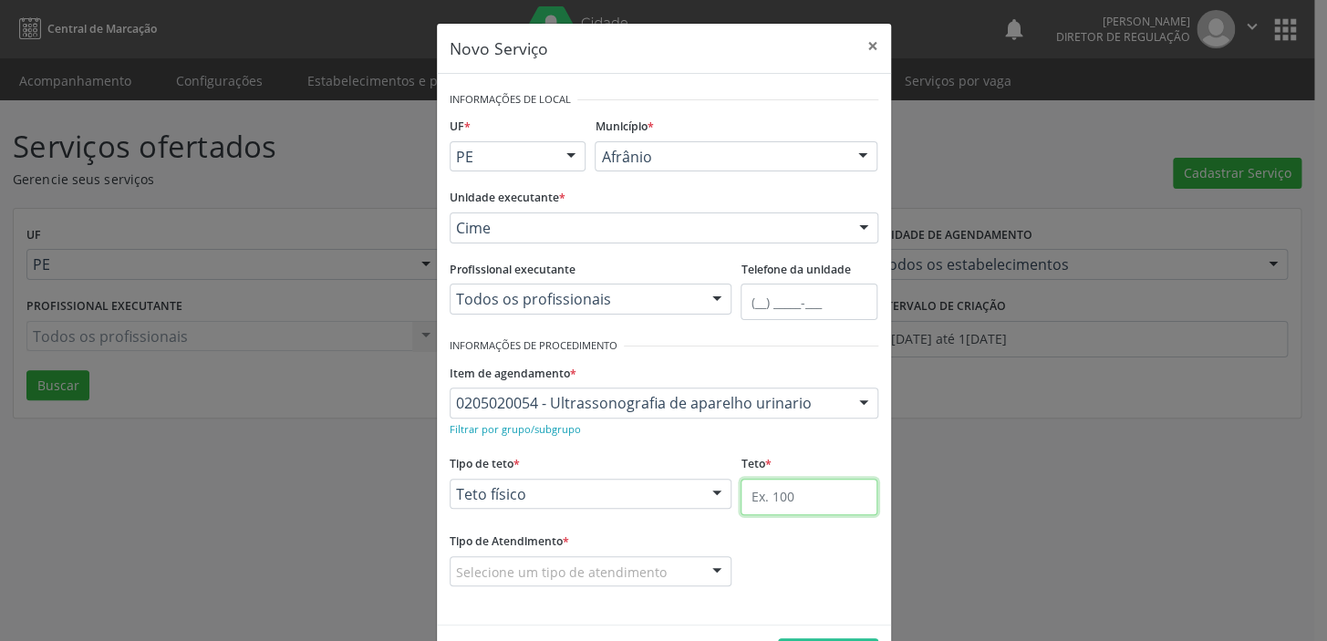
click at [754, 499] on input "text" at bounding box center [809, 497] width 137 height 36
type input "1"
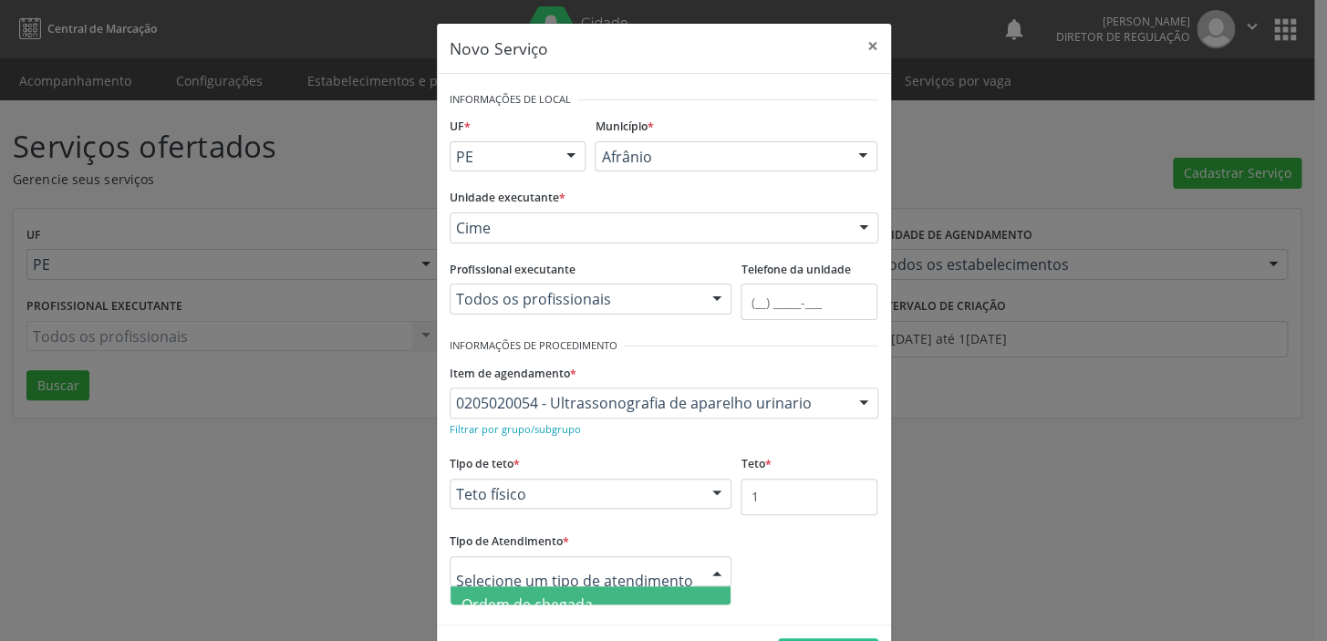
click at [557, 596] on span "Ordem de chegada" at bounding box center [527, 605] width 131 height 20
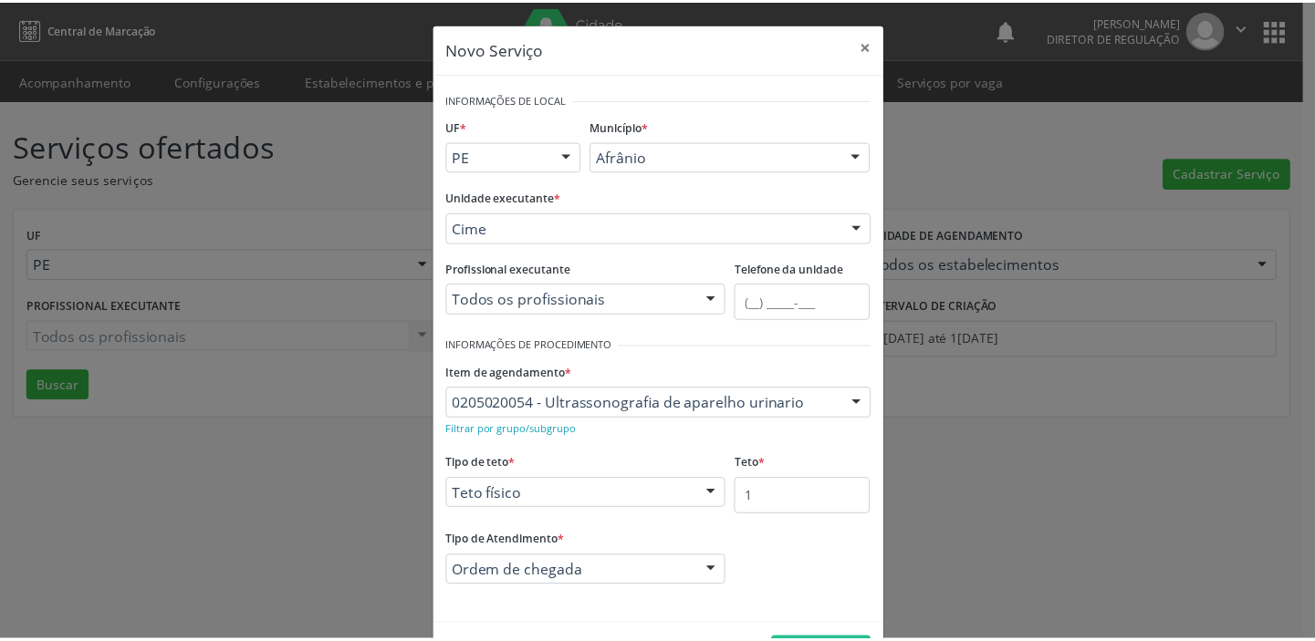
scroll to position [63, 0]
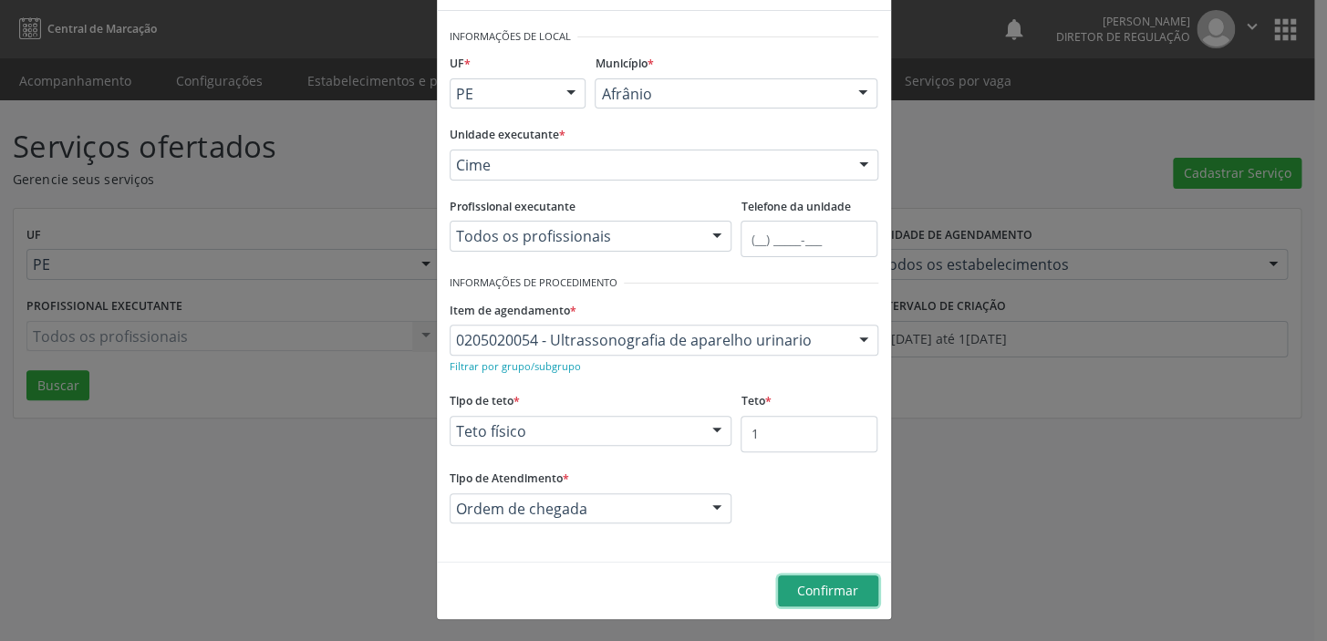
click at [780, 593] on button "Confirmar" at bounding box center [828, 591] width 100 height 31
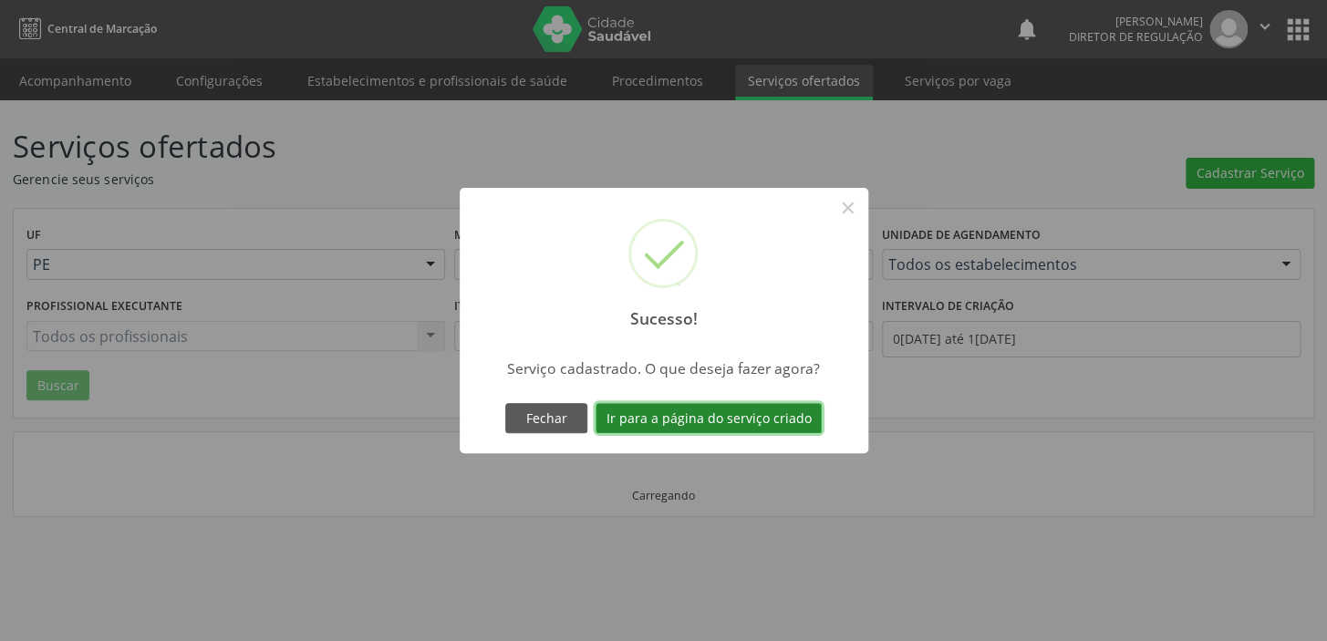
click at [691, 419] on button "Ir para a página do serviço criado" at bounding box center [709, 418] width 226 height 31
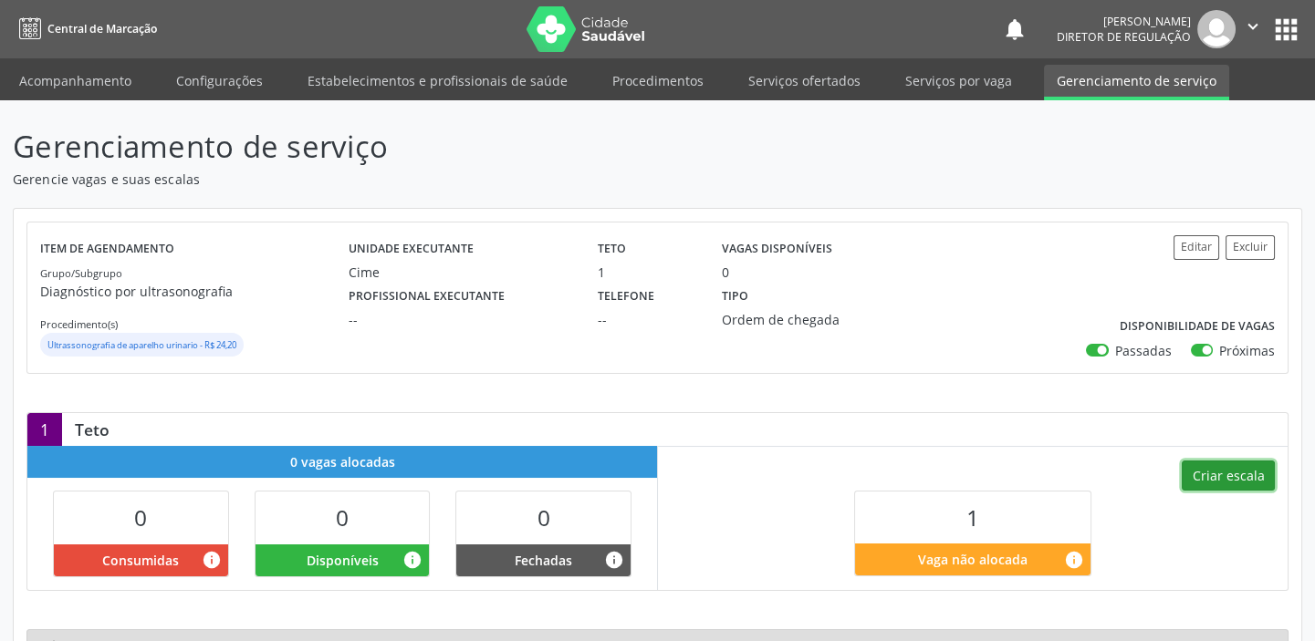
click at [1225, 474] on button "Criar escala" at bounding box center [1227, 476] width 93 height 31
select select "7"
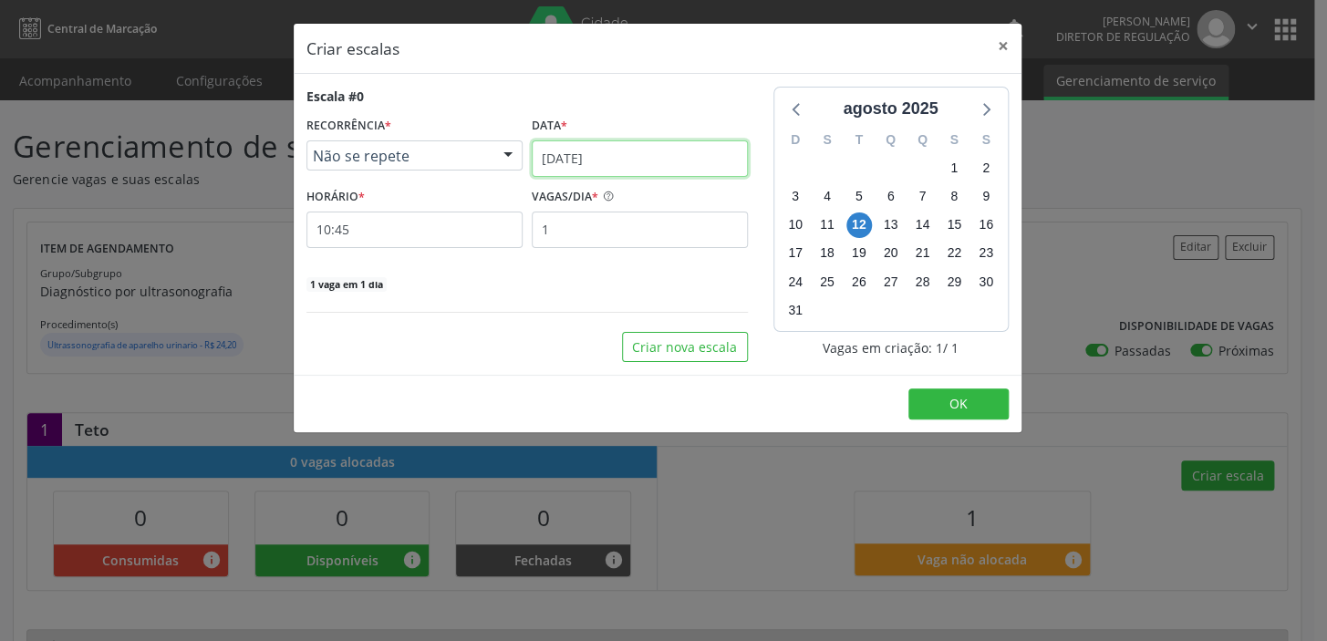
click at [582, 161] on input "12/08/2025" at bounding box center [640, 159] width 216 height 36
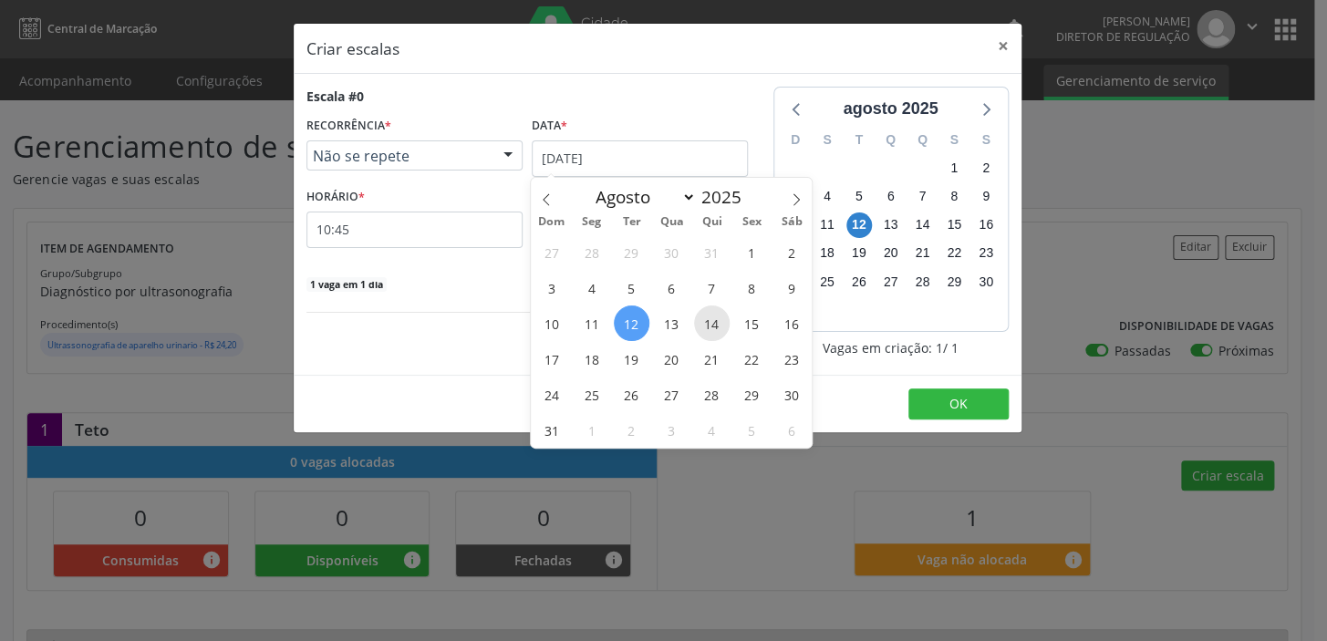
click at [705, 330] on span "14" at bounding box center [712, 324] width 36 height 36
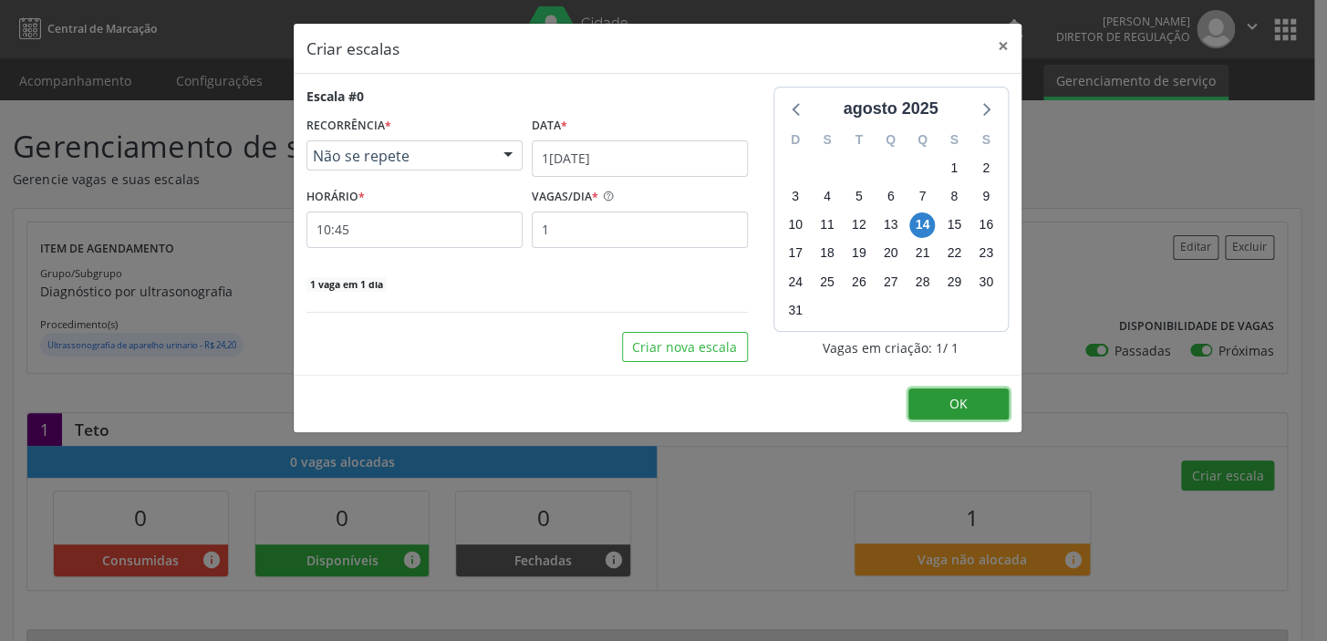
click at [967, 400] on span "OK" at bounding box center [959, 403] width 18 height 17
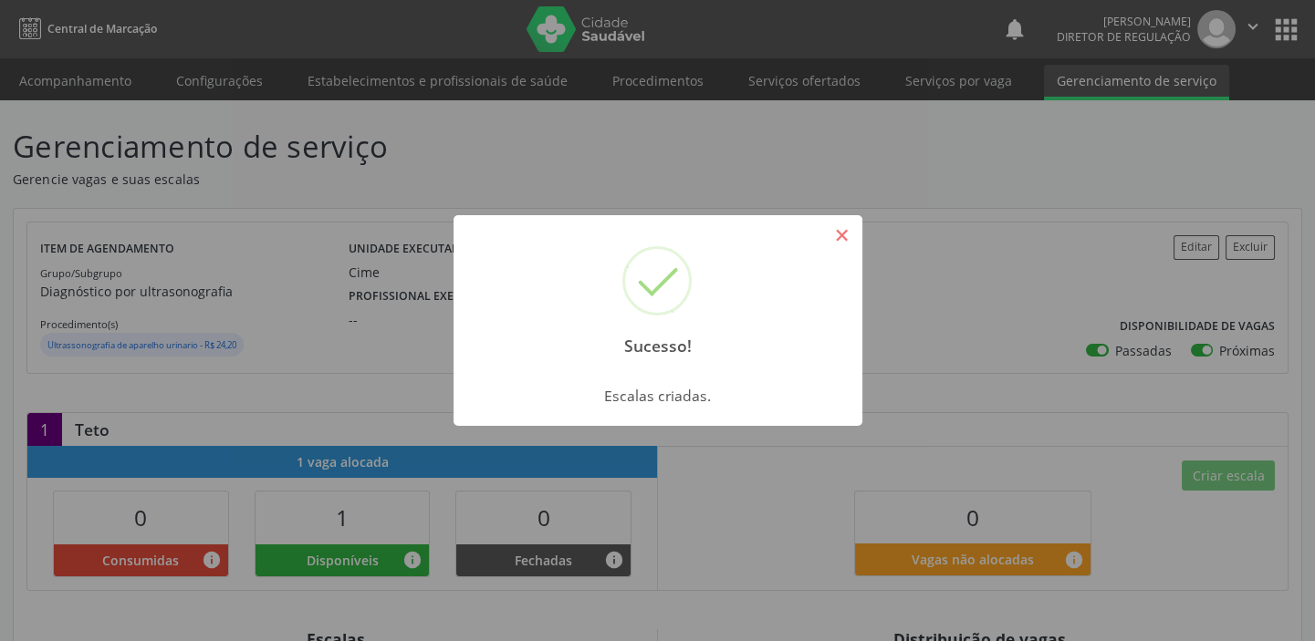
click at [838, 233] on button "×" at bounding box center [842, 235] width 31 height 31
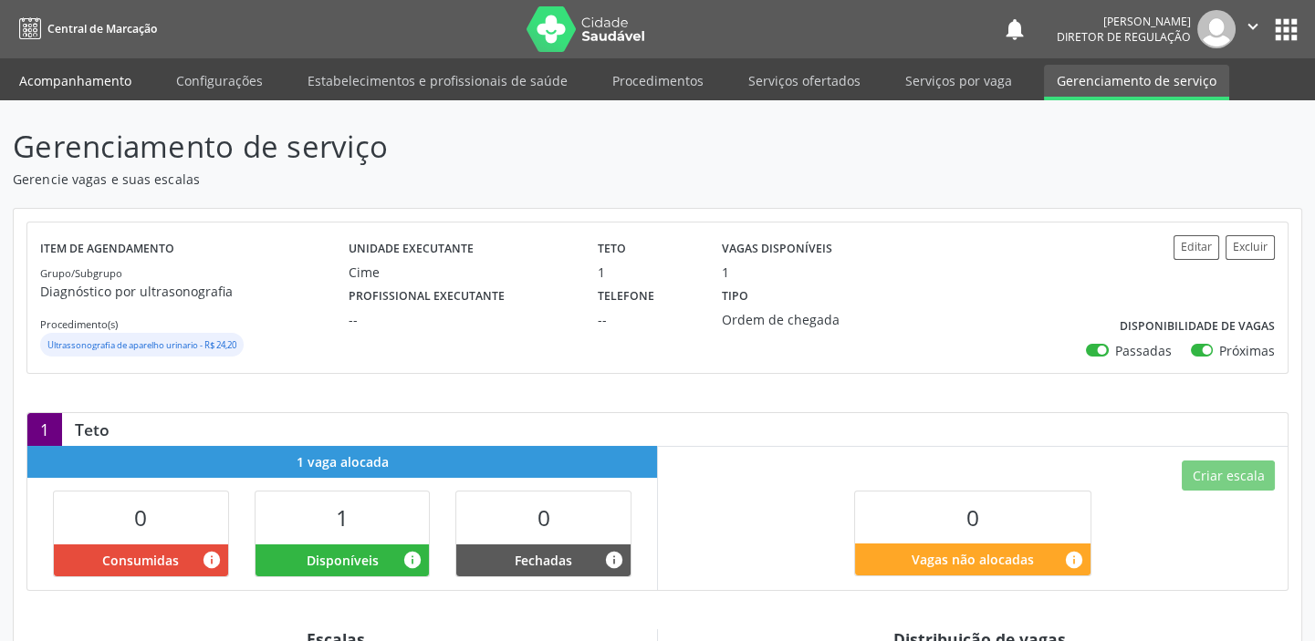
click at [97, 80] on link "Acompanhamento" at bounding box center [75, 81] width 138 height 32
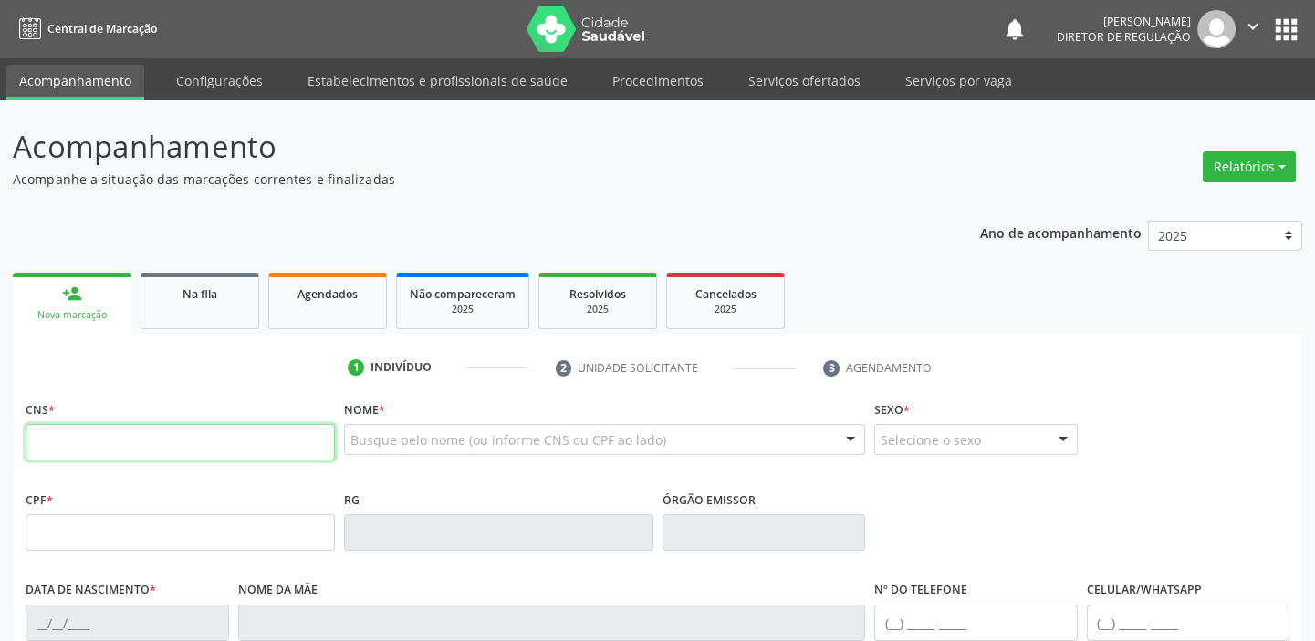
click at [111, 447] on input "text" at bounding box center [180, 442] width 309 height 36
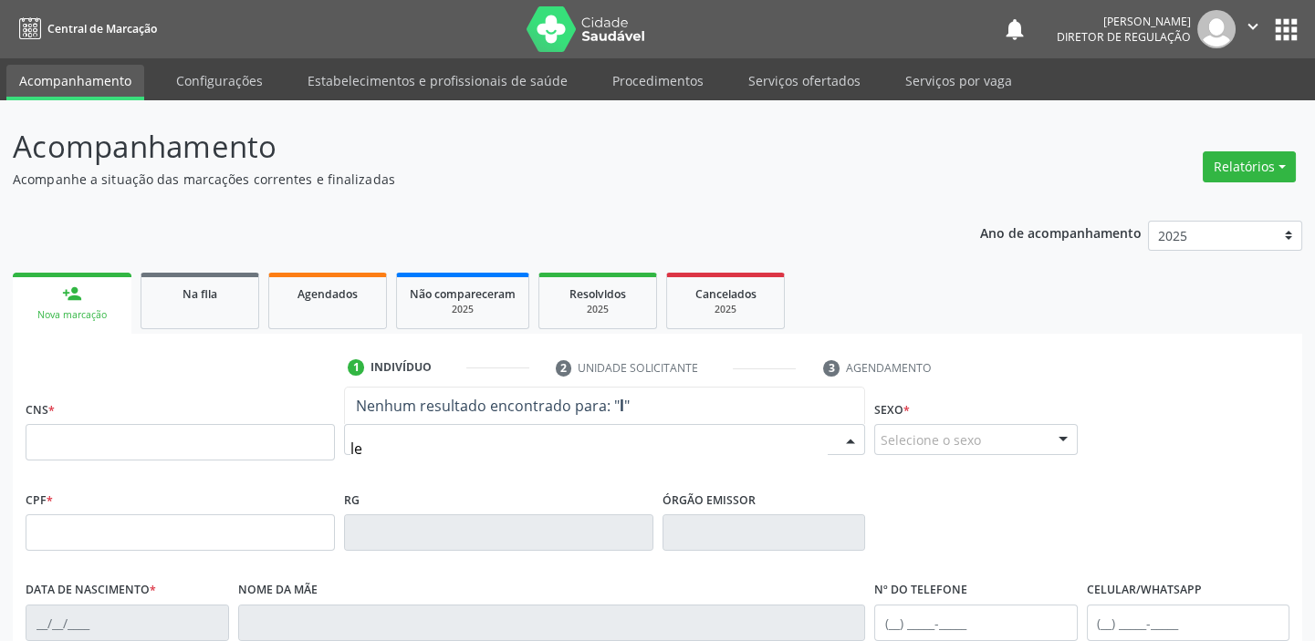
type input "l"
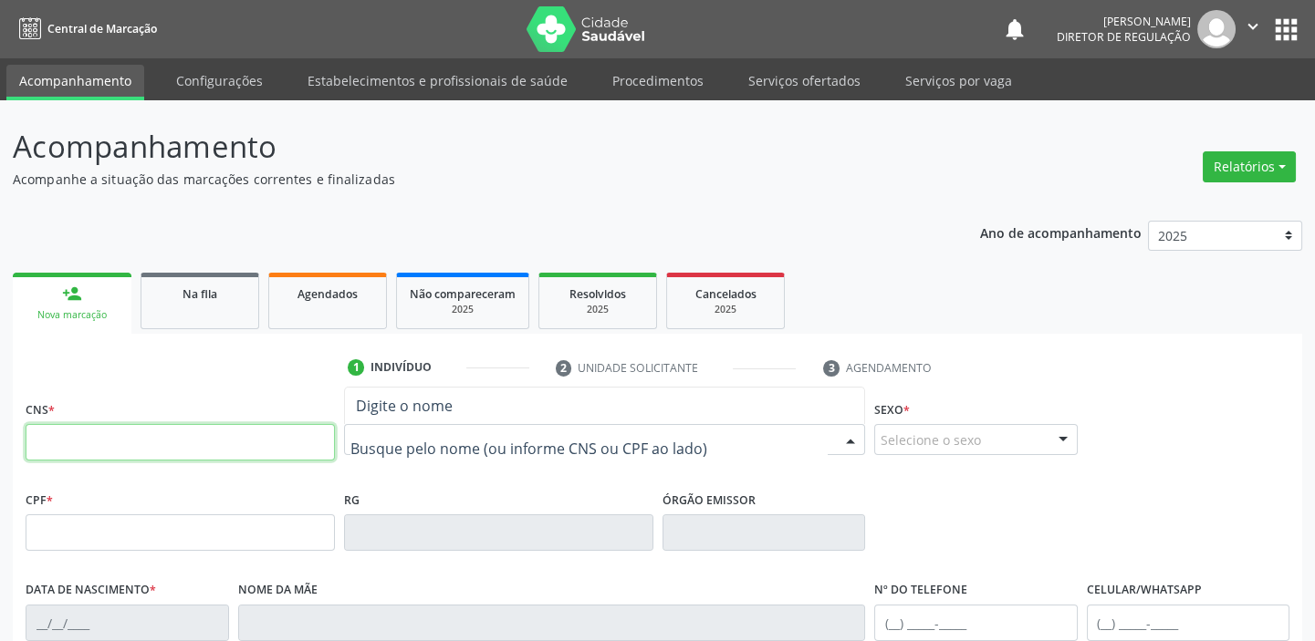
click at [141, 447] on input "text" at bounding box center [180, 442] width 309 height 36
type input "700 0022 8833 8703"
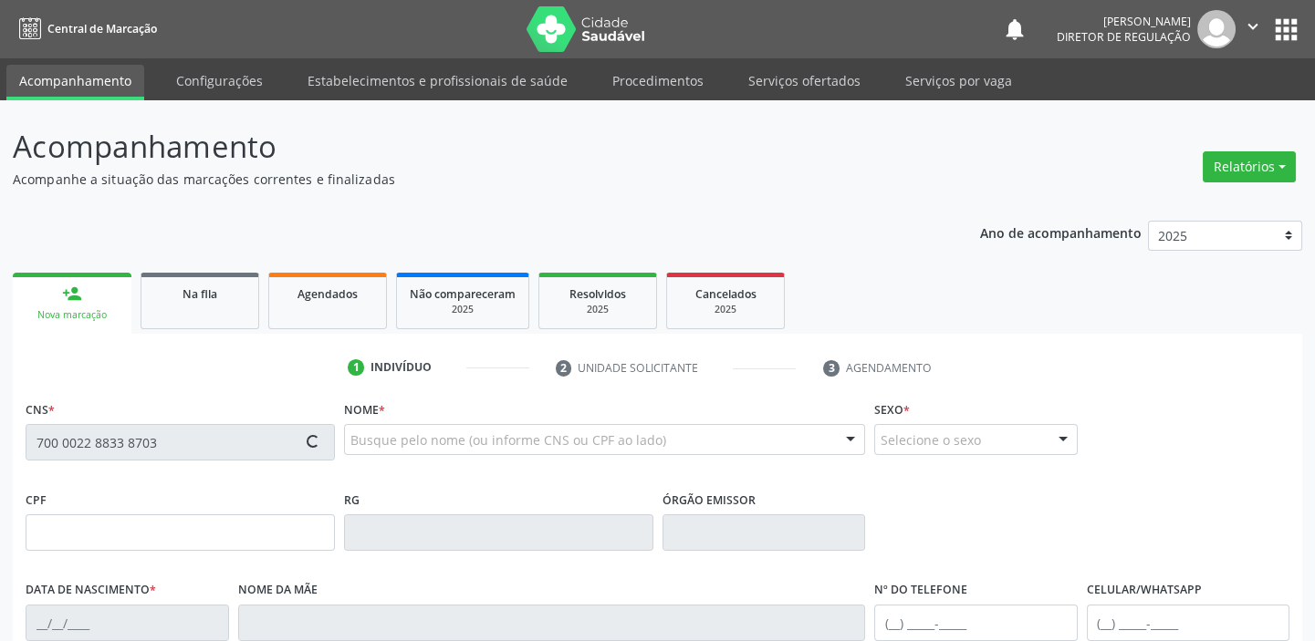
type input "28/01/2008"
type input "Josileide Rodrigues de Sousa"
type input "(87) 98845-4116"
type input "S/N"
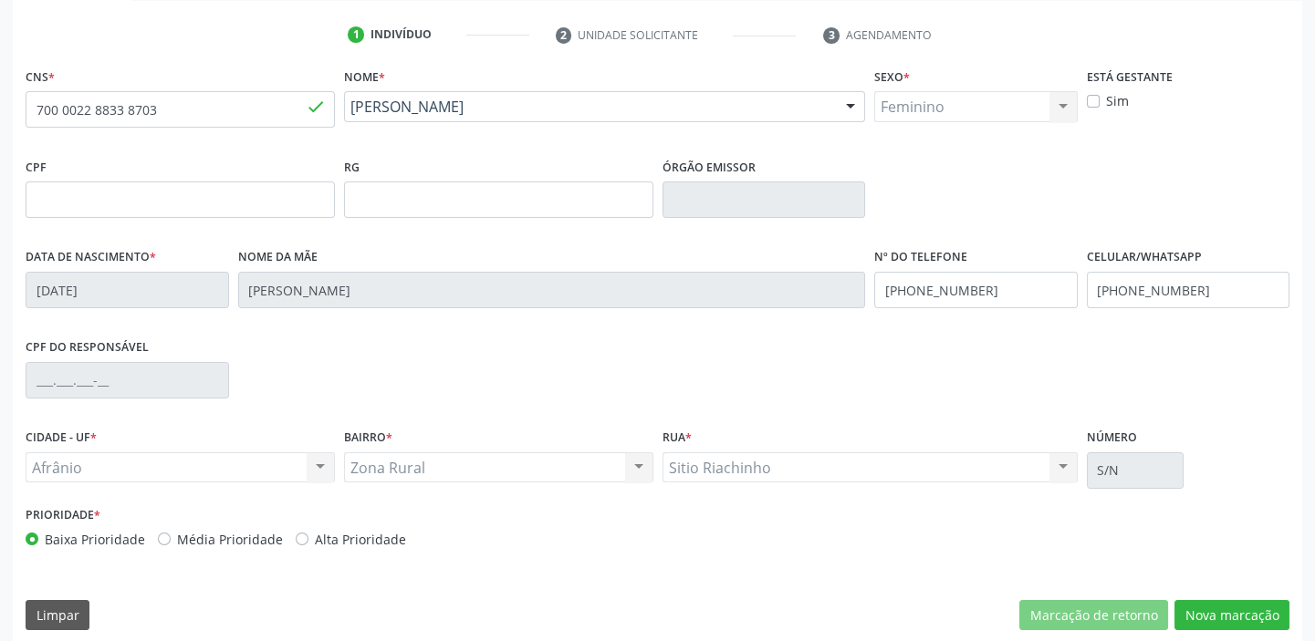
scroll to position [347, 0]
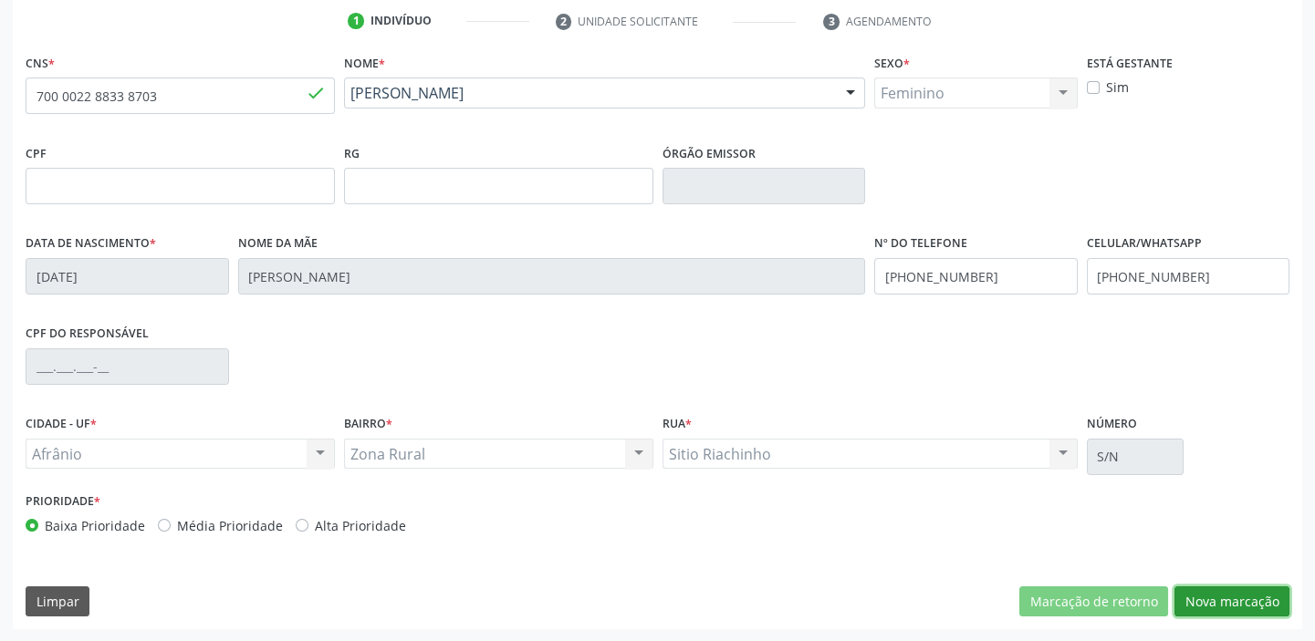
click at [1211, 599] on button "Nova marcação" at bounding box center [1231, 602] width 115 height 31
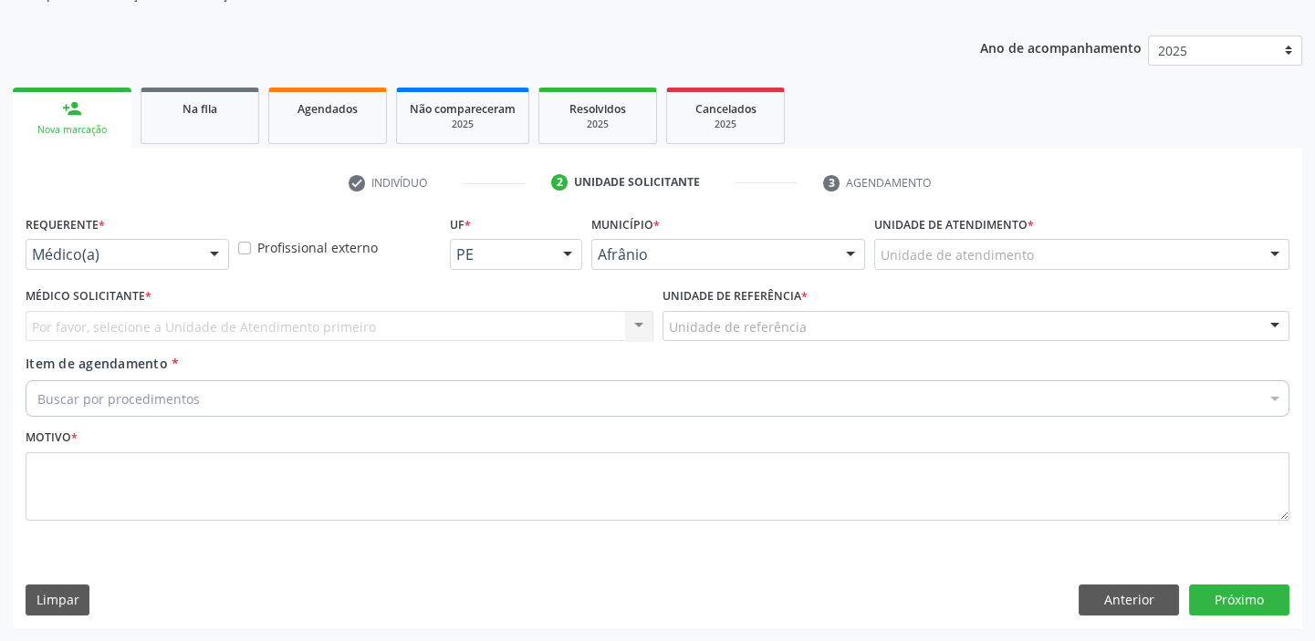
scroll to position [183, 0]
drag, startPoint x: 916, startPoint y: 263, endPoint x: 936, endPoint y: 355, distance: 94.3
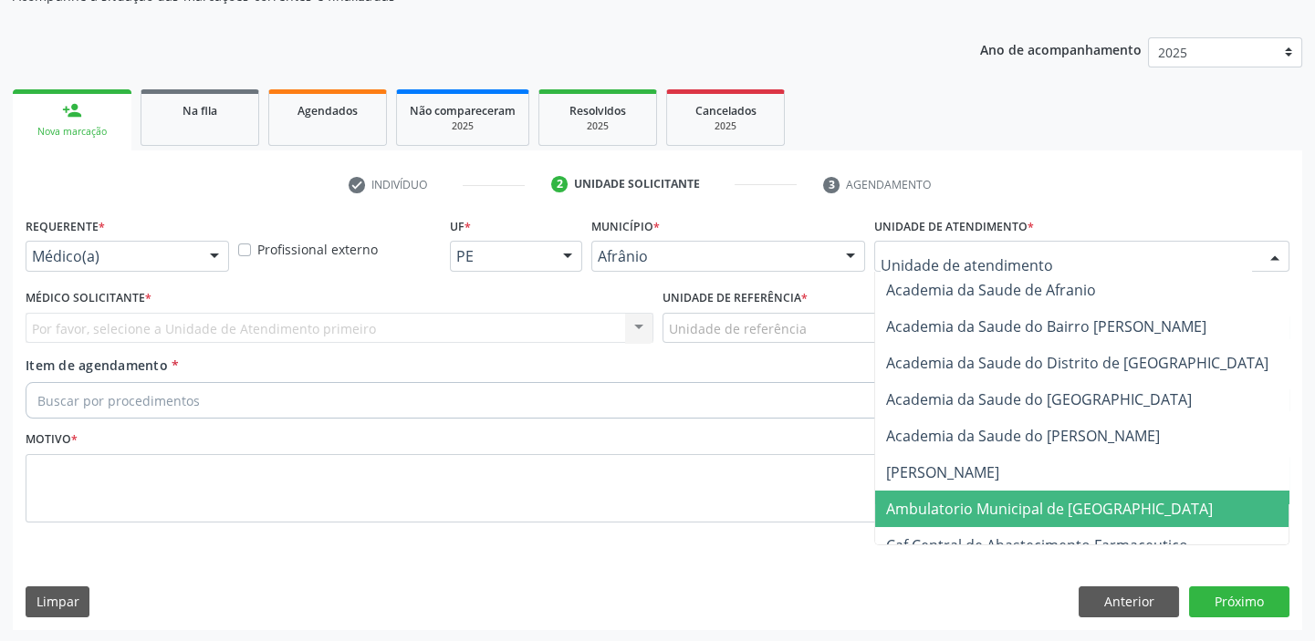
drag, startPoint x: 980, startPoint y: 505, endPoint x: 866, endPoint y: 460, distance: 122.5
click at [980, 505] on span "Ambulatorio Municipal de [GEOGRAPHIC_DATA]" at bounding box center [1049, 509] width 327 height 20
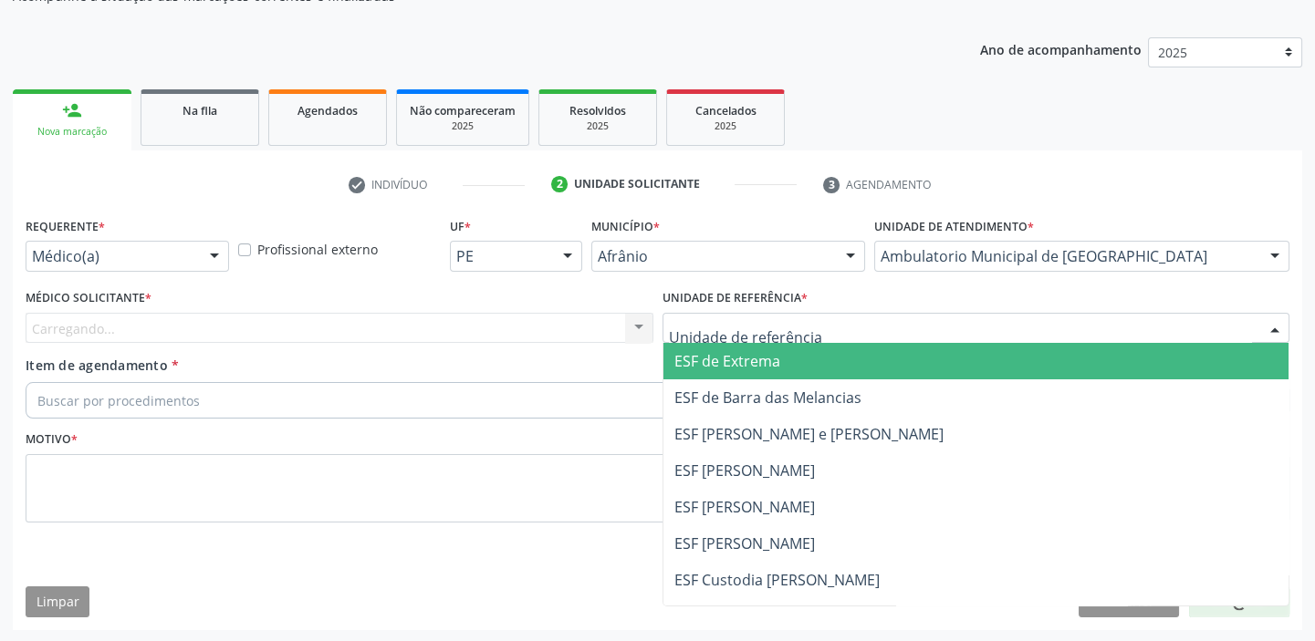
drag, startPoint x: 704, startPoint y: 330, endPoint x: 740, endPoint y: 435, distance: 110.8
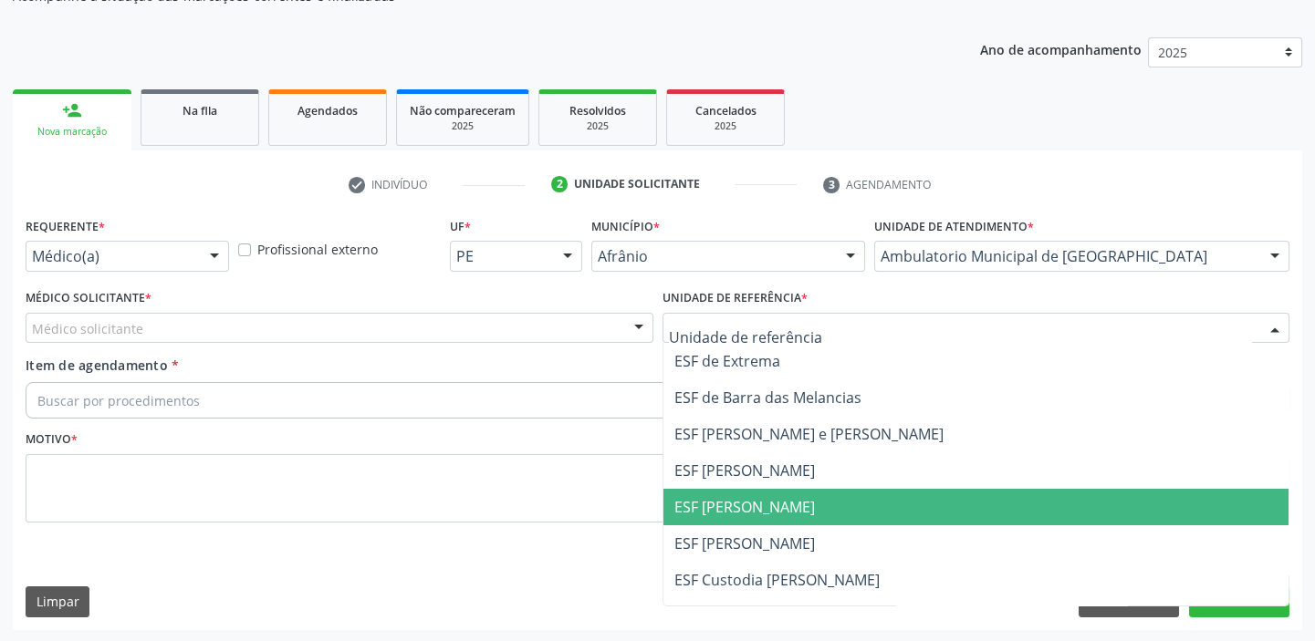
click at [757, 511] on span "ESF [PERSON_NAME]" at bounding box center [744, 507] width 141 height 20
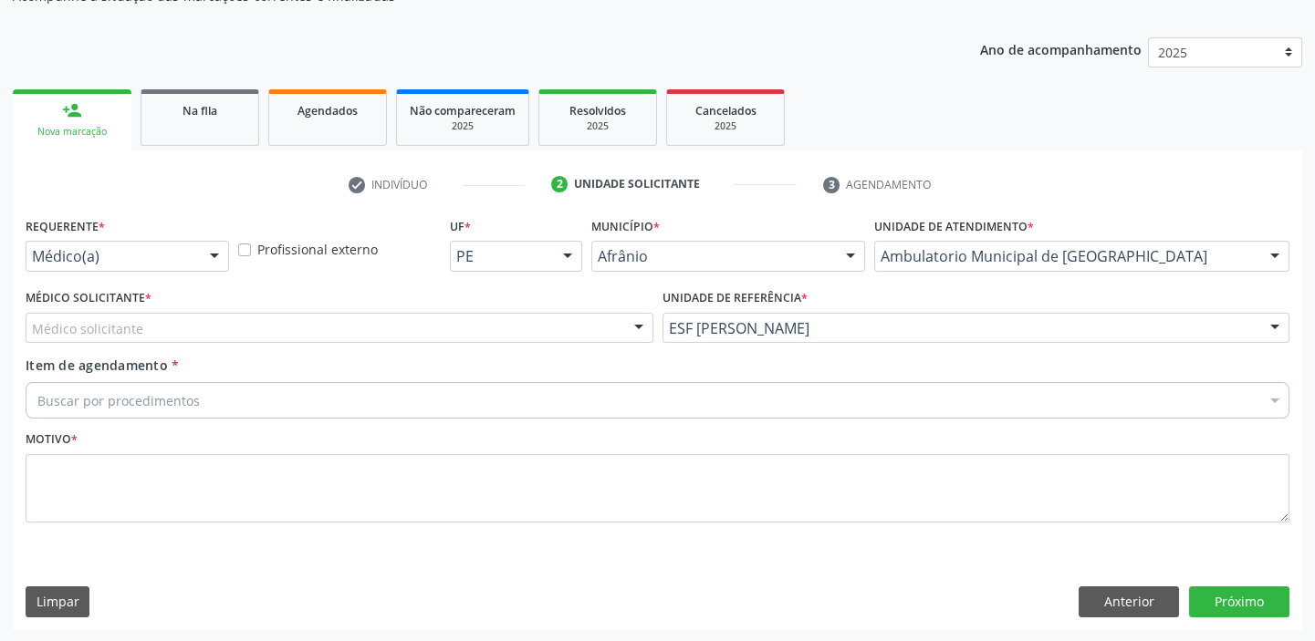
drag, startPoint x: 113, startPoint y: 324, endPoint x: 113, endPoint y: 349, distance: 24.6
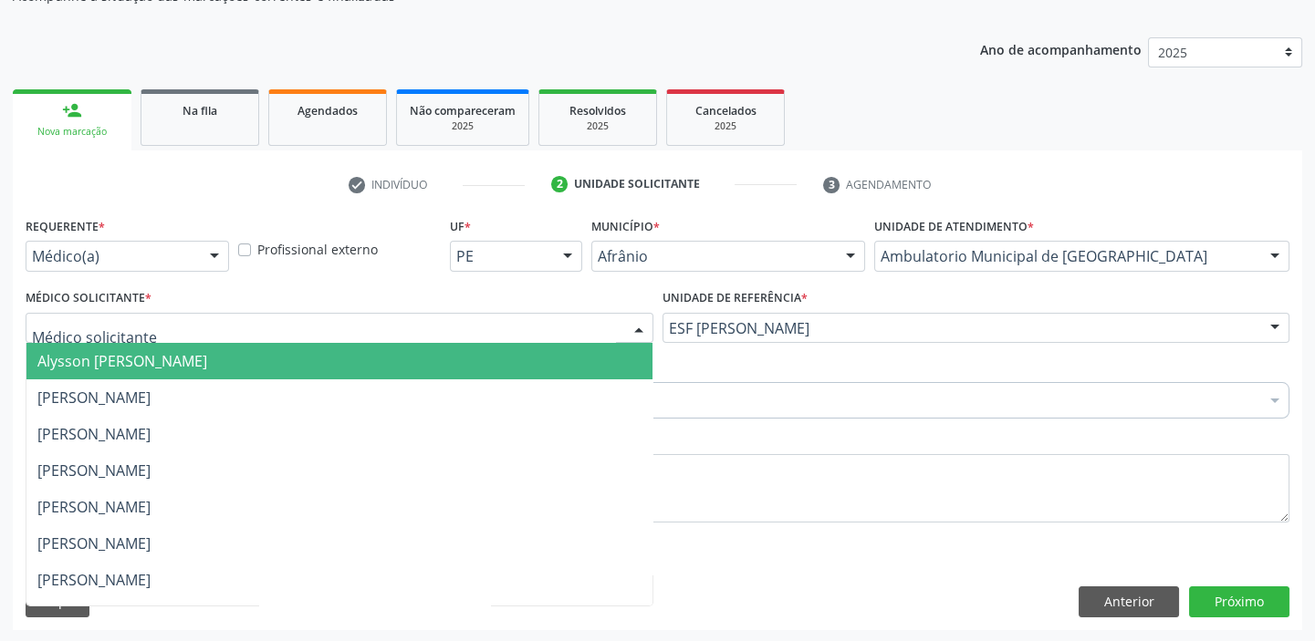
drag, startPoint x: 113, startPoint y: 372, endPoint x: 114, endPoint y: 382, distance: 10.1
click at [114, 376] on span "Alysson Rodrigo Ferreira Cavalcanti" at bounding box center [339, 361] width 626 height 36
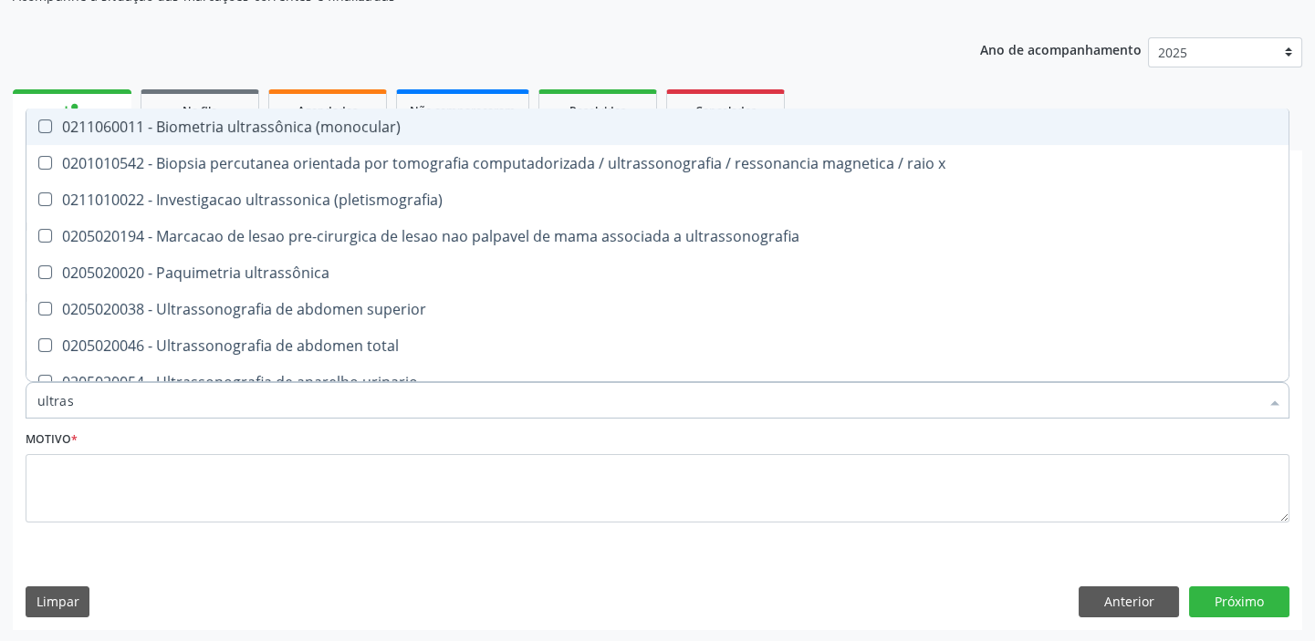
type input "ultrass"
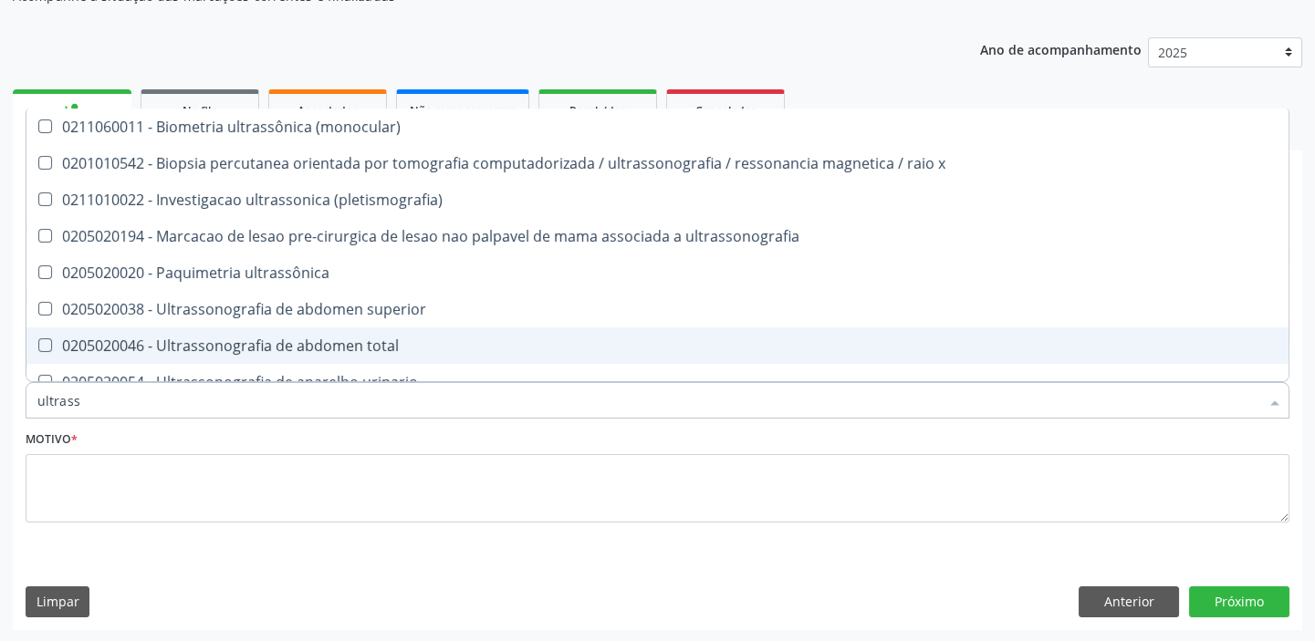
scroll to position [82, 0]
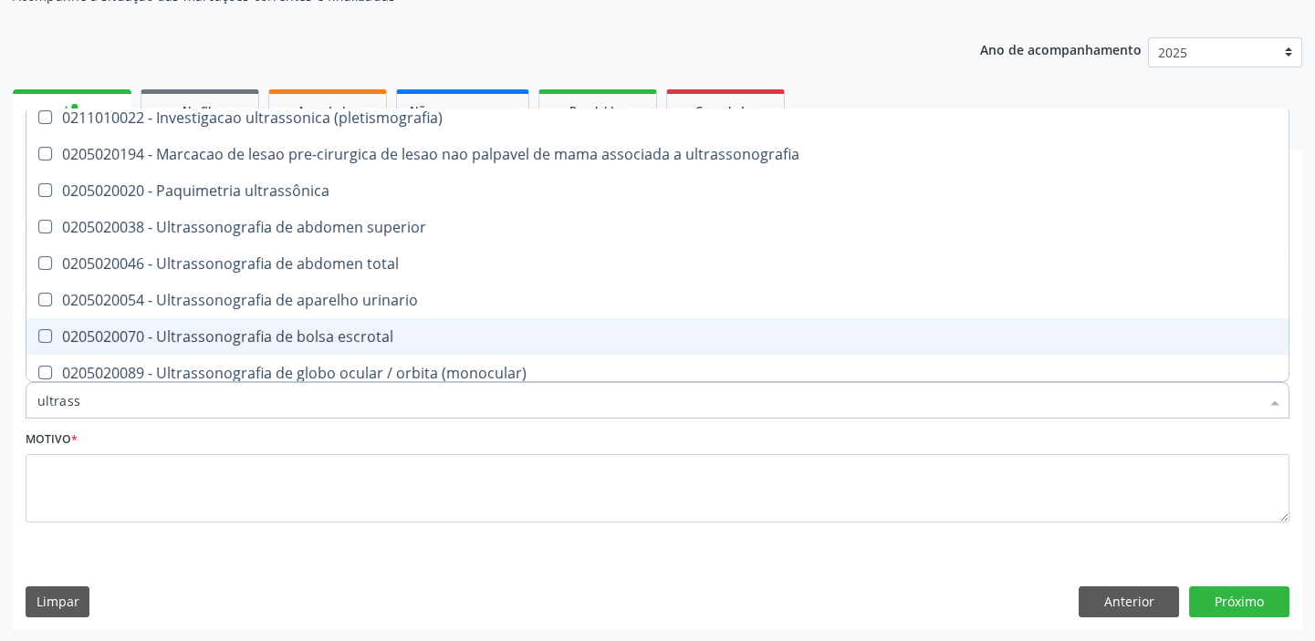
click at [231, 318] on span "0205020070 - Ultrassonografia de bolsa escrotal" at bounding box center [657, 336] width 1262 height 36
click at [217, 338] on div "0205020070 - Ultrassonografia de bolsa escrotal" at bounding box center [657, 336] width 1240 height 15
checkbox escrotal "false"
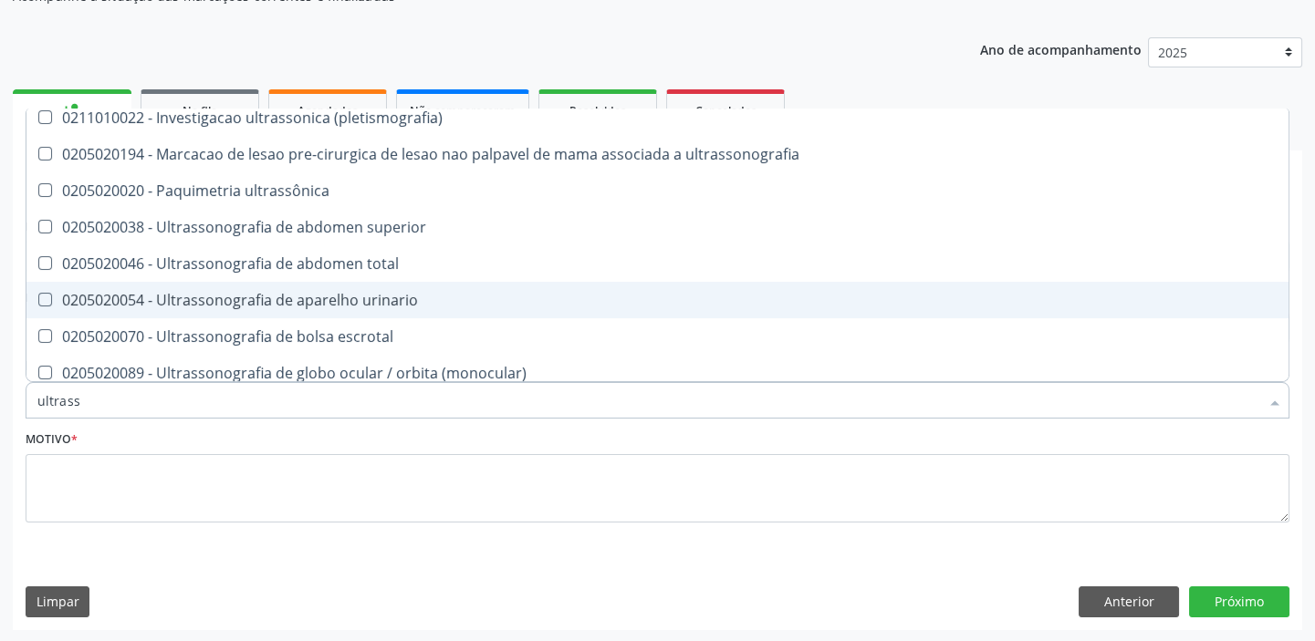
click at [197, 297] on div "0205020054 - Ultrassonografia de aparelho urinario" at bounding box center [657, 300] width 1240 height 15
checkbox urinario "true"
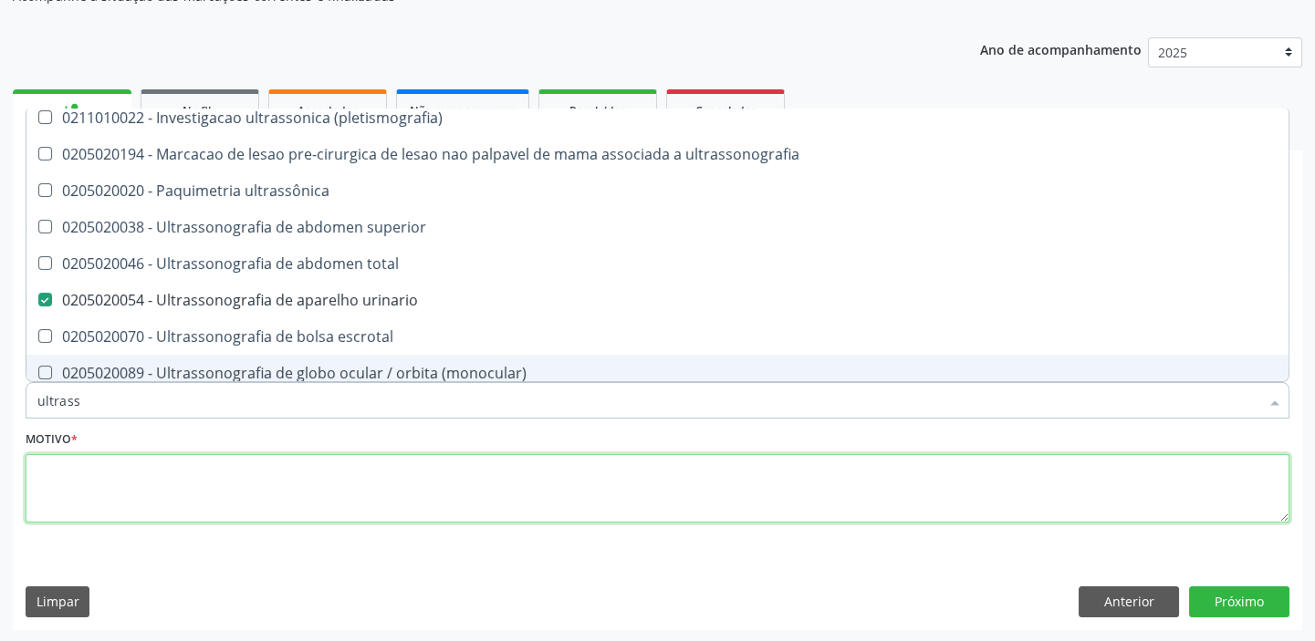
click at [95, 511] on textarea at bounding box center [658, 488] width 1264 height 69
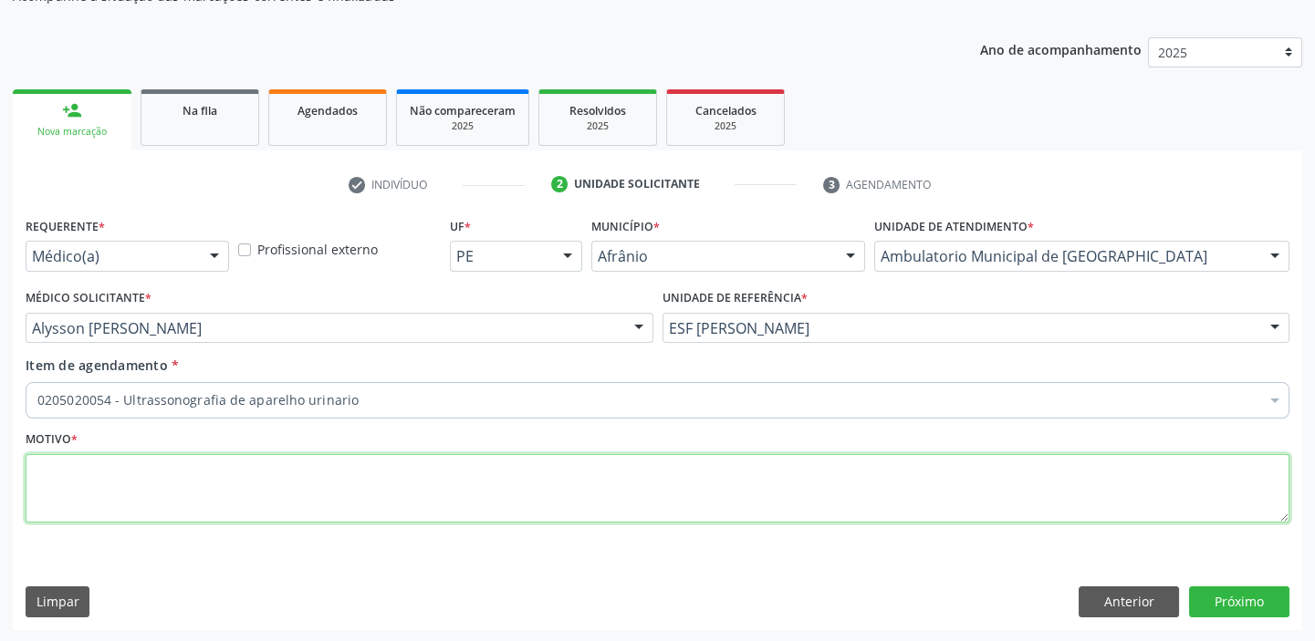
scroll to position [0, 0]
type textarea "*"
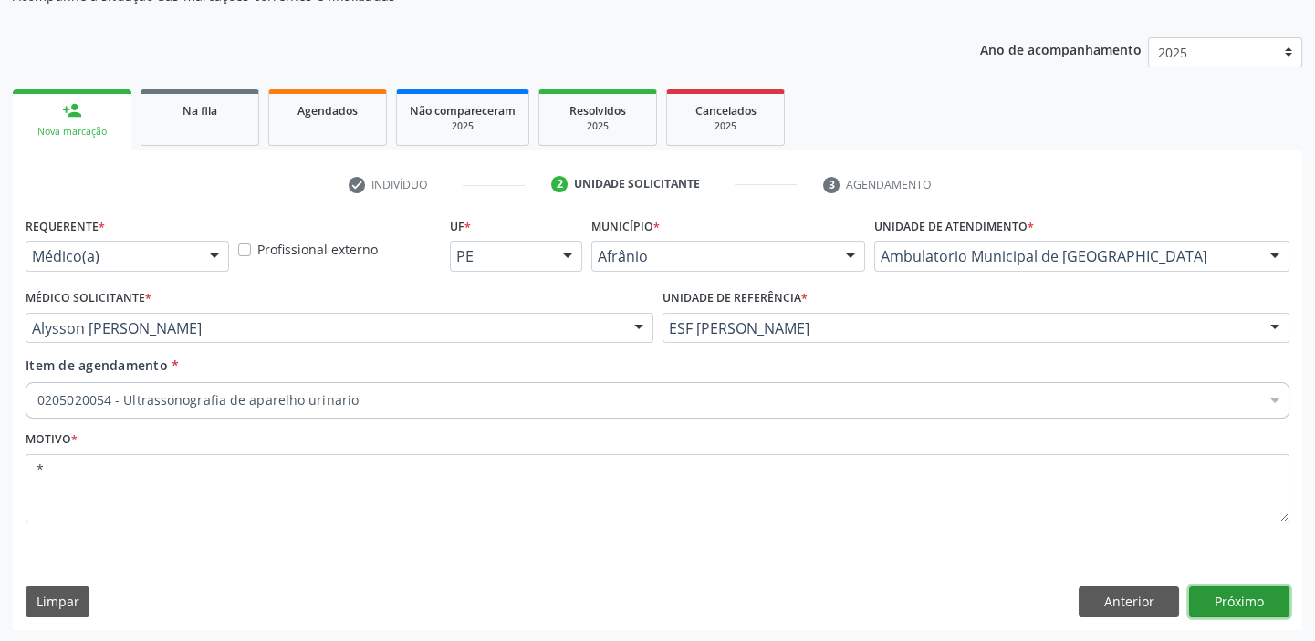
click at [1229, 595] on button "Próximo" at bounding box center [1239, 602] width 100 height 31
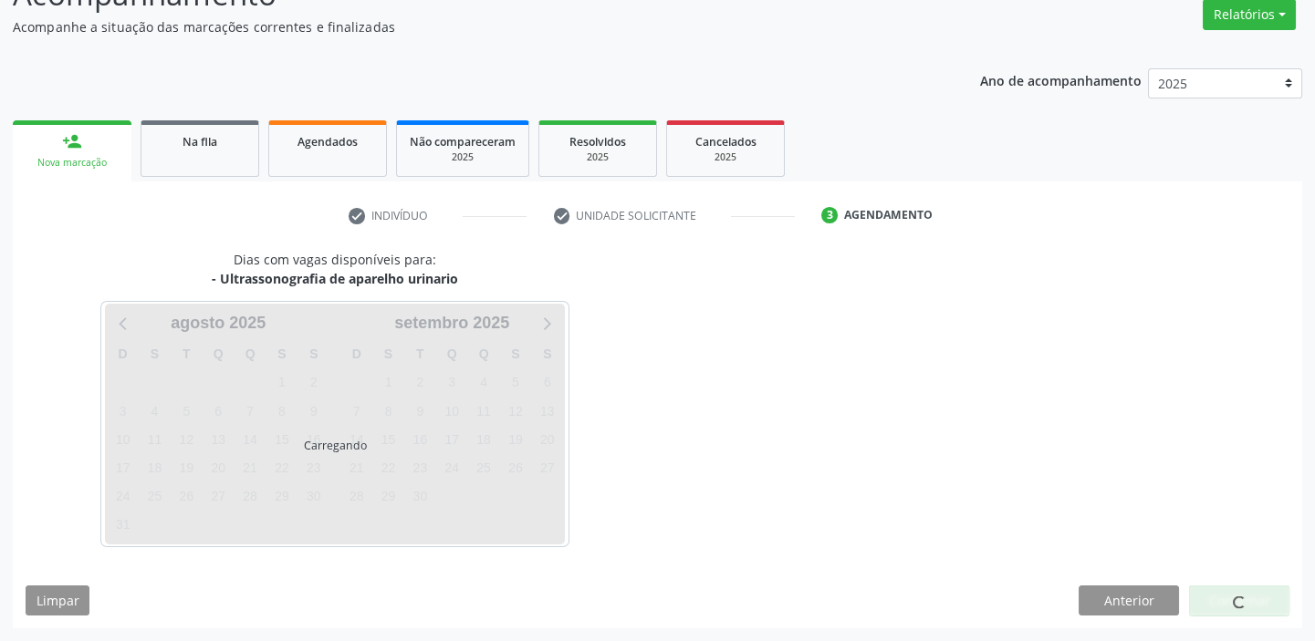
scroll to position [151, 0]
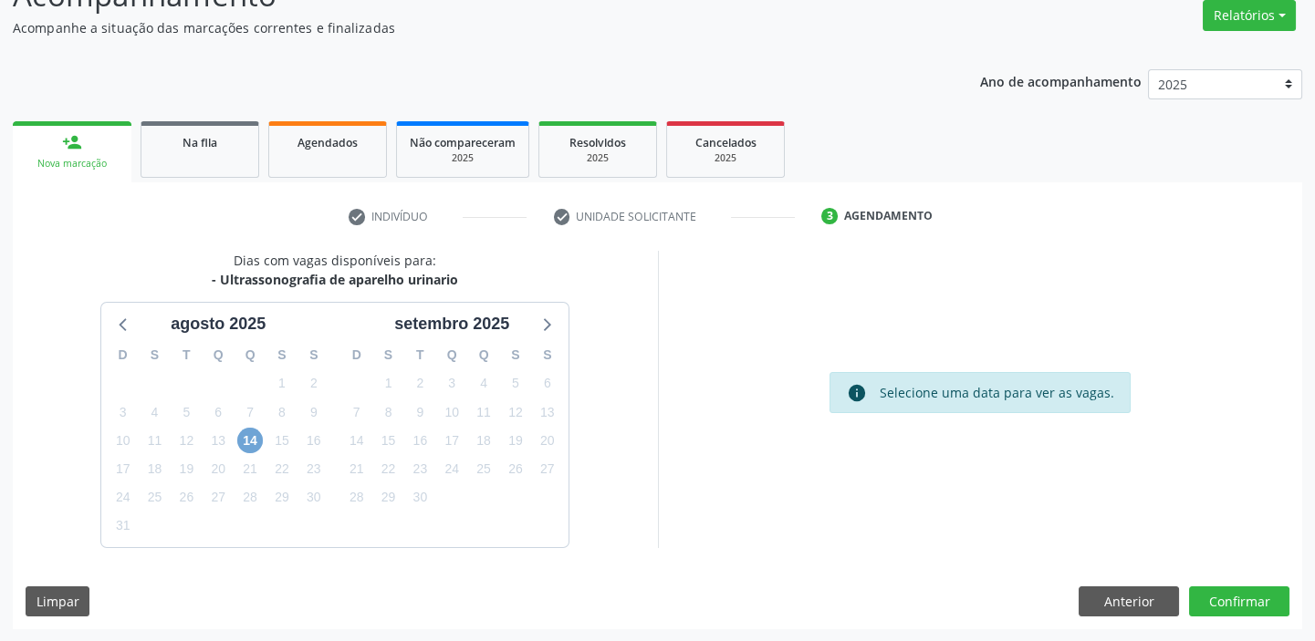
click at [246, 434] on span "14" at bounding box center [250, 441] width 26 height 26
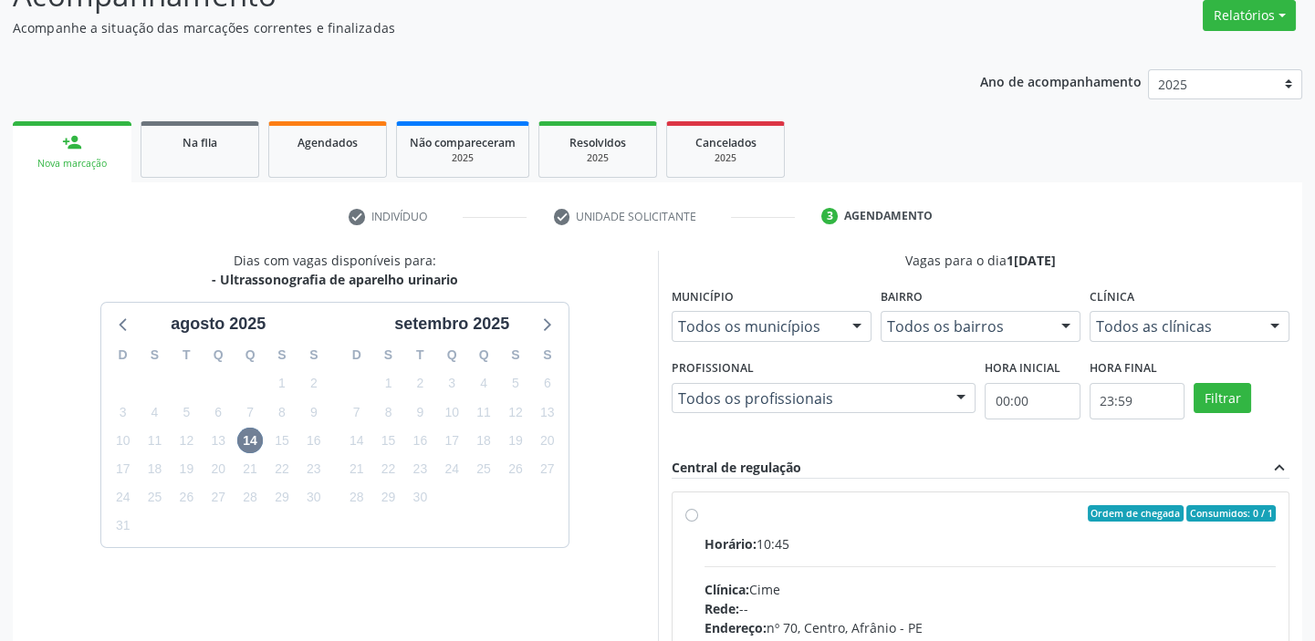
click at [698, 522] on input "Ordem de chegada Consumidos: 0 / 1 Horário: 10:45 Clínica: Cime Rede: -- Endere…" at bounding box center [691, 513] width 13 height 16
radio input "true"
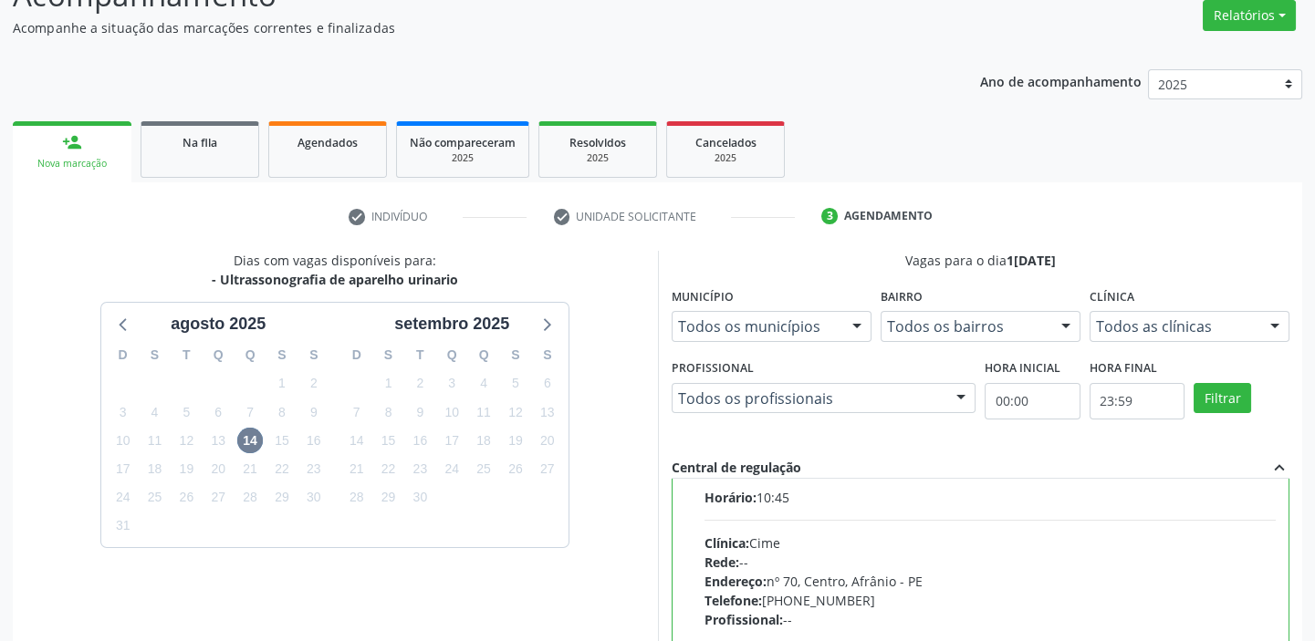
scroll to position [90, 0]
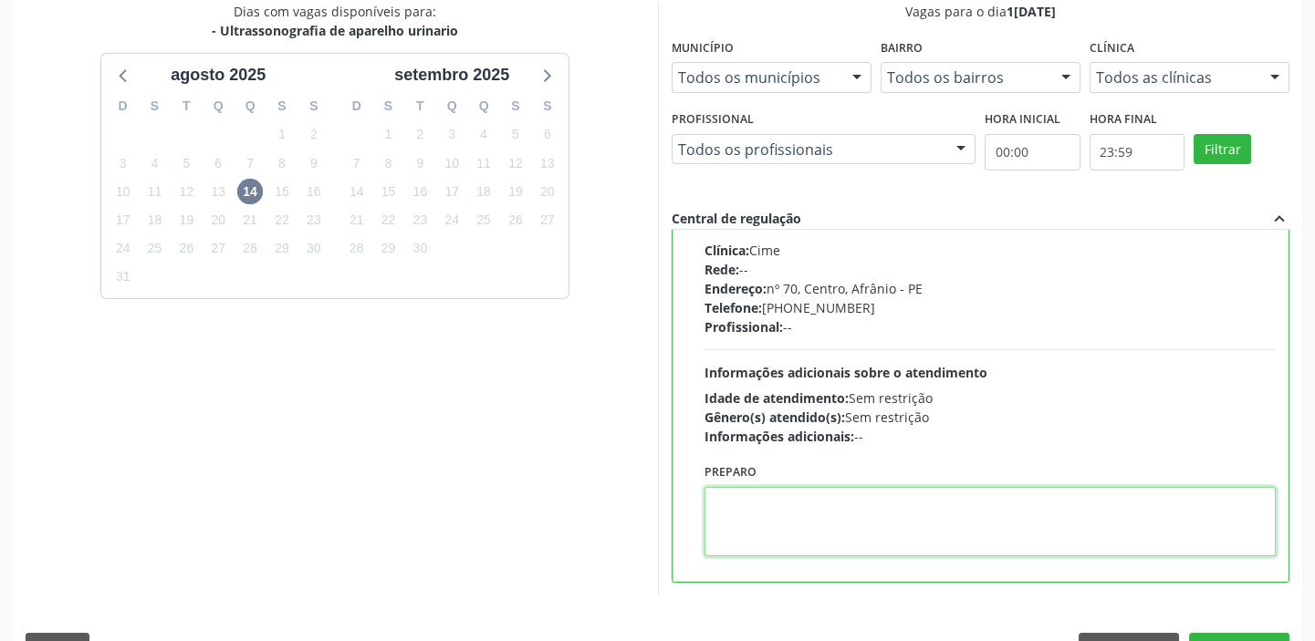
drag, startPoint x: 815, startPoint y: 504, endPoint x: 1021, endPoint y: 544, distance: 210.1
click at [818, 504] on textarea at bounding box center [990, 521] width 572 height 69
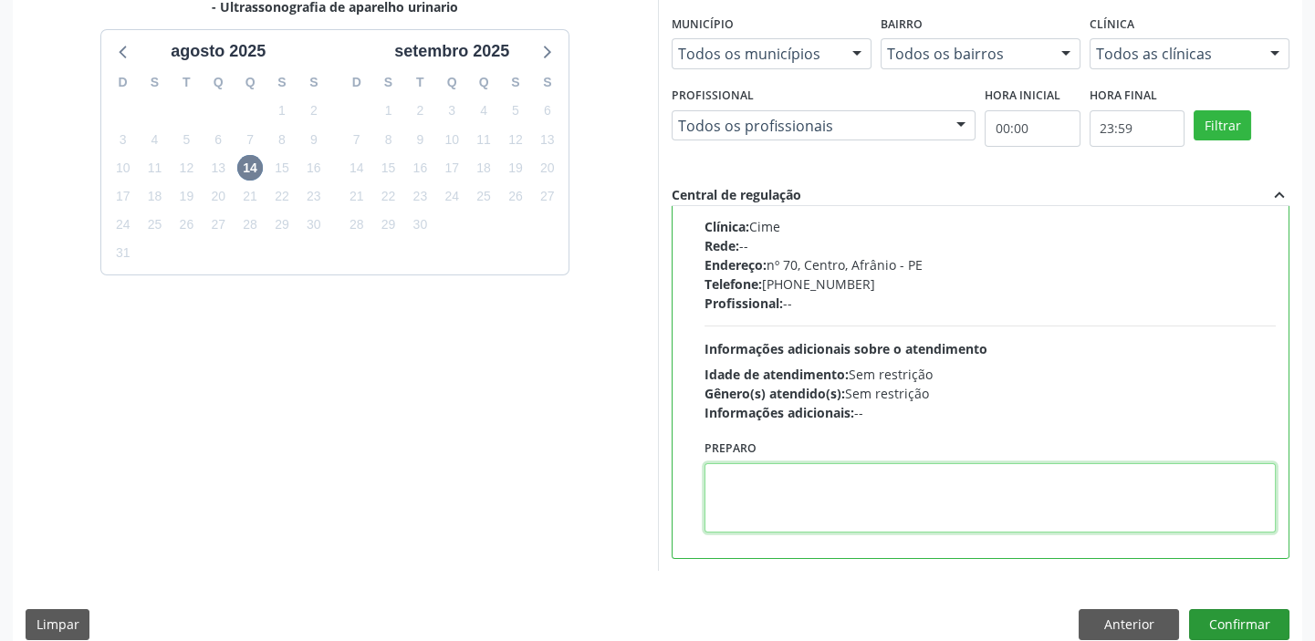
scroll to position [447, 0]
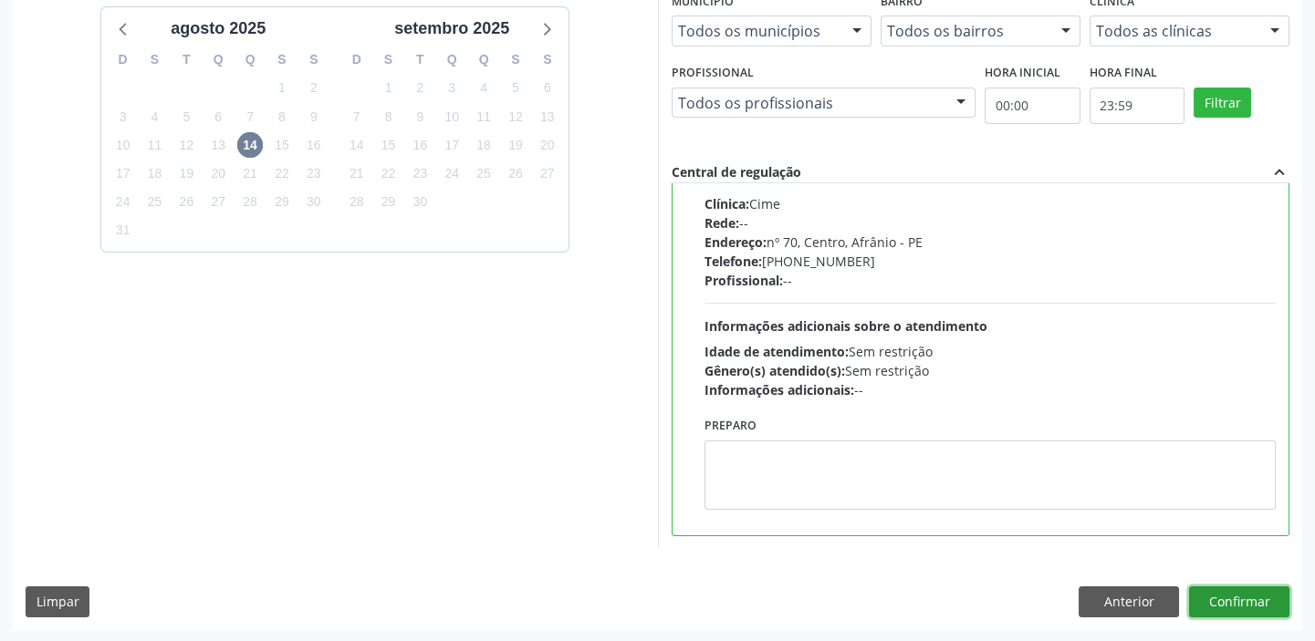
click at [1244, 603] on button "Confirmar" at bounding box center [1239, 602] width 100 height 31
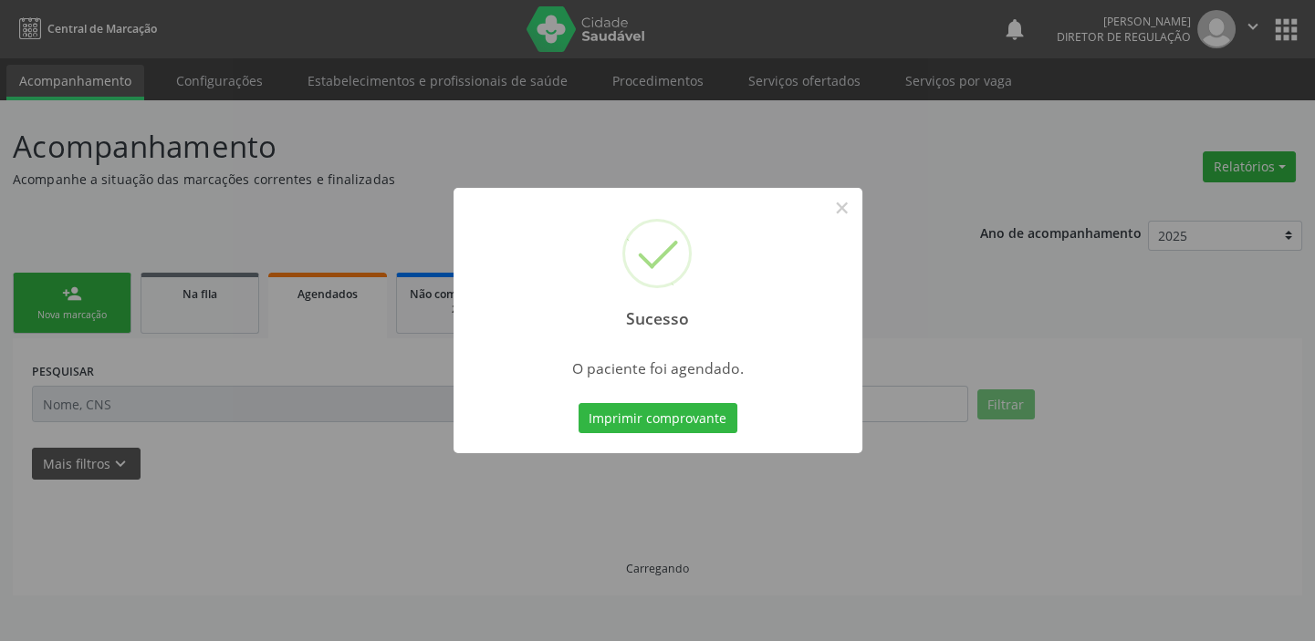
scroll to position [0, 0]
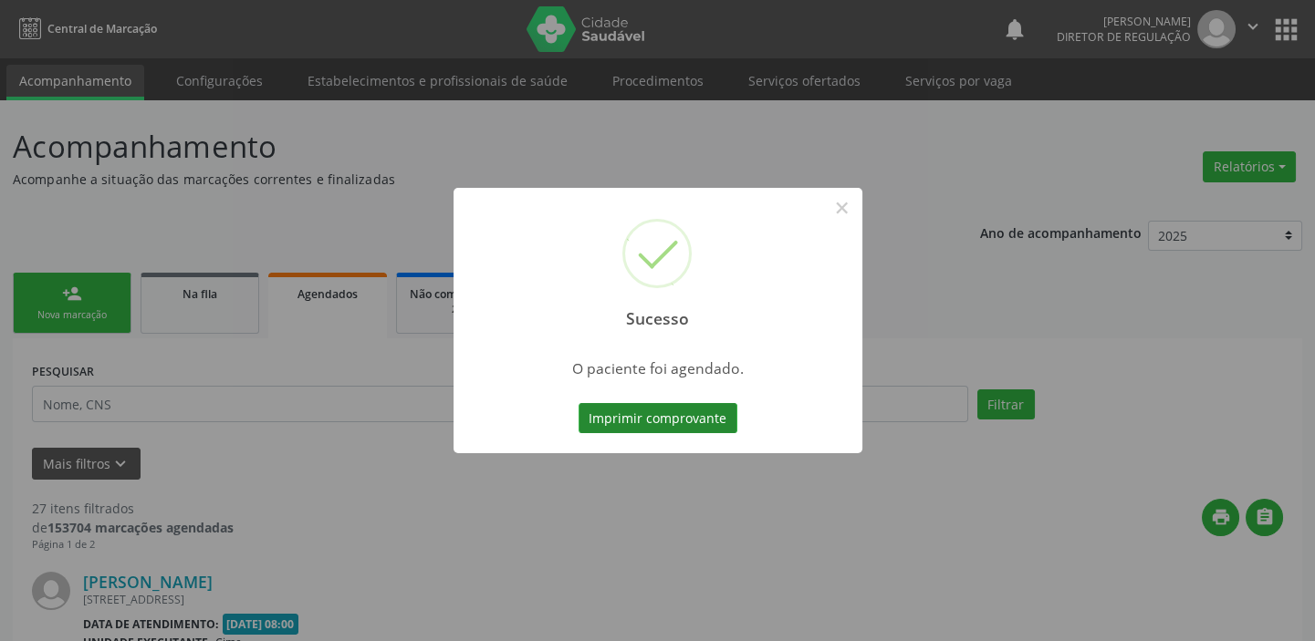
click at [669, 413] on button "Imprimir comprovante" at bounding box center [657, 418] width 159 height 31
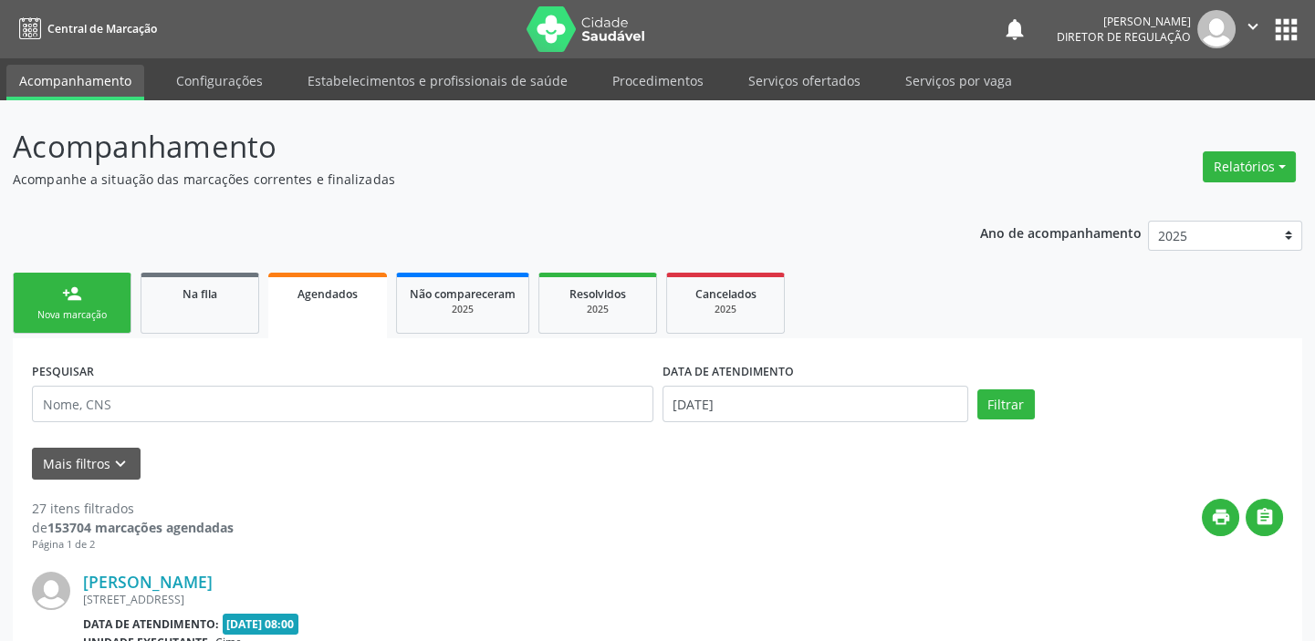
click at [79, 301] on div "person_add" at bounding box center [72, 294] width 20 height 20
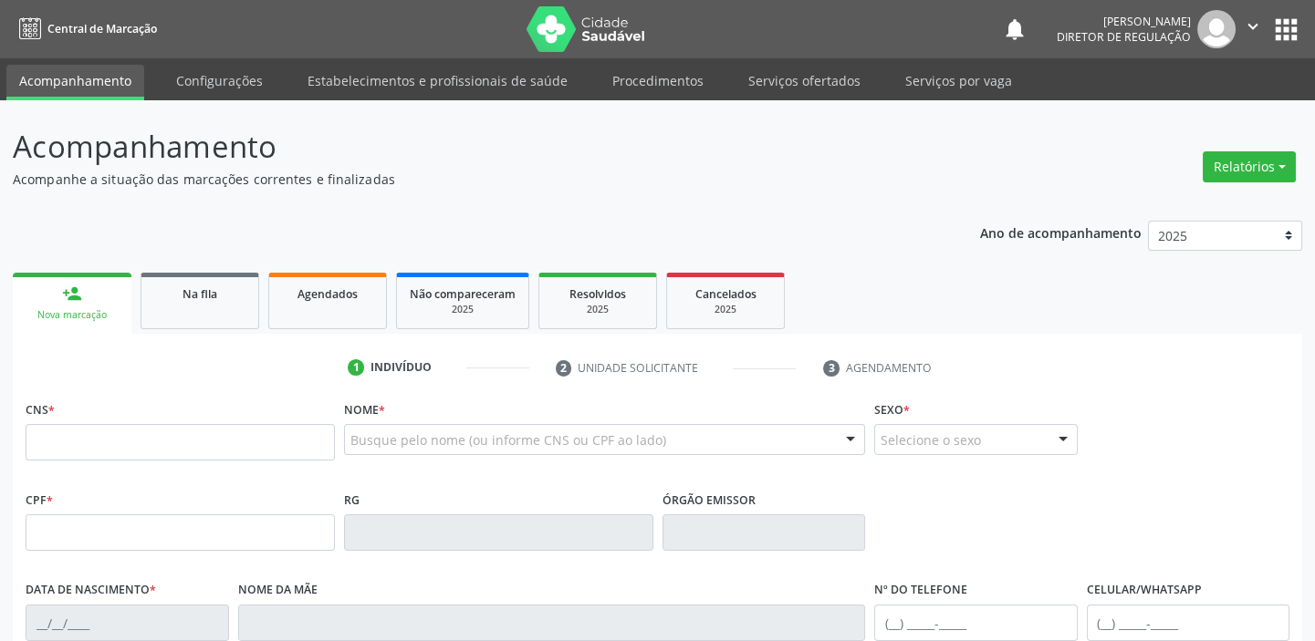
click at [115, 412] on div "CNS *" at bounding box center [180, 428] width 309 height 65
click at [113, 439] on input "text" at bounding box center [180, 442] width 309 height 36
type input "704 2077 2565 9981"
type input "04/02/1976"
type input "S/N"
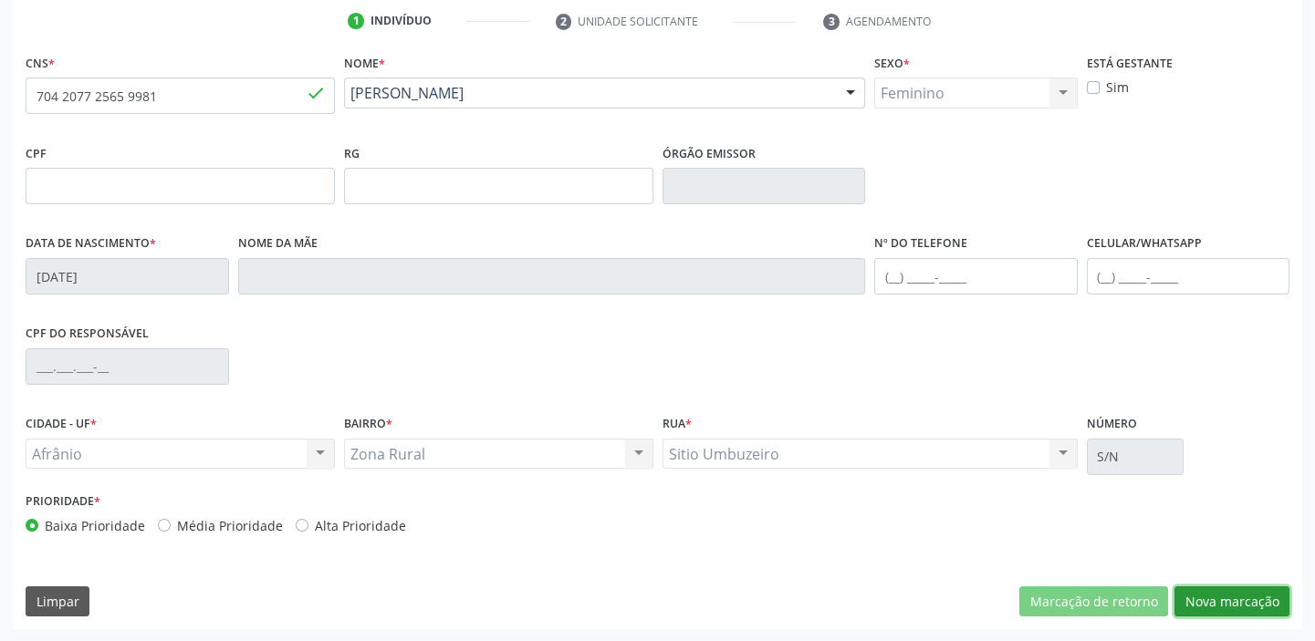
click at [1213, 607] on button "Nova marcação" at bounding box center [1231, 602] width 115 height 31
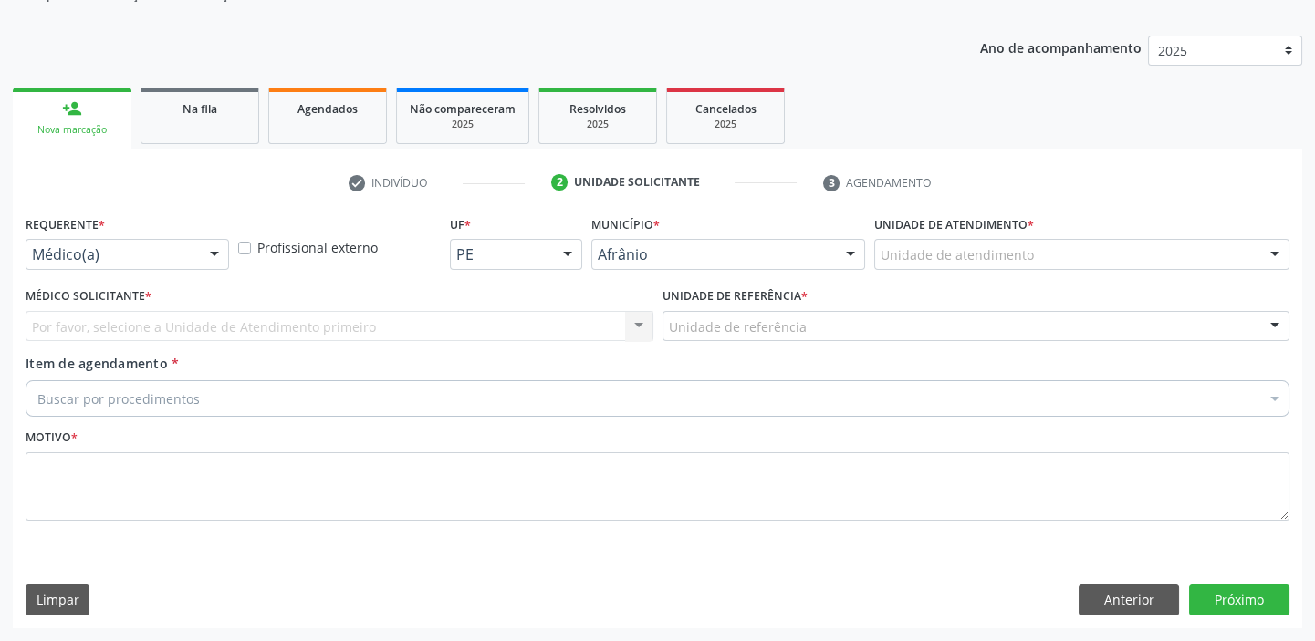
scroll to position [183, 0]
drag, startPoint x: 910, startPoint y: 251, endPoint x: 909, endPoint y: 262, distance: 11.0
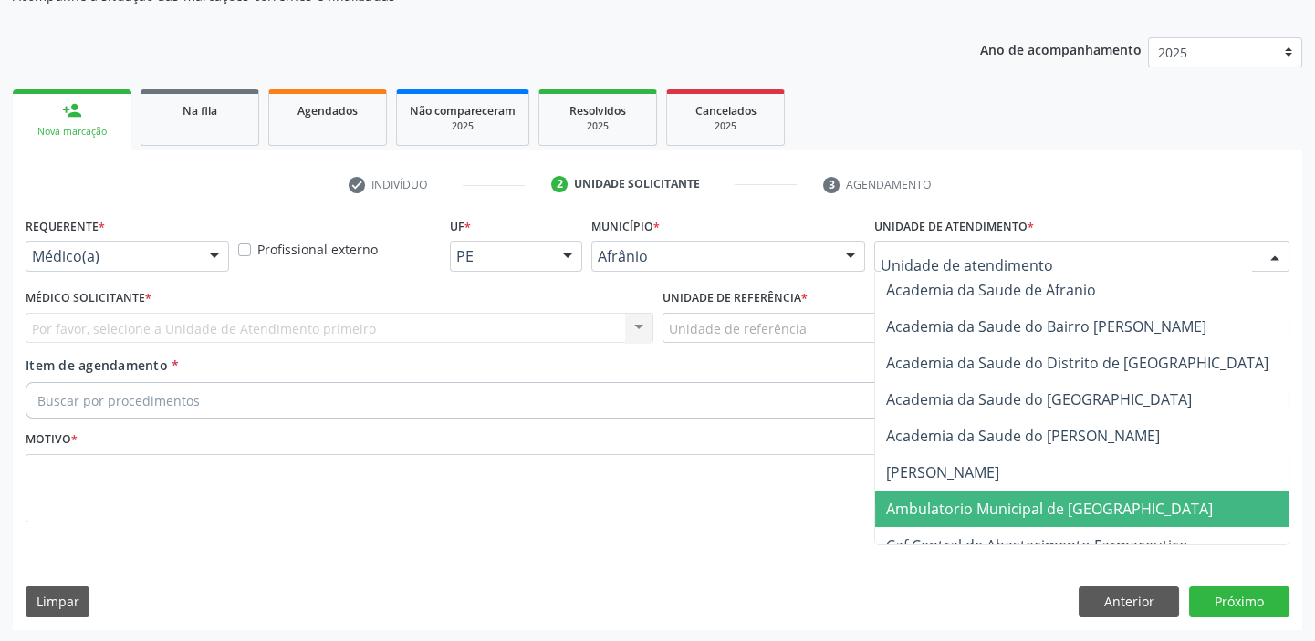
click at [933, 508] on span "Ambulatorio Municipal de [GEOGRAPHIC_DATA]" at bounding box center [1049, 509] width 327 height 20
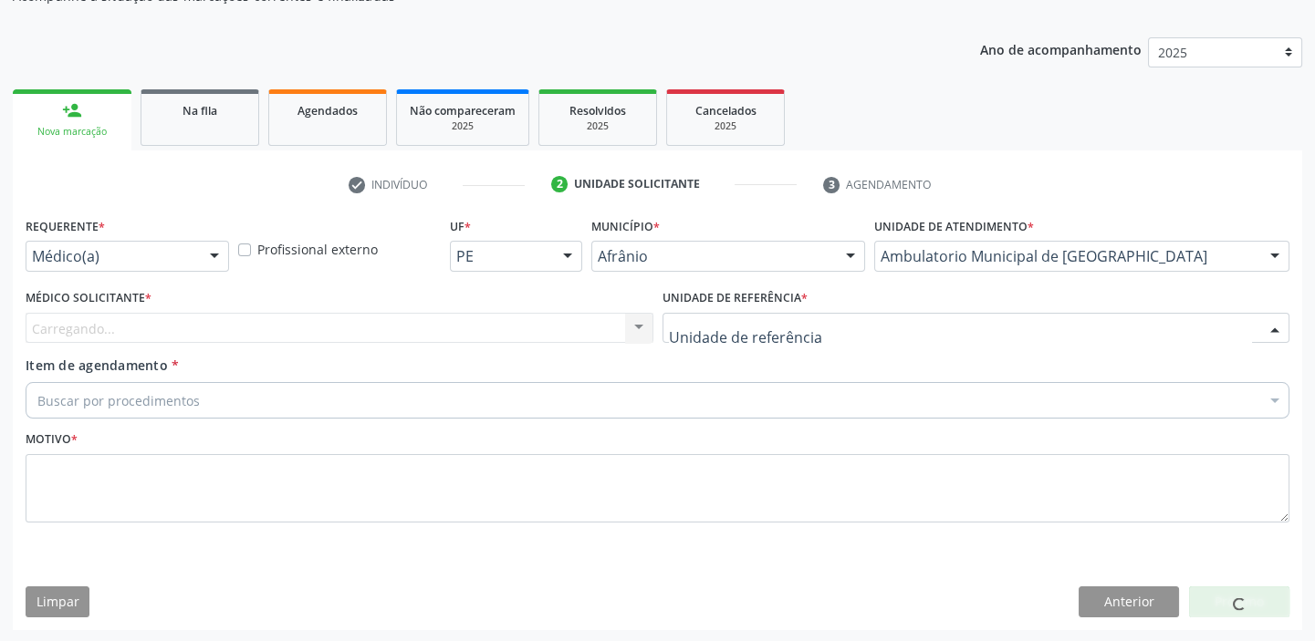
drag, startPoint x: 717, startPoint y: 331, endPoint x: 720, endPoint y: 409, distance: 77.6
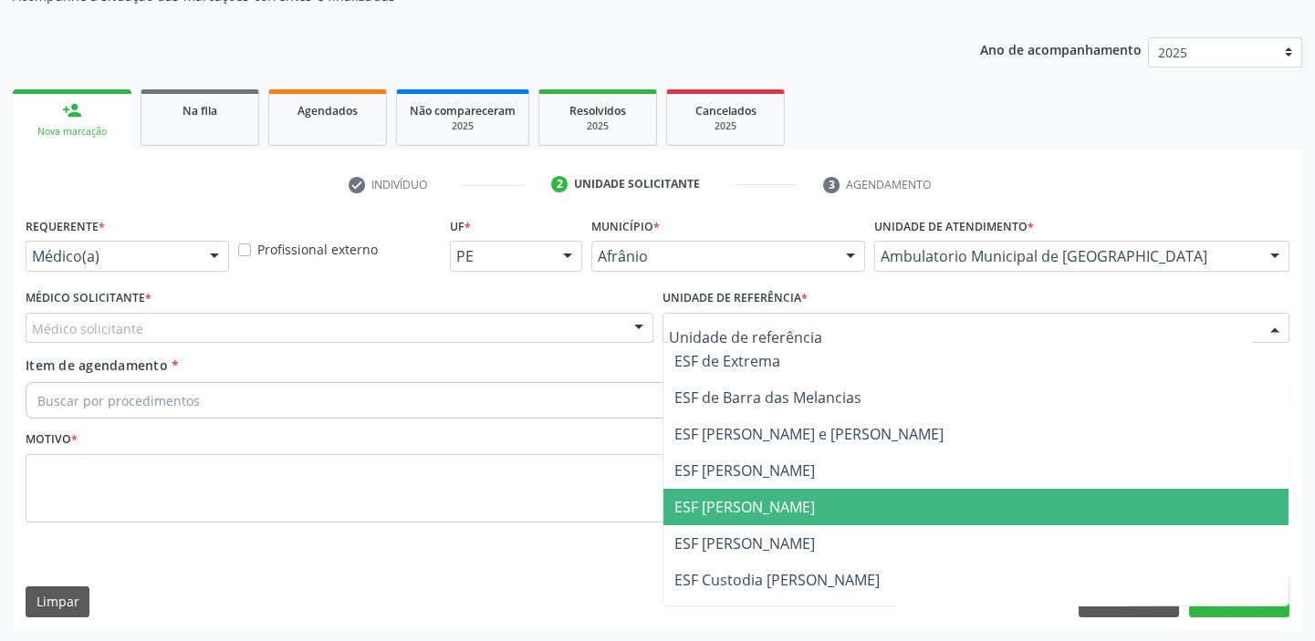
click at [718, 505] on span "ESF [PERSON_NAME]" at bounding box center [744, 507] width 141 height 20
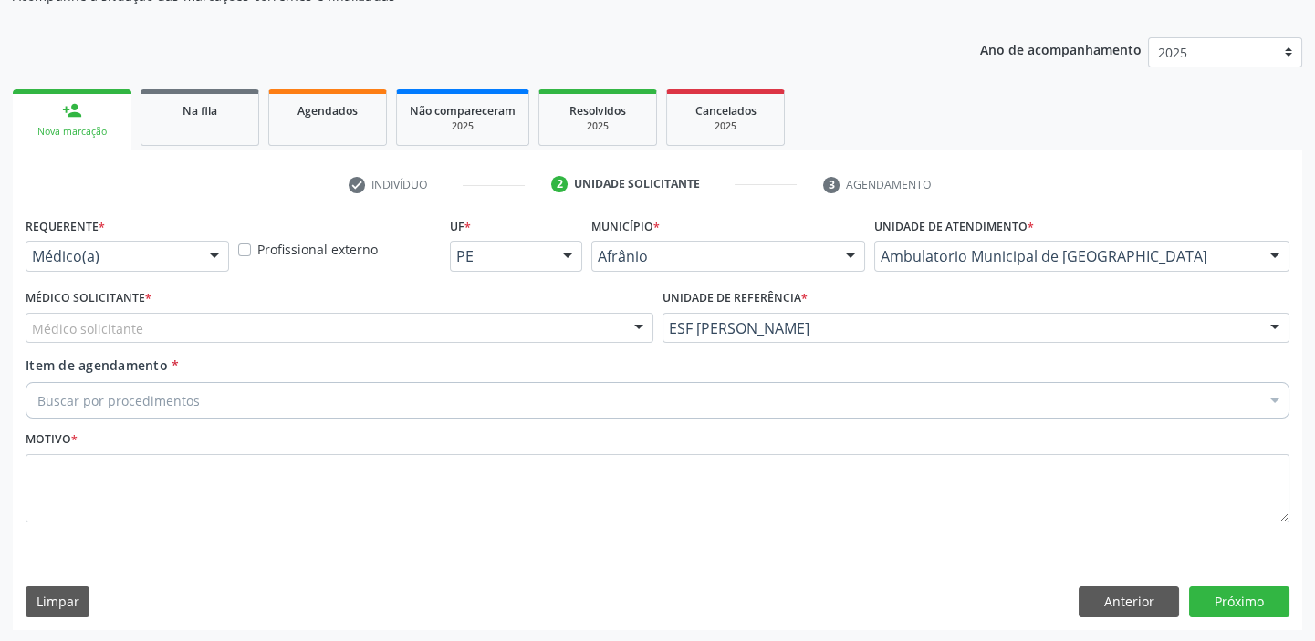
drag, startPoint x: 185, startPoint y: 328, endPoint x: 177, endPoint y: 345, distance: 18.4
click at [178, 343] on div "Médico solicitante Alysson Rodrigo Ferreira Cavalcanti Bruno Saraiva Bezerra Me…" at bounding box center [340, 328] width 628 height 31
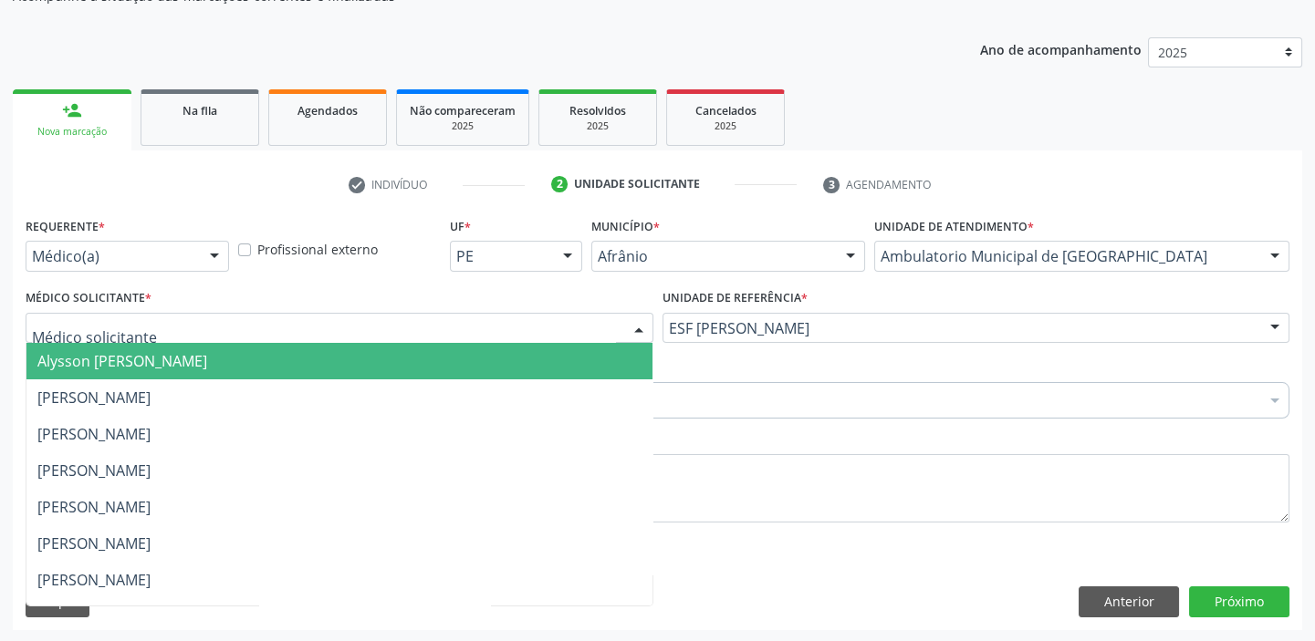
drag, startPoint x: 173, startPoint y: 367, endPoint x: 164, endPoint y: 397, distance: 31.5
click at [173, 371] on span "Alysson Rodrigo Ferreira Cavalcanti" at bounding box center [339, 361] width 626 height 36
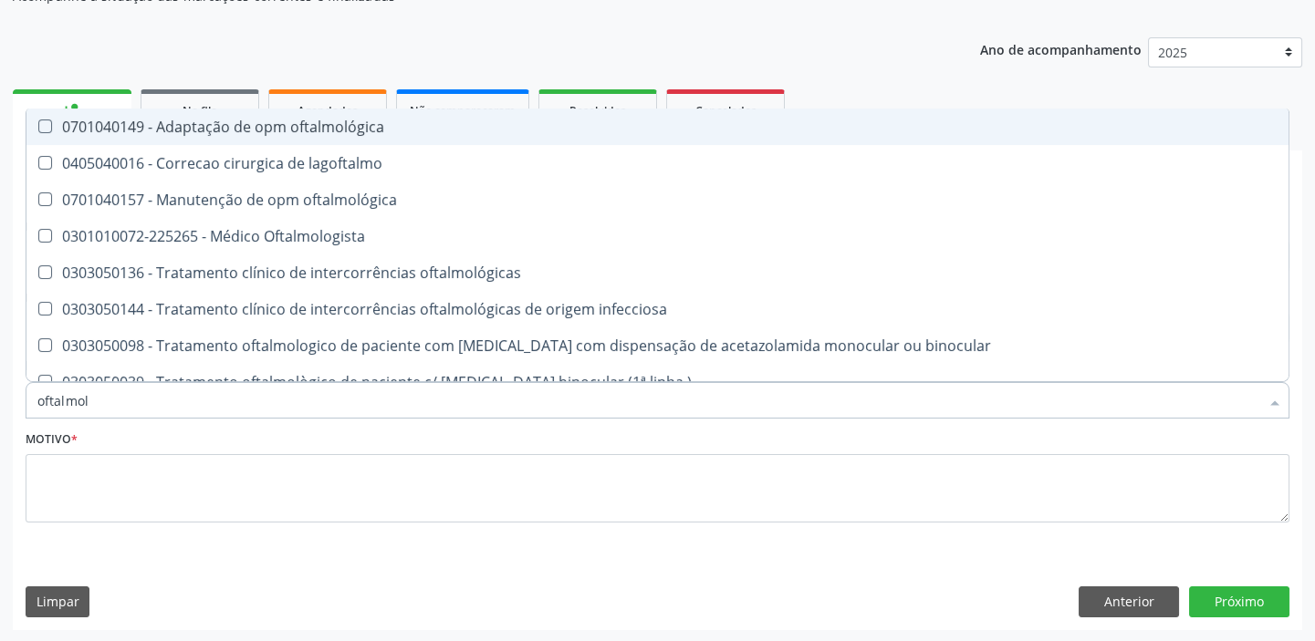
type input "oftalmolo"
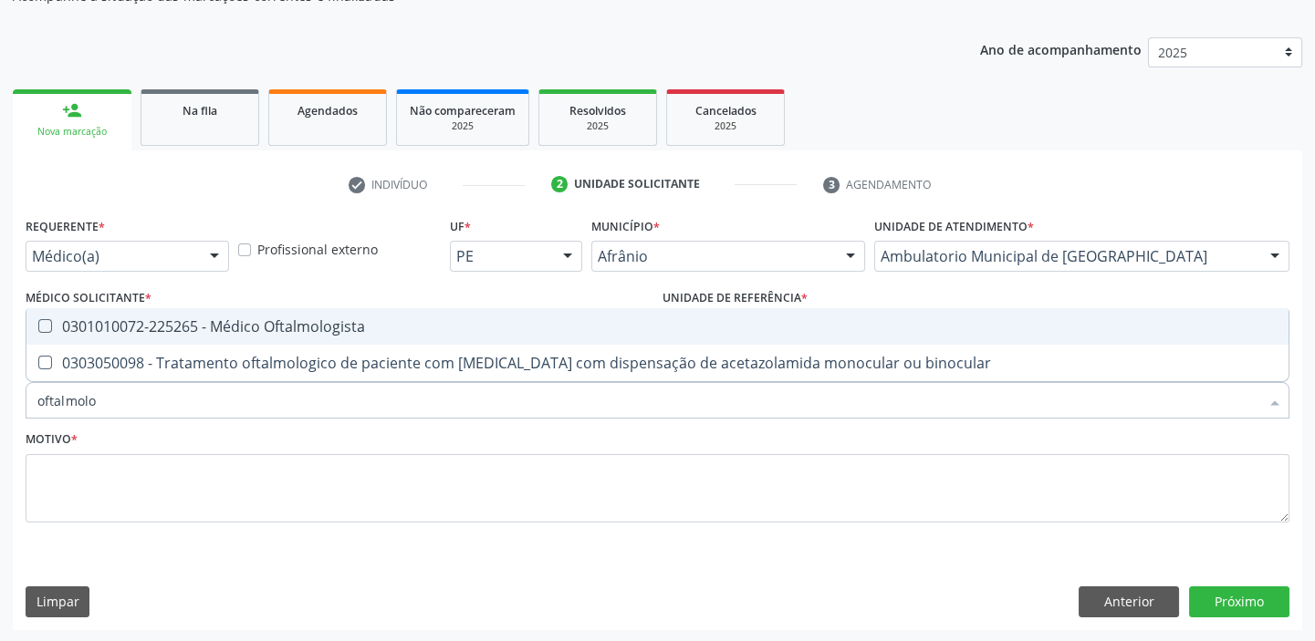
click at [159, 322] on div "0301010072-225265 - Médico Oftalmologista" at bounding box center [657, 326] width 1240 height 15
checkbox Oftalmologista "true"
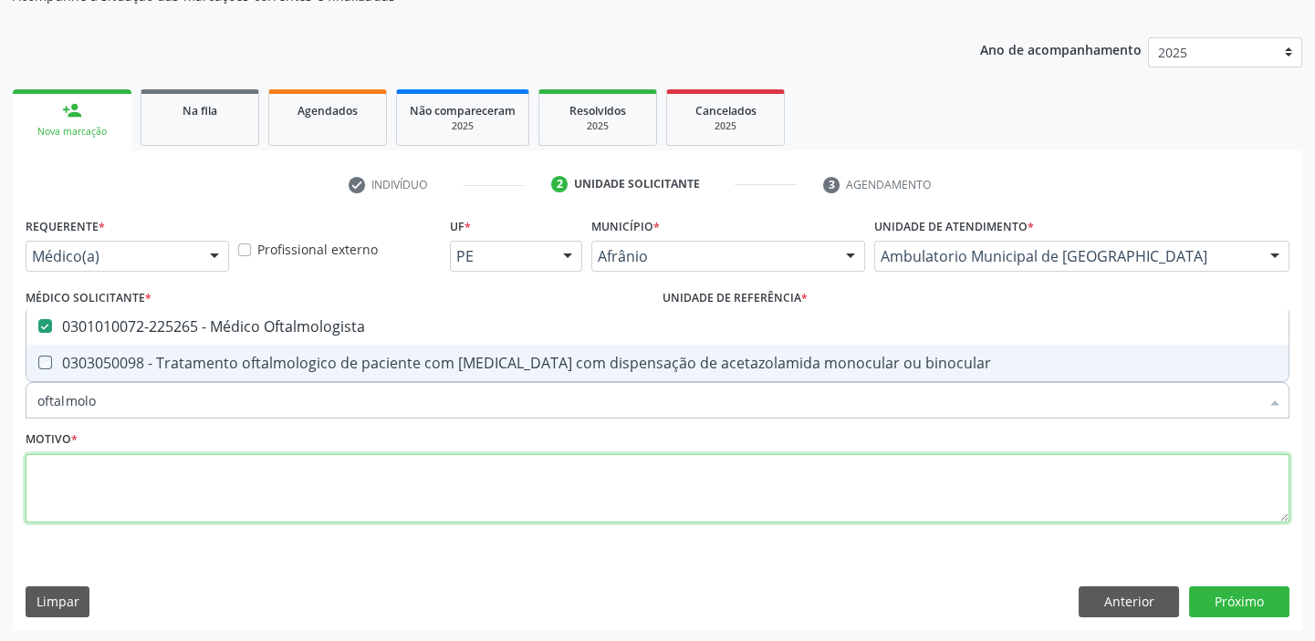
click at [83, 477] on textarea at bounding box center [658, 488] width 1264 height 69
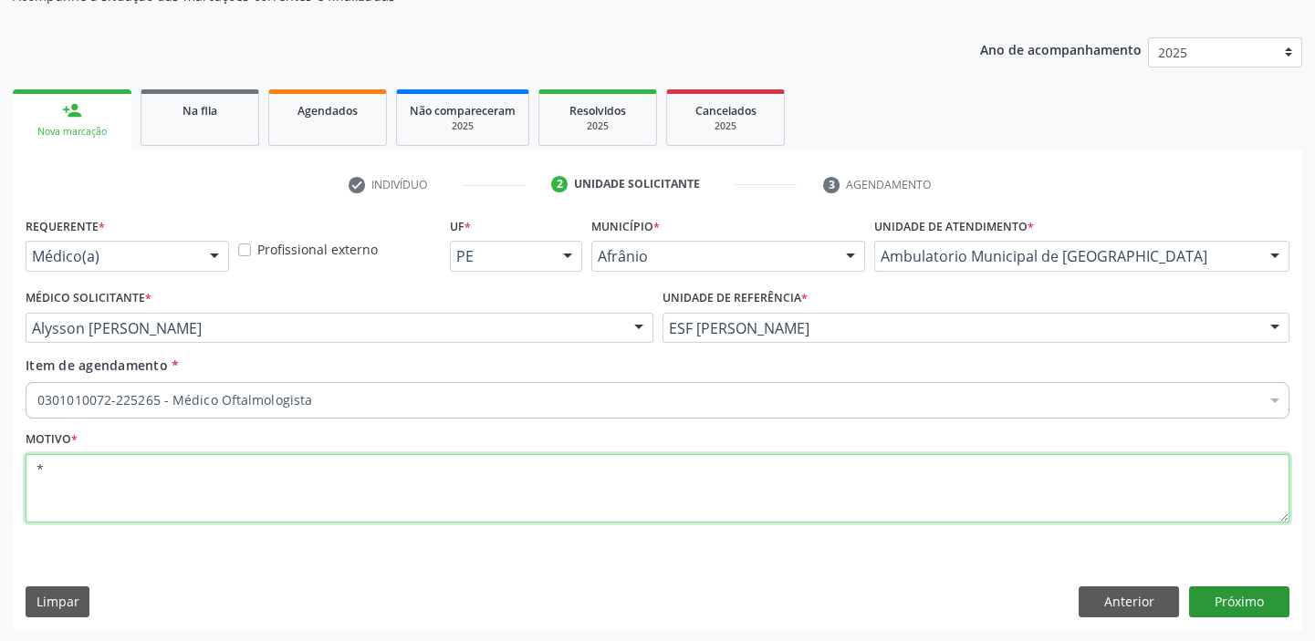
type textarea "*"
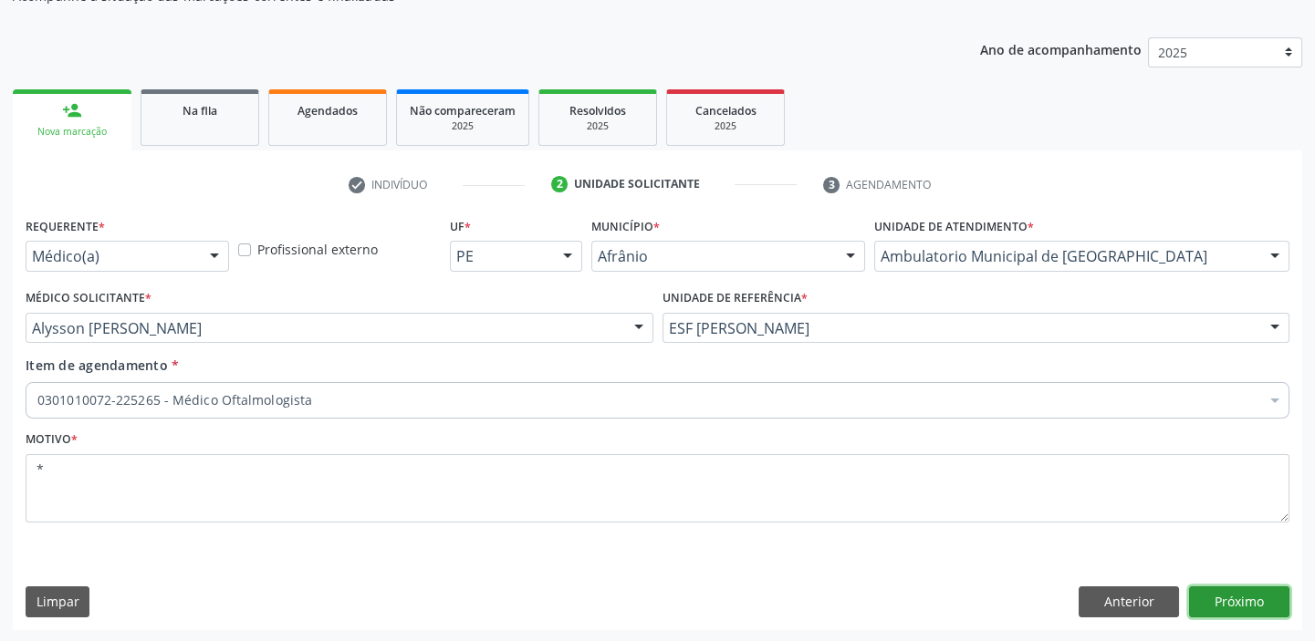
click at [1211, 598] on button "Próximo" at bounding box center [1239, 602] width 100 height 31
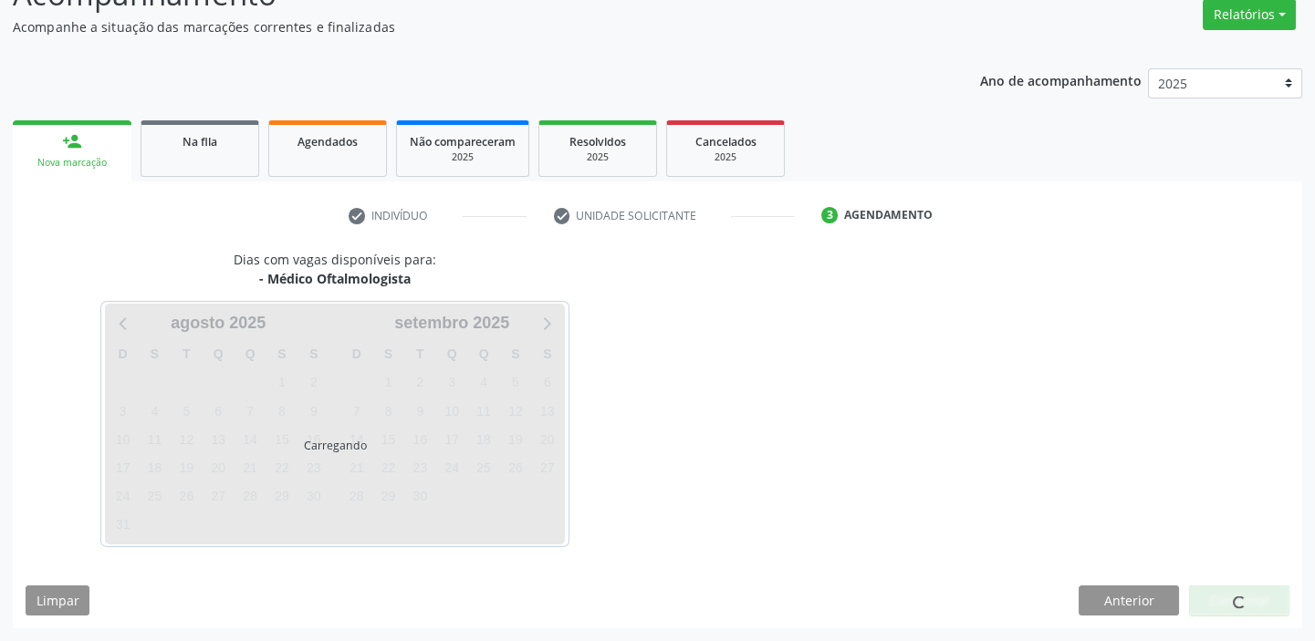
scroll to position [151, 0]
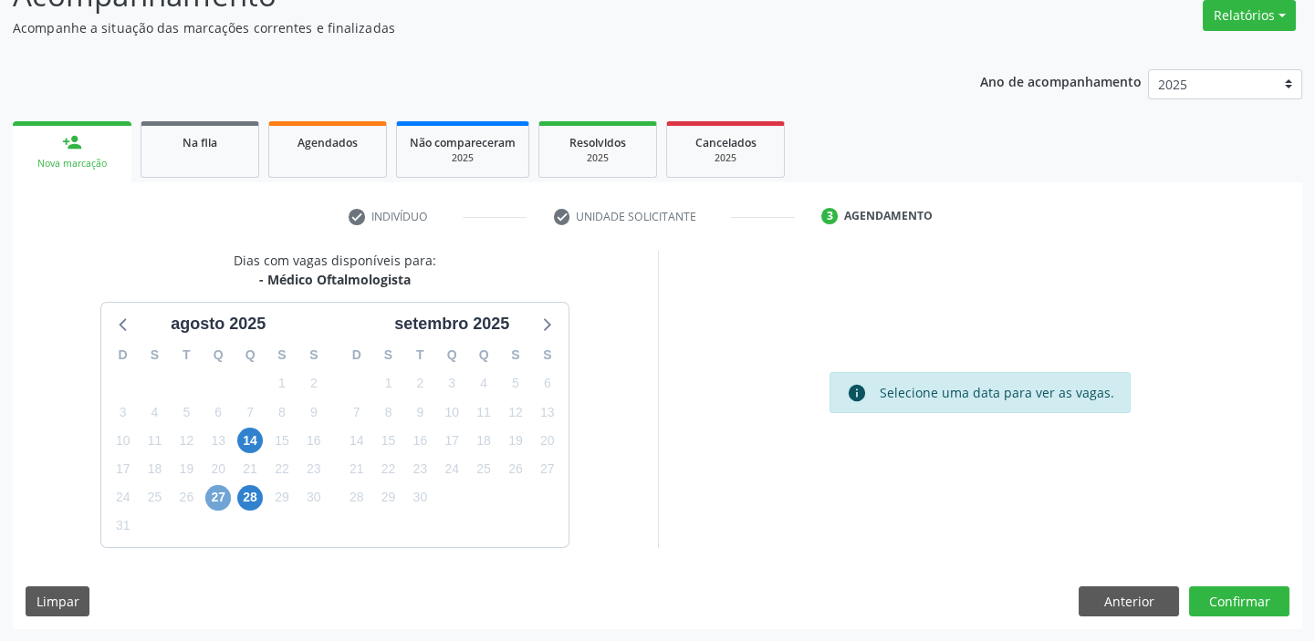
click at [218, 499] on span "27" at bounding box center [218, 498] width 26 height 26
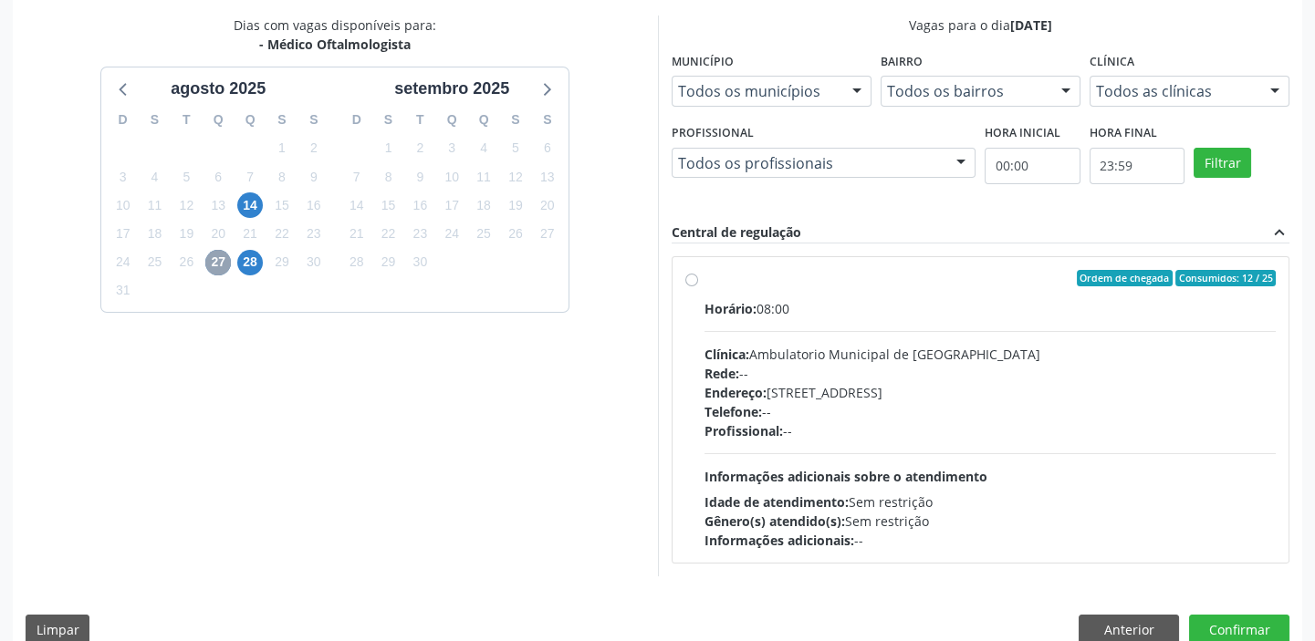
scroll to position [415, 0]
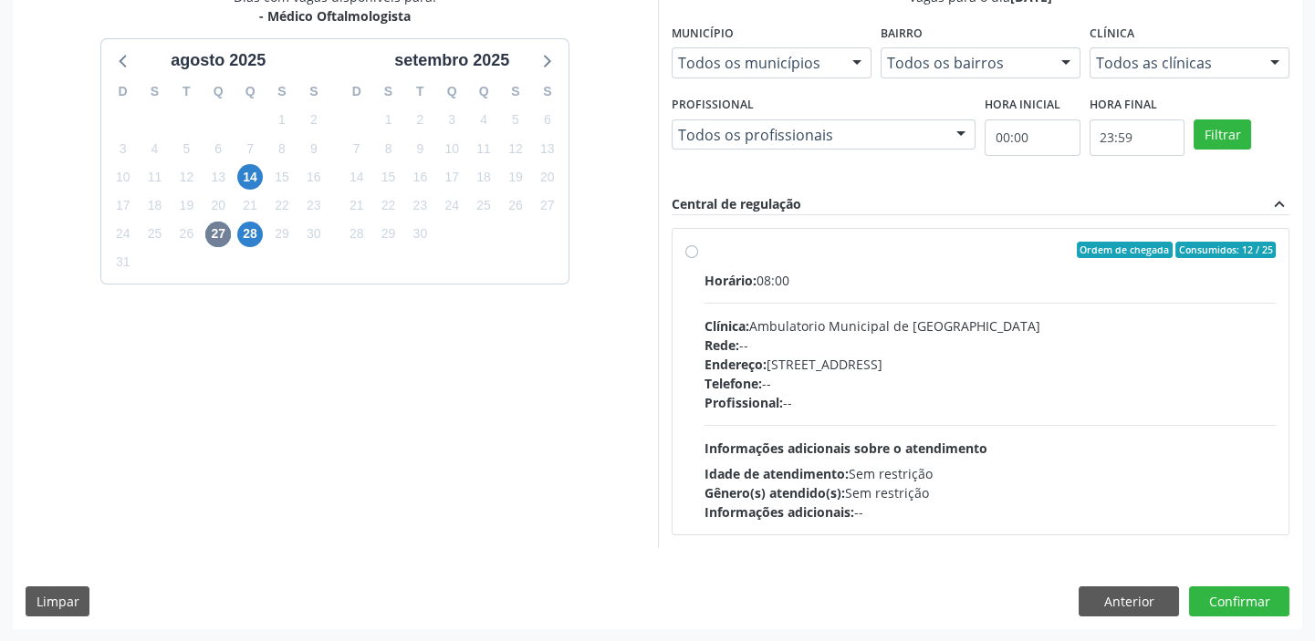
click at [929, 446] on span "Informações adicionais sobre o atendimento" at bounding box center [845, 448] width 283 height 17
click at [698, 258] on input "Ordem de chegada Consumidos: 12 / 25 Horário: 08:00 Clínica: Ambulatorio Munici…" at bounding box center [691, 250] width 13 height 16
radio input "true"
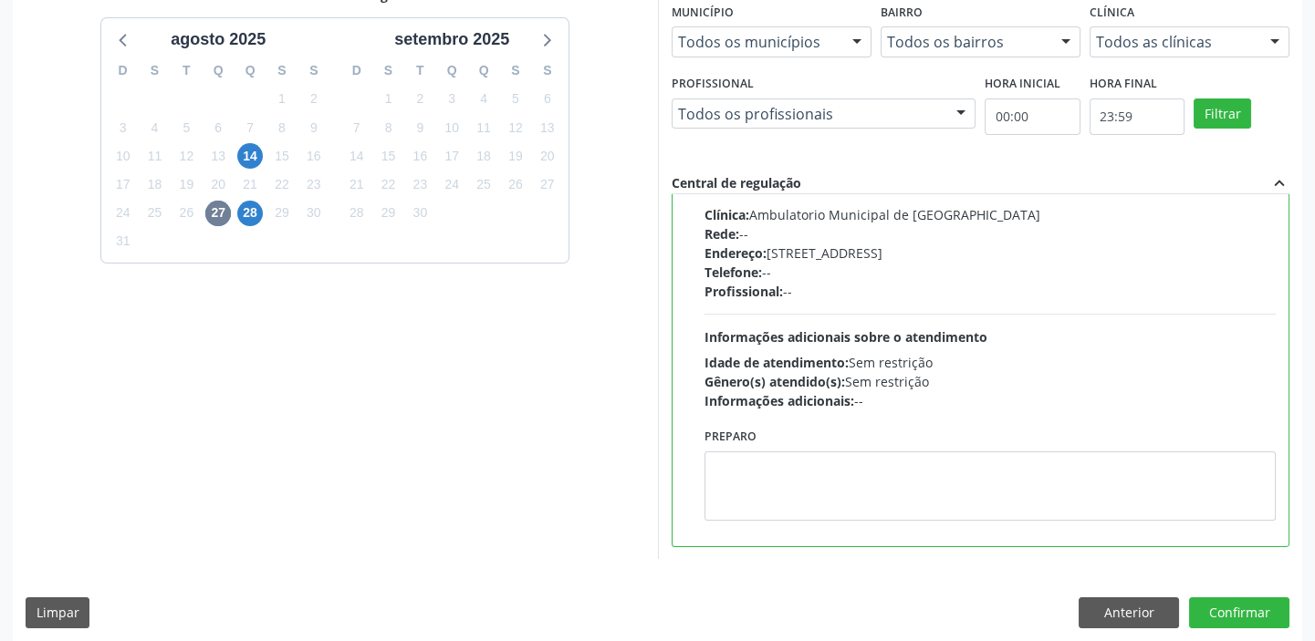
scroll to position [447, 0]
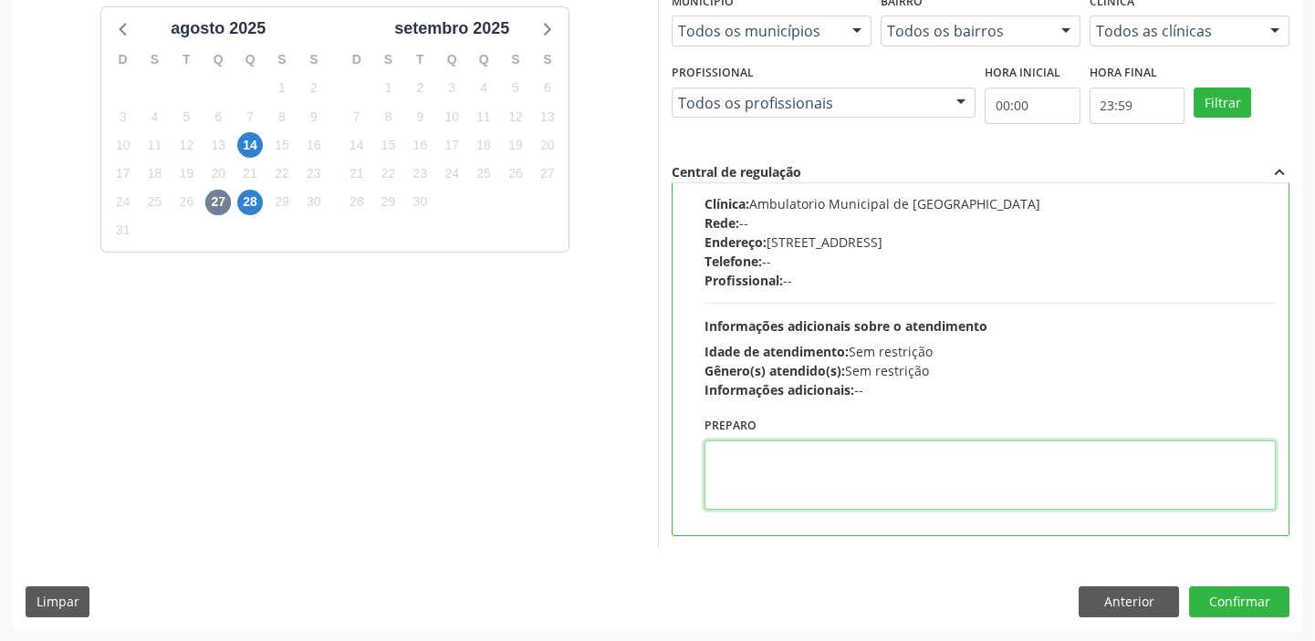
click at [880, 455] on textarea at bounding box center [990, 475] width 572 height 69
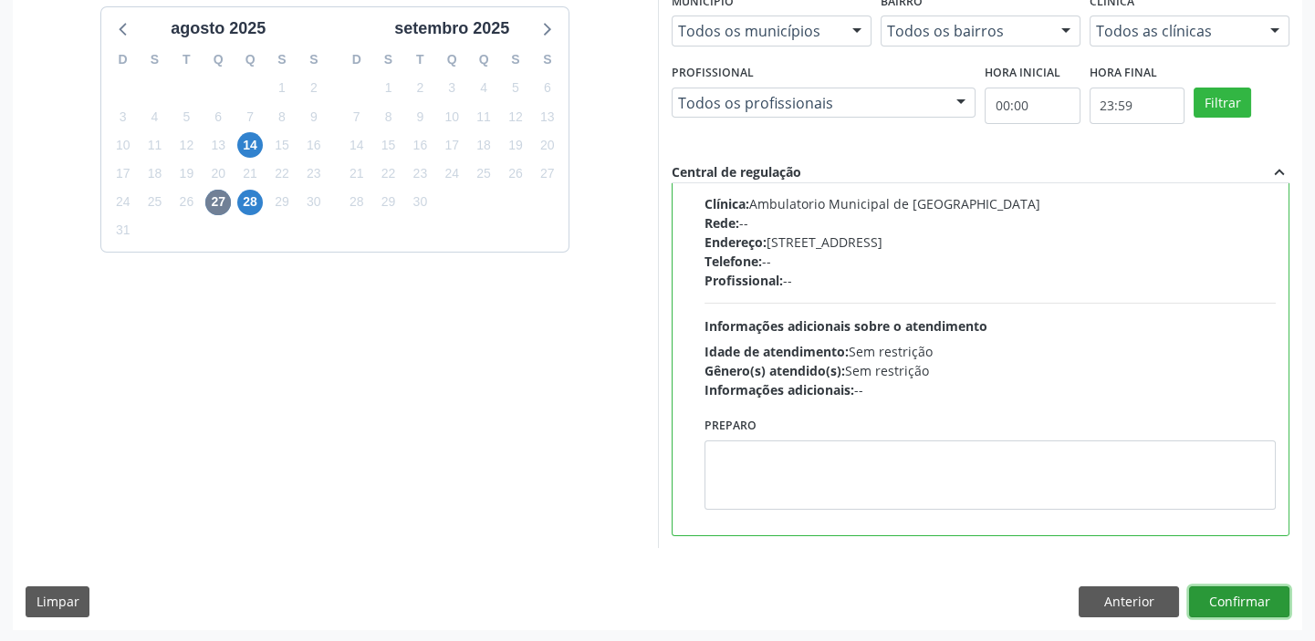
click at [1202, 596] on button "Confirmar" at bounding box center [1239, 602] width 100 height 31
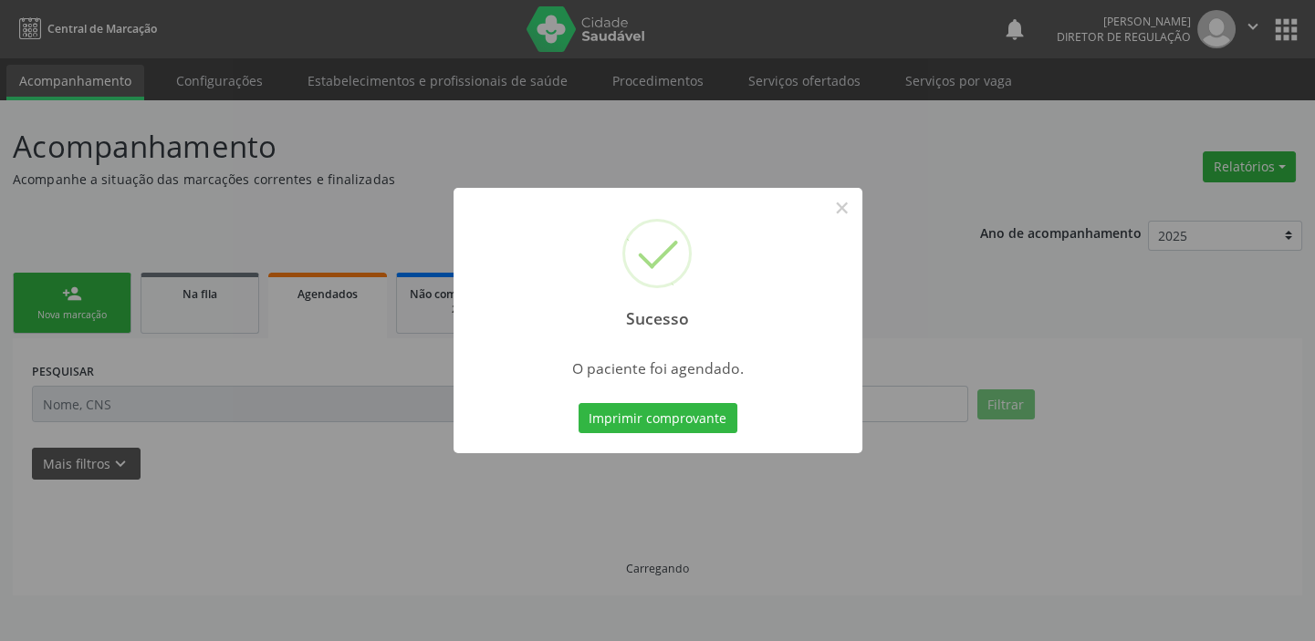
scroll to position [0, 0]
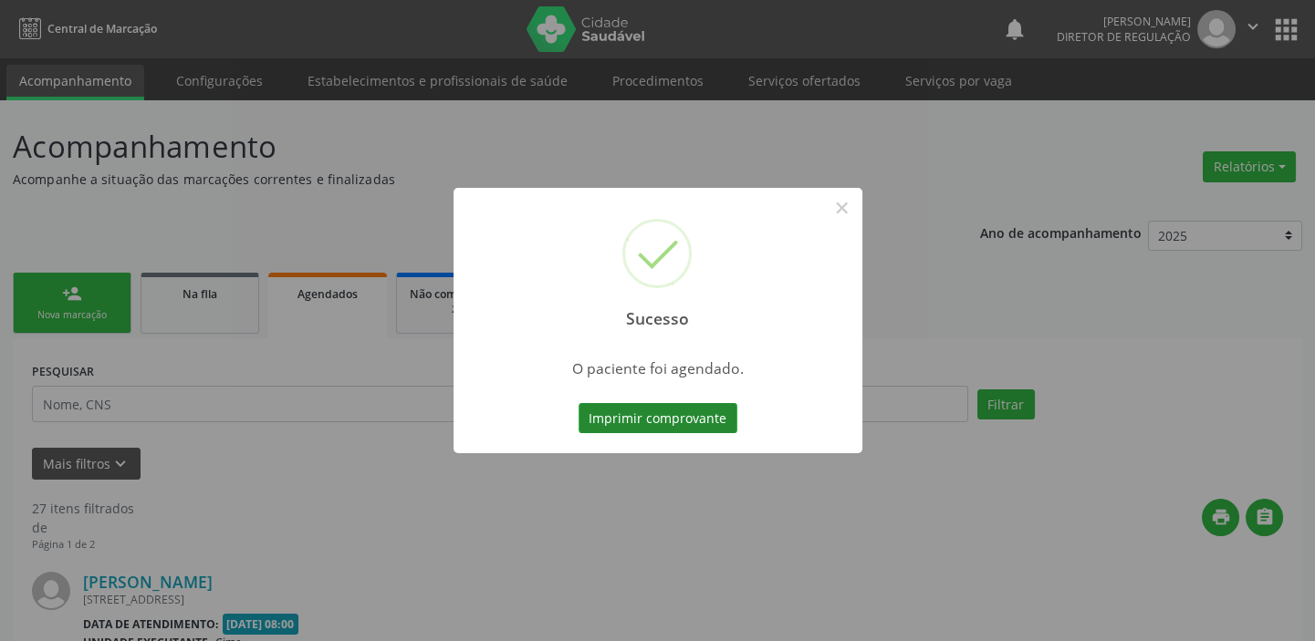
click at [687, 428] on button "Imprimir comprovante" at bounding box center [657, 418] width 159 height 31
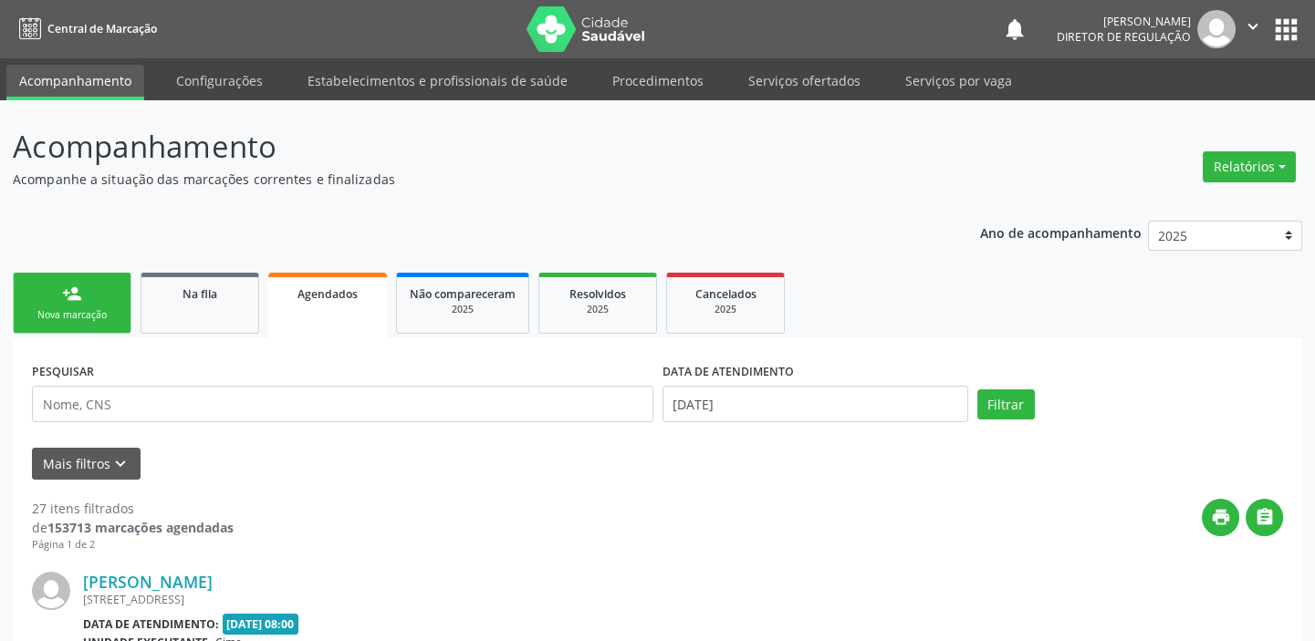
drag, startPoint x: 91, startPoint y: 307, endPoint x: 88, endPoint y: 297, distance: 11.3
click at [91, 306] on link "person_add Nova marcação" at bounding box center [72, 303] width 119 height 61
click at [91, 301] on link "person_add Nova marcação" at bounding box center [72, 303] width 119 height 61
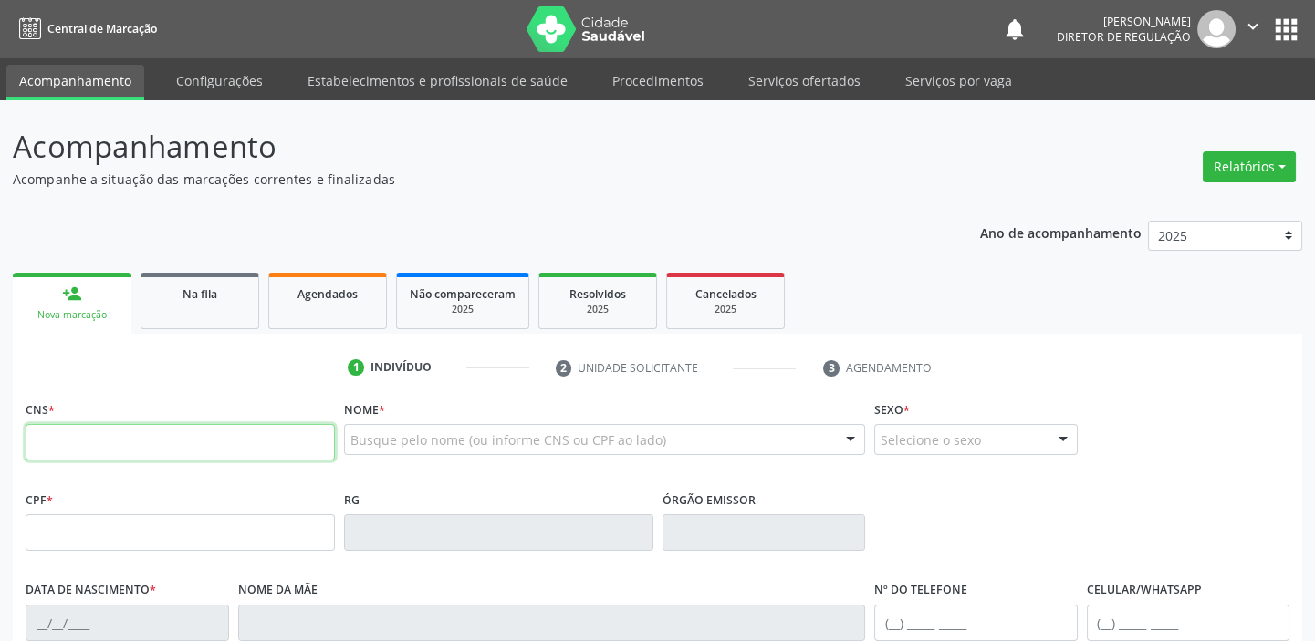
click at [128, 444] on input "text" at bounding box center [180, 442] width 309 height 36
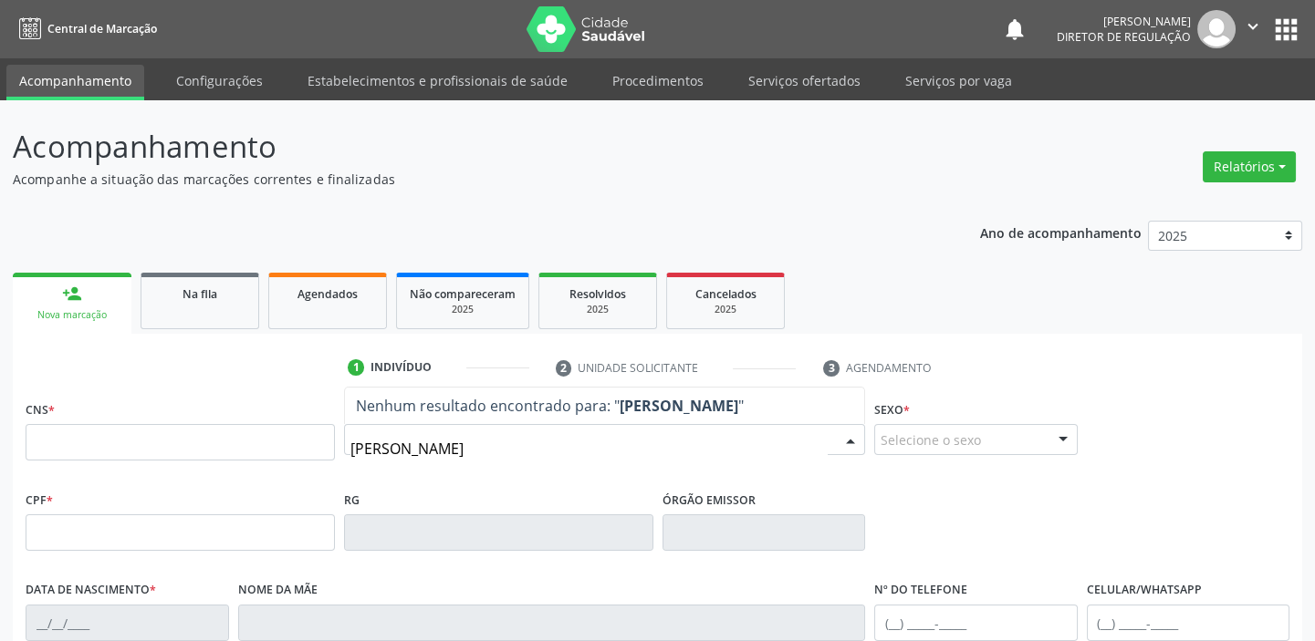
type input "[PERSON_NAME]"
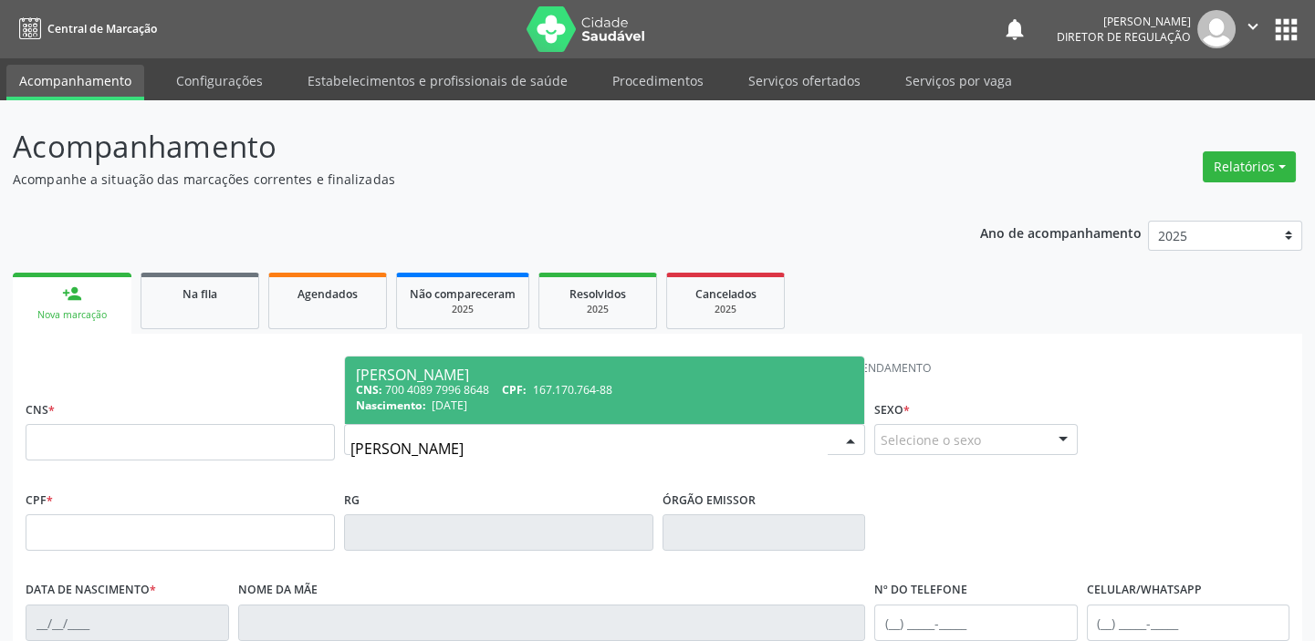
click at [632, 383] on div "CNS: 700 4089 7996 8648 CPF: 167.170.764-88" at bounding box center [604, 390] width 497 height 16
type input "700 4089 7996 8648"
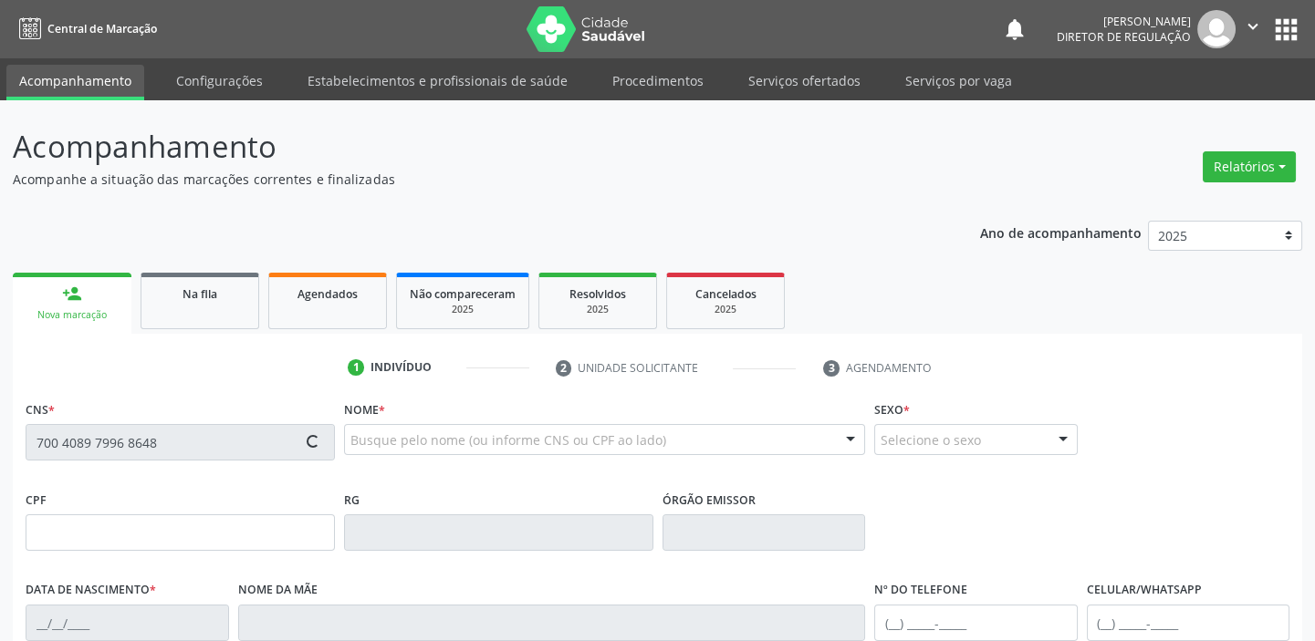
type input "167.170.764-88"
type input "[DATE]"
type input "[PERSON_NAME]"
type input "[PHONE_NUMBER]"
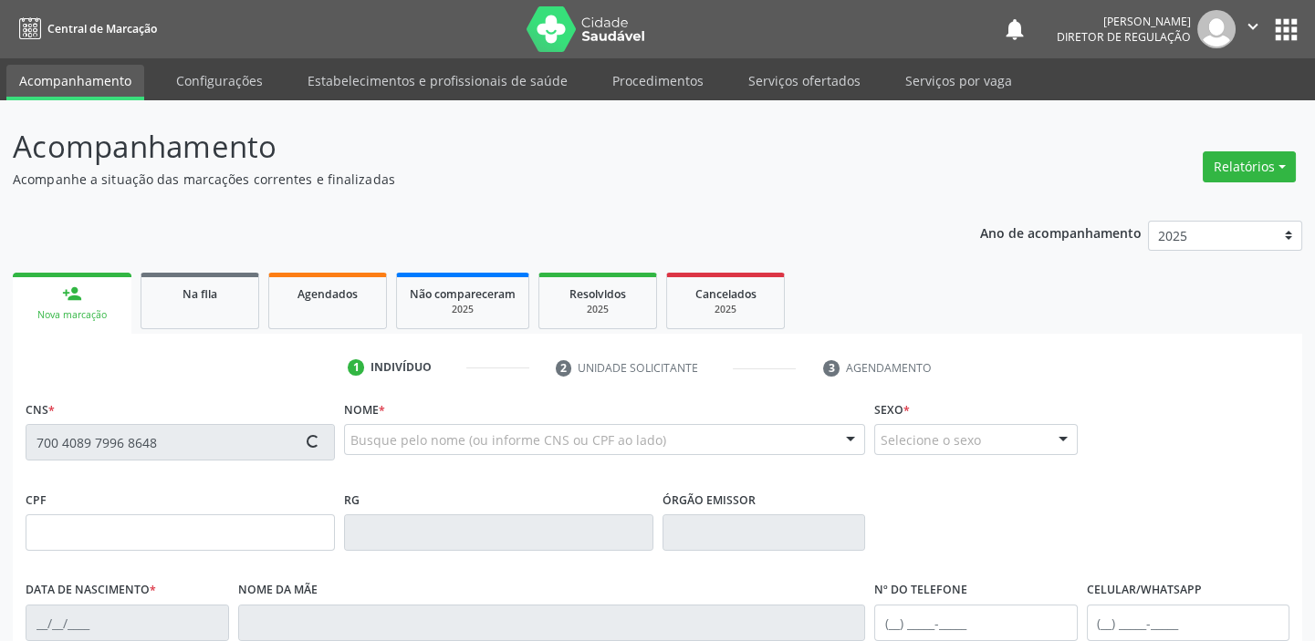
type input "032.002.154-88"
type input "18"
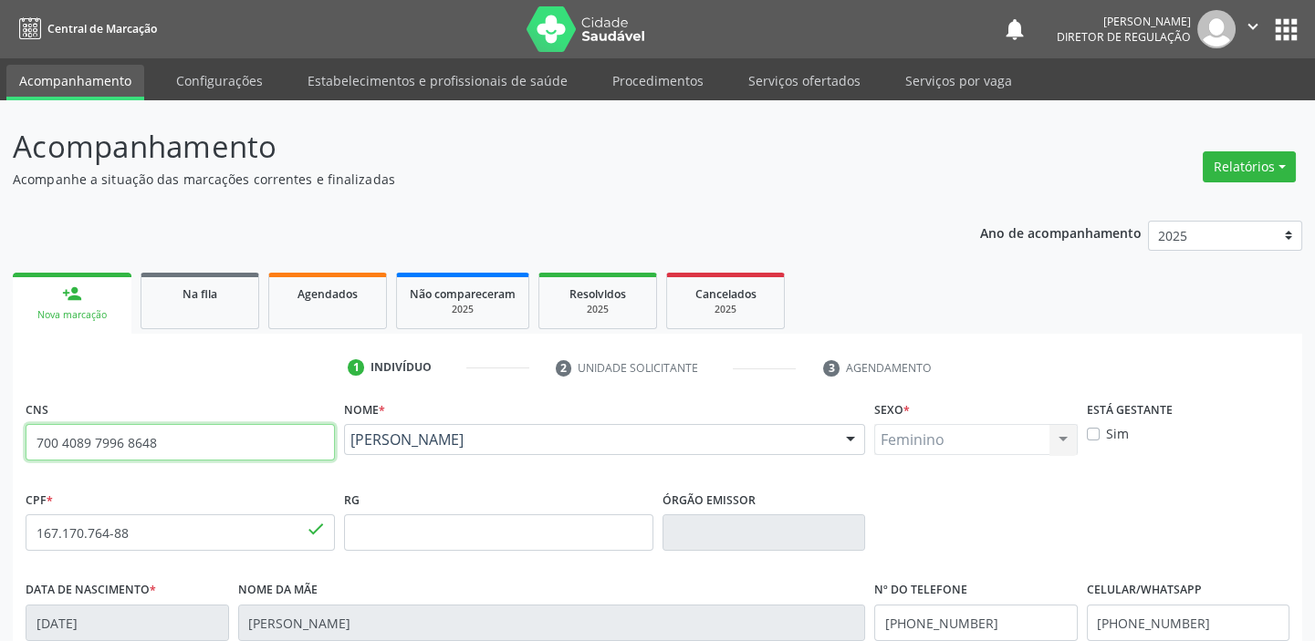
click at [196, 445] on input "700 4089 7996 8648" at bounding box center [180, 442] width 309 height 36
type input "7"
type input "705 0056 7880 3854"
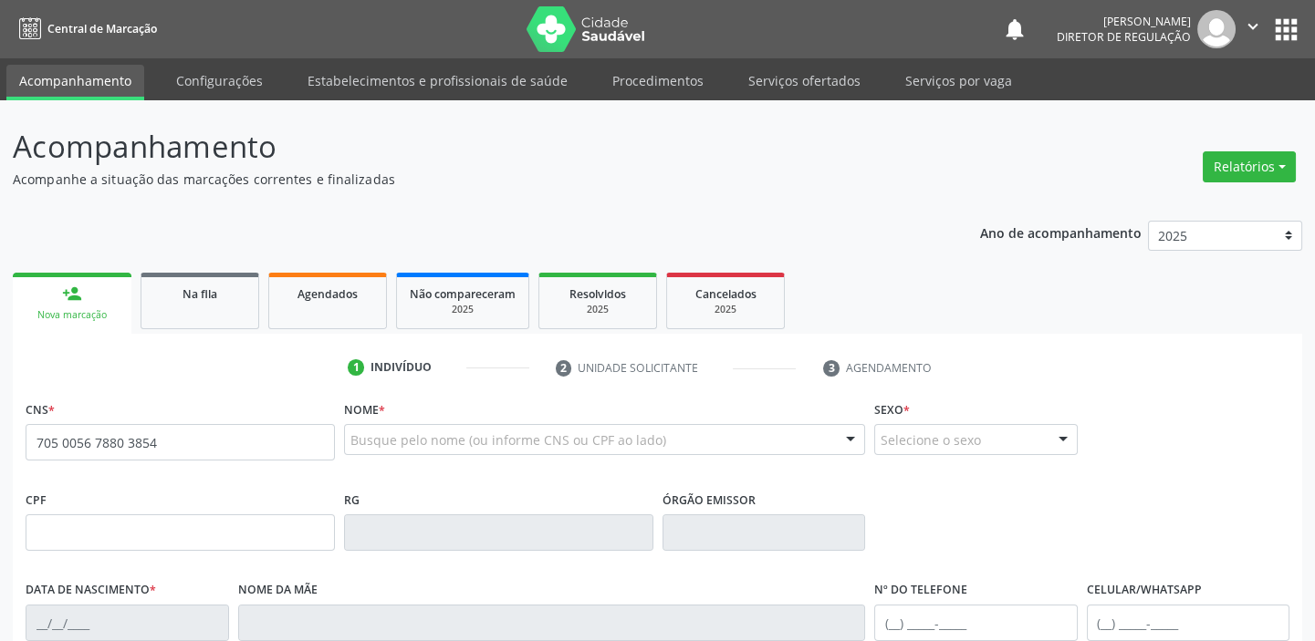
type input "705 0056 7880 3854"
type input "[DATE]"
type input "S/N"
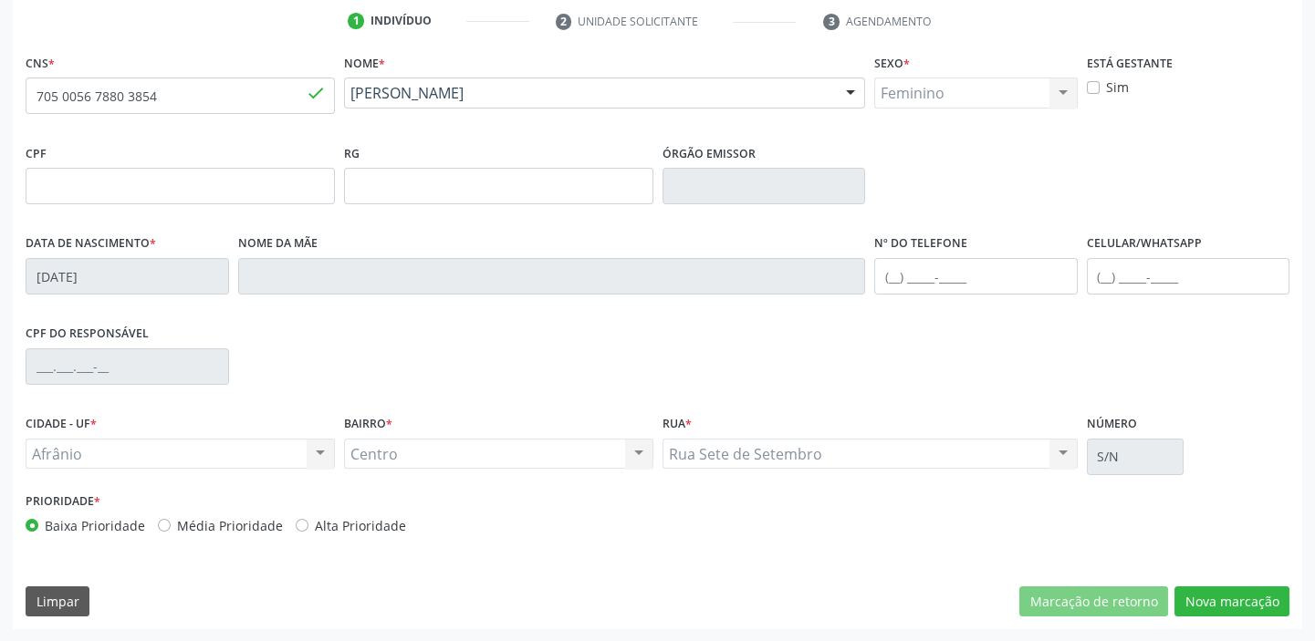
scroll to position [99, 0]
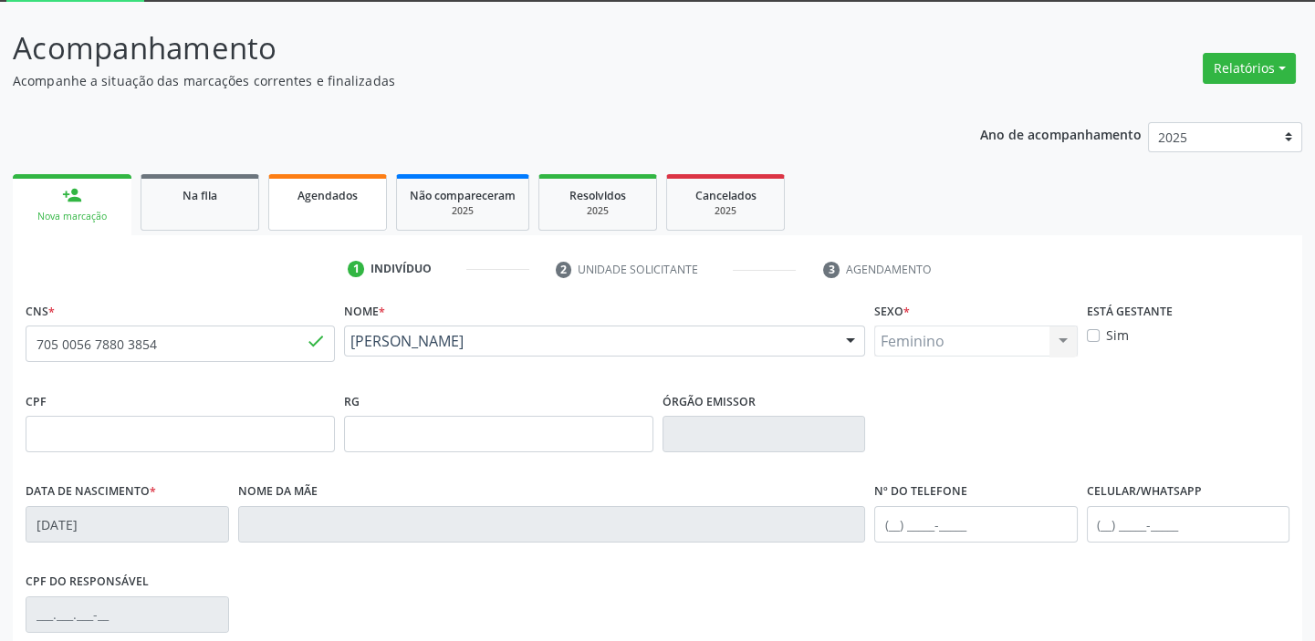
click at [325, 213] on link "Agendados" at bounding box center [327, 202] width 119 height 57
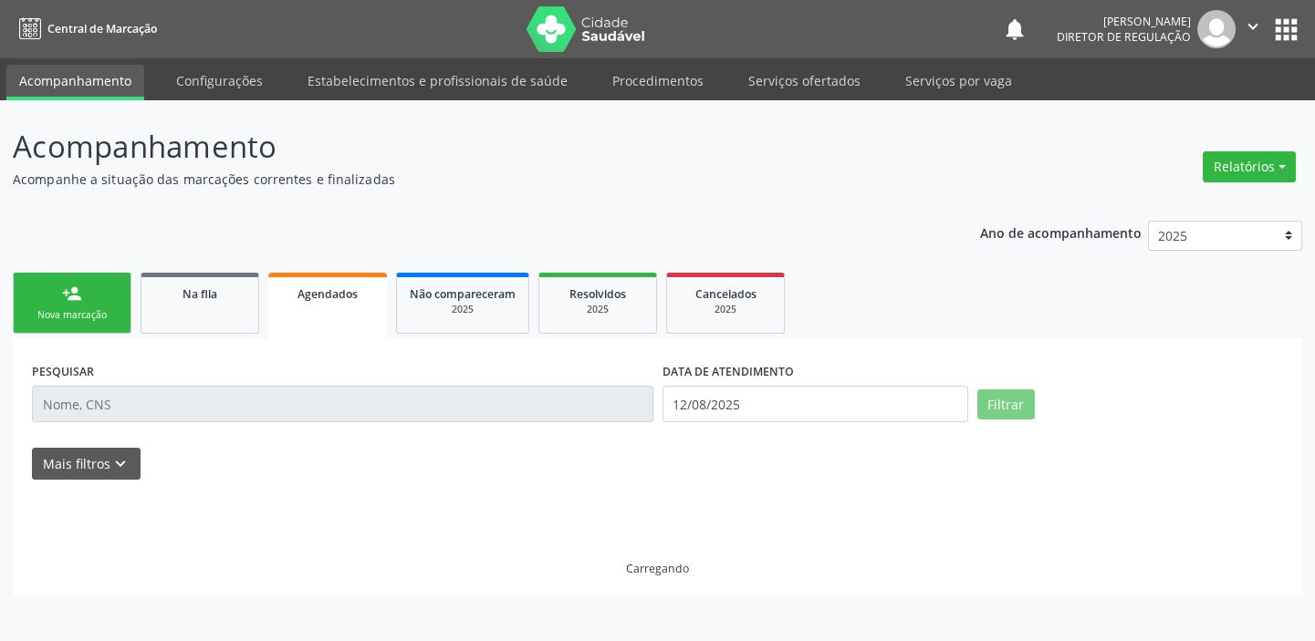
scroll to position [0, 0]
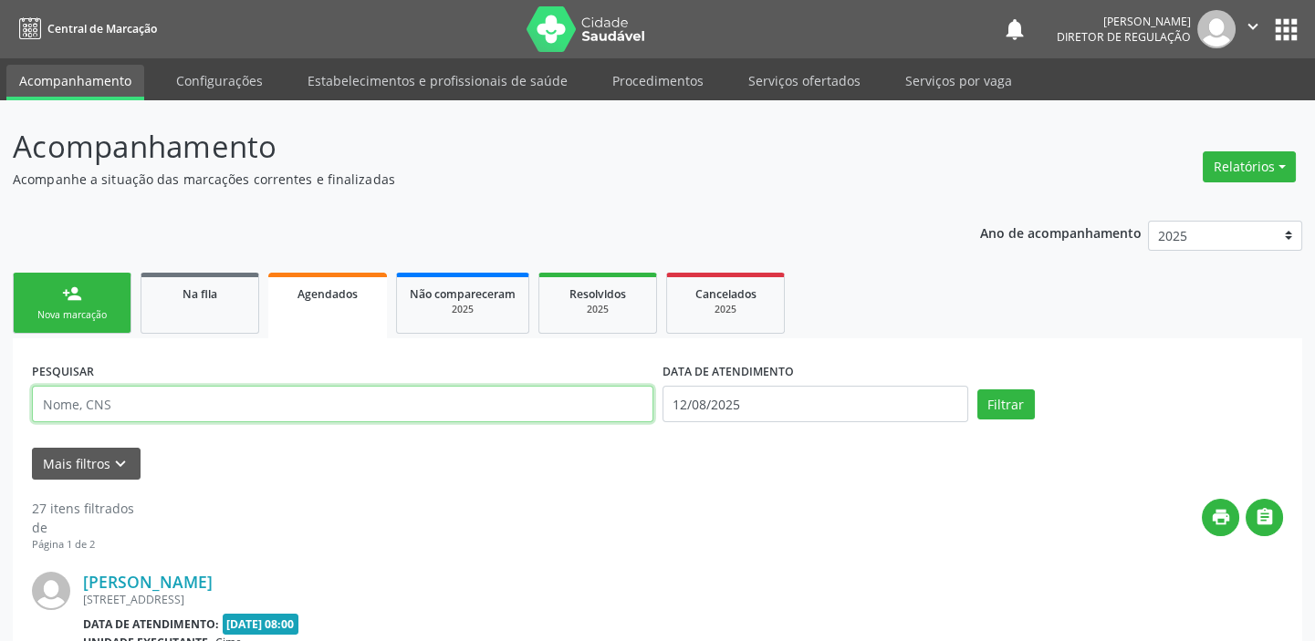
click at [106, 404] on input "text" at bounding box center [342, 404] width 621 height 36
type input "[PERSON_NAME]"
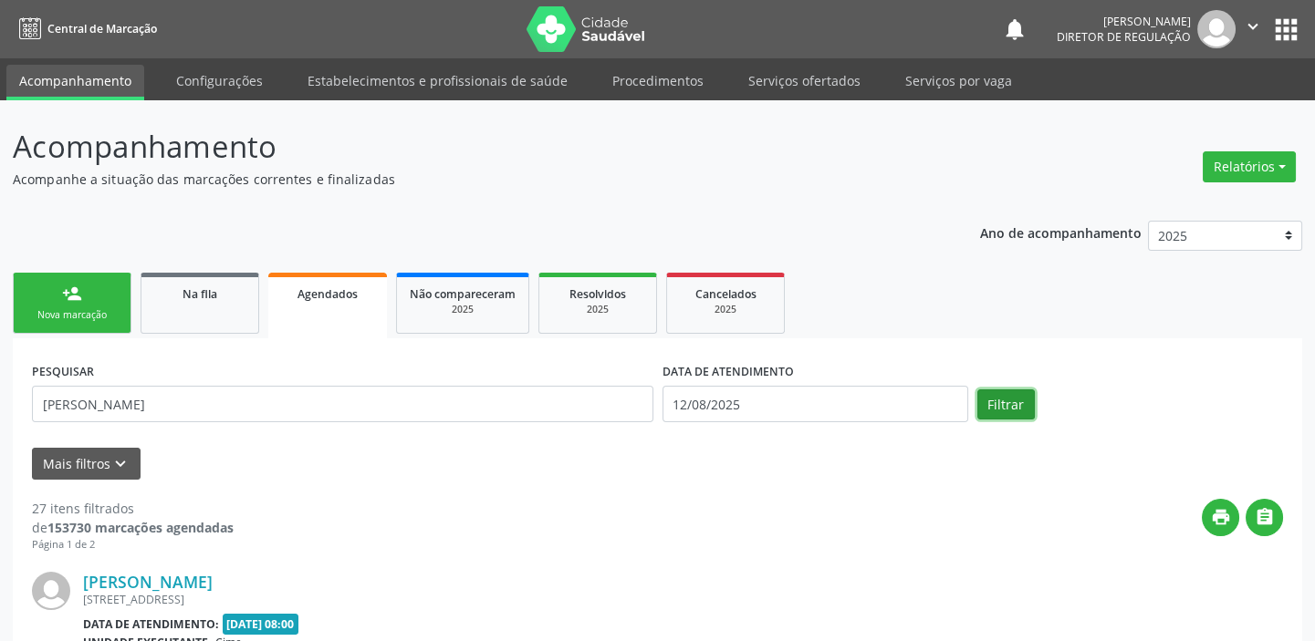
click at [1000, 403] on button "Filtrar" at bounding box center [1005, 405] width 57 height 31
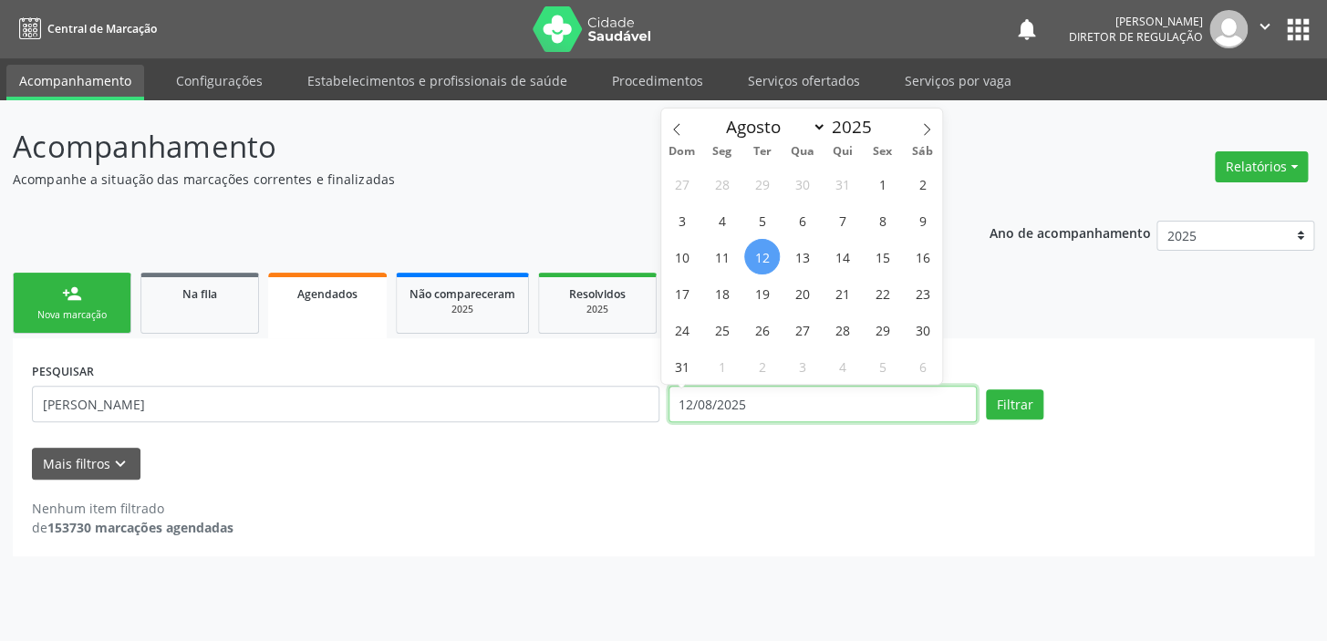
click at [727, 407] on input "12/08/2025" at bounding box center [823, 404] width 309 height 36
click at [754, 297] on span "19" at bounding box center [762, 294] width 36 height 36
type input "19/08/2025"
drag, startPoint x: 769, startPoint y: 300, endPoint x: 807, endPoint y: 312, distance: 39.2
click at [769, 301] on span "19" at bounding box center [762, 294] width 36 height 36
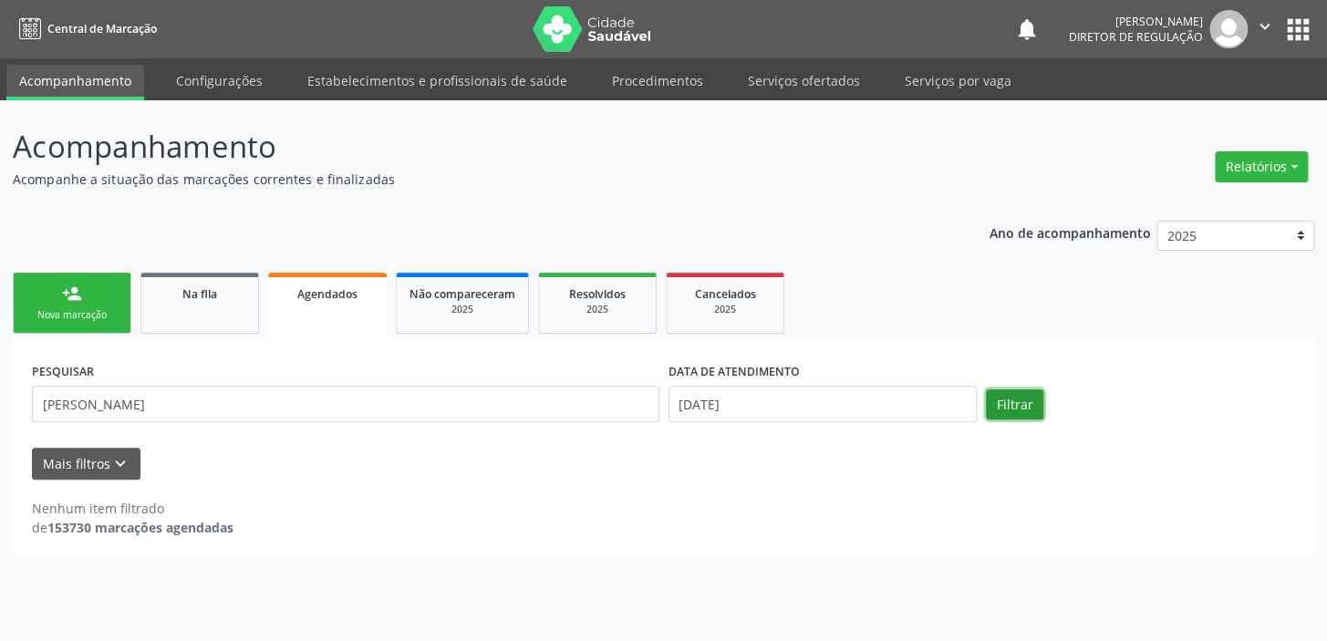
click at [1001, 397] on button "Filtrar" at bounding box center [1014, 405] width 57 height 31
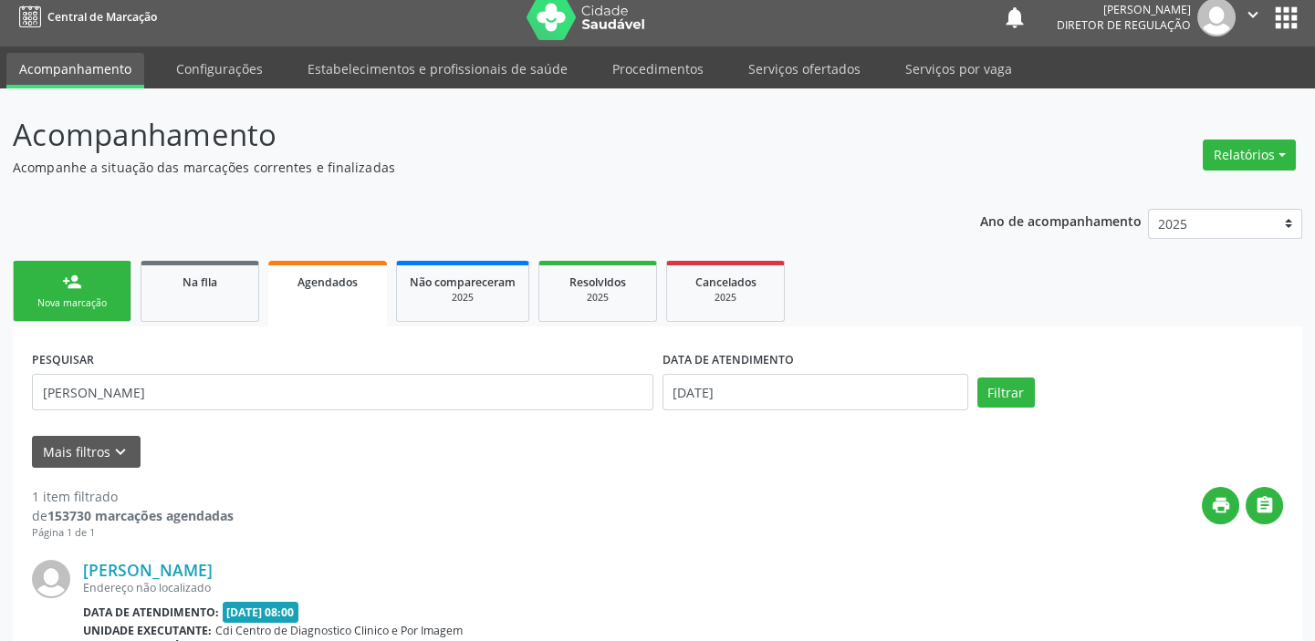
scroll to position [189, 0]
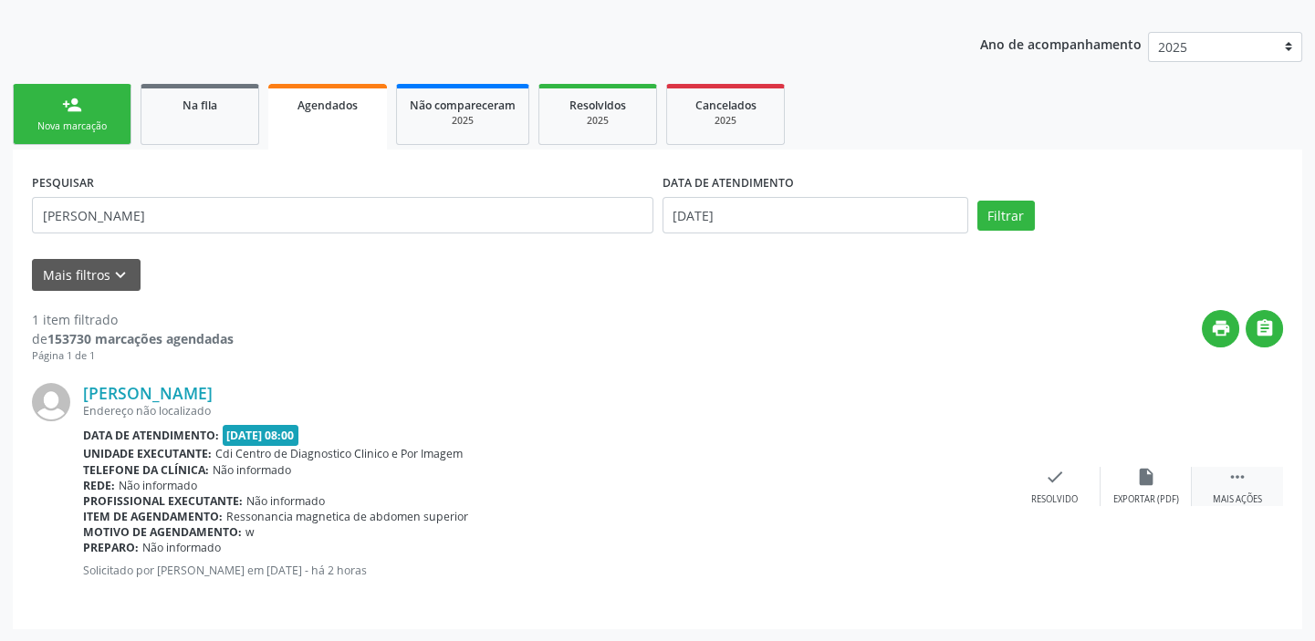
click at [1230, 474] on icon "" at bounding box center [1237, 477] width 20 height 20
click at [881, 496] on div "Imprimir" at bounding box center [871, 500] width 41 height 13
